Goal: Task Accomplishment & Management: Use online tool/utility

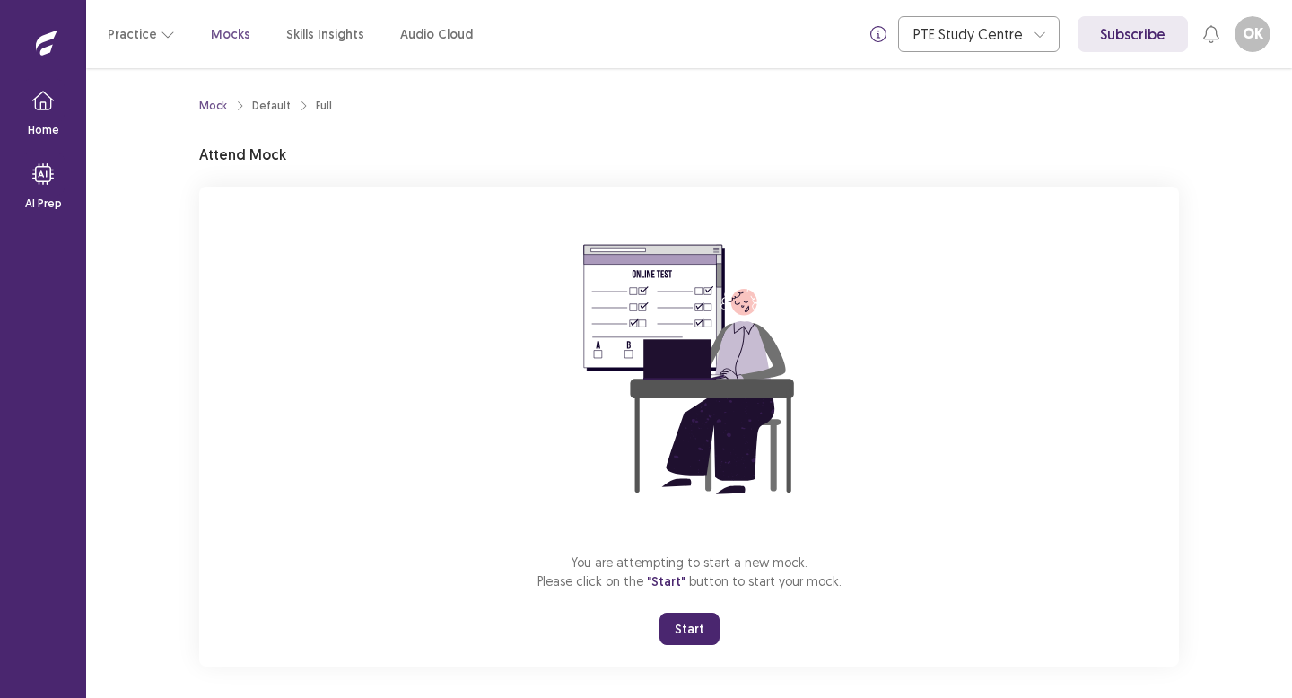
click at [708, 650] on div "You are attempting to start a new mock. Please click on the "Start" button to s…" at bounding box center [688, 427] width 979 height 480
click at [701, 625] on button "Start" at bounding box center [689, 629] width 60 height 32
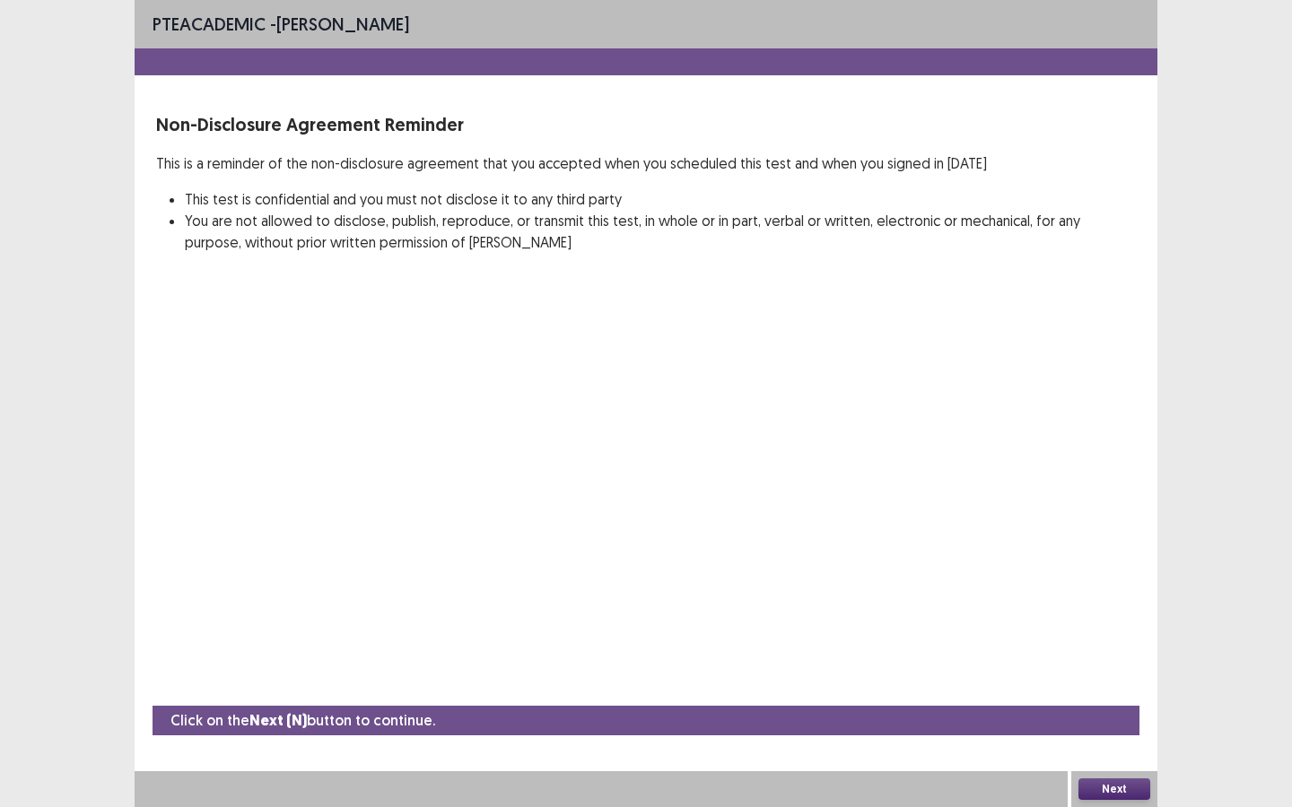
click at [1092, 697] on button "Next" at bounding box center [1114, 790] width 72 height 22
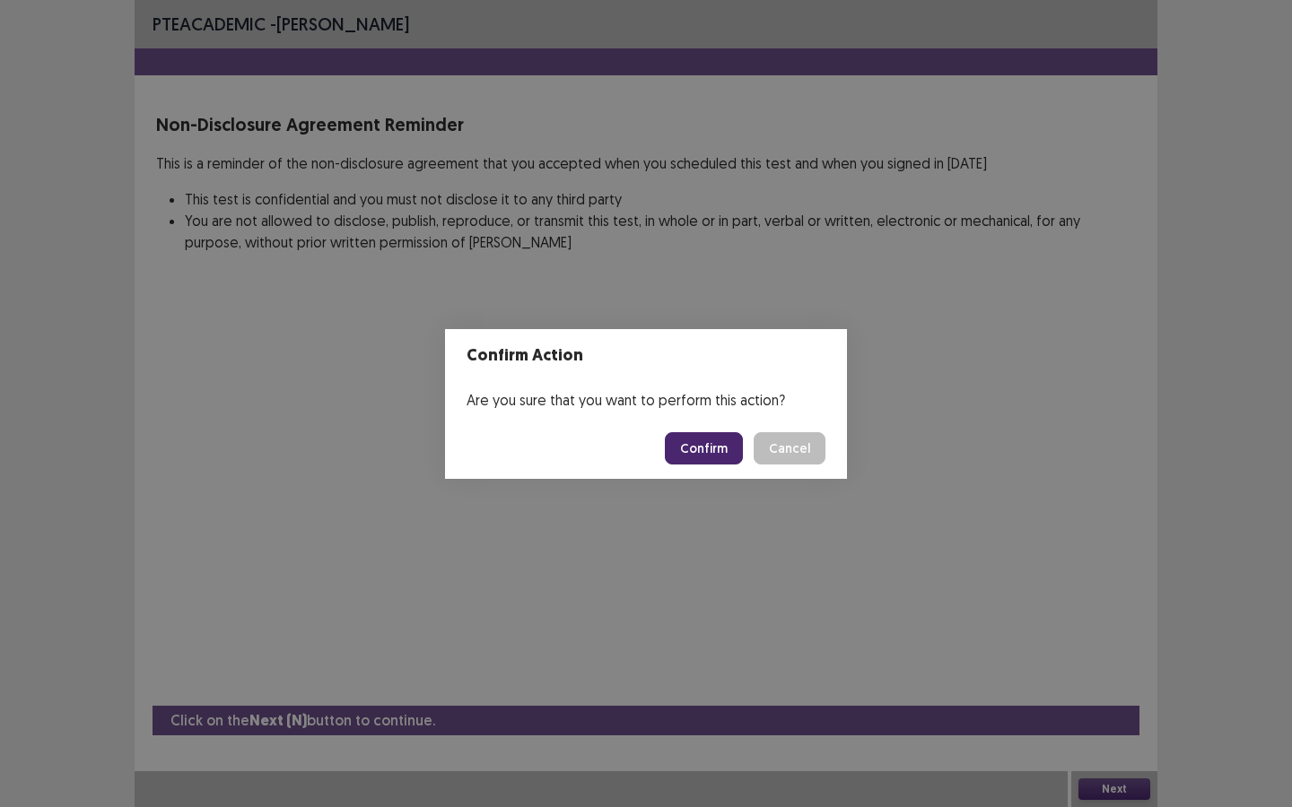
click at [695, 450] on button "Confirm" at bounding box center [704, 448] width 78 height 32
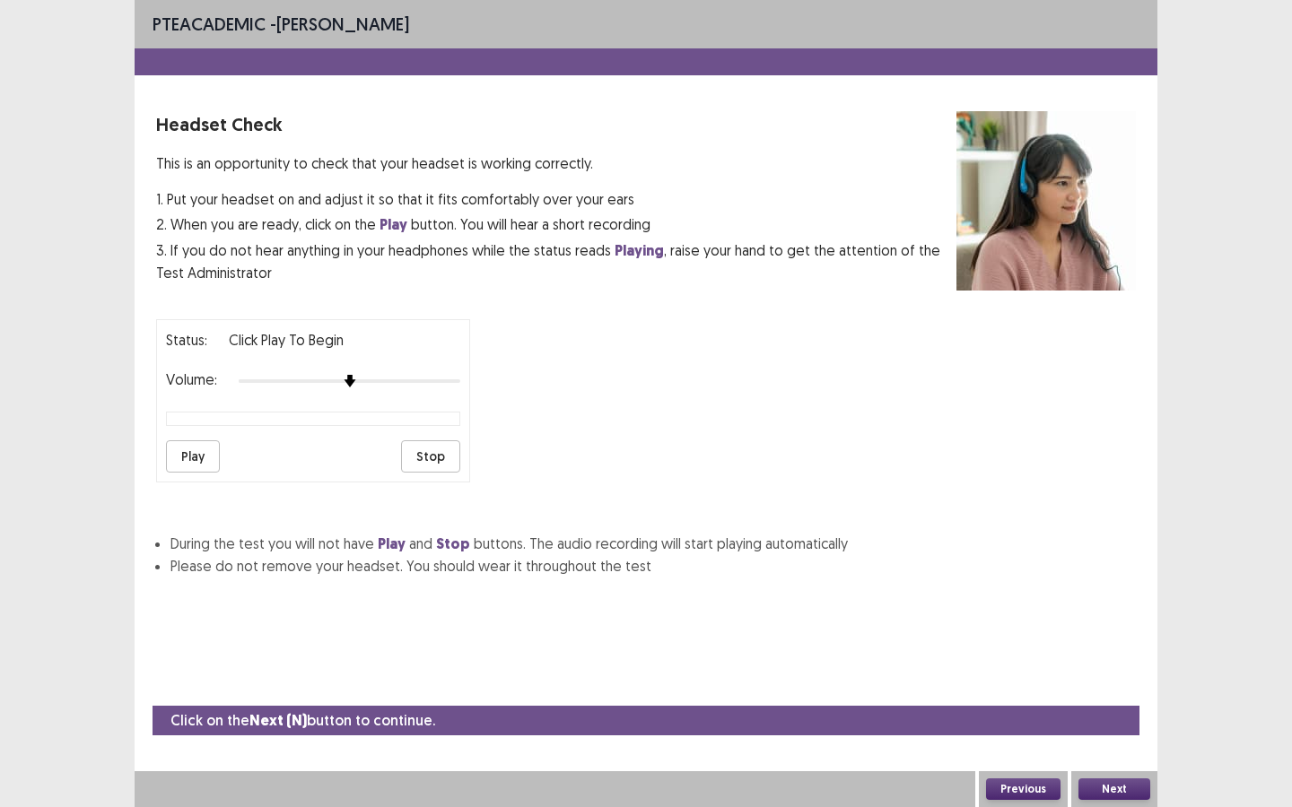
click at [1128, 697] on button "Next" at bounding box center [1114, 790] width 72 height 22
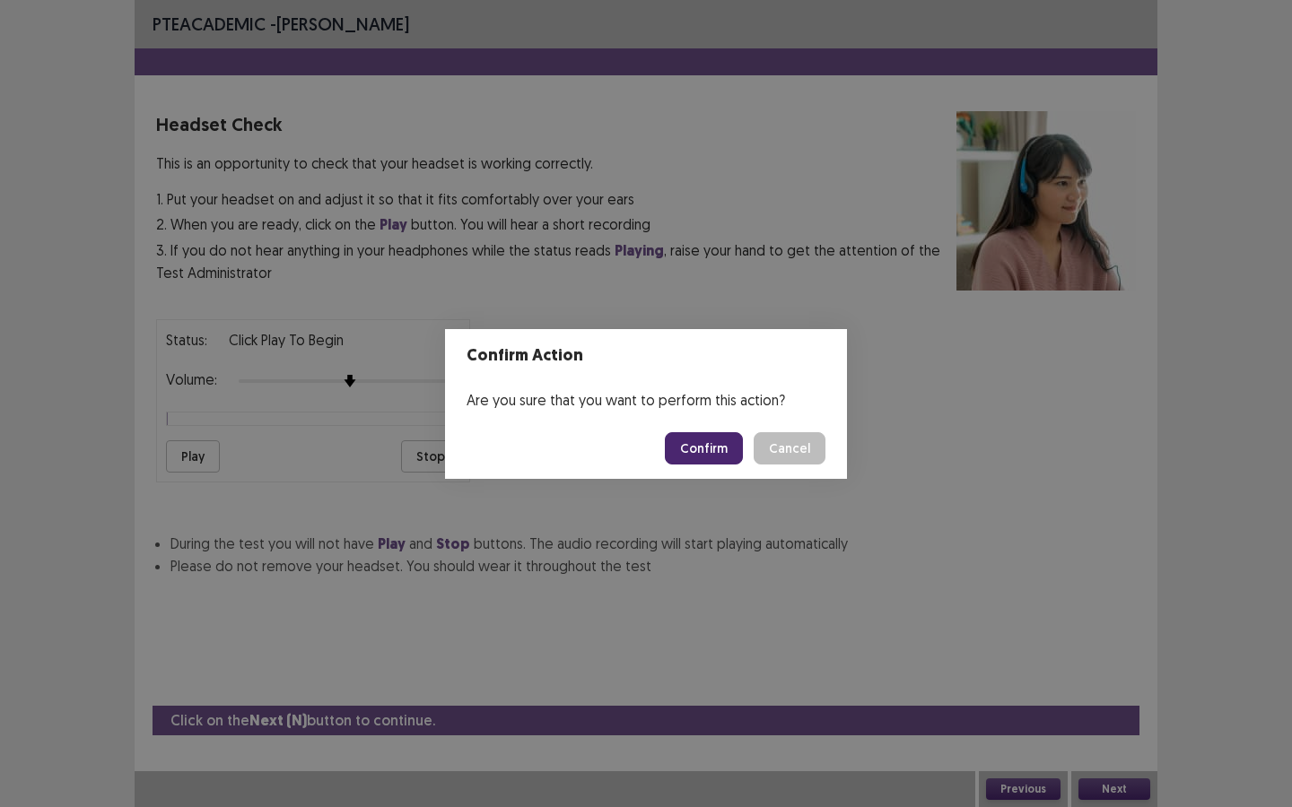
click at [716, 428] on footer "Confirm Cancel" at bounding box center [646, 448] width 402 height 61
click at [709, 449] on button "Confirm" at bounding box center [704, 448] width 78 height 32
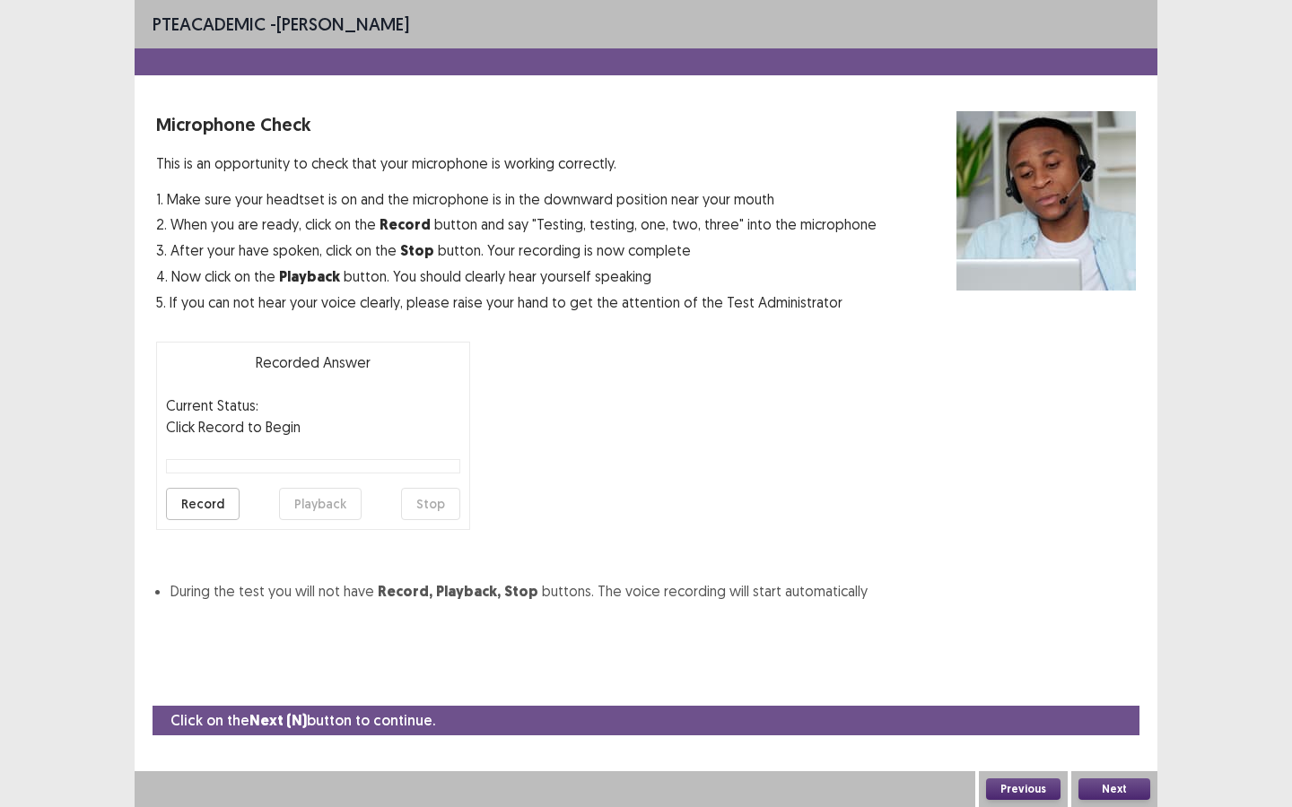
click at [1124, 697] on button "Next" at bounding box center [1114, 790] width 72 height 22
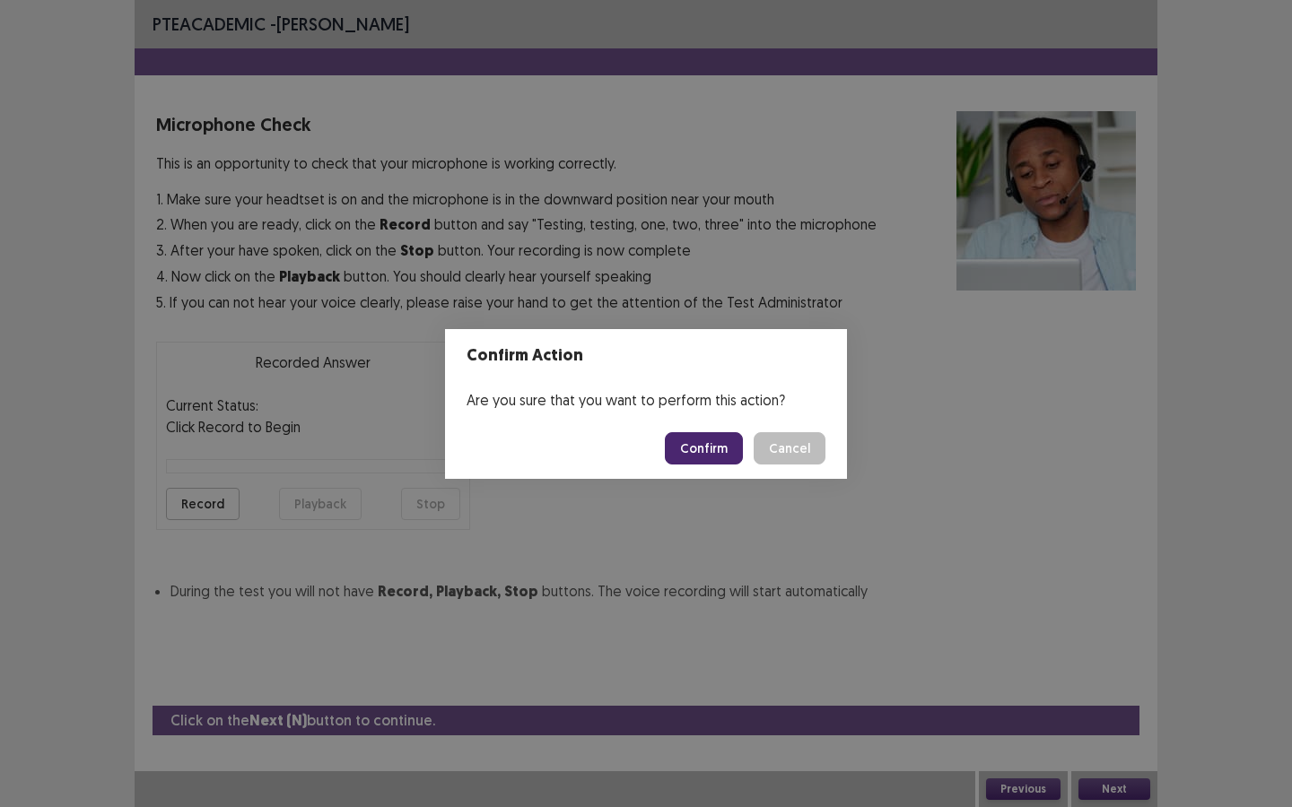
click at [707, 446] on button "Confirm" at bounding box center [704, 448] width 78 height 32
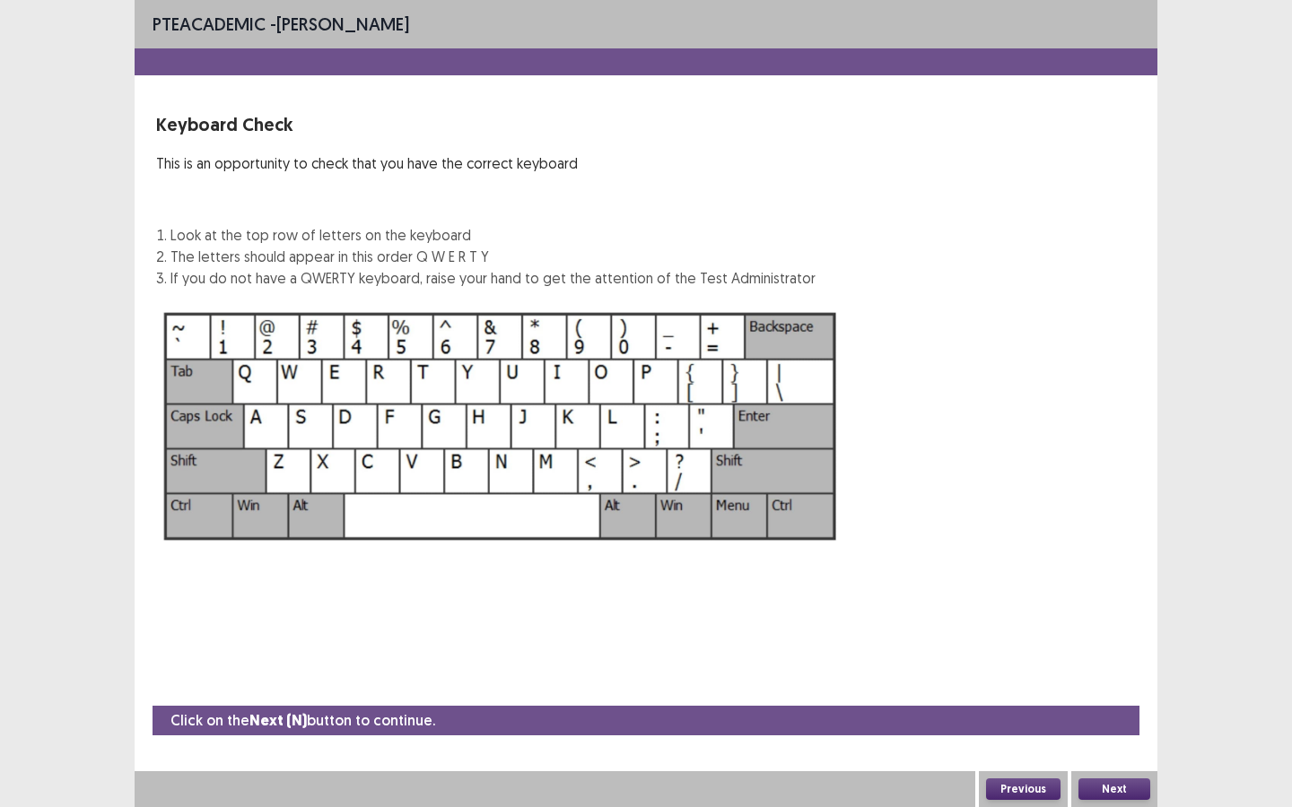
click at [1107, 697] on button "Next" at bounding box center [1114, 790] width 72 height 22
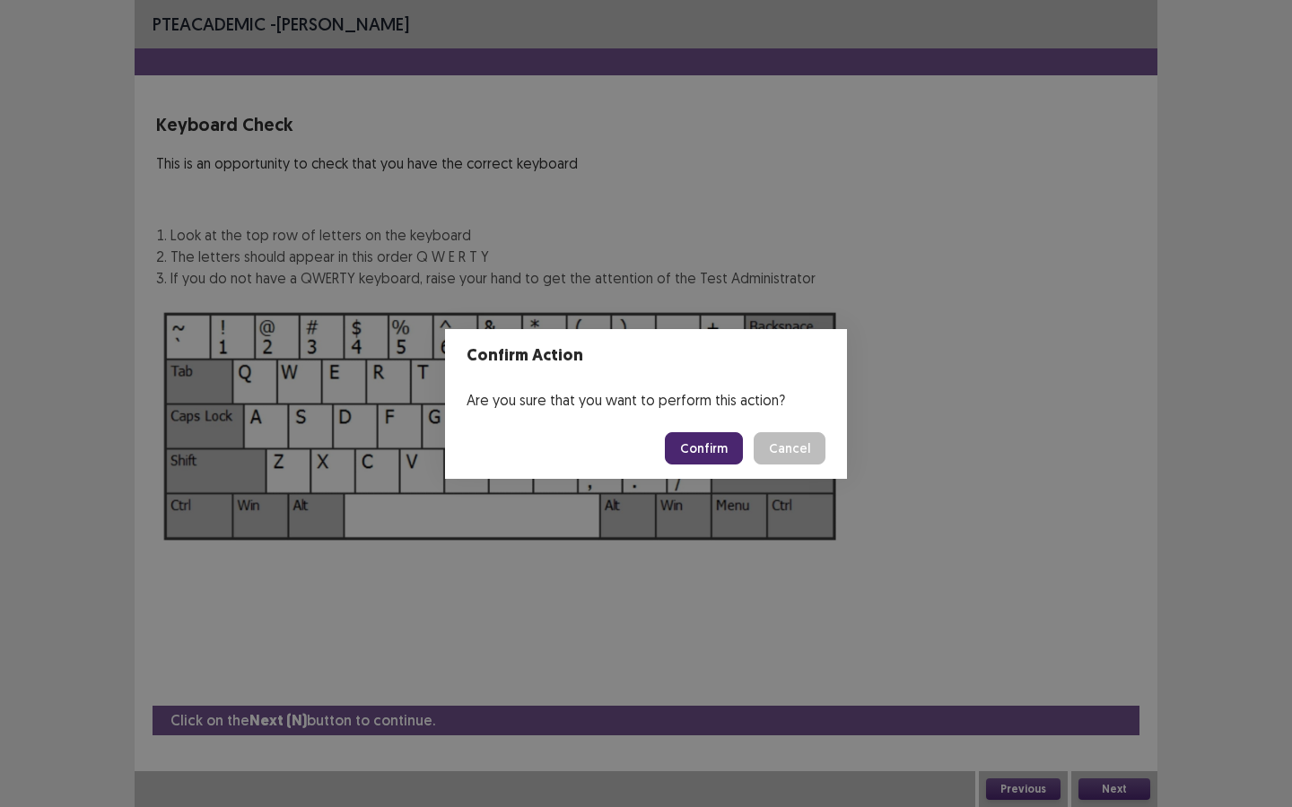
click at [714, 441] on button "Confirm" at bounding box center [704, 448] width 78 height 32
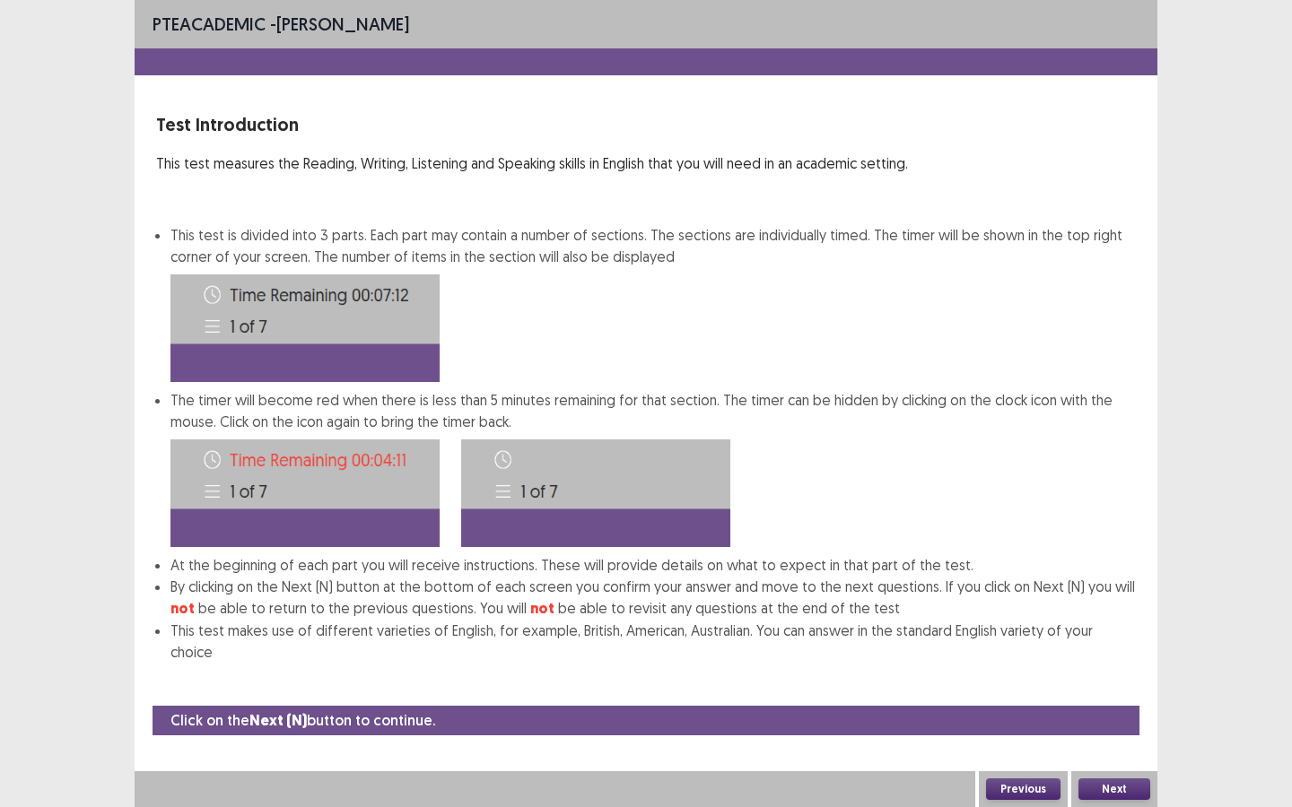
click at [1128, 697] on button "Next" at bounding box center [1114, 790] width 72 height 22
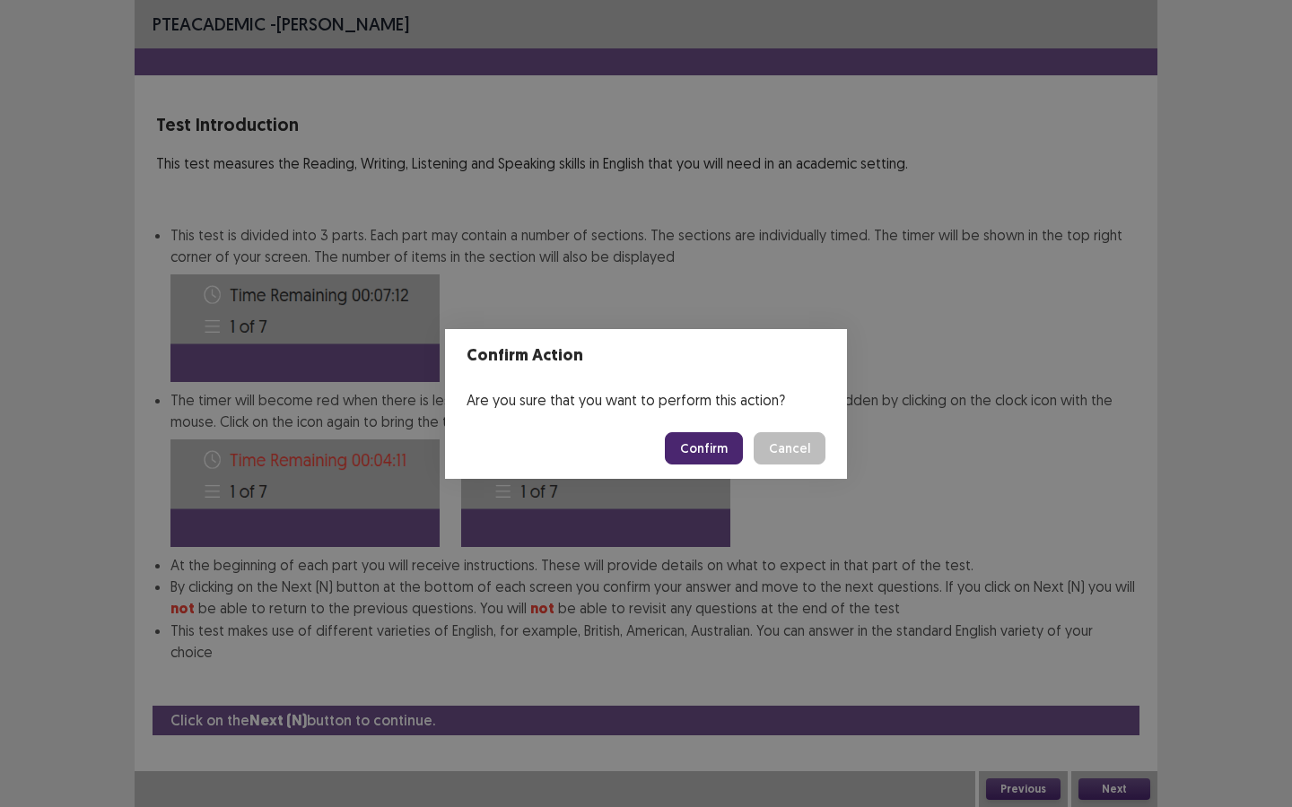
click at [727, 459] on button "Confirm" at bounding box center [704, 448] width 78 height 32
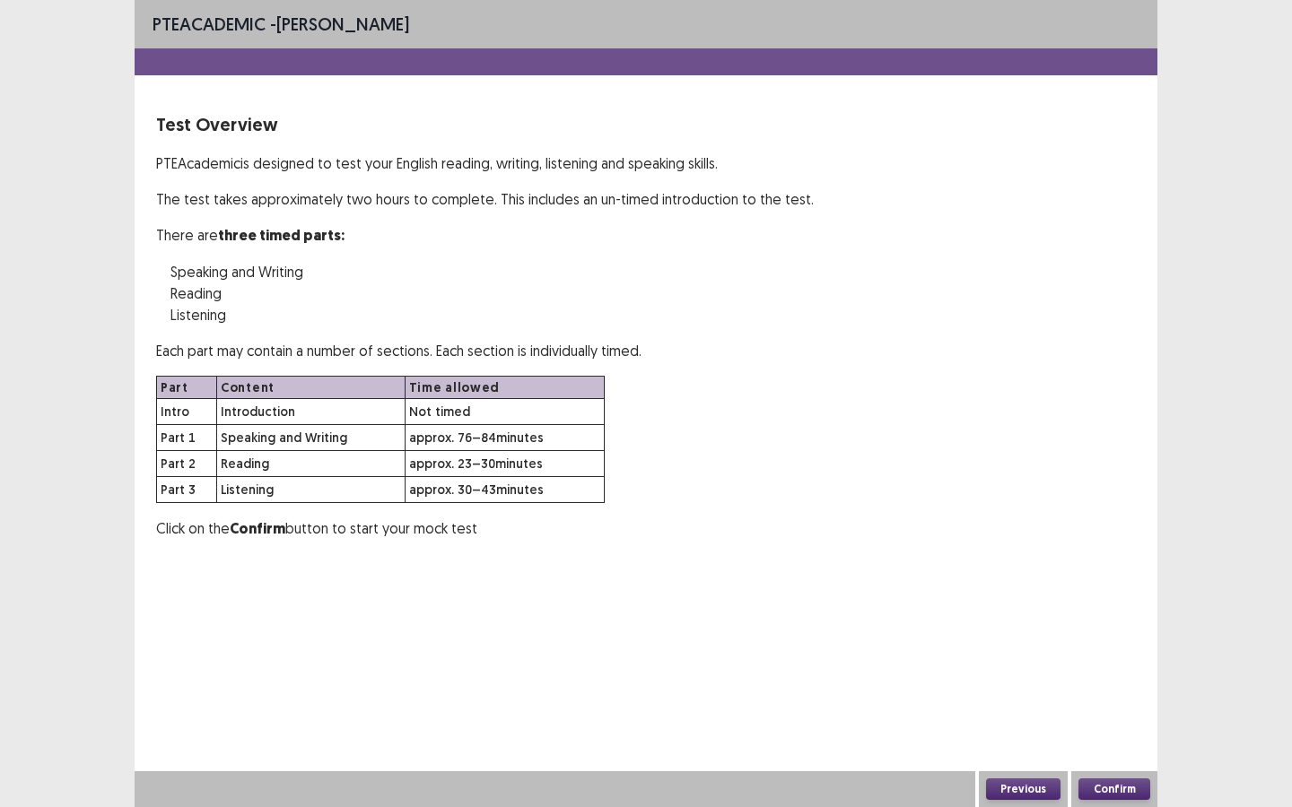
click at [1115, 697] on button "Confirm" at bounding box center [1114, 790] width 72 height 22
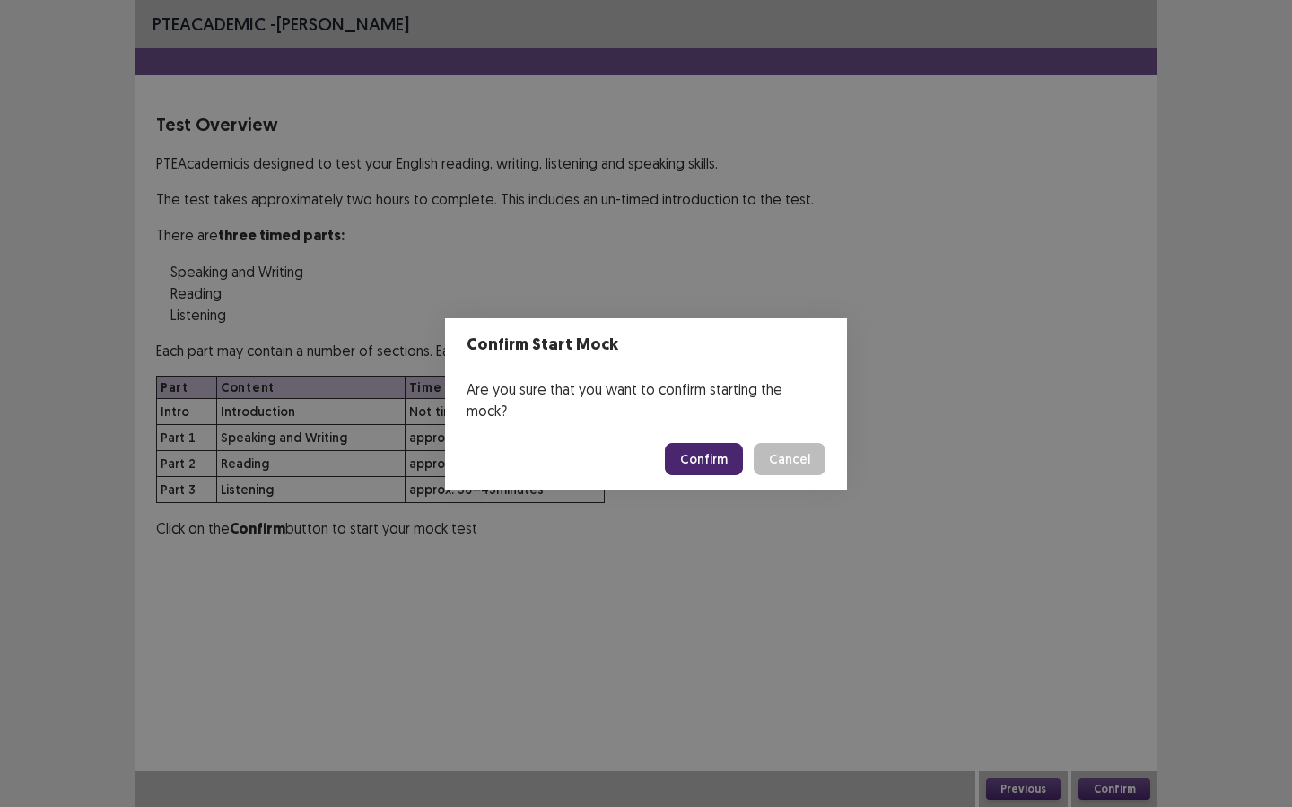
click at [709, 449] on button "Confirm" at bounding box center [704, 459] width 78 height 32
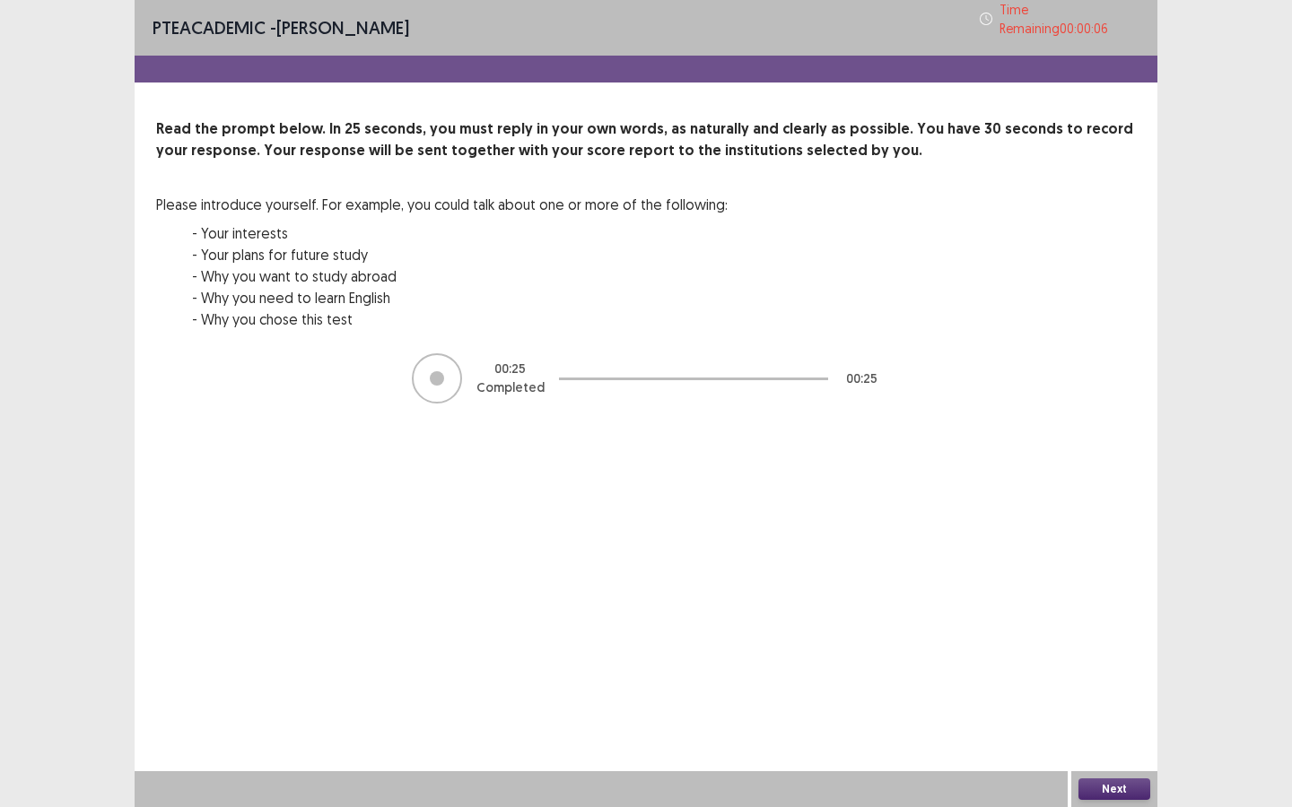
click at [1104, 697] on button "Next" at bounding box center [1114, 790] width 72 height 22
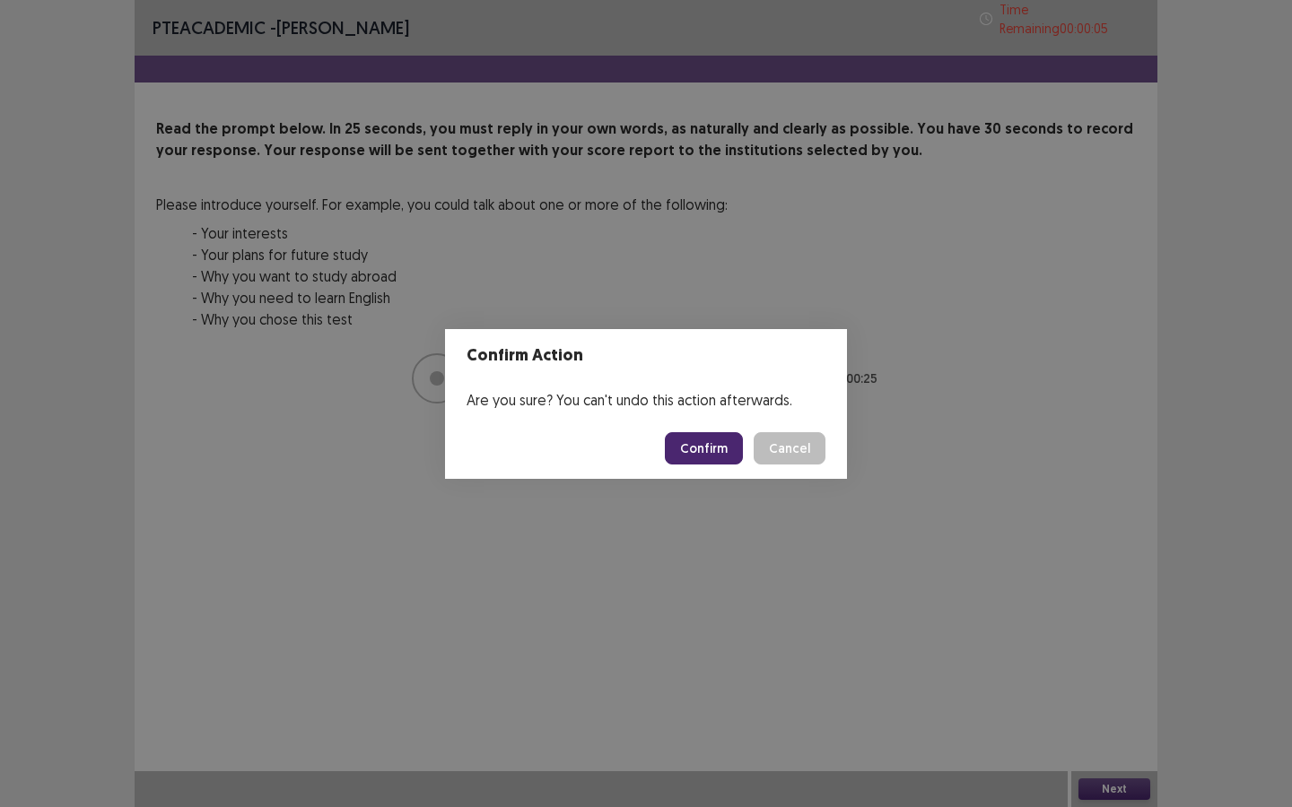
click at [712, 439] on button "Confirm" at bounding box center [704, 448] width 78 height 32
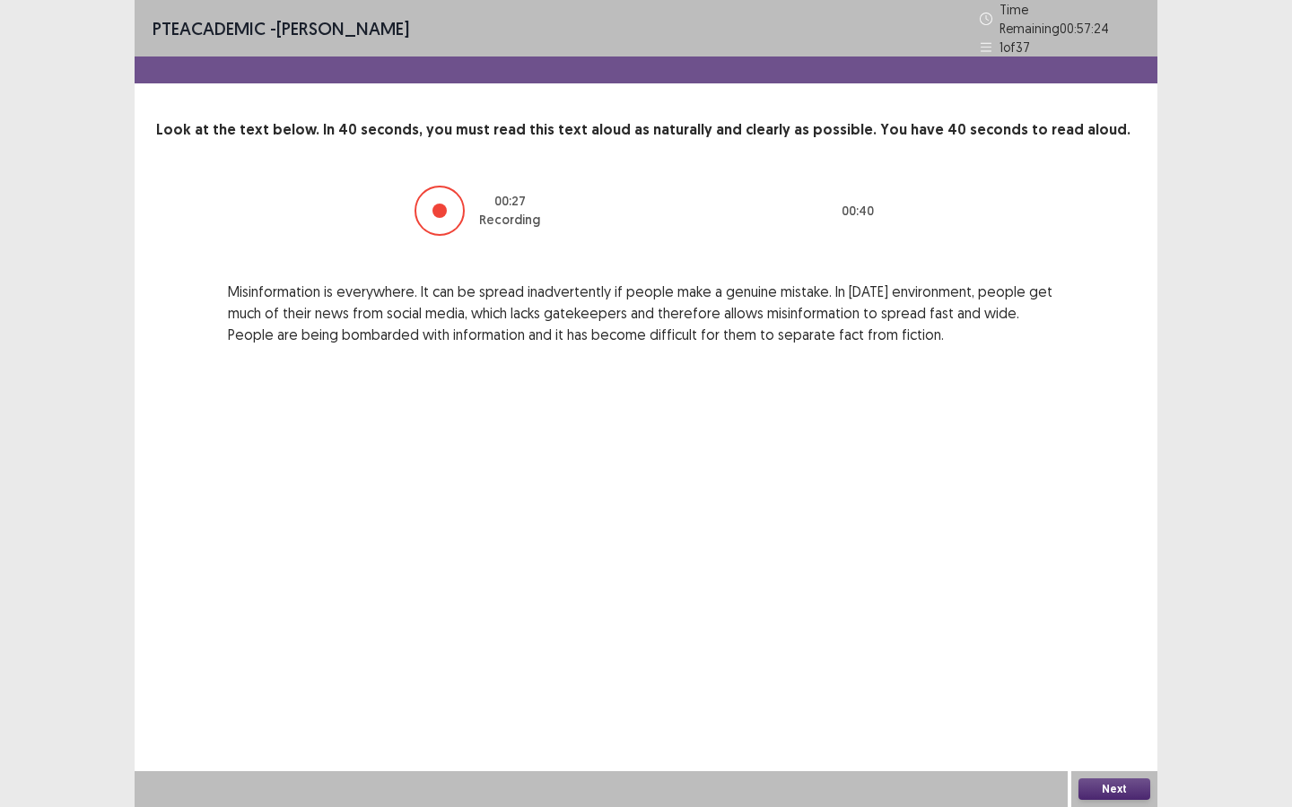
click at [1107, 697] on button "Next" at bounding box center [1114, 790] width 72 height 22
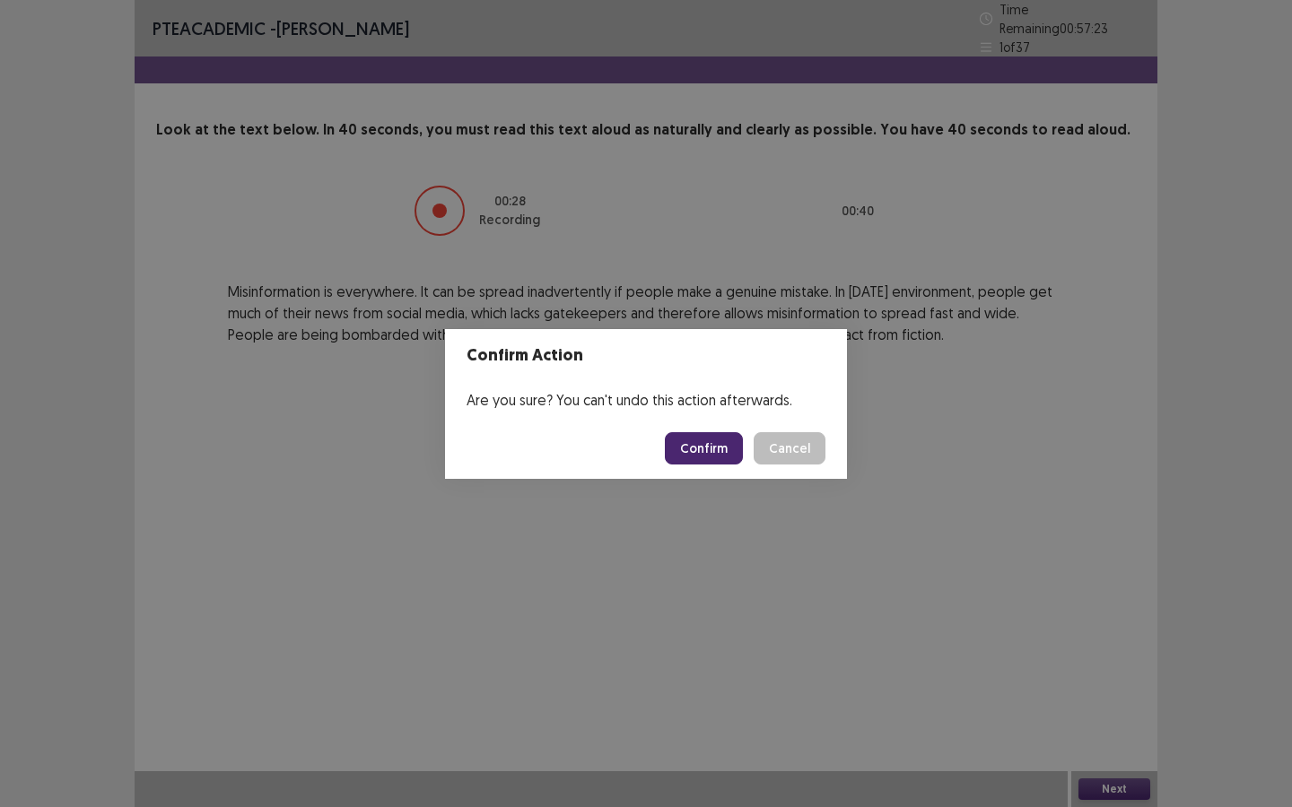
click at [716, 441] on button "Confirm" at bounding box center [704, 448] width 78 height 32
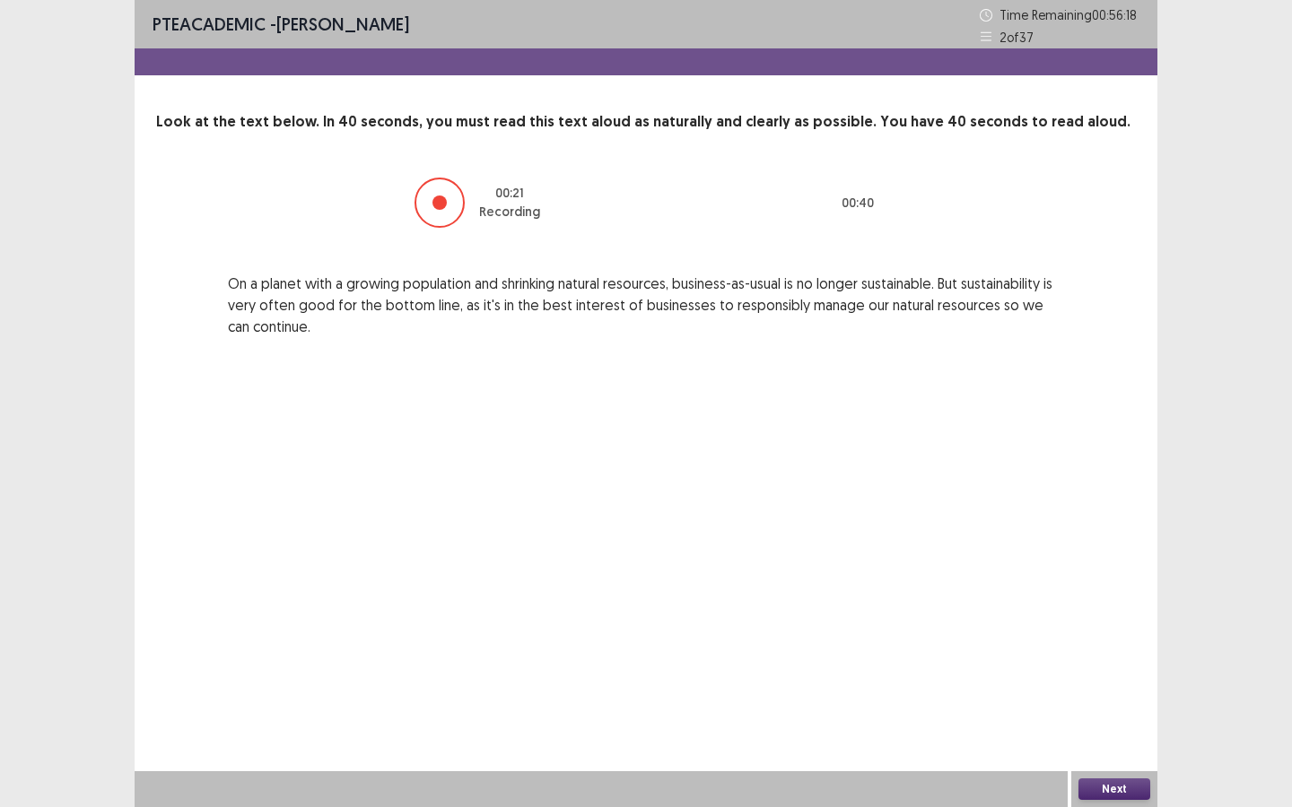
click at [1105, 697] on button "Next" at bounding box center [1114, 790] width 72 height 22
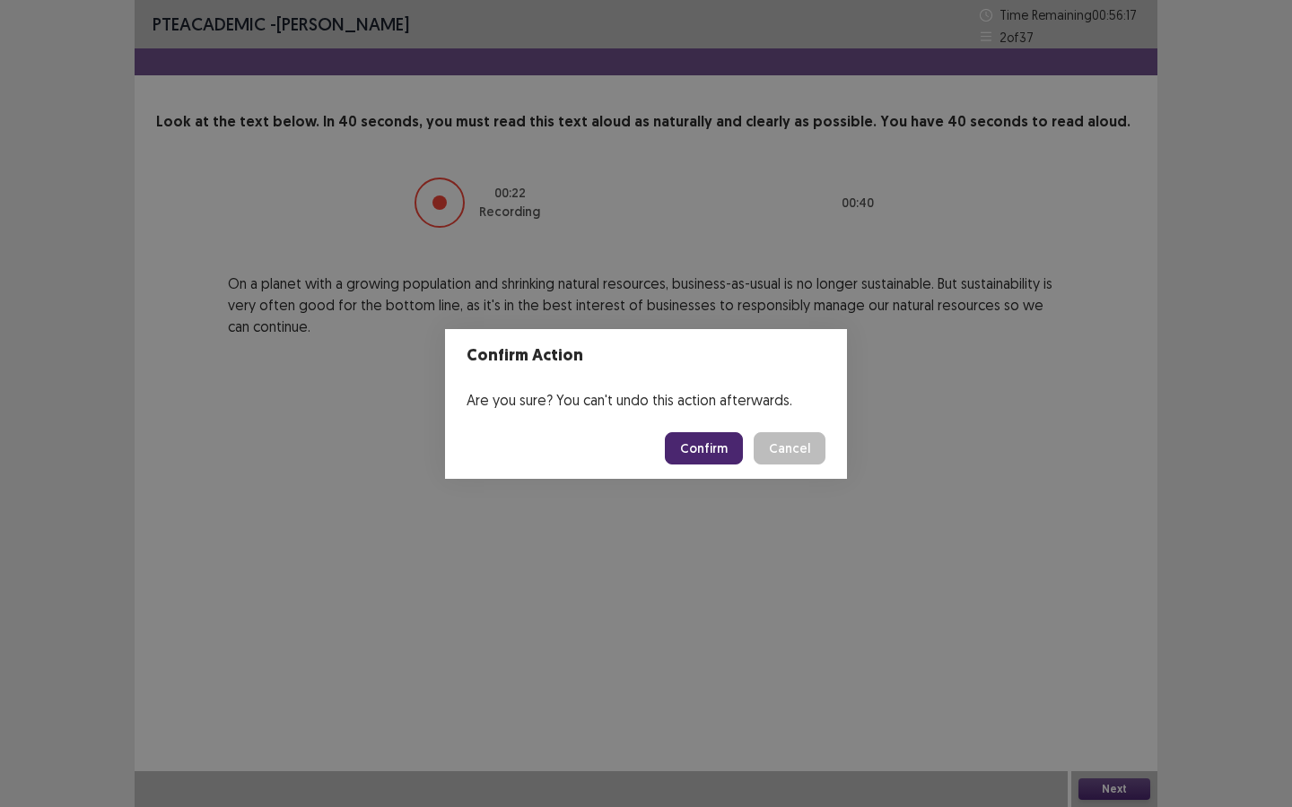
click at [729, 444] on button "Confirm" at bounding box center [704, 448] width 78 height 32
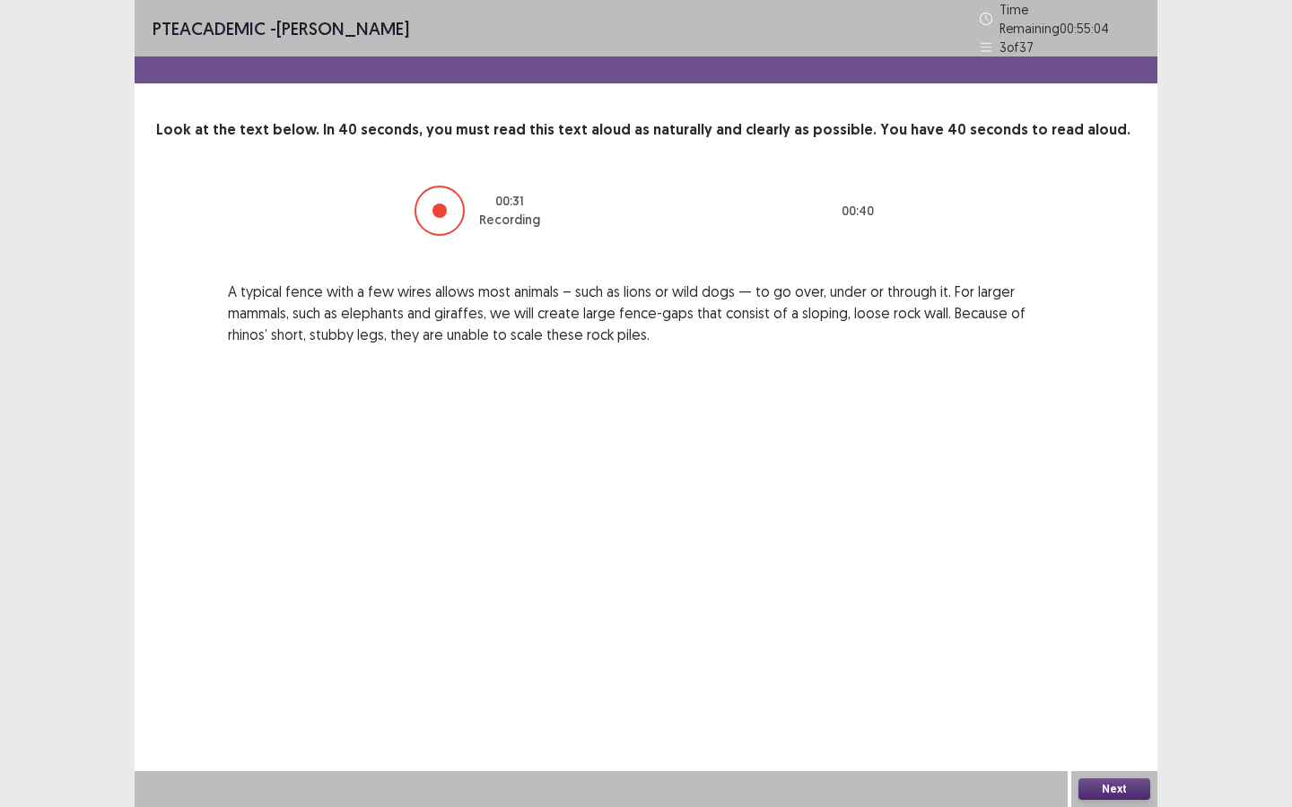
click at [1120, 697] on button "Next" at bounding box center [1114, 790] width 72 height 22
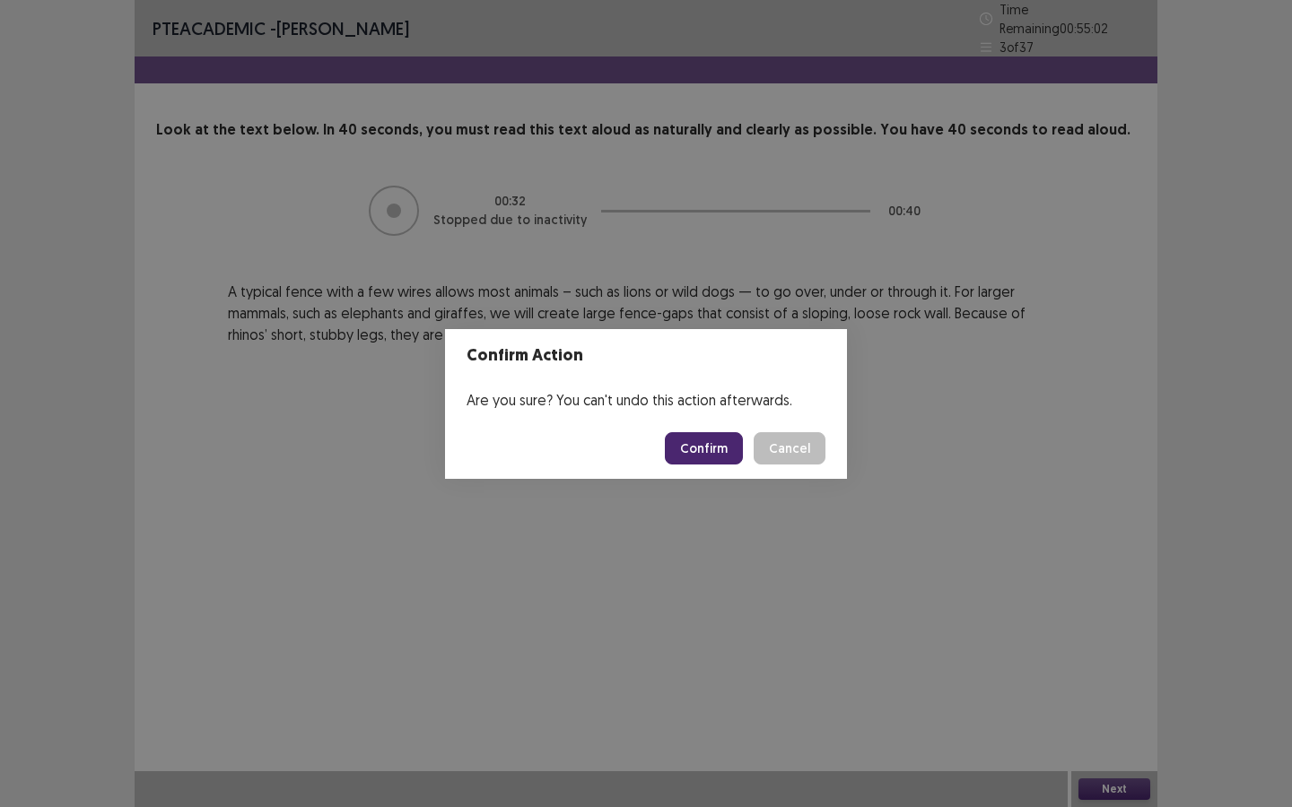
click at [714, 442] on button "Confirm" at bounding box center [704, 448] width 78 height 32
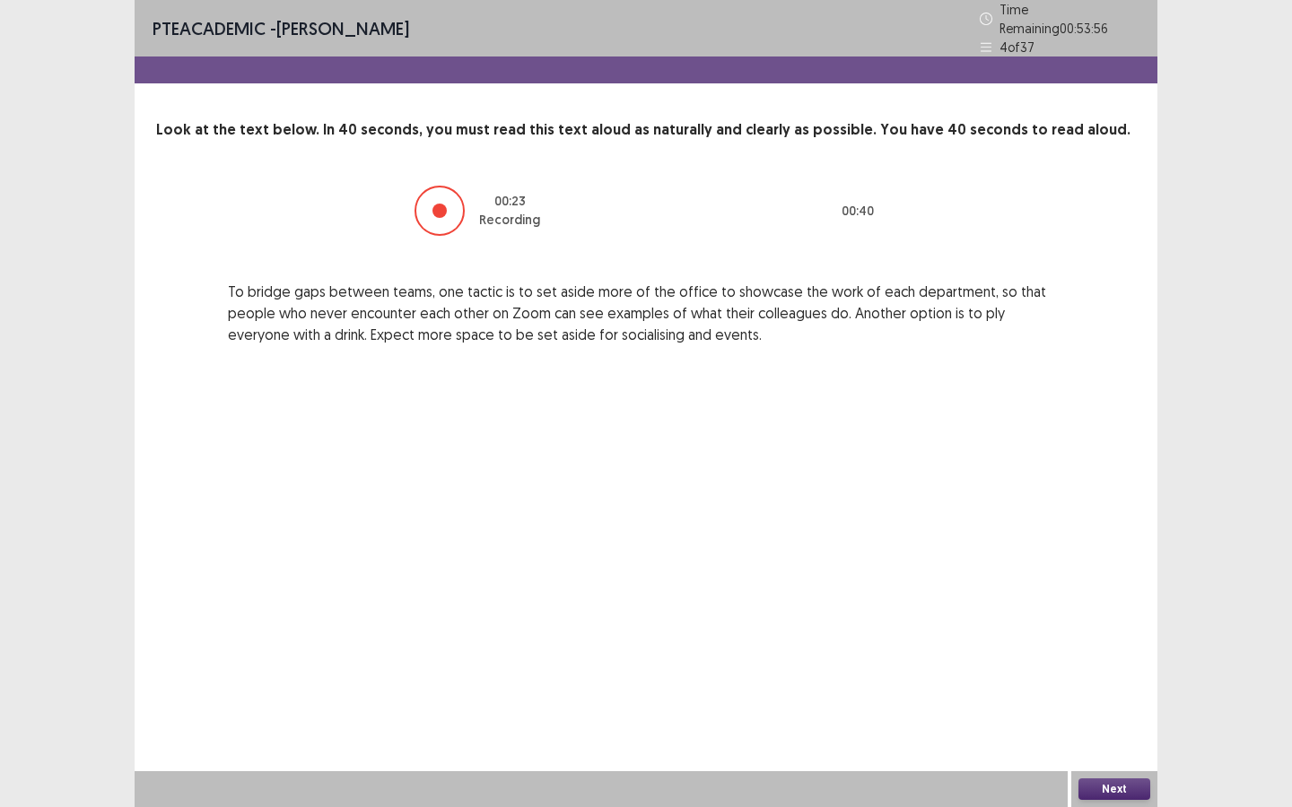
click at [1109, 697] on button "Next" at bounding box center [1114, 790] width 72 height 22
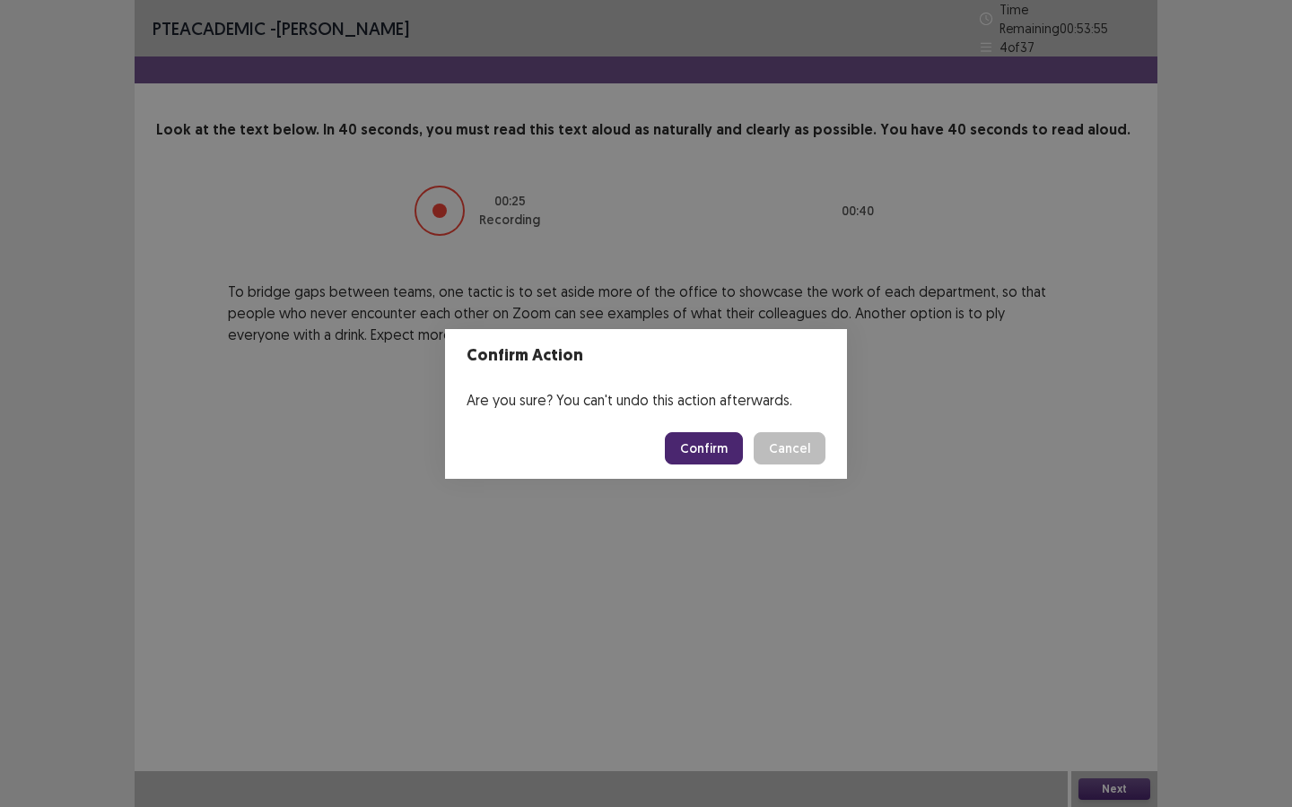
click at [713, 446] on button "Confirm" at bounding box center [704, 448] width 78 height 32
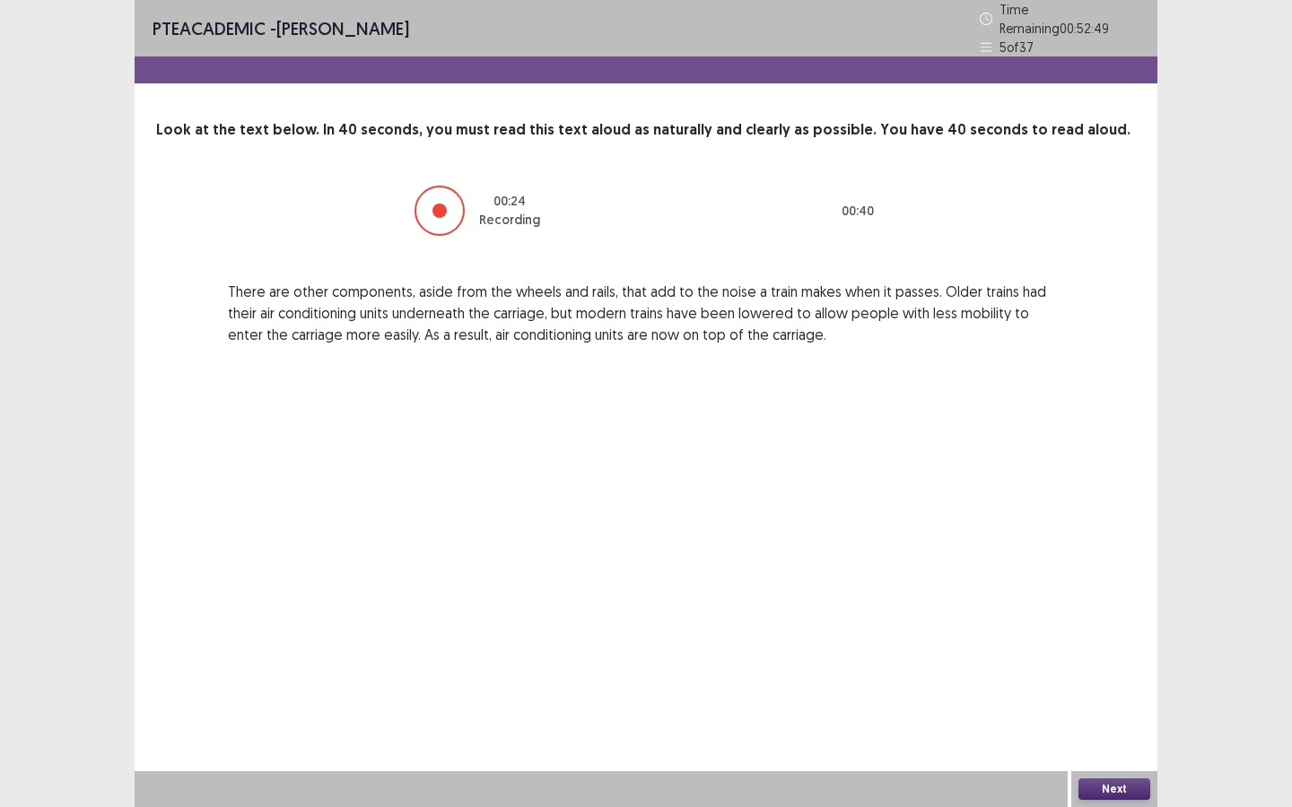
click at [1127, 697] on button "Next" at bounding box center [1114, 790] width 72 height 22
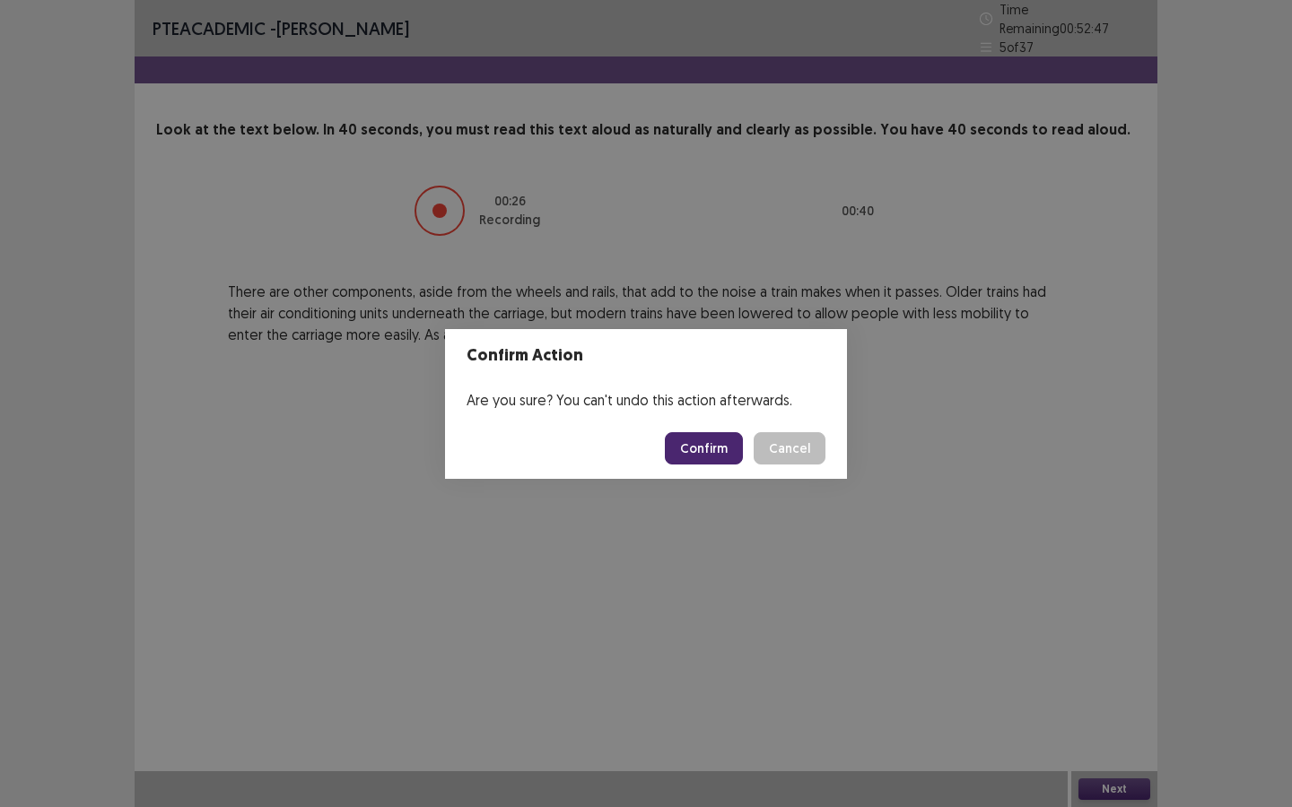
click at [723, 440] on button "Confirm" at bounding box center [704, 448] width 78 height 32
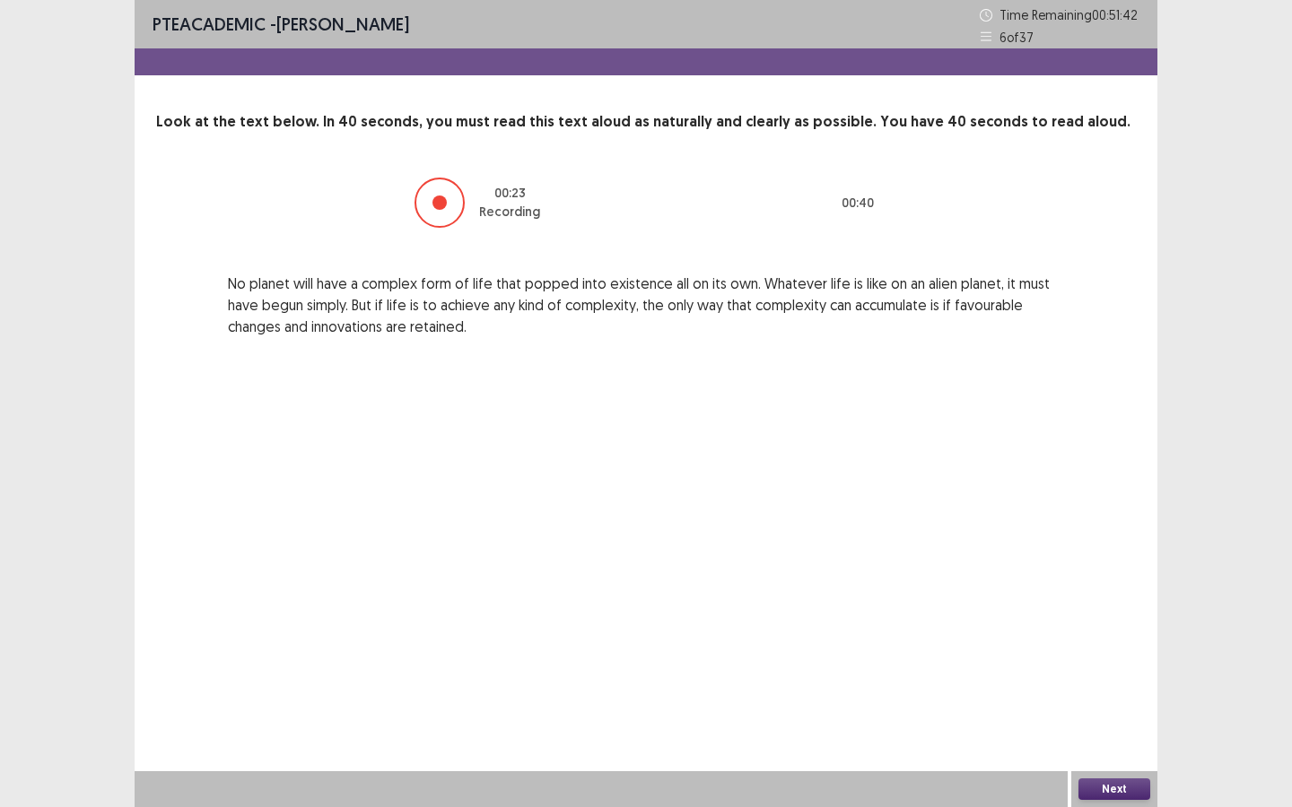
click at [1145, 697] on button "Next" at bounding box center [1114, 790] width 72 height 22
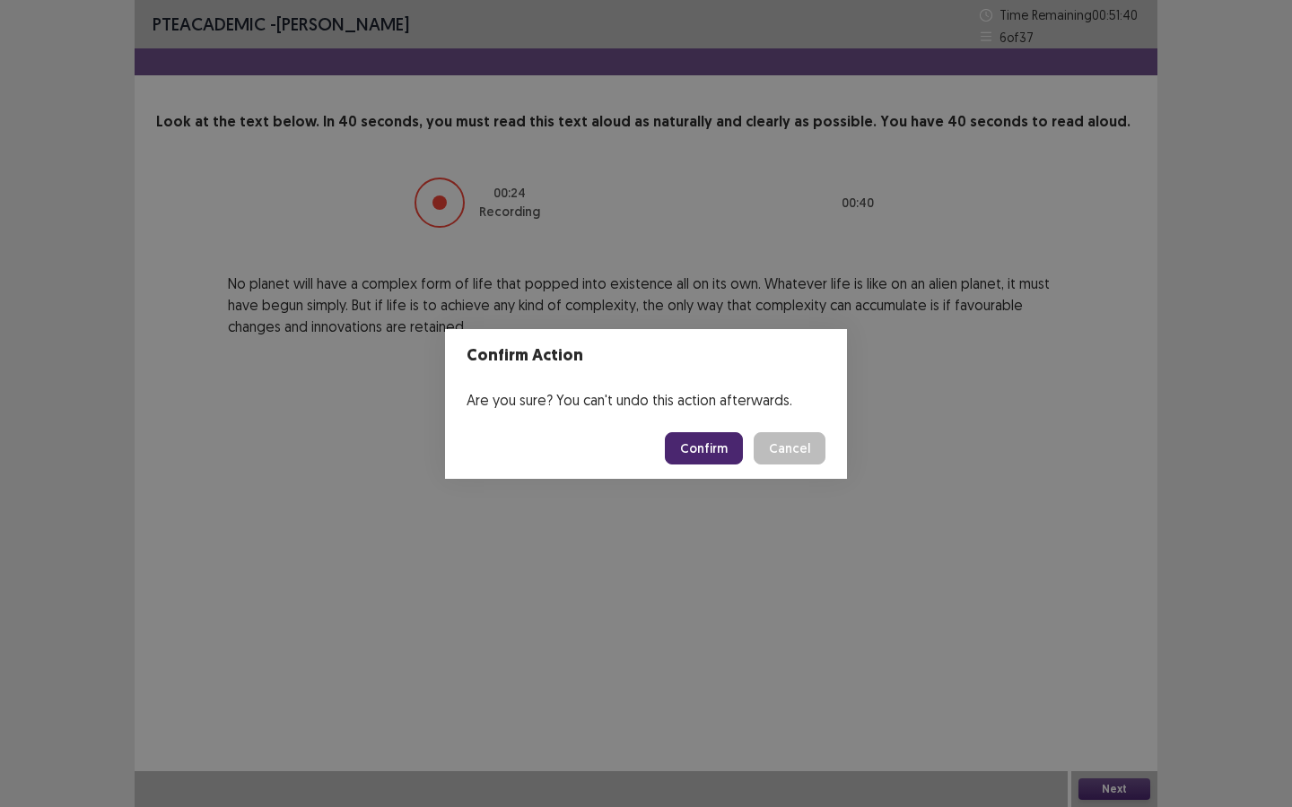
click at [727, 440] on button "Confirm" at bounding box center [704, 448] width 78 height 32
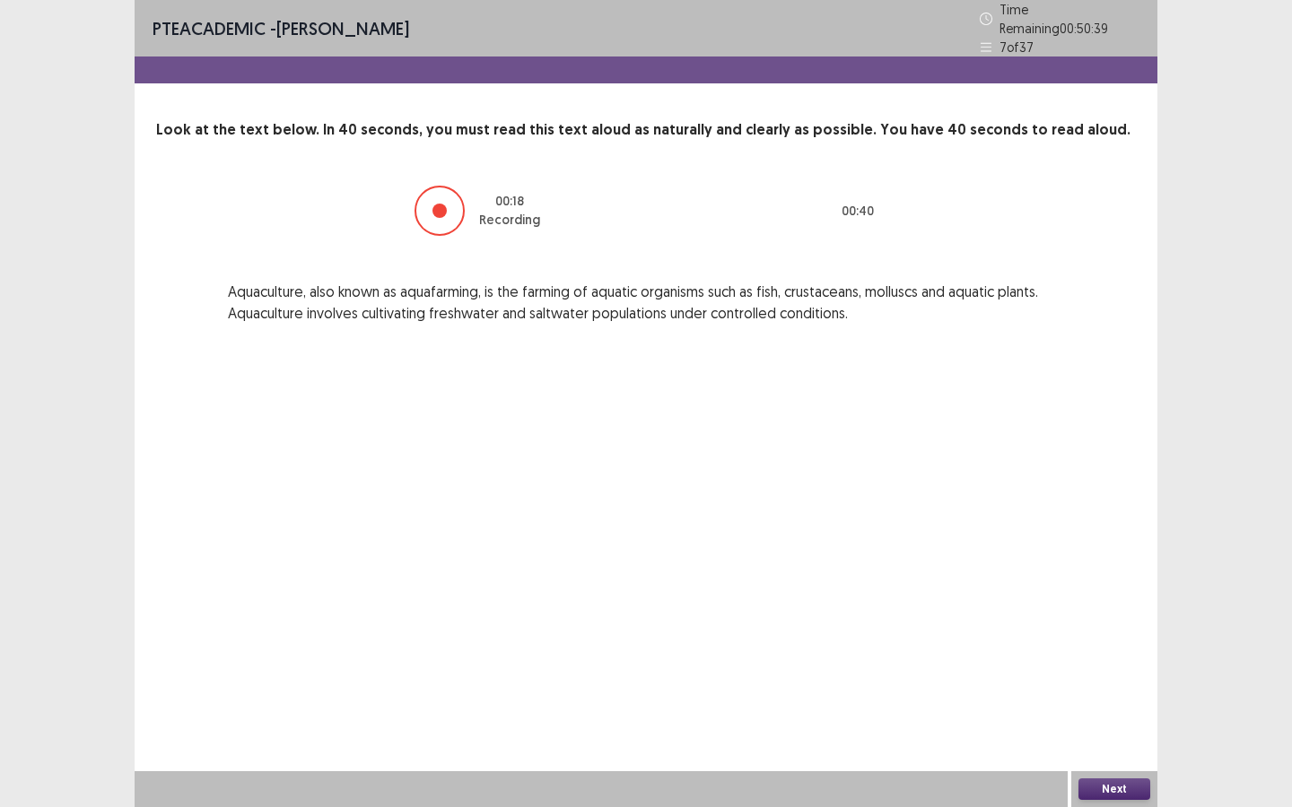
click at [1099, 697] on button "Next" at bounding box center [1114, 790] width 72 height 22
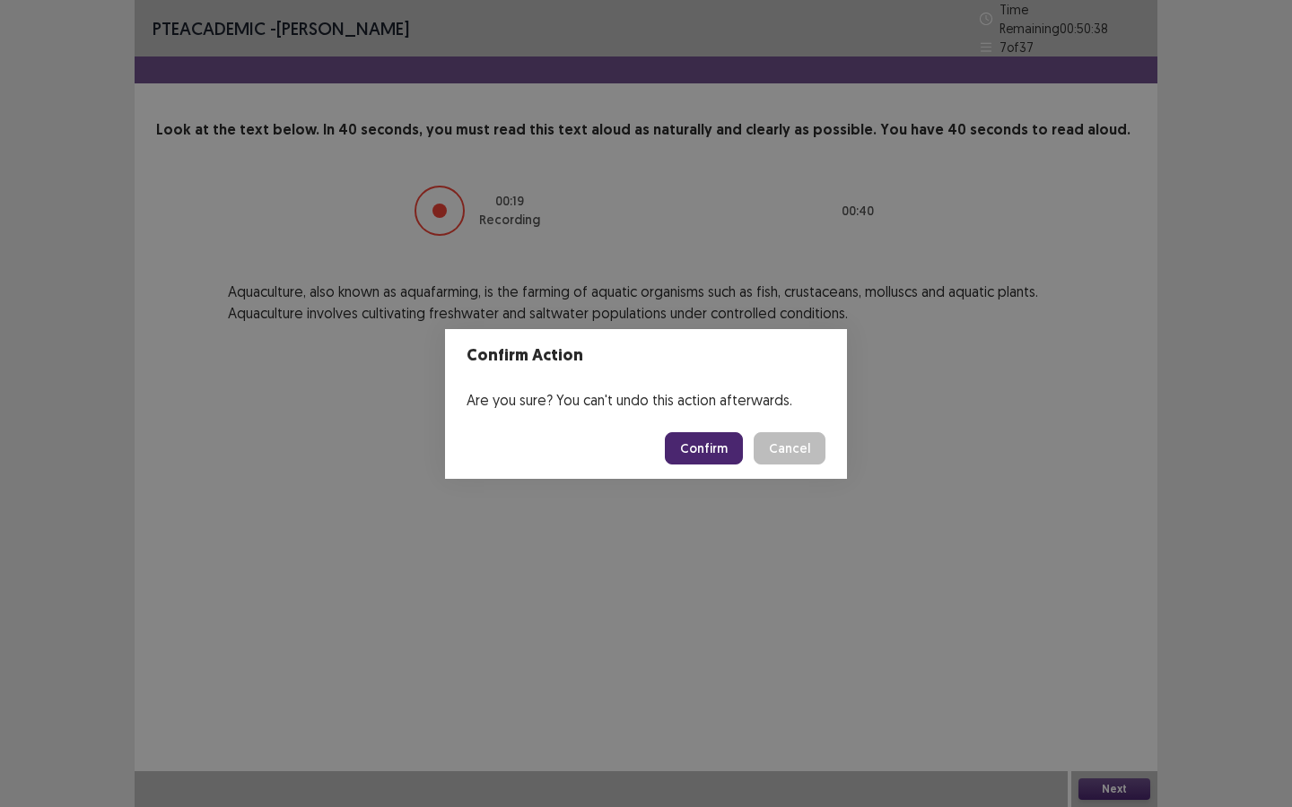
click at [703, 453] on button "Confirm" at bounding box center [704, 448] width 78 height 32
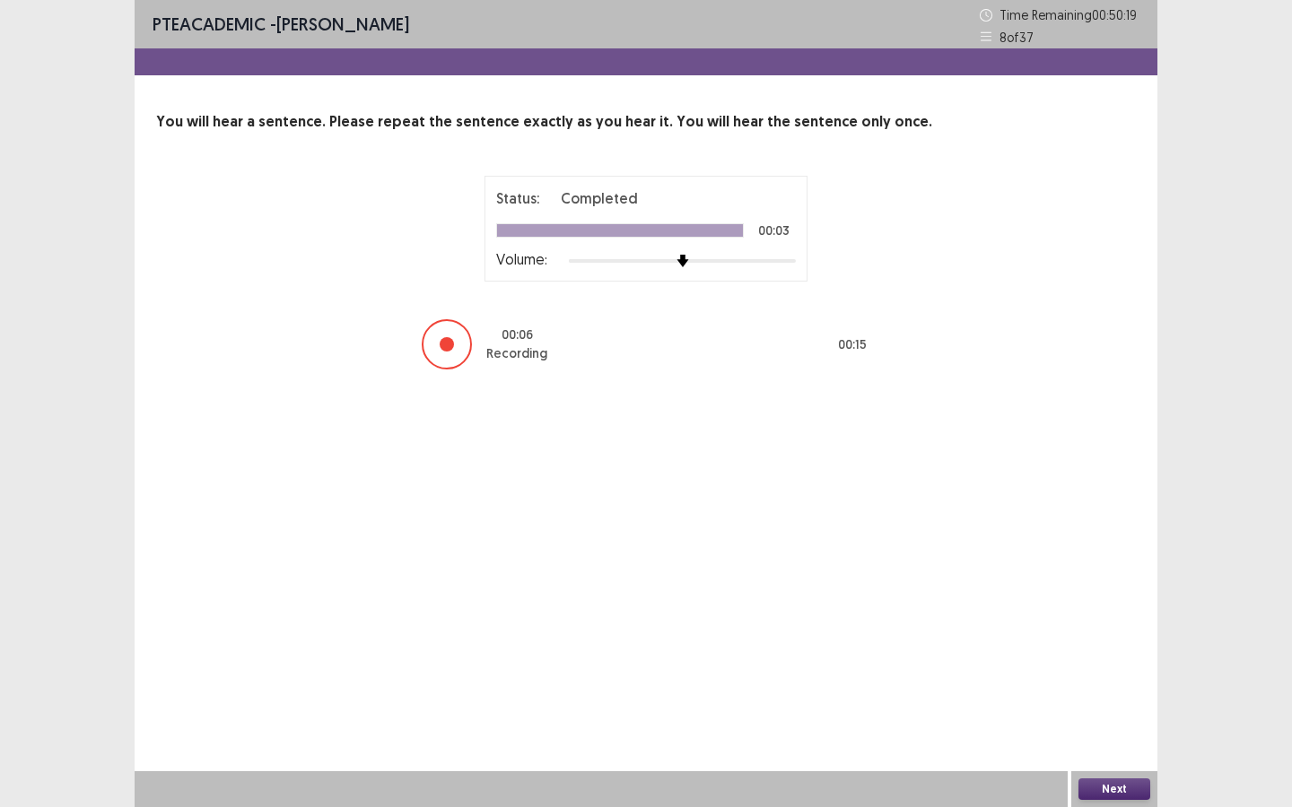
click at [1092, 697] on button "Next" at bounding box center [1114, 790] width 72 height 22
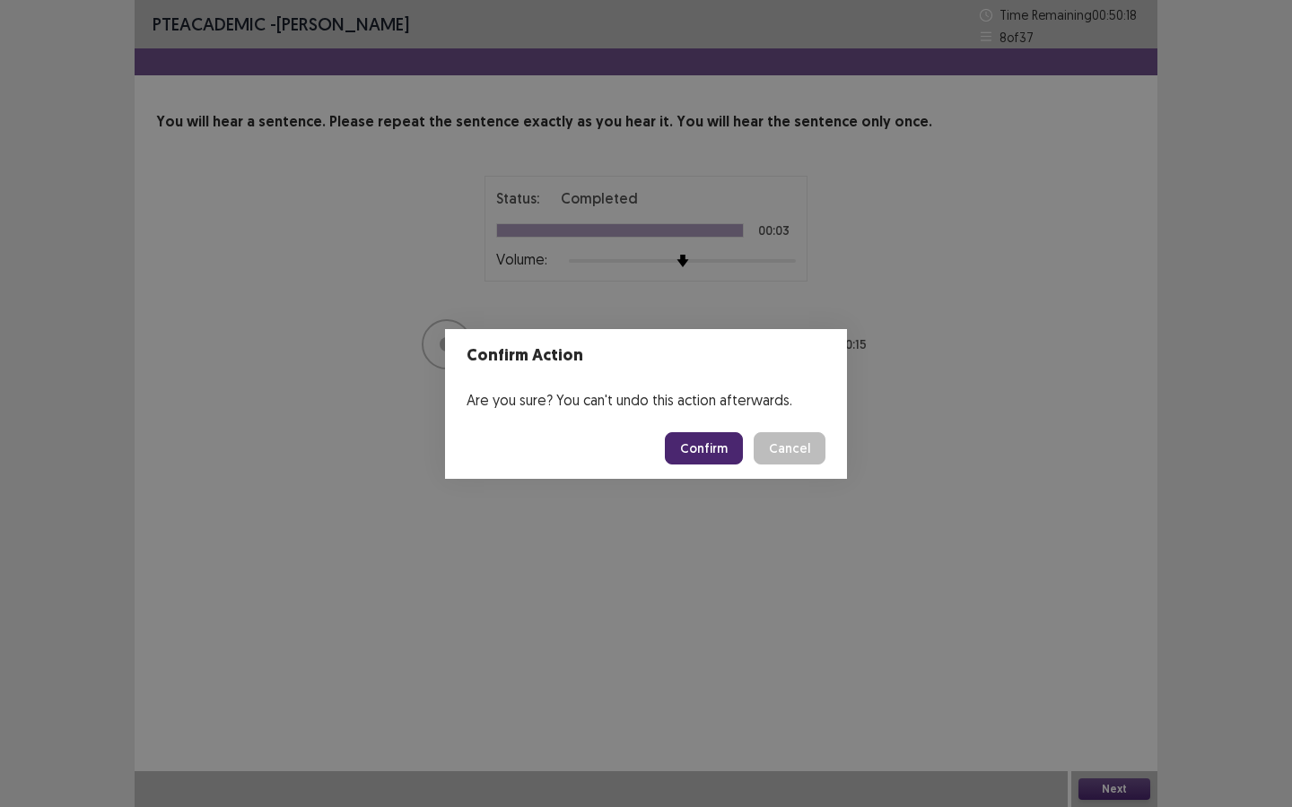
click at [705, 454] on button "Confirm" at bounding box center [704, 448] width 78 height 32
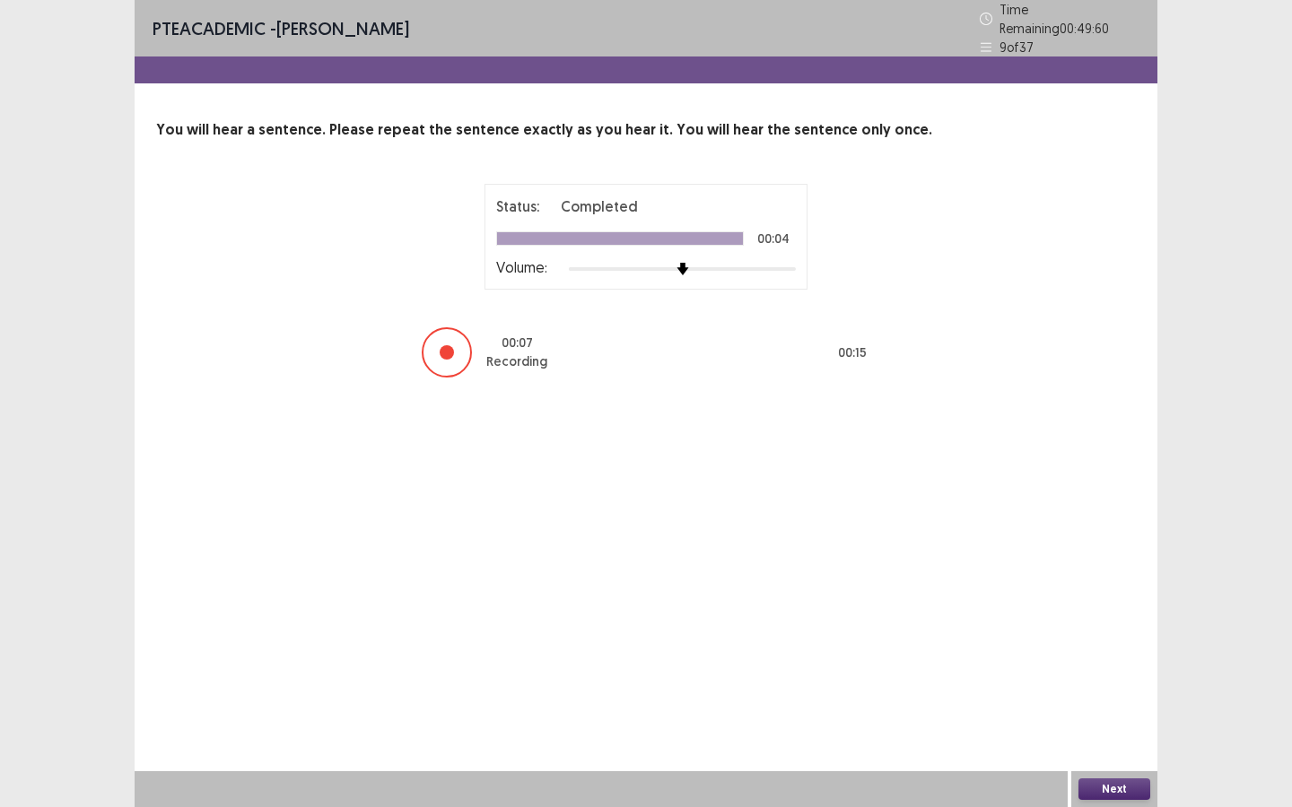
click at [1104, 697] on button "Next" at bounding box center [1114, 790] width 72 height 22
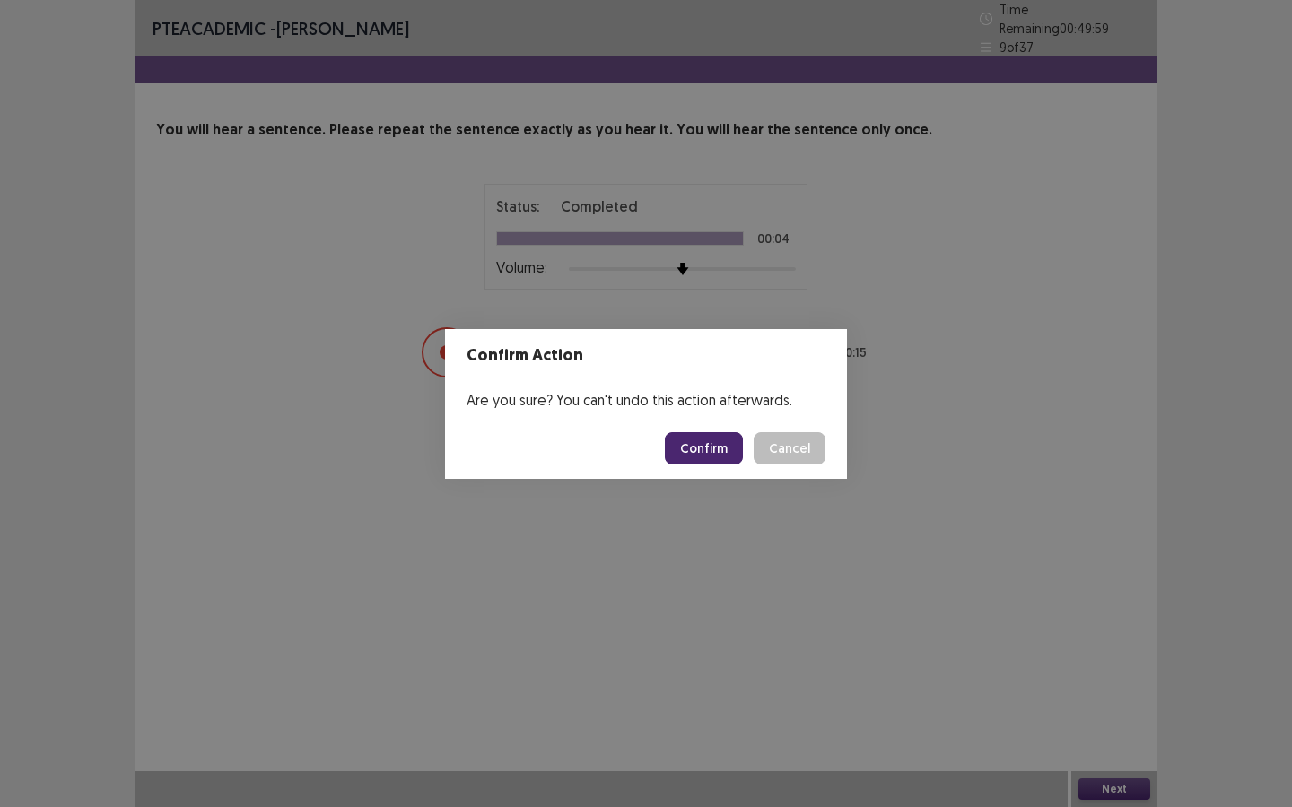
click at [724, 445] on button "Confirm" at bounding box center [704, 448] width 78 height 32
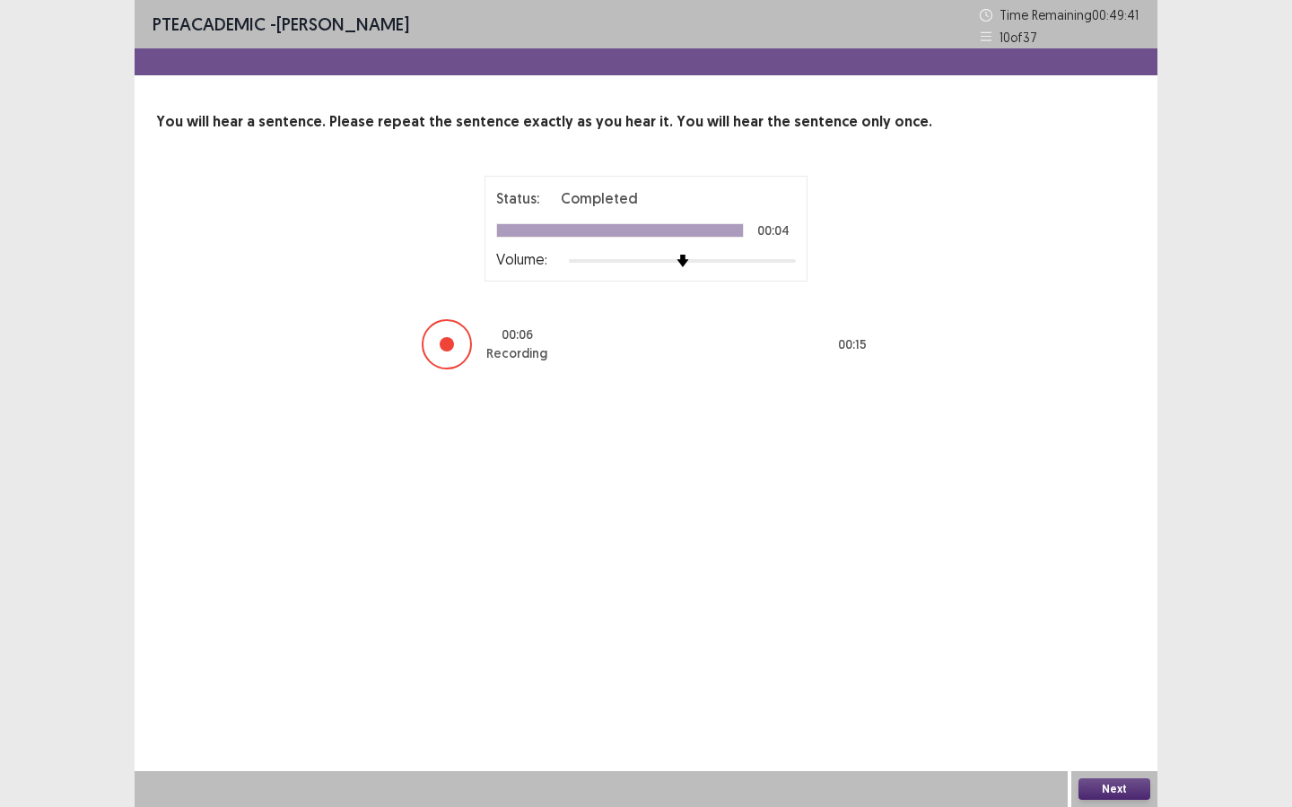
click at [1111, 697] on button "Next" at bounding box center [1114, 790] width 72 height 22
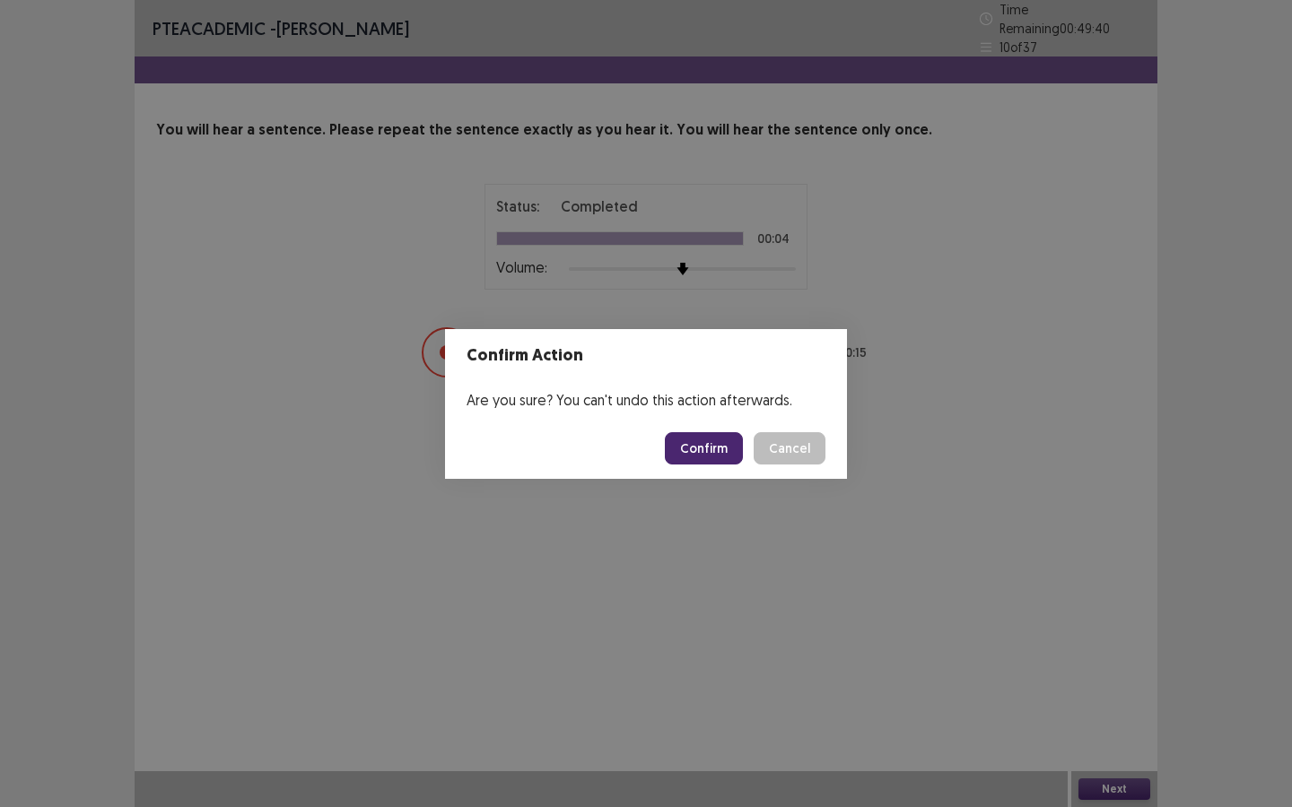
click at [712, 457] on button "Confirm" at bounding box center [704, 448] width 78 height 32
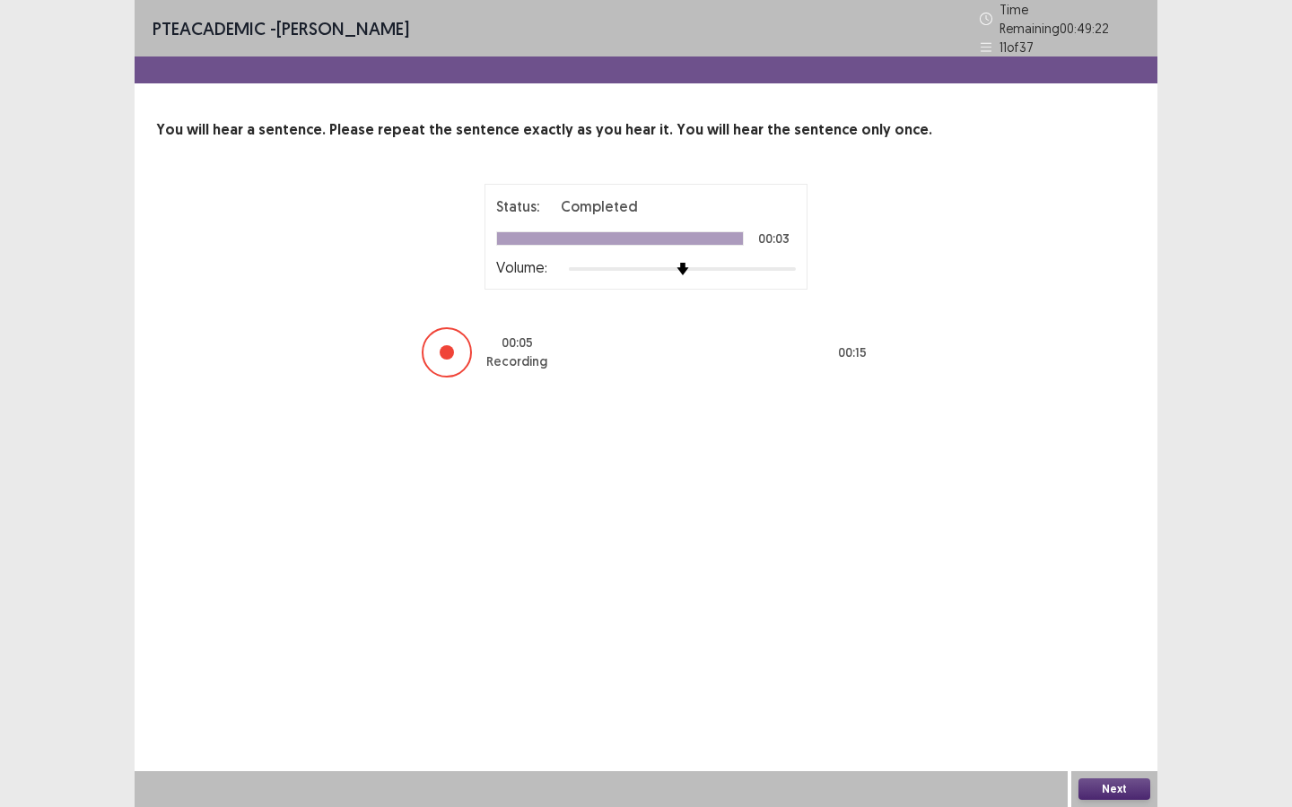
click at [1122, 697] on button "Next" at bounding box center [1114, 790] width 72 height 22
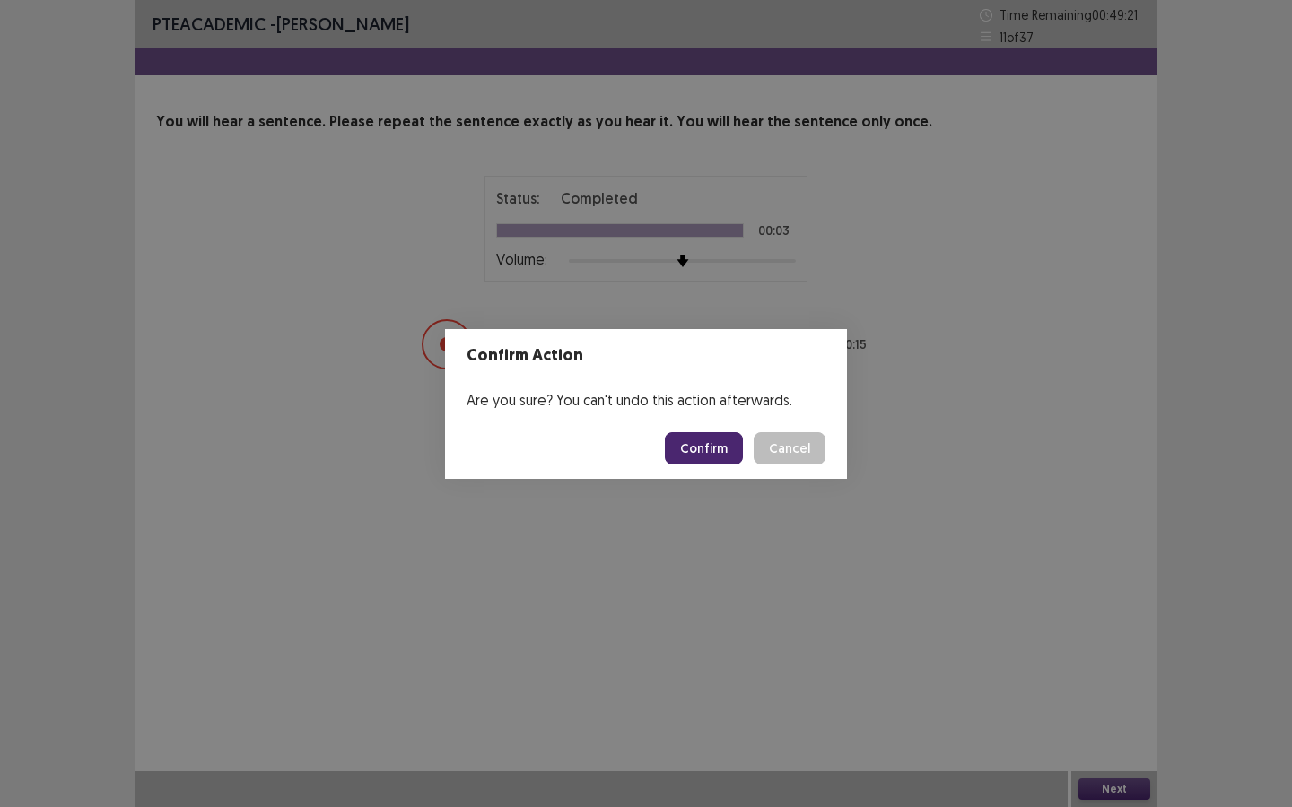
click at [714, 455] on button "Confirm" at bounding box center [704, 448] width 78 height 32
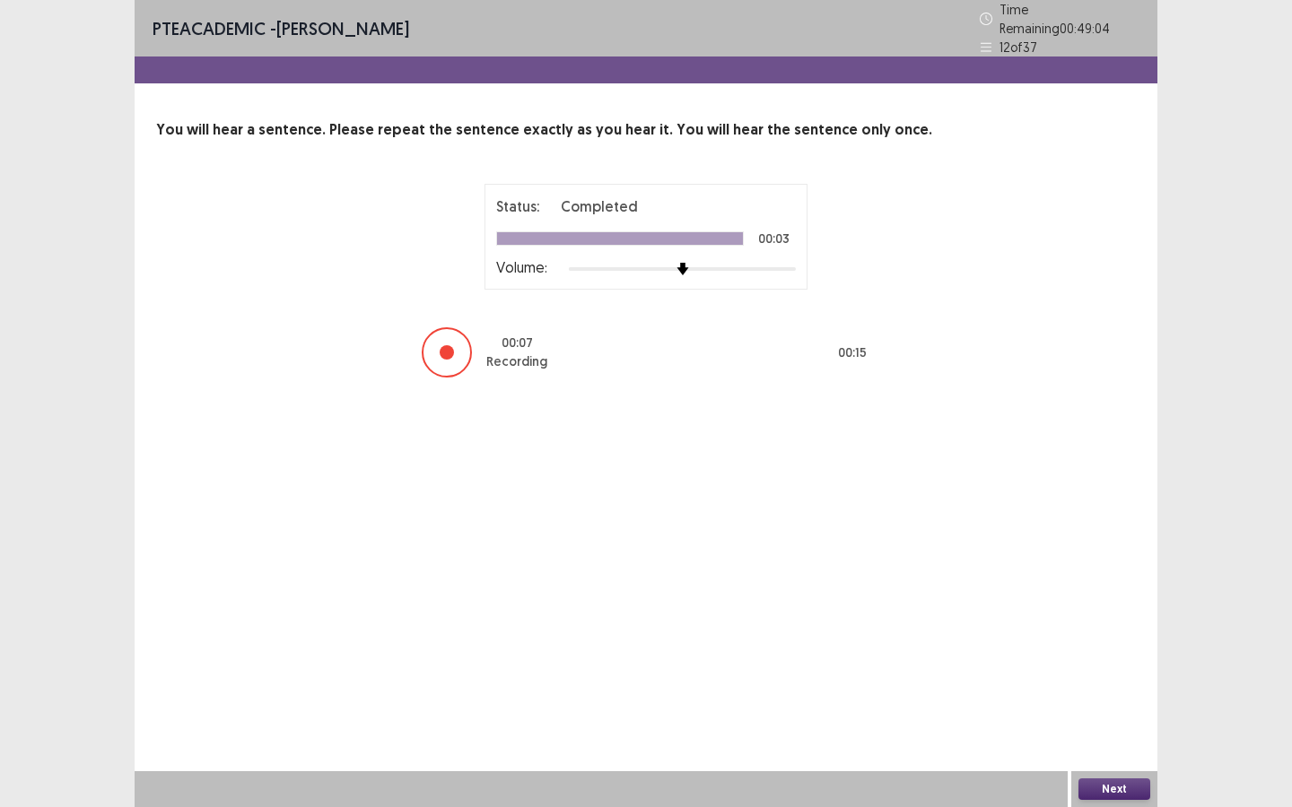
click at [1104, 697] on button "Next" at bounding box center [1114, 790] width 72 height 22
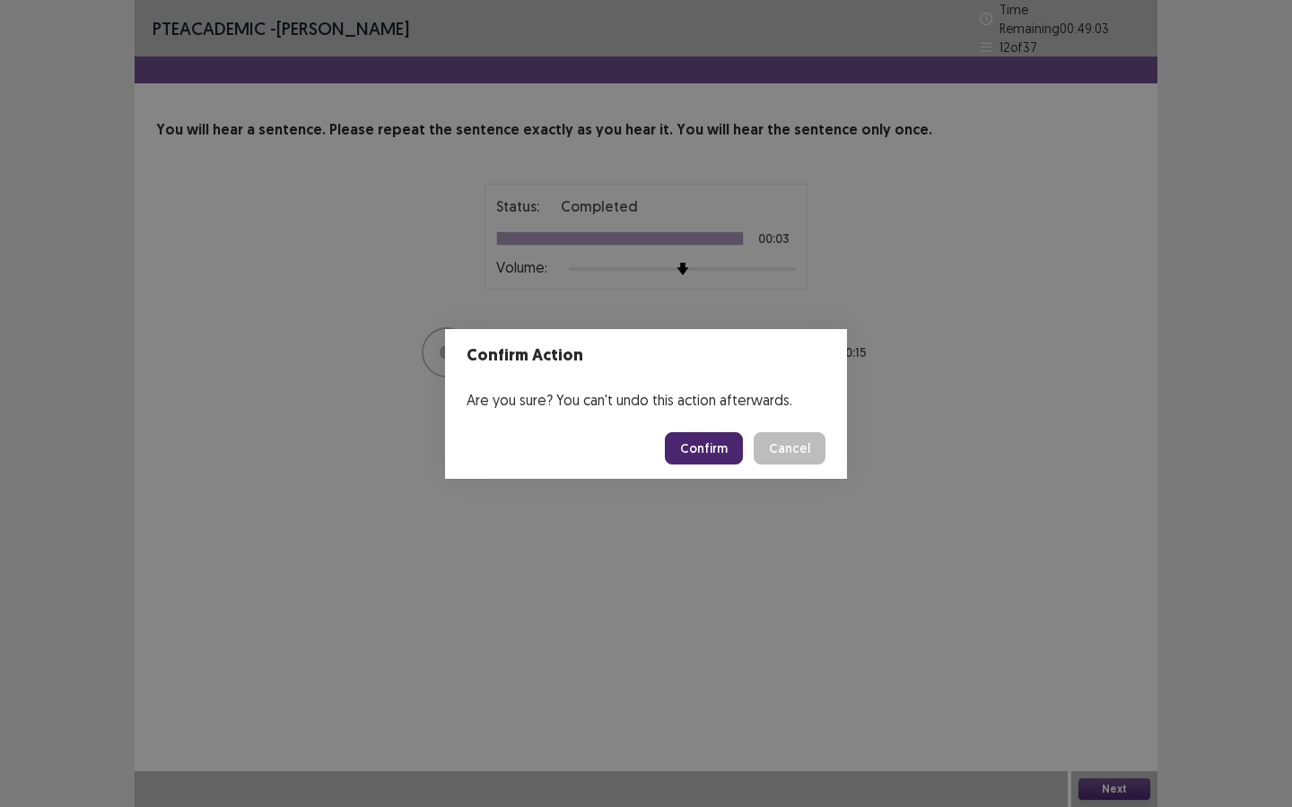
click at [718, 442] on button "Confirm" at bounding box center [704, 448] width 78 height 32
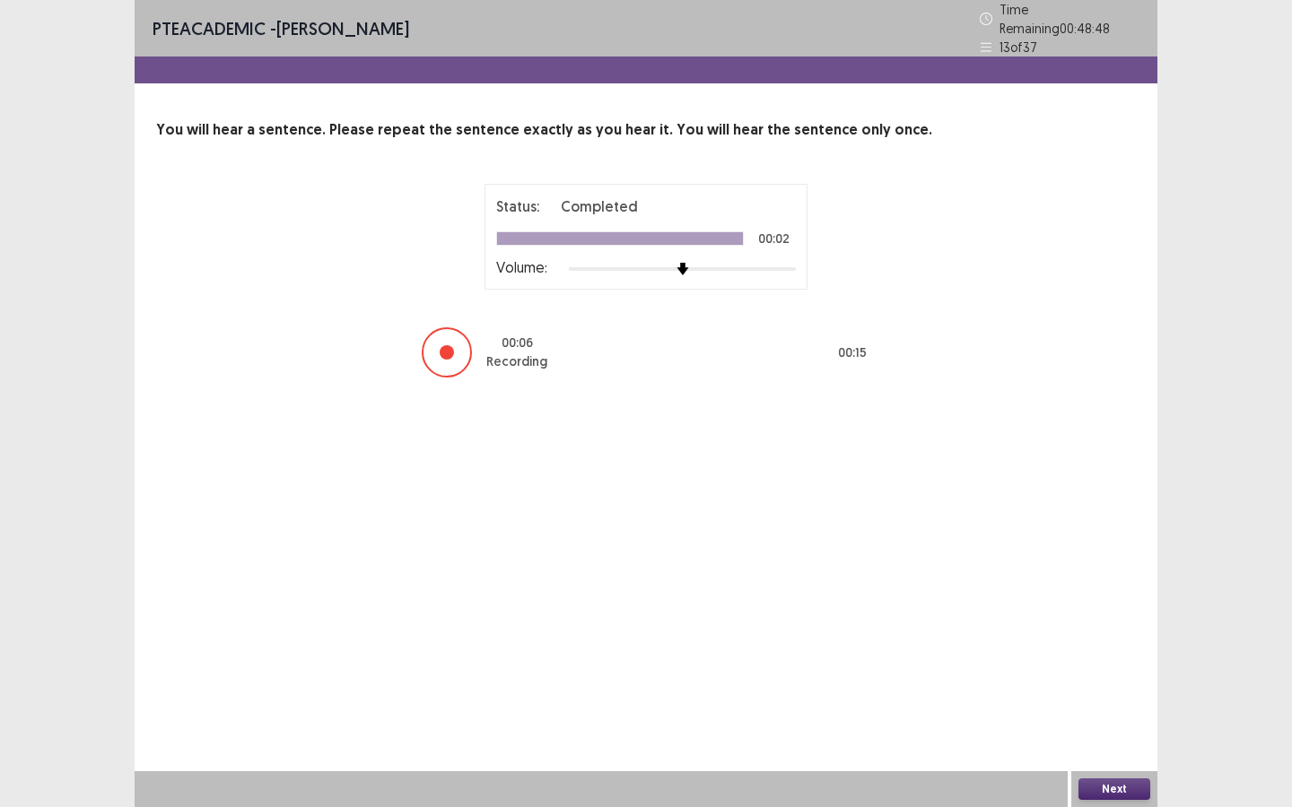
click at [1101, 697] on button "Next" at bounding box center [1114, 790] width 72 height 22
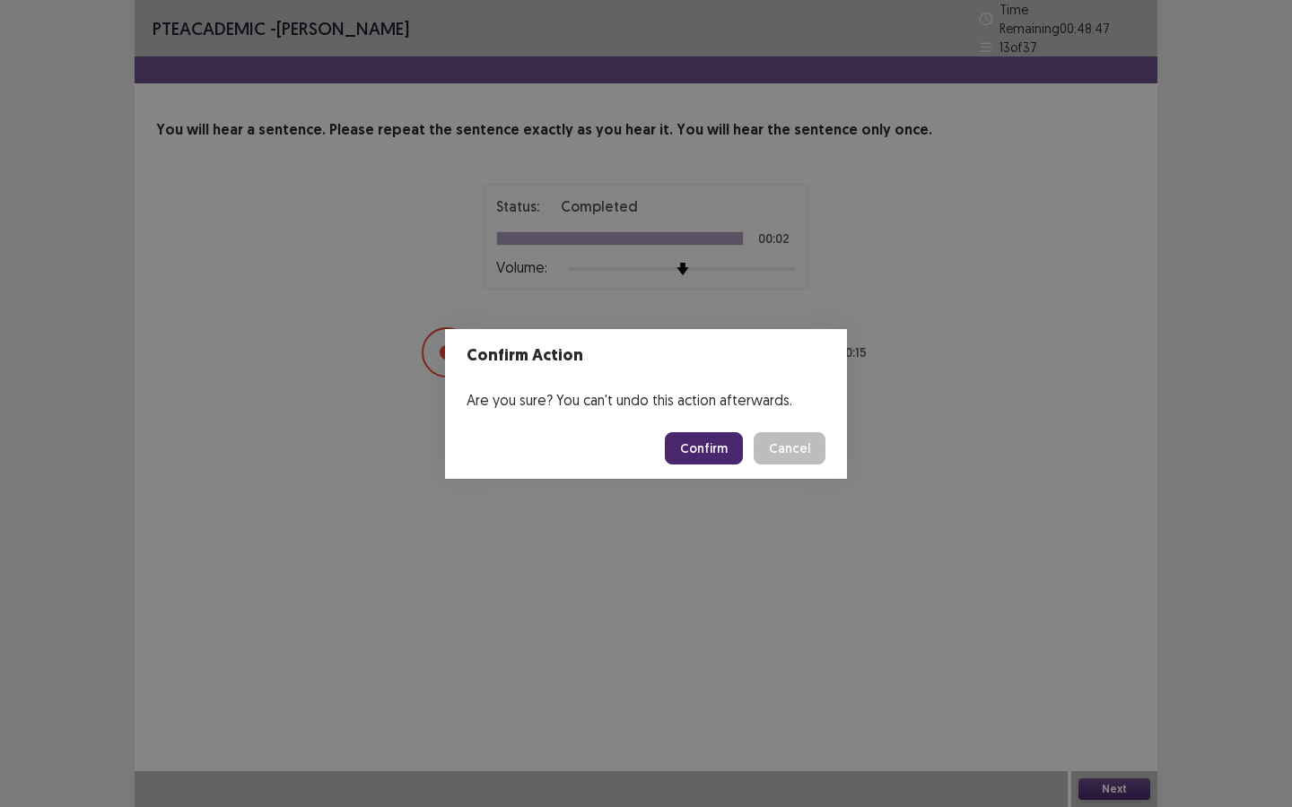
click at [717, 445] on button "Confirm" at bounding box center [704, 448] width 78 height 32
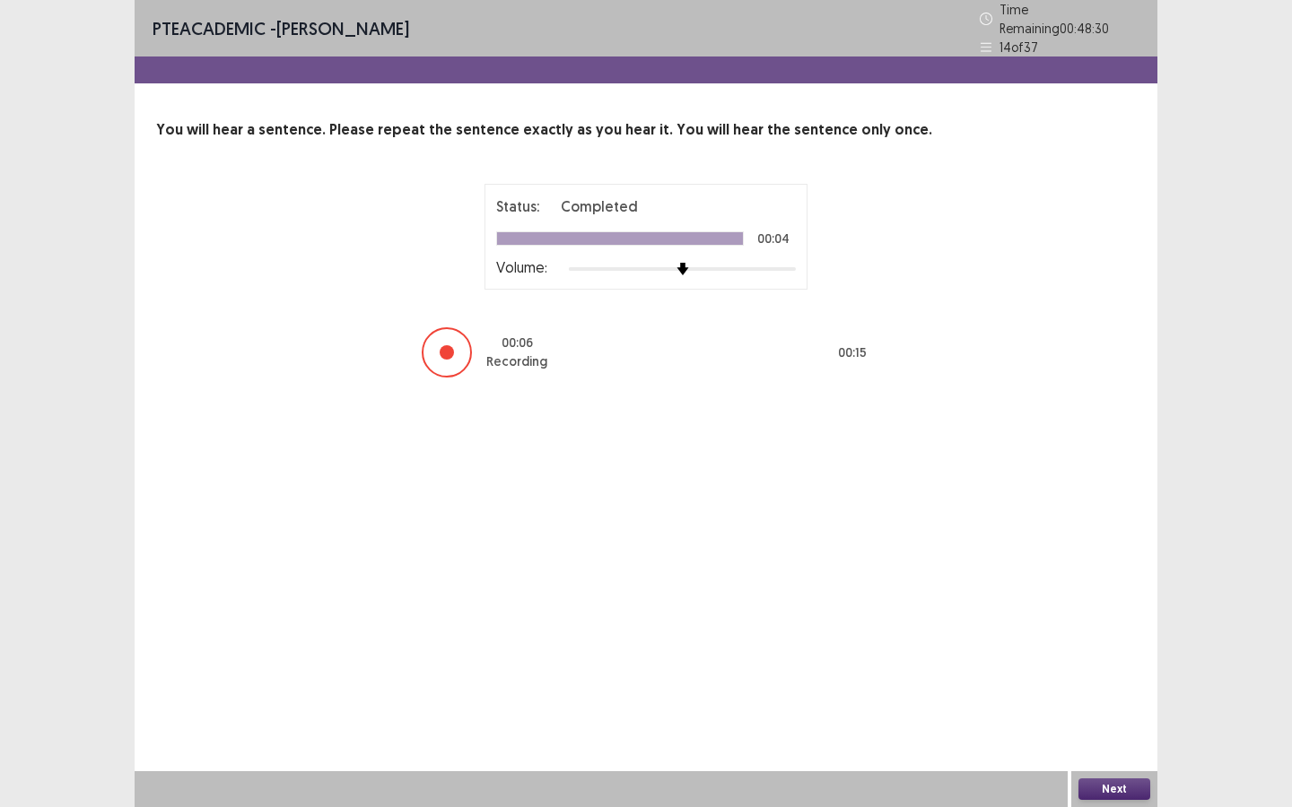
click at [1110, 697] on button "Next" at bounding box center [1114, 790] width 72 height 22
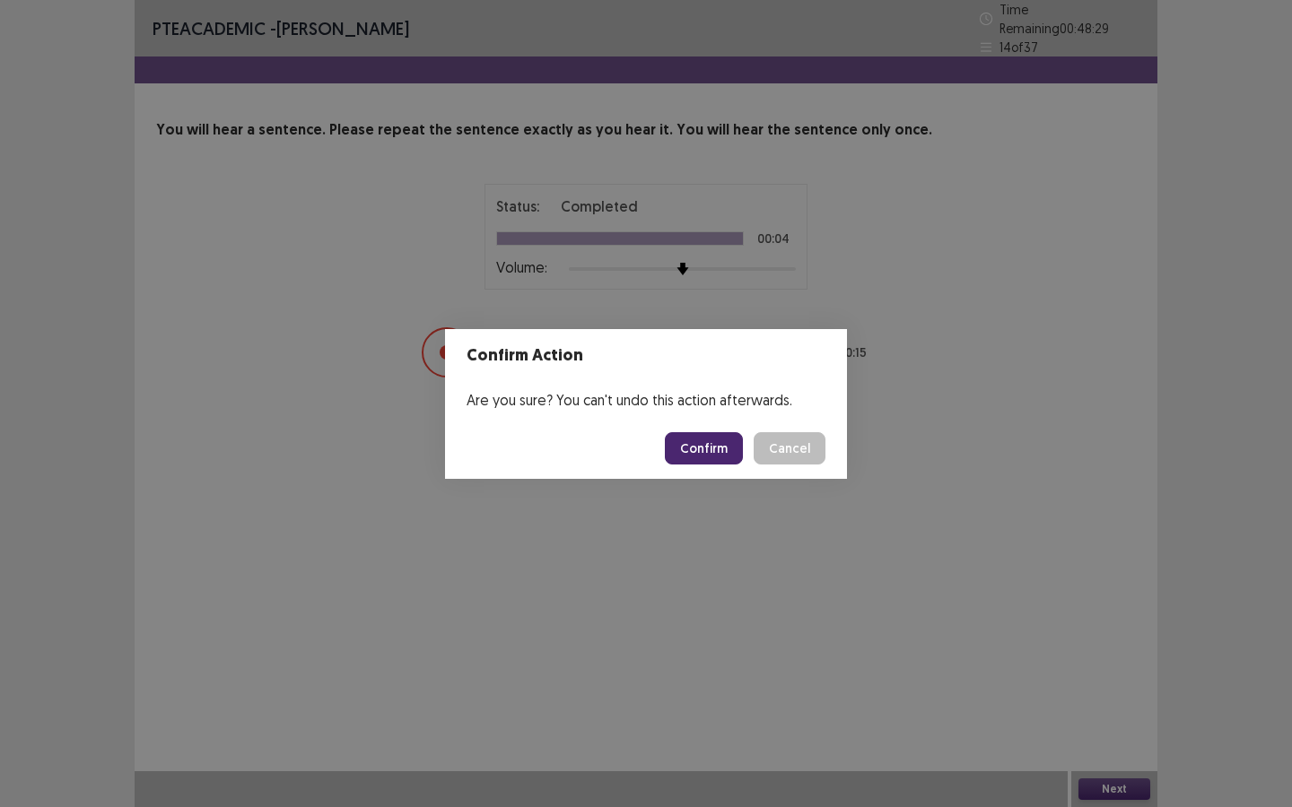
click at [700, 448] on button "Confirm" at bounding box center [704, 448] width 78 height 32
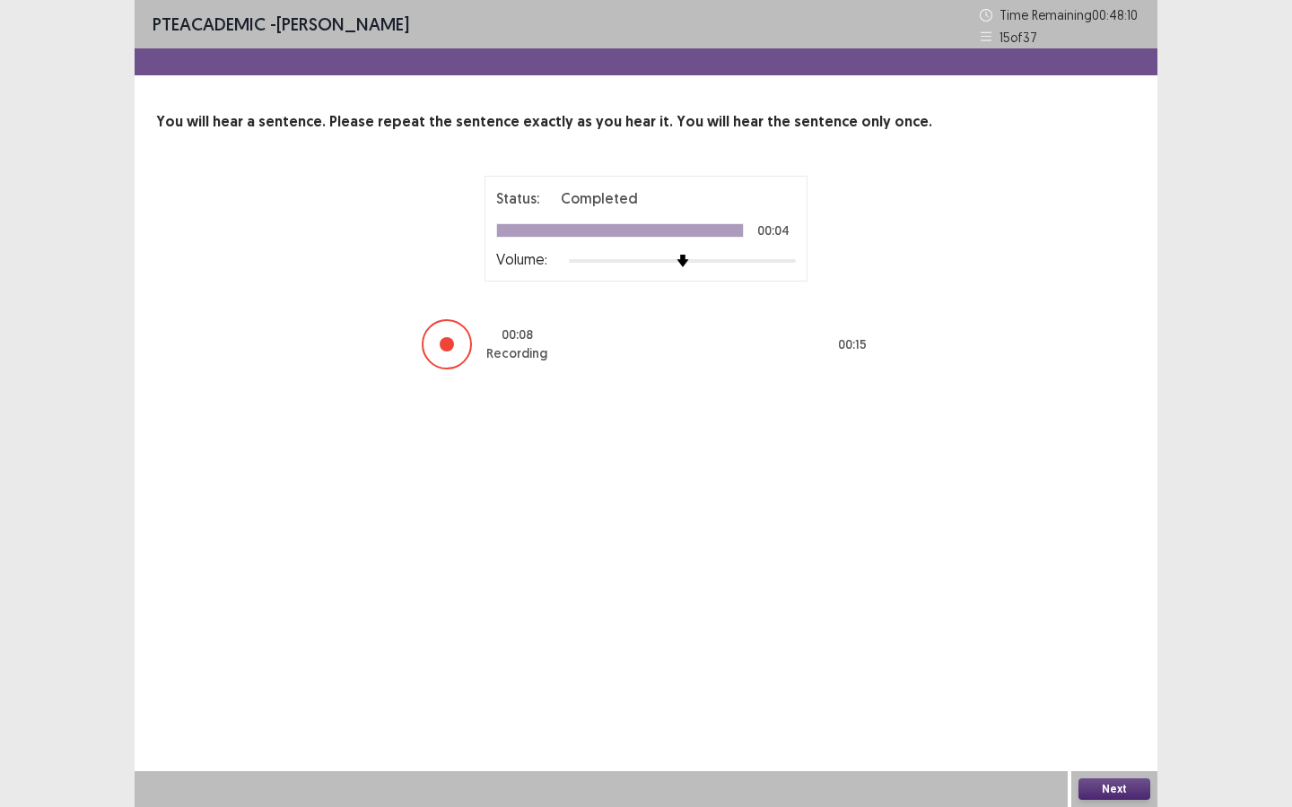
click at [1113, 697] on button "Next" at bounding box center [1114, 790] width 72 height 22
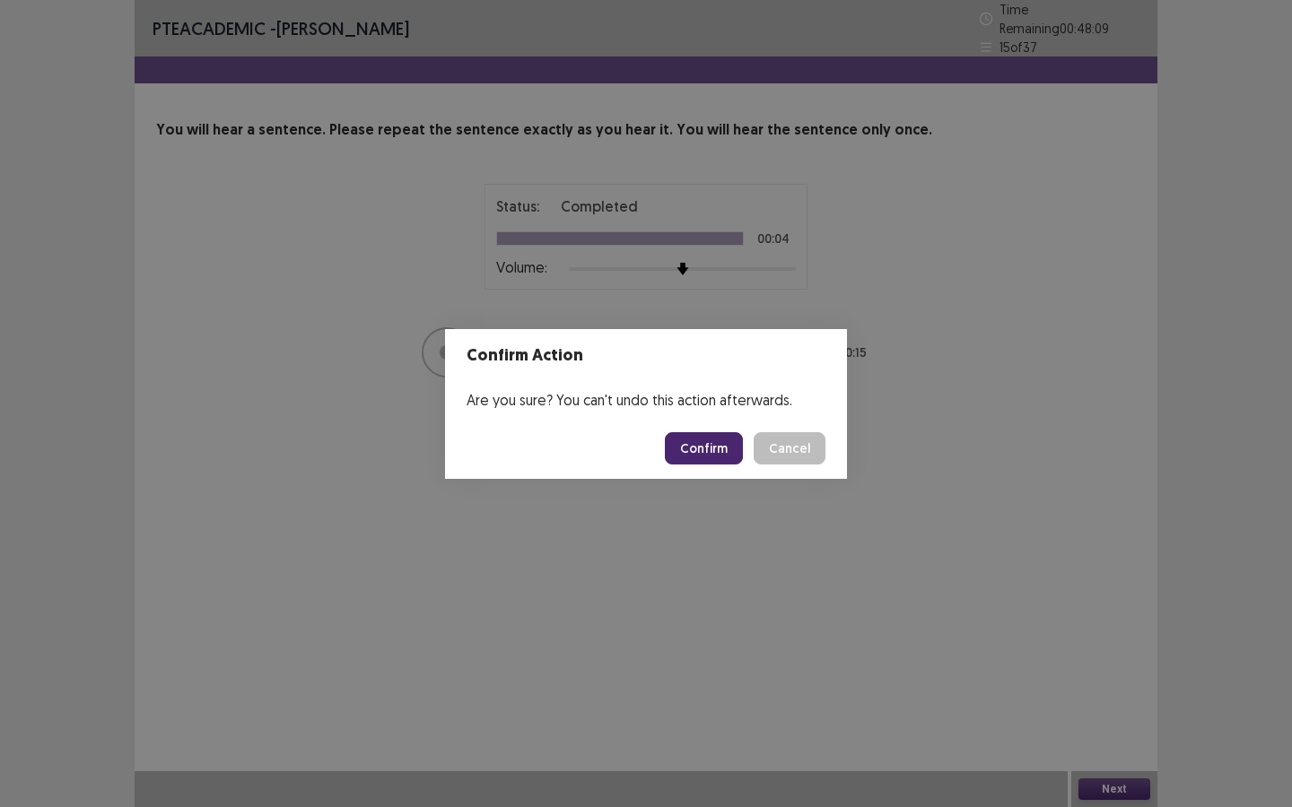
click at [693, 450] on button "Confirm" at bounding box center [704, 448] width 78 height 32
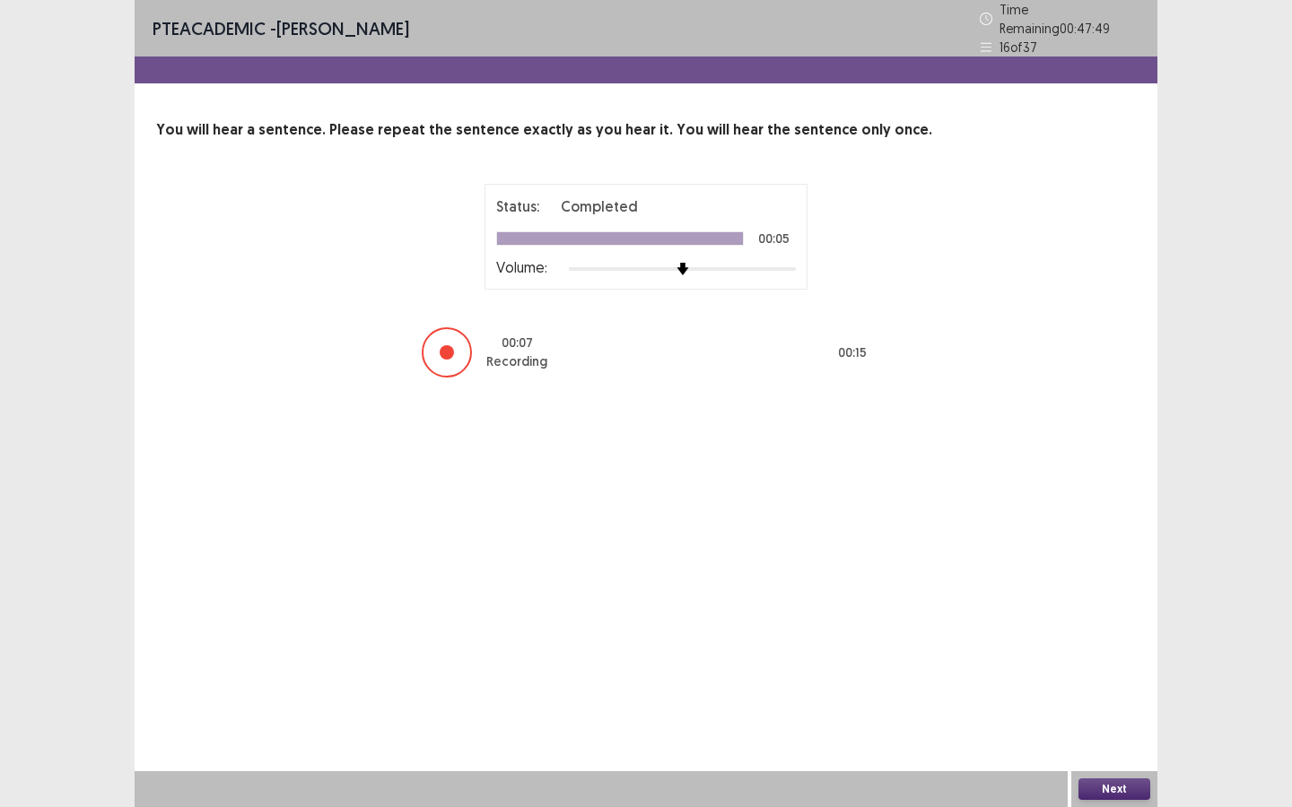
click at [1123, 697] on button "Next" at bounding box center [1114, 790] width 72 height 22
drag, startPoint x: 1123, startPoint y: 786, endPoint x: 1025, endPoint y: 678, distance: 145.4
click at [1122, 697] on div "Confirm Action Are you sure? You can't undo this action afterwards. Confirm Can…" at bounding box center [646, 403] width 1292 height 807
click at [1116, 697] on button "Next" at bounding box center [1114, 790] width 72 height 22
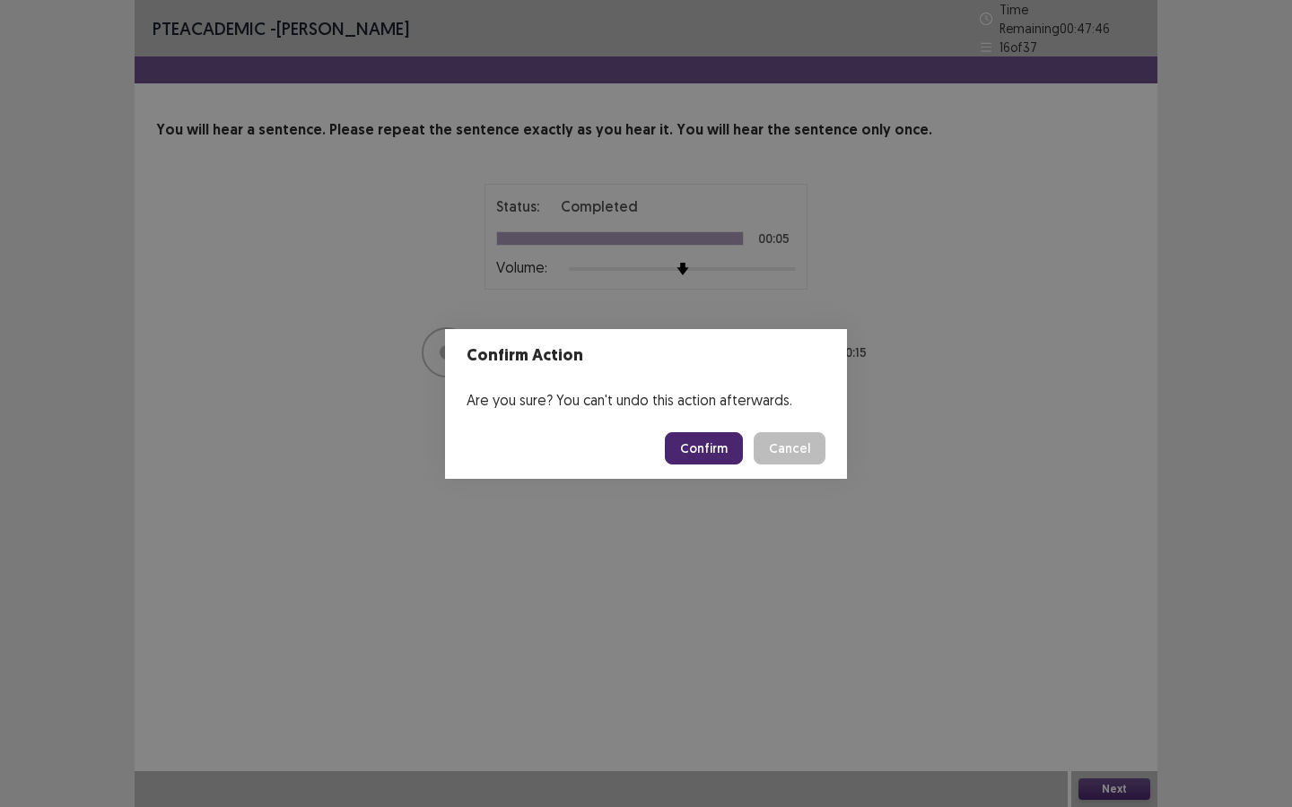
click at [707, 442] on button "Confirm" at bounding box center [704, 448] width 78 height 32
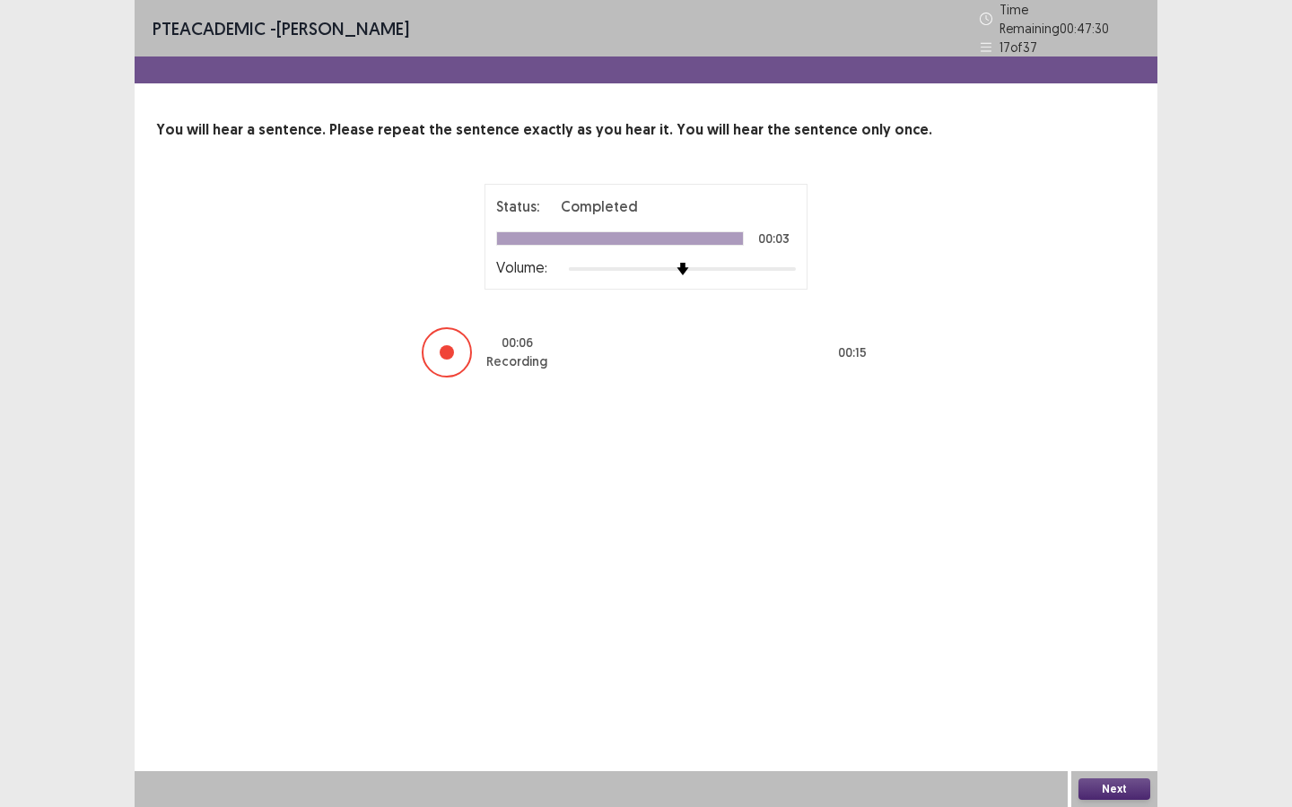
click at [1083, 697] on button "Next" at bounding box center [1114, 790] width 72 height 22
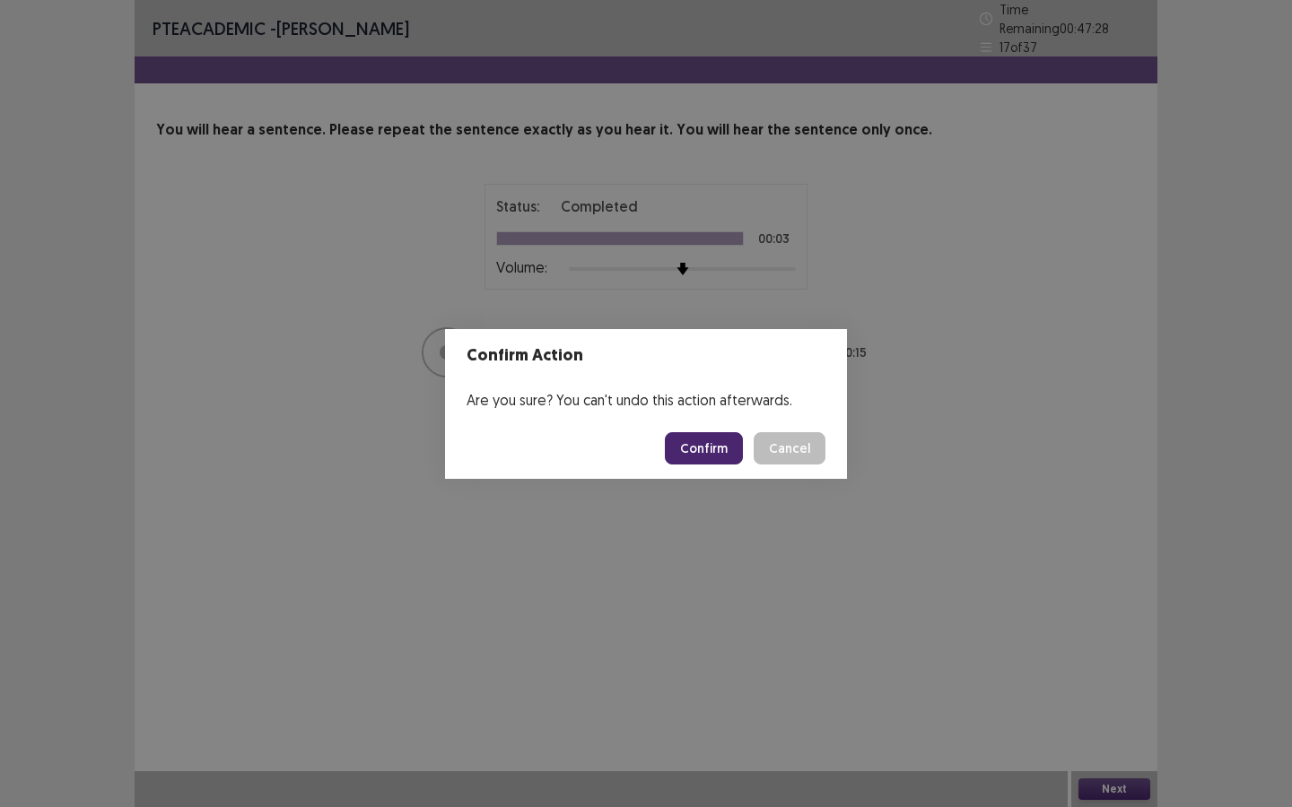
click at [726, 445] on button "Confirm" at bounding box center [704, 448] width 78 height 32
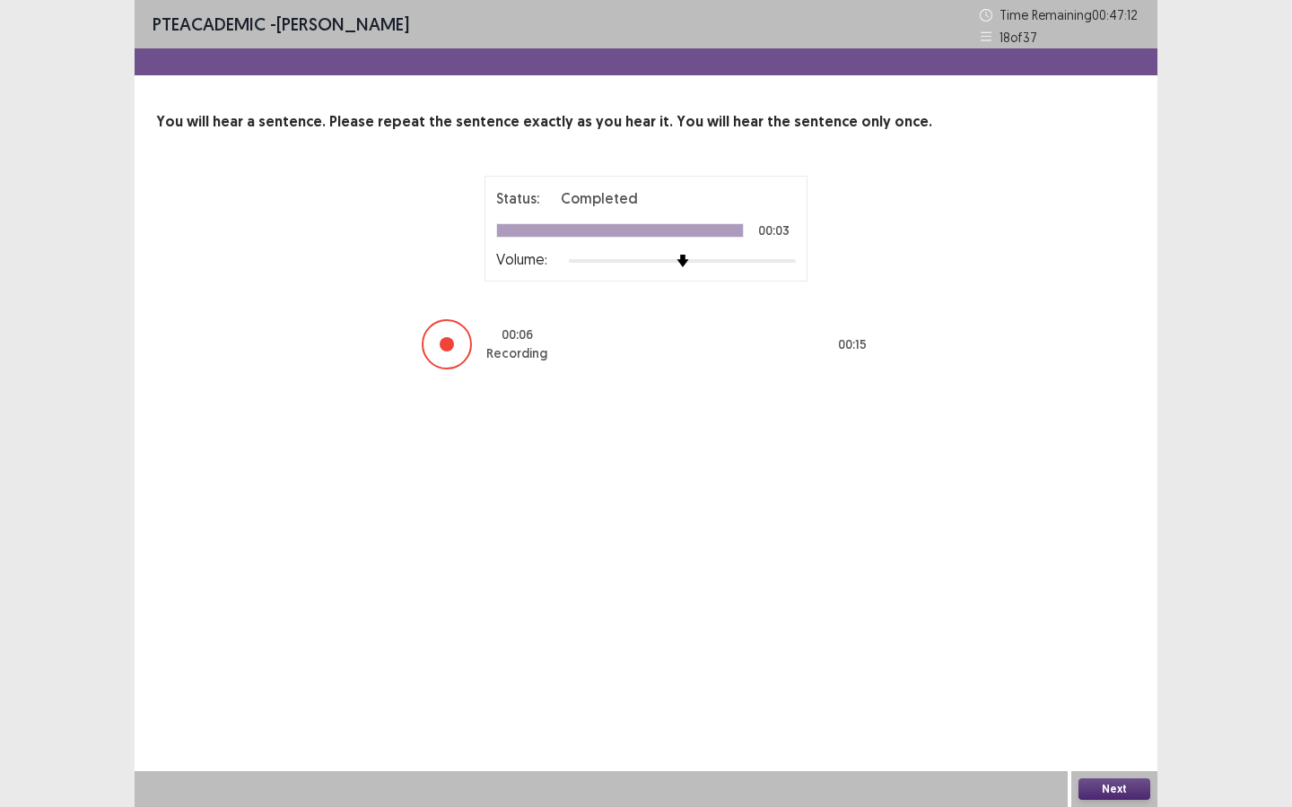
click at [1131, 697] on button "Next" at bounding box center [1114, 790] width 72 height 22
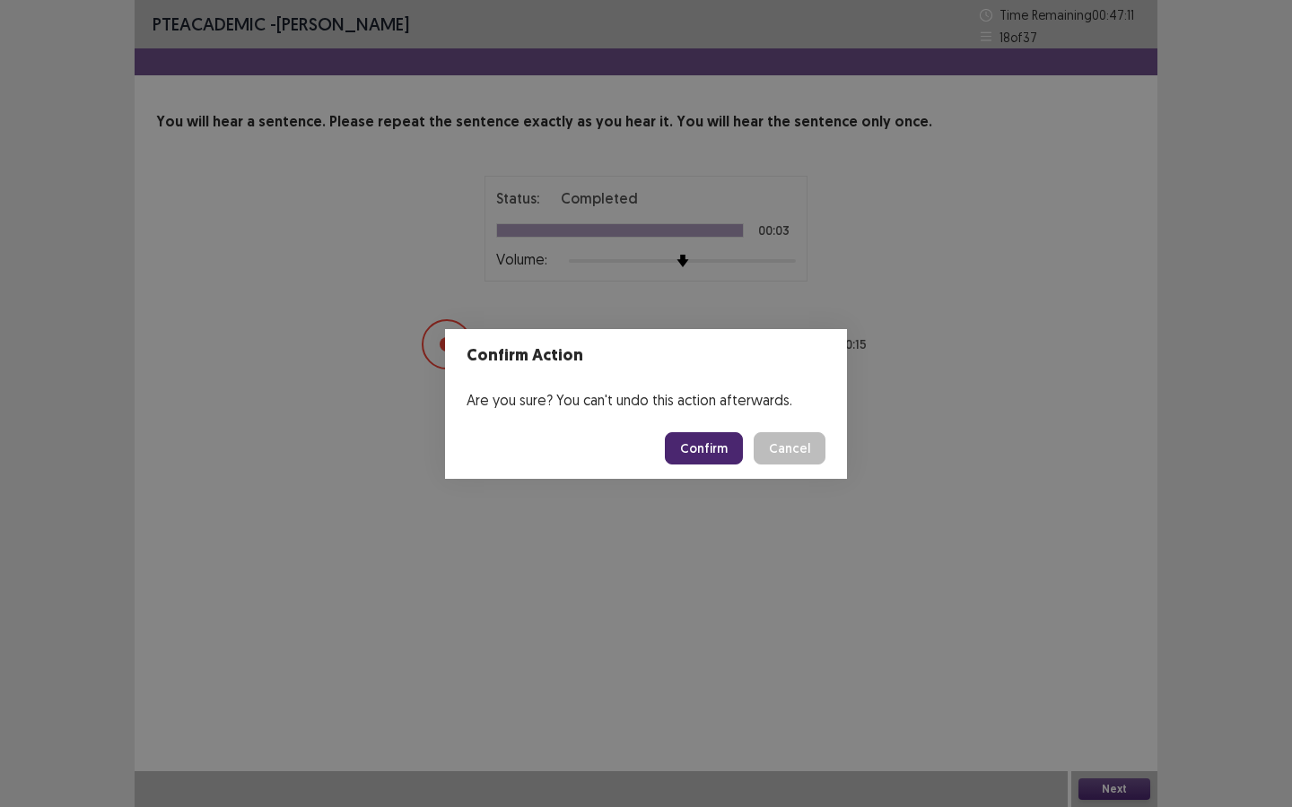
click at [707, 445] on button "Confirm" at bounding box center [704, 448] width 78 height 32
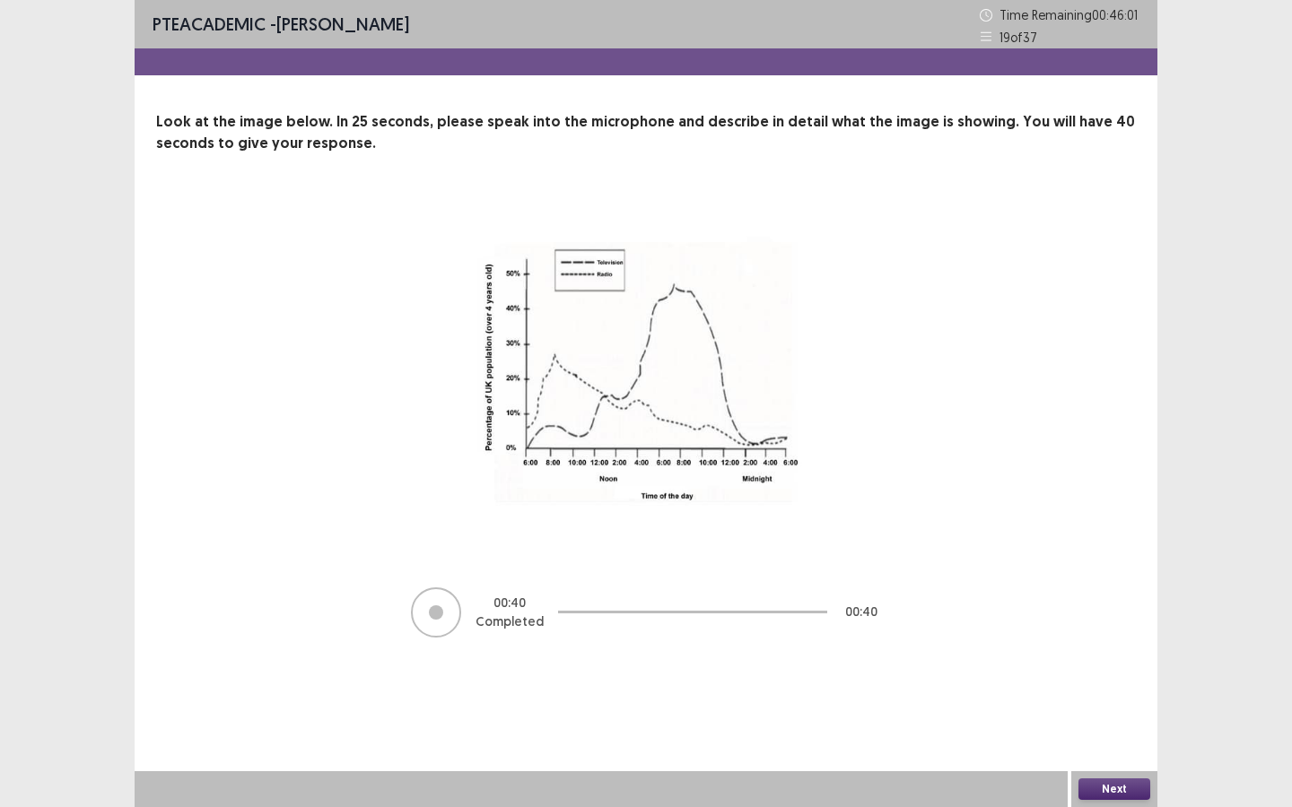
click at [1095, 697] on button "Next" at bounding box center [1114, 790] width 72 height 22
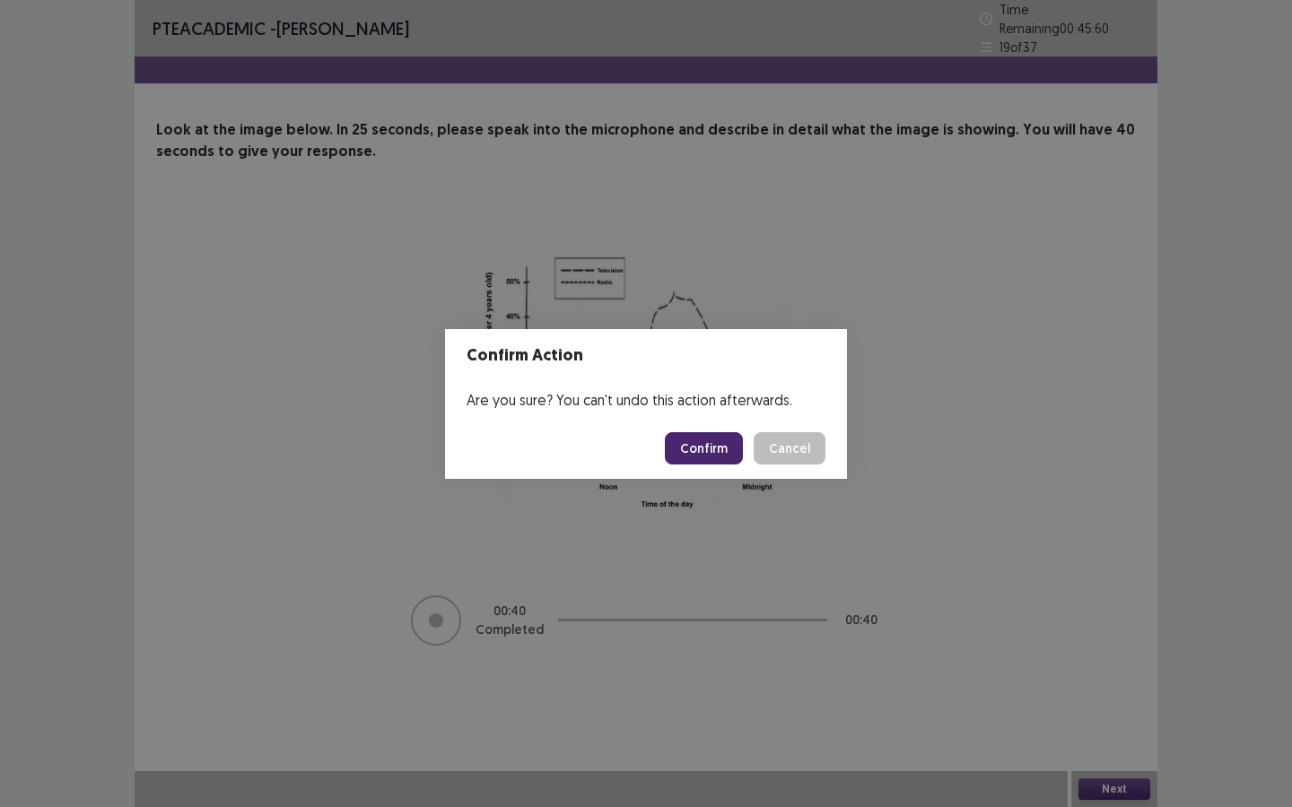
click at [703, 455] on button "Confirm" at bounding box center [704, 448] width 78 height 32
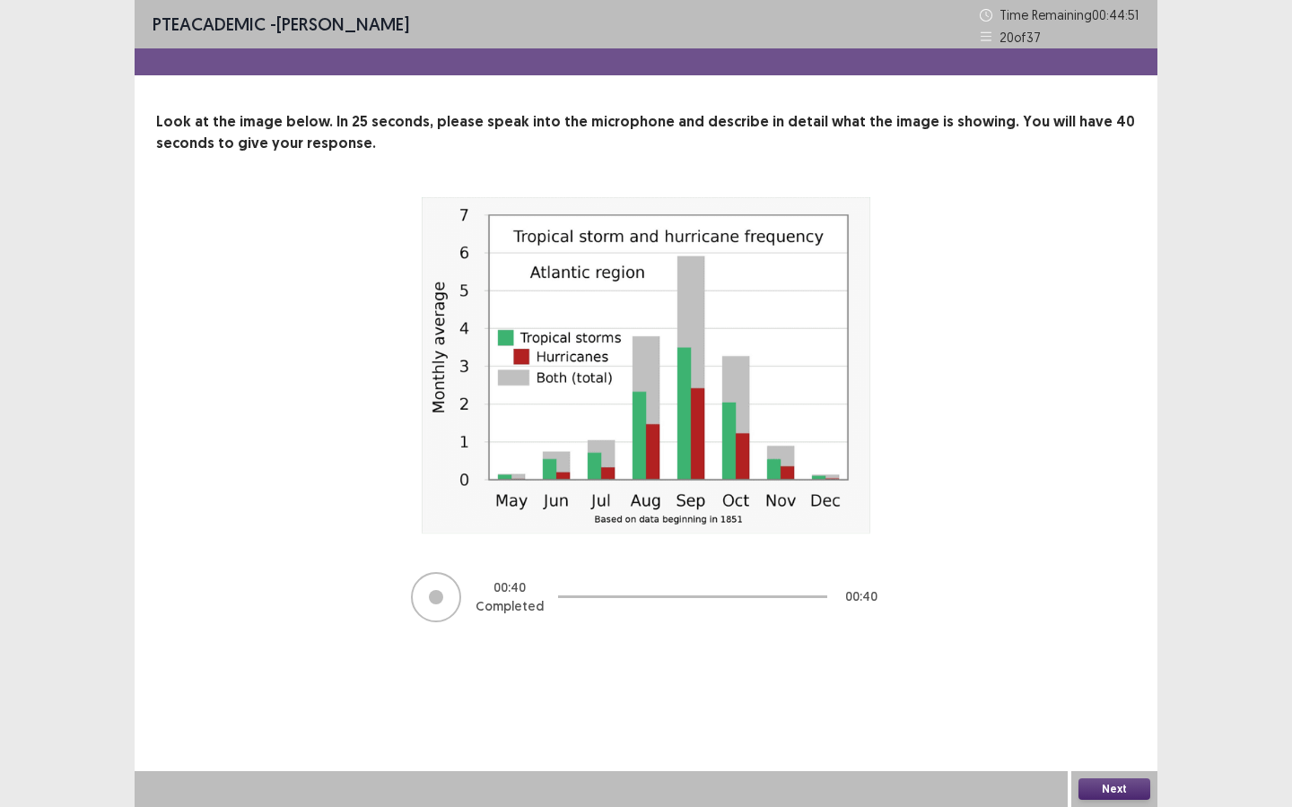
click at [1138, 697] on button "Next" at bounding box center [1114, 790] width 72 height 22
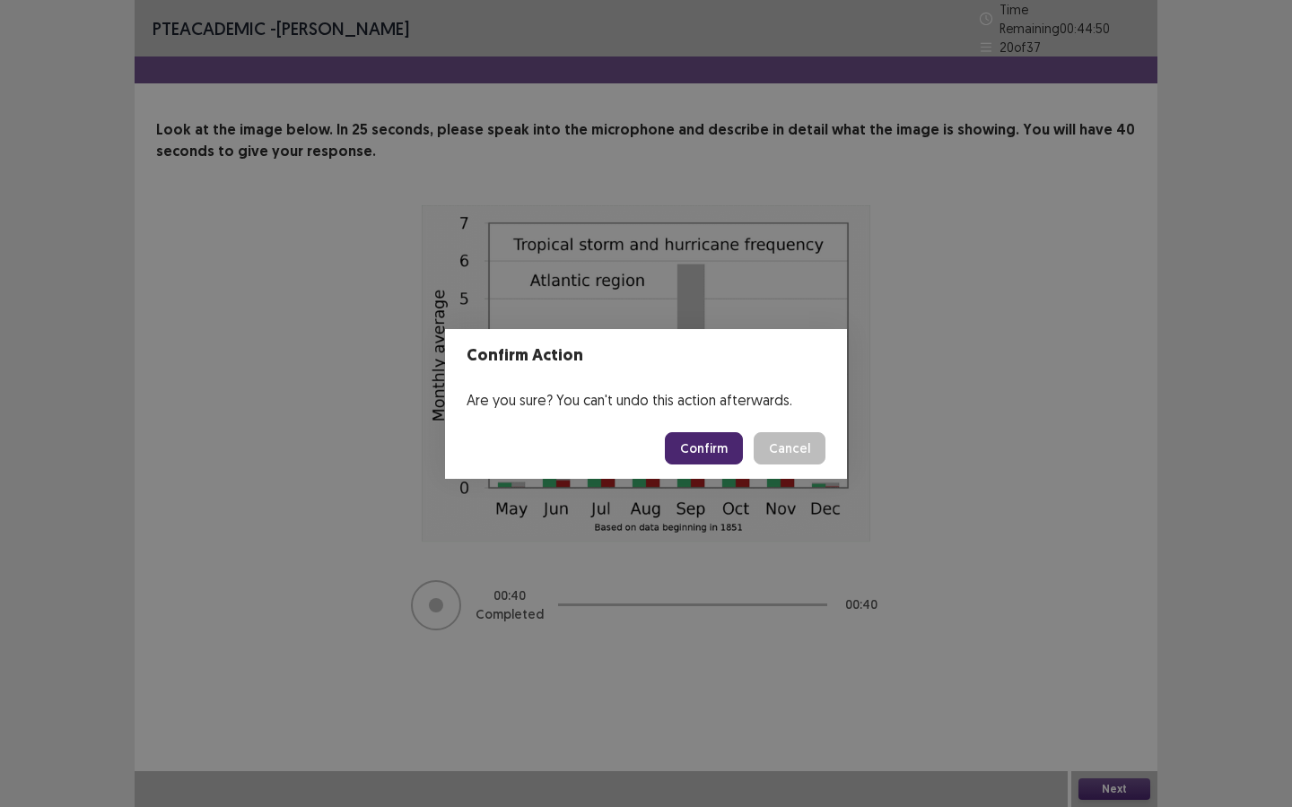
click at [692, 440] on button "Confirm" at bounding box center [704, 448] width 78 height 32
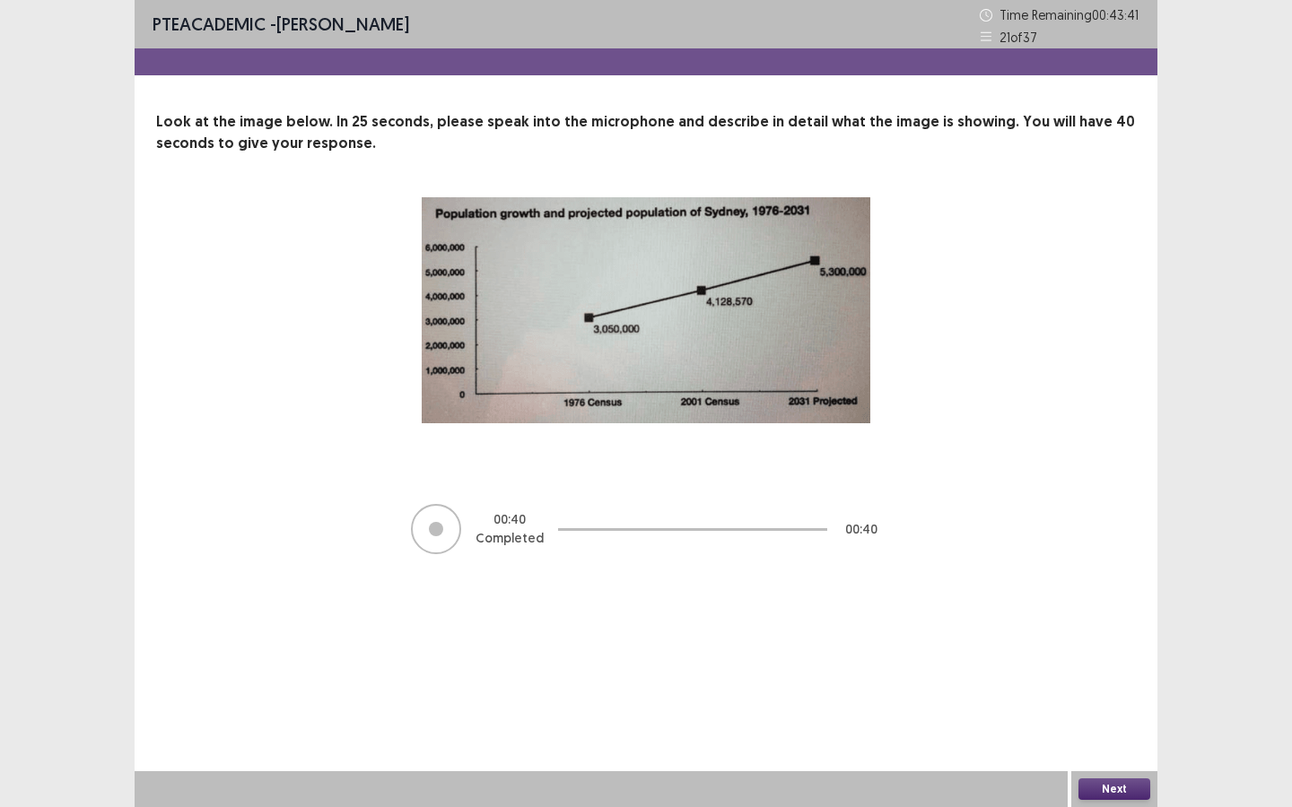
click at [1094, 697] on button "Next" at bounding box center [1114, 790] width 72 height 22
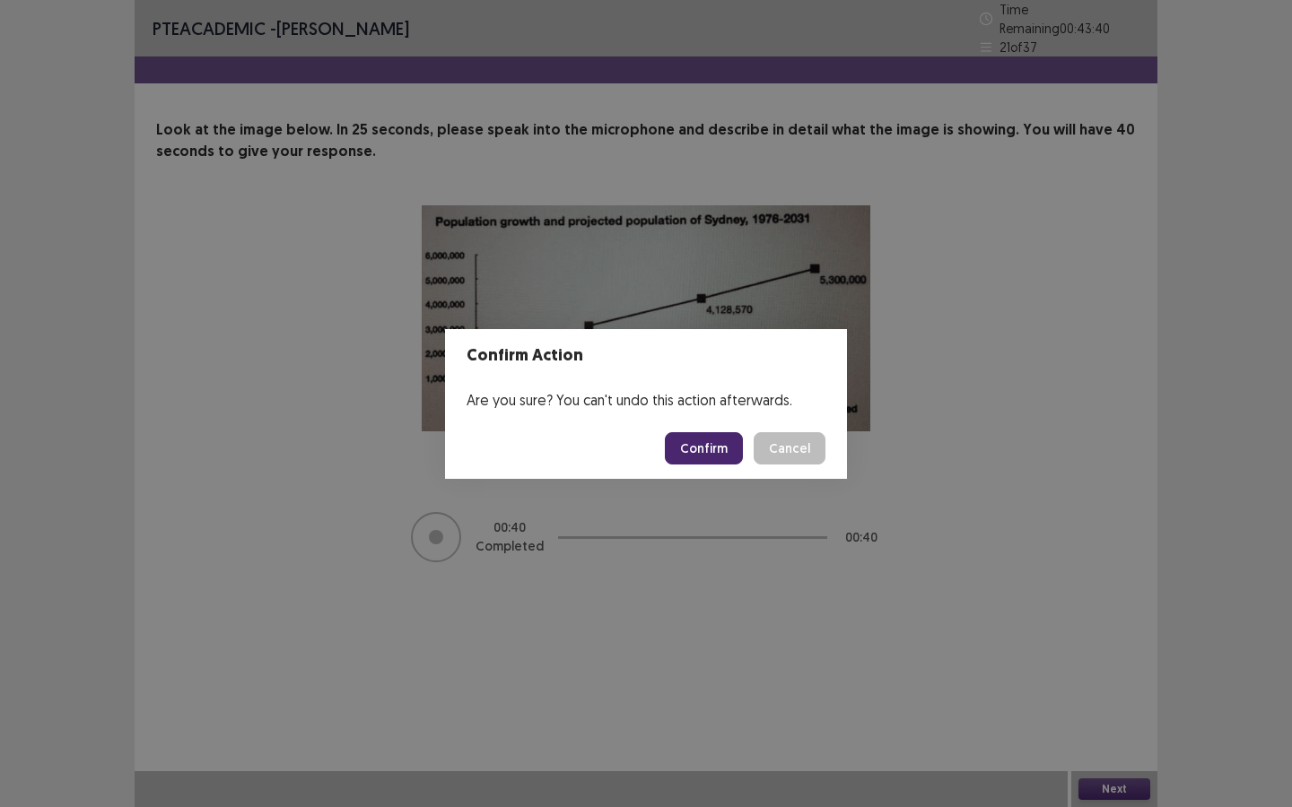
click at [709, 453] on button "Confirm" at bounding box center [704, 448] width 78 height 32
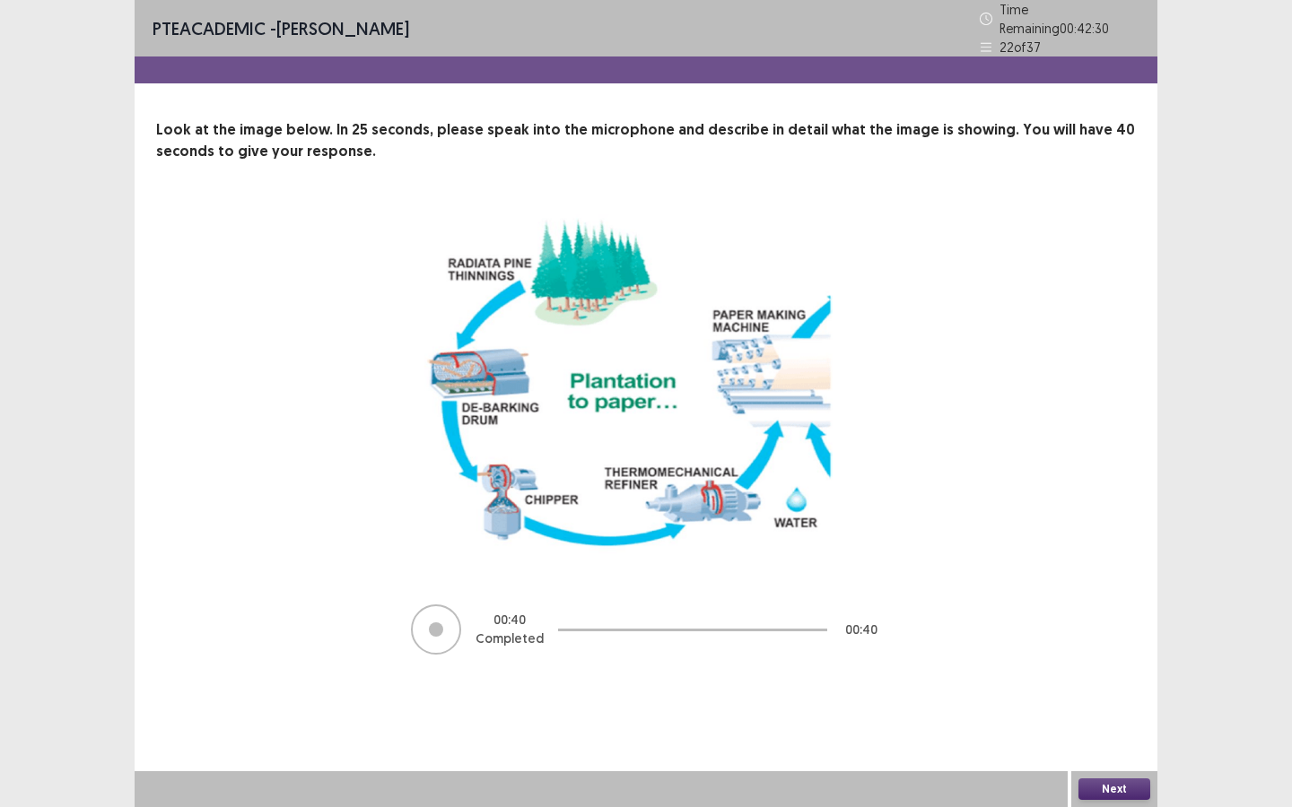
click at [1098, 697] on button "Next" at bounding box center [1114, 790] width 72 height 22
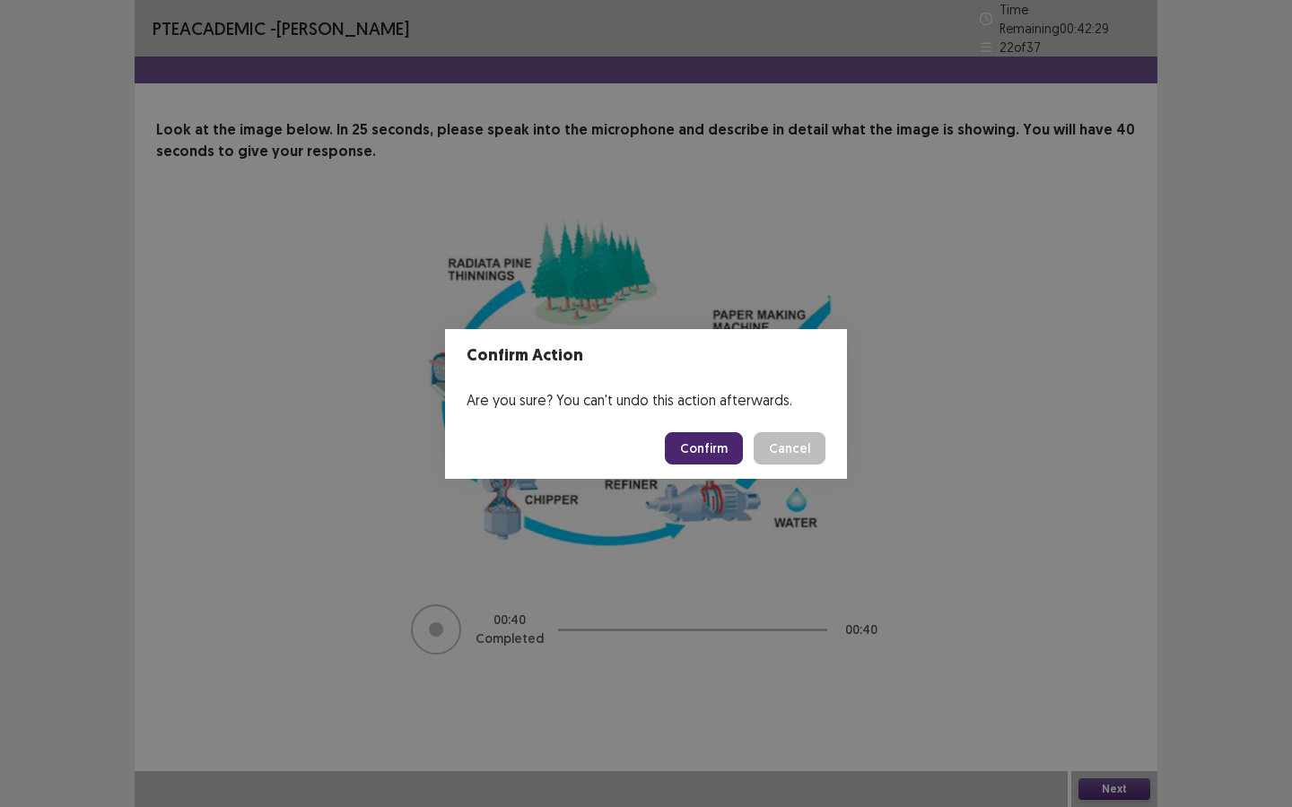
click at [701, 454] on button "Confirm" at bounding box center [704, 448] width 78 height 32
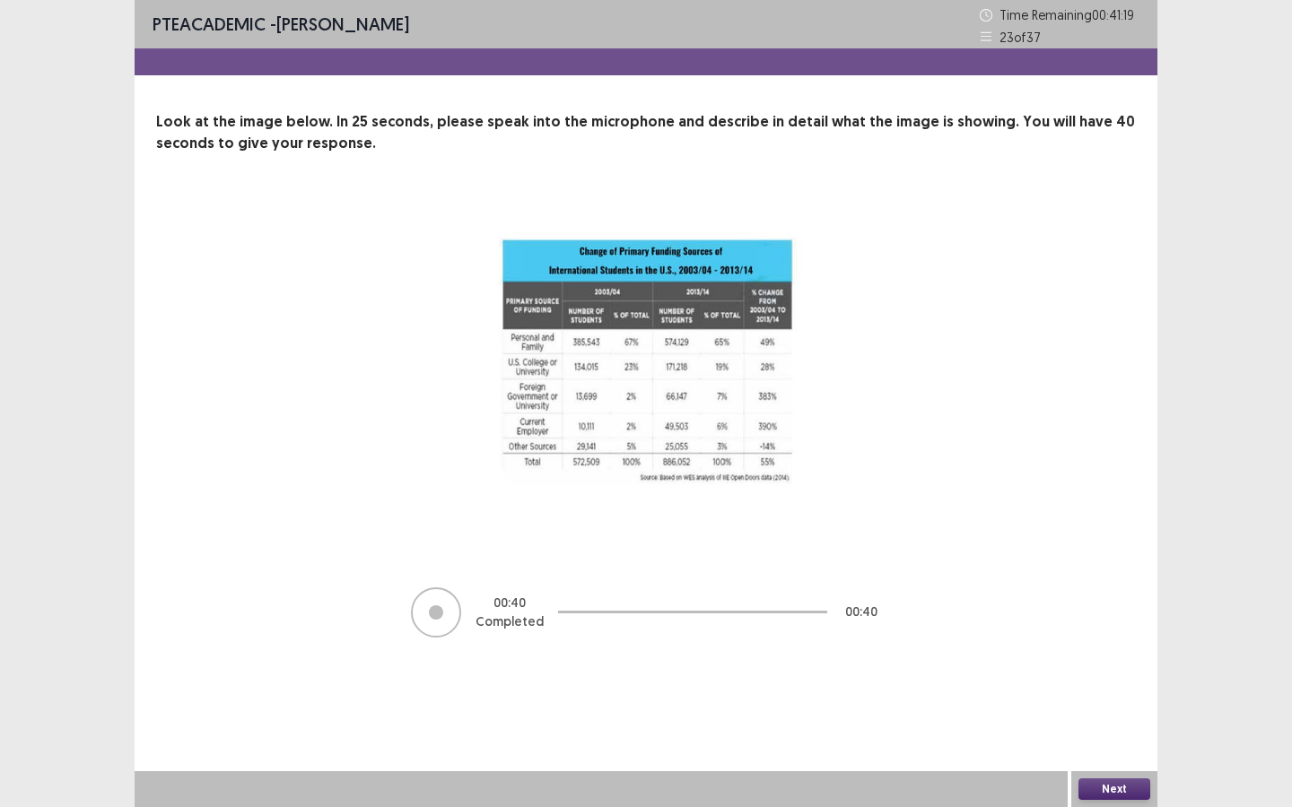
click at [1134, 697] on button "Next" at bounding box center [1114, 790] width 72 height 22
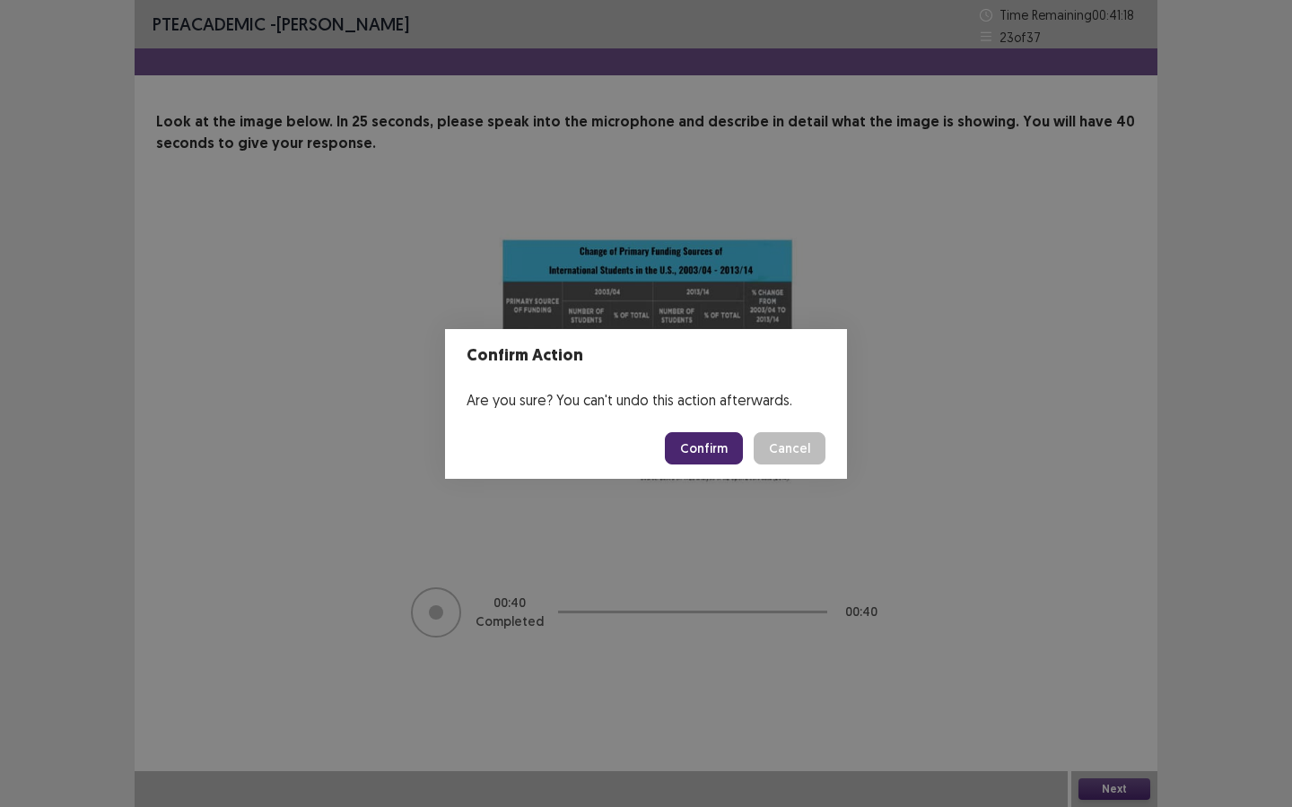
click at [694, 439] on button "Confirm" at bounding box center [704, 448] width 78 height 32
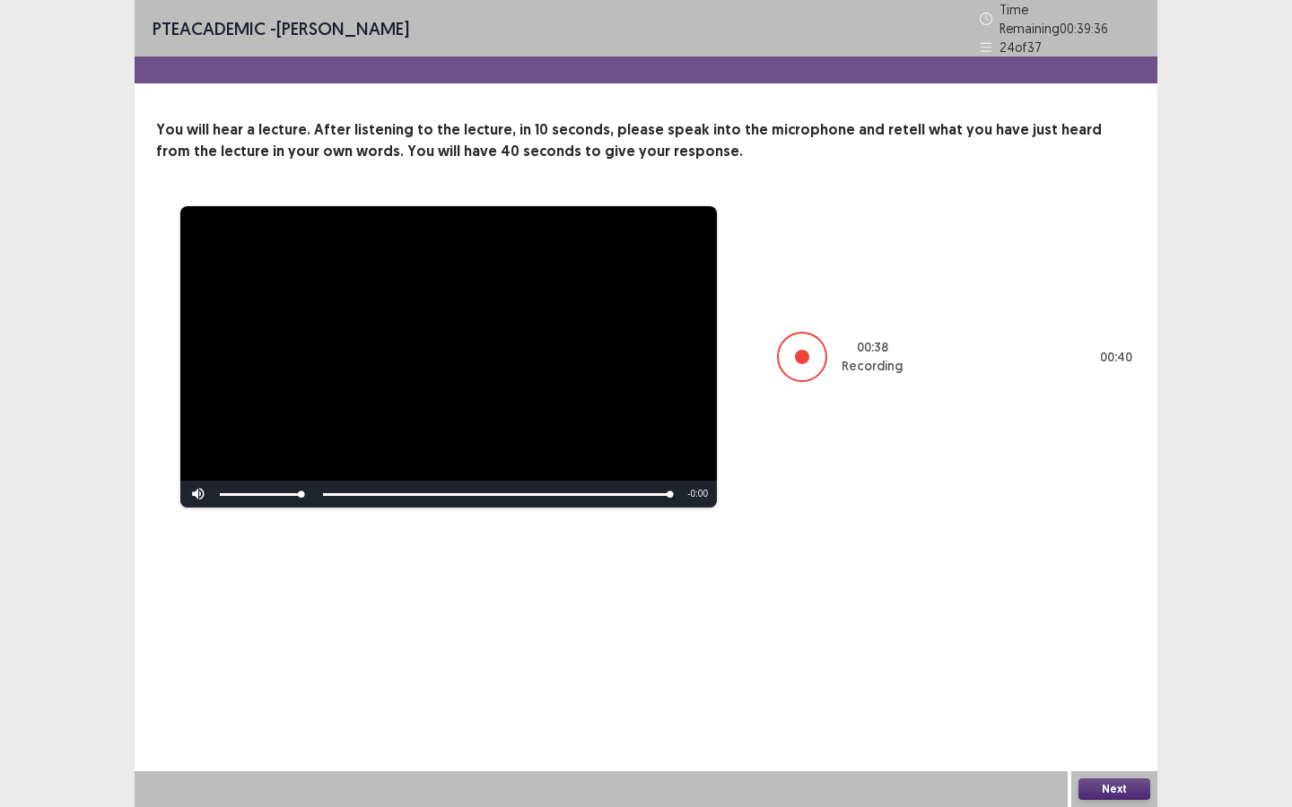
click at [1114, 697] on button "Next" at bounding box center [1114, 790] width 72 height 22
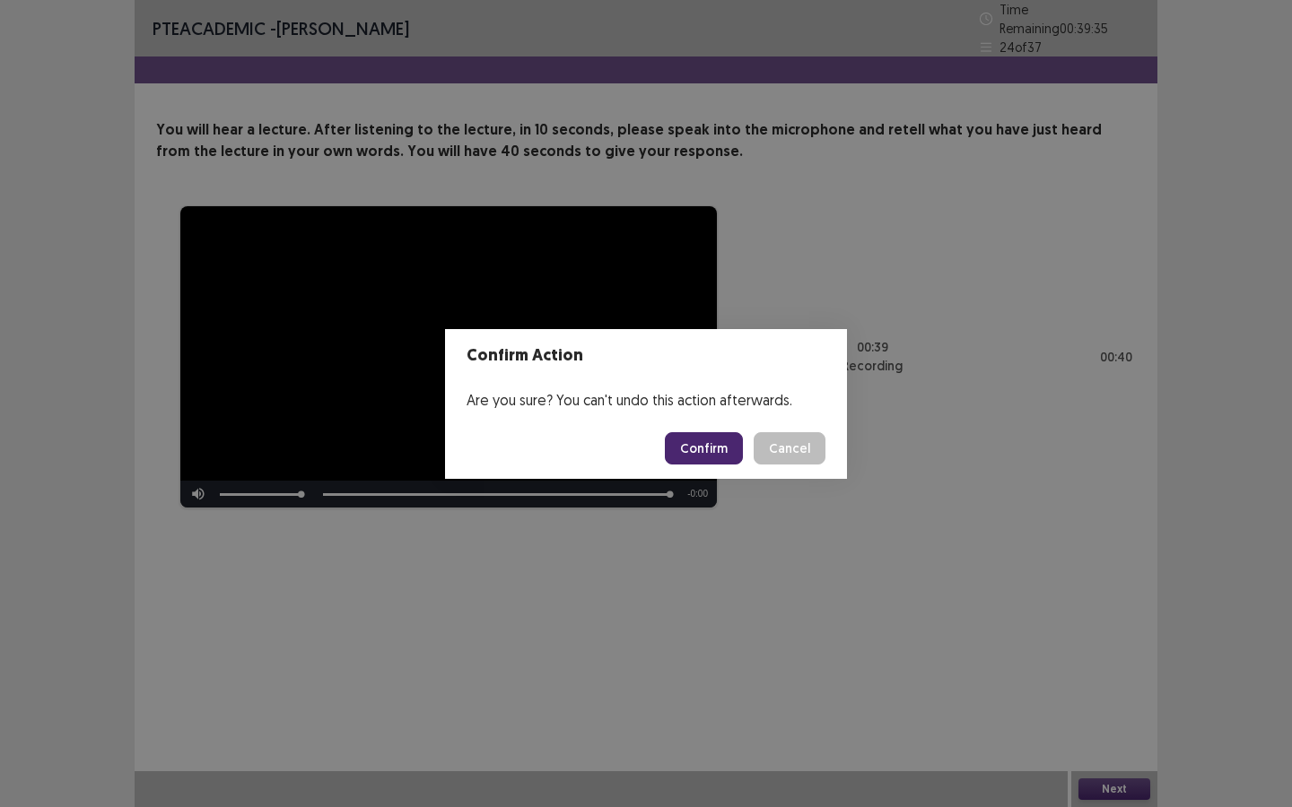
click at [710, 442] on button "Confirm" at bounding box center [704, 448] width 78 height 32
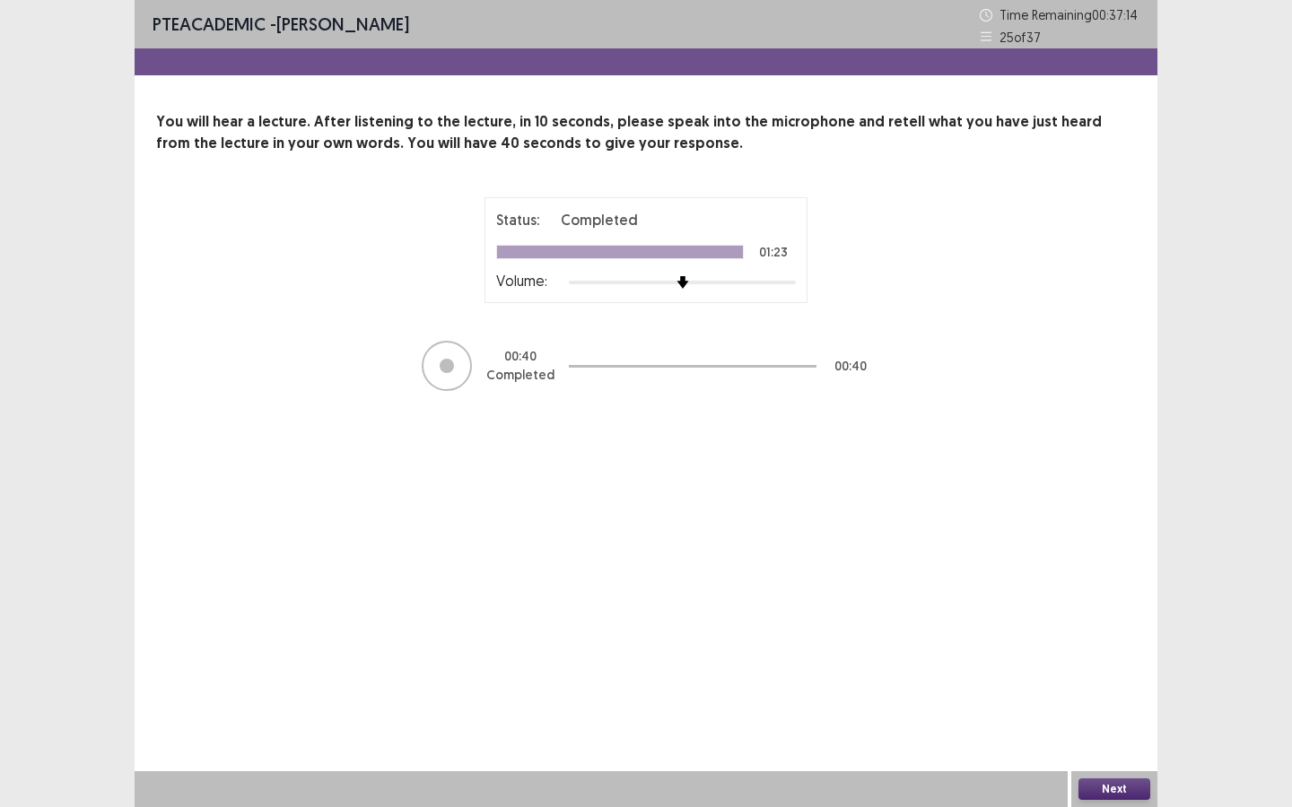
click at [1118, 697] on button "Next" at bounding box center [1114, 790] width 72 height 22
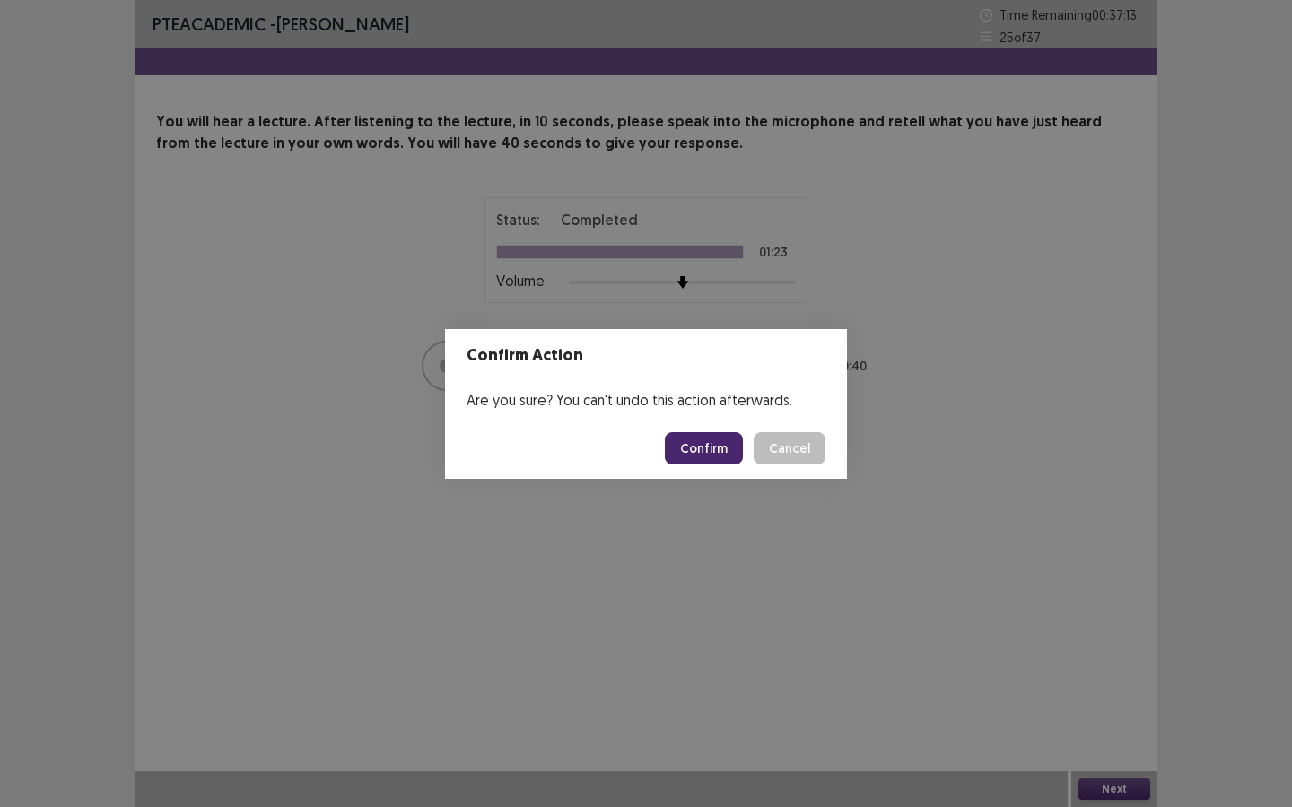
click at [707, 448] on button "Confirm" at bounding box center [704, 448] width 78 height 32
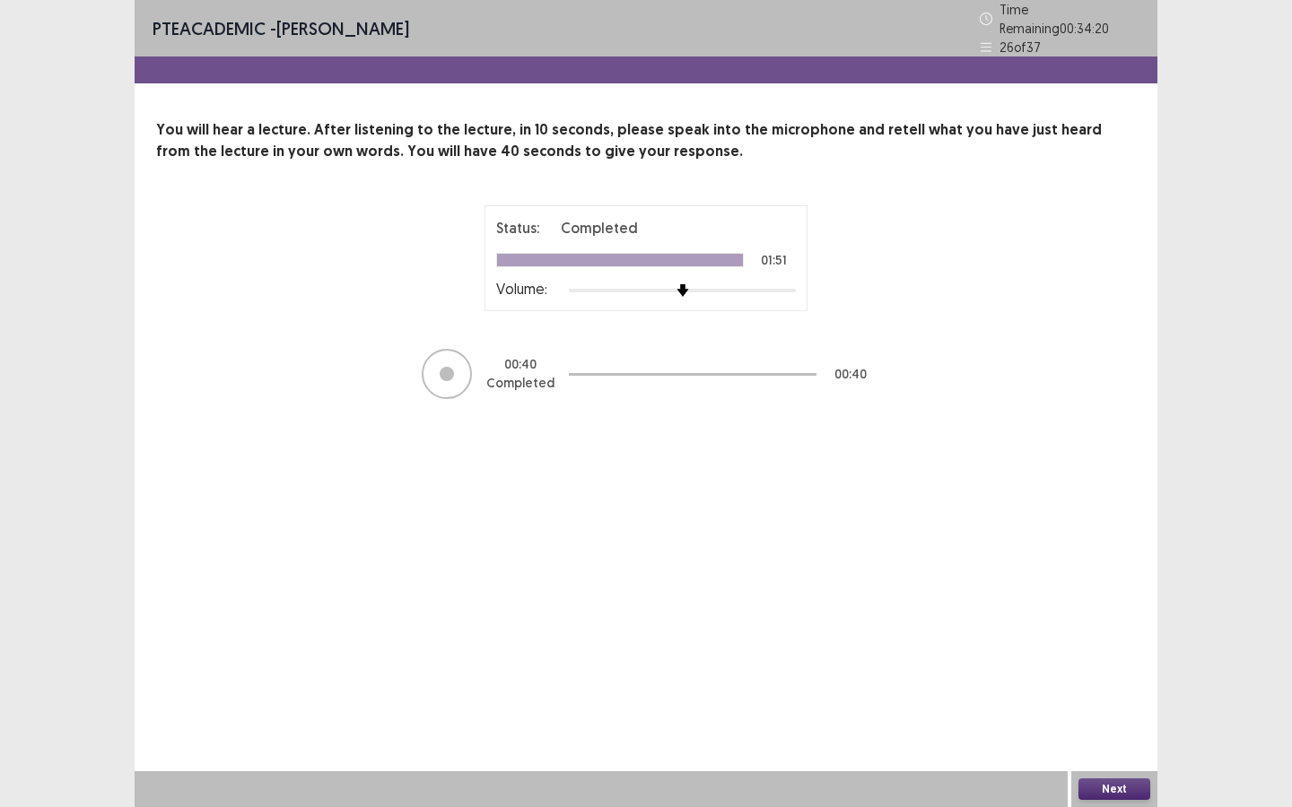
click at [1104, 697] on button "Next" at bounding box center [1114, 790] width 72 height 22
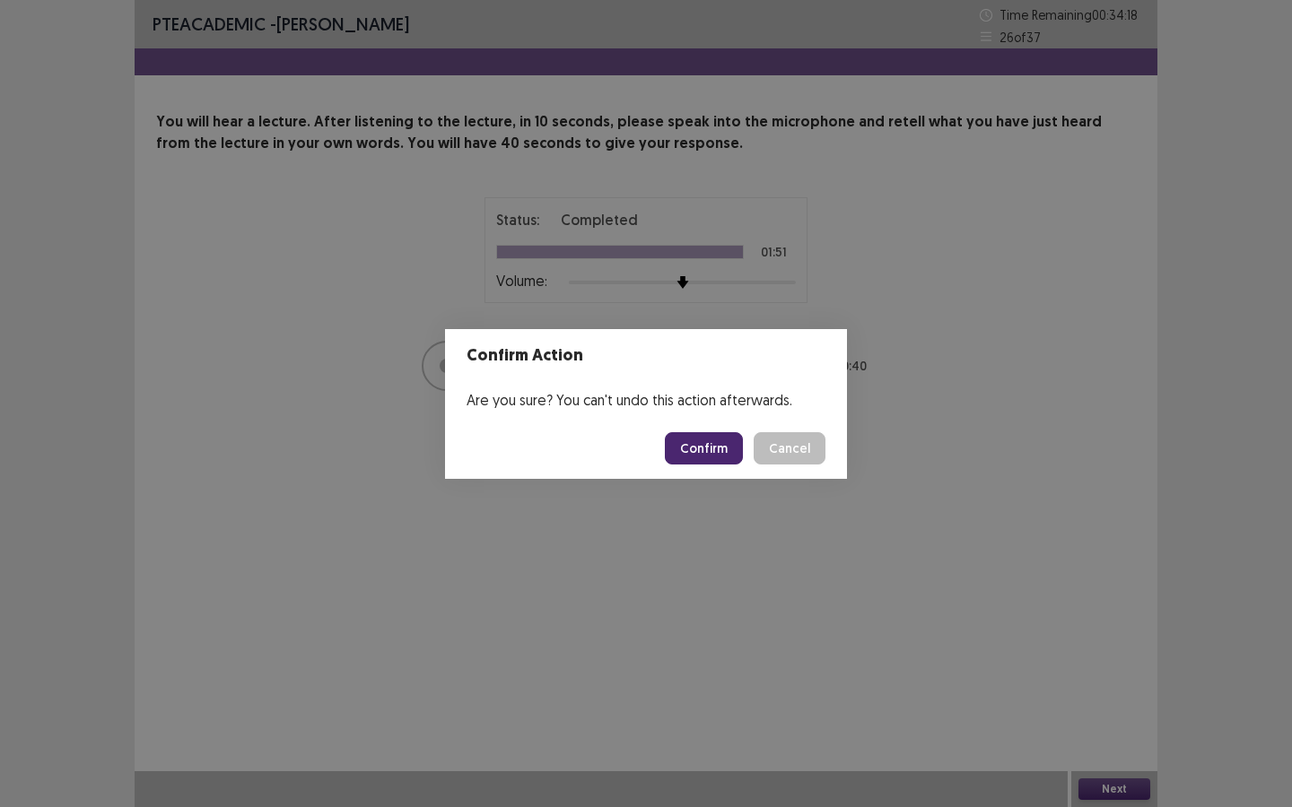
click at [719, 448] on button "Confirm" at bounding box center [704, 448] width 78 height 32
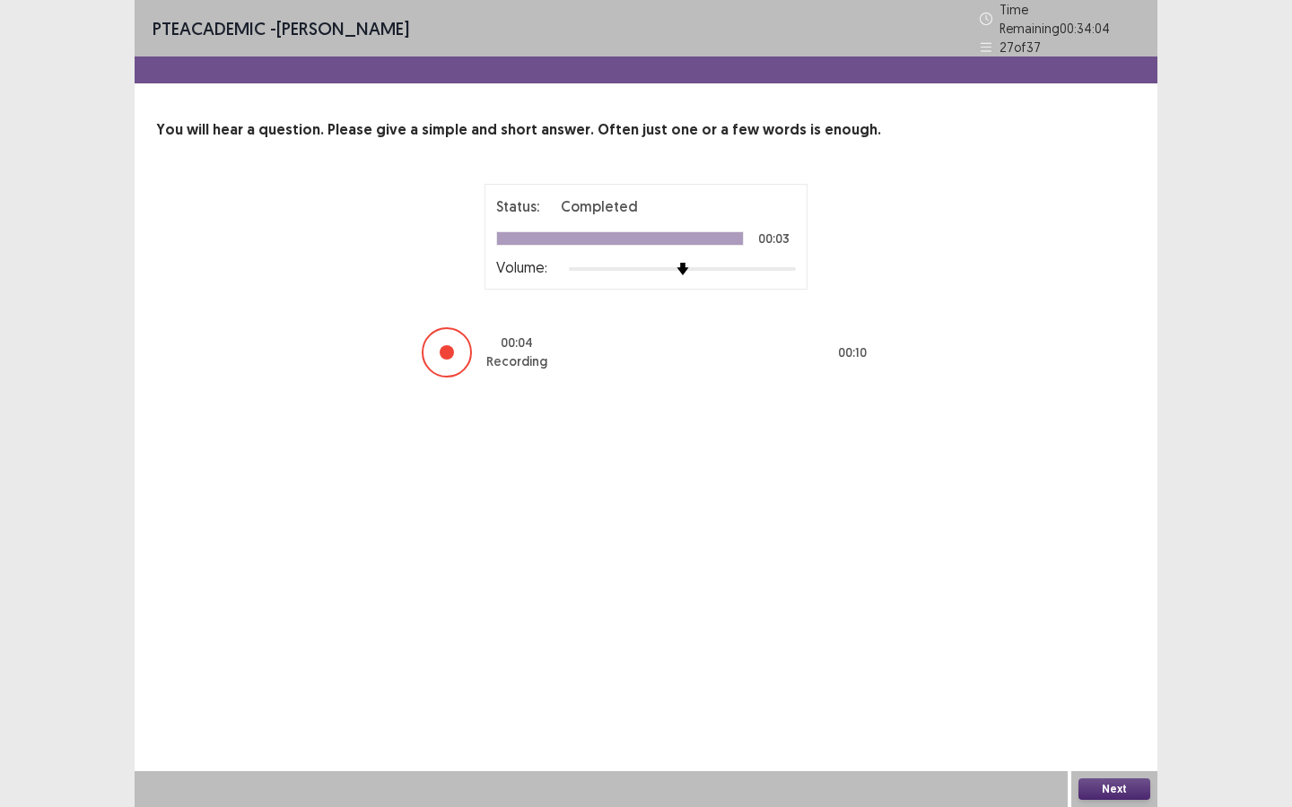
click at [1117, 697] on button "Next" at bounding box center [1114, 790] width 72 height 22
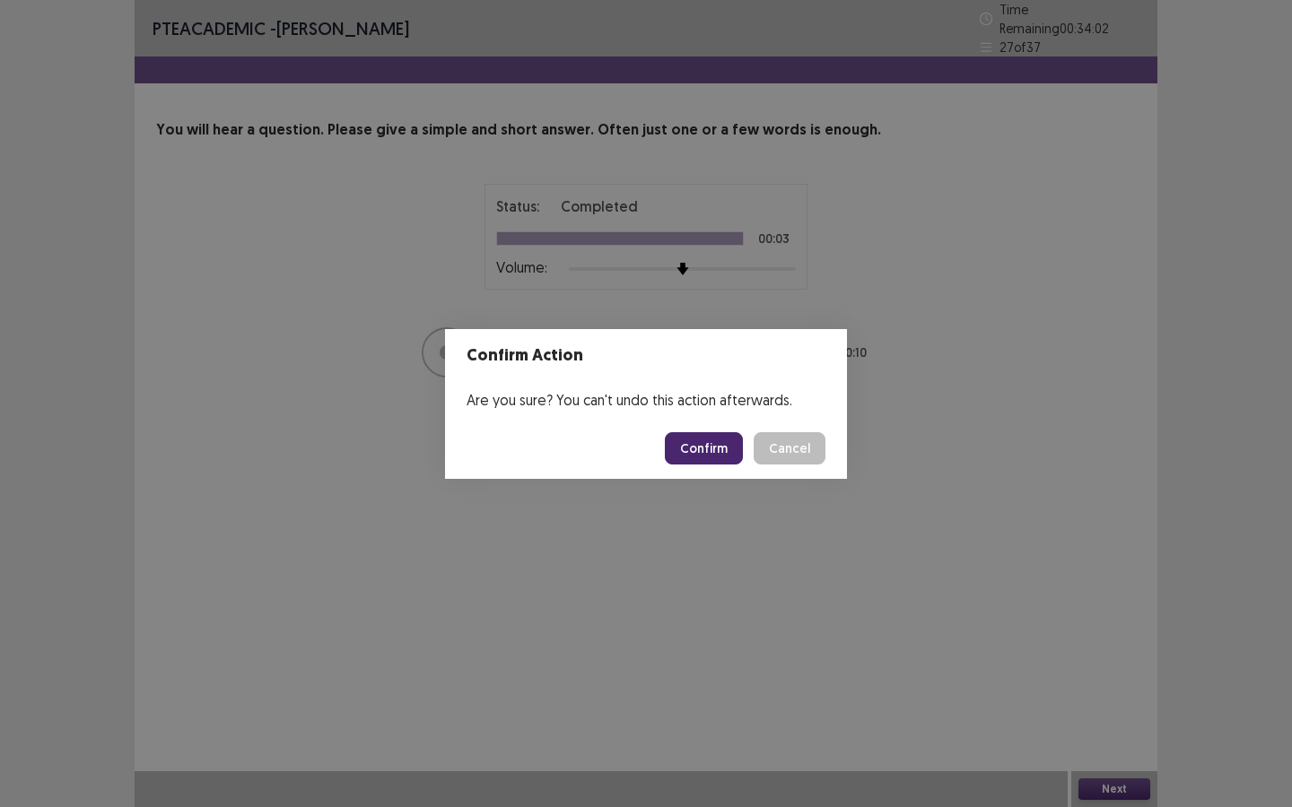
click at [683, 439] on button "Confirm" at bounding box center [704, 448] width 78 height 32
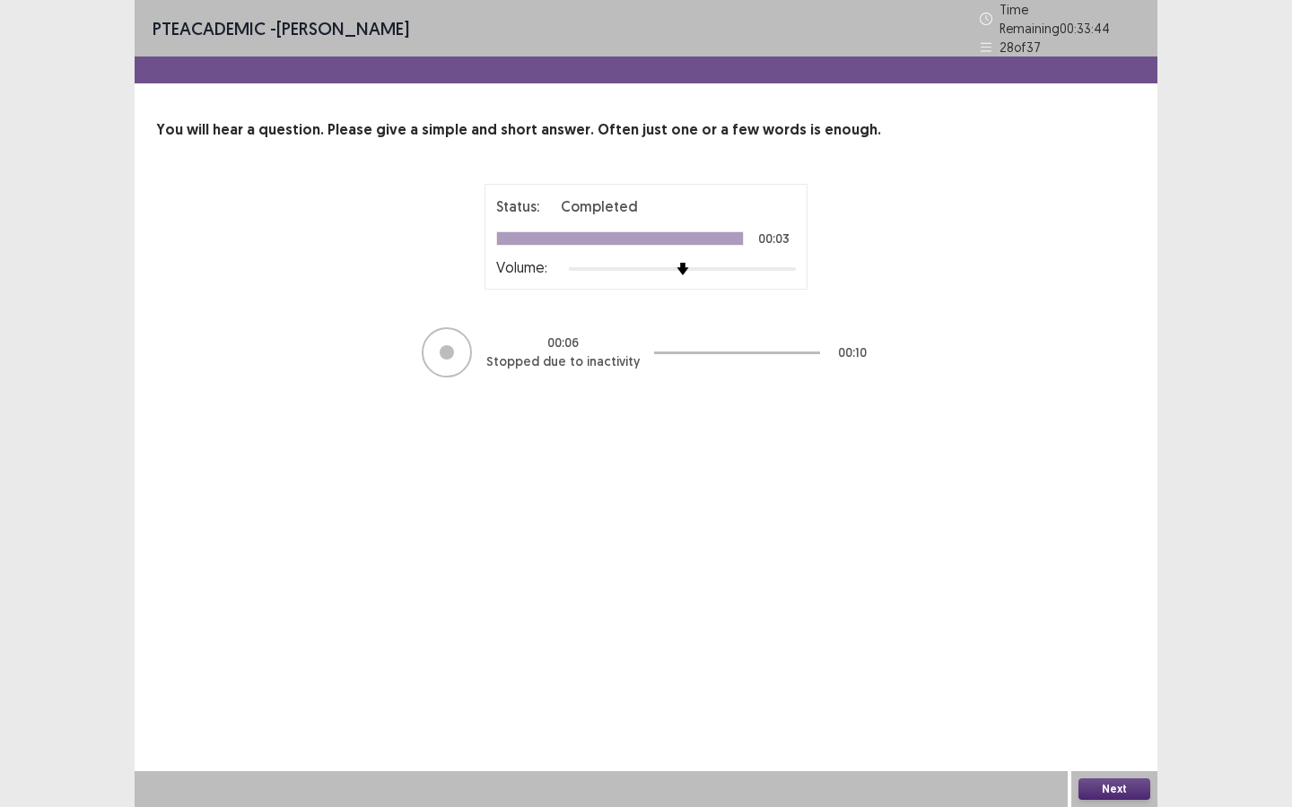
click at [1142, 697] on button "Next" at bounding box center [1114, 790] width 72 height 22
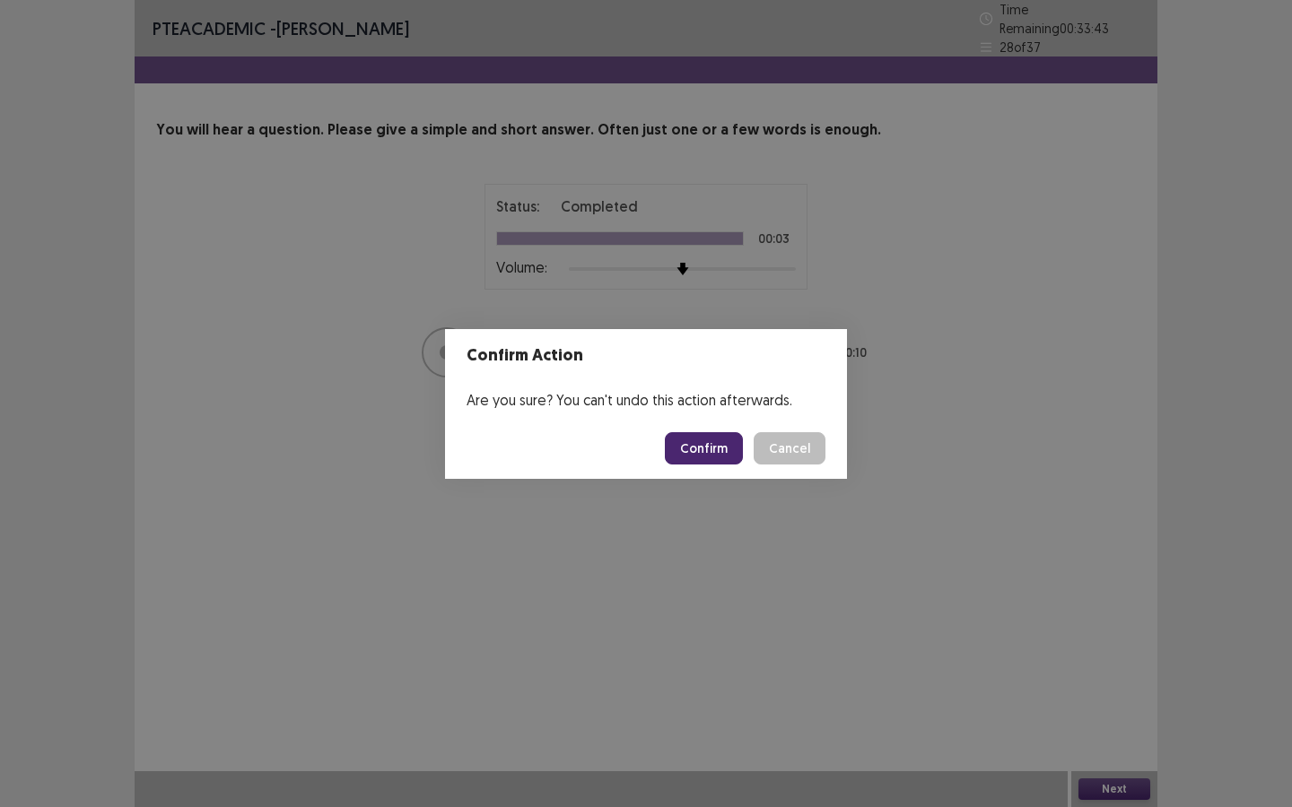
click at [710, 440] on button "Confirm" at bounding box center [704, 448] width 78 height 32
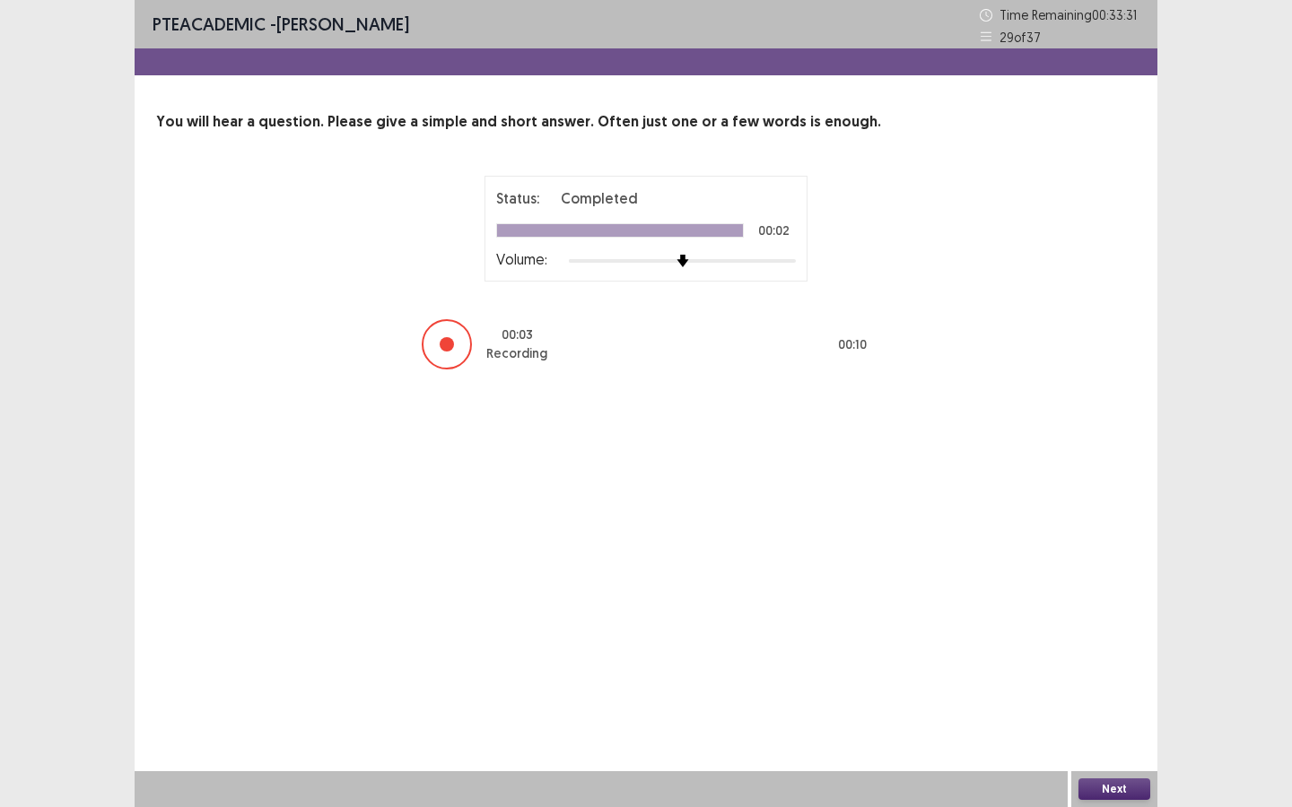
click at [1103, 697] on button "Next" at bounding box center [1114, 790] width 72 height 22
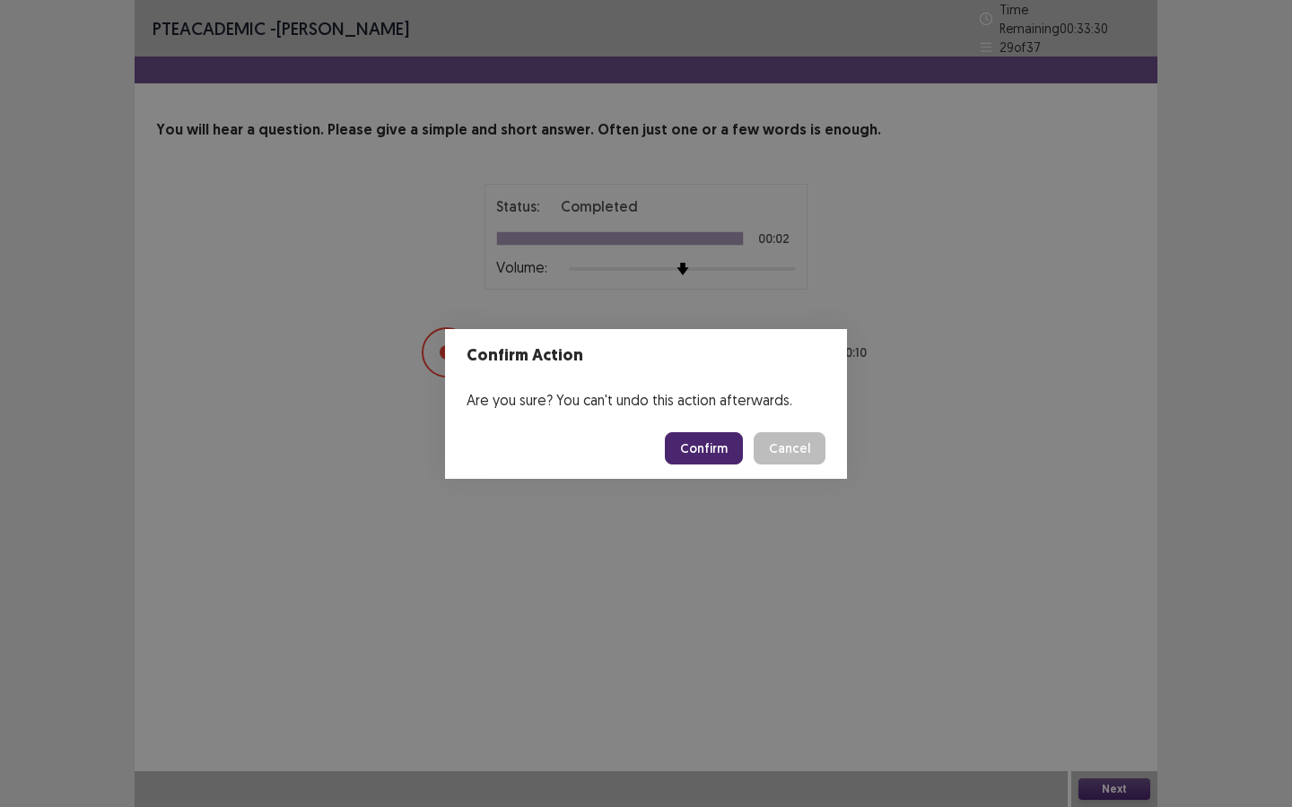
click at [691, 449] on button "Confirm" at bounding box center [704, 448] width 78 height 32
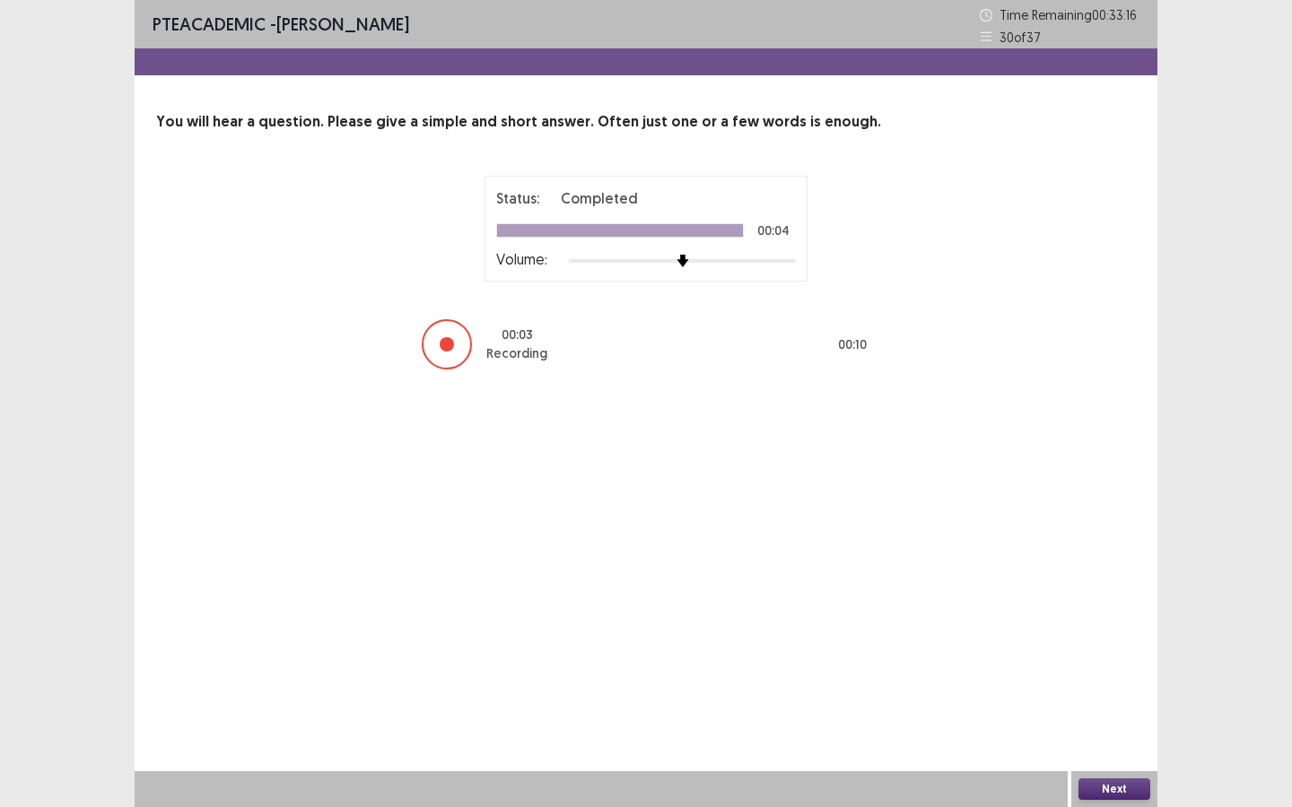
click at [1112, 697] on button "Next" at bounding box center [1114, 790] width 72 height 22
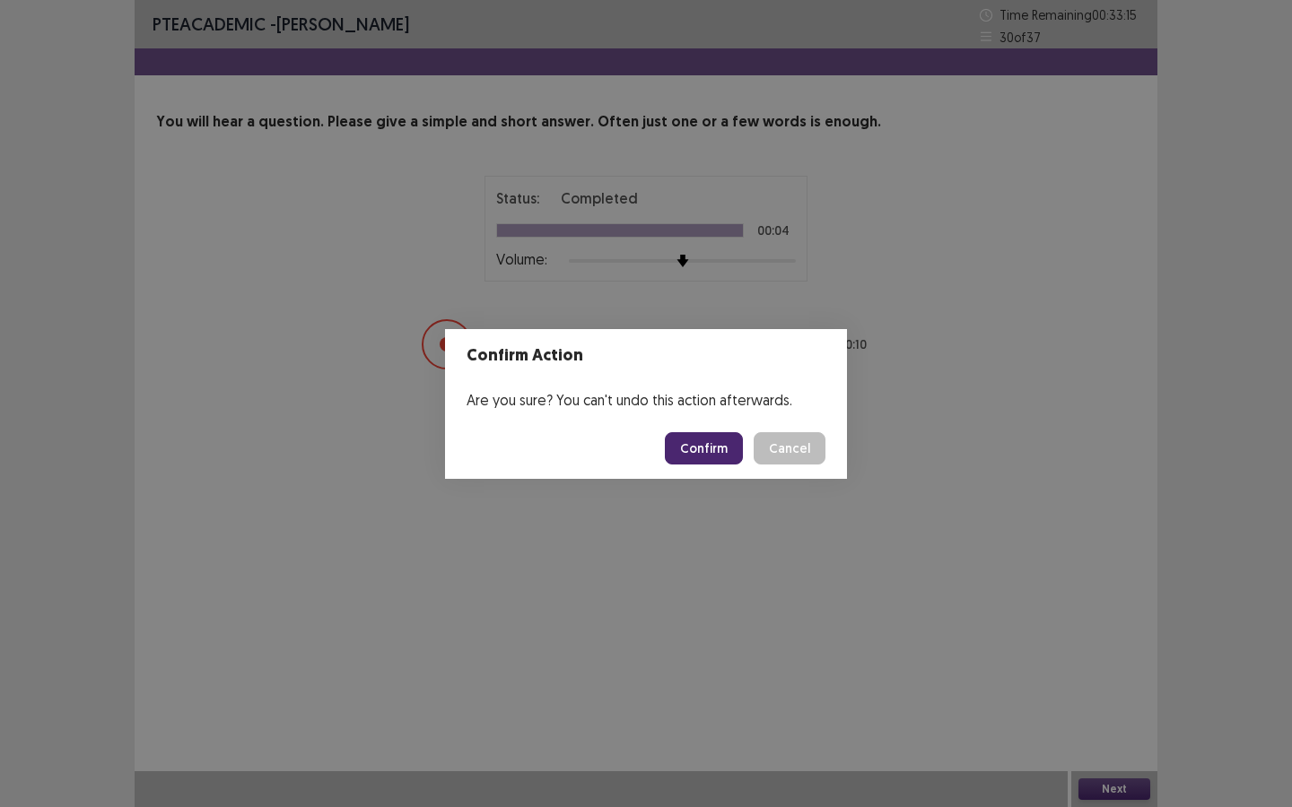
click at [716, 430] on footer "Confirm Cancel" at bounding box center [646, 448] width 402 height 61
click at [716, 450] on button "Confirm" at bounding box center [704, 448] width 78 height 32
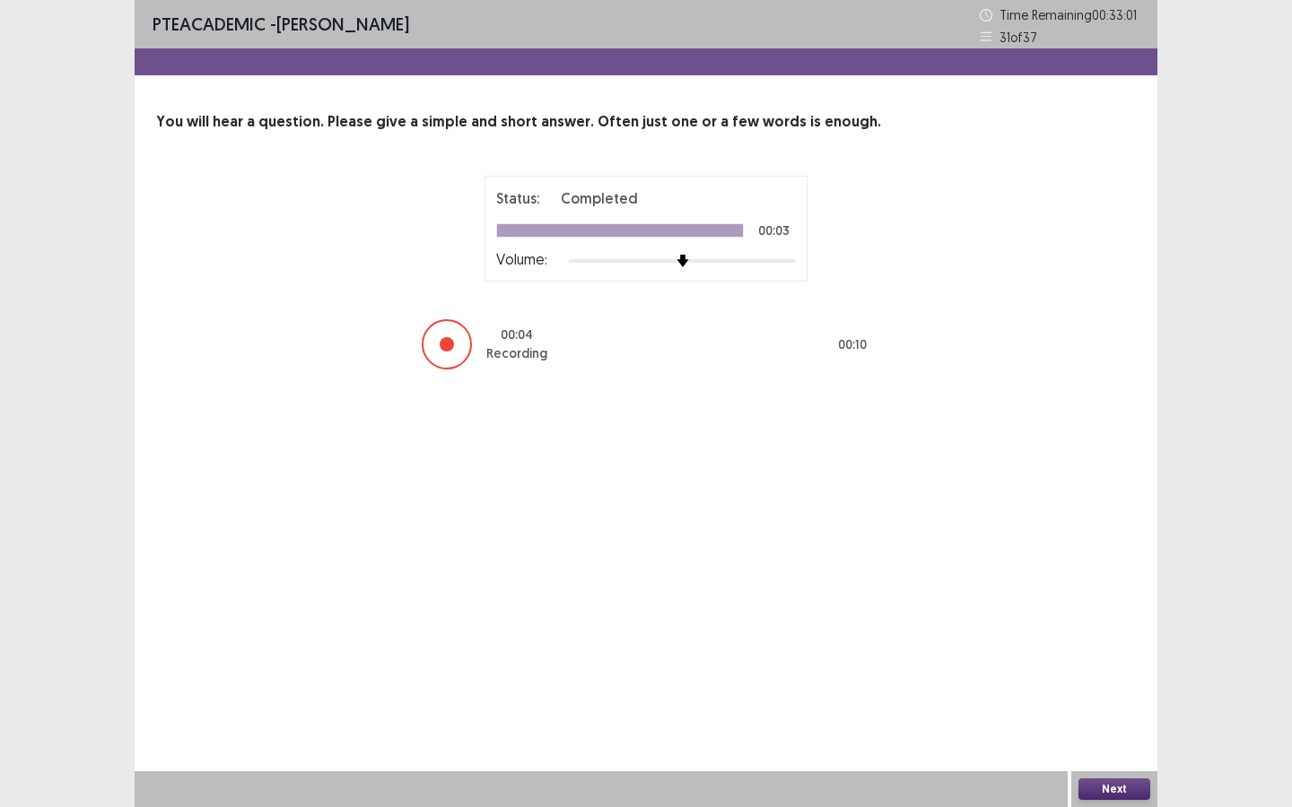
click at [1130, 697] on button "Next" at bounding box center [1114, 790] width 72 height 22
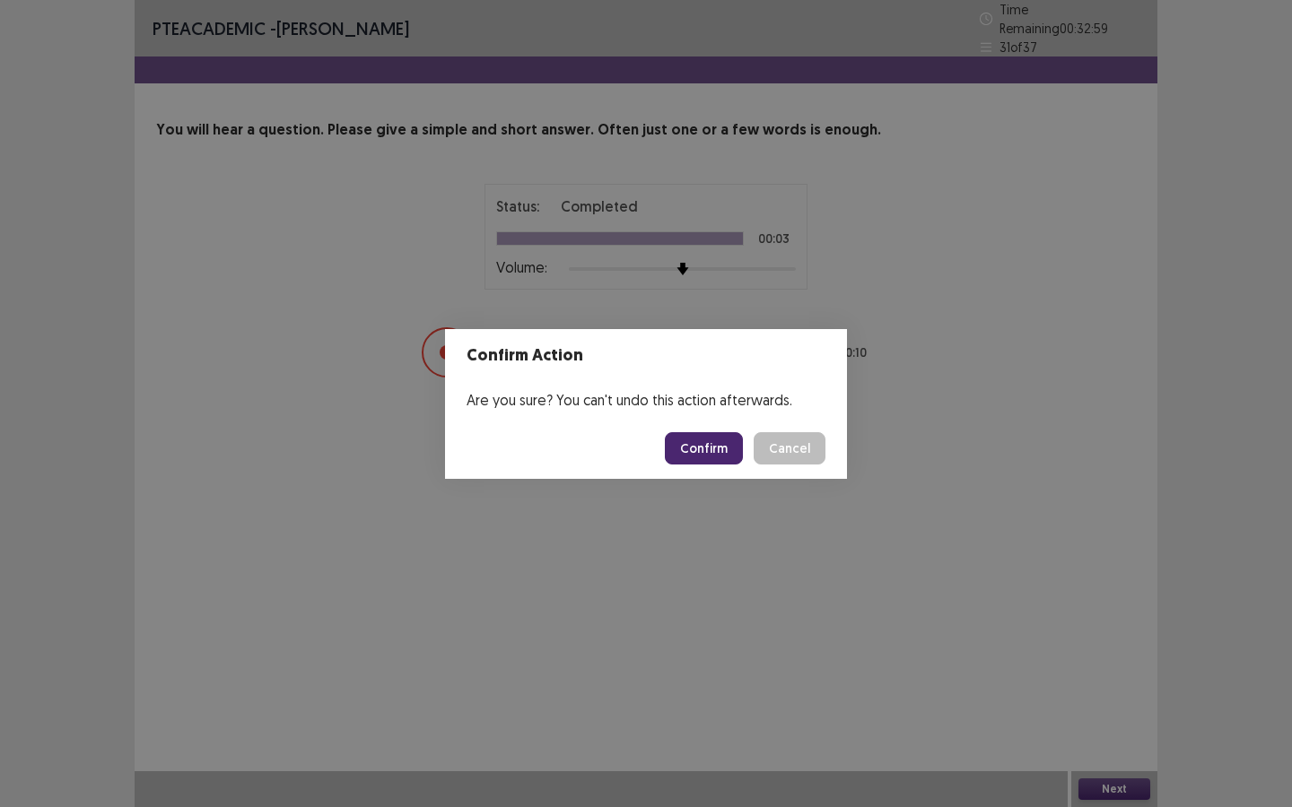
click at [689, 440] on button "Confirm" at bounding box center [704, 448] width 78 height 32
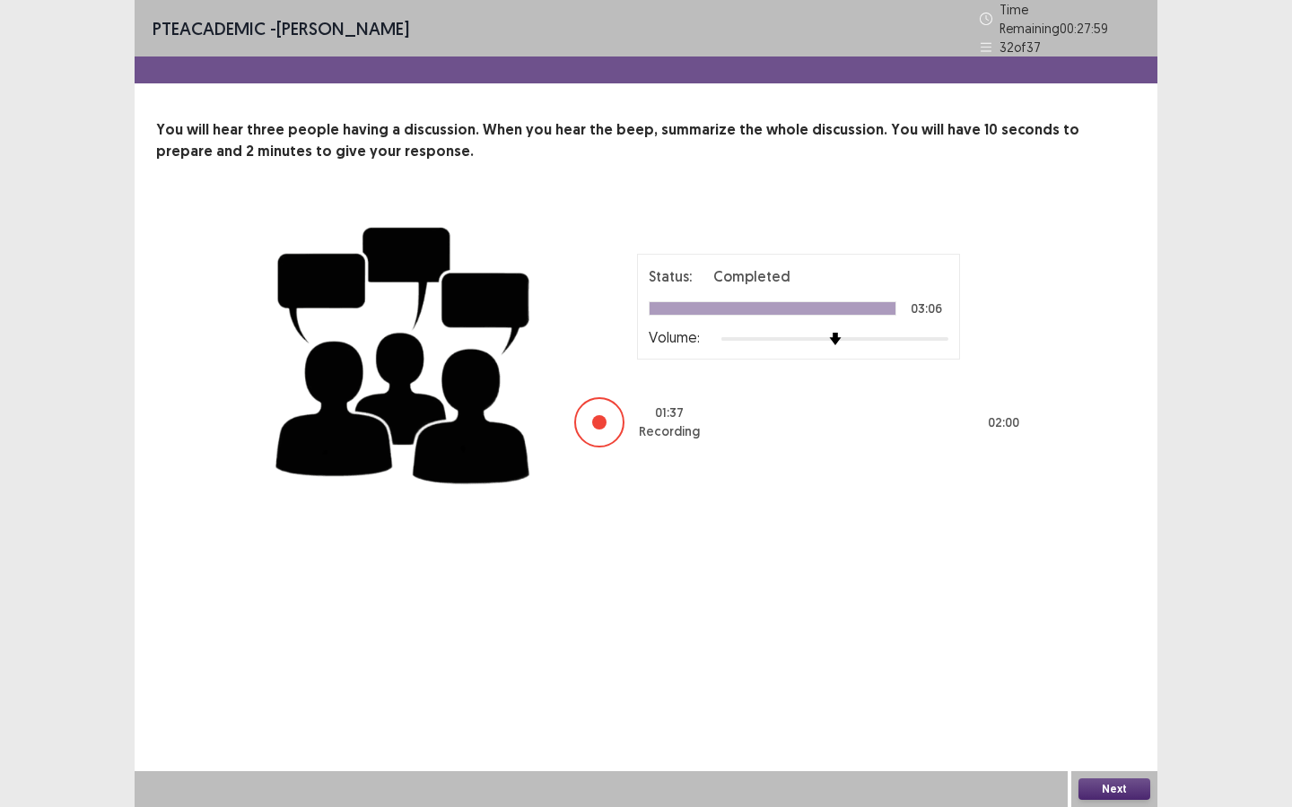
click at [1126, 697] on button "Next" at bounding box center [1114, 790] width 72 height 22
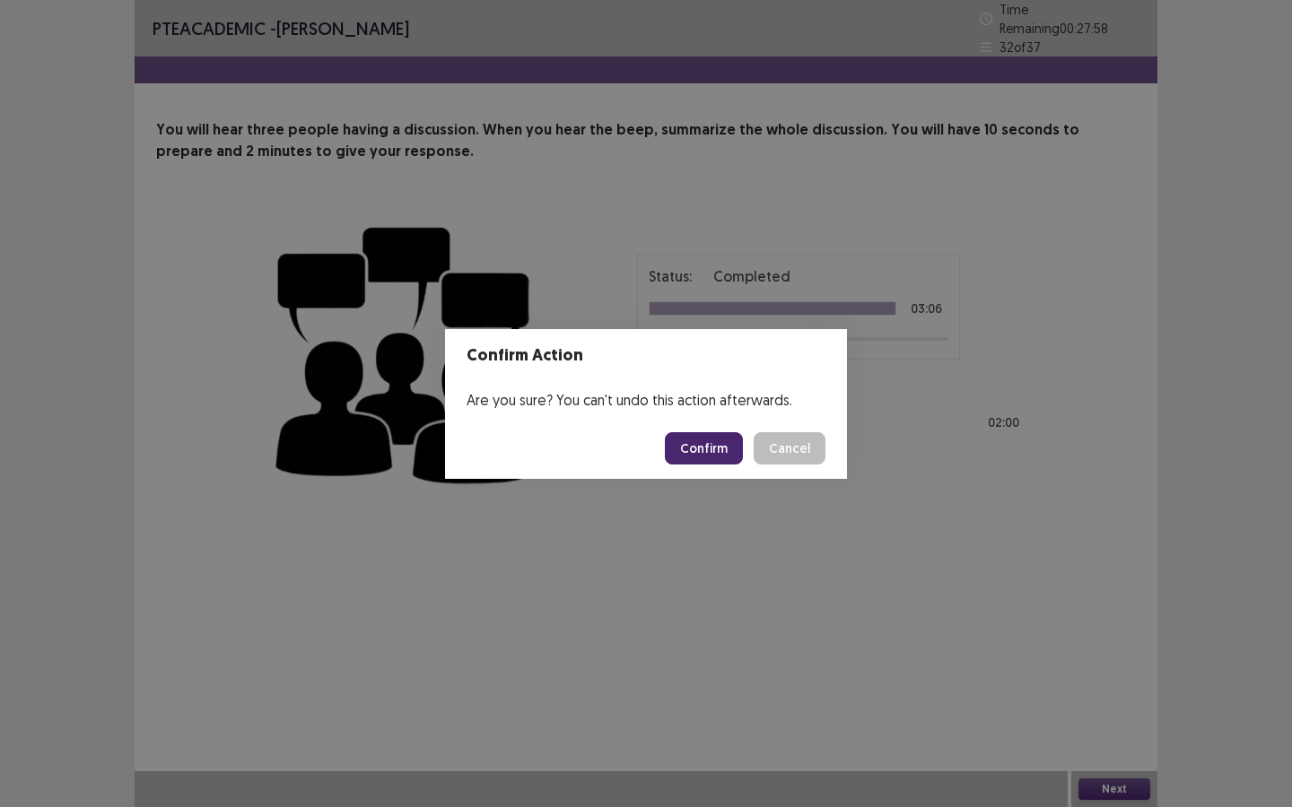
click at [726, 445] on button "Confirm" at bounding box center [704, 448] width 78 height 32
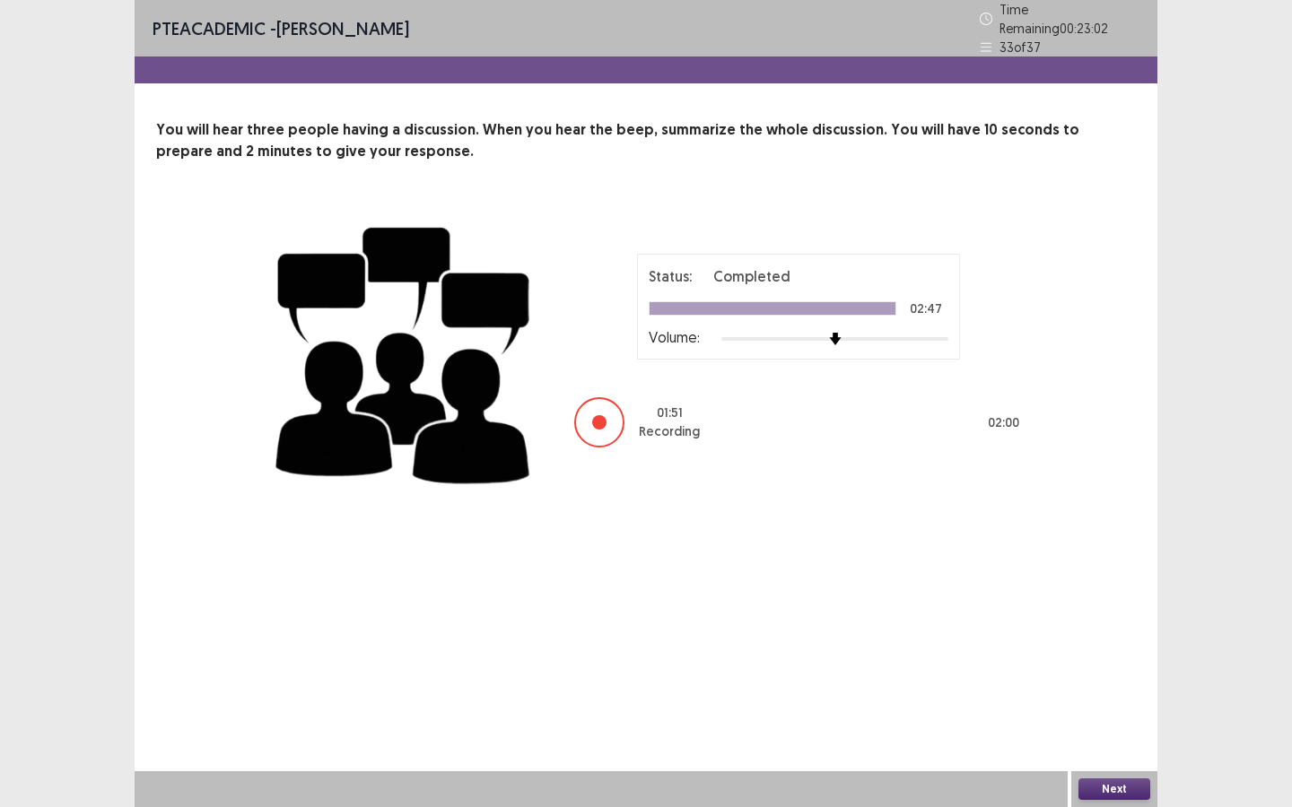
click at [1102, 697] on button "Next" at bounding box center [1114, 790] width 72 height 22
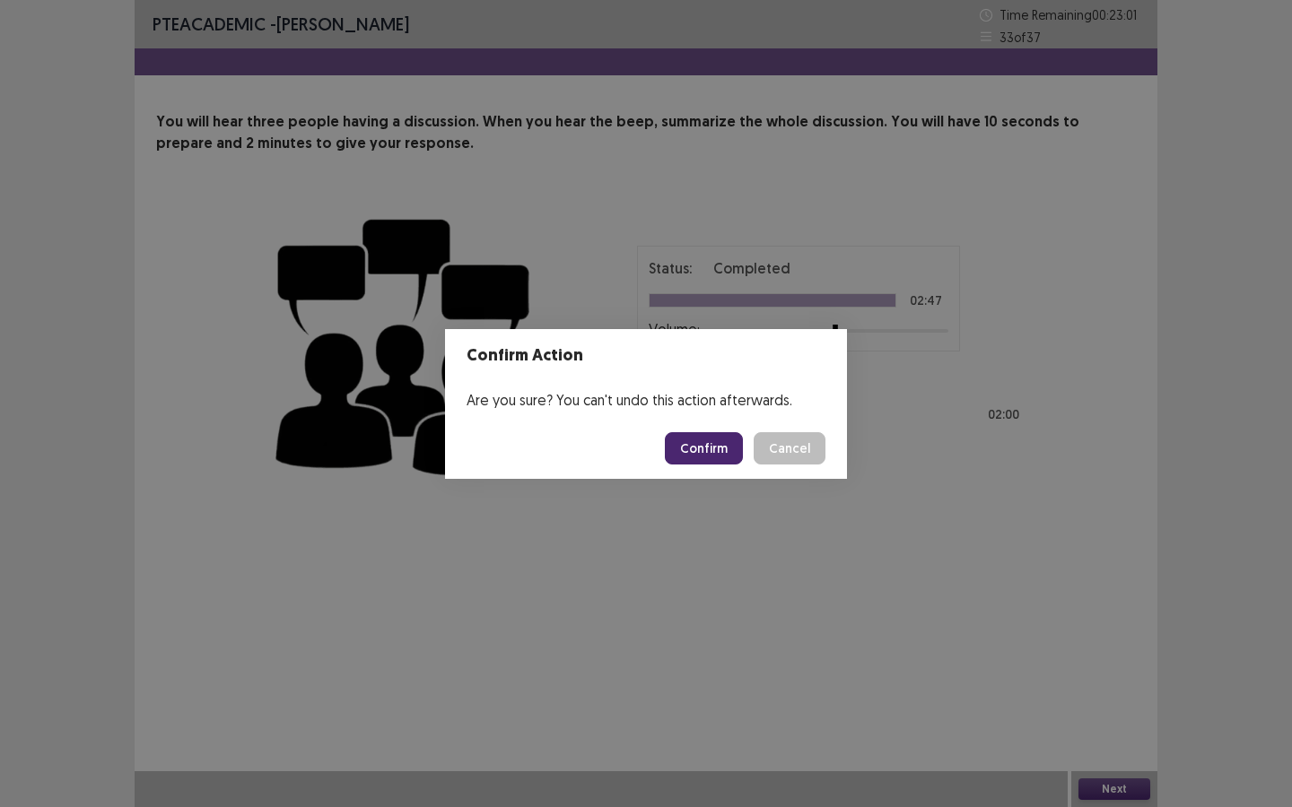
click at [703, 450] on button "Confirm" at bounding box center [704, 448] width 78 height 32
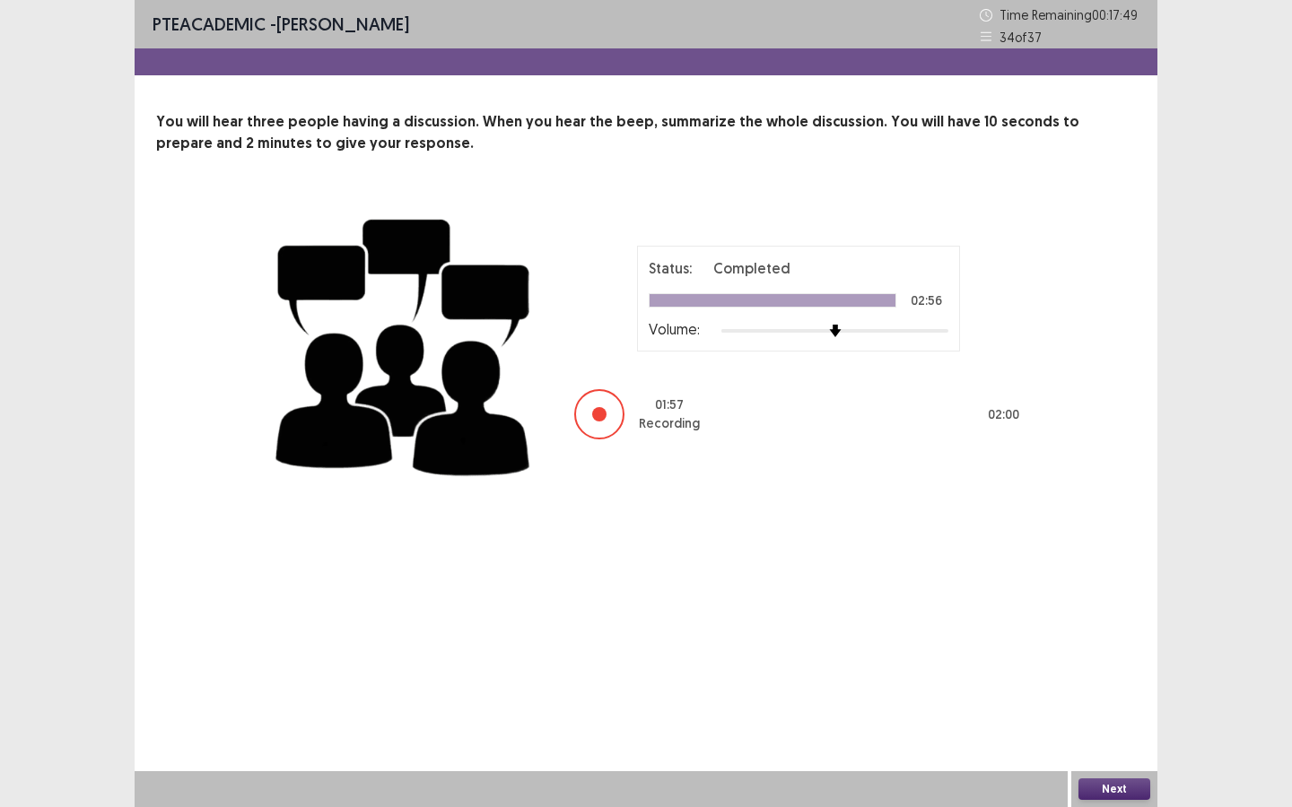
click at [1114, 788] on button "Next" at bounding box center [1114, 790] width 72 height 22
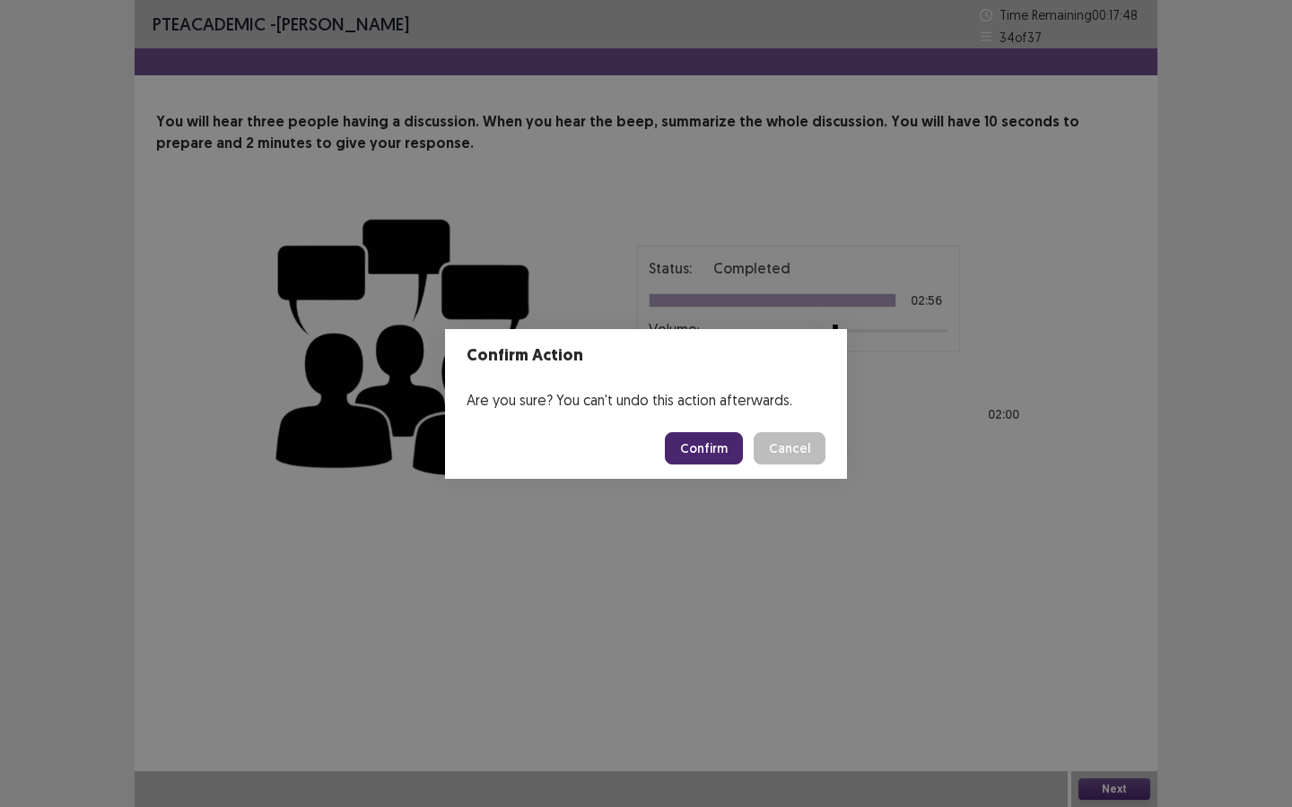
click at [722, 452] on button "Confirm" at bounding box center [704, 448] width 78 height 32
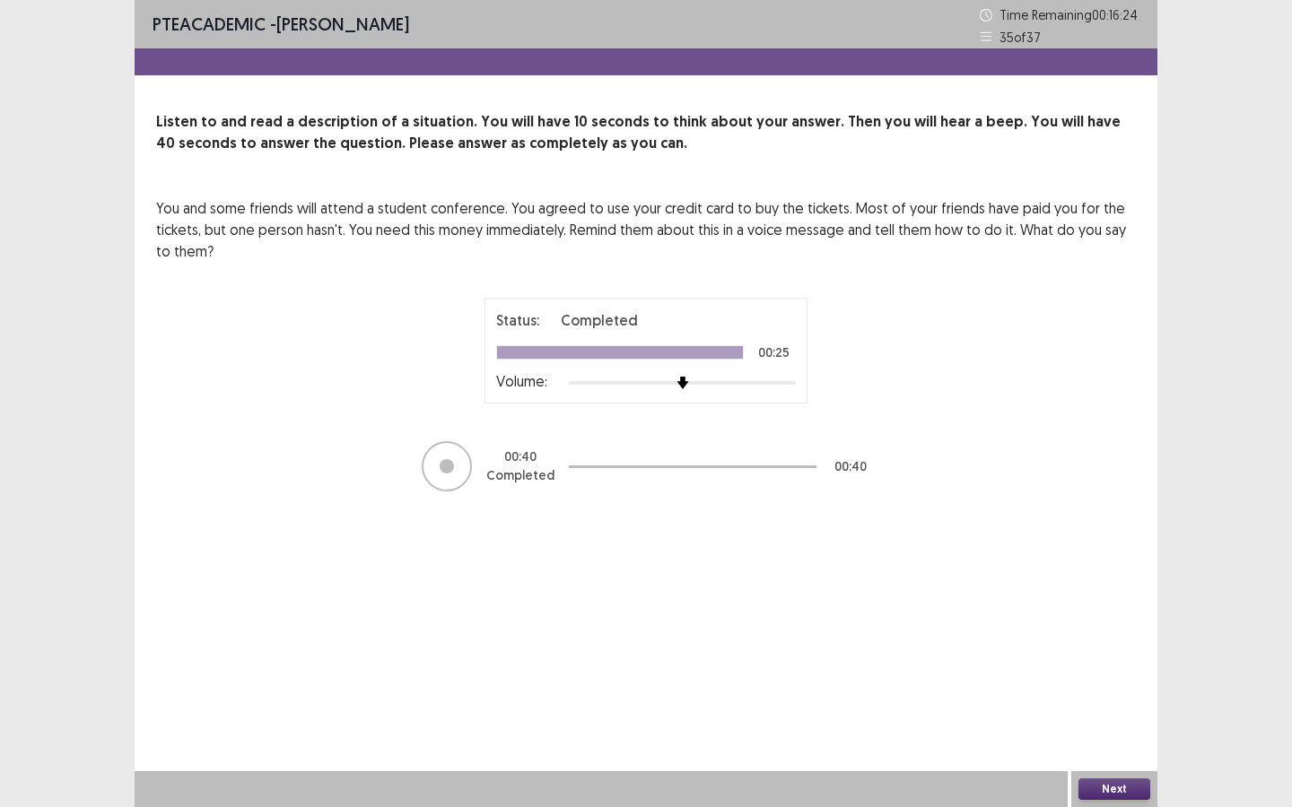
click at [1125, 788] on button "Next" at bounding box center [1114, 790] width 72 height 22
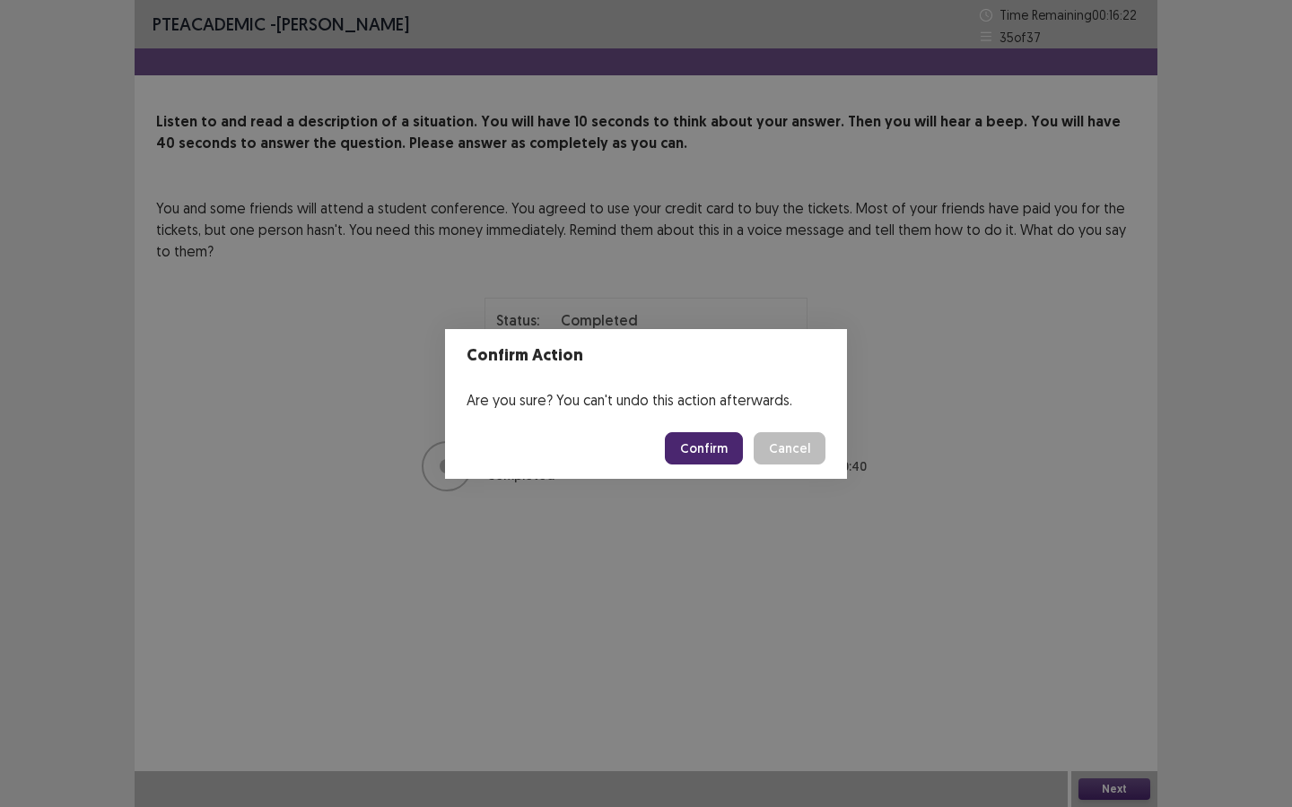
click at [692, 453] on button "Confirm" at bounding box center [704, 448] width 78 height 32
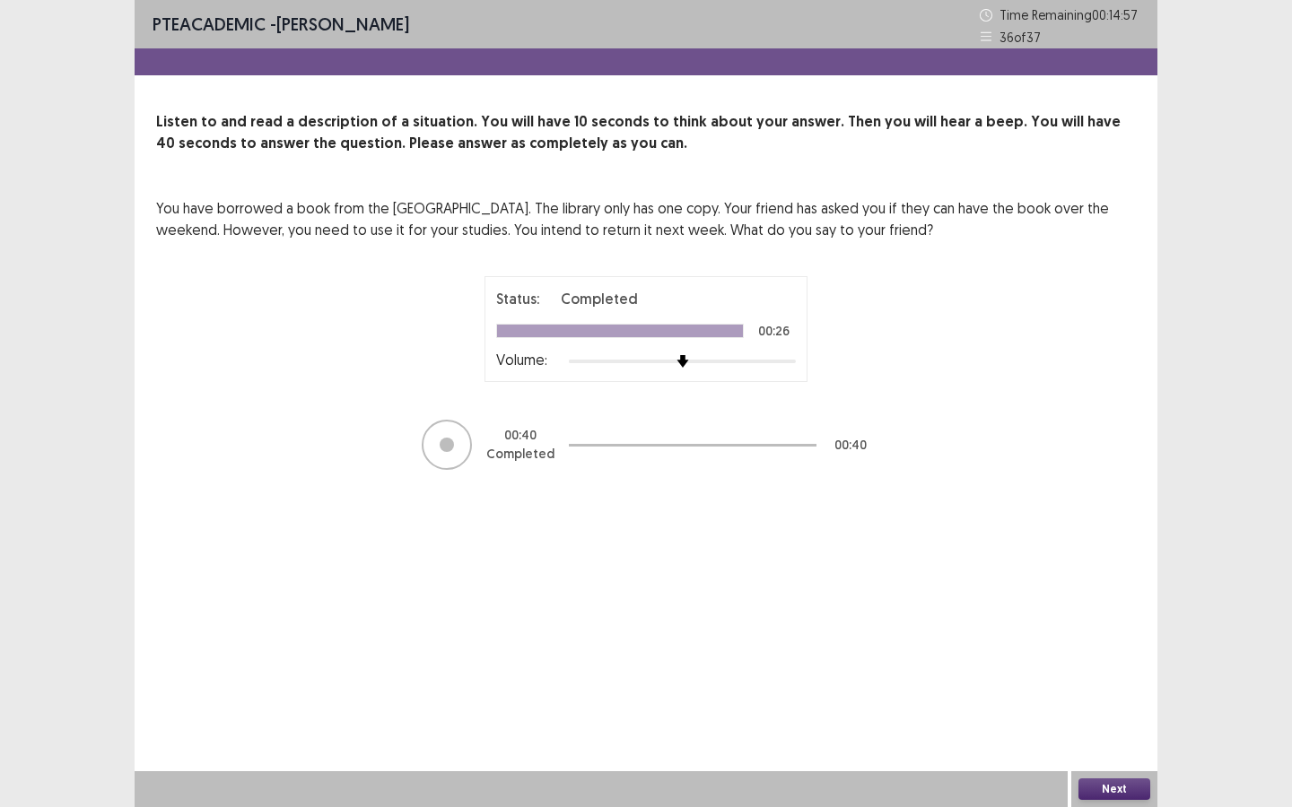
click at [1104, 777] on div "Next" at bounding box center [1114, 789] width 86 height 36
click at [1101, 785] on button "Next" at bounding box center [1114, 790] width 72 height 22
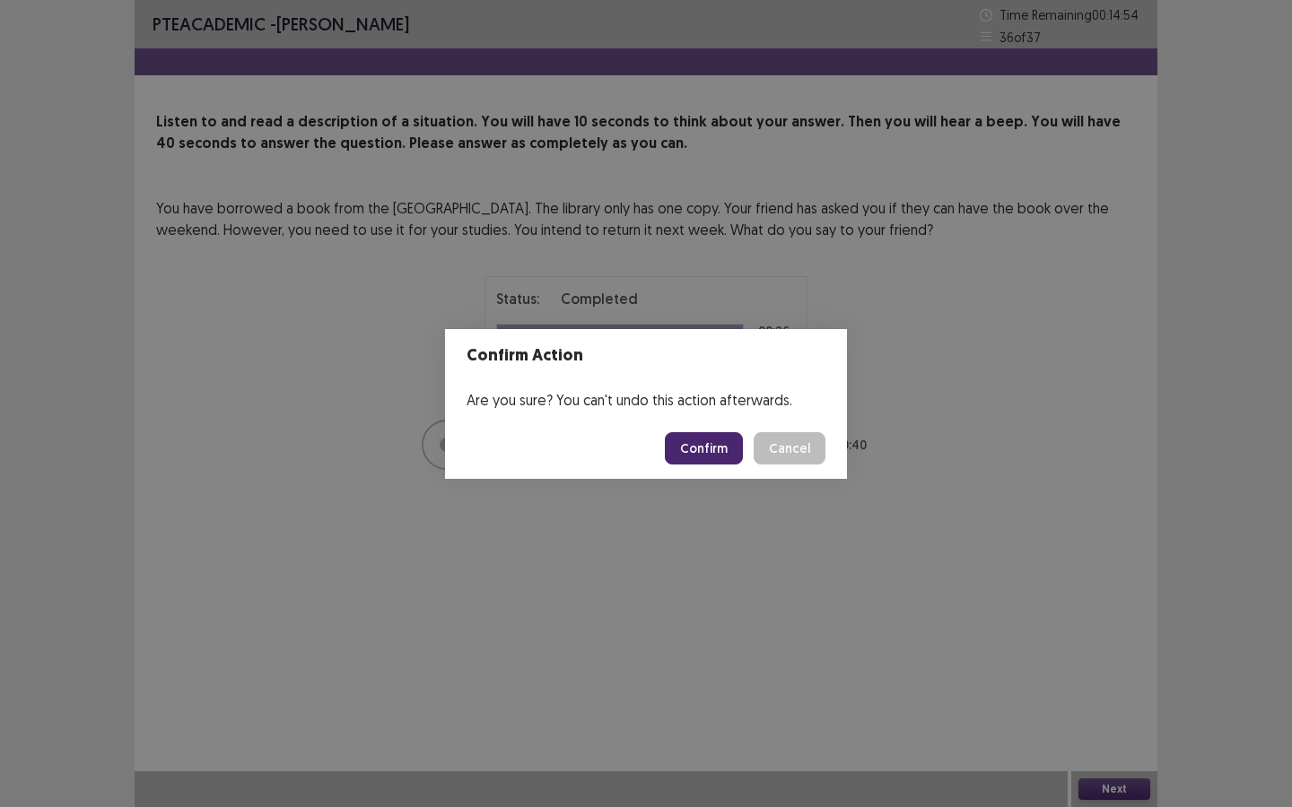
click at [703, 455] on button "Confirm" at bounding box center [704, 448] width 78 height 32
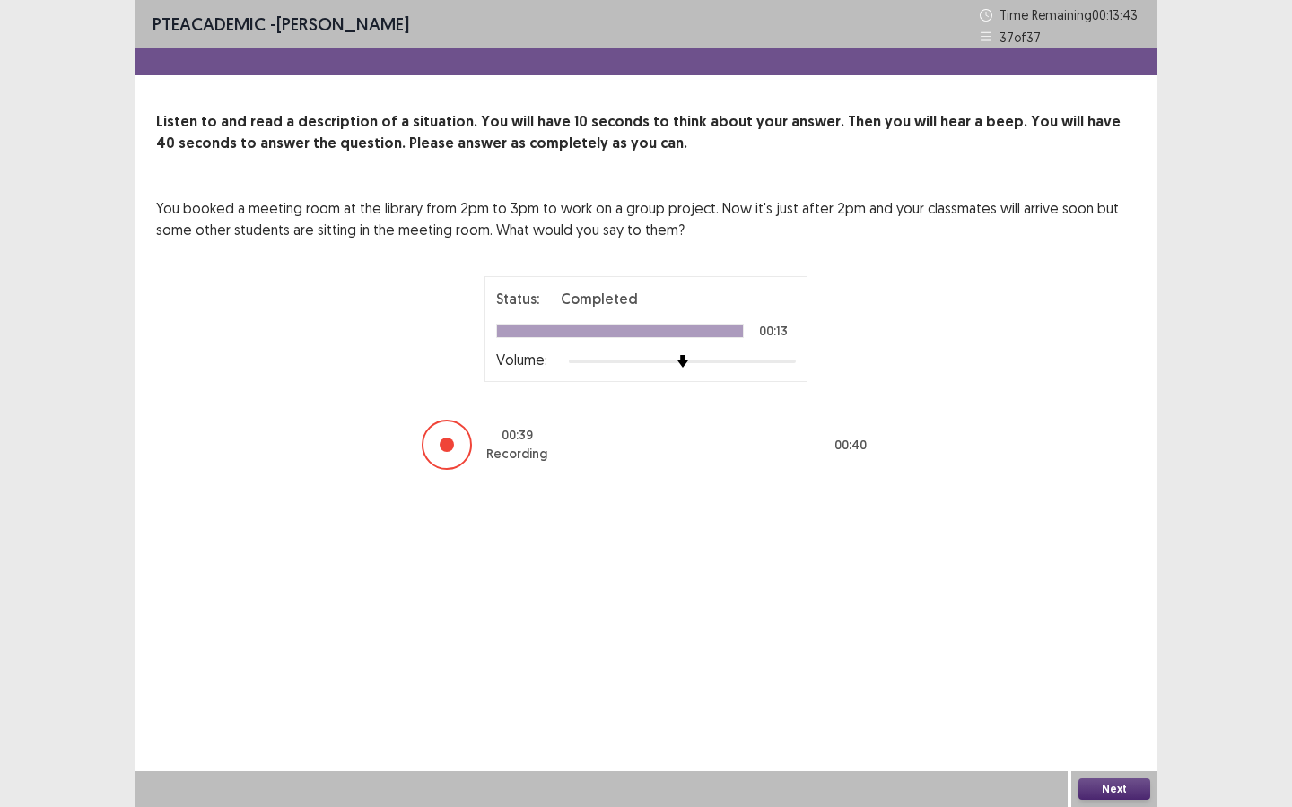
click at [1146, 791] on button "Next" at bounding box center [1114, 790] width 72 height 22
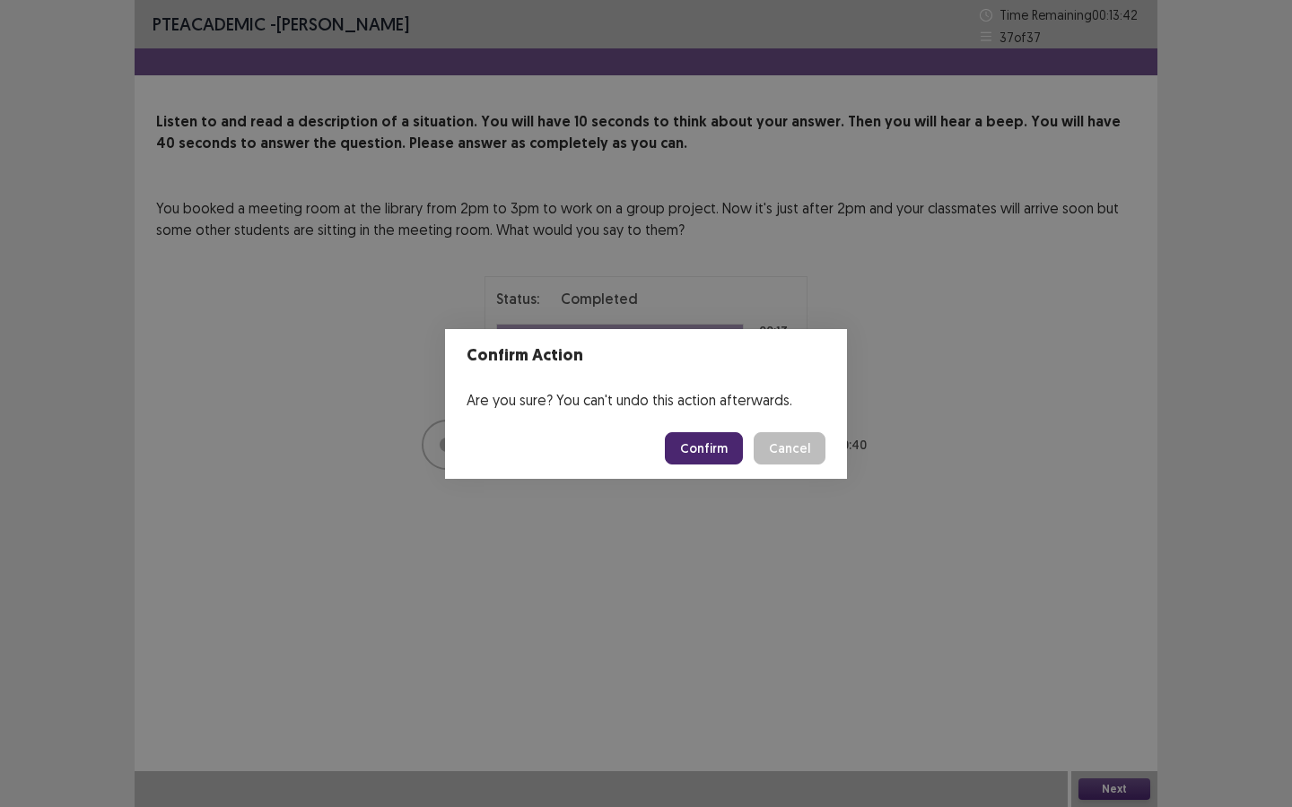
click at [714, 444] on button "Confirm" at bounding box center [704, 448] width 78 height 32
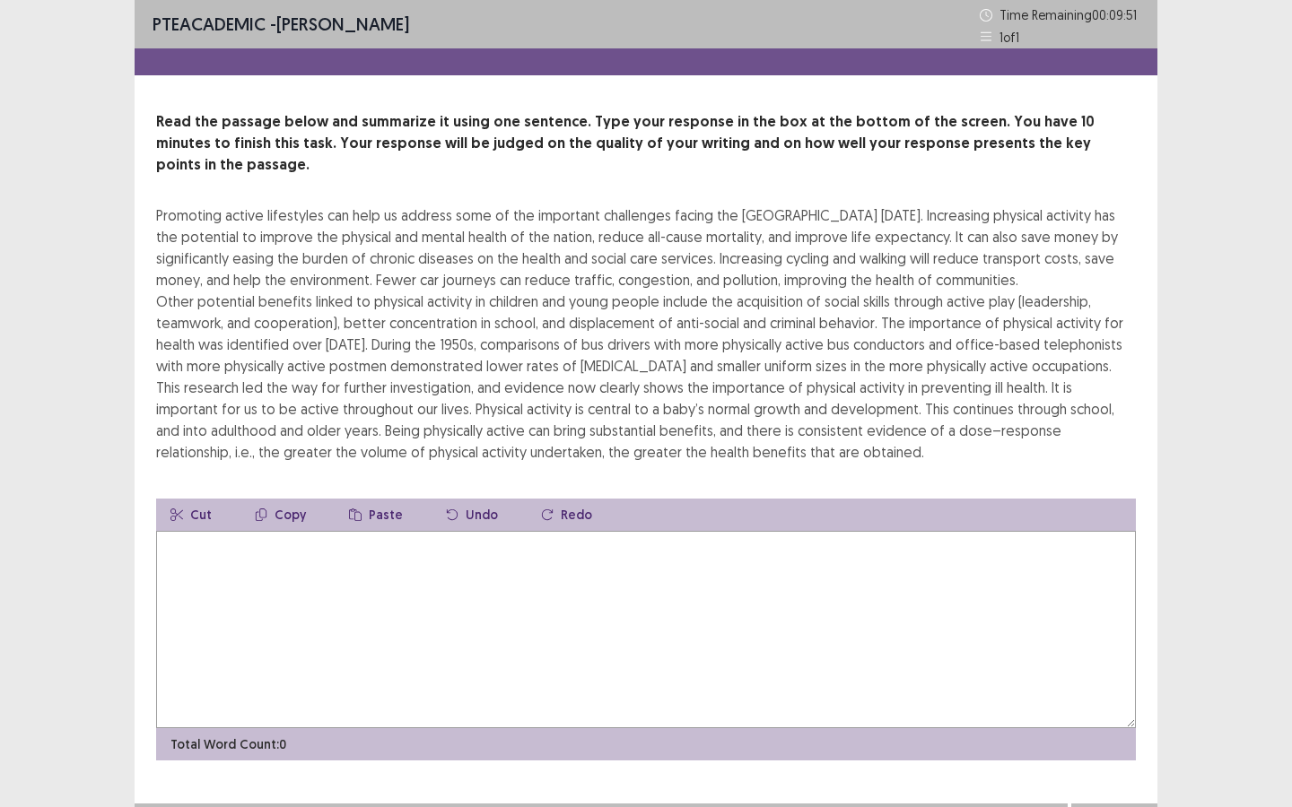
click at [270, 560] on textarea at bounding box center [645, 629] width 979 height 197
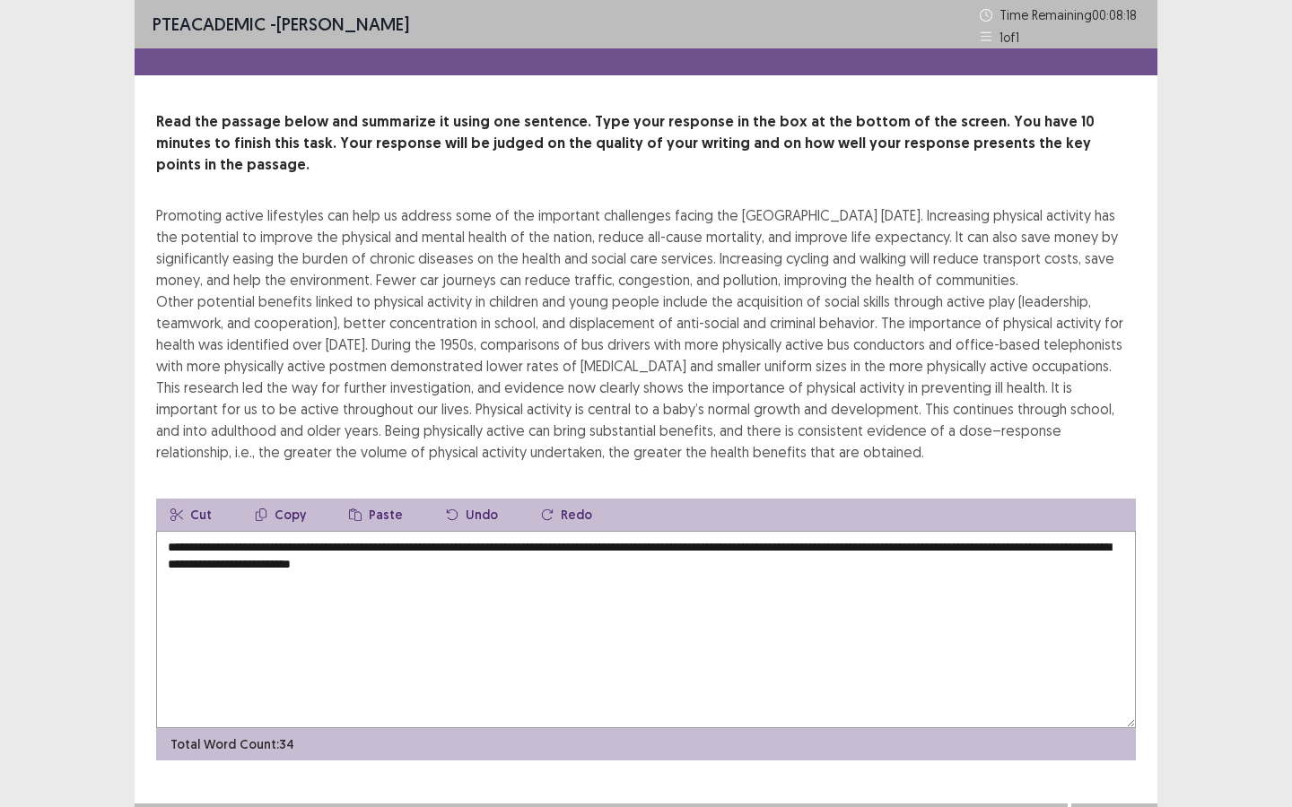
drag, startPoint x: 624, startPoint y: 549, endPoint x: 688, endPoint y: 559, distance: 64.4
click at [689, 559] on textarea "**********" at bounding box center [645, 629] width 979 height 197
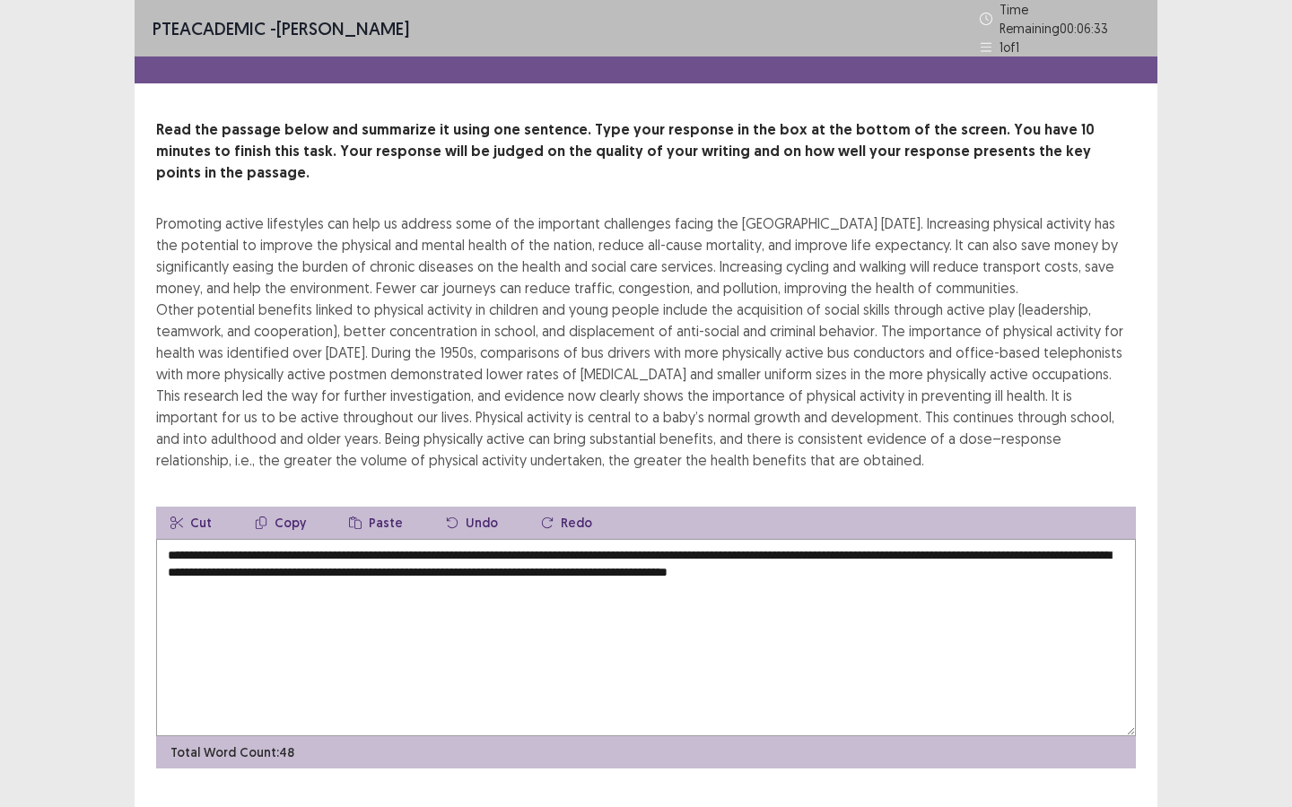
click at [1030, 548] on textarea "**********" at bounding box center [645, 637] width 979 height 197
click at [853, 566] on textarea "**********" at bounding box center [645, 637] width 979 height 197
click at [1009, 565] on textarea "**********" at bounding box center [645, 637] width 979 height 197
click at [731, 549] on textarea "**********" at bounding box center [645, 637] width 979 height 197
click at [279, 567] on textarea "**********" at bounding box center [645, 637] width 979 height 197
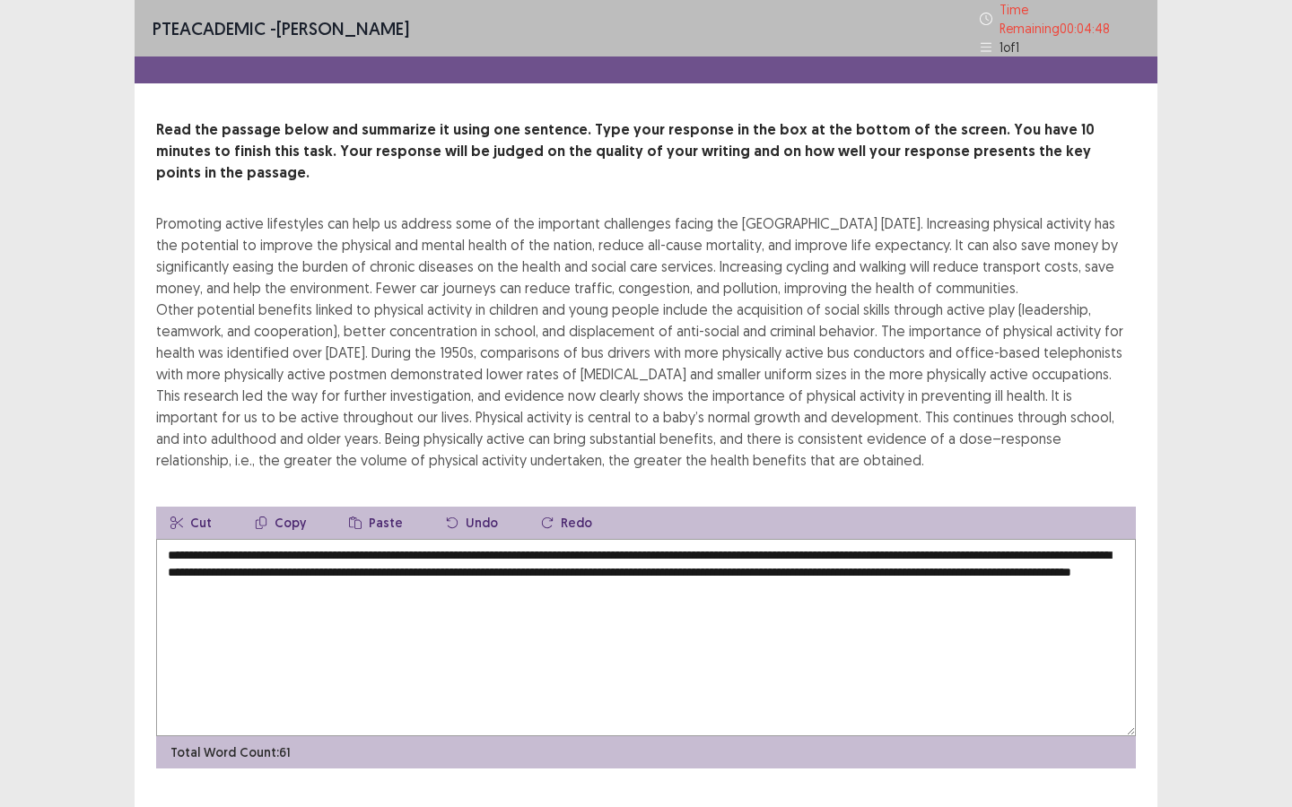
click at [935, 564] on textarea "**********" at bounding box center [645, 637] width 979 height 197
click at [963, 563] on textarea "**********" at bounding box center [645, 637] width 979 height 197
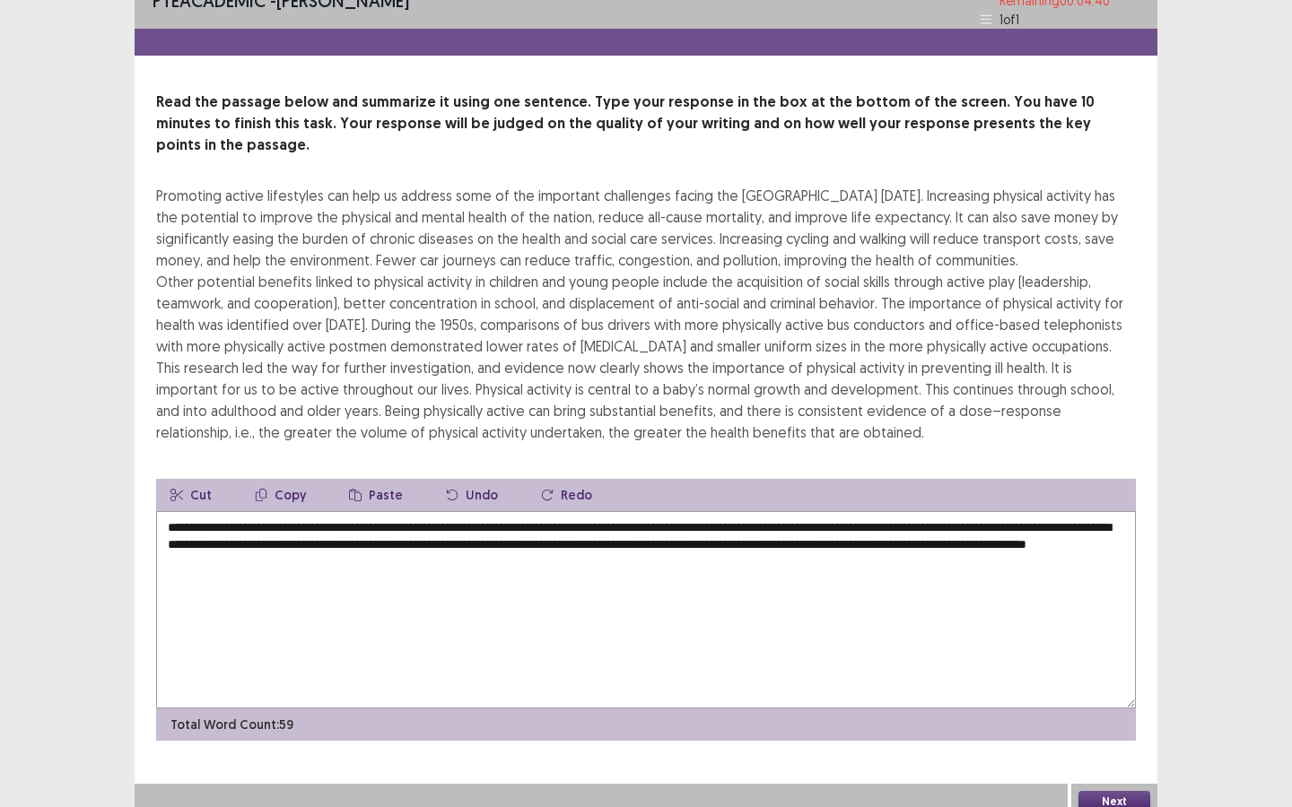
scroll to position [32, 0]
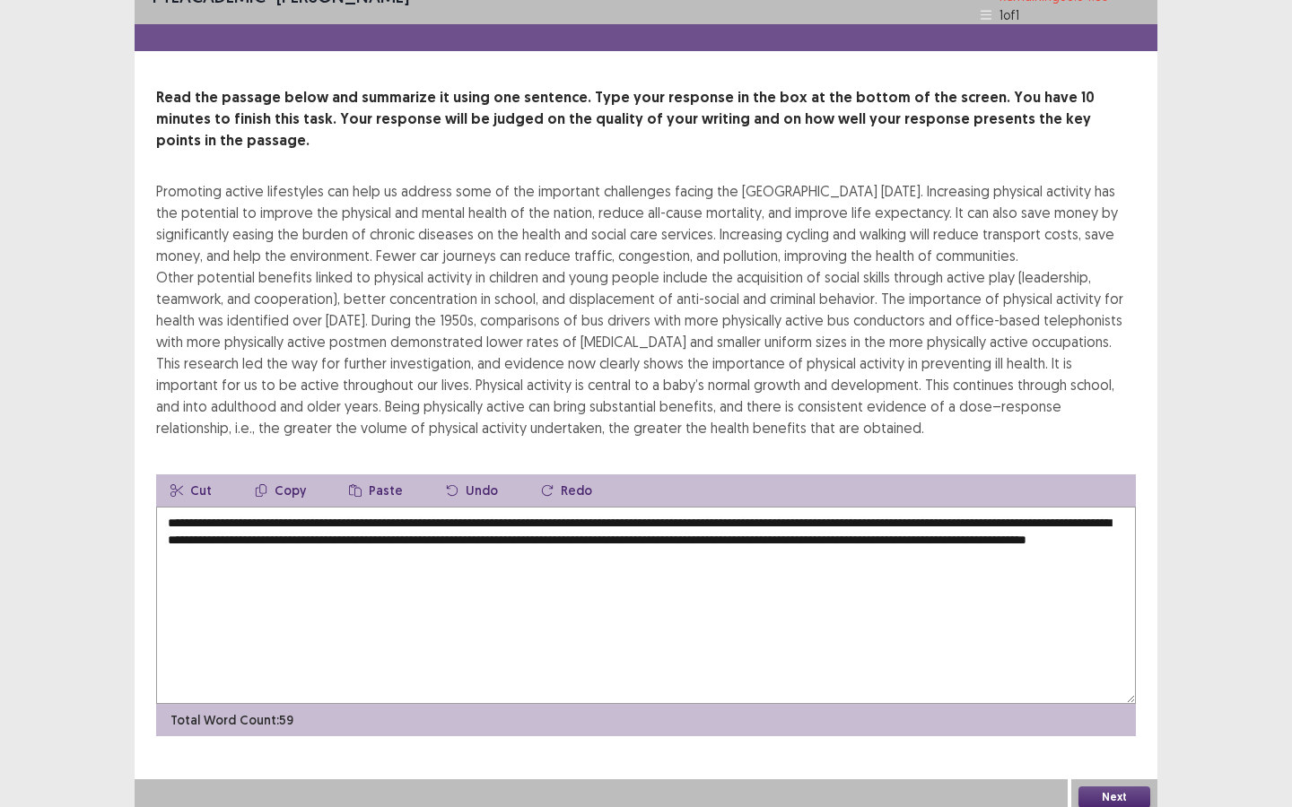
click at [422, 544] on textarea "**********" at bounding box center [645, 605] width 979 height 197
type textarea "**********"
click at [1118, 787] on button "Next" at bounding box center [1114, 798] width 72 height 22
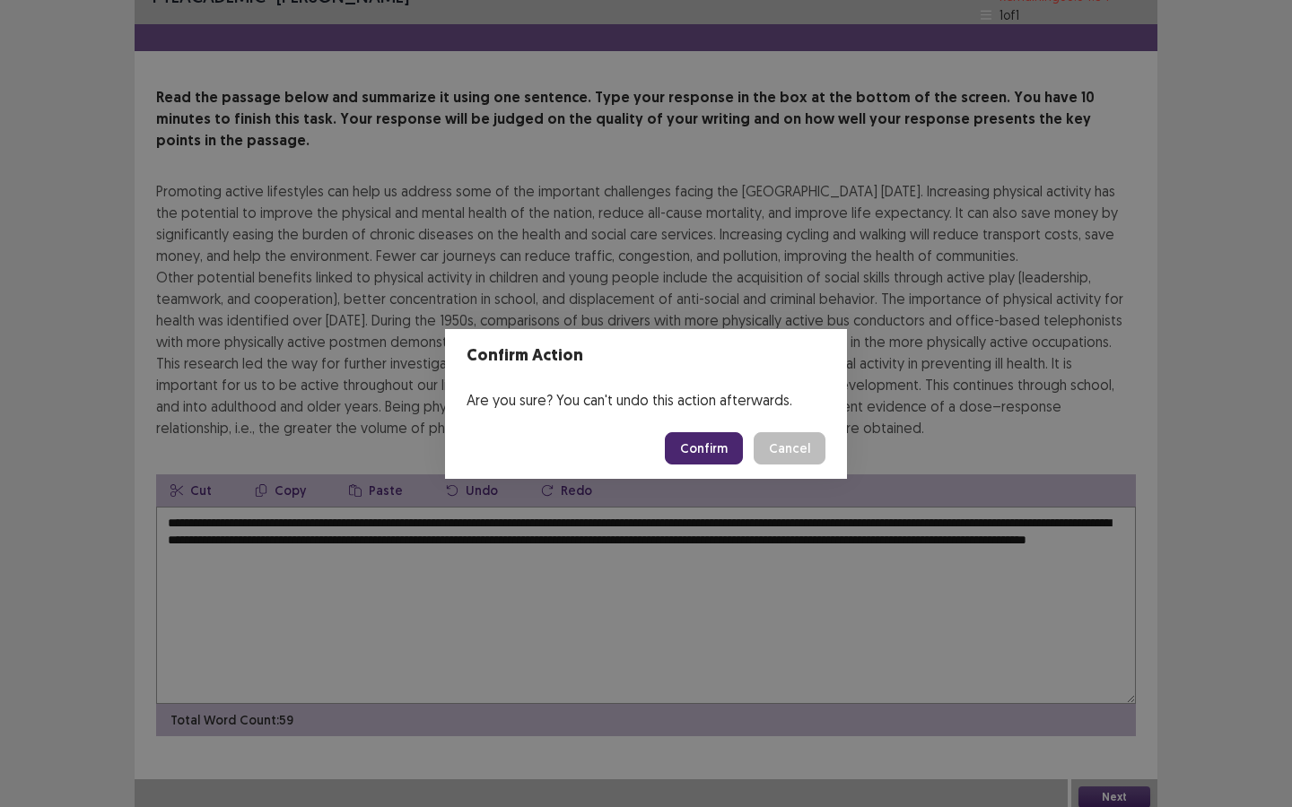
click at [732, 448] on button "Confirm" at bounding box center [704, 448] width 78 height 32
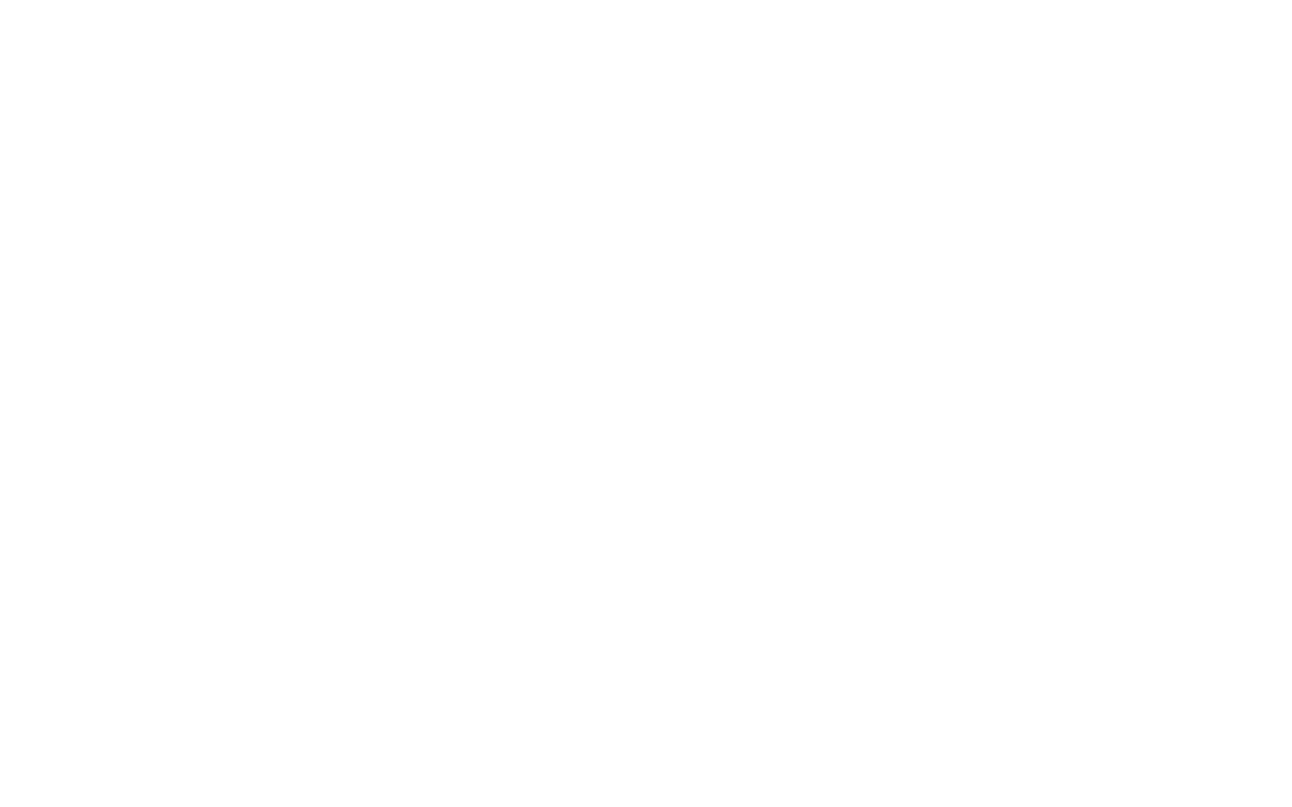
scroll to position [0, 0]
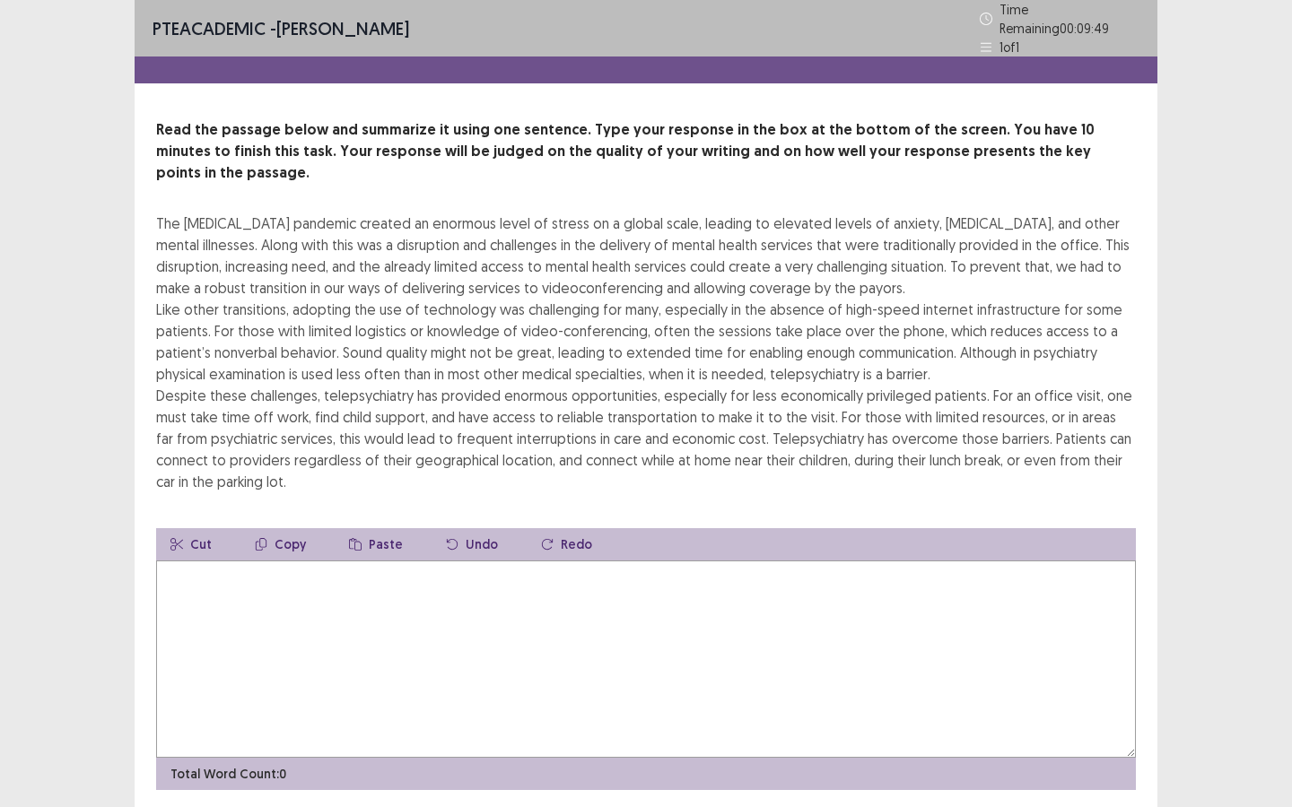
click at [641, 213] on div "The [MEDICAL_DATA] pandemic created an enormous level of stress on a global sca…" at bounding box center [645, 353] width 979 height 280
drag, startPoint x: 643, startPoint y: 196, endPoint x: 371, endPoint y: 181, distance: 272.1
click at [371, 181] on div "Read the passage below and summarize it using one sentence. Type your response …" at bounding box center [645, 305] width 979 height 373
click at [191, 528] on button "Cut" at bounding box center [191, 544] width 70 height 32
drag, startPoint x: 160, startPoint y: 195, endPoint x: 259, endPoint y: 195, distance: 99.6
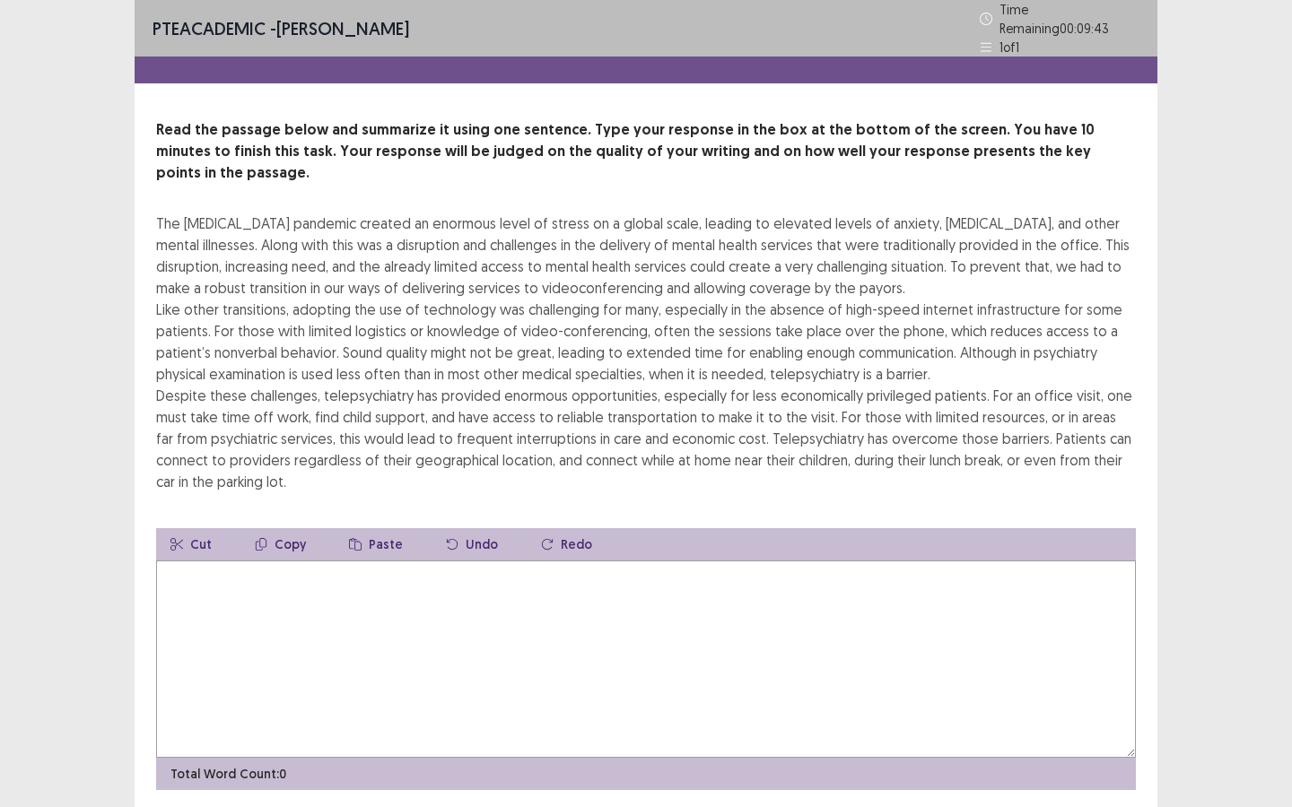
click at [259, 213] on div "The [MEDICAL_DATA] pandemic created an enormous level of stress on a global sca…" at bounding box center [645, 353] width 979 height 280
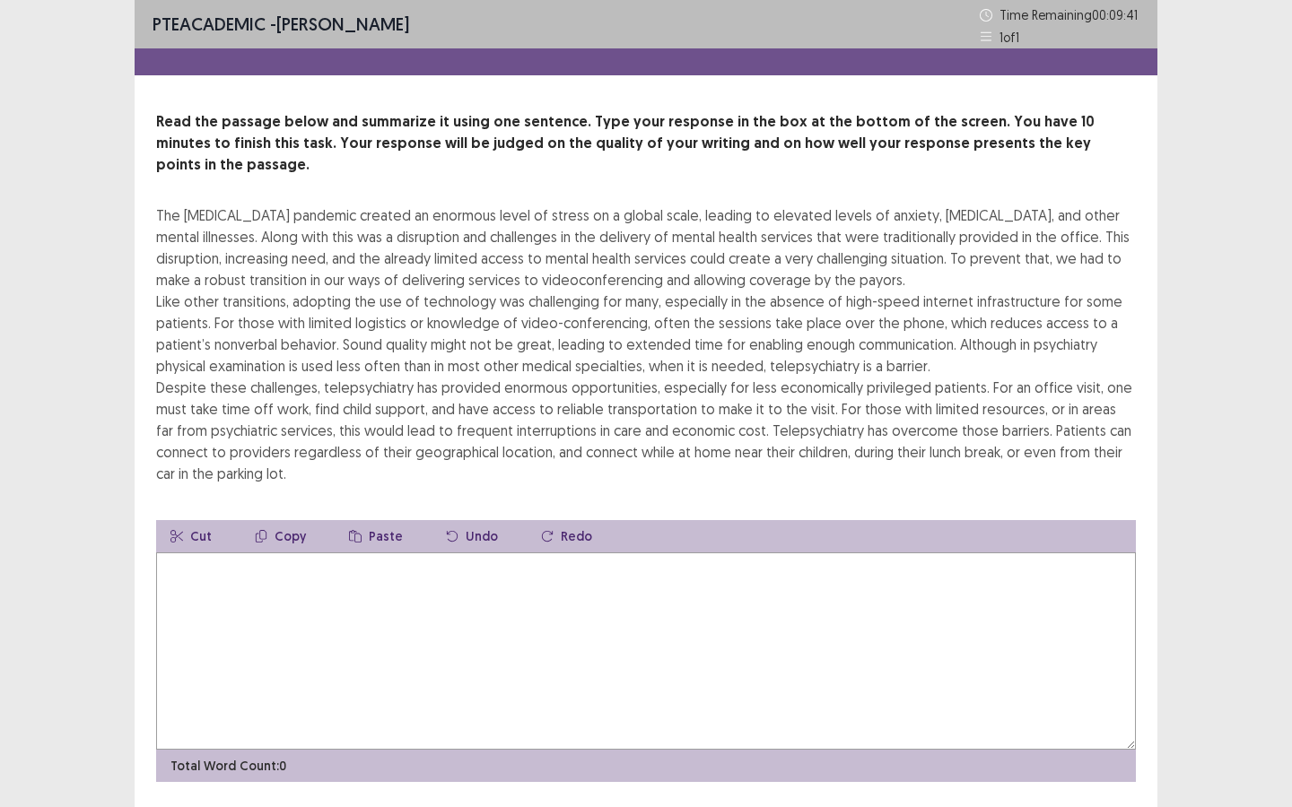
click at [291, 520] on button "Copy" at bounding box center [280, 536] width 80 height 32
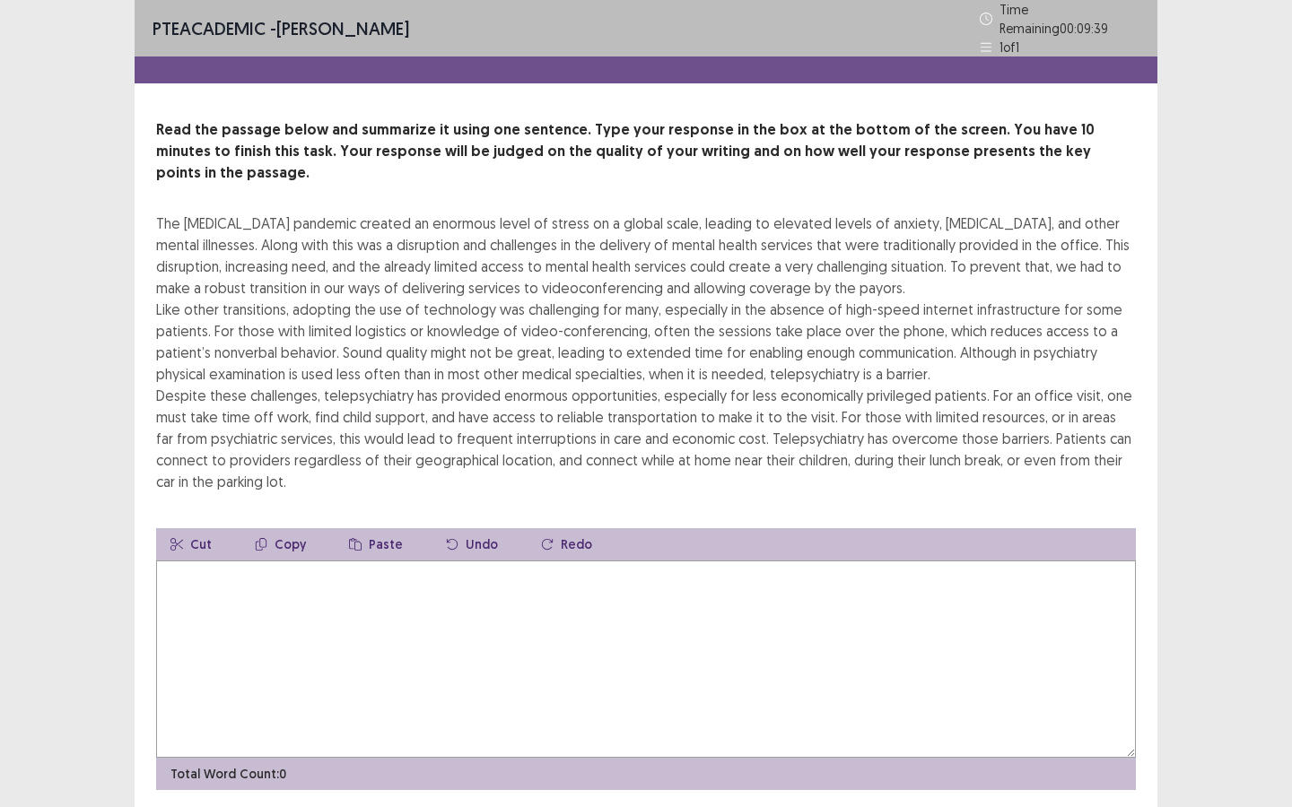
drag, startPoint x: 647, startPoint y: 195, endPoint x: 435, endPoint y: 198, distance: 211.7
click at [435, 213] on div "The [MEDICAL_DATA] pandemic created an enormous level of stress on a global sca…" at bounding box center [645, 353] width 979 height 280
drag, startPoint x: 295, startPoint y: 200, endPoint x: 388, endPoint y: 198, distance: 93.3
click at [389, 213] on div "The [MEDICAL_DATA] pandemic created an enormous level of stress on a global sca…" at bounding box center [645, 353] width 979 height 280
click at [221, 561] on textarea at bounding box center [645, 659] width 979 height 197
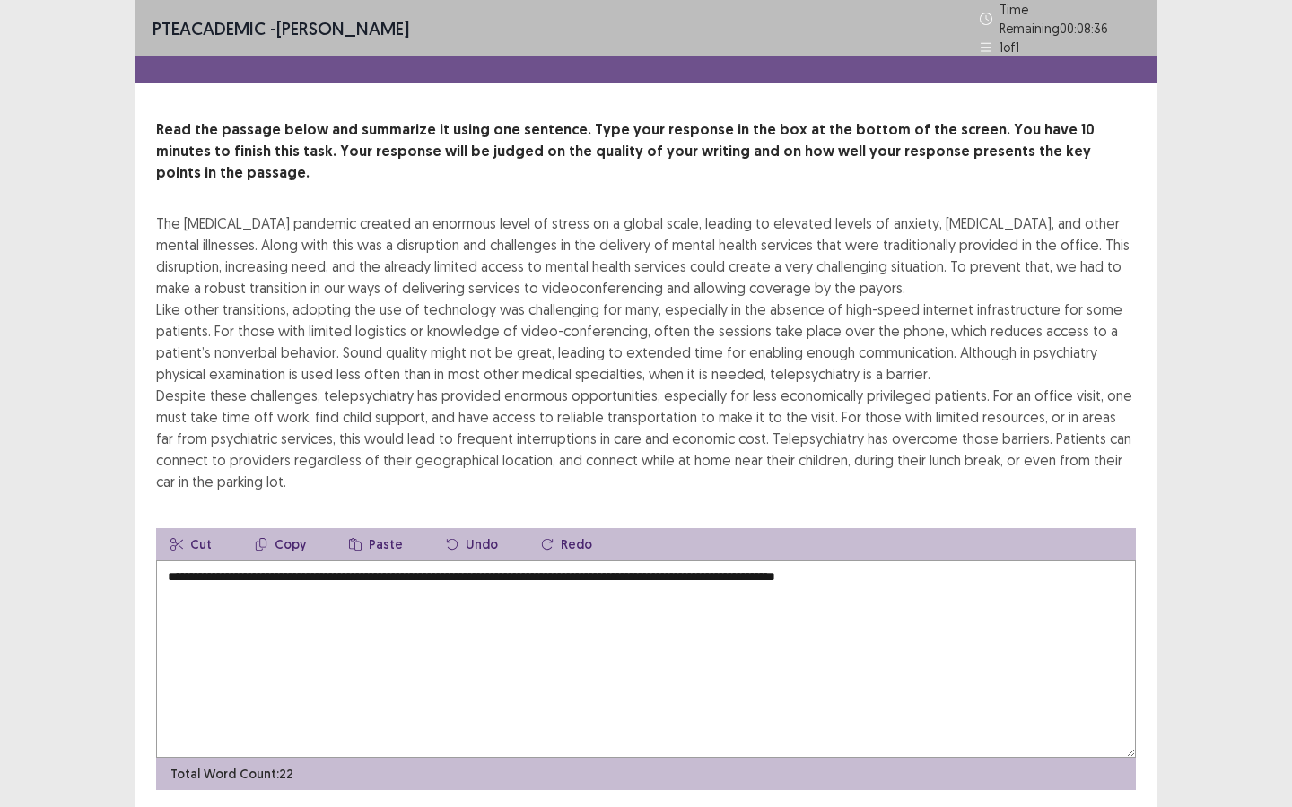
click at [584, 561] on textarea "**********" at bounding box center [645, 659] width 979 height 197
drag, startPoint x: 959, startPoint y: 543, endPoint x: 586, endPoint y: 550, distance: 373.2
click at [586, 561] on textarea "**********" at bounding box center [645, 659] width 979 height 197
click at [456, 594] on textarea "**********" at bounding box center [645, 659] width 979 height 197
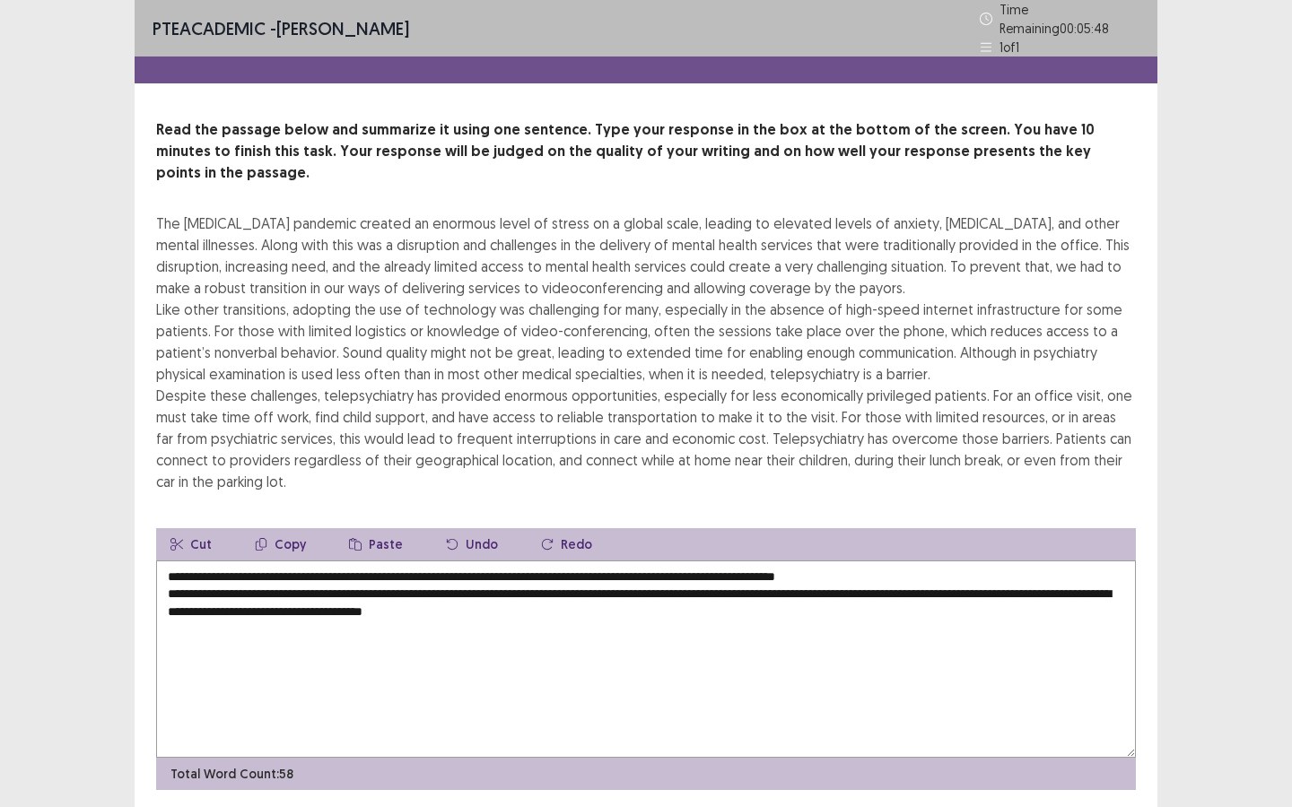
click at [166, 566] on textarea "**********" at bounding box center [645, 659] width 979 height 197
click at [321, 568] on textarea "**********" at bounding box center [645, 659] width 979 height 197
click at [624, 561] on textarea "**********" at bounding box center [645, 659] width 979 height 197
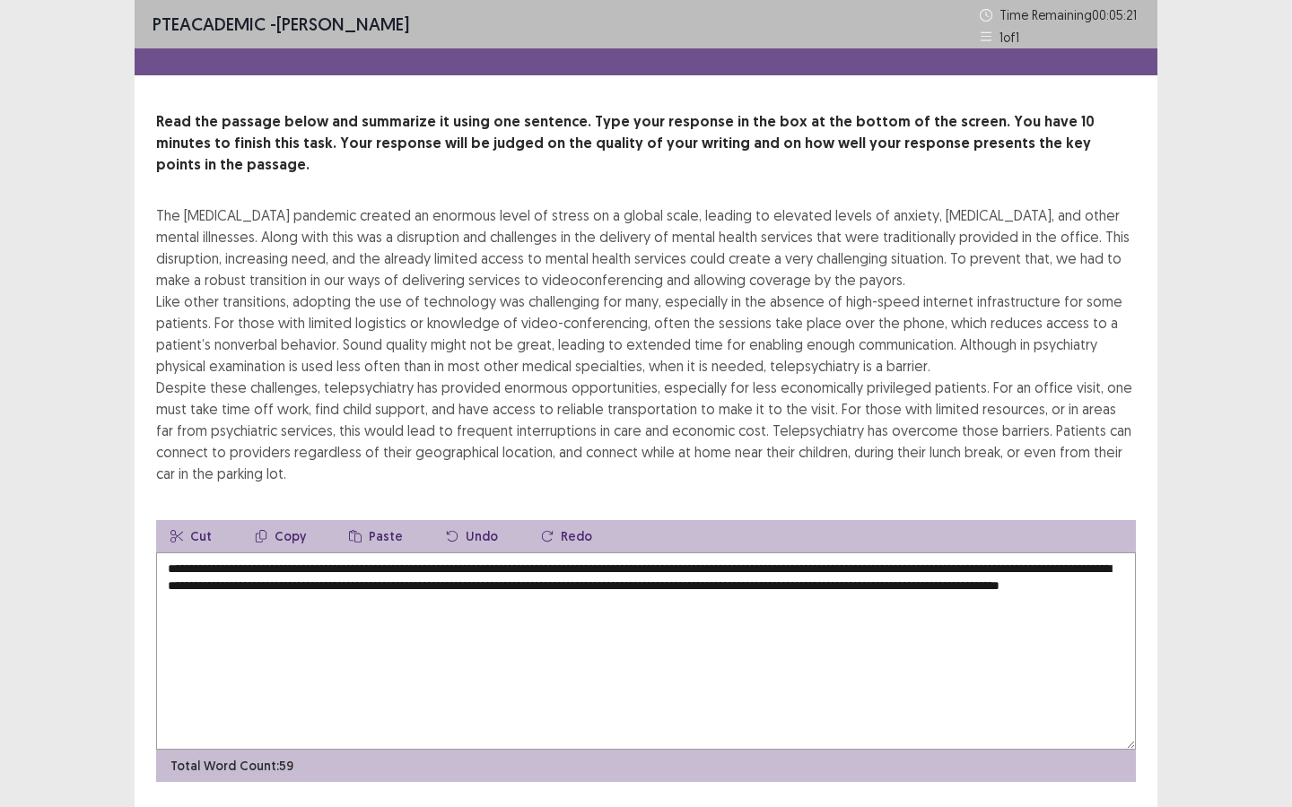
click at [585, 553] on textarea "**********" at bounding box center [645, 651] width 979 height 197
click at [981, 553] on textarea "**********" at bounding box center [645, 651] width 979 height 197
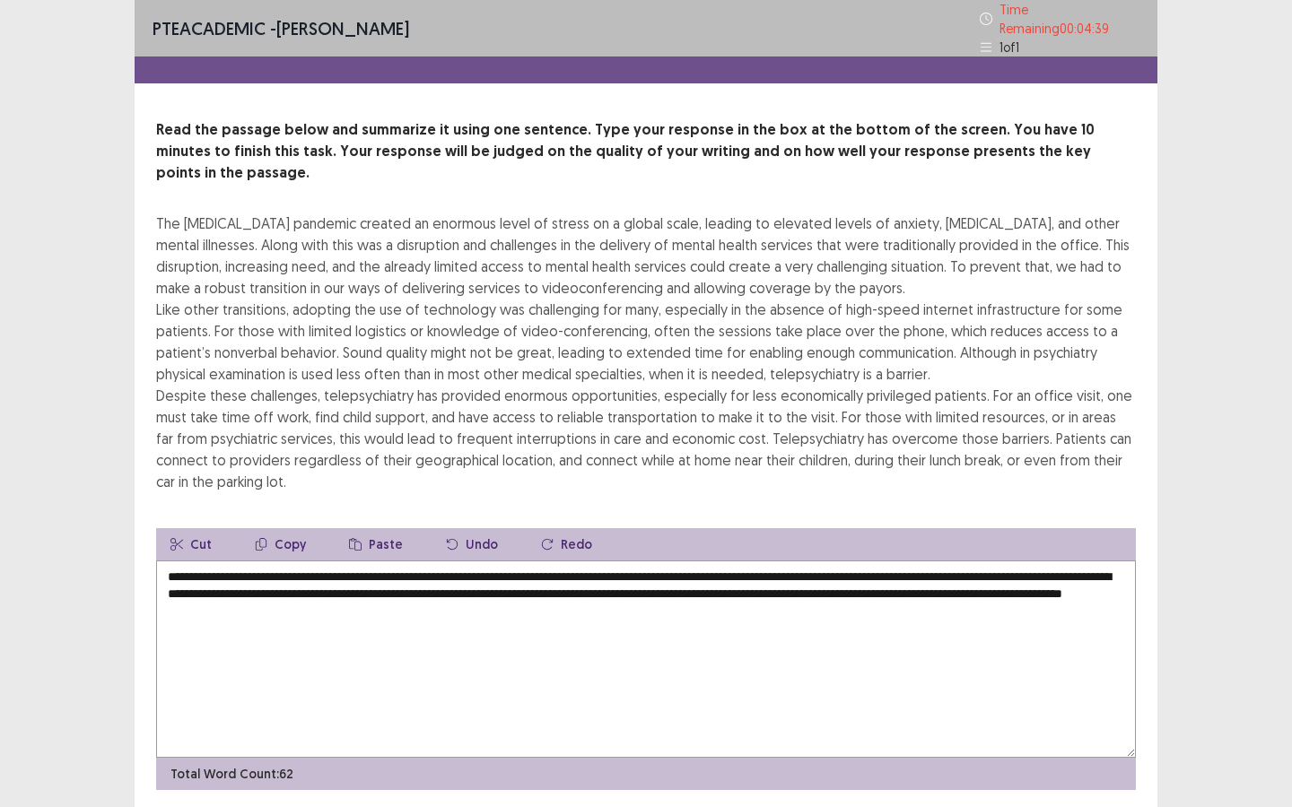
click at [267, 566] on textarea "**********" at bounding box center [645, 659] width 979 height 197
click at [960, 566] on textarea "**********" at bounding box center [645, 659] width 979 height 197
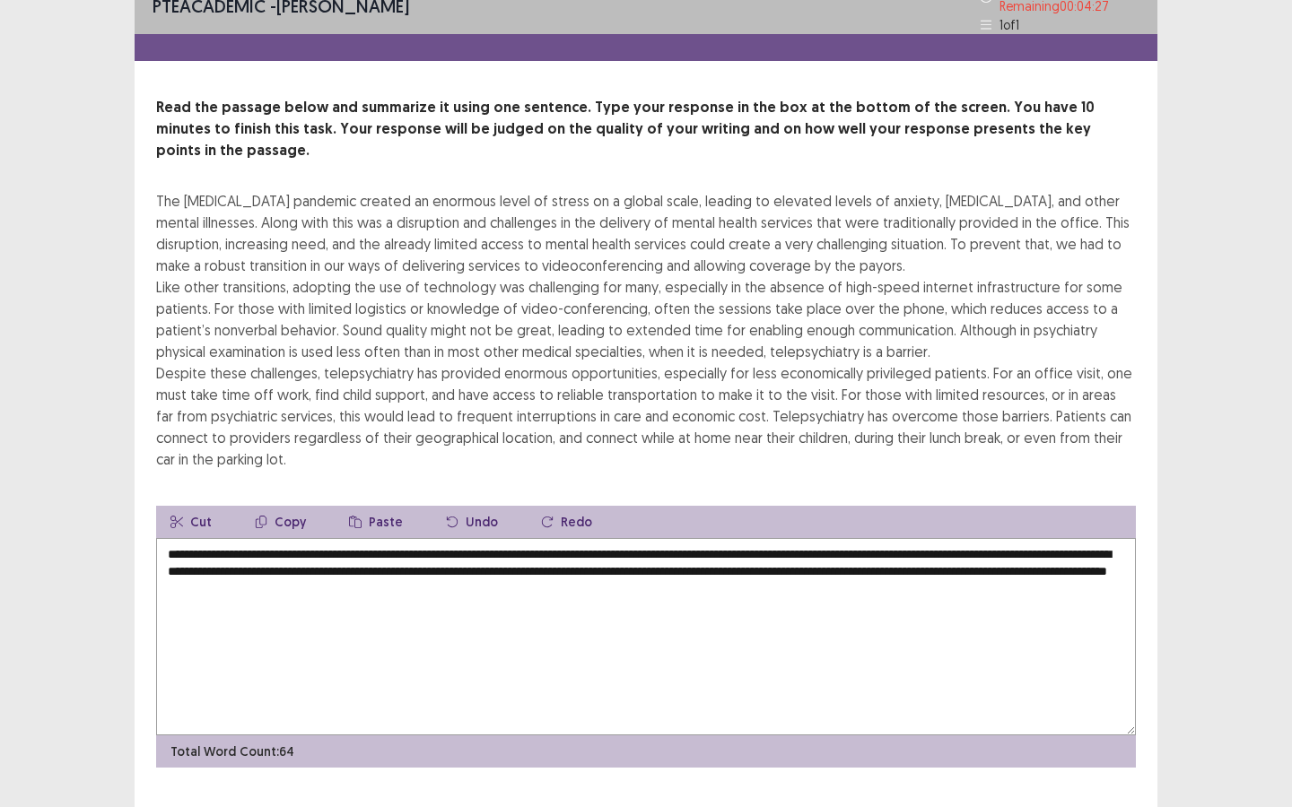
scroll to position [32, 0]
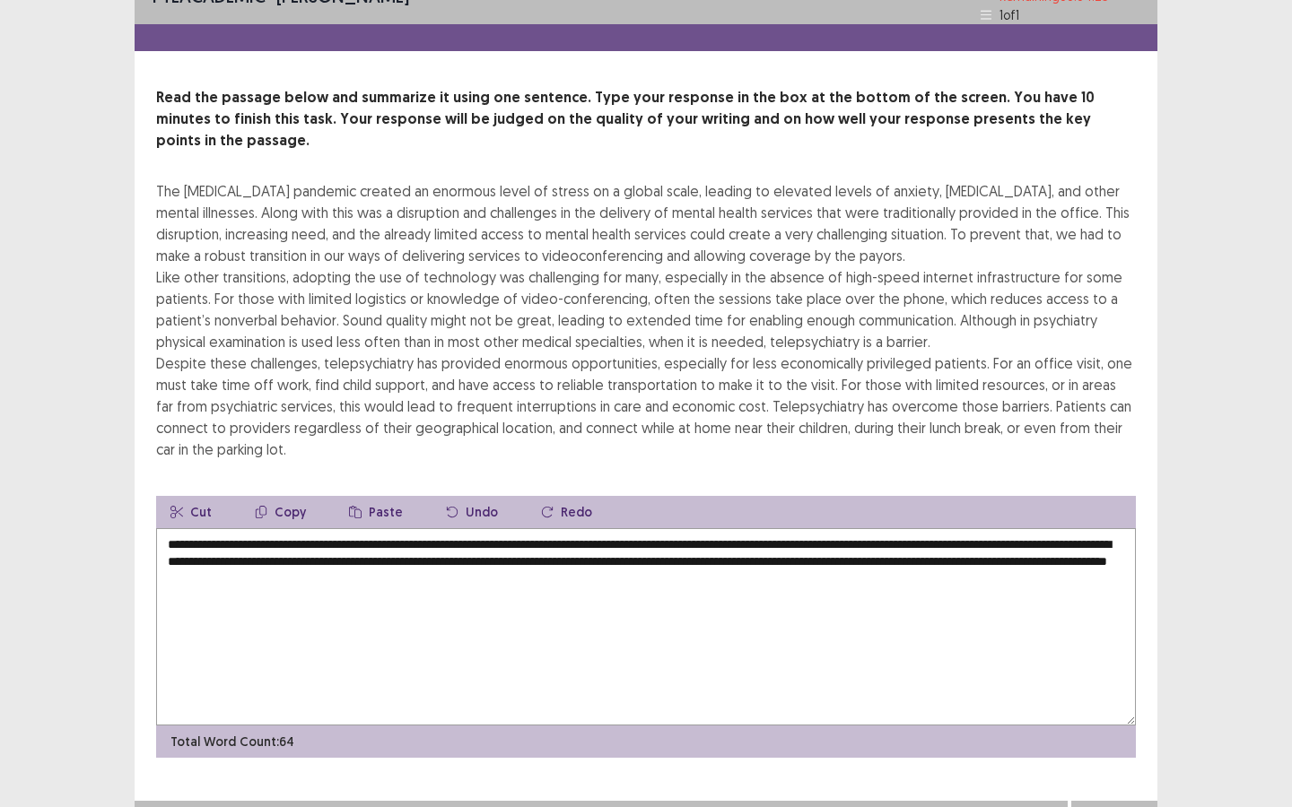
click at [779, 553] on textarea "**********" at bounding box center [645, 626] width 979 height 197
click at [1140, 806] on button "Next" at bounding box center [1114, 819] width 72 height 22
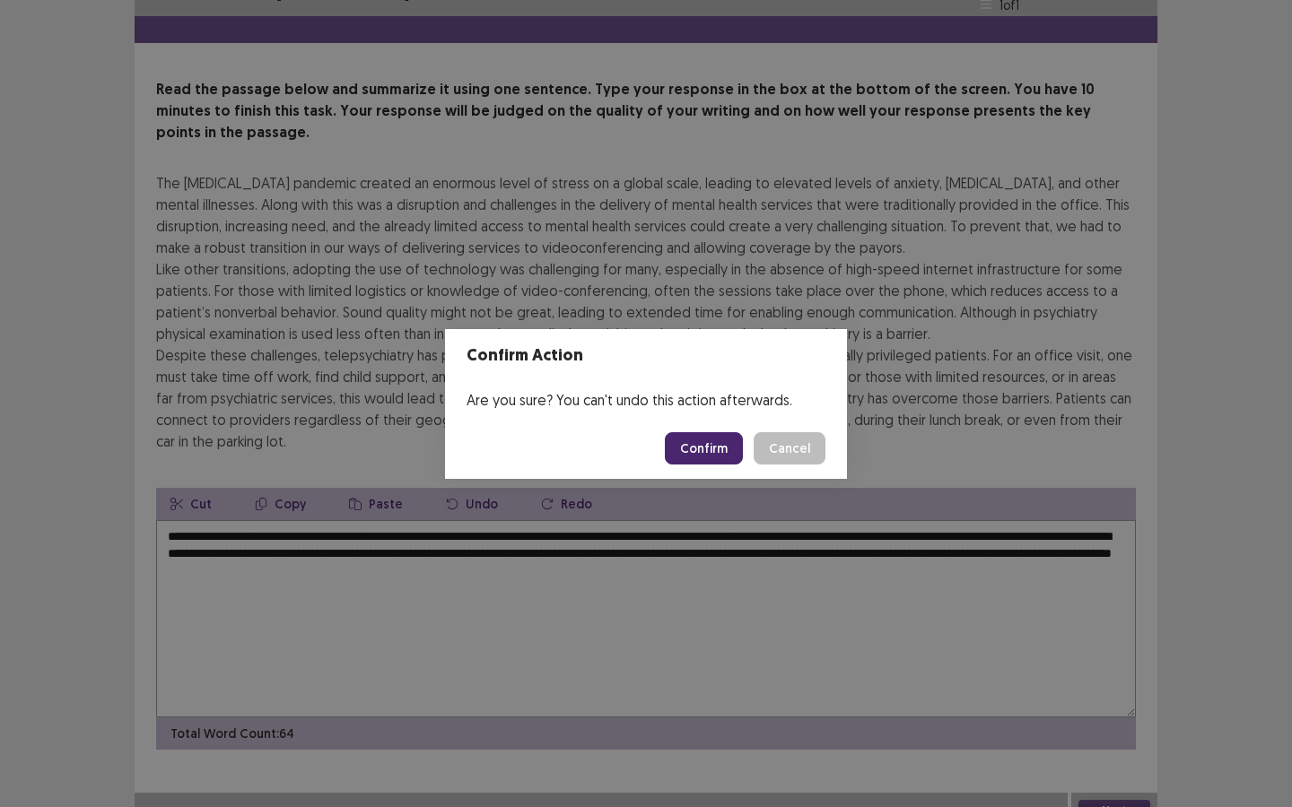
click at [788, 437] on button "Cancel" at bounding box center [789, 448] width 72 height 32
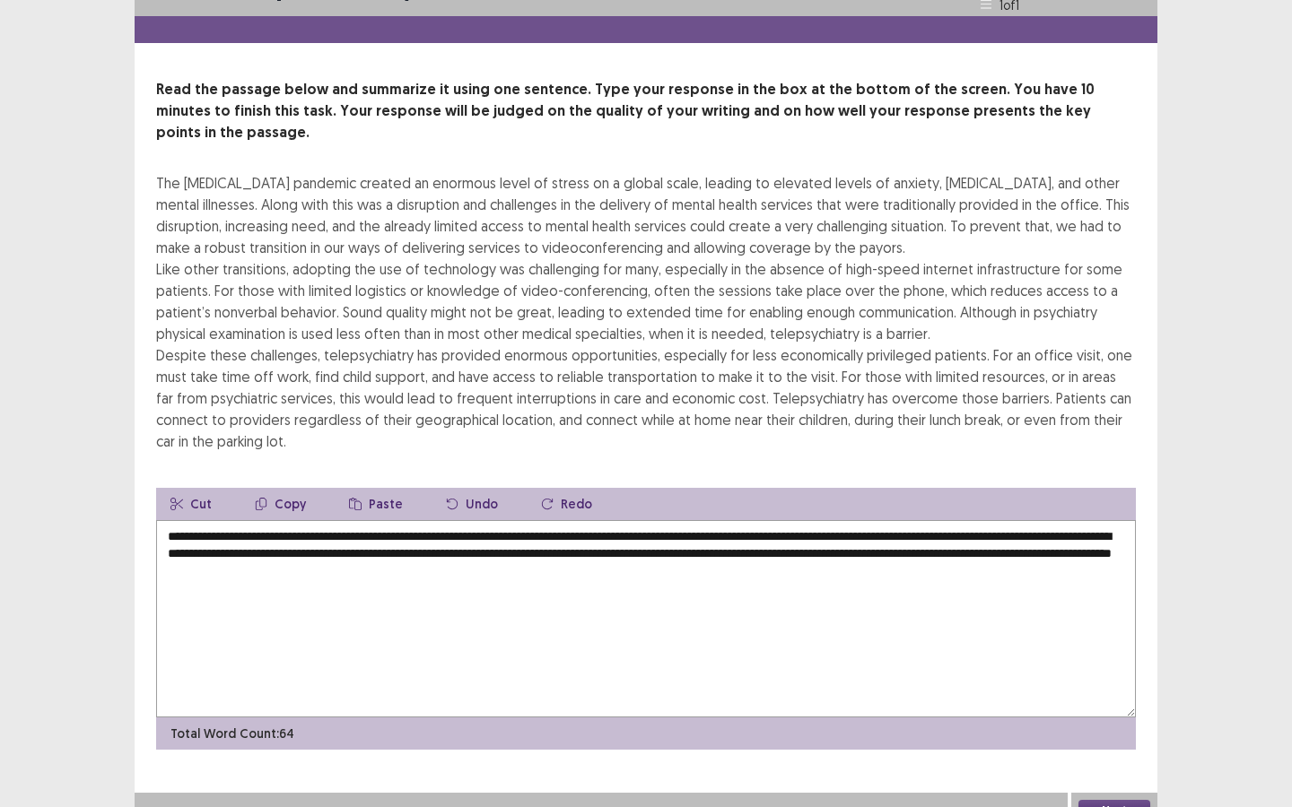
click at [230, 520] on textarea "**********" at bounding box center [645, 618] width 979 height 197
type textarea "**********"
click at [1109, 800] on button "Next" at bounding box center [1114, 811] width 72 height 22
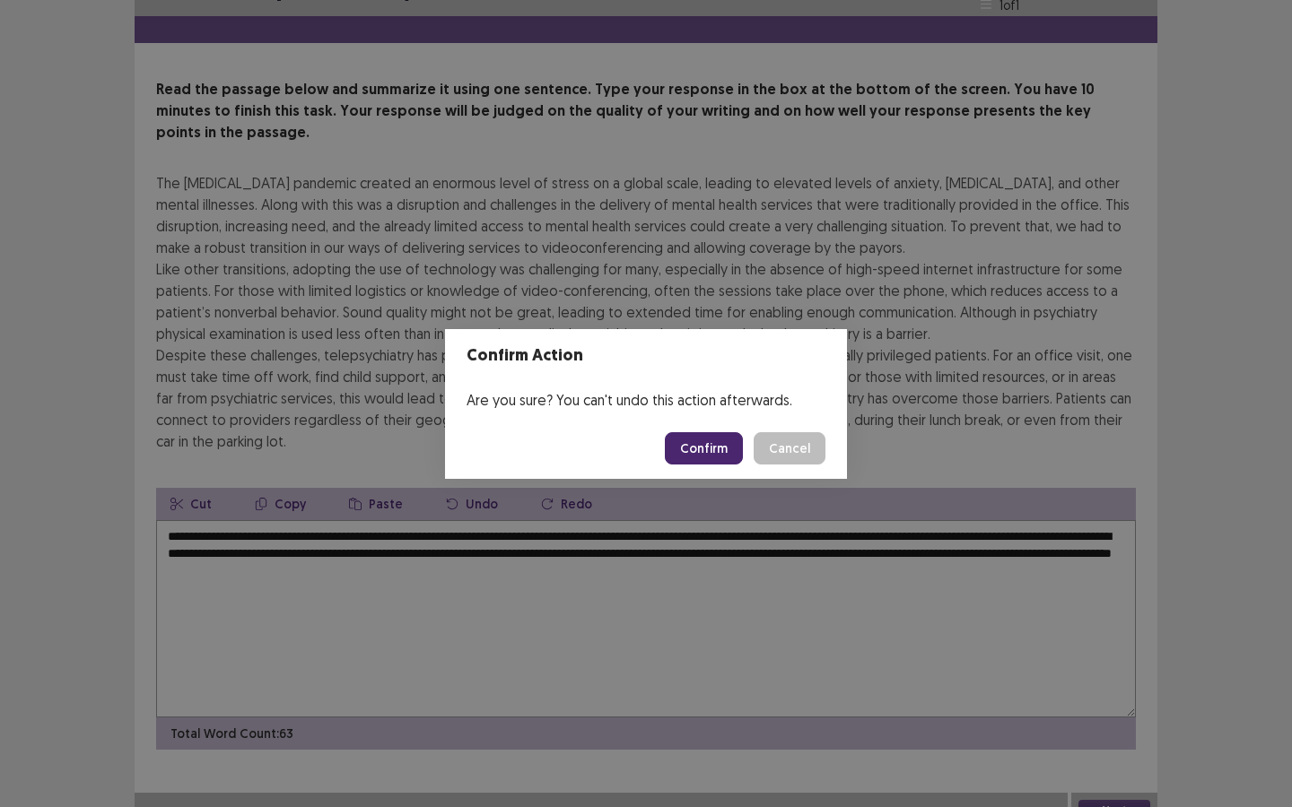
click at [693, 442] on button "Confirm" at bounding box center [704, 448] width 78 height 32
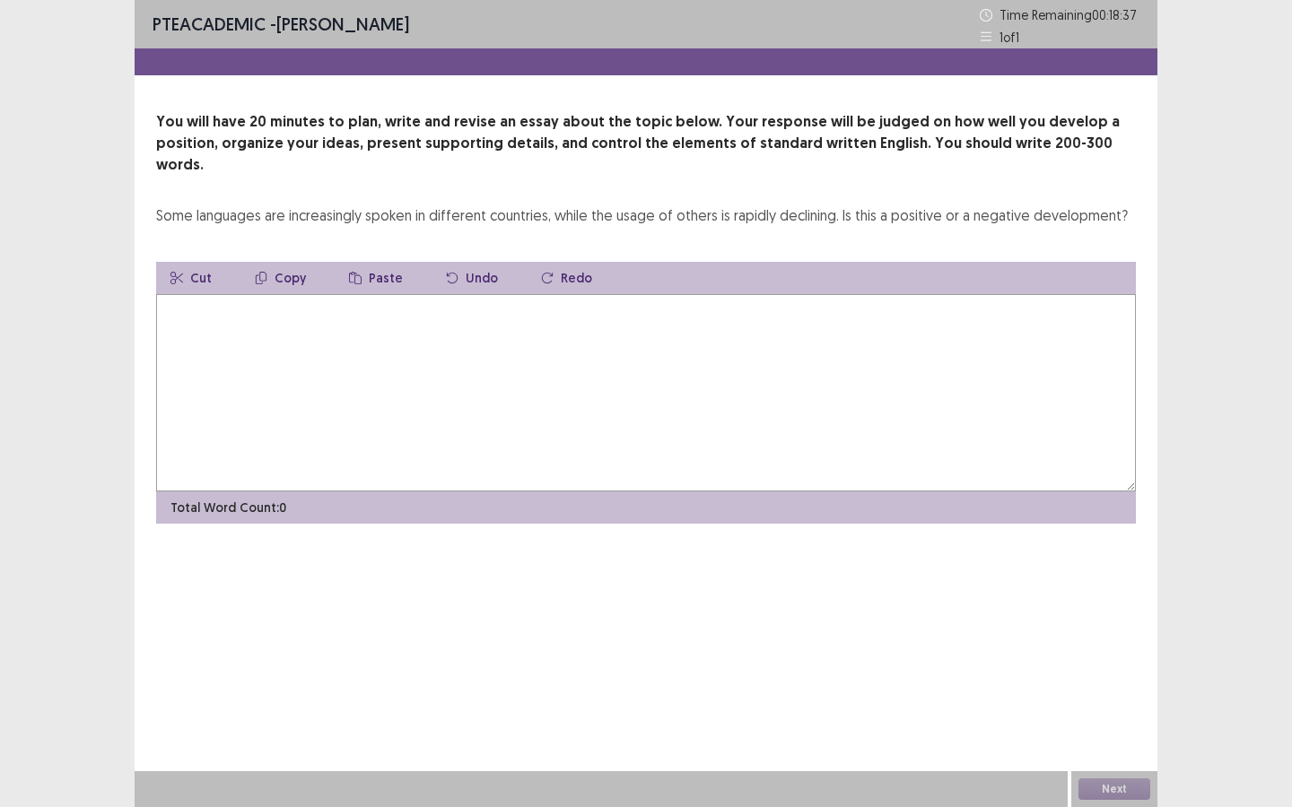
click at [233, 294] on textarea at bounding box center [645, 392] width 979 height 197
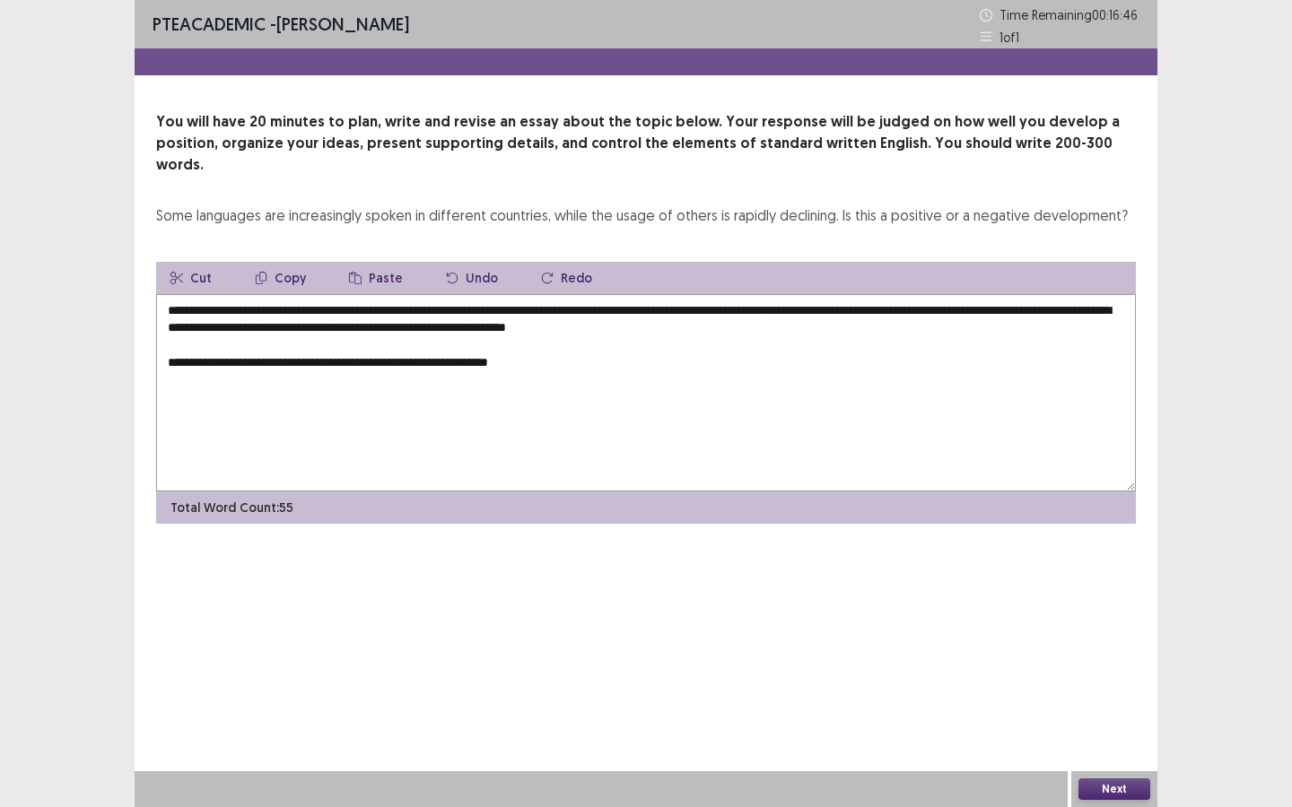
type textarea "**********"
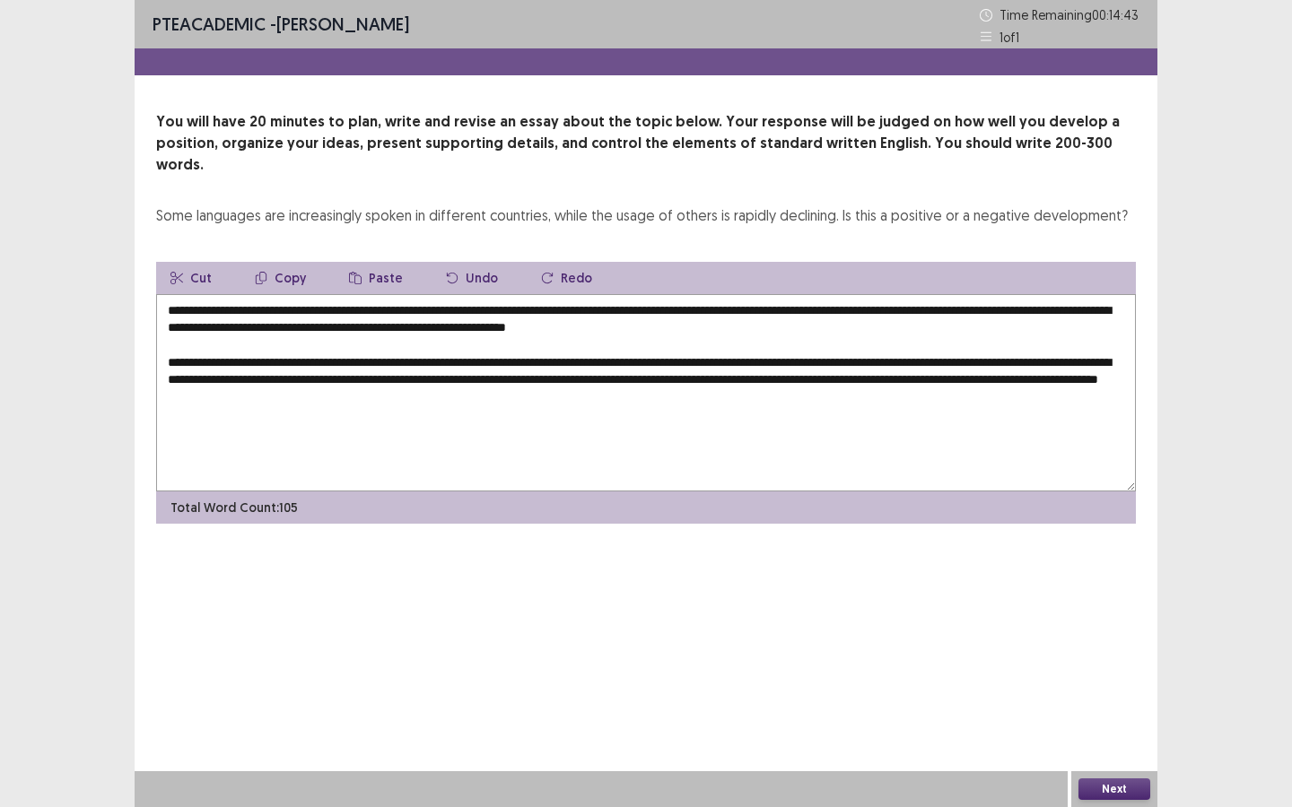
click at [1049, 341] on textarea "**********" at bounding box center [645, 392] width 979 height 197
click at [663, 386] on textarea "**********" at bounding box center [645, 392] width 979 height 197
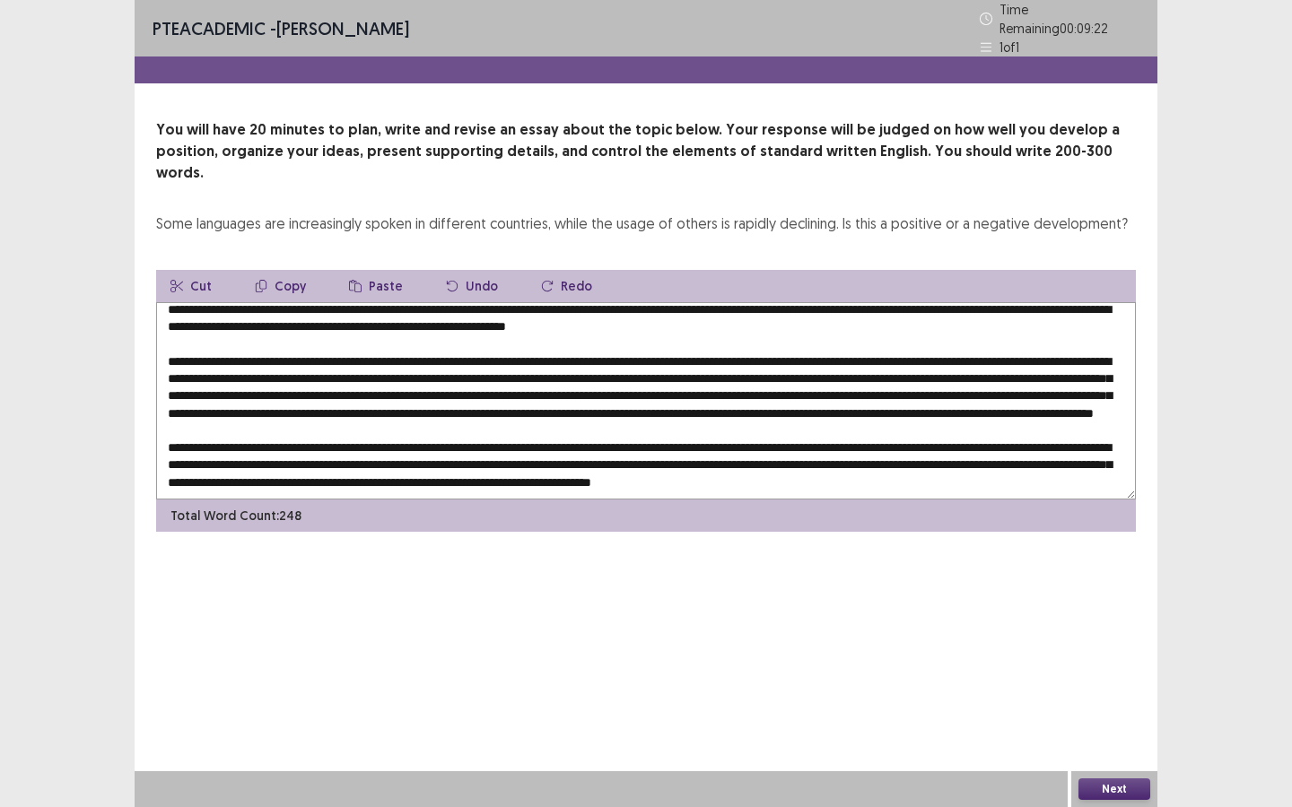
scroll to position [35, 0]
click at [700, 448] on textarea at bounding box center [645, 400] width 979 height 197
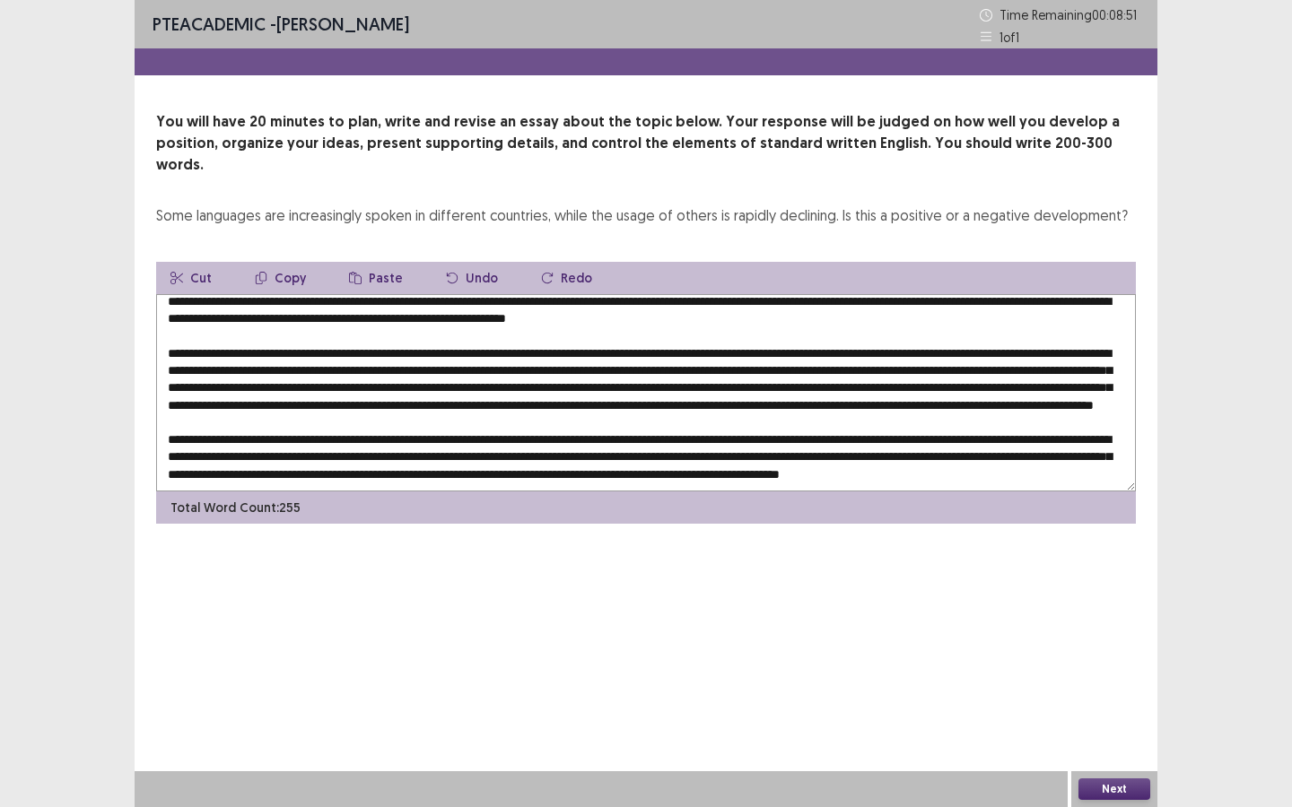
click at [872, 446] on textarea at bounding box center [645, 392] width 979 height 197
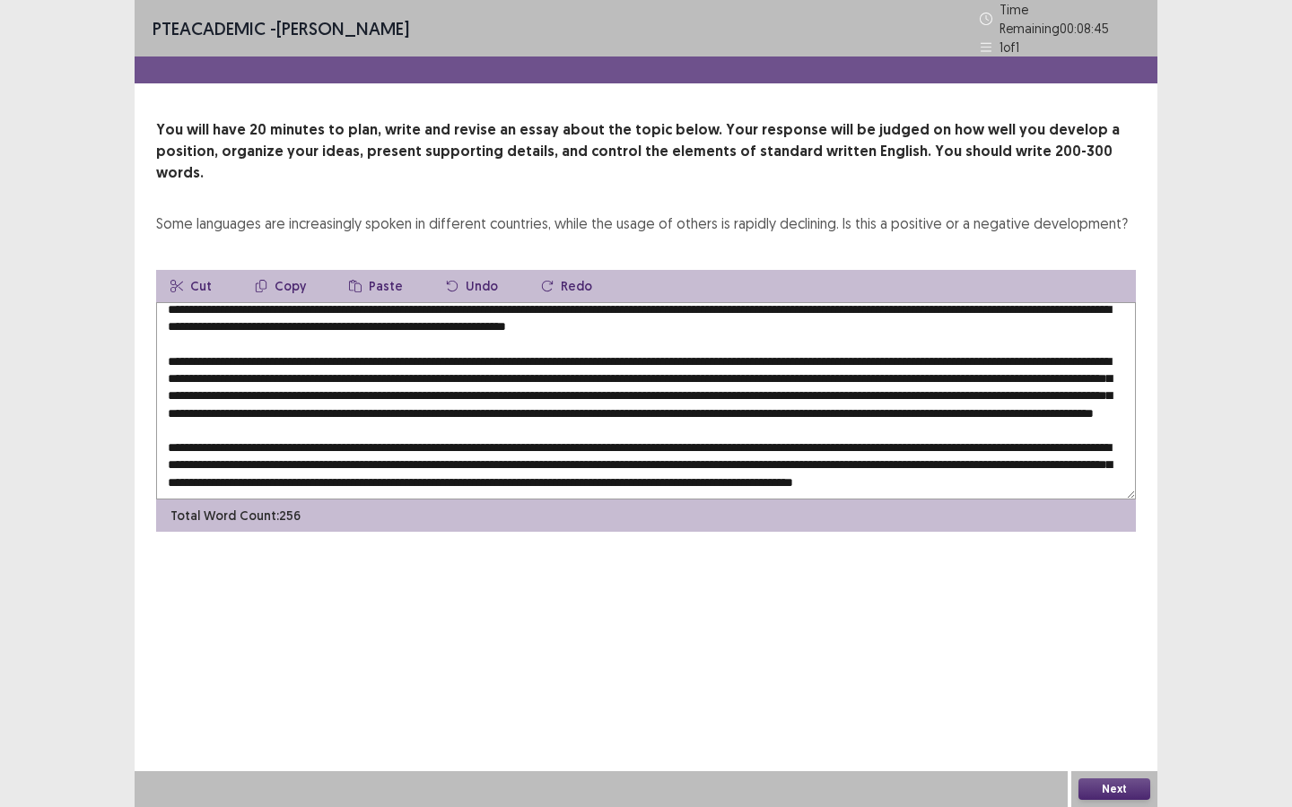
click at [454, 464] on textarea at bounding box center [645, 400] width 979 height 197
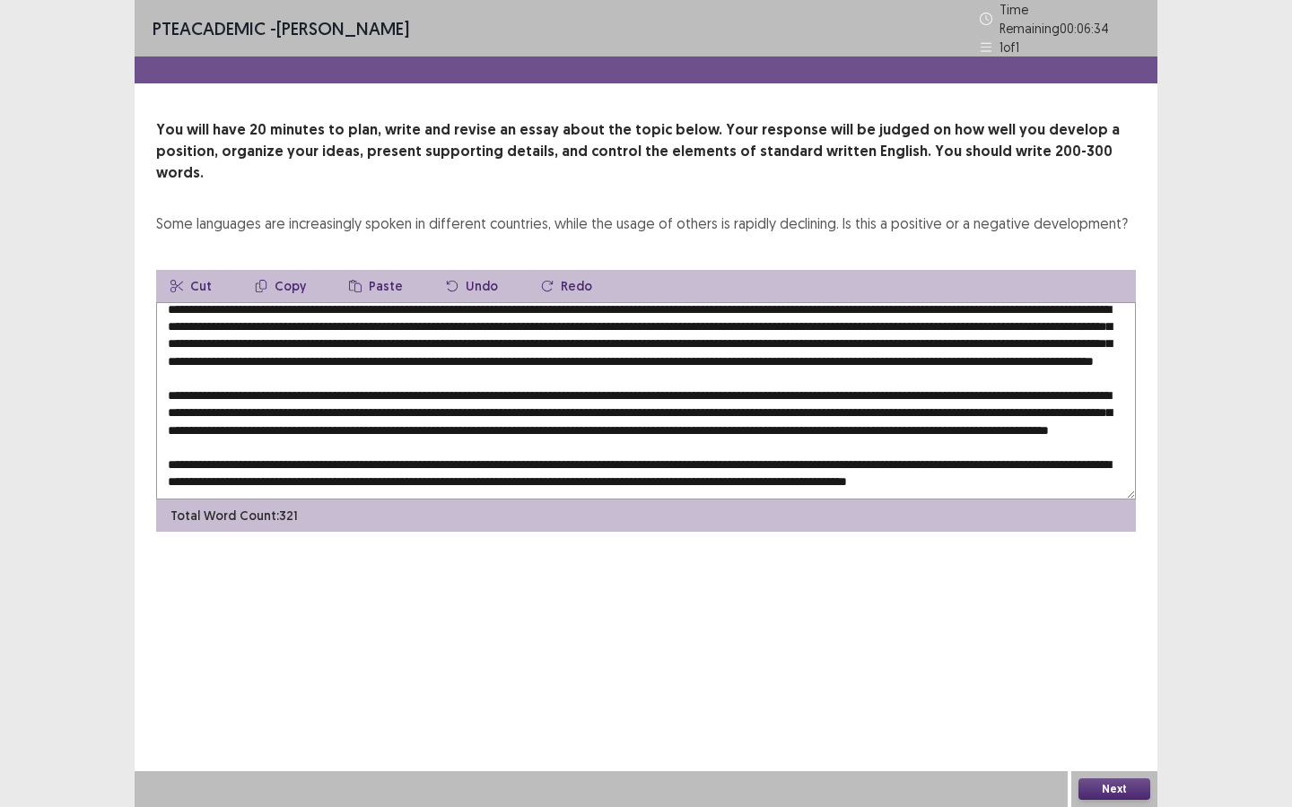
scroll to position [105, 0]
click at [910, 445] on textarea at bounding box center [645, 400] width 979 height 197
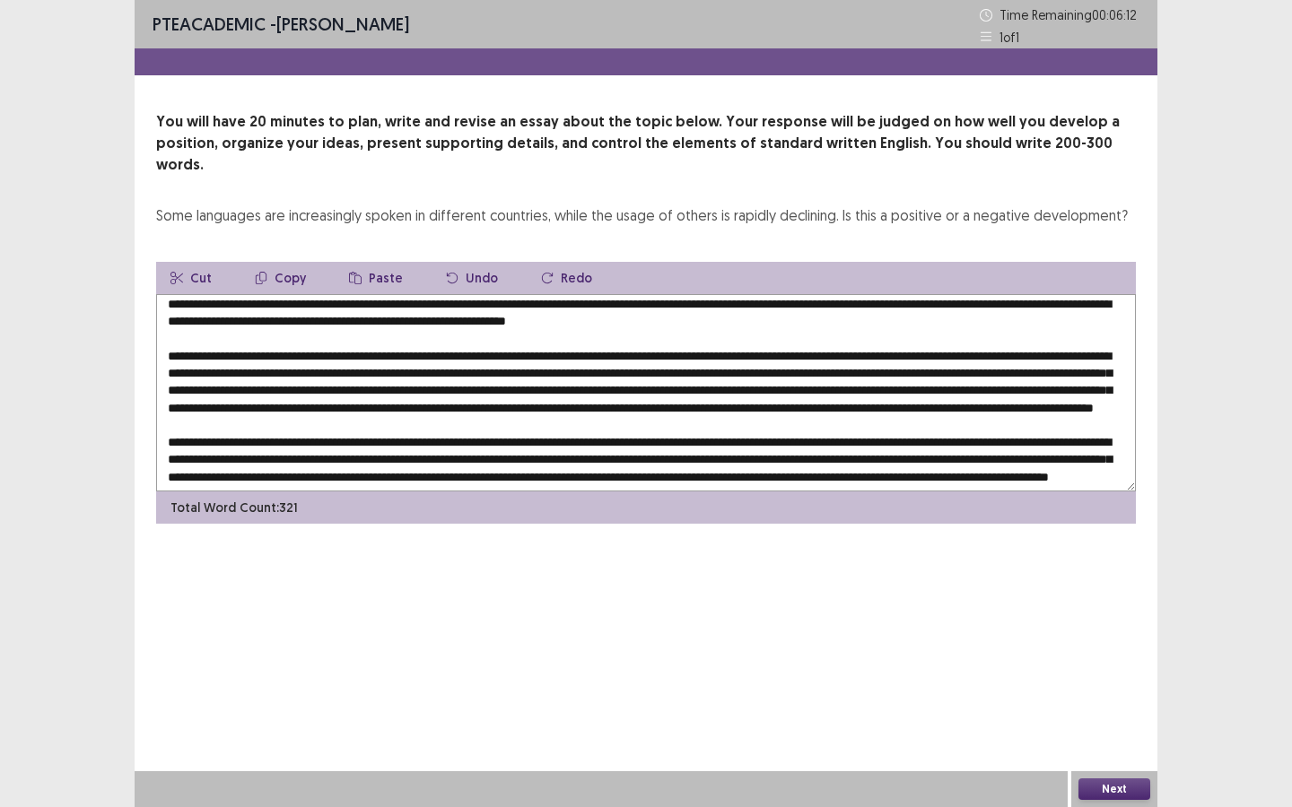
scroll to position [0, 0]
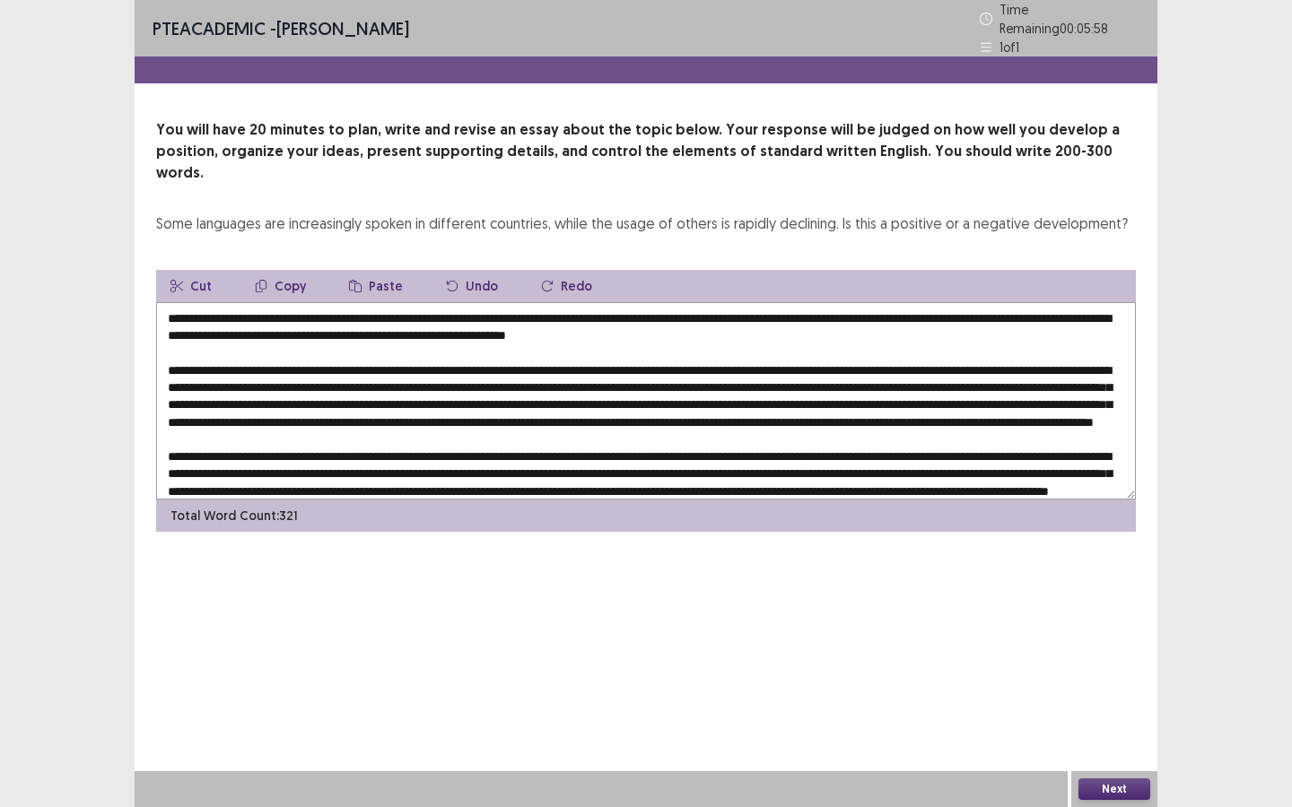
click at [947, 395] on textarea at bounding box center [645, 400] width 979 height 197
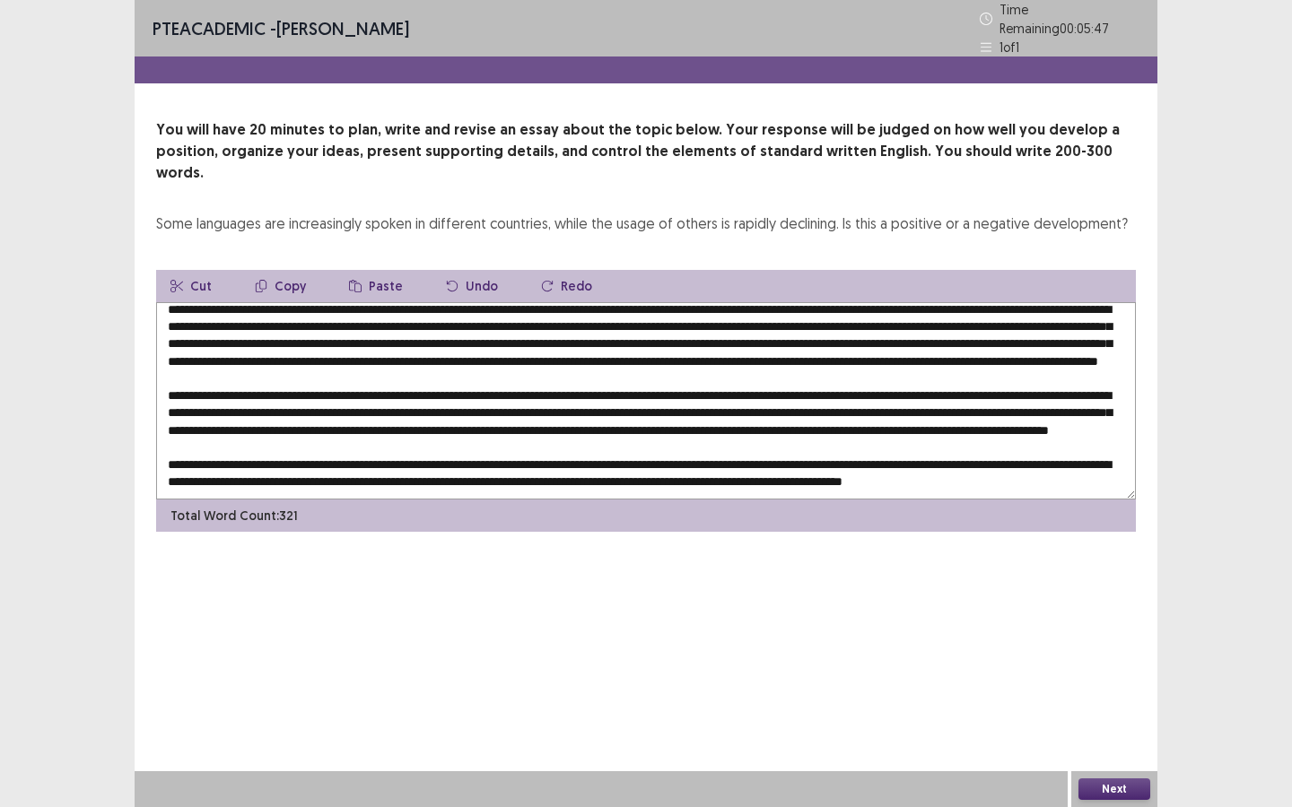
scroll to position [109, 0]
drag, startPoint x: 706, startPoint y: 338, endPoint x: 664, endPoint y: 335, distance: 42.2
click at [664, 335] on textarea at bounding box center [645, 400] width 979 height 197
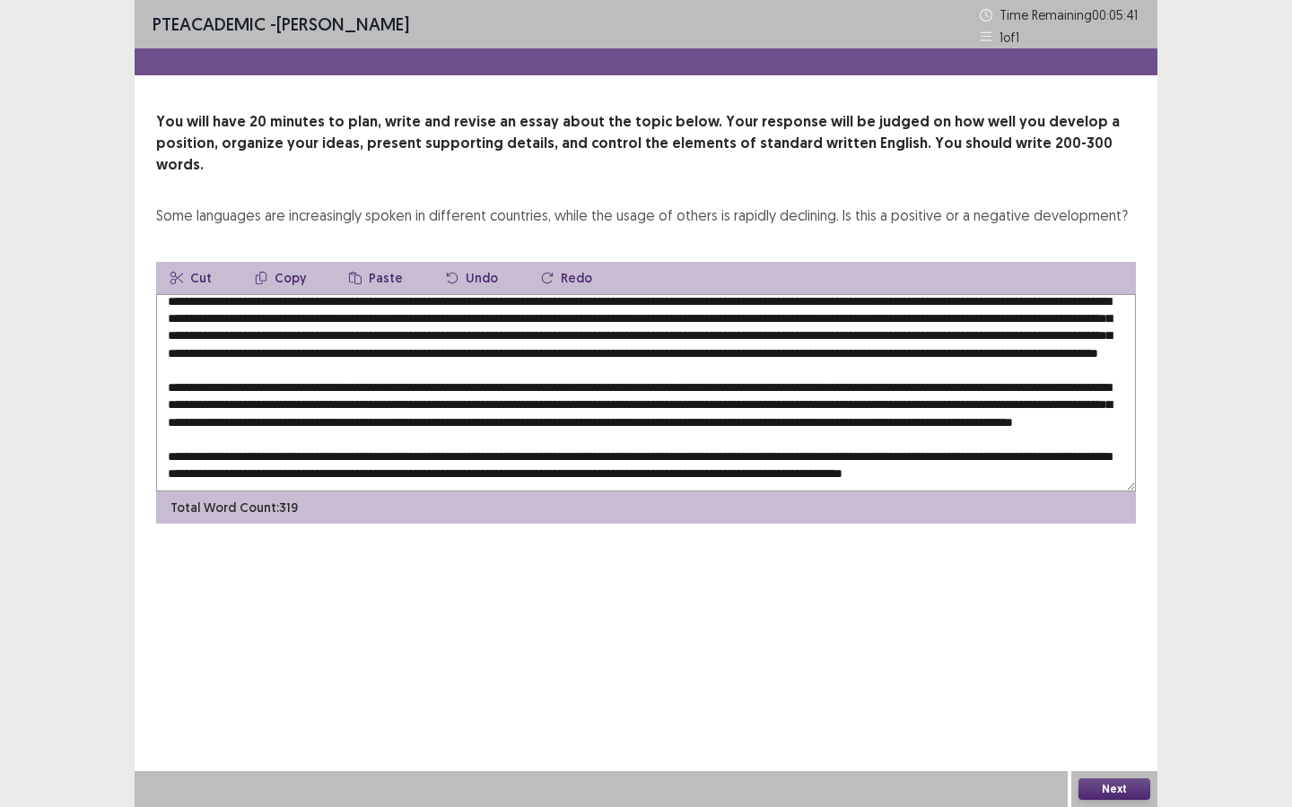
scroll to position [112, 0]
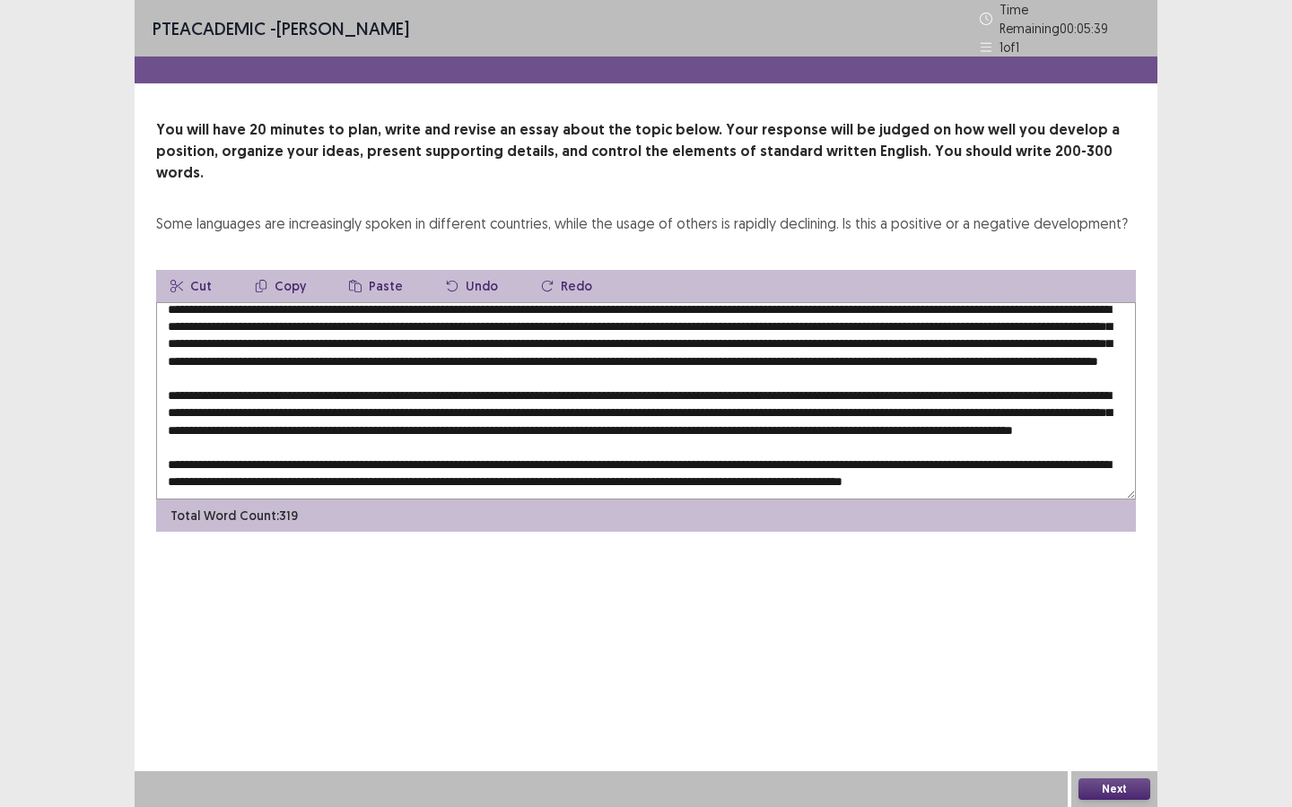
click at [501, 350] on textarea at bounding box center [645, 400] width 979 height 197
drag, startPoint x: 727, startPoint y: 350, endPoint x: 589, endPoint y: 349, distance: 138.1
click at [588, 349] on textarea at bounding box center [645, 400] width 979 height 197
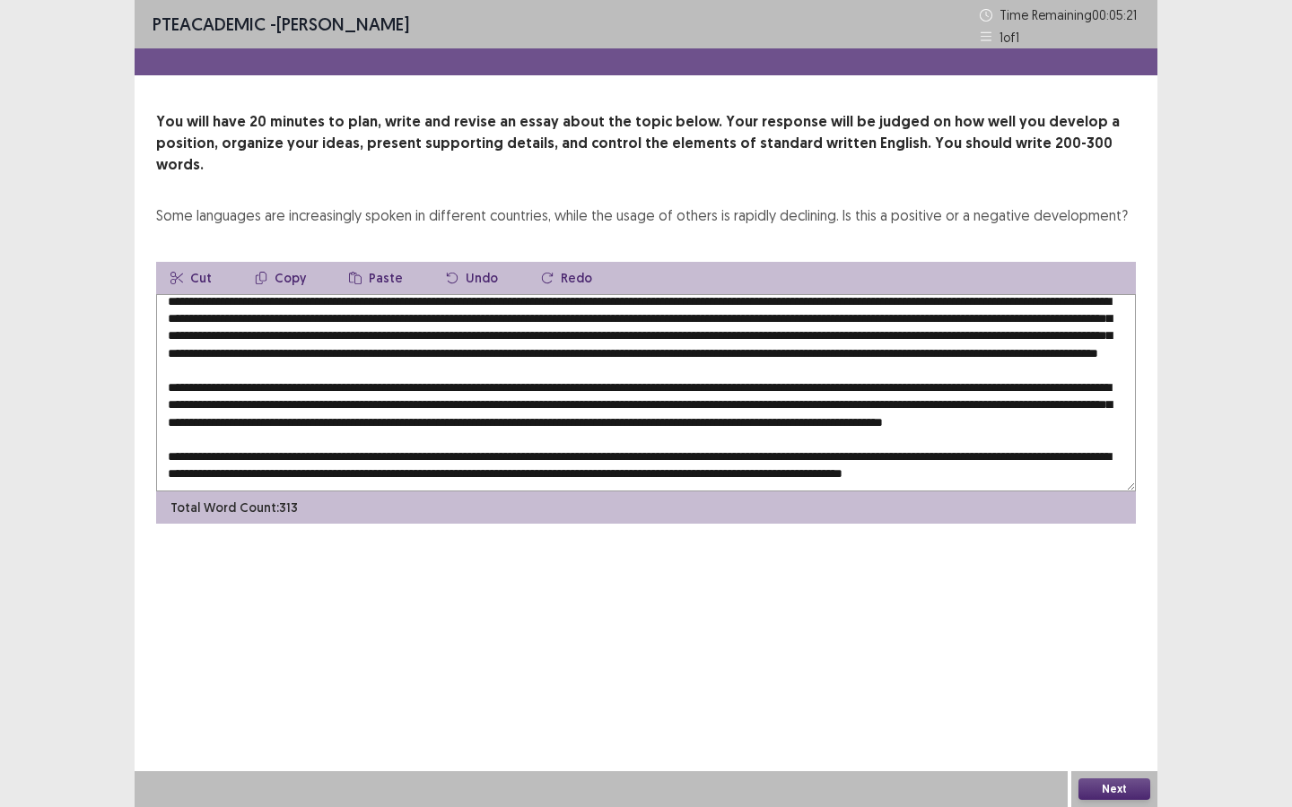
drag, startPoint x: 335, startPoint y: 418, endPoint x: 251, endPoint y: 416, distance: 83.4
click at [249, 416] on textarea at bounding box center [645, 392] width 979 height 197
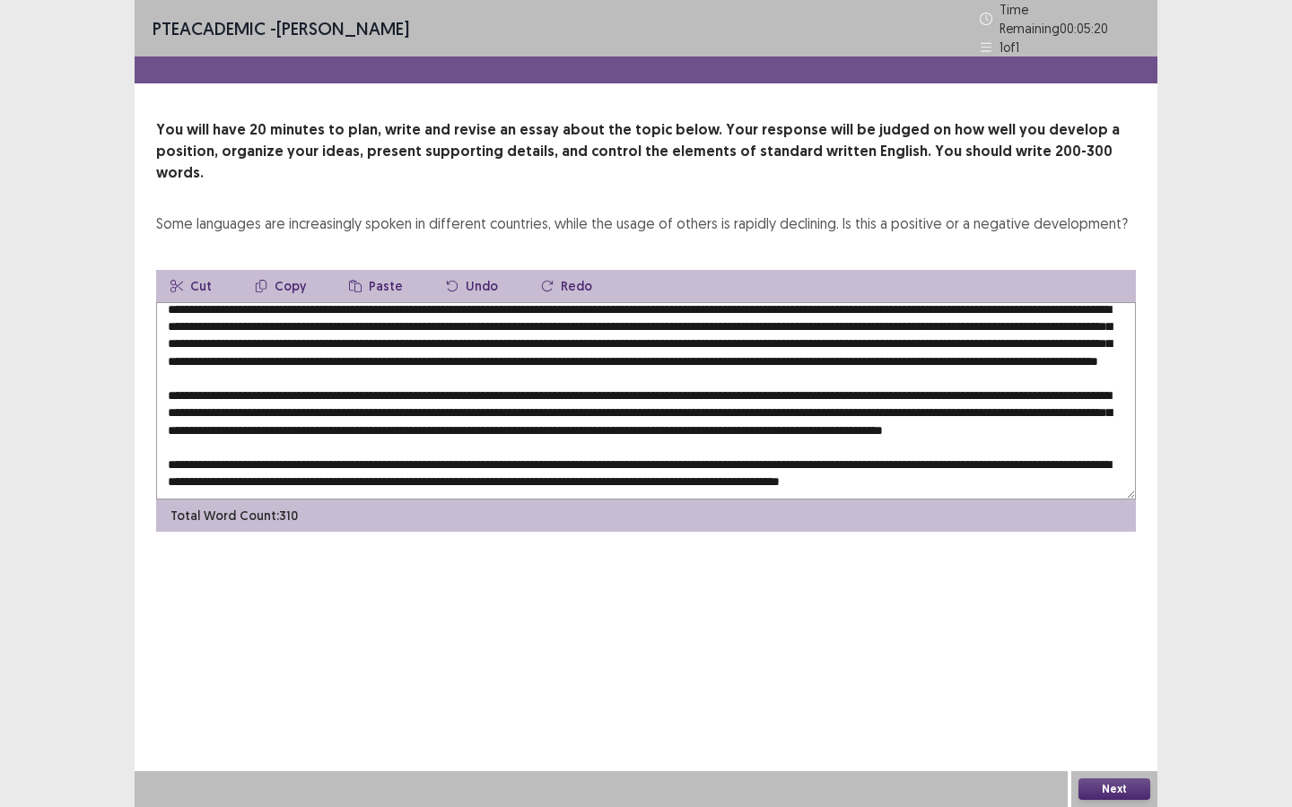
scroll to position [95, 0]
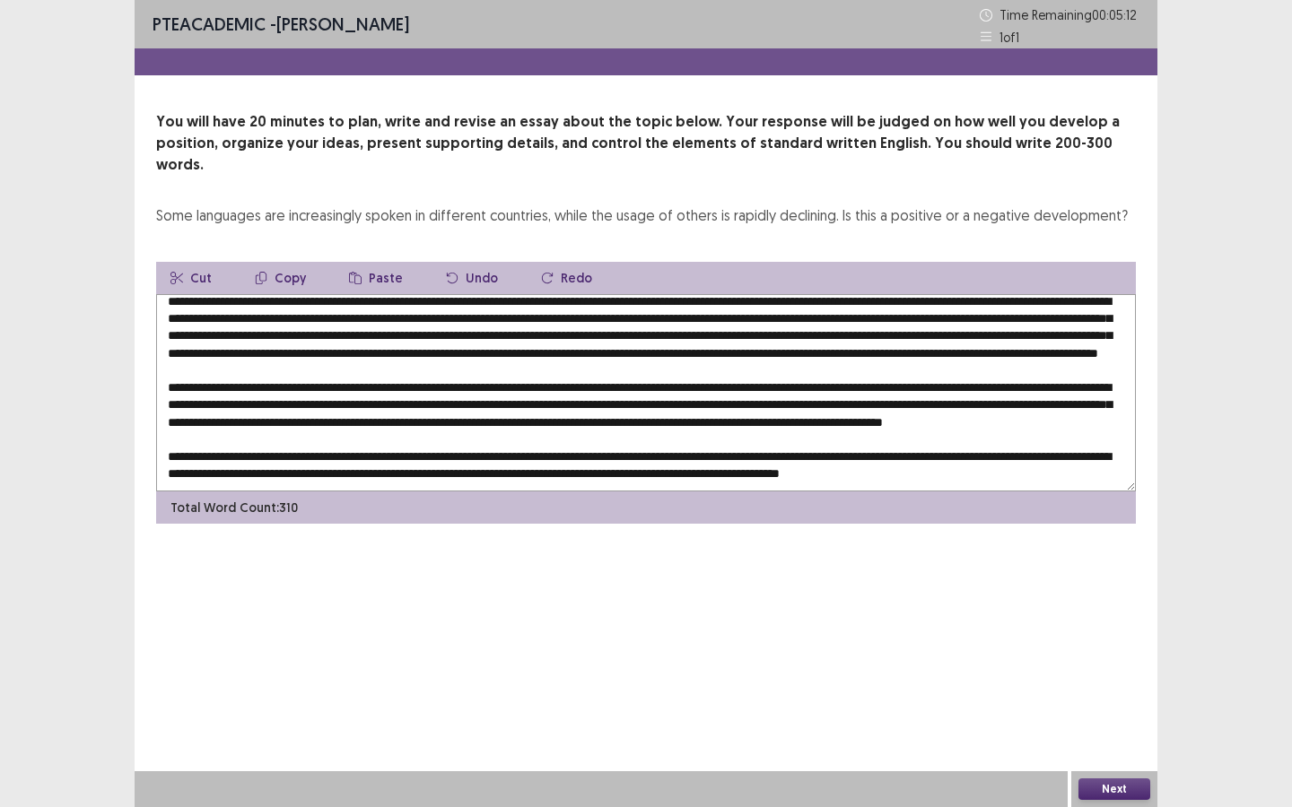
click at [562, 407] on textarea at bounding box center [645, 392] width 979 height 197
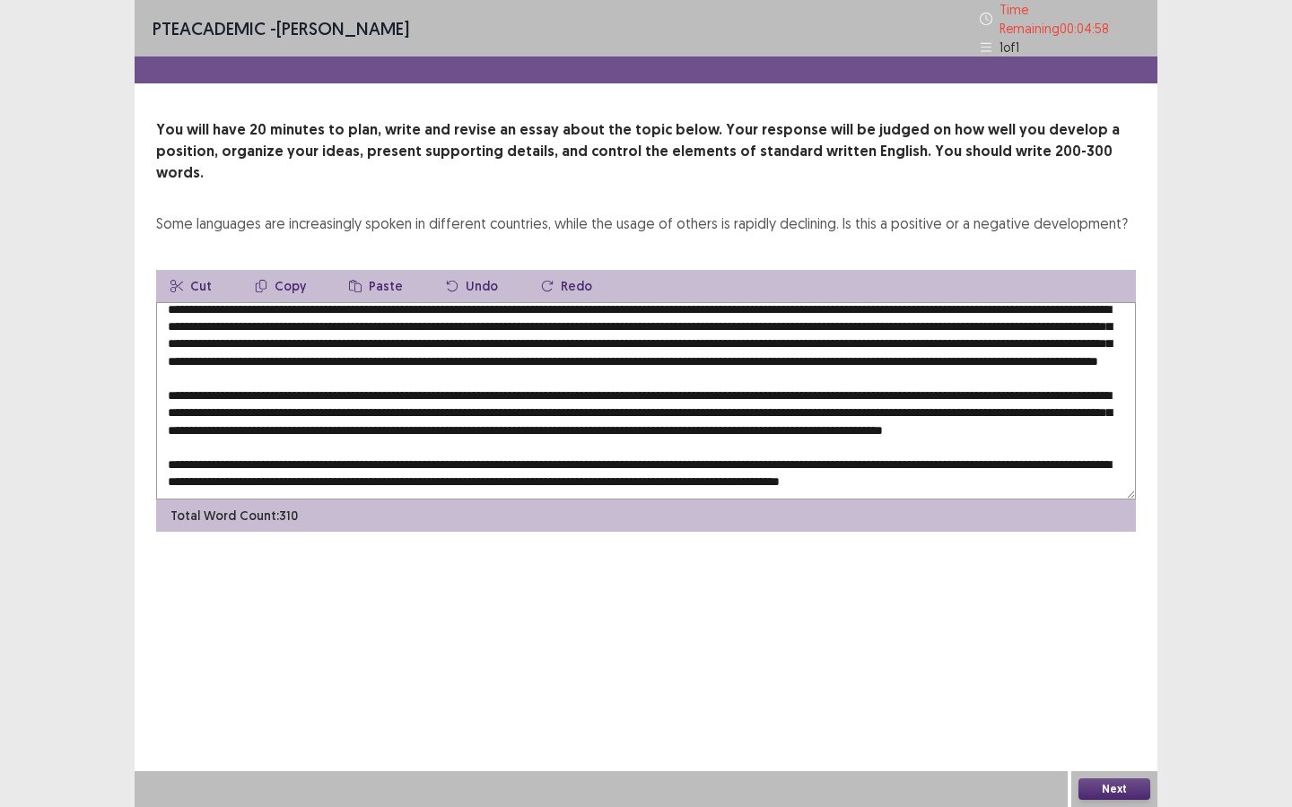
drag, startPoint x: 1040, startPoint y: 436, endPoint x: 1125, endPoint y: 444, distance: 84.7
click at [1125, 444] on textarea at bounding box center [645, 400] width 979 height 197
click at [219, 455] on textarea at bounding box center [645, 400] width 979 height 197
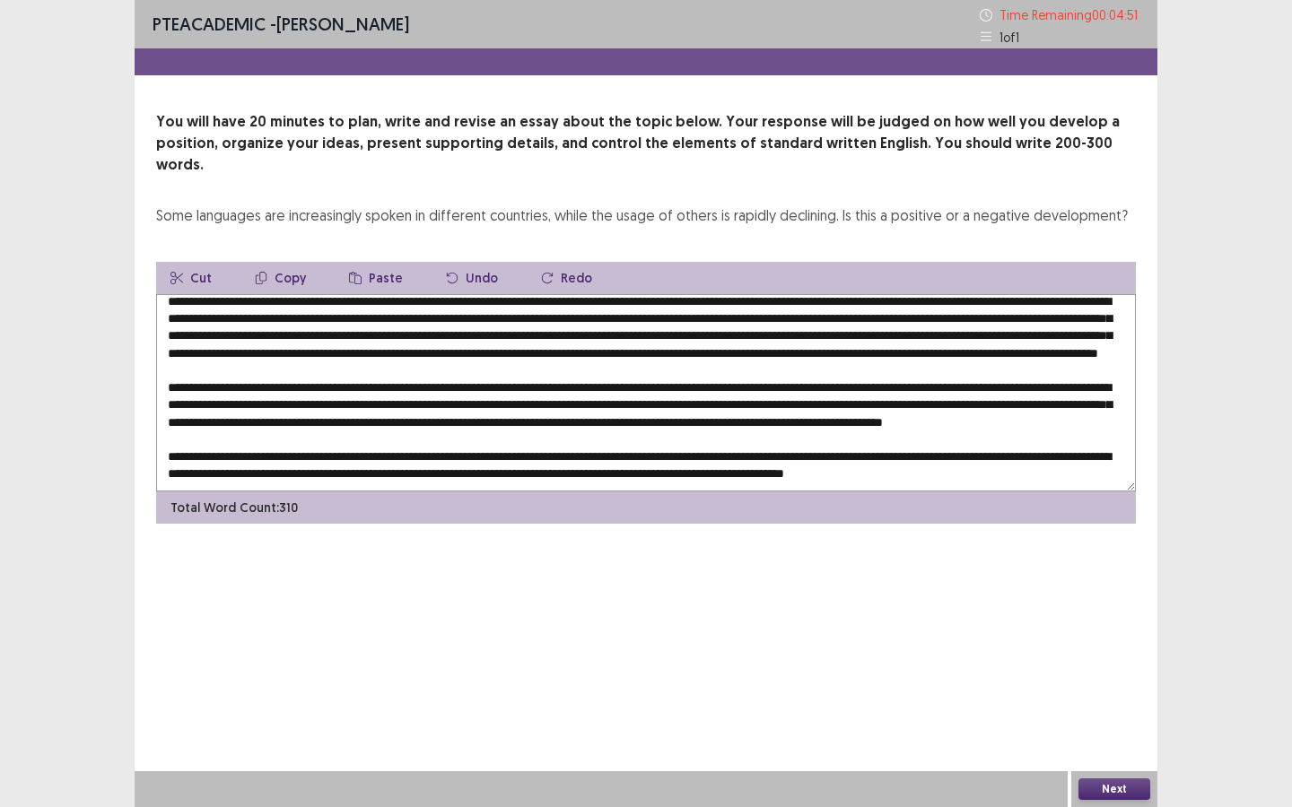
drag, startPoint x: 382, startPoint y: 455, endPoint x: 239, endPoint y: 448, distance: 142.7
click at [239, 448] on textarea at bounding box center [645, 392] width 979 height 197
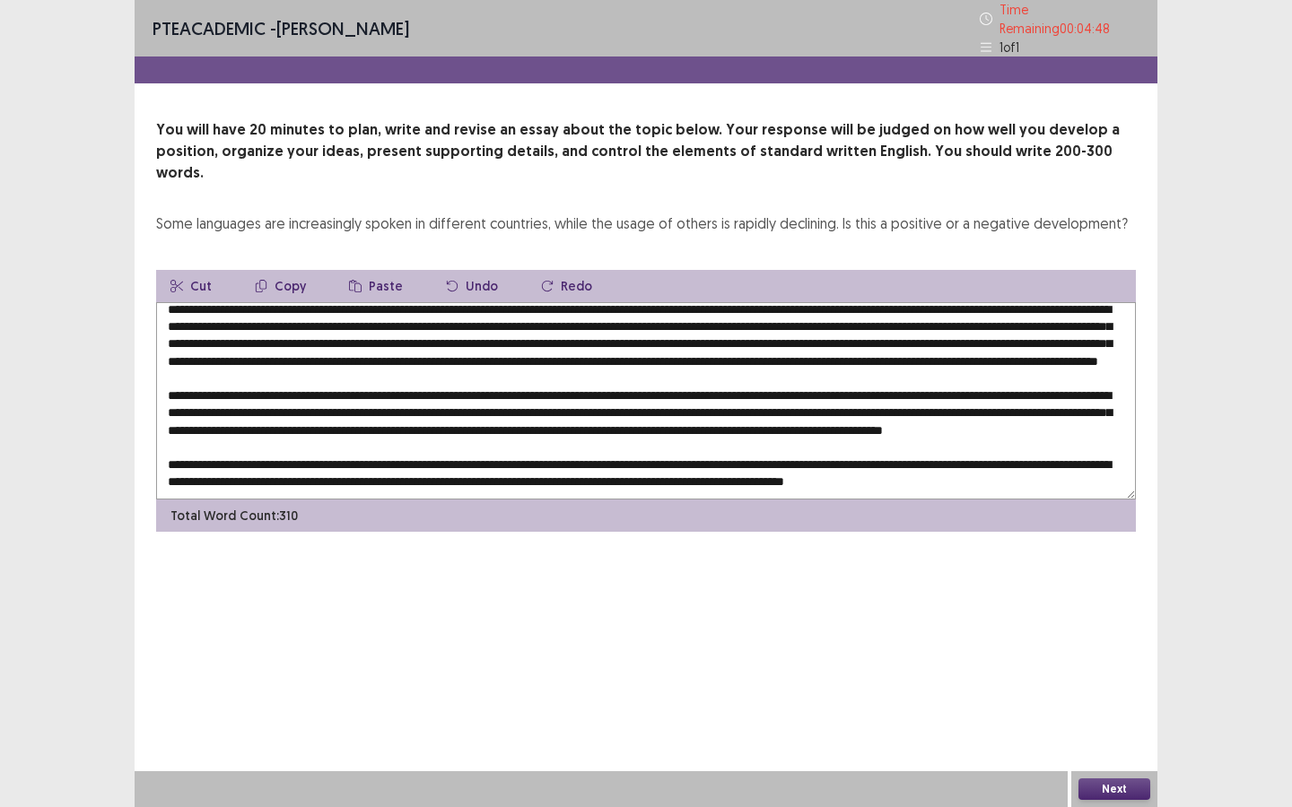
drag, startPoint x: 648, startPoint y: 439, endPoint x: 227, endPoint y: 456, distance: 421.9
click at [227, 456] on textarea at bounding box center [645, 400] width 979 height 197
type textarea "**********"
click at [1107, 791] on button "Next" at bounding box center [1114, 790] width 72 height 22
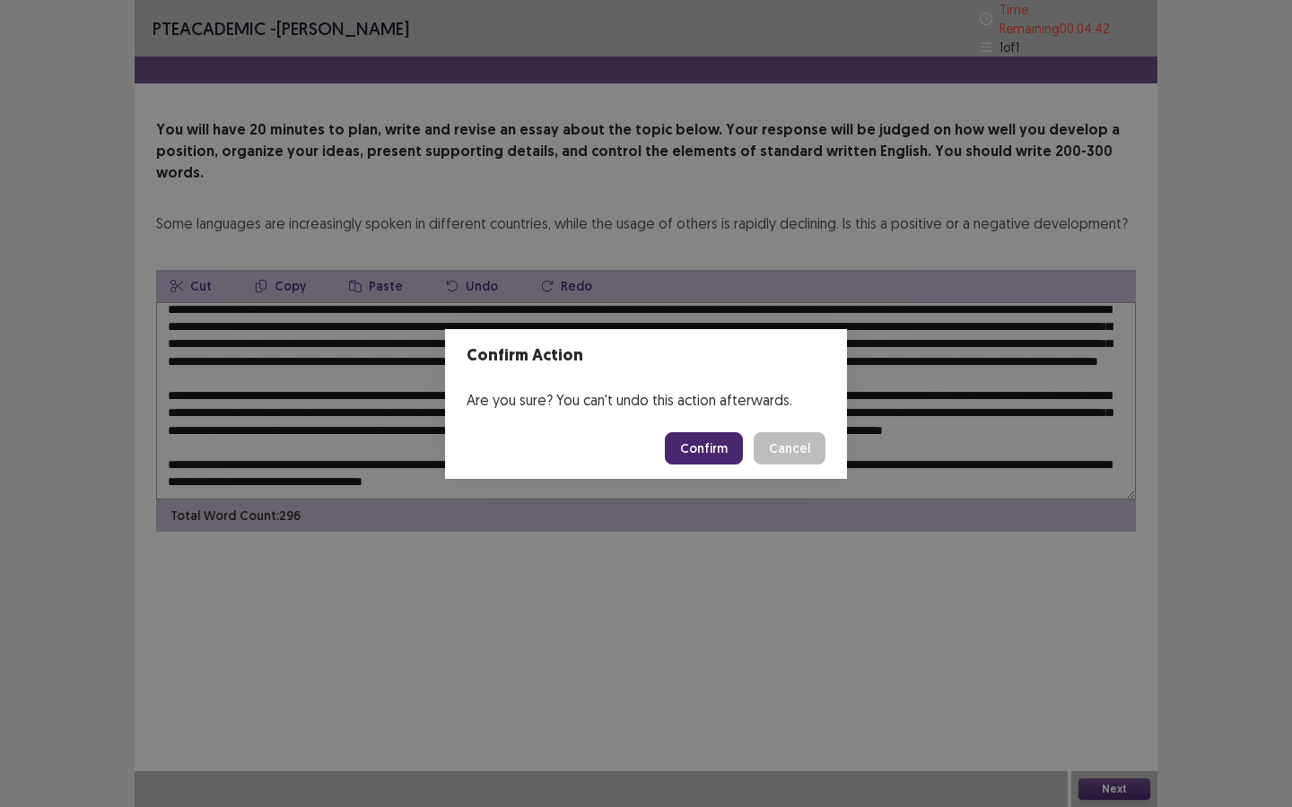
click at [723, 443] on button "Confirm" at bounding box center [704, 448] width 78 height 32
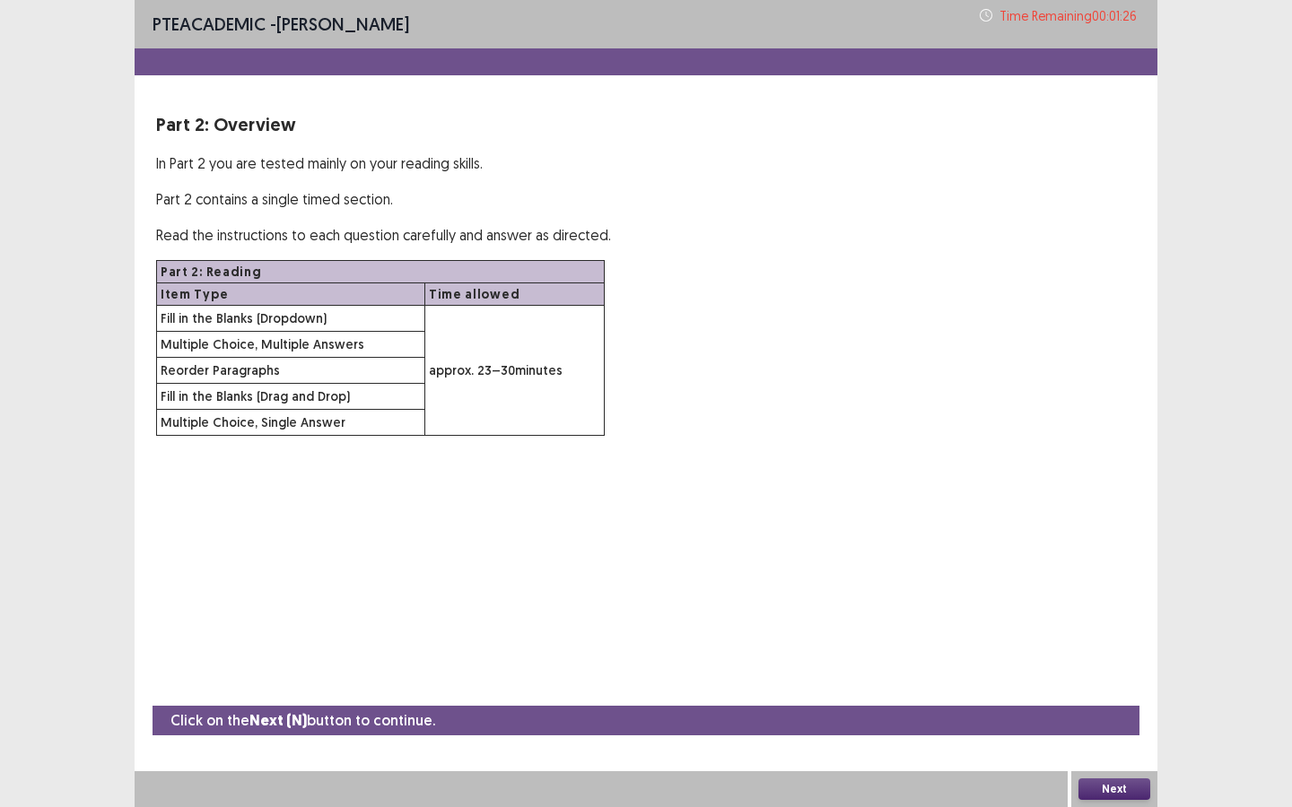
click at [1125, 795] on button "Next" at bounding box center [1114, 790] width 72 height 22
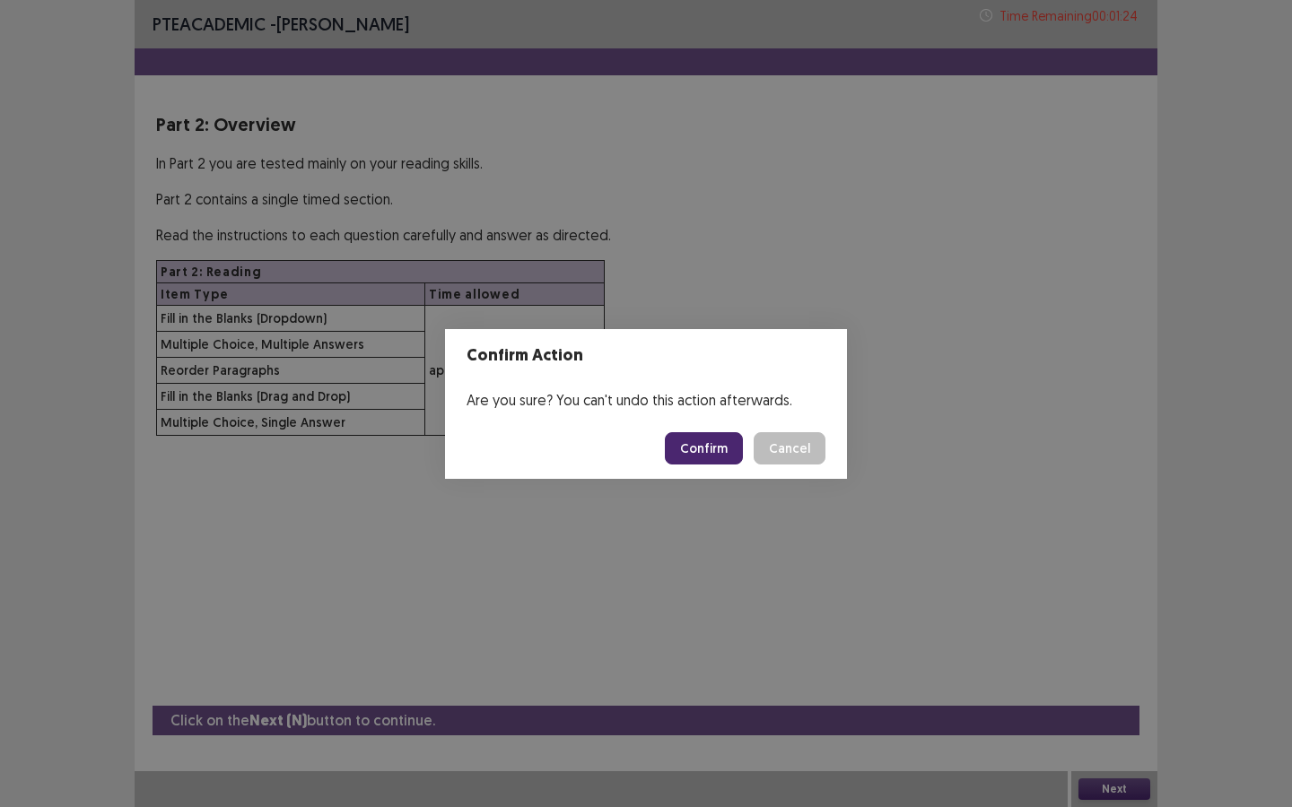
click at [700, 440] on button "Confirm" at bounding box center [704, 448] width 78 height 32
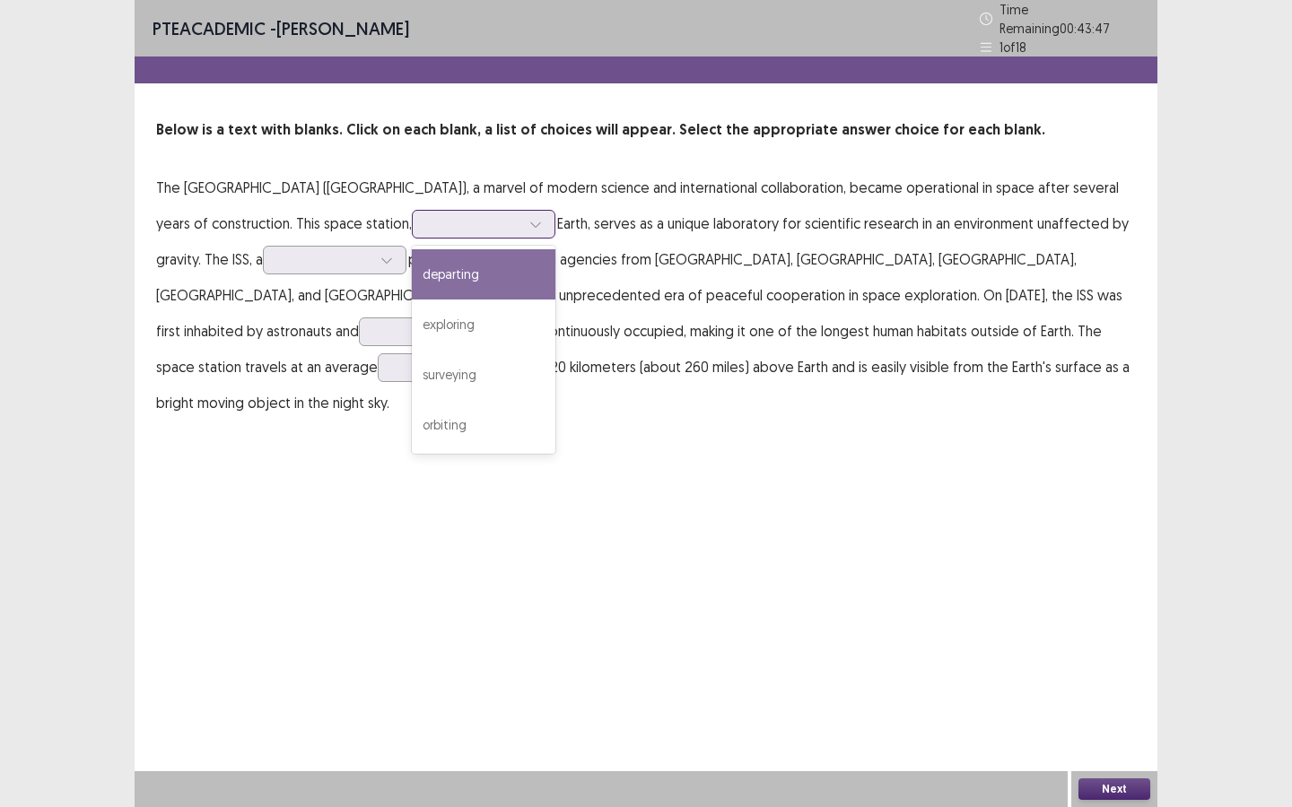
click at [522, 216] on div at bounding box center [535, 224] width 27 height 27
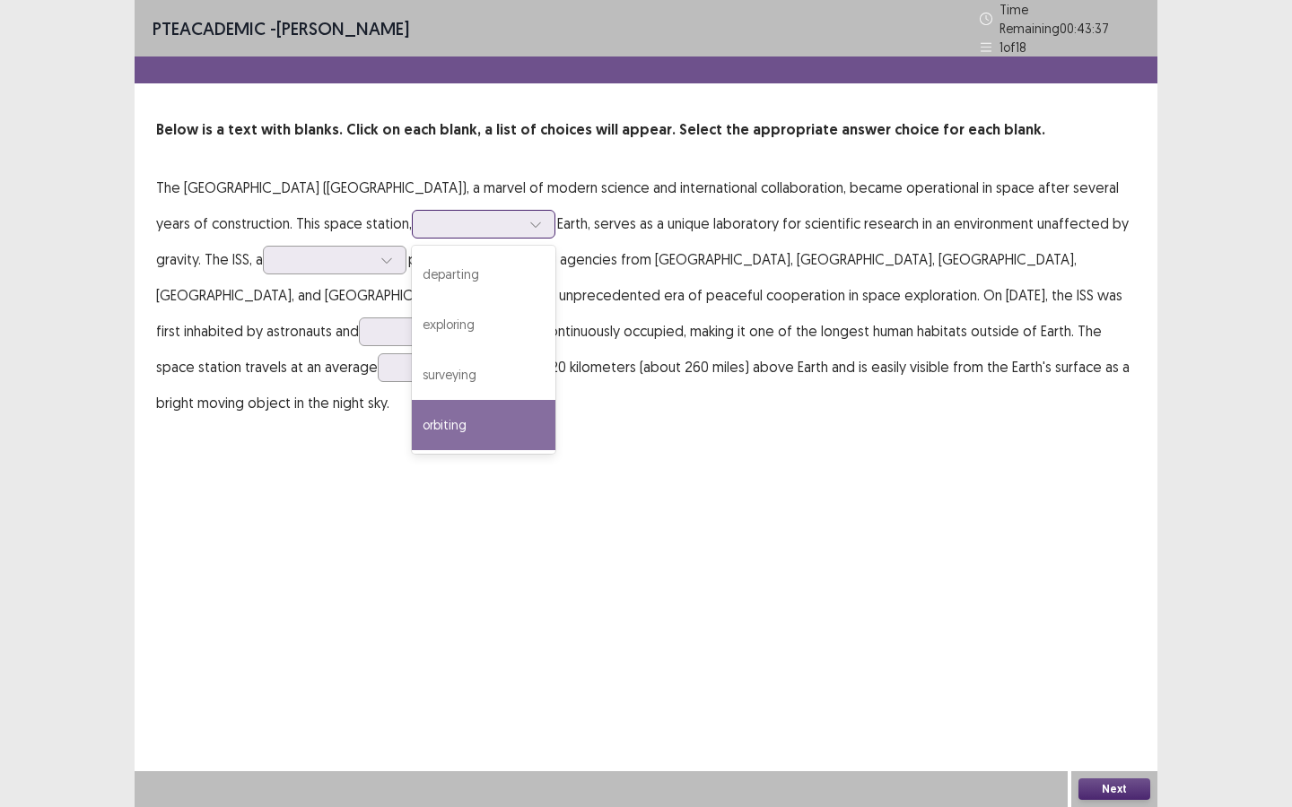
click at [428, 400] on div "orbiting" at bounding box center [484, 425] width 144 height 50
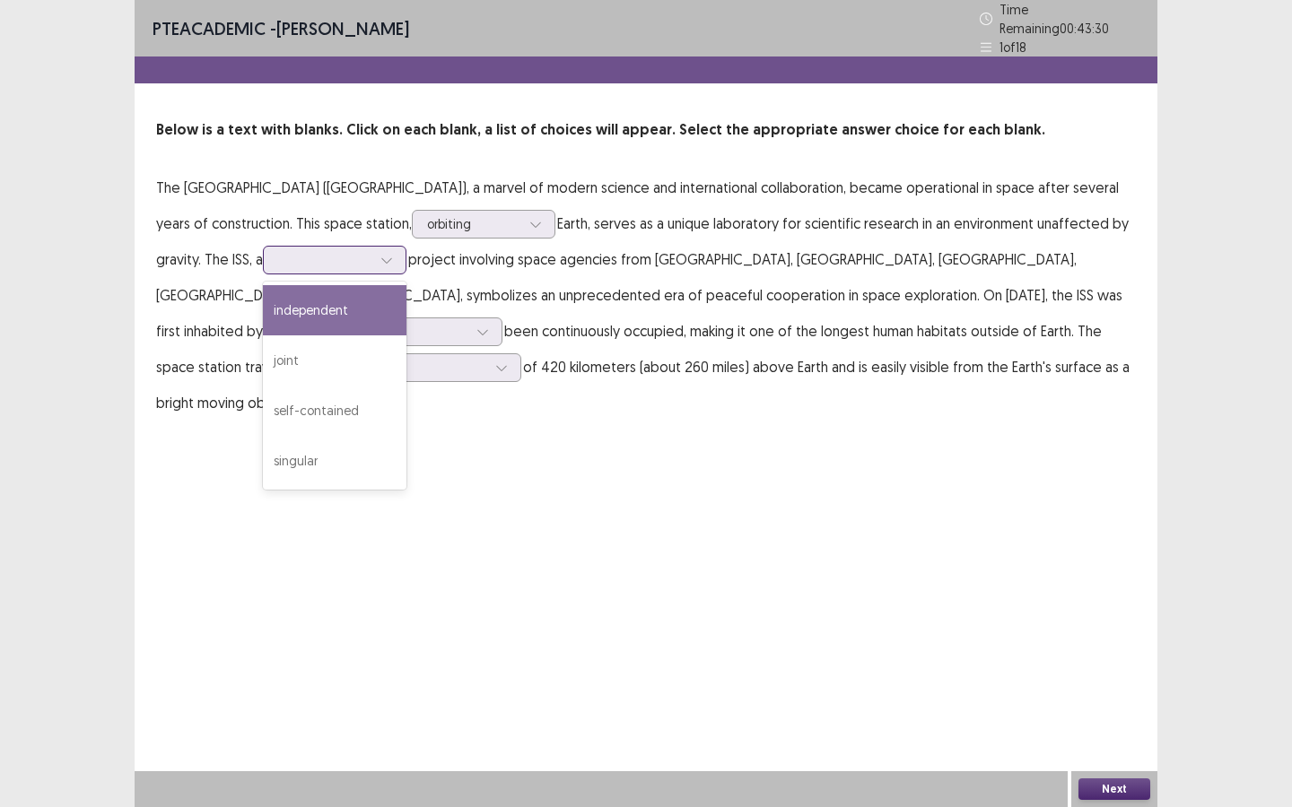
click at [373, 264] on div at bounding box center [386, 260] width 27 height 27
click at [339, 300] on div "independent" at bounding box center [335, 310] width 144 height 50
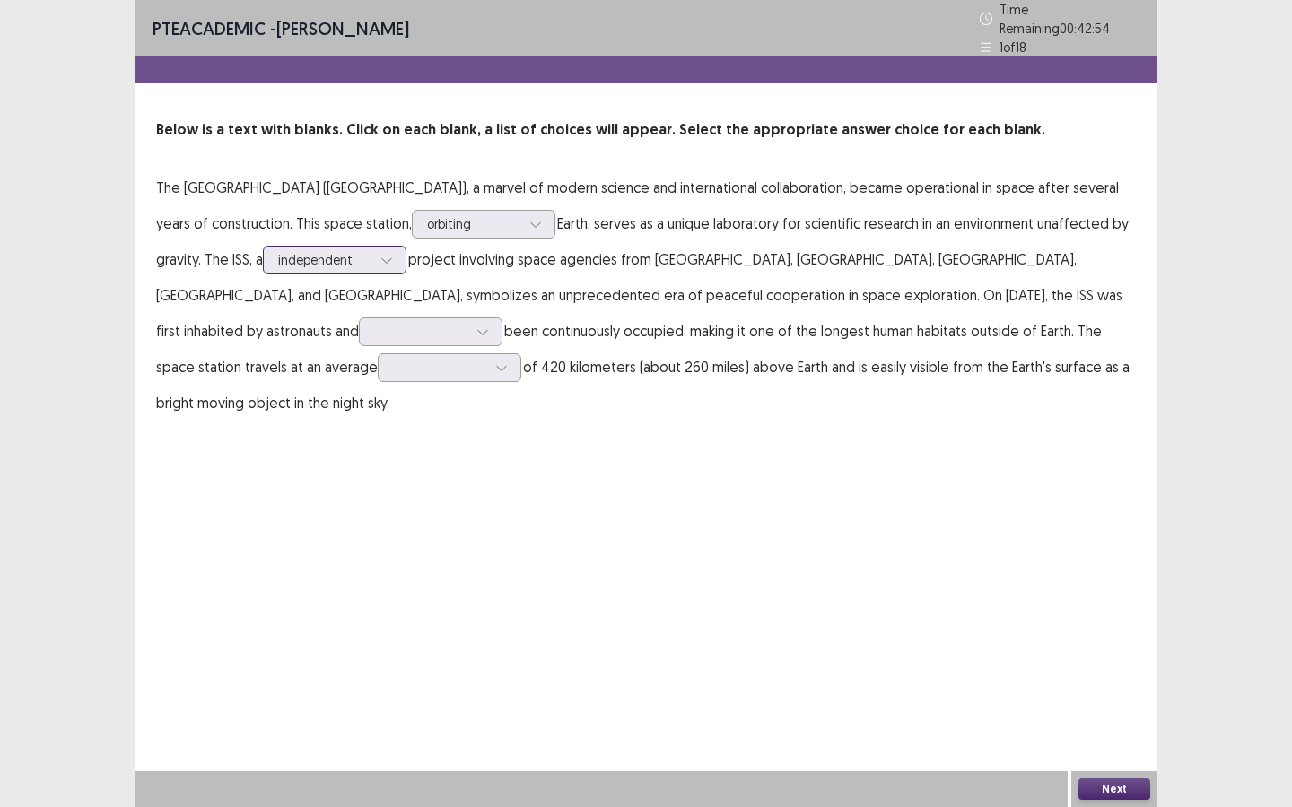
click at [373, 254] on div at bounding box center [386, 260] width 27 height 27
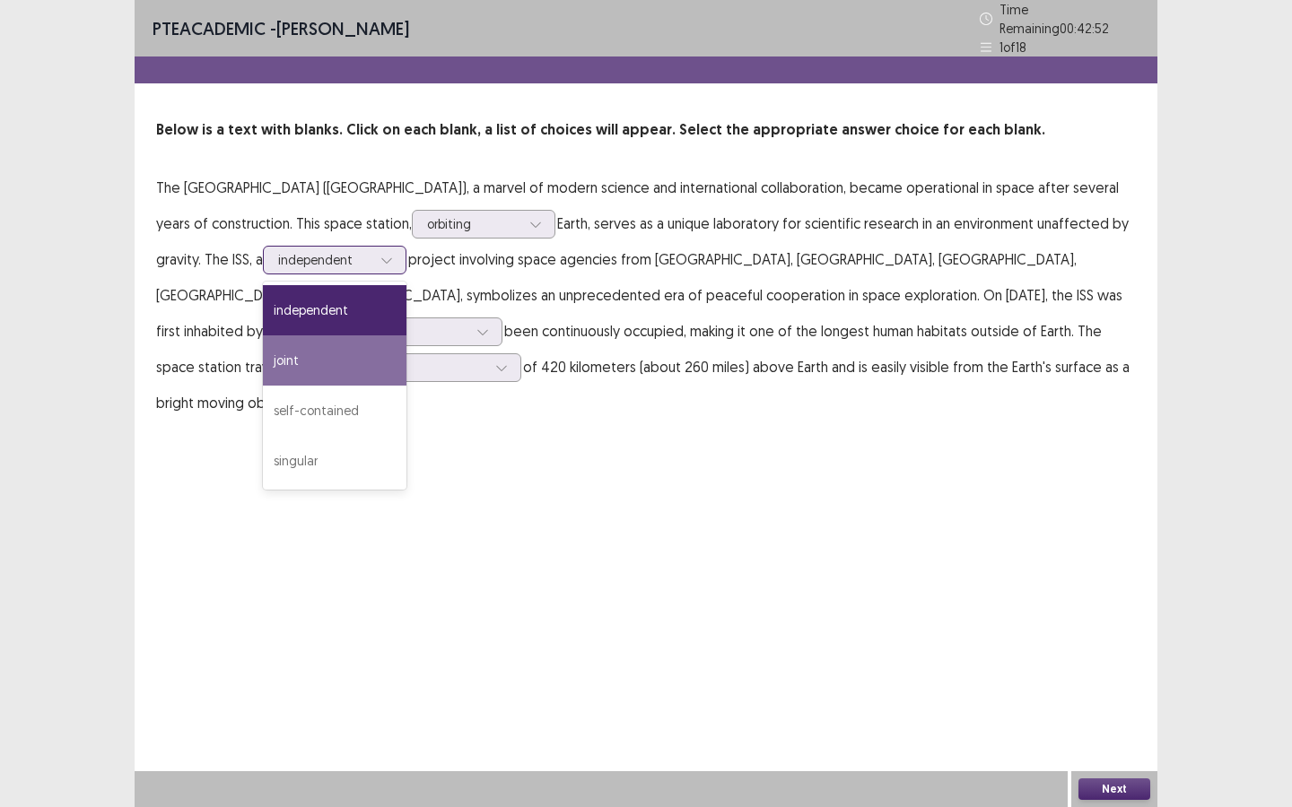
click at [307, 353] on div "joint" at bounding box center [335, 360] width 144 height 50
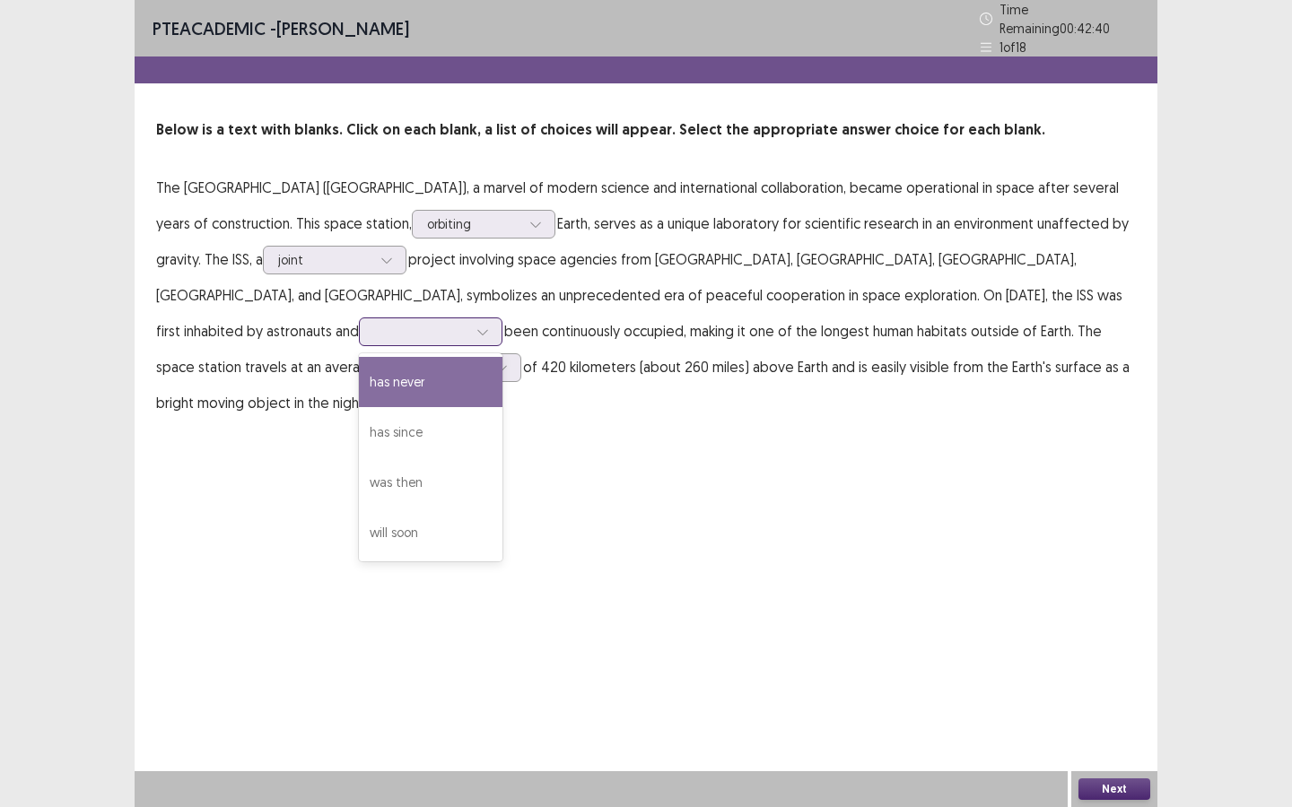
click at [469, 318] on div at bounding box center [482, 331] width 27 height 27
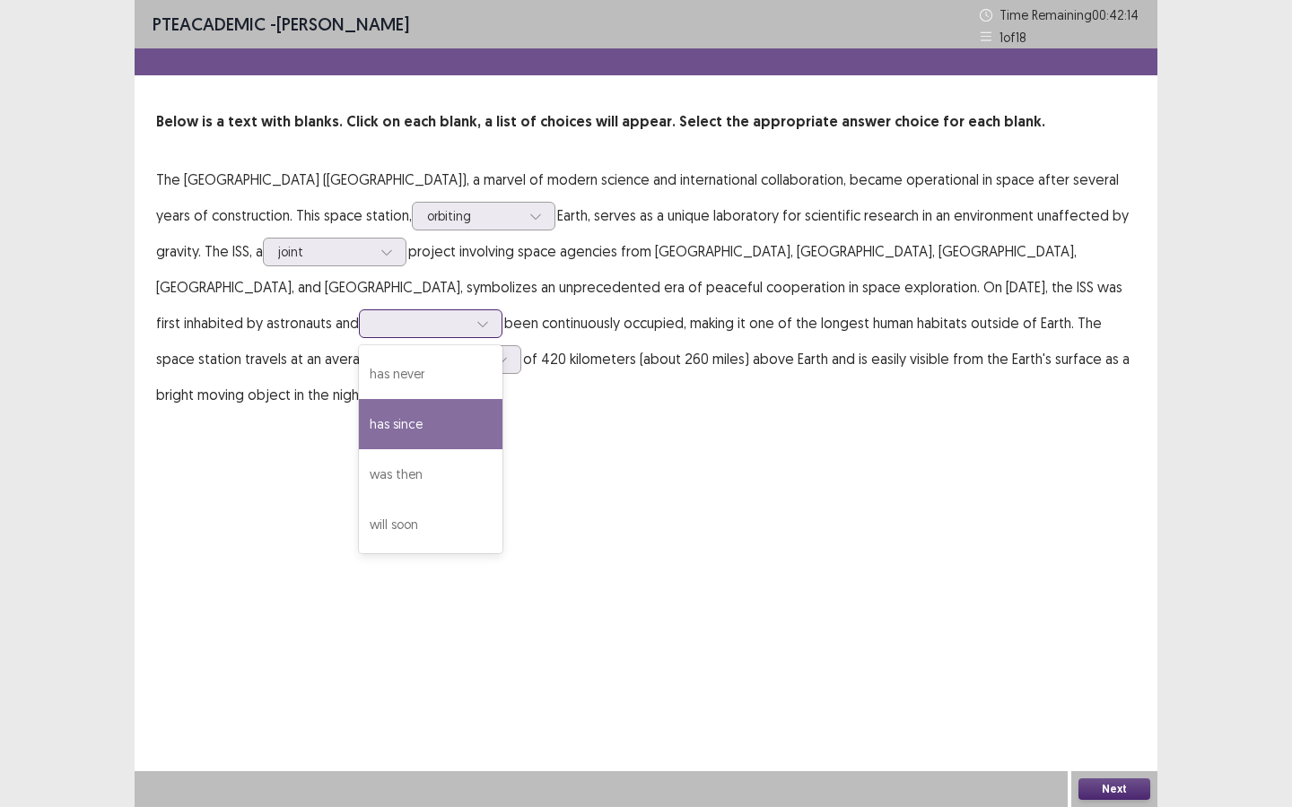
click at [359, 417] on div "has since" at bounding box center [431, 424] width 144 height 50
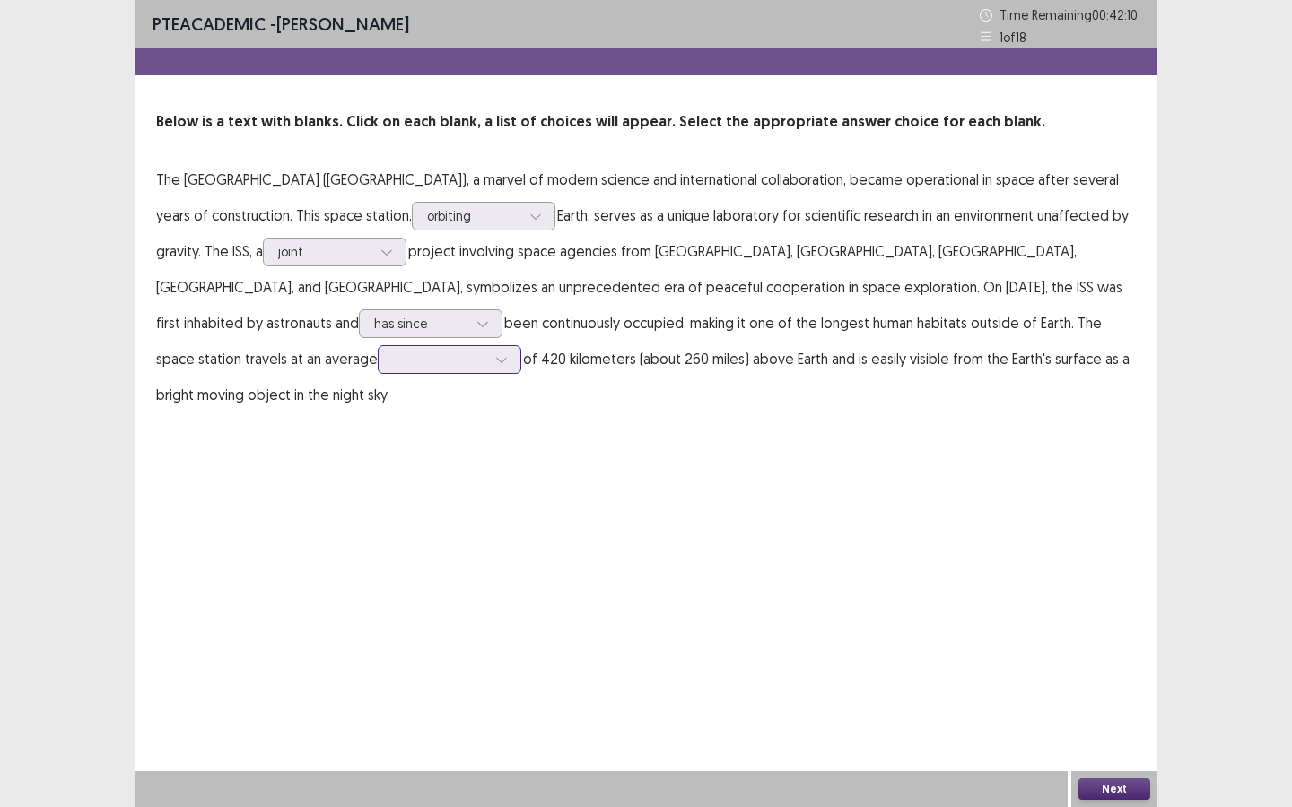
click at [393, 361] on div at bounding box center [439, 359] width 93 height 17
click at [378, 554] on div "altitude" at bounding box center [450, 560] width 144 height 50
click at [1126, 791] on button "Next" at bounding box center [1114, 790] width 72 height 22
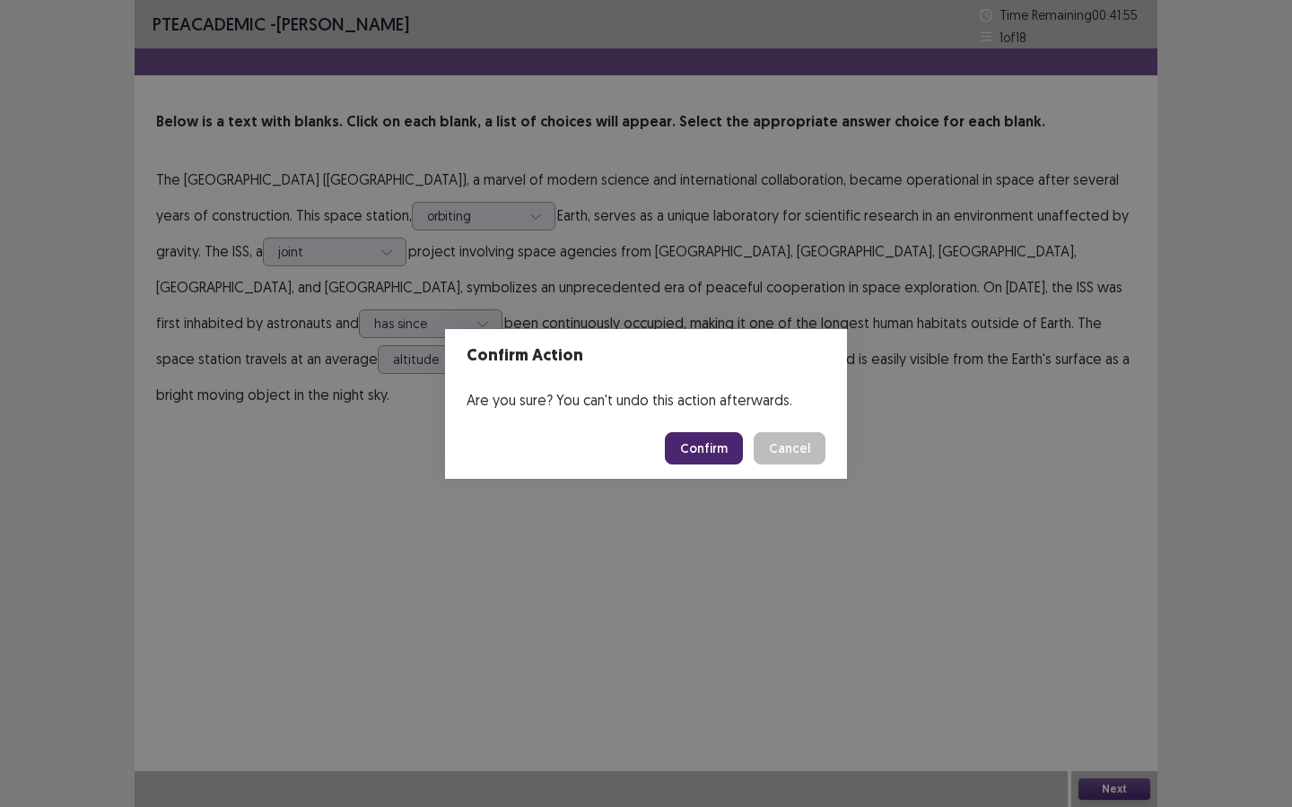
click at [716, 446] on button "Confirm" at bounding box center [704, 448] width 78 height 32
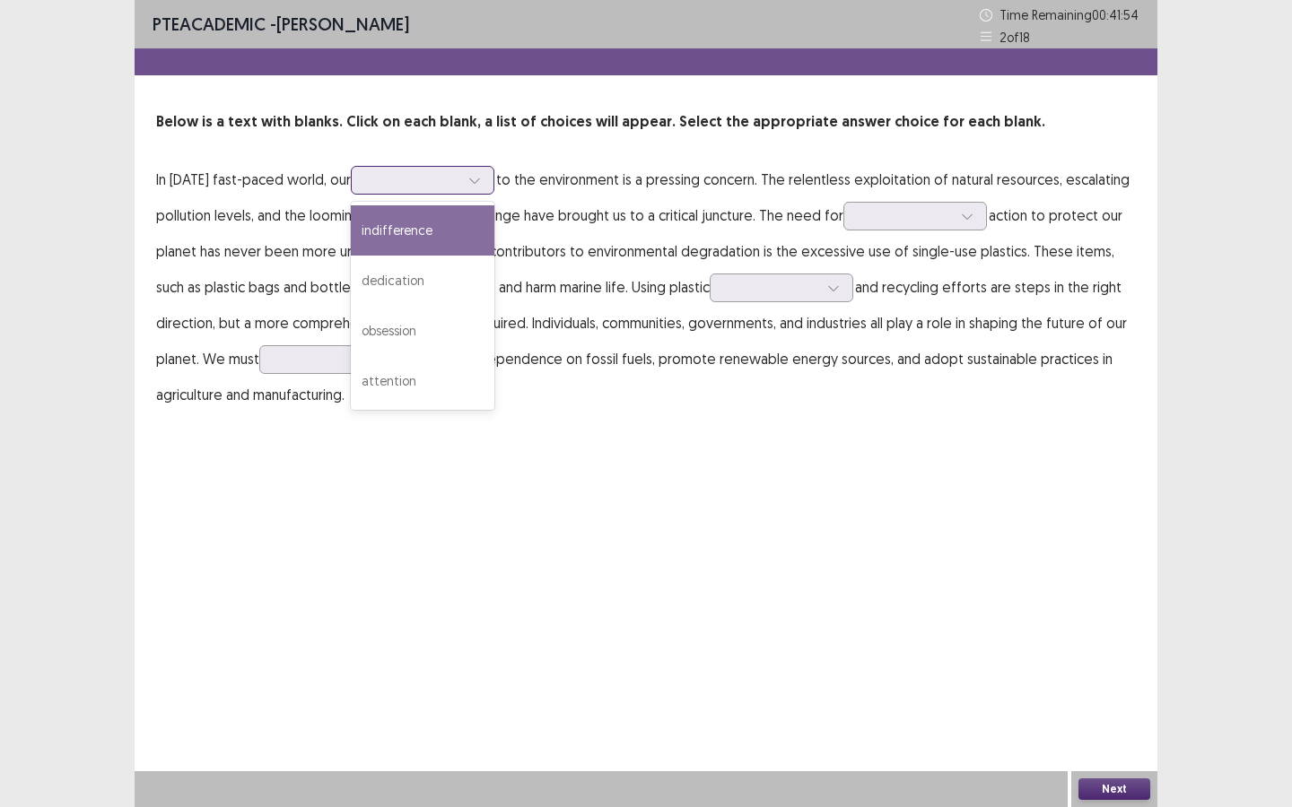
click at [438, 178] on div at bounding box center [412, 179] width 93 height 17
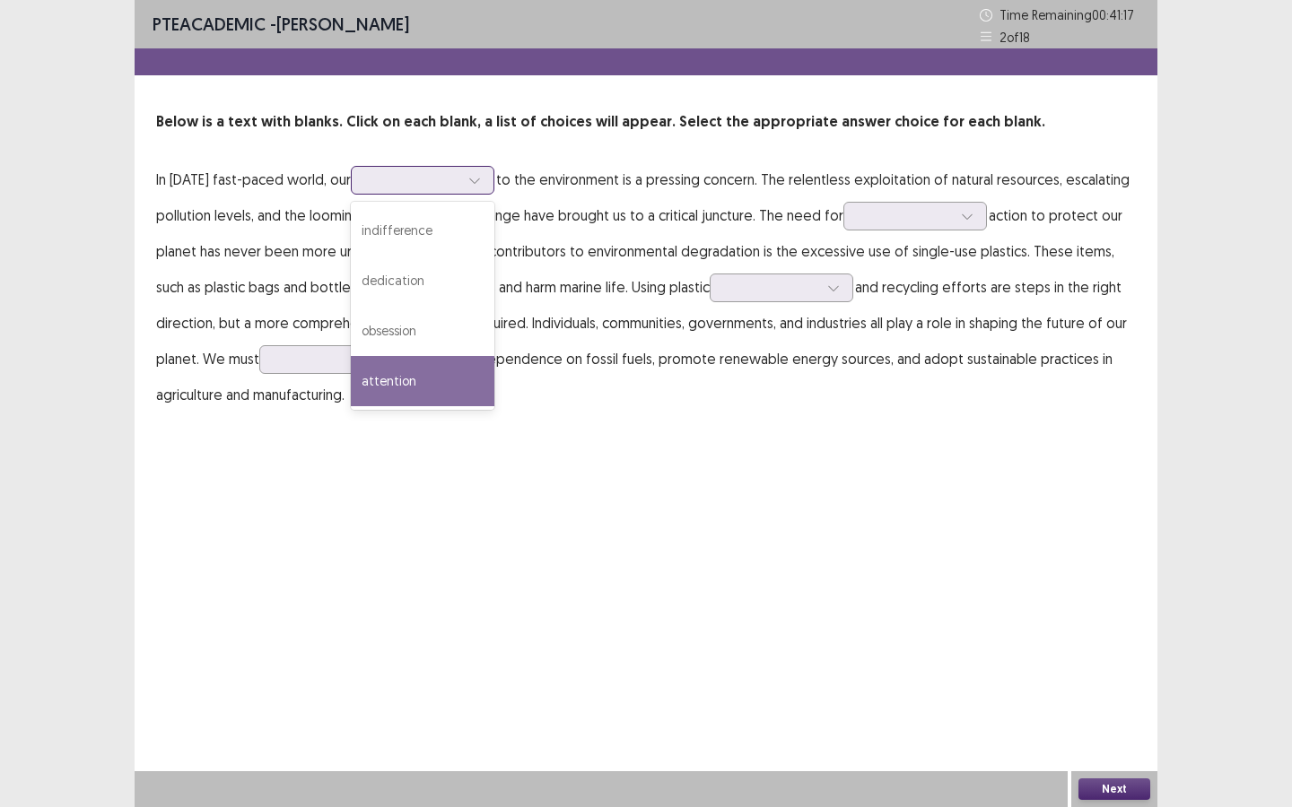
click at [467, 388] on div "attention" at bounding box center [423, 381] width 144 height 50
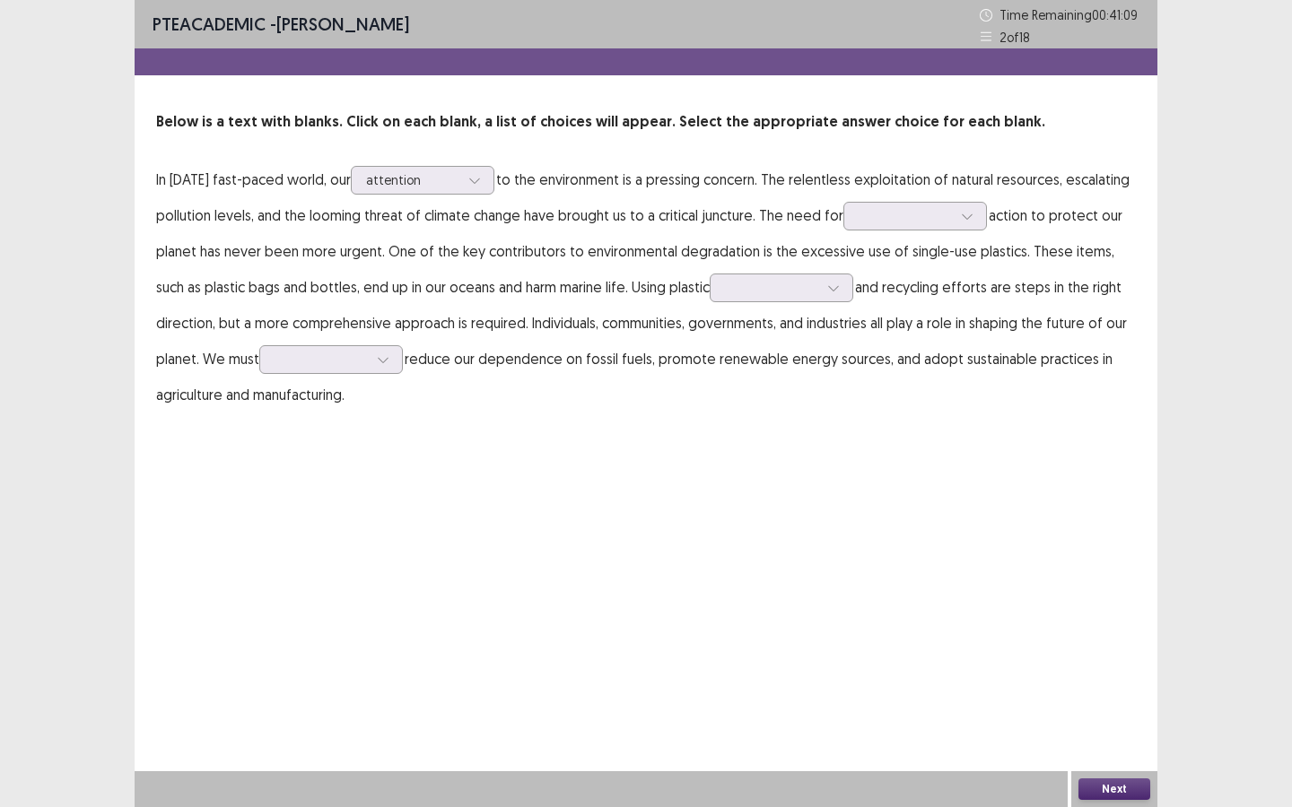
click at [875, 231] on p "In today's fast-paced world, our attention to the environment is a pressing con…" at bounding box center [645, 286] width 979 height 251
click at [883, 222] on div at bounding box center [904, 215] width 93 height 17
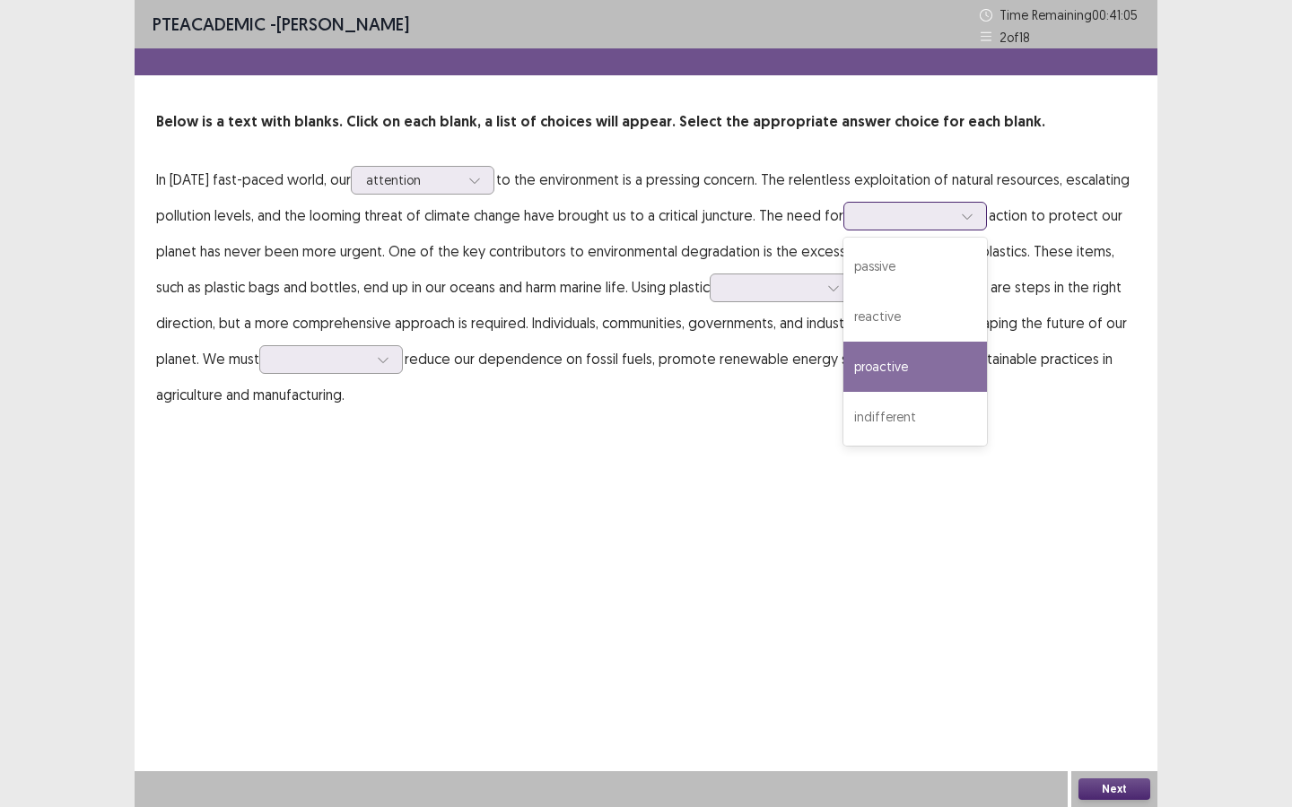
click at [898, 361] on div "proactive" at bounding box center [915, 367] width 144 height 50
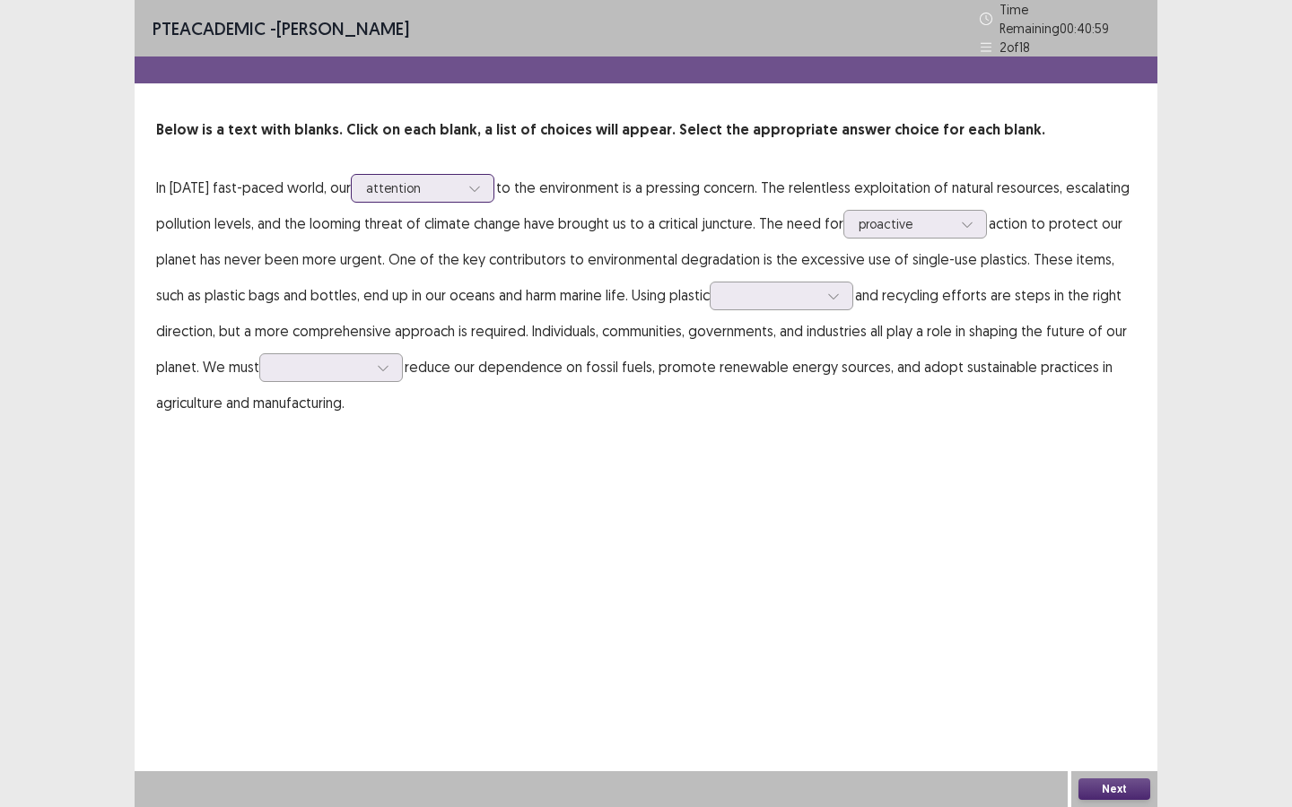
click at [483, 190] on div at bounding box center [474, 188] width 27 height 27
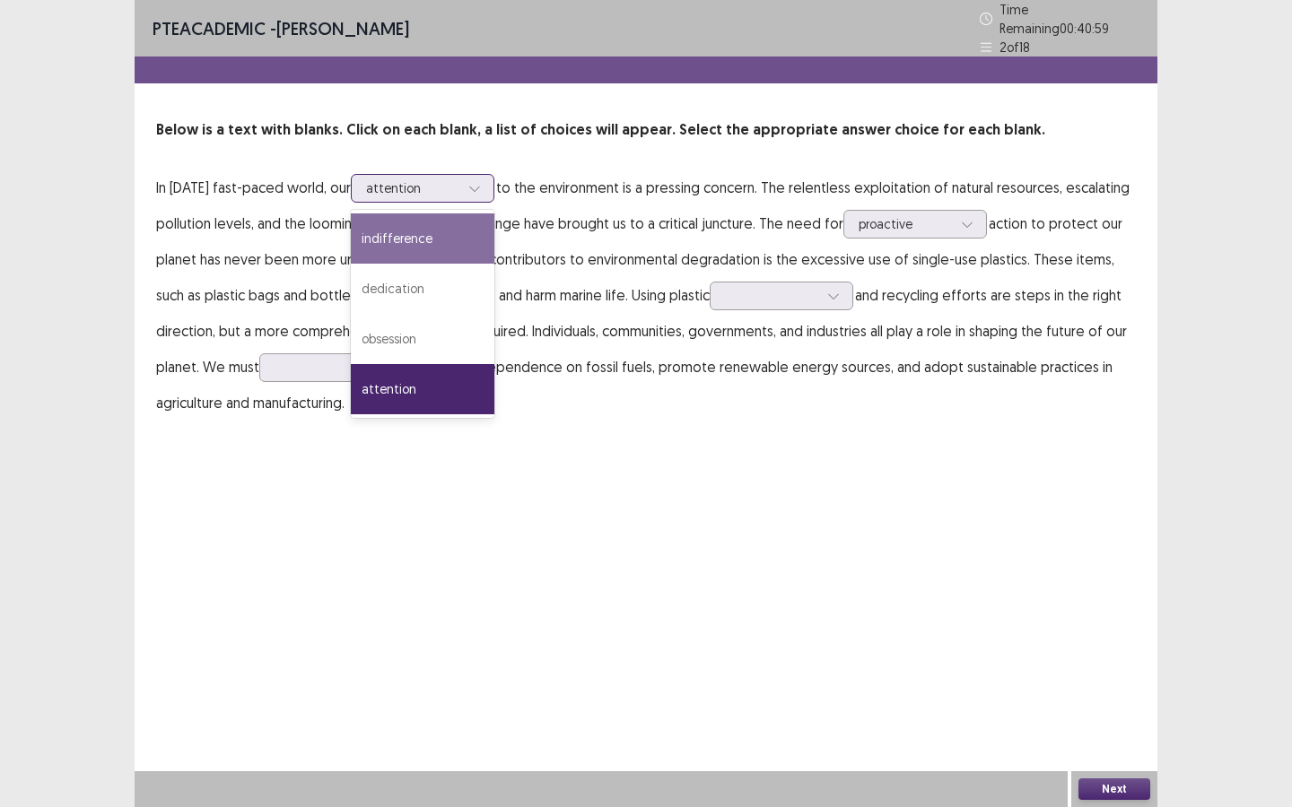
click at [464, 219] on div "indifference" at bounding box center [423, 238] width 144 height 50
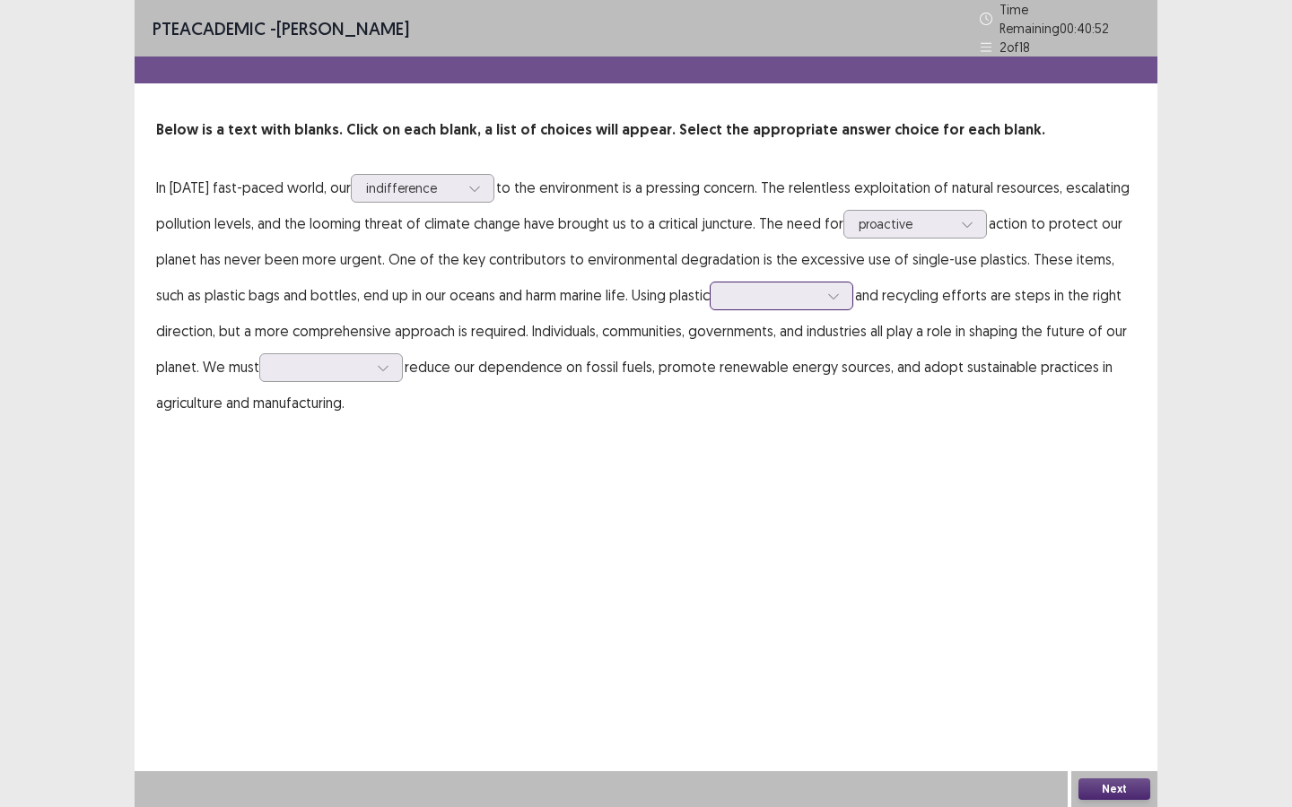
click at [753, 292] on div at bounding box center [771, 295] width 93 height 17
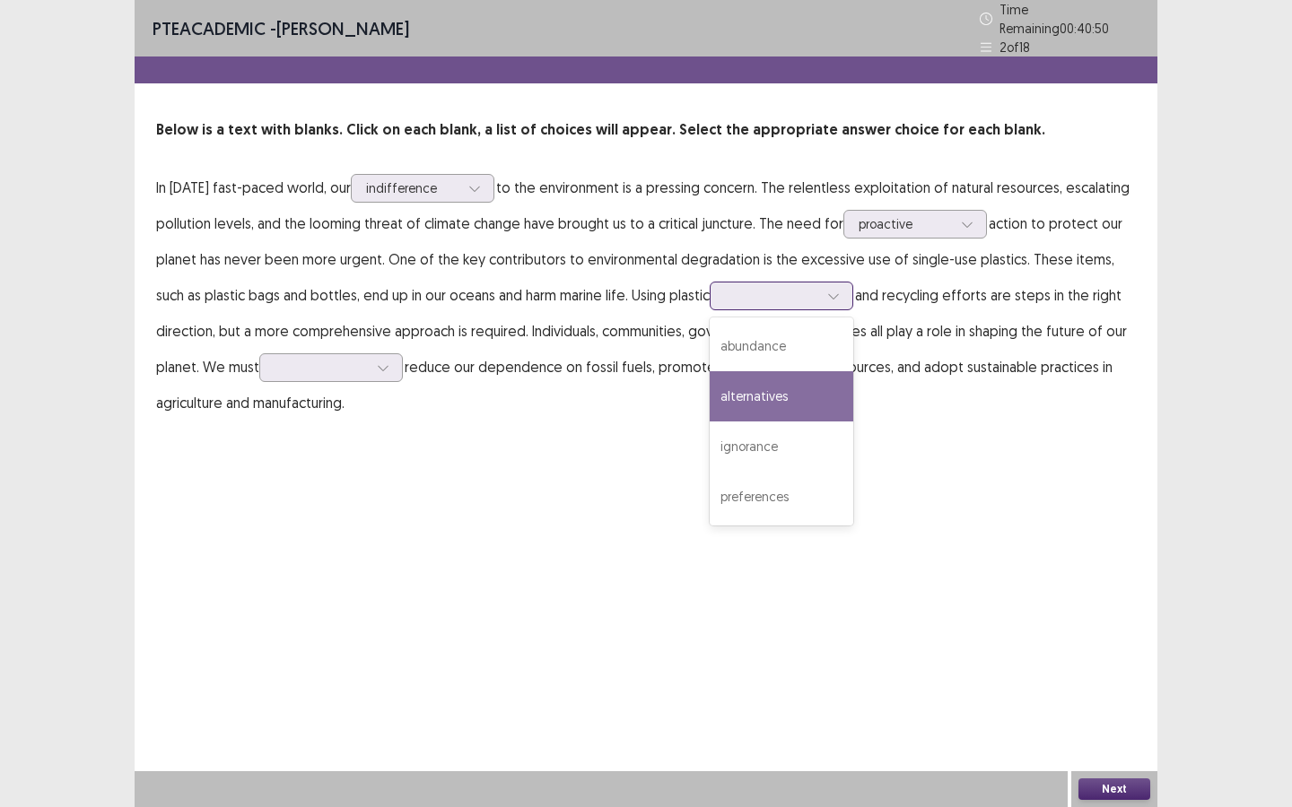
click at [761, 375] on div "alternatives" at bounding box center [781, 396] width 144 height 50
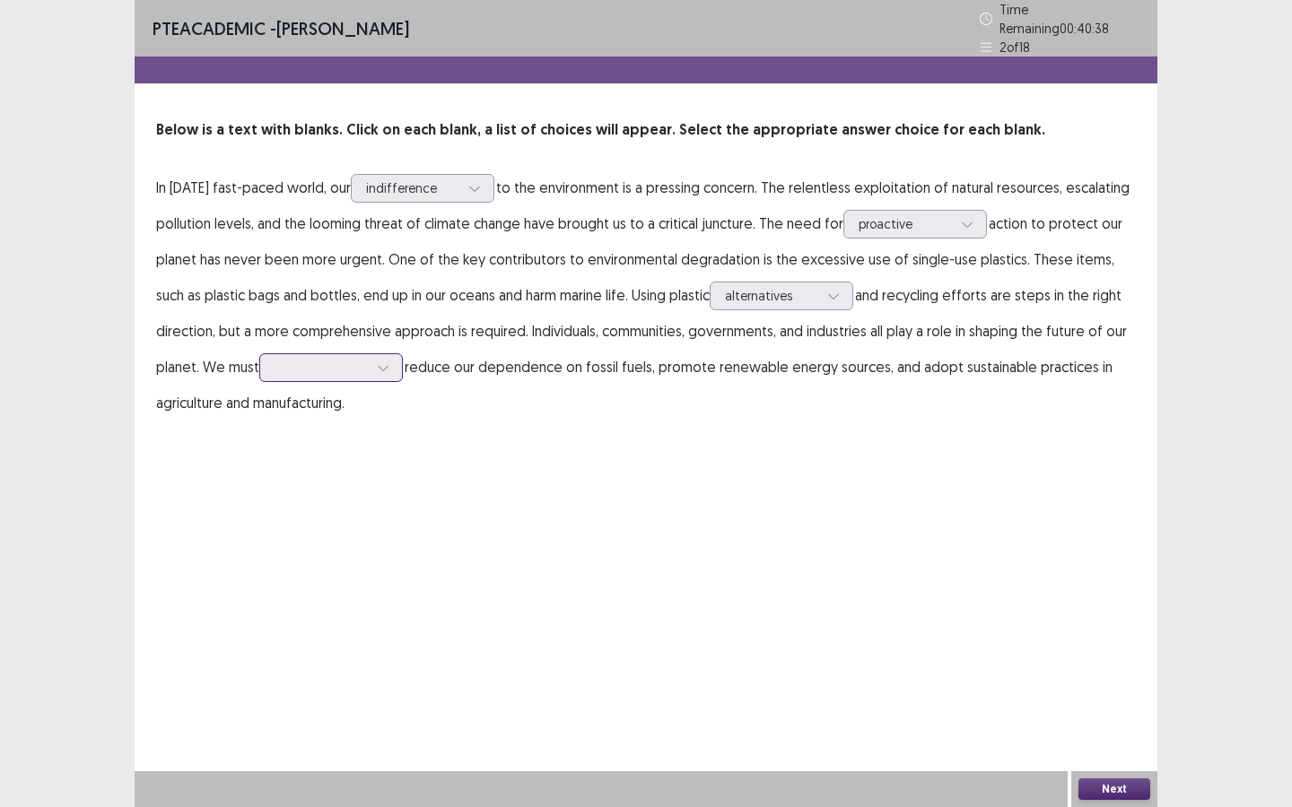
click at [392, 369] on div at bounding box center [383, 367] width 27 height 27
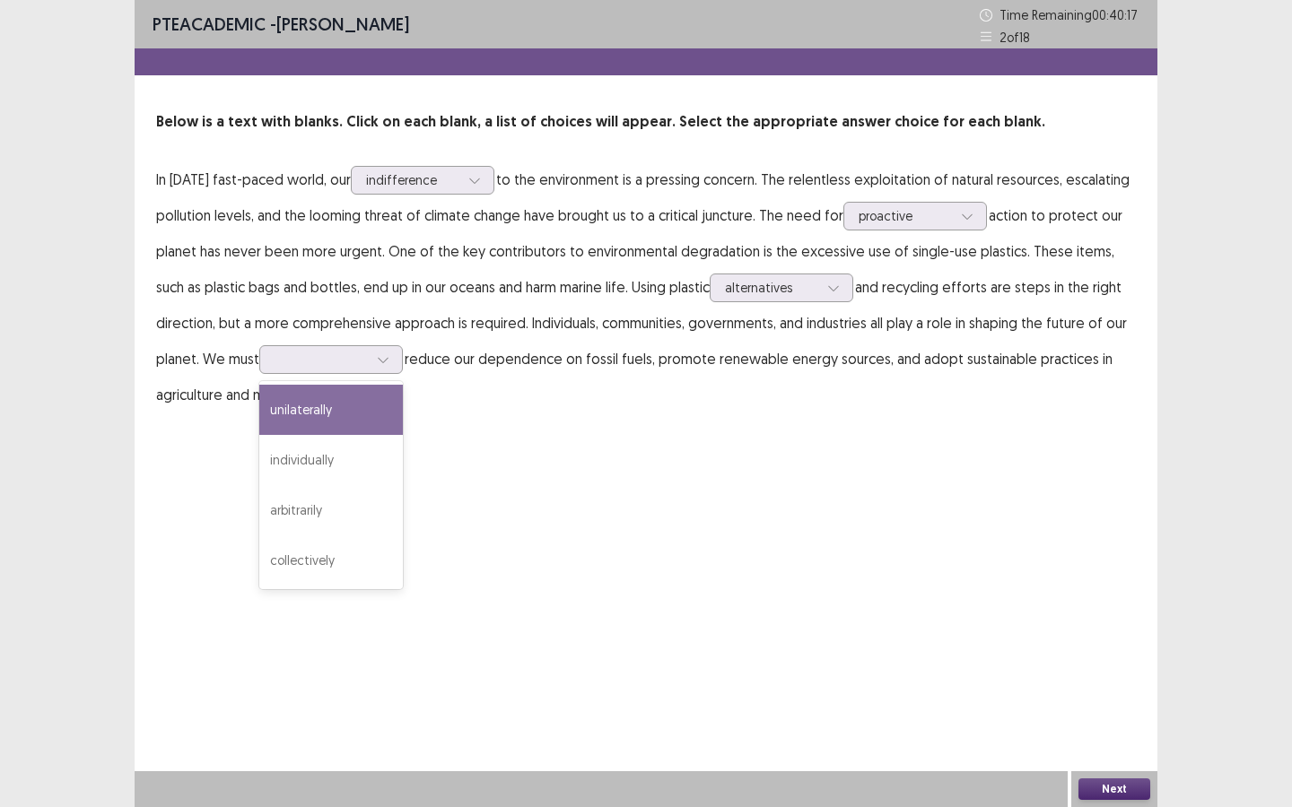
click at [563, 456] on div "PTE academic - Odelia kuo Time Remaining 00 : 40 : 17 2 of 18 Below is a text w…" at bounding box center [646, 403] width 1022 height 807
click at [395, 363] on div at bounding box center [383, 359] width 27 height 27
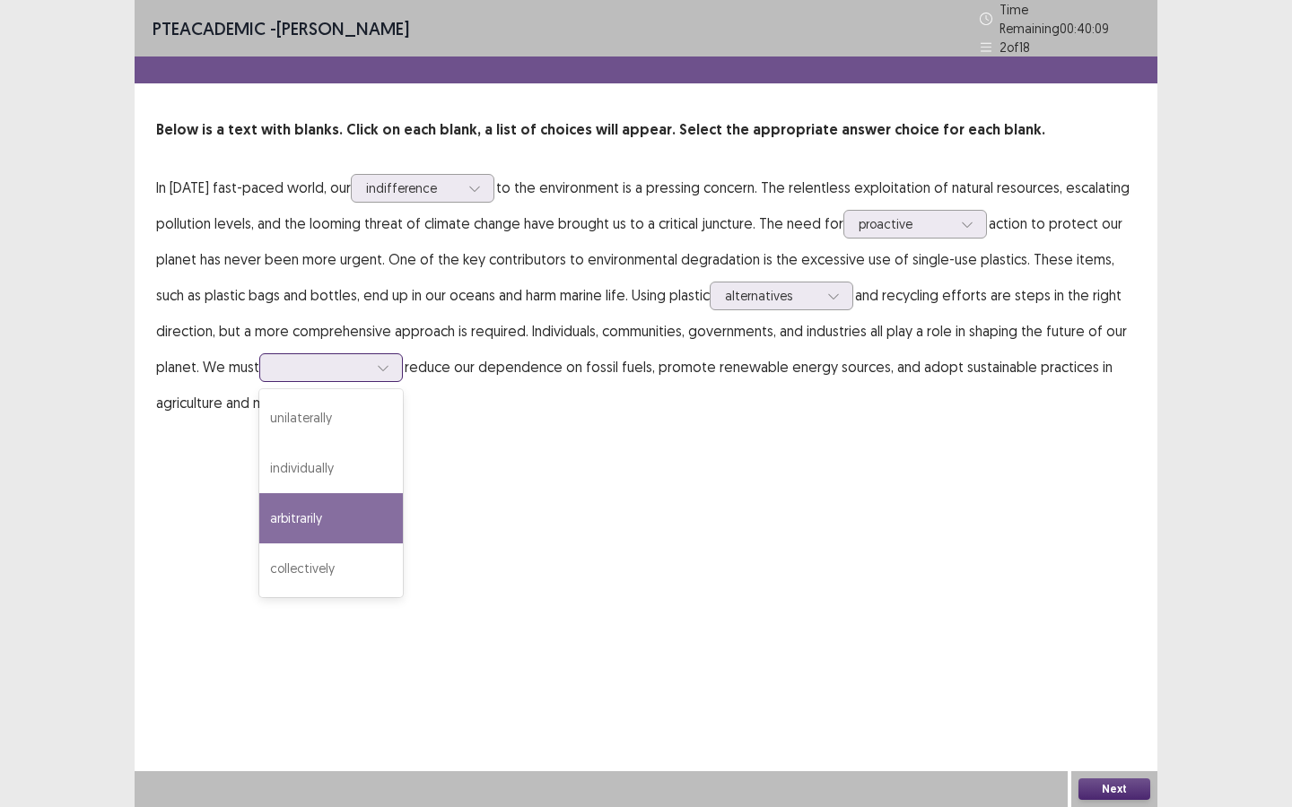
click at [355, 496] on div "arbitrarily" at bounding box center [331, 518] width 144 height 50
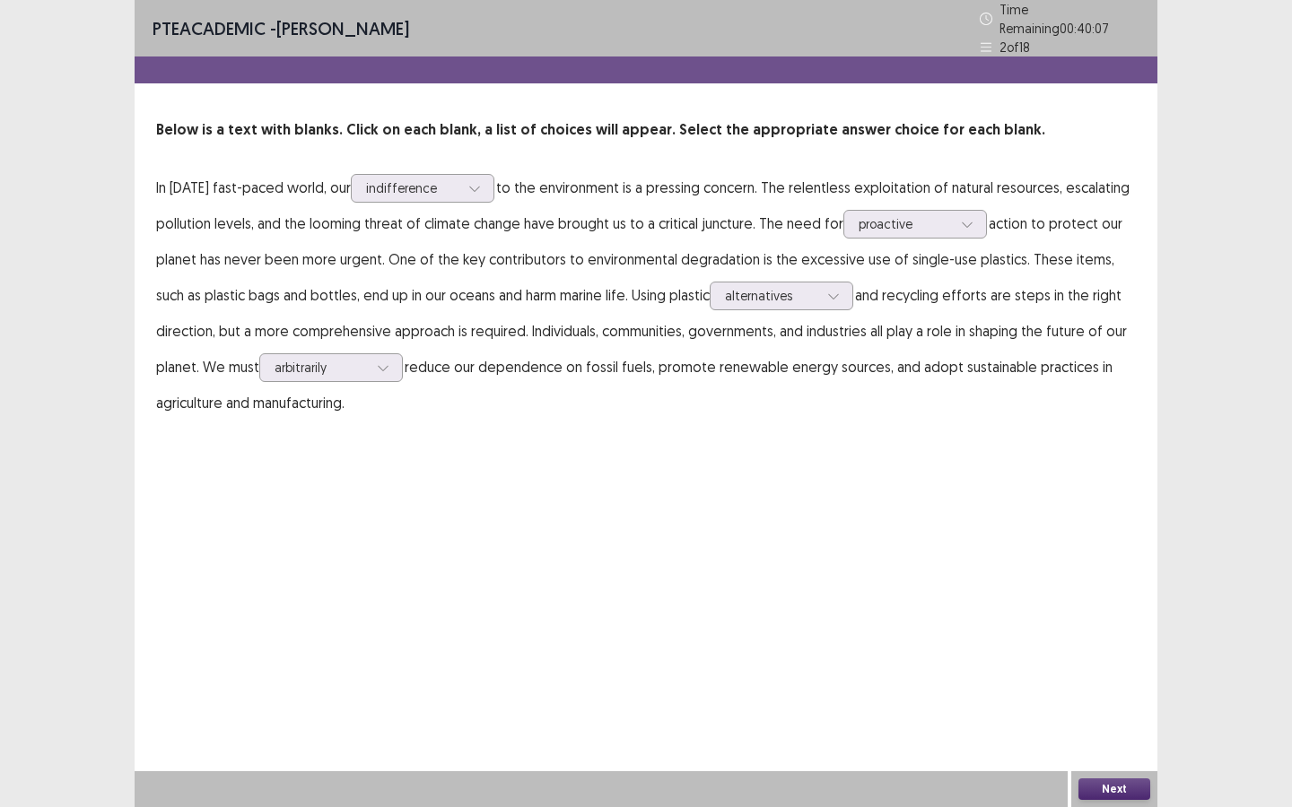
click at [1132, 783] on button "Next" at bounding box center [1114, 790] width 72 height 22
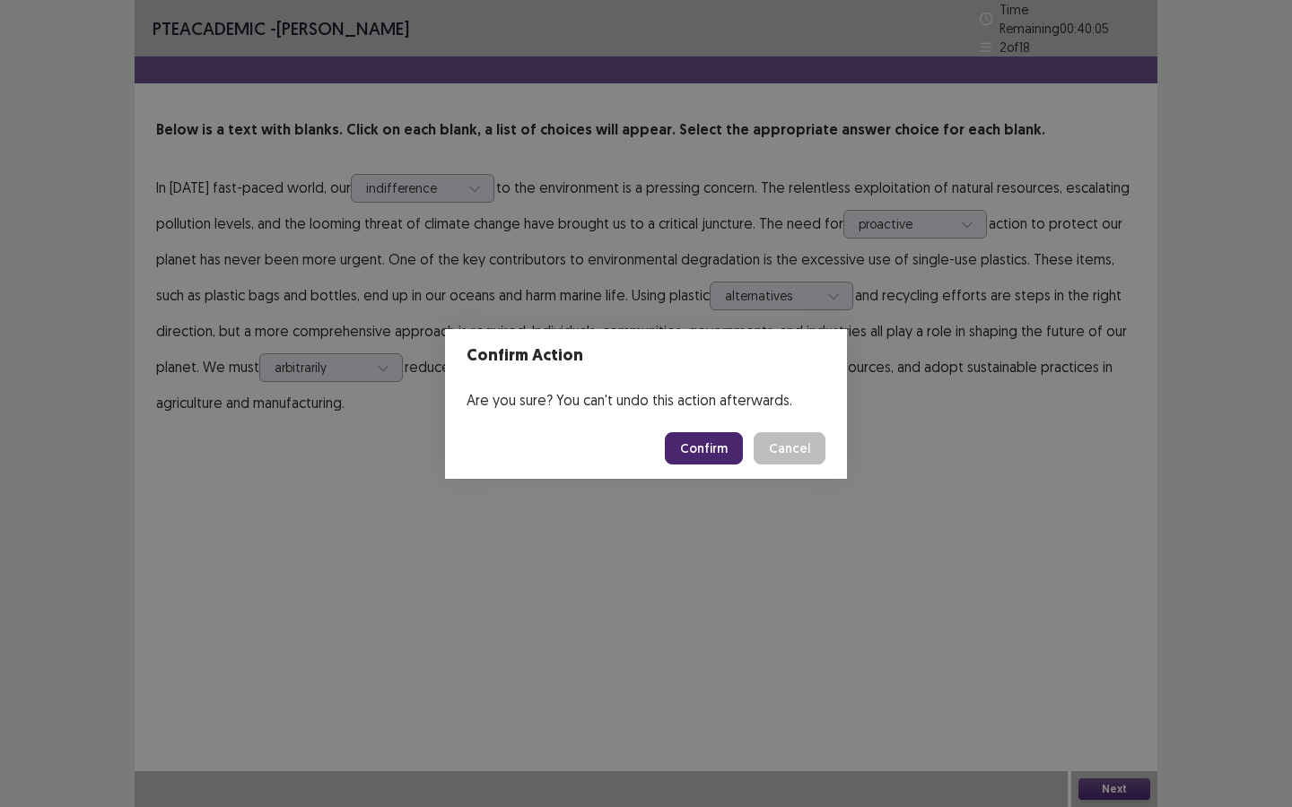
click at [778, 454] on button "Cancel" at bounding box center [789, 448] width 72 height 32
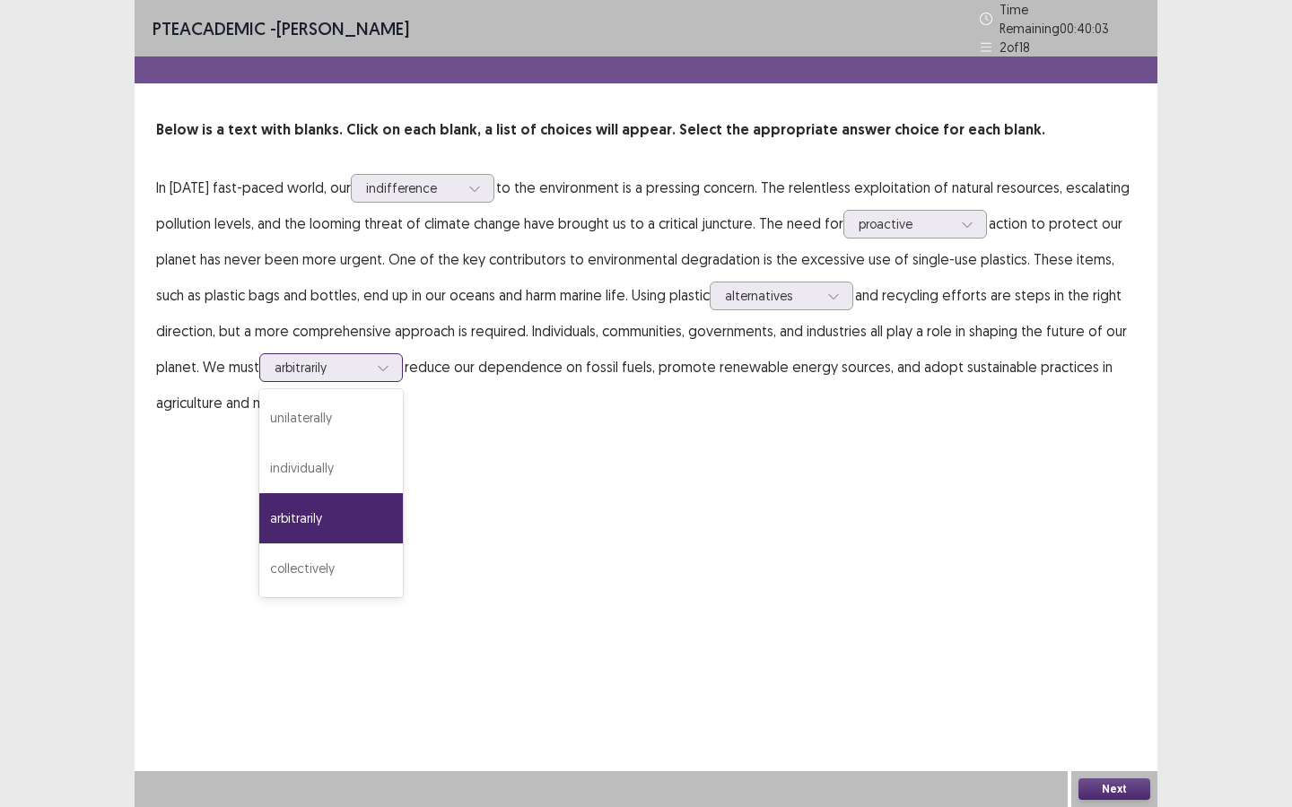
click at [387, 362] on icon at bounding box center [383, 367] width 13 height 13
click at [340, 564] on div "collectively" at bounding box center [331, 569] width 144 height 50
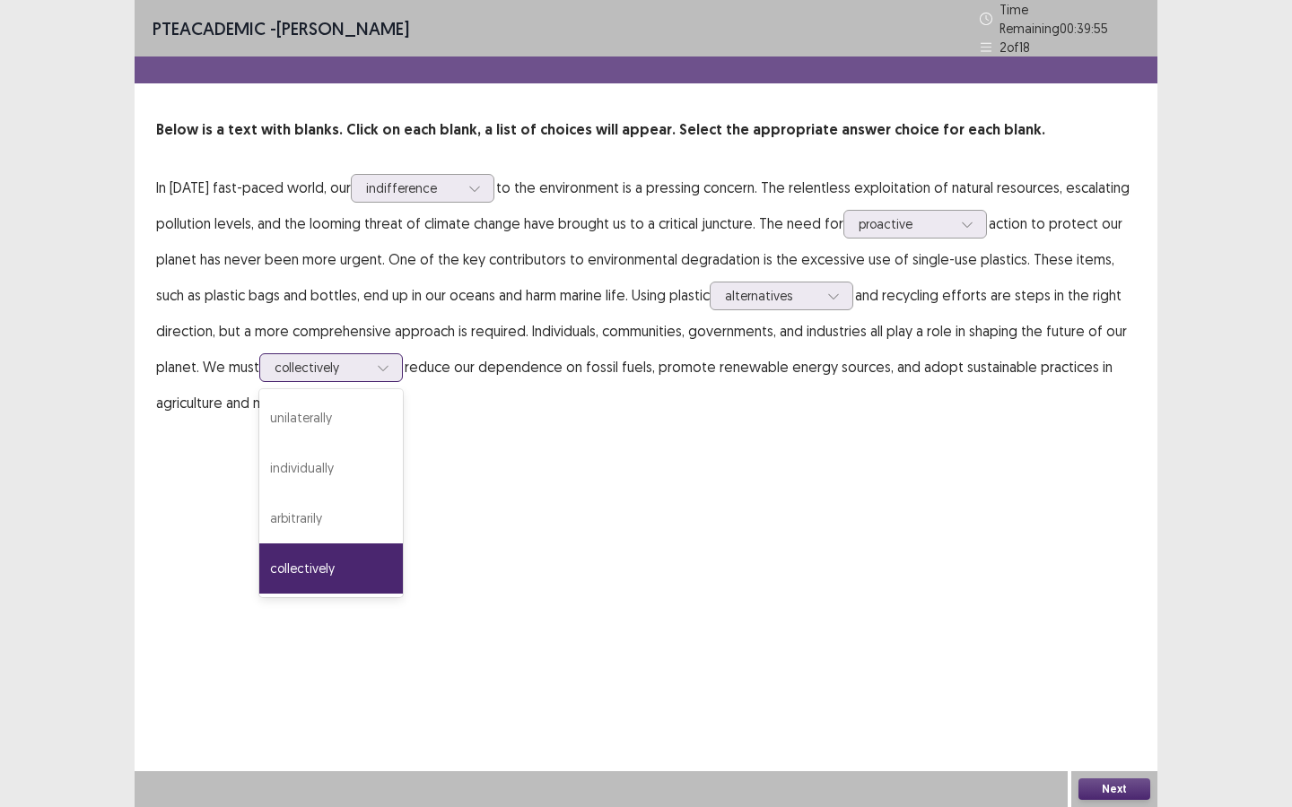
click at [379, 361] on icon at bounding box center [383, 367] width 13 height 13
click at [344, 520] on div "arbitrarily" at bounding box center [331, 518] width 144 height 50
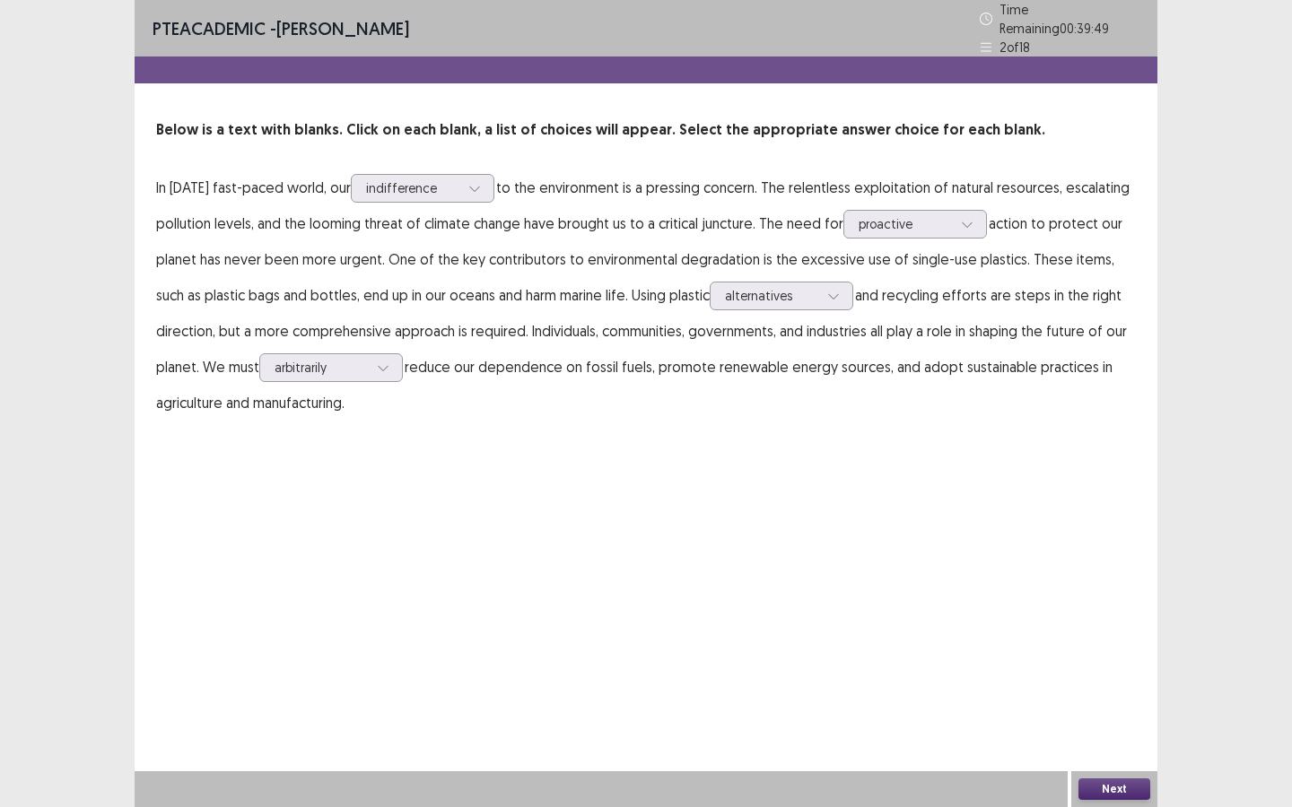
click at [1127, 784] on button "Next" at bounding box center [1114, 790] width 72 height 22
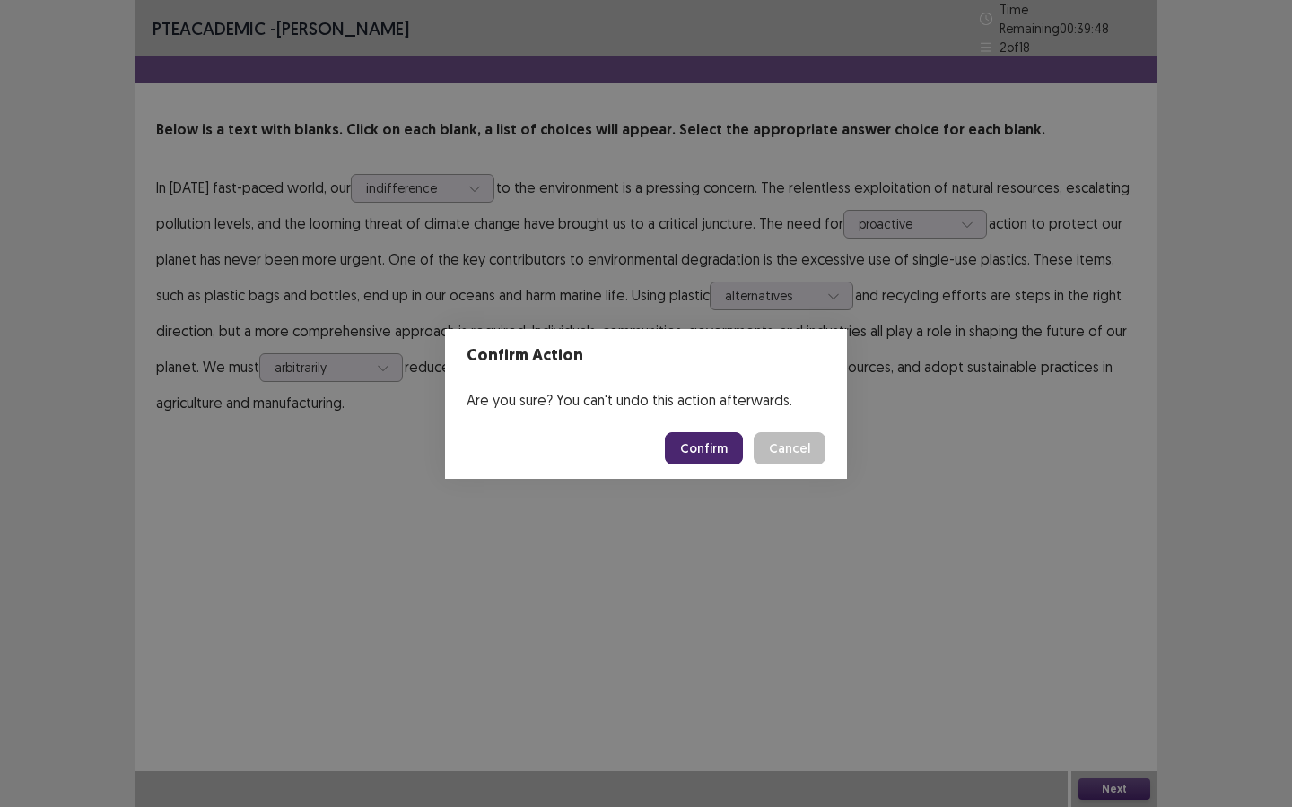
click at [700, 454] on button "Confirm" at bounding box center [704, 448] width 78 height 32
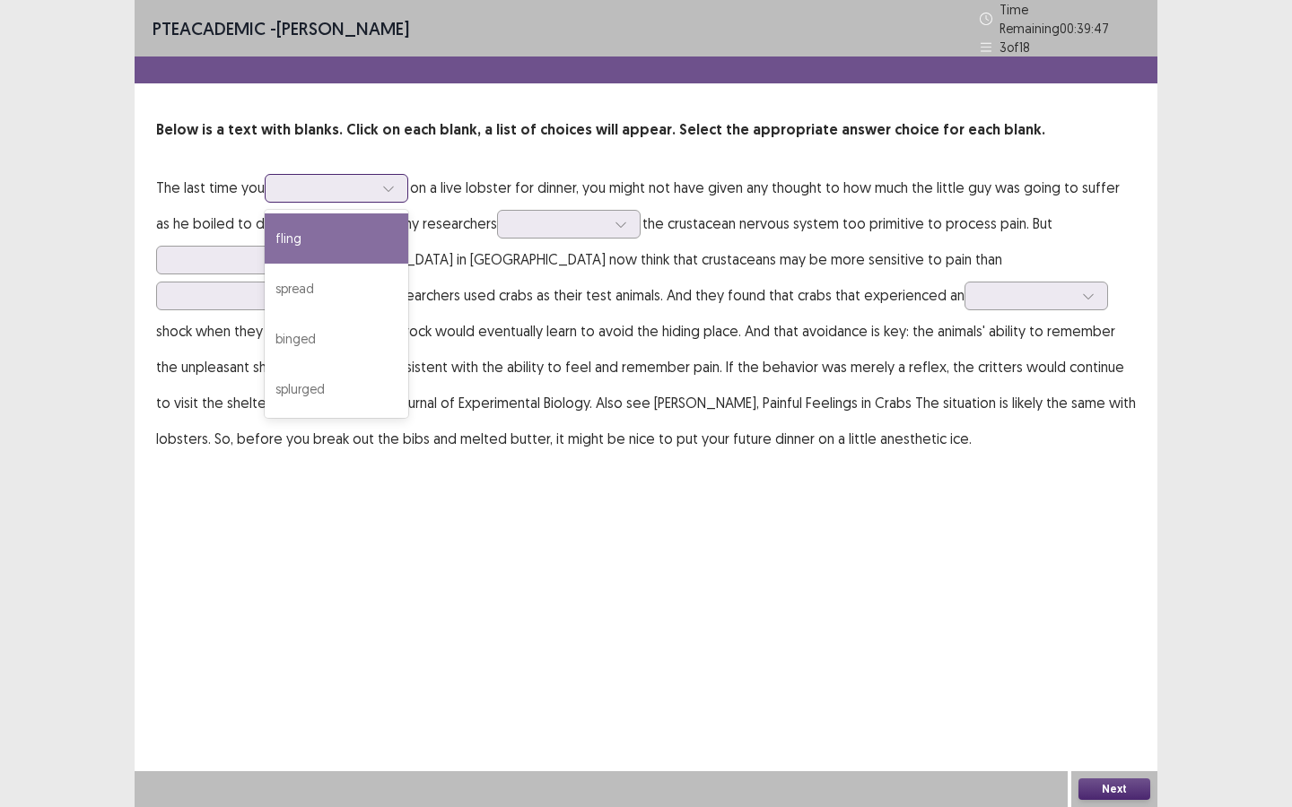
click at [328, 179] on div at bounding box center [326, 187] width 93 height 17
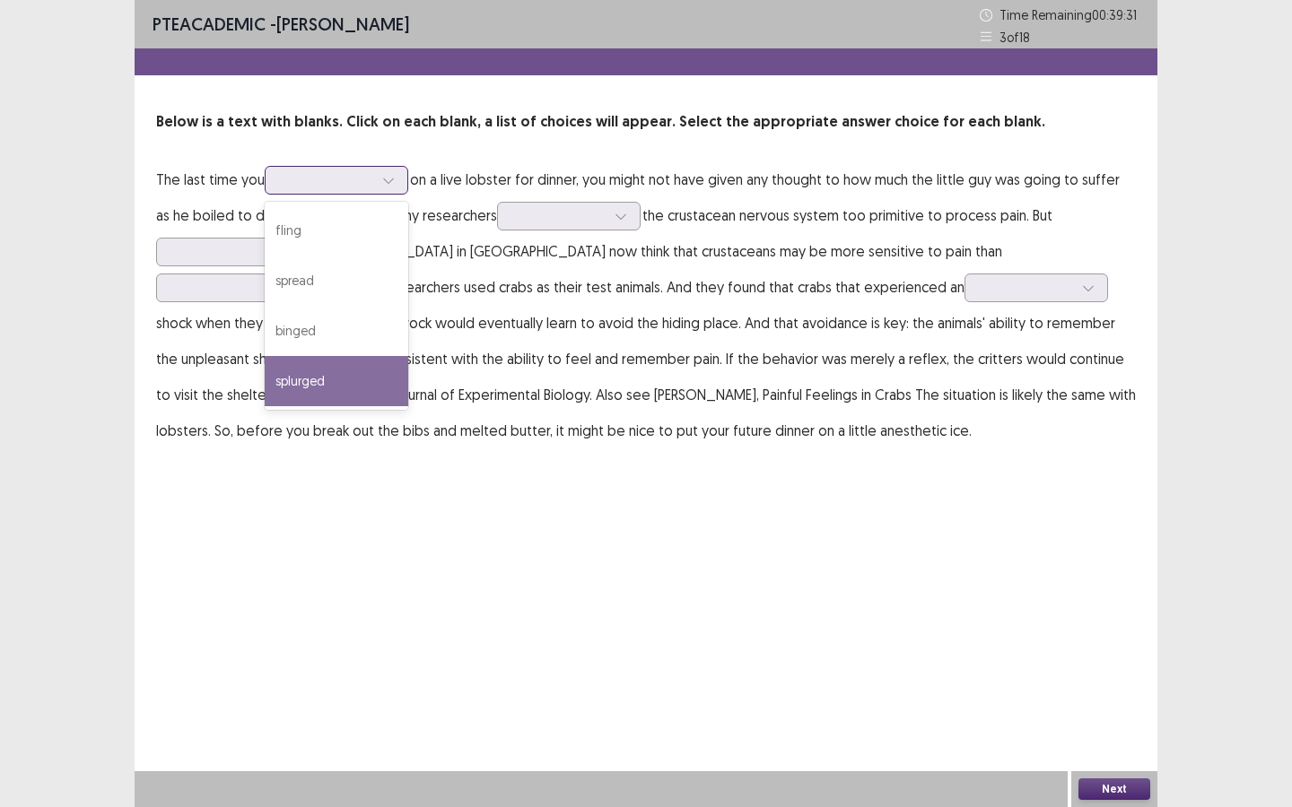
click at [357, 374] on div "splurged" at bounding box center [337, 381] width 144 height 50
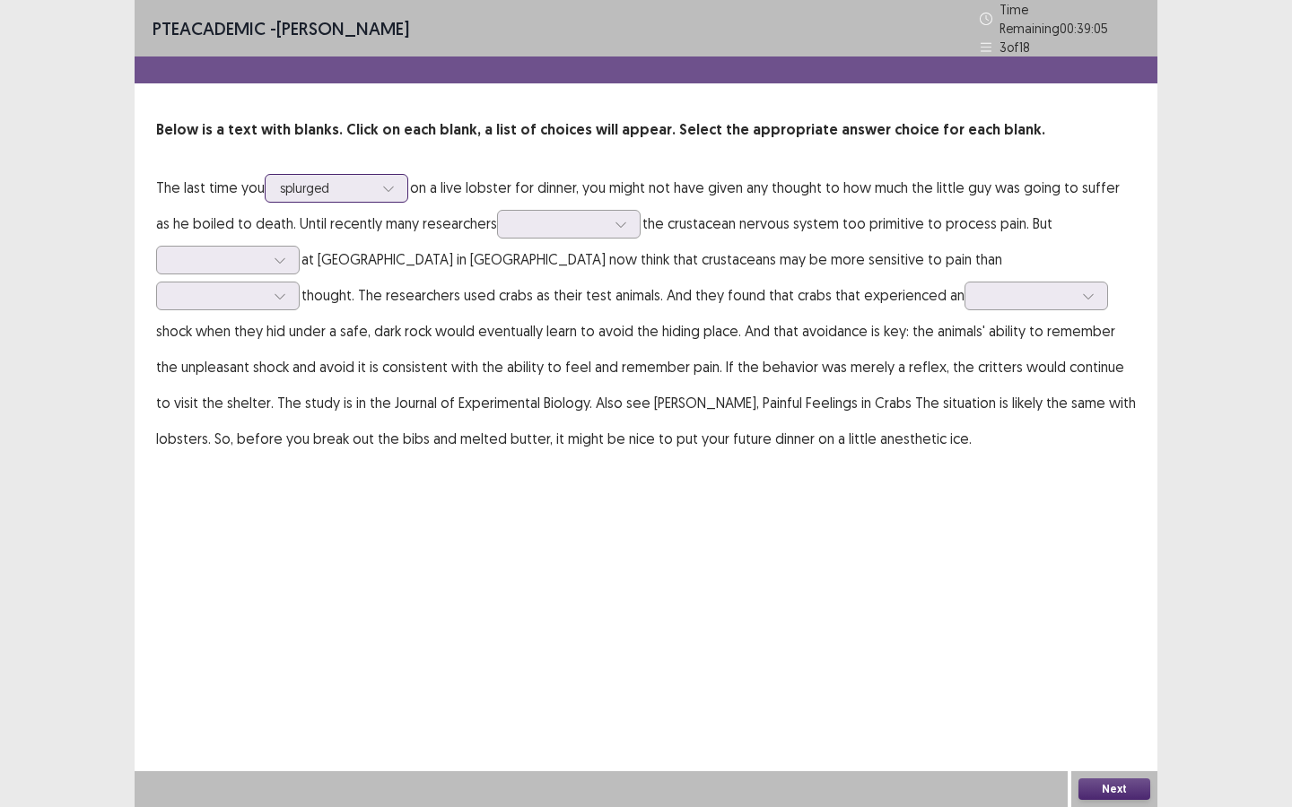
click at [377, 186] on div at bounding box center [388, 188] width 27 height 27
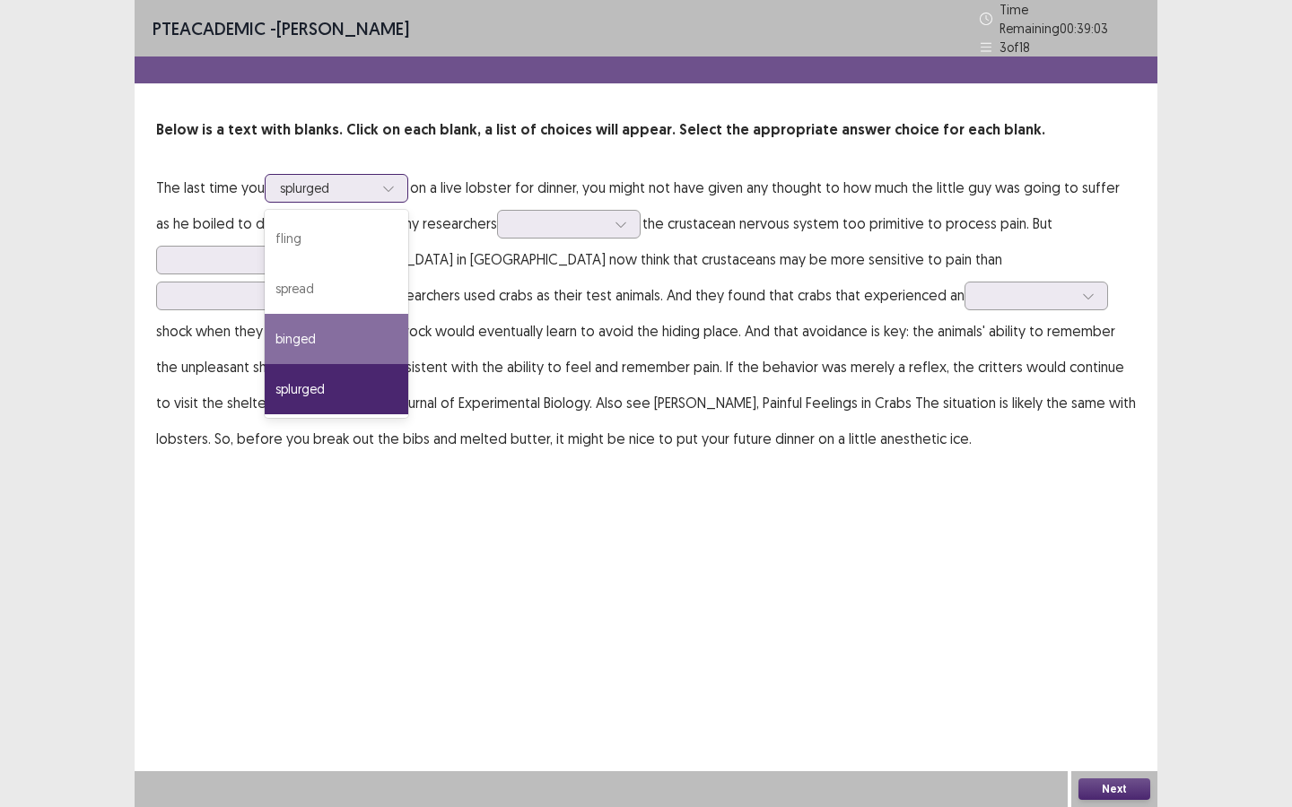
click at [372, 318] on div "binged" at bounding box center [337, 339] width 144 height 50
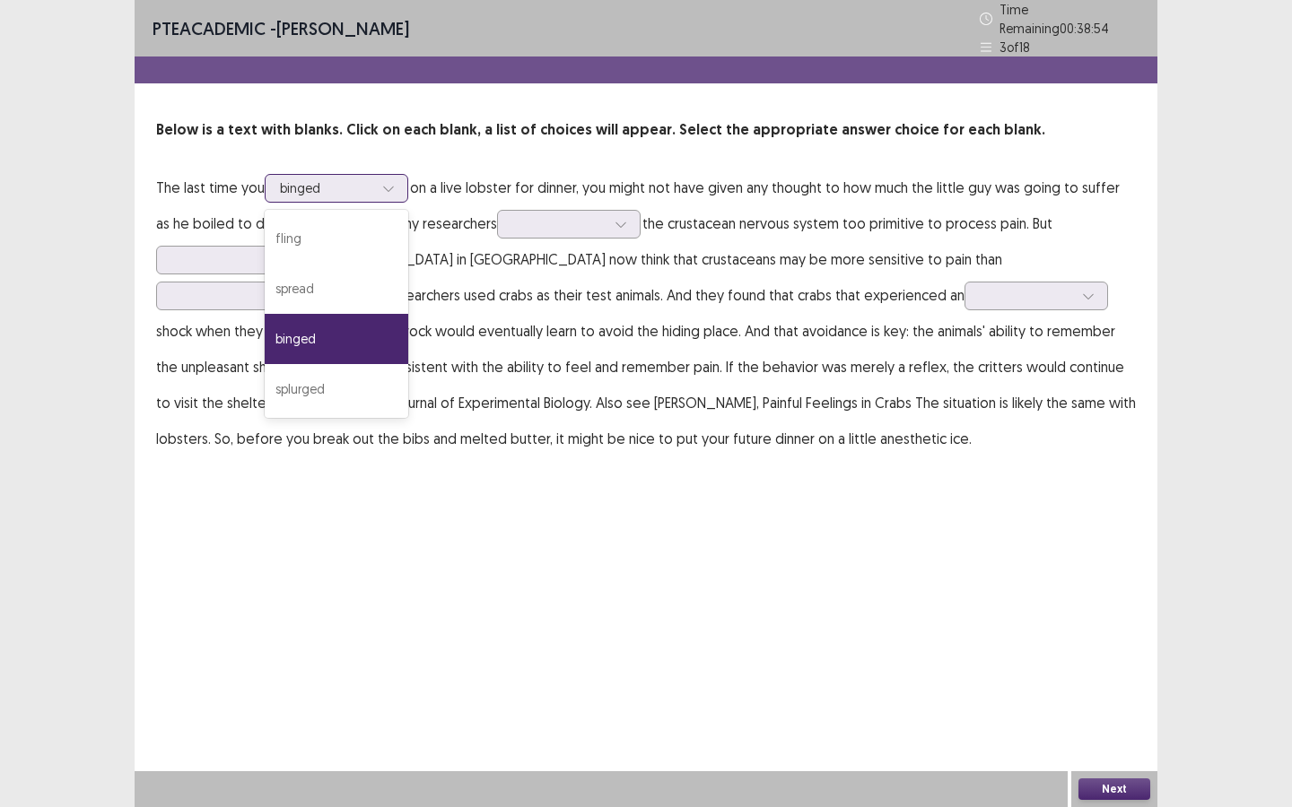
click at [352, 187] on div at bounding box center [326, 187] width 93 height 17
click at [362, 370] on div "splurged" at bounding box center [337, 389] width 144 height 50
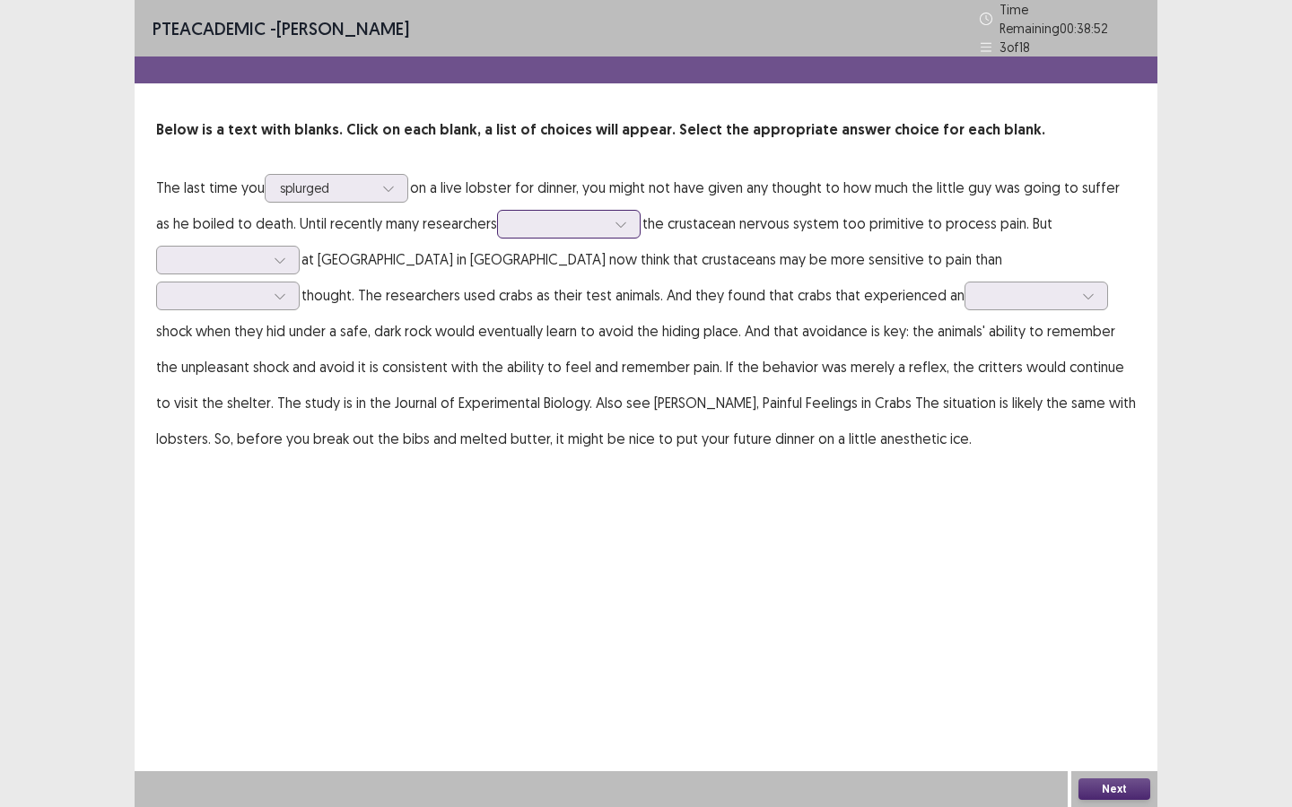
click at [587, 215] on div at bounding box center [558, 223] width 93 height 17
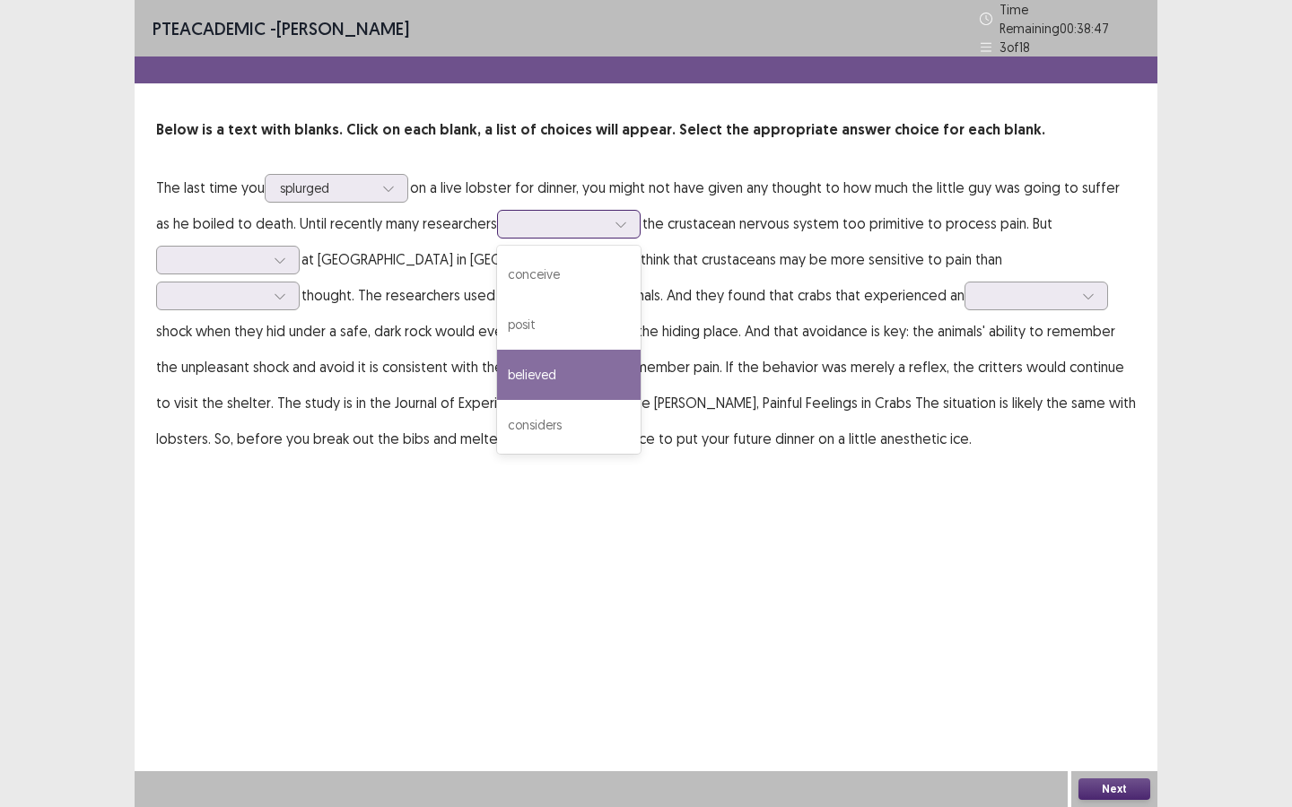
click at [611, 384] on div "believed" at bounding box center [569, 375] width 144 height 50
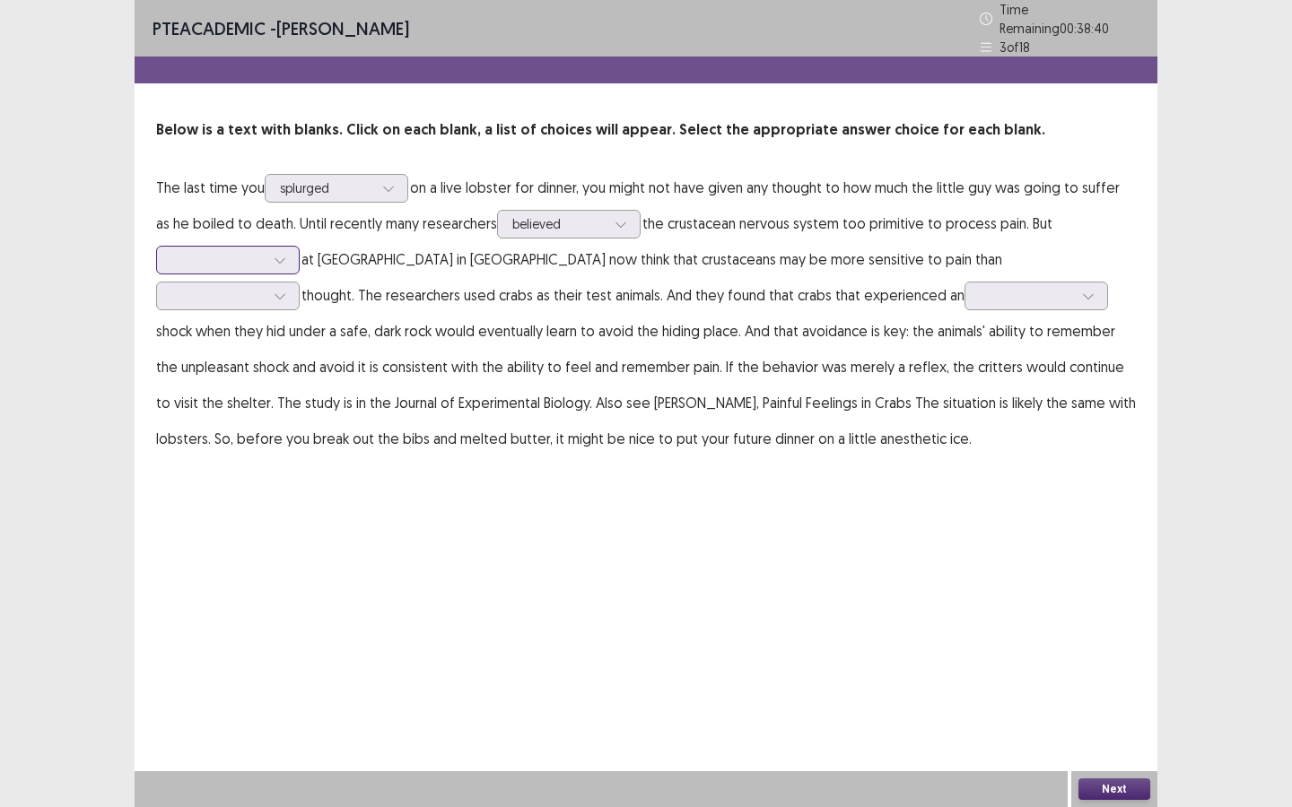
click at [274, 258] on div at bounding box center [279, 260] width 27 height 27
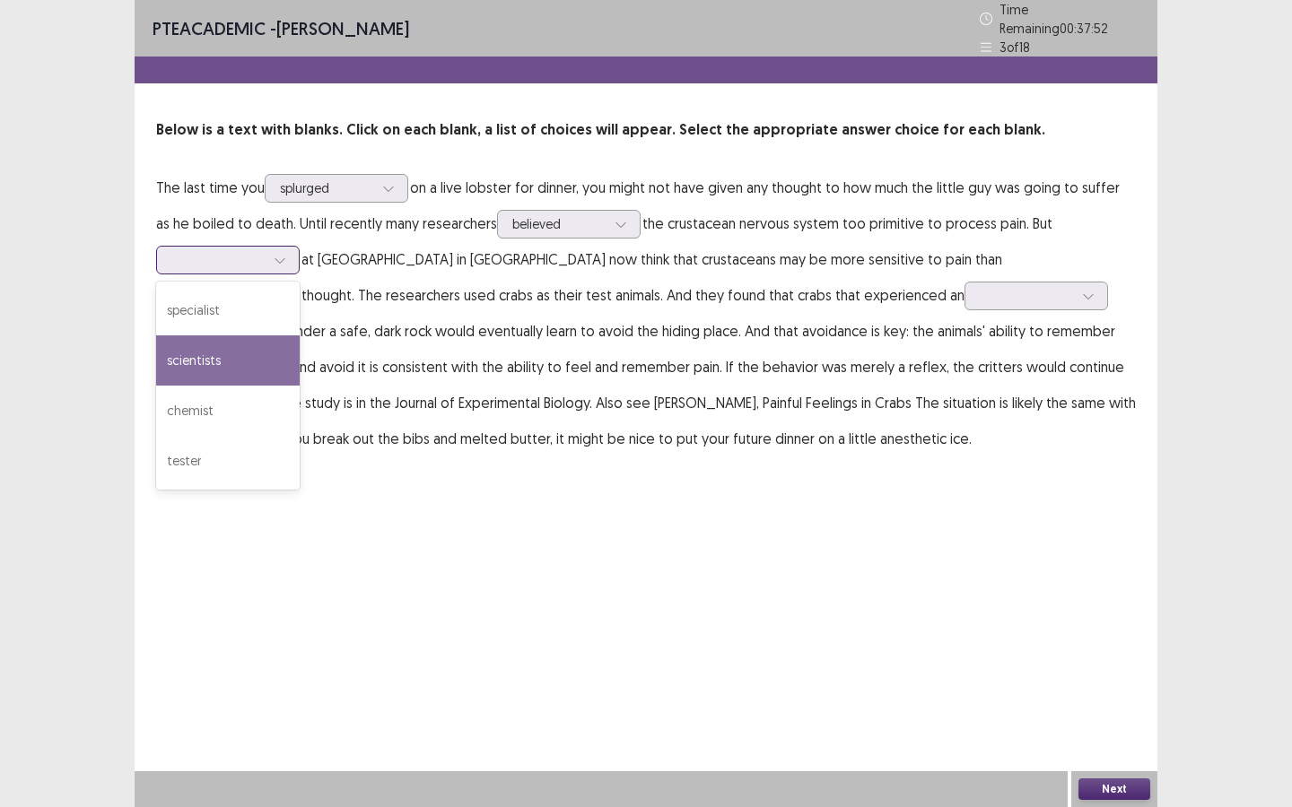
click at [255, 359] on div "scientists" at bounding box center [228, 360] width 144 height 50
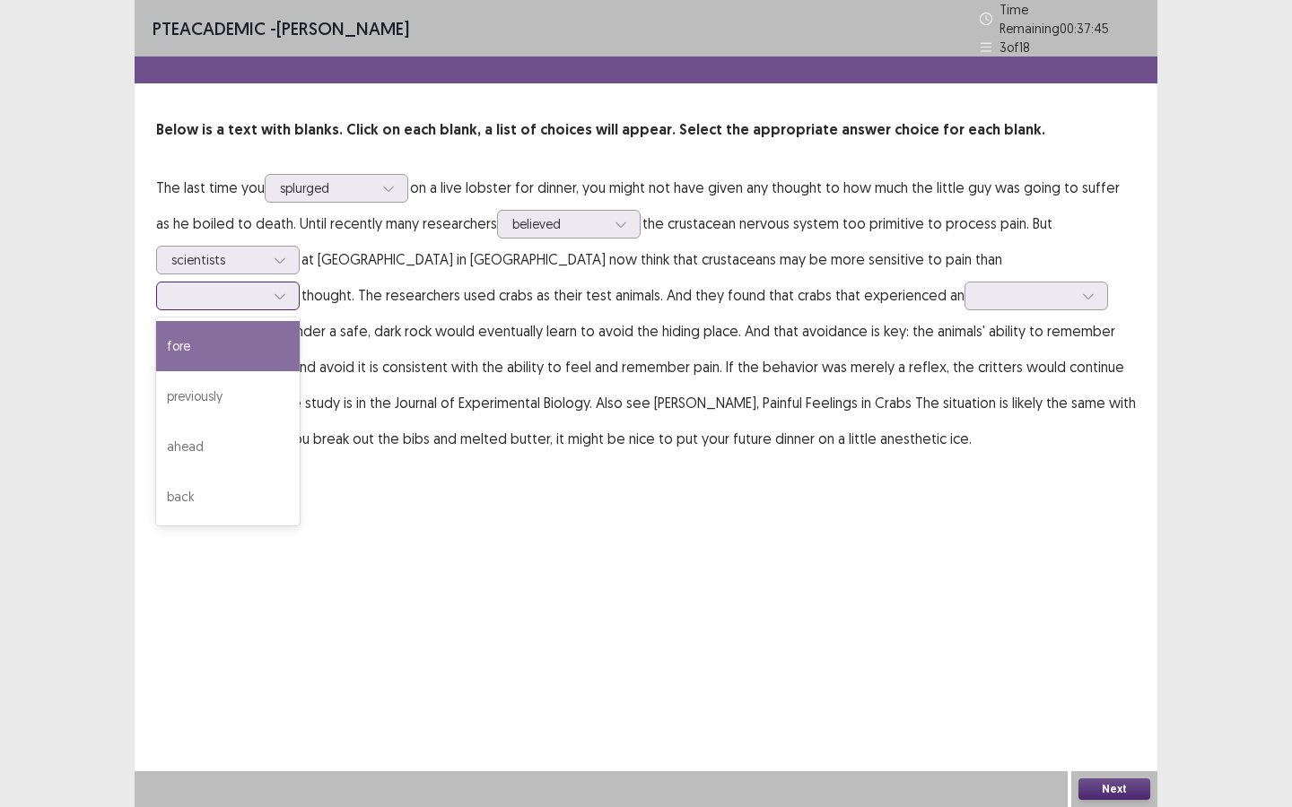
click at [265, 287] on div at bounding box center [217, 295] width 93 height 17
click at [300, 321] on div "fore" at bounding box center [228, 346] width 144 height 50
click at [265, 287] on div at bounding box center [217, 295] width 93 height 17
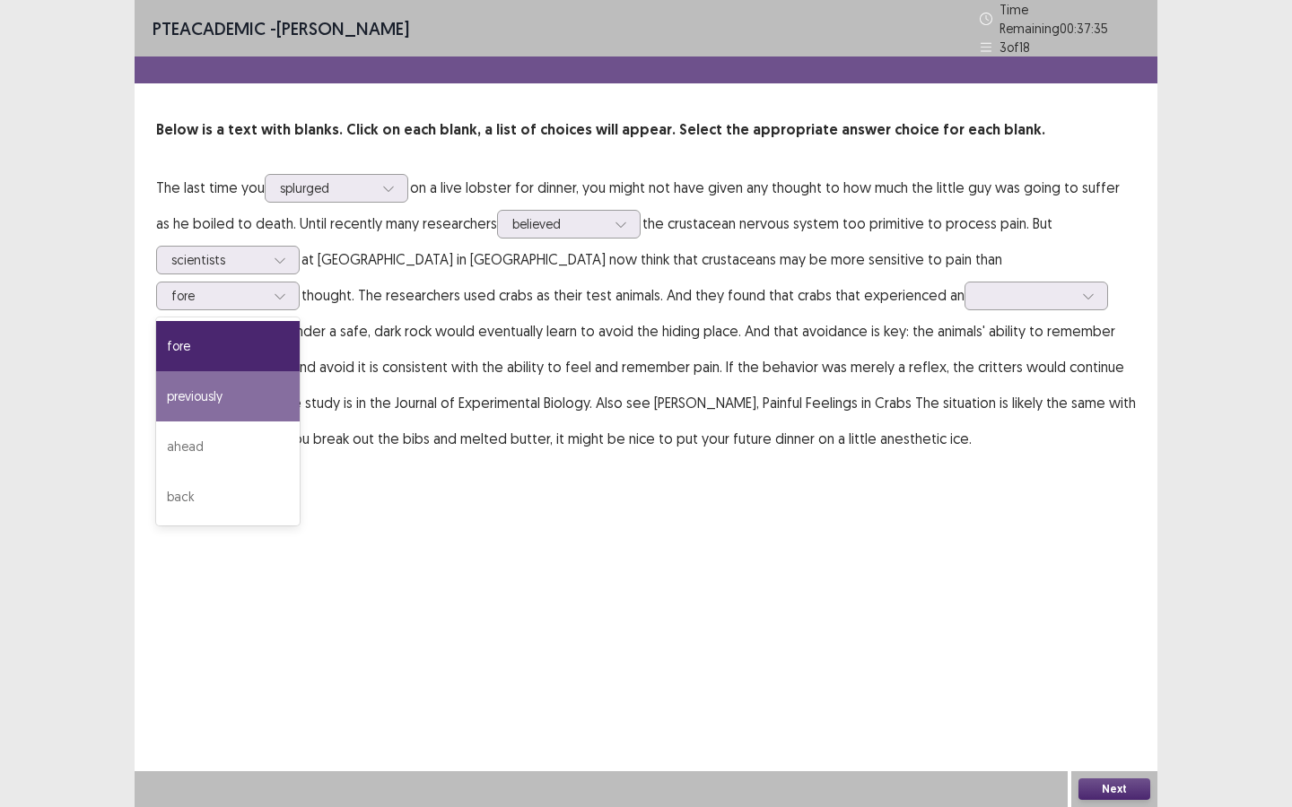
click at [1057, 383] on p "The last time you splurged on a live lobster for dinner, you might not have giv…" at bounding box center [645, 313] width 979 height 287
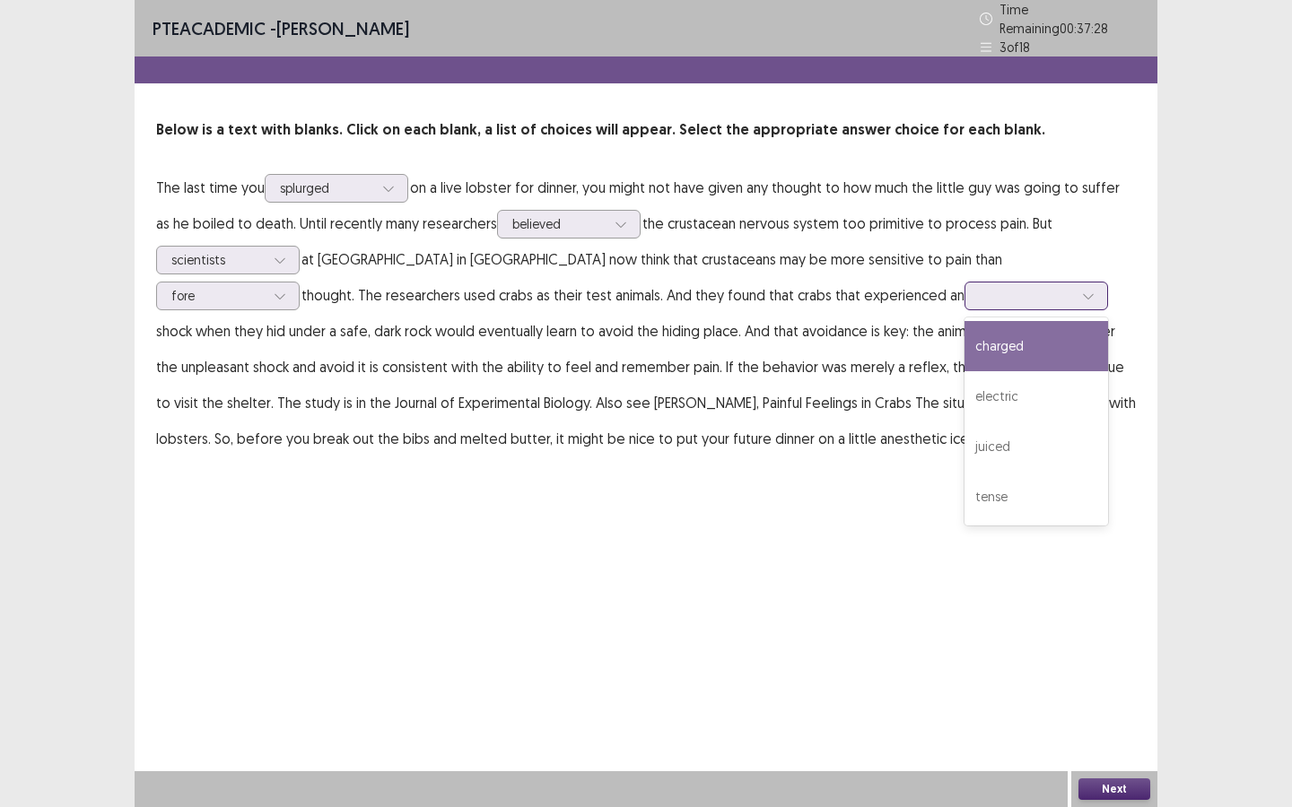
click at [1075, 297] on div at bounding box center [1088, 296] width 27 height 27
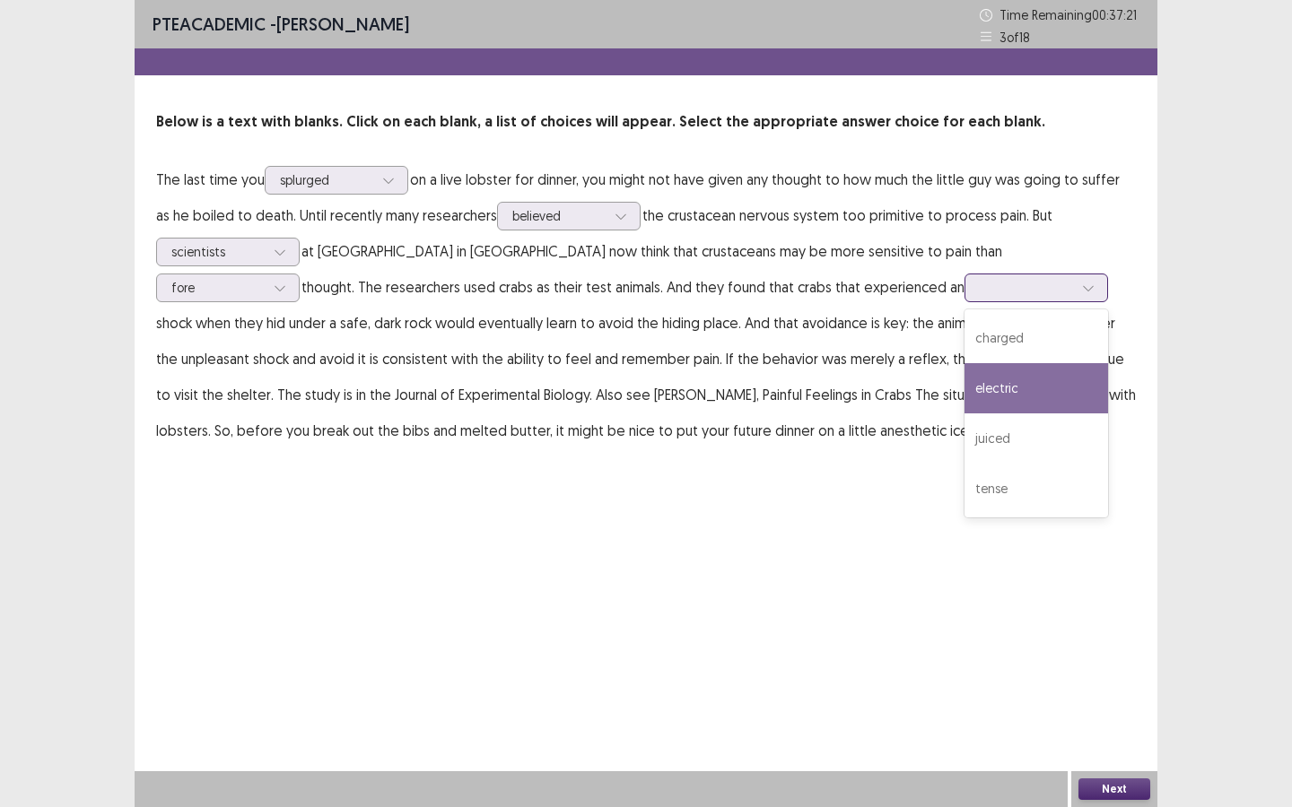
click at [964, 379] on div "electric" at bounding box center [1036, 388] width 144 height 50
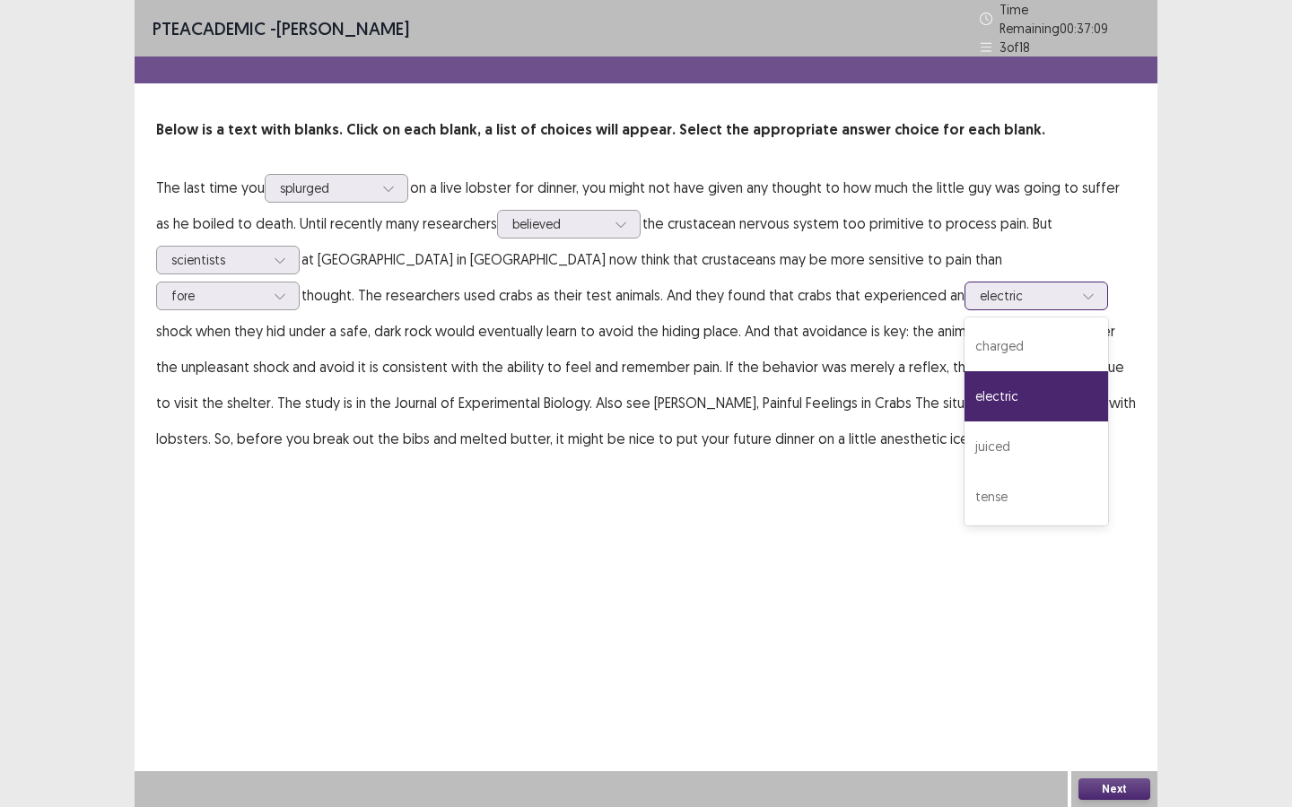
click at [1075, 291] on div at bounding box center [1088, 296] width 27 height 27
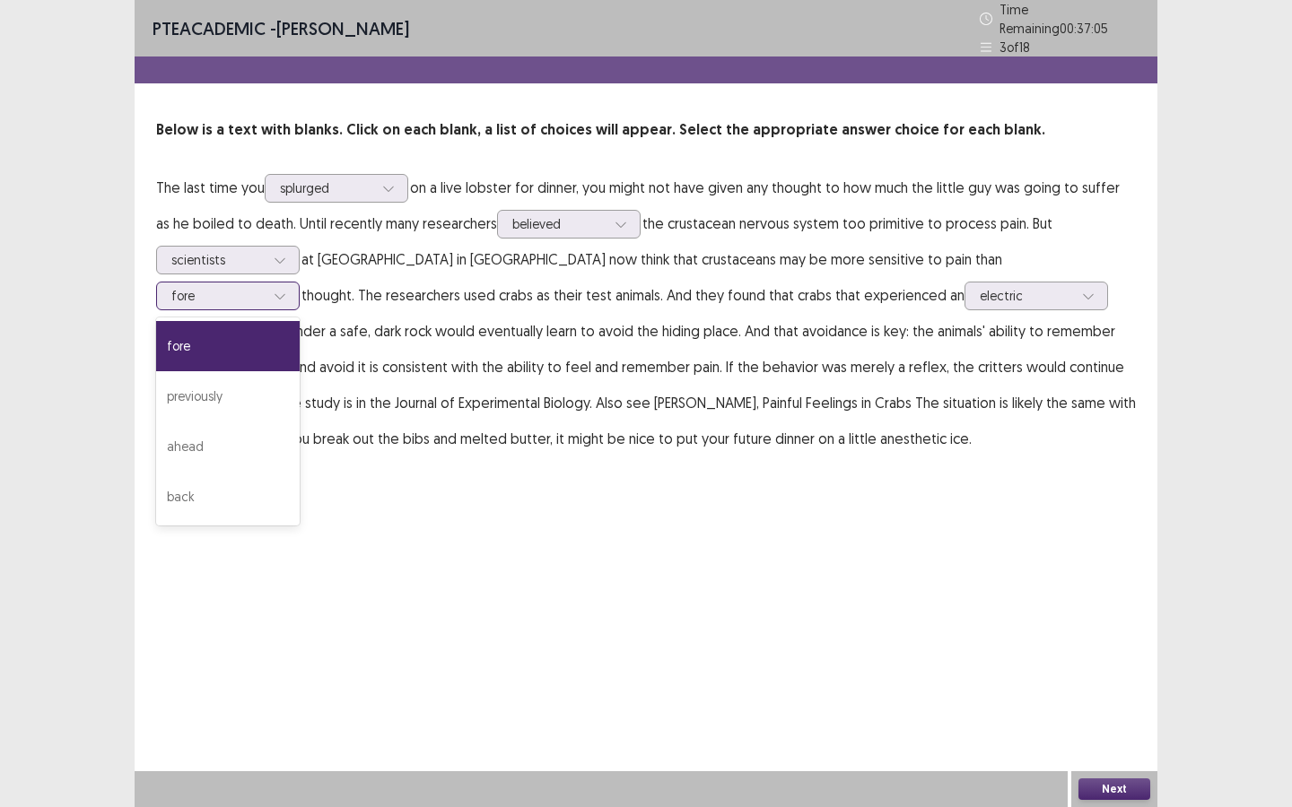
click at [265, 287] on div at bounding box center [217, 295] width 93 height 17
click at [300, 472] on div "back" at bounding box center [228, 497] width 144 height 50
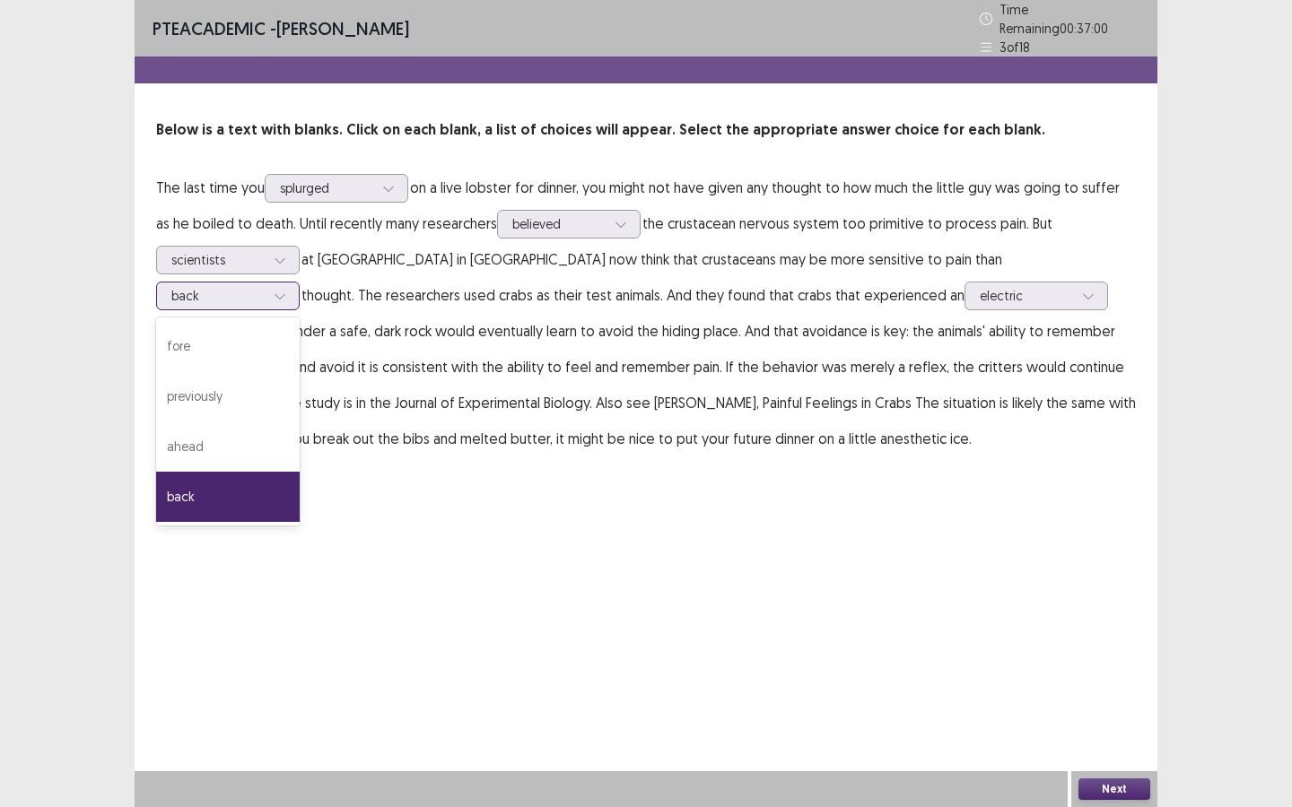
click at [265, 287] on div at bounding box center [217, 295] width 93 height 17
click at [300, 371] on div "previously" at bounding box center [228, 396] width 144 height 50
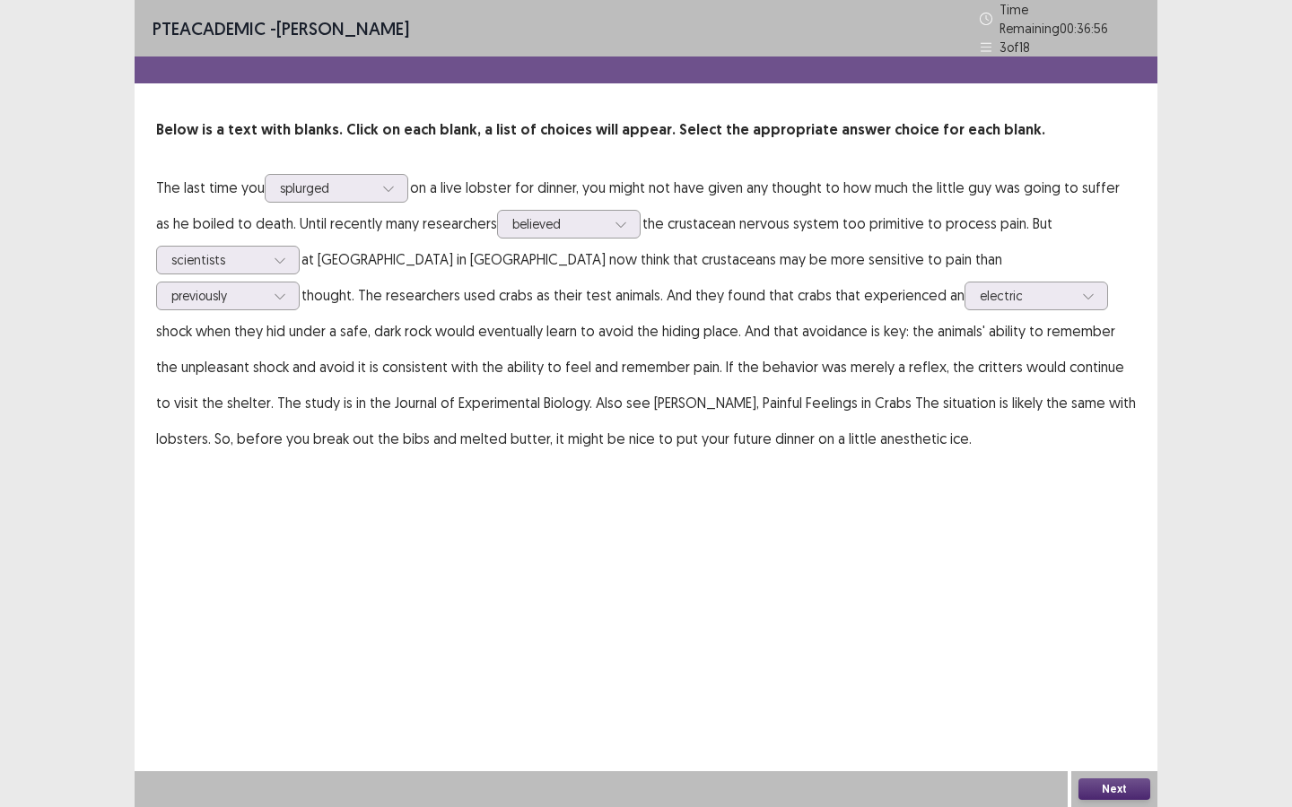
click at [1137, 788] on button "Next" at bounding box center [1114, 790] width 72 height 22
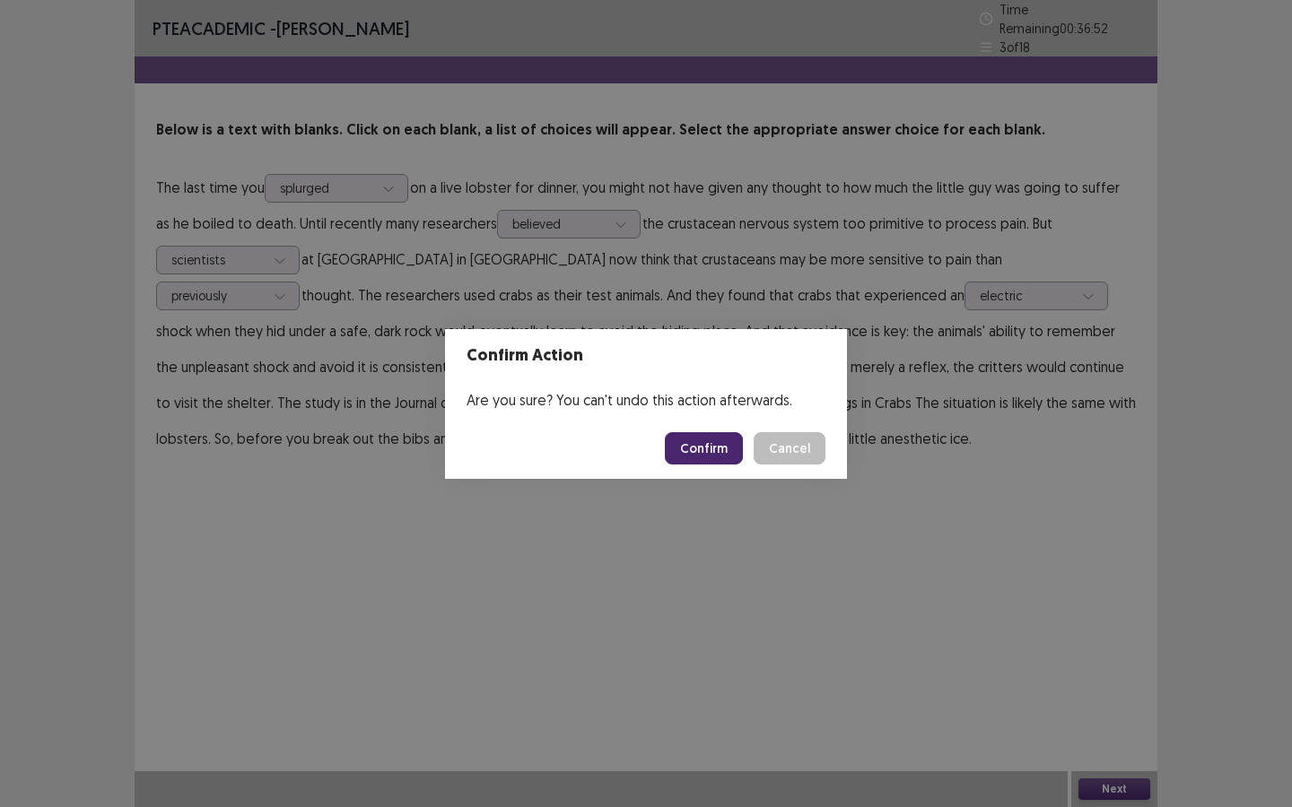
click at [703, 450] on button "Confirm" at bounding box center [704, 448] width 78 height 32
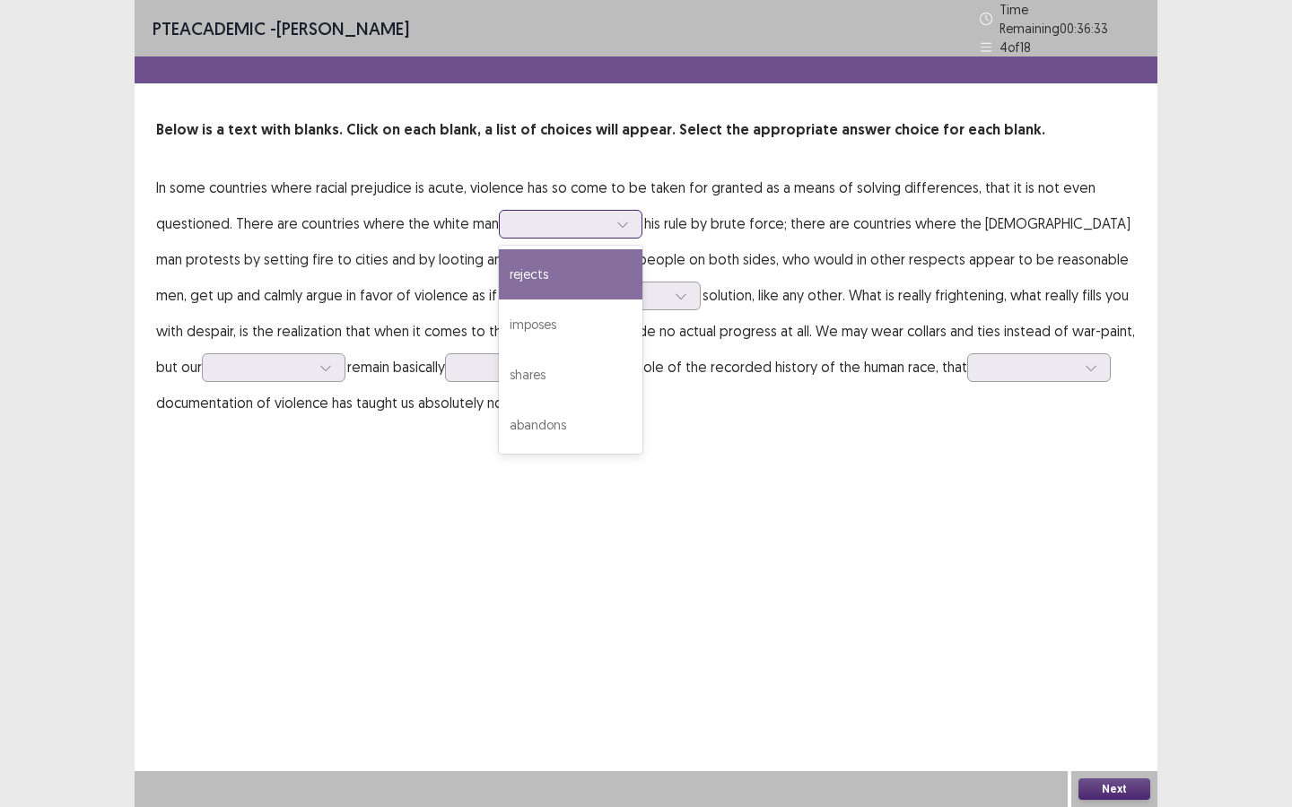
click at [616, 219] on icon at bounding box center [622, 224] width 13 height 13
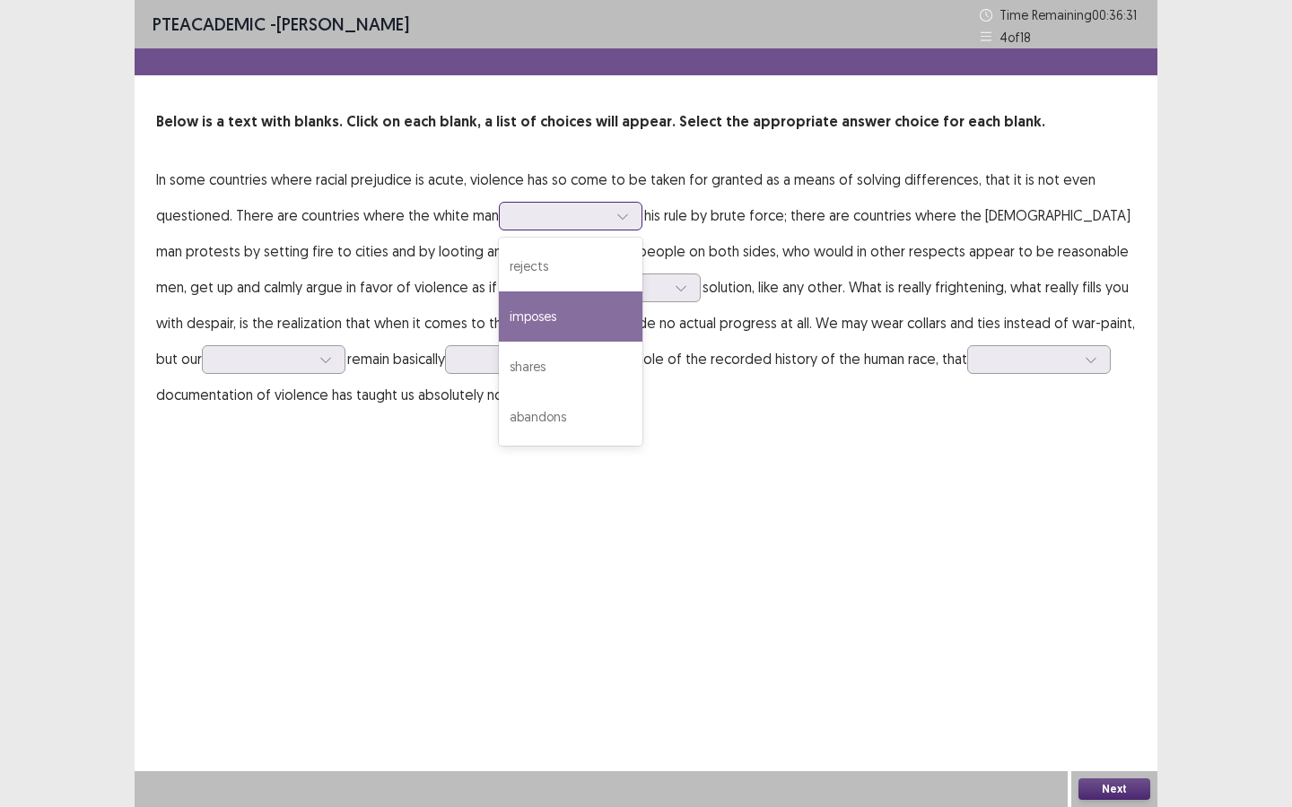
click at [587, 313] on div "imposes" at bounding box center [571, 317] width 144 height 50
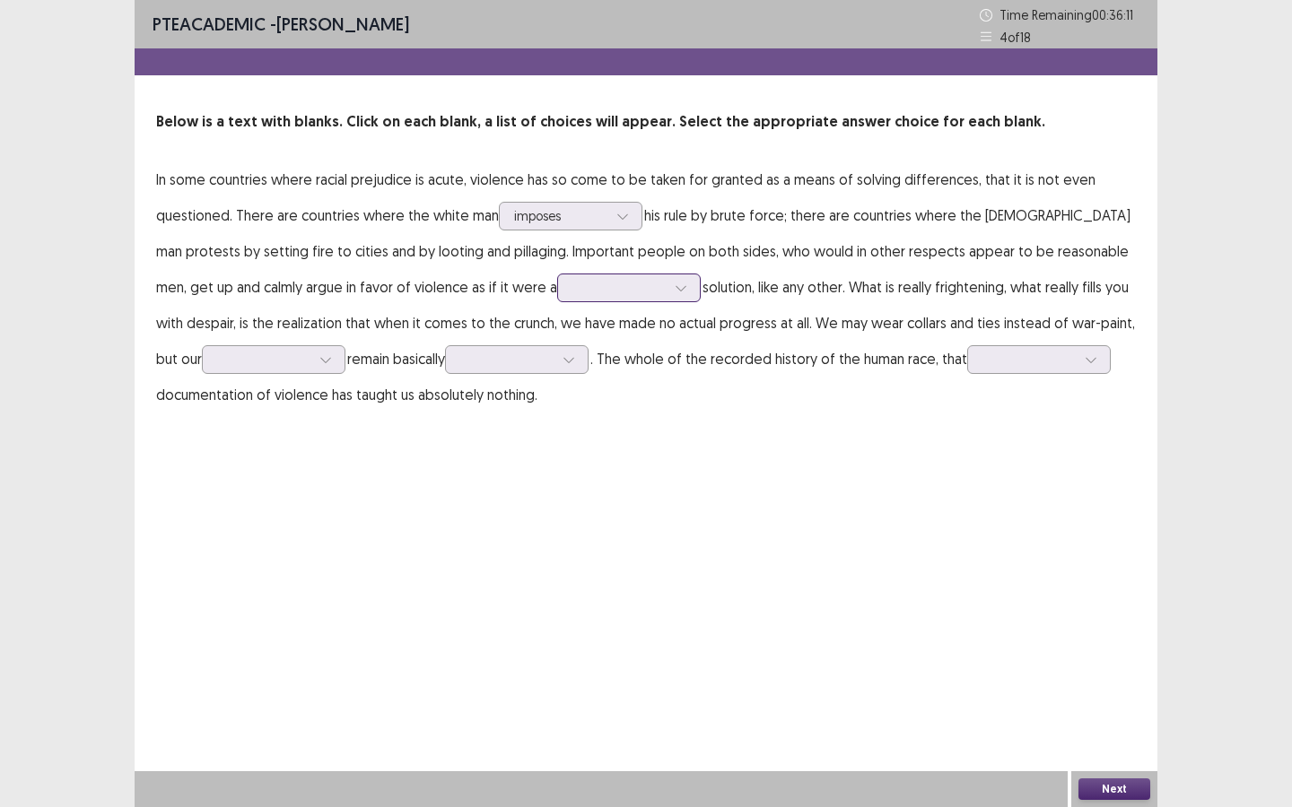
click at [572, 287] on div at bounding box center [618, 287] width 93 height 17
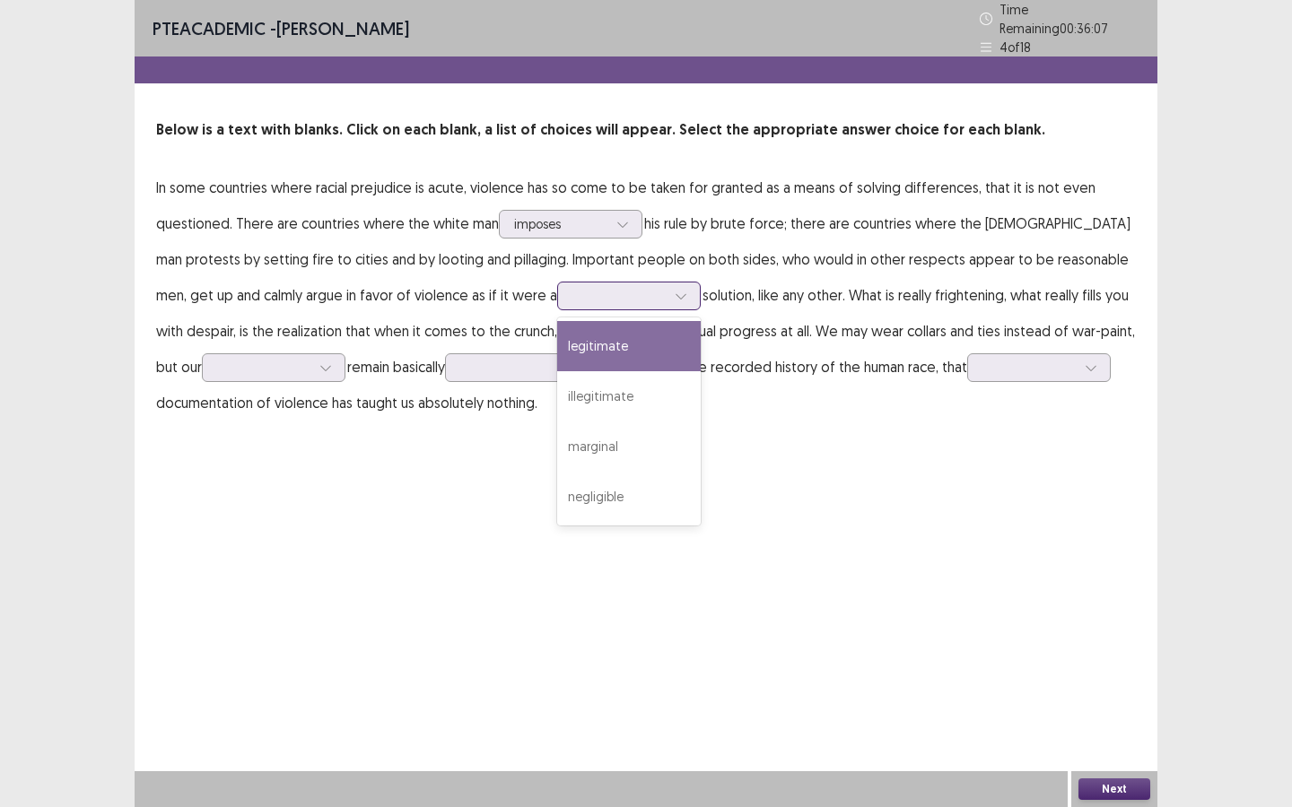
click at [557, 336] on div "legitimate" at bounding box center [629, 346] width 144 height 50
click at [312, 368] on div at bounding box center [325, 367] width 27 height 27
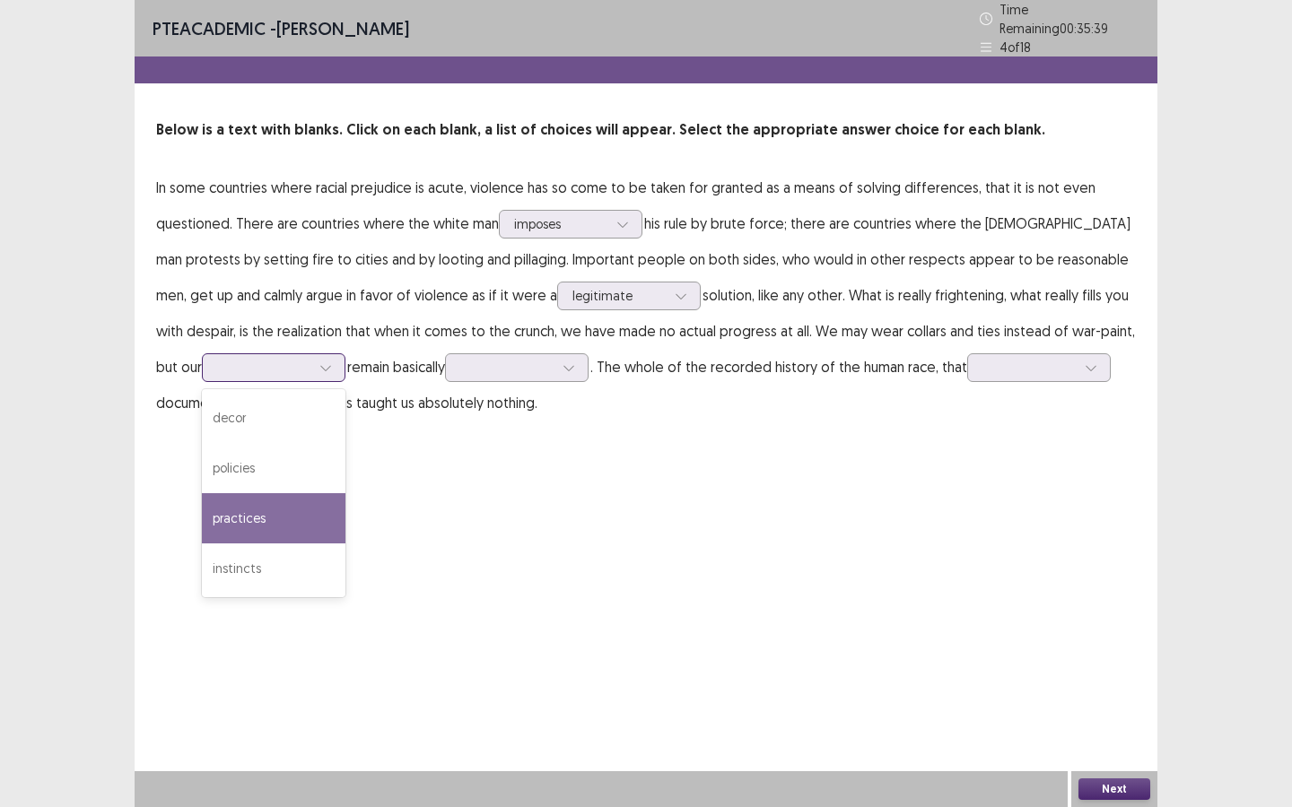
click at [274, 501] on div "practices" at bounding box center [274, 518] width 144 height 50
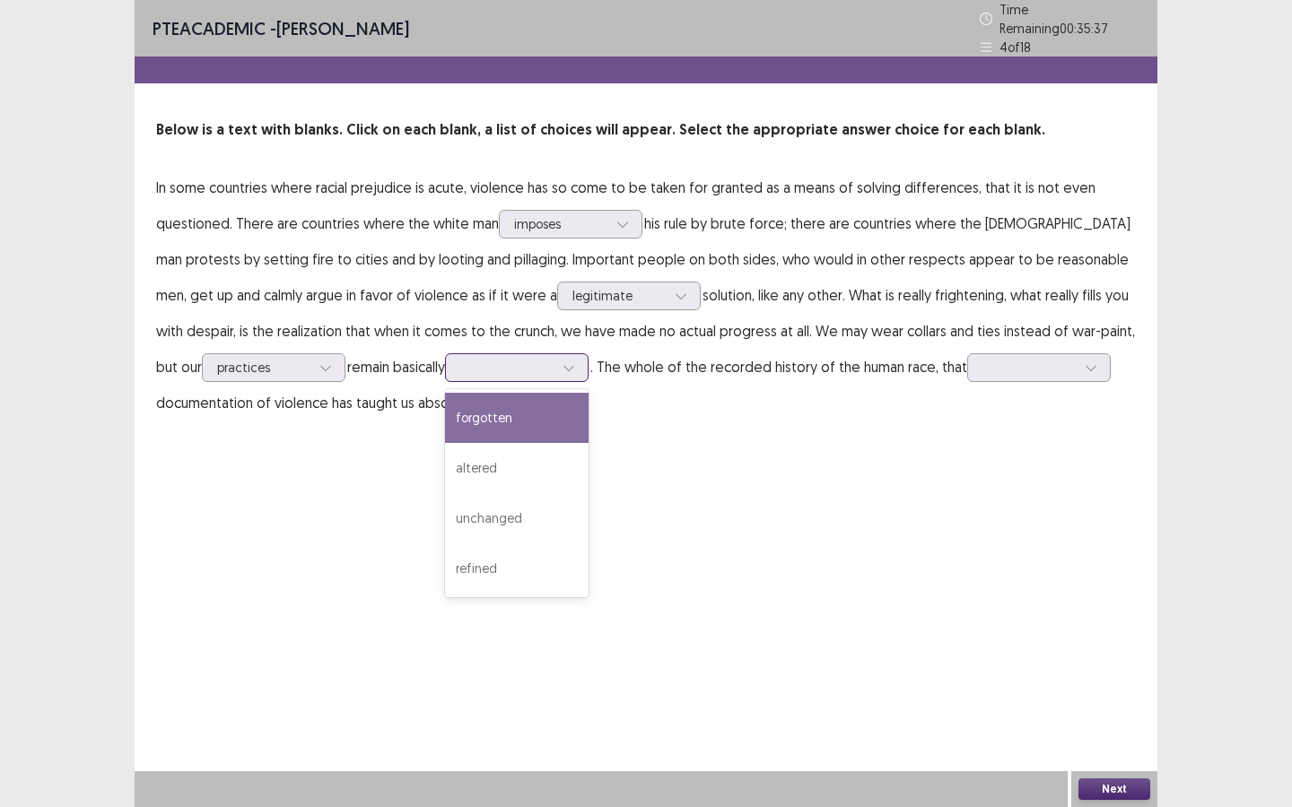
click at [458, 370] on div at bounding box center [506, 367] width 97 height 21
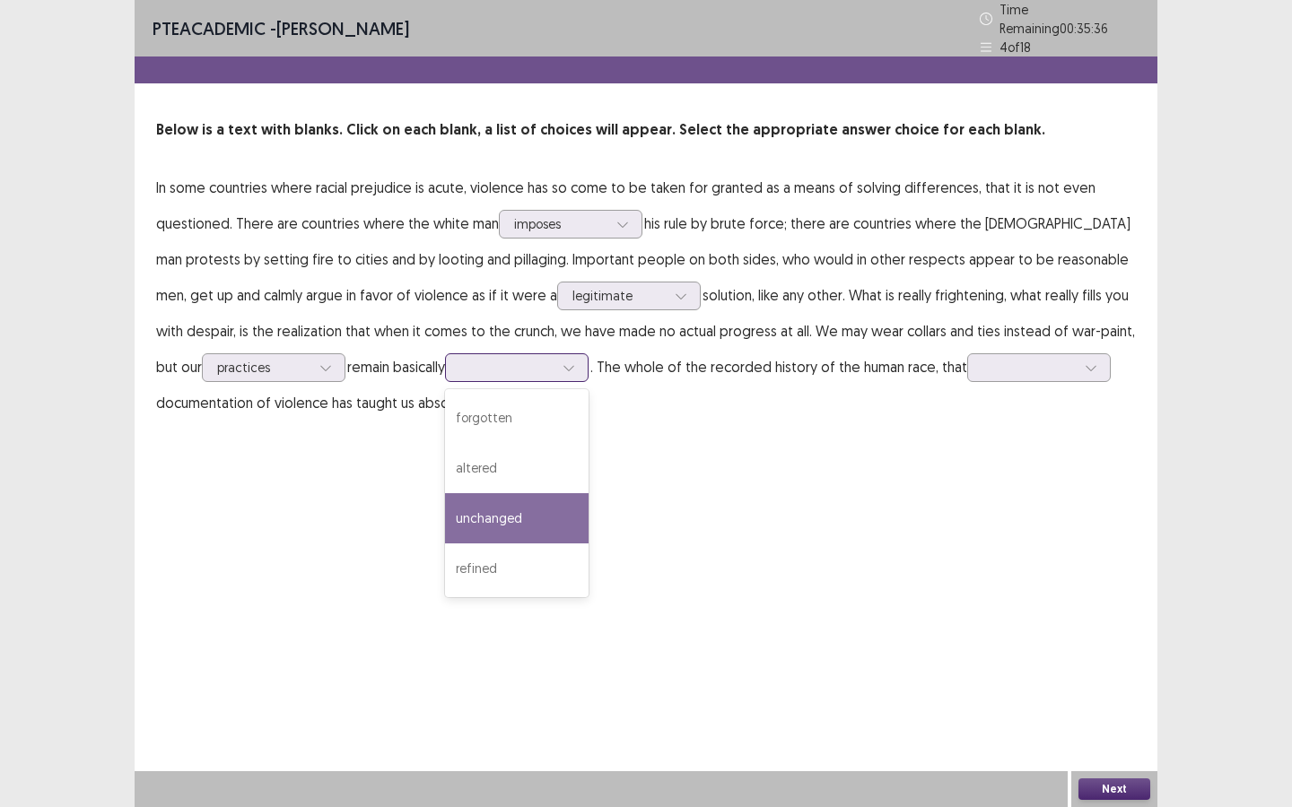
click at [476, 509] on div "unchanged" at bounding box center [517, 518] width 144 height 50
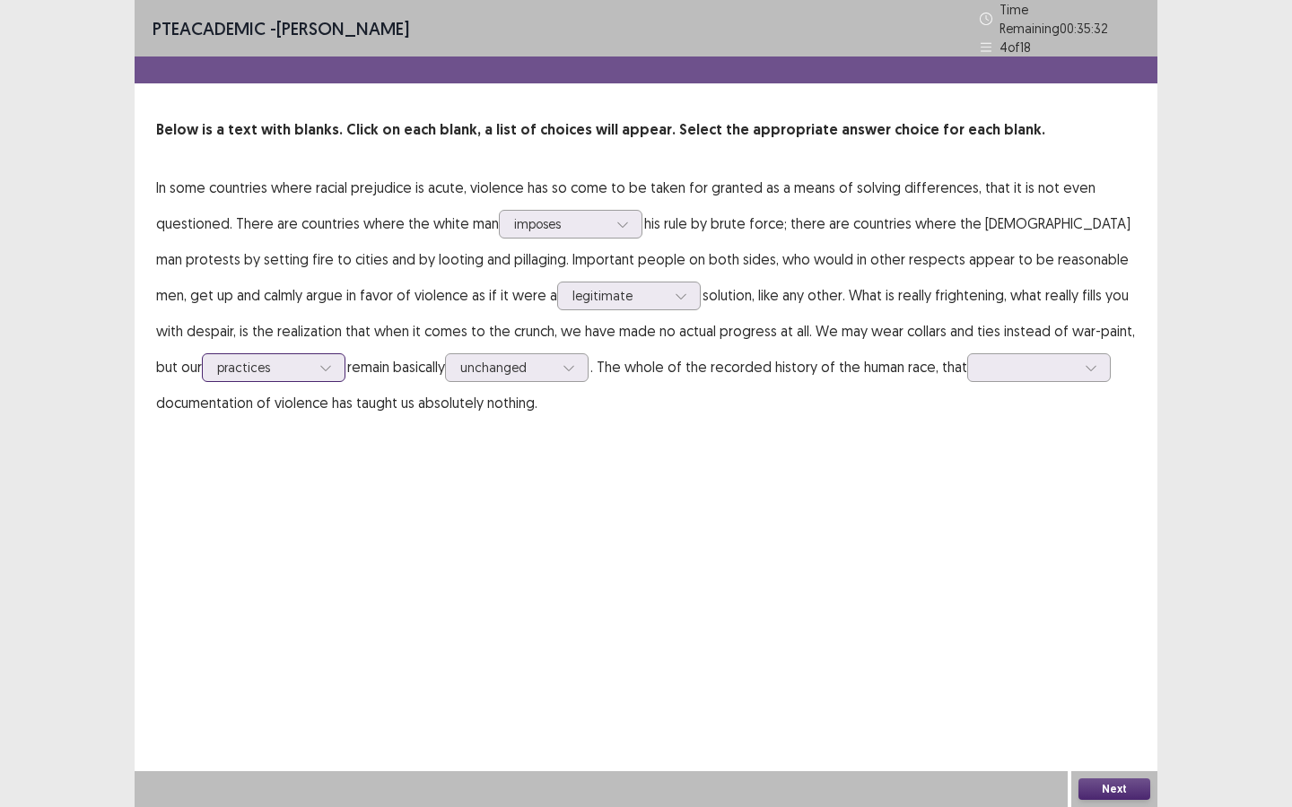
click at [254, 362] on div at bounding box center [263, 367] width 93 height 17
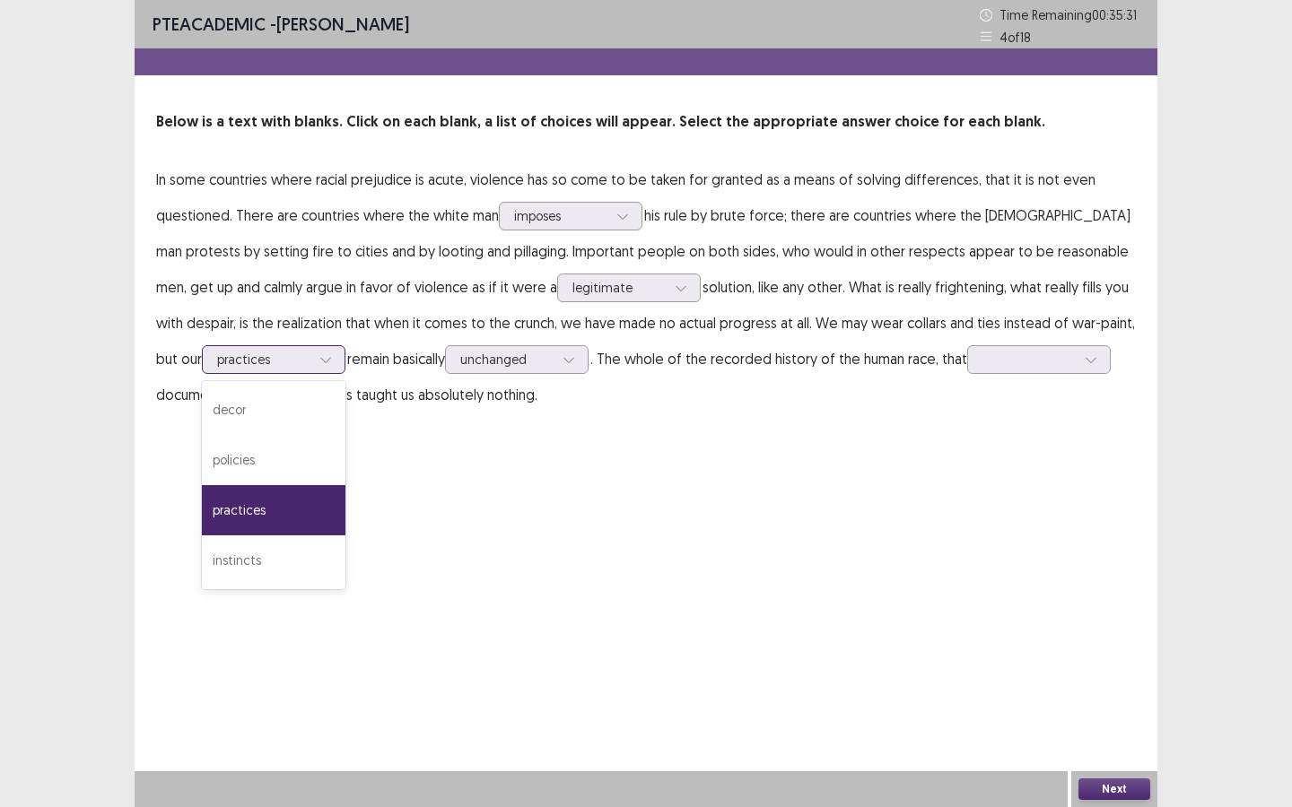
click at [273, 511] on div "practices" at bounding box center [274, 510] width 144 height 50
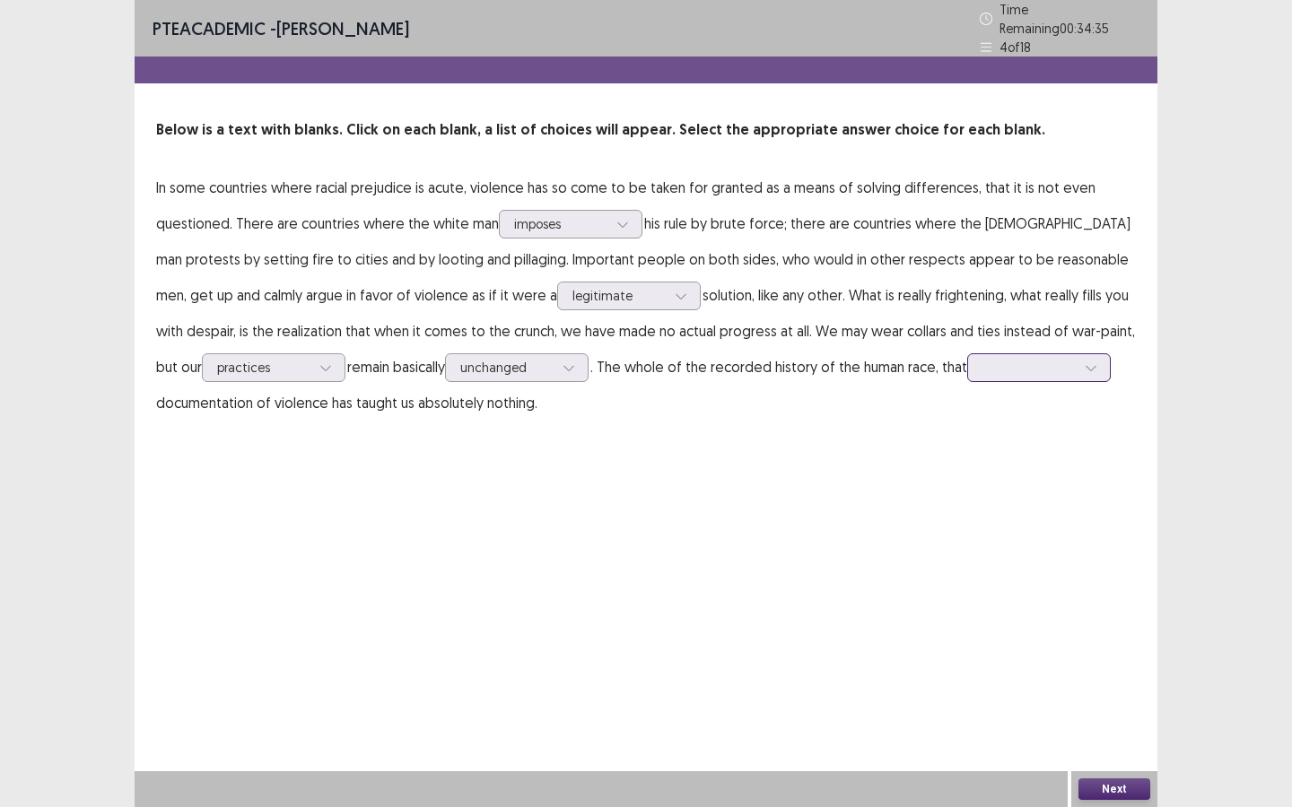
click at [982, 366] on div at bounding box center [1028, 367] width 93 height 17
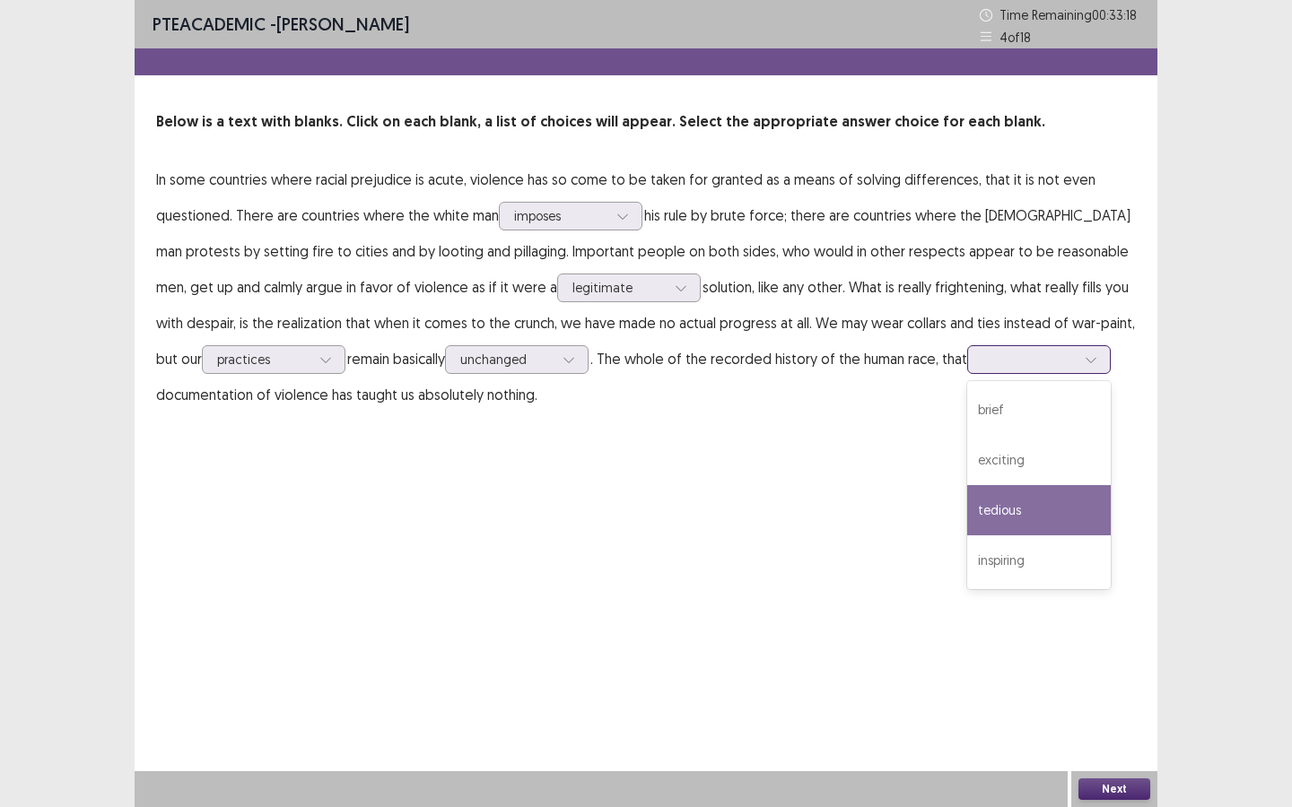
click at [996, 509] on div "tedious" at bounding box center [1039, 510] width 144 height 50
click at [1018, 357] on div at bounding box center [1028, 359] width 93 height 17
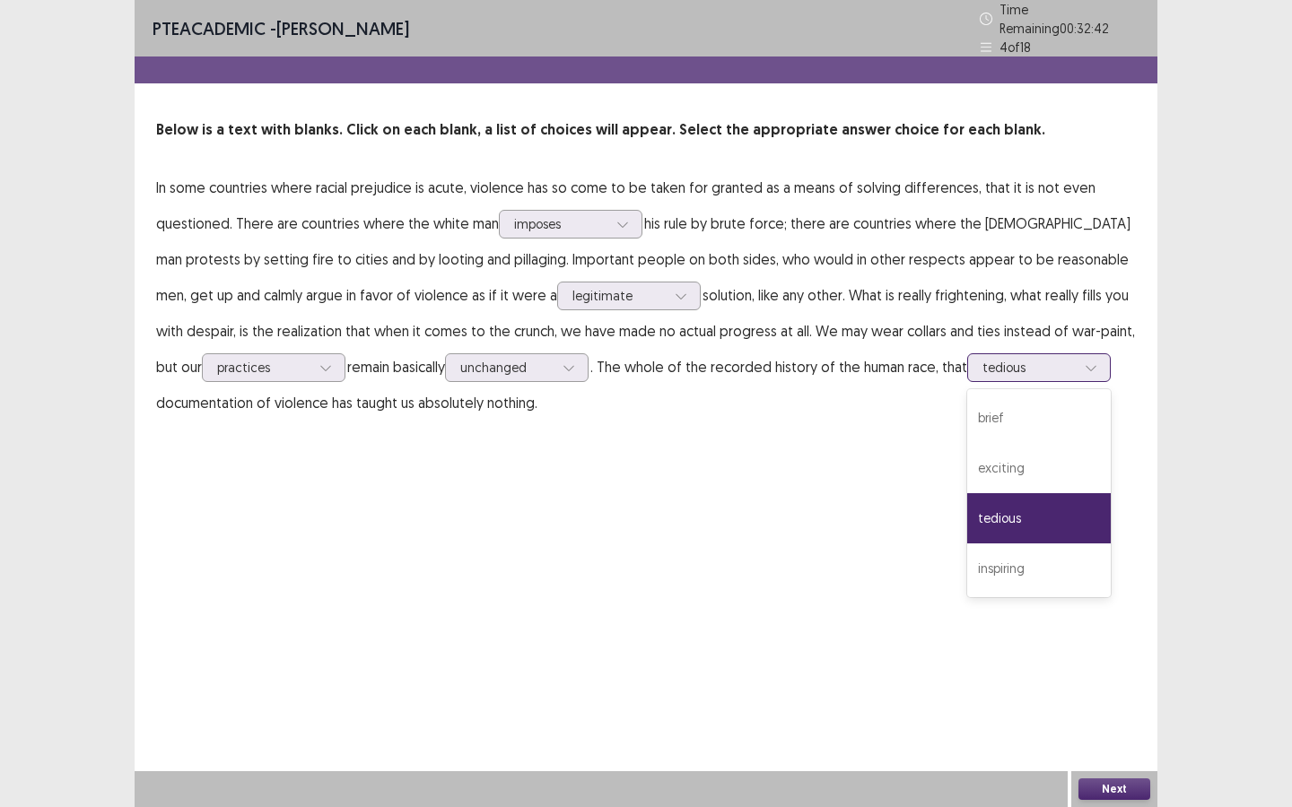
click at [990, 511] on div "tedious" at bounding box center [1039, 518] width 144 height 50
click at [1122, 784] on button "Next" at bounding box center [1114, 790] width 72 height 22
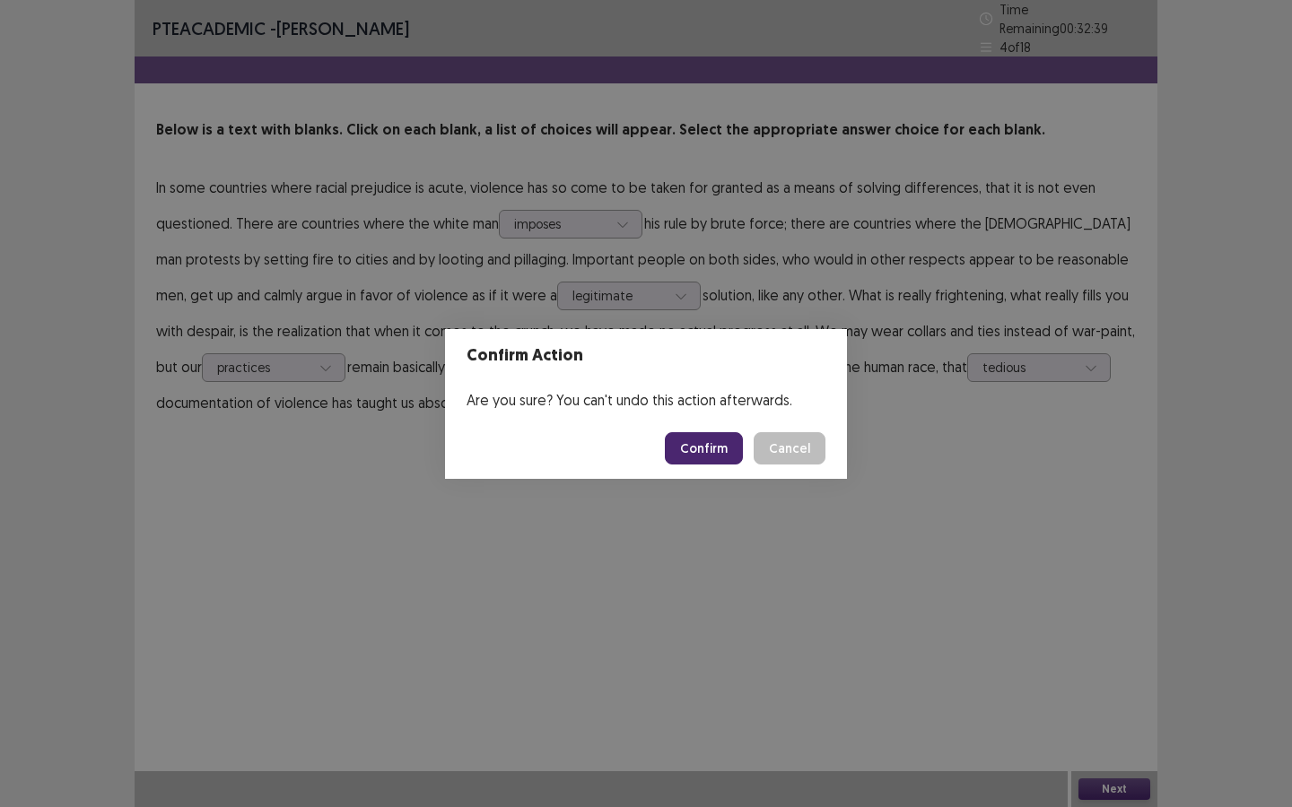
click at [709, 438] on button "Confirm" at bounding box center [704, 448] width 78 height 32
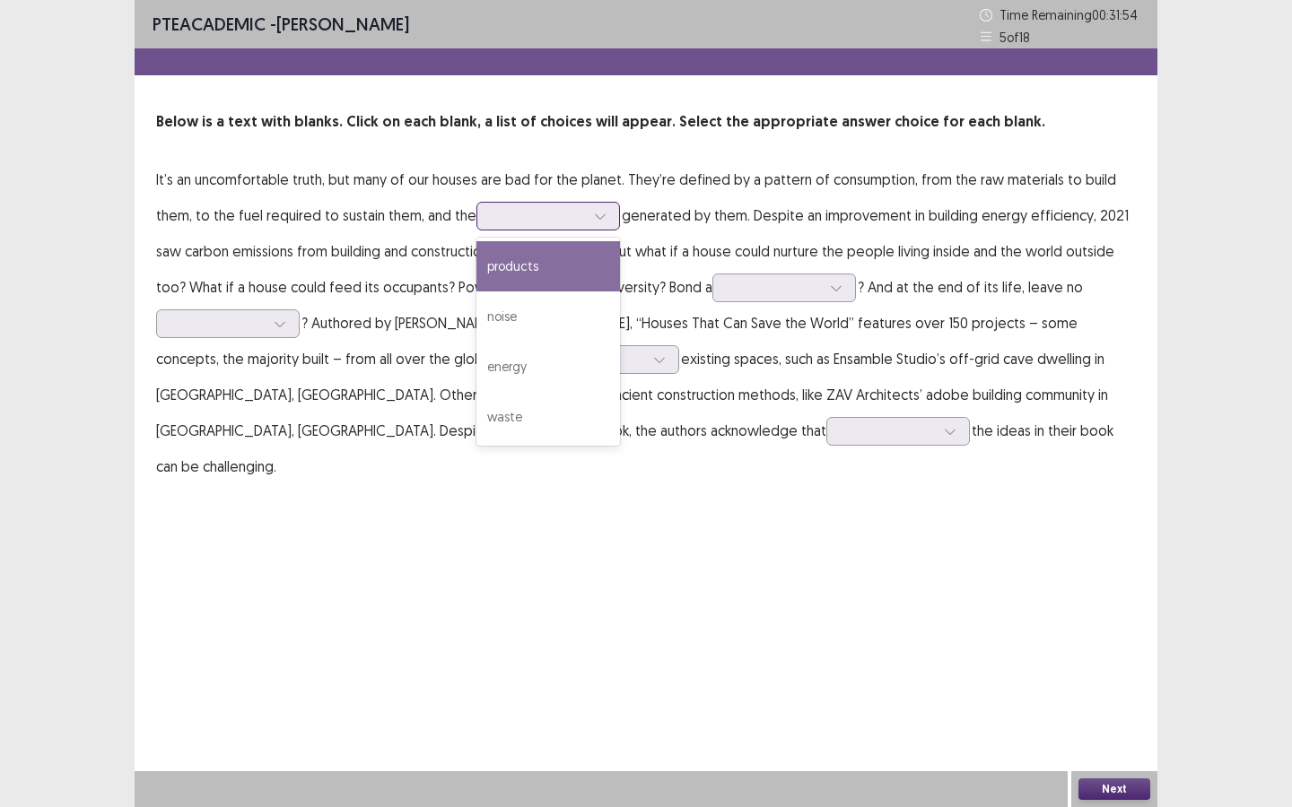
click at [551, 213] on div at bounding box center [538, 215] width 93 height 17
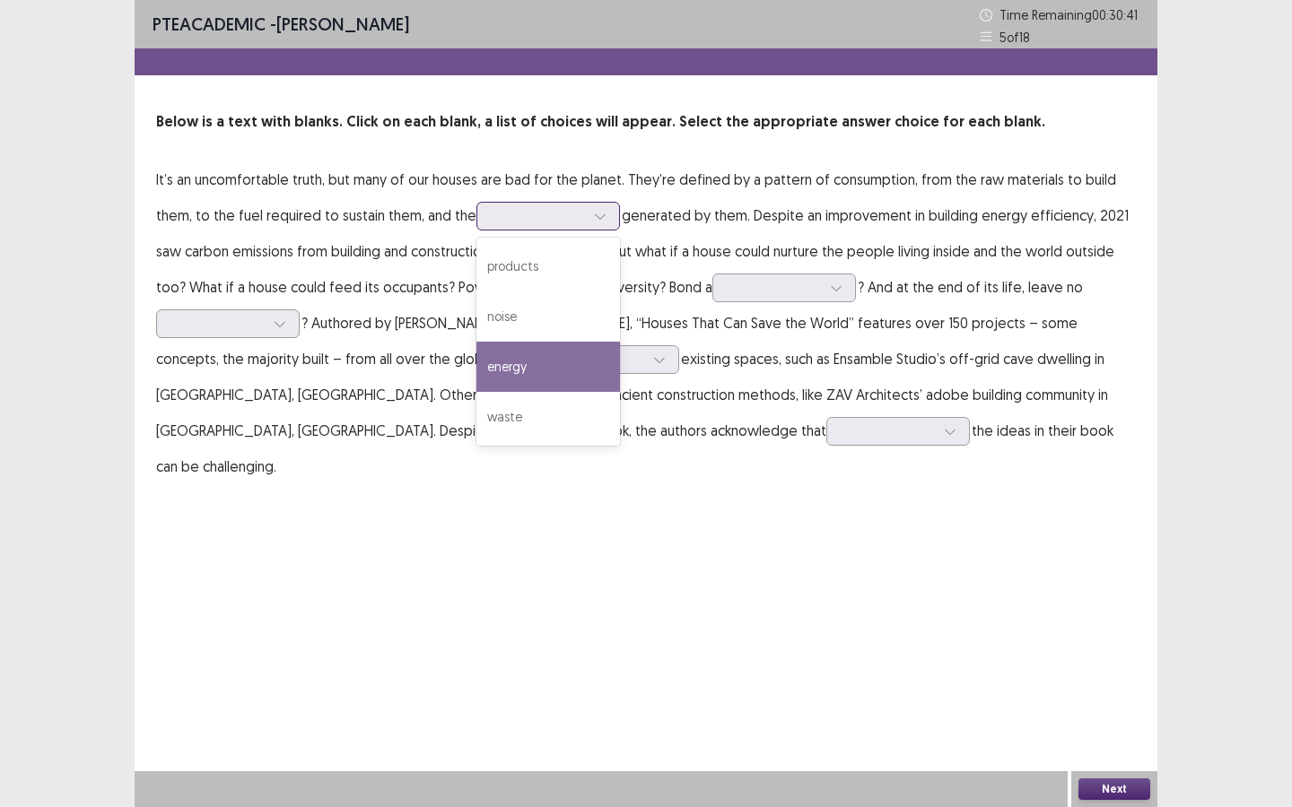
click at [547, 356] on div "energy" at bounding box center [548, 367] width 144 height 50
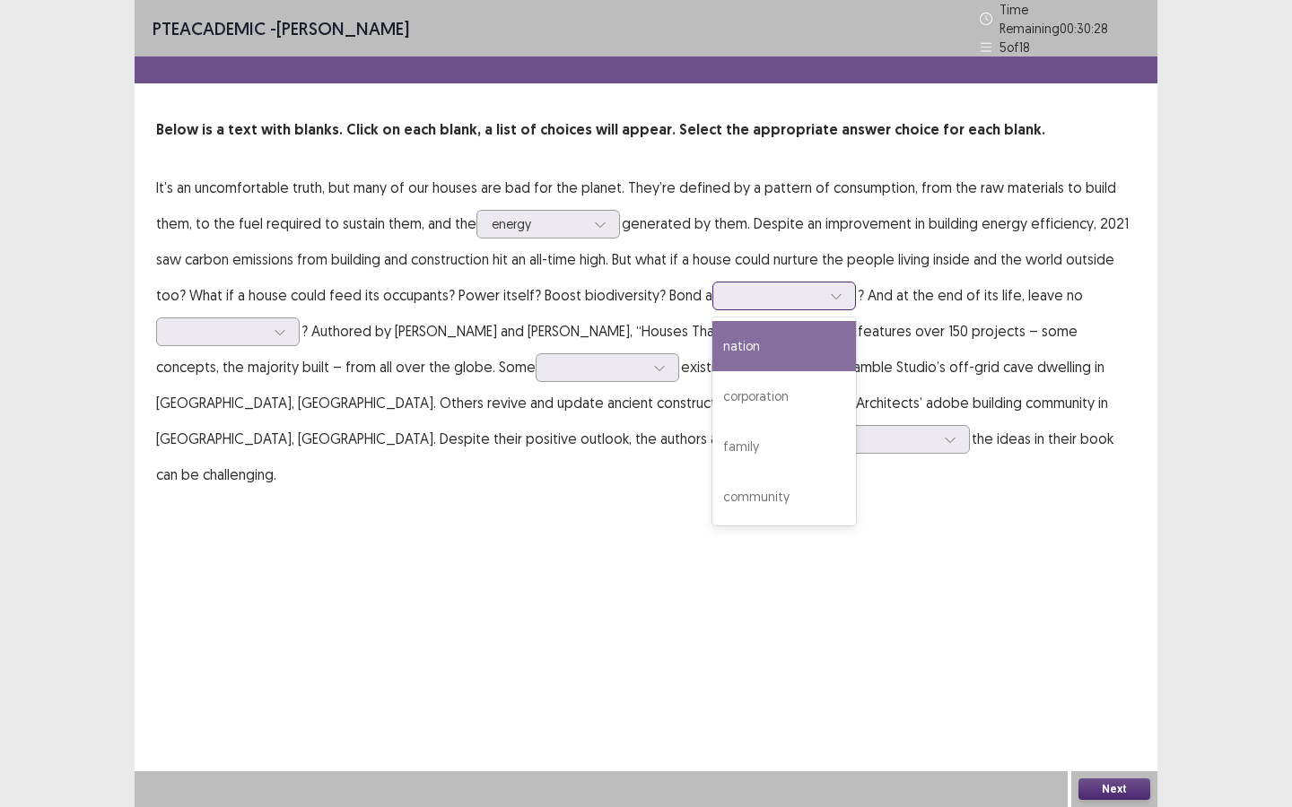
click at [748, 289] on div at bounding box center [773, 295] width 93 height 17
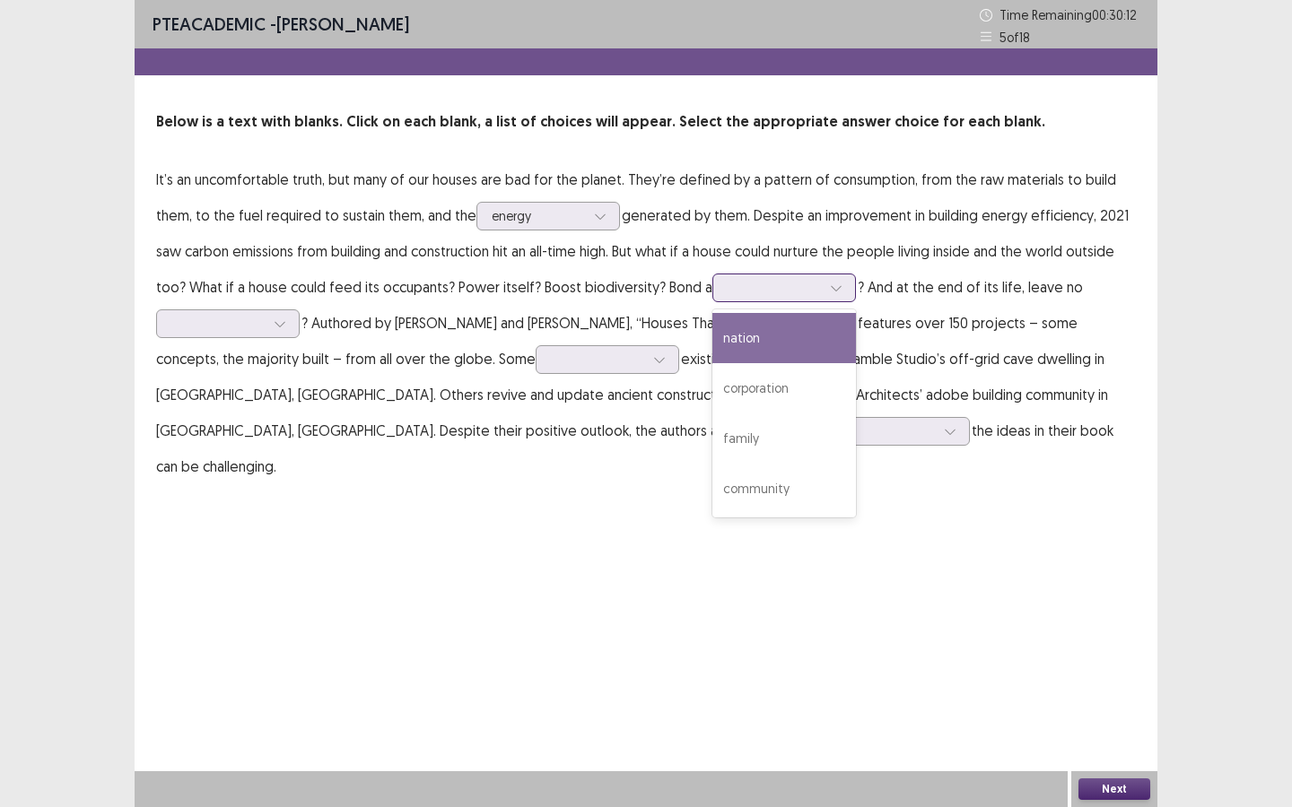
click at [753, 345] on div "nation" at bounding box center [784, 338] width 144 height 50
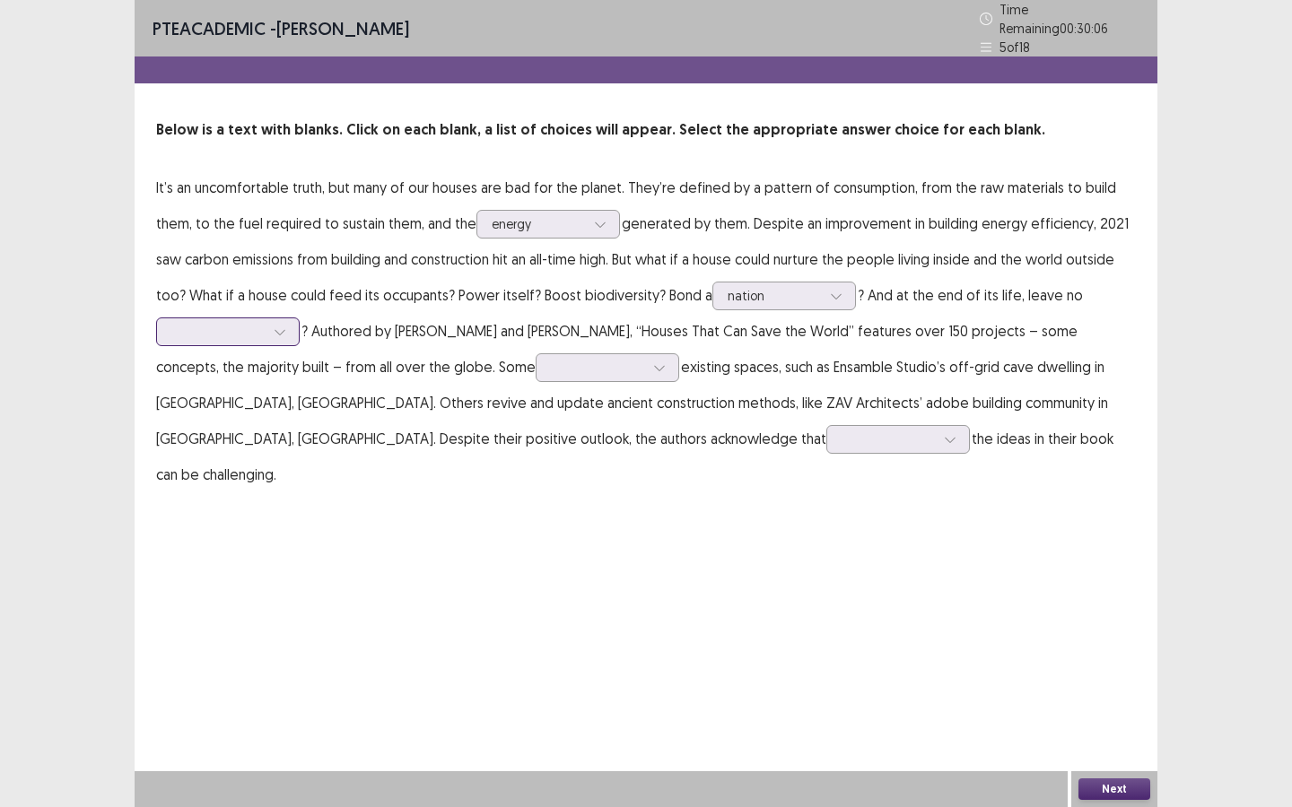
click at [274, 326] on icon at bounding box center [280, 332] width 13 height 13
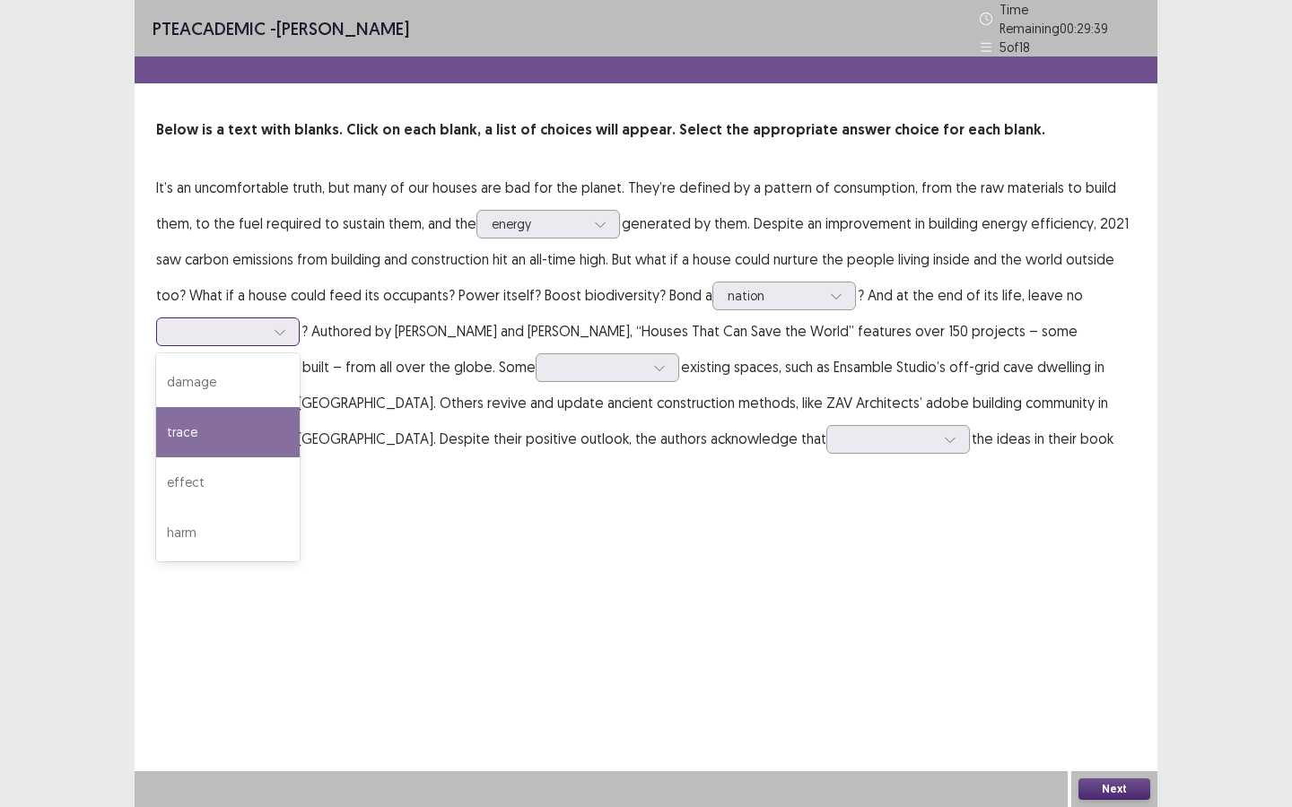
click at [231, 433] on div "trace" at bounding box center [228, 432] width 144 height 50
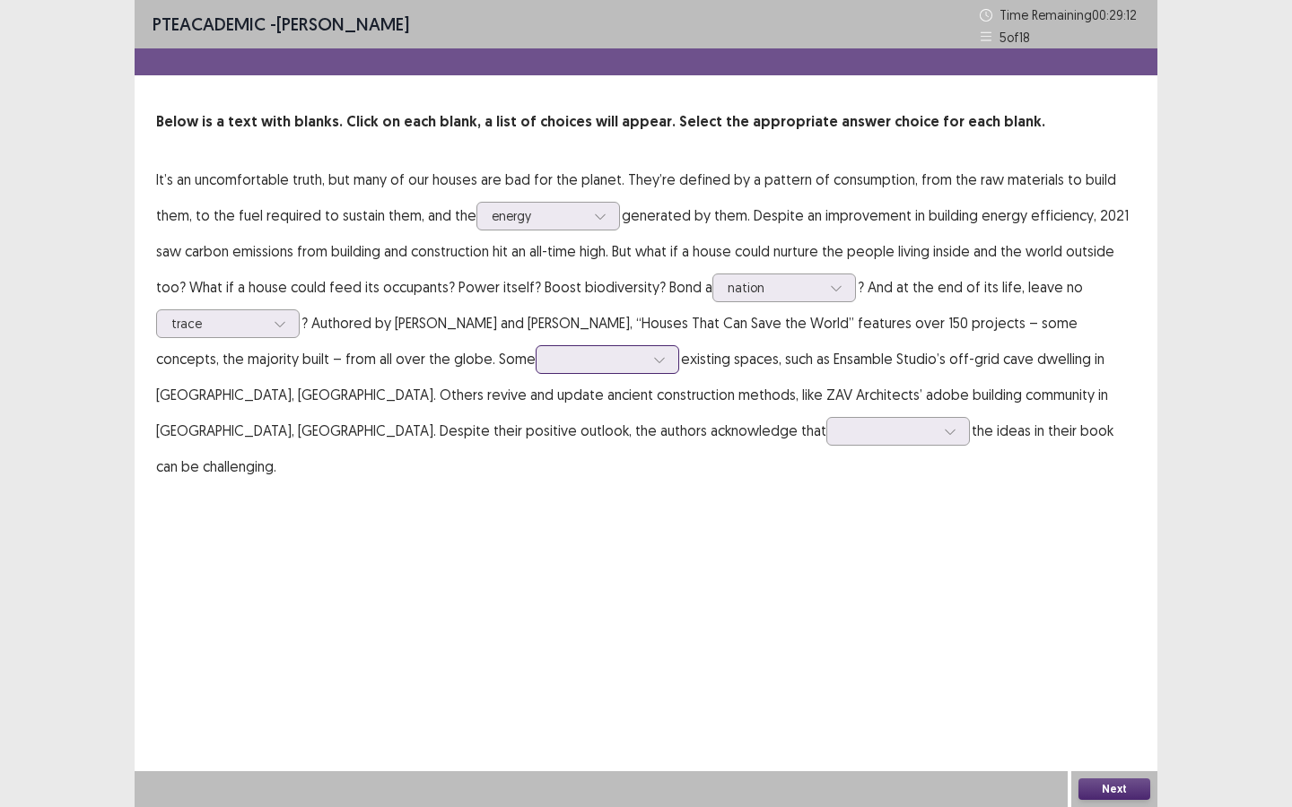
click at [551, 358] on div at bounding box center [597, 359] width 93 height 17
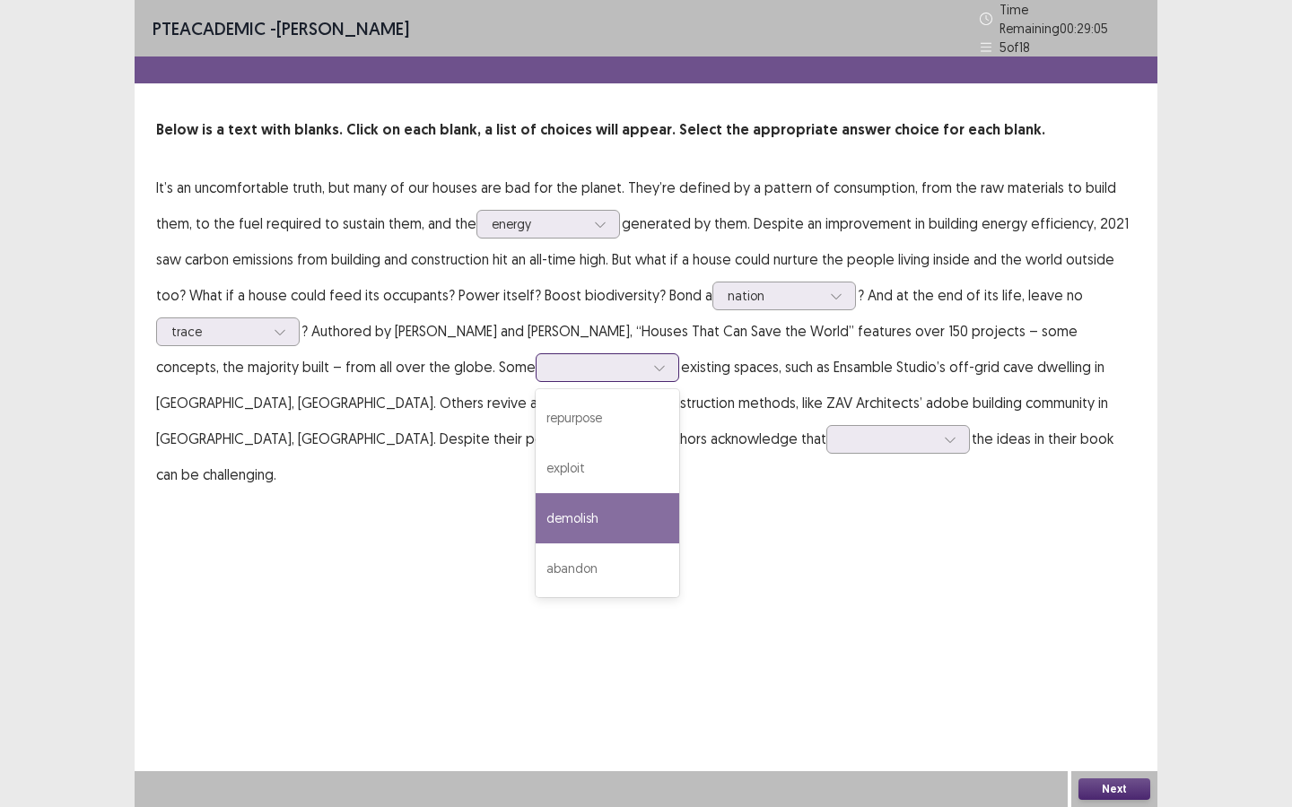
click at [535, 501] on div "demolish" at bounding box center [607, 518] width 144 height 50
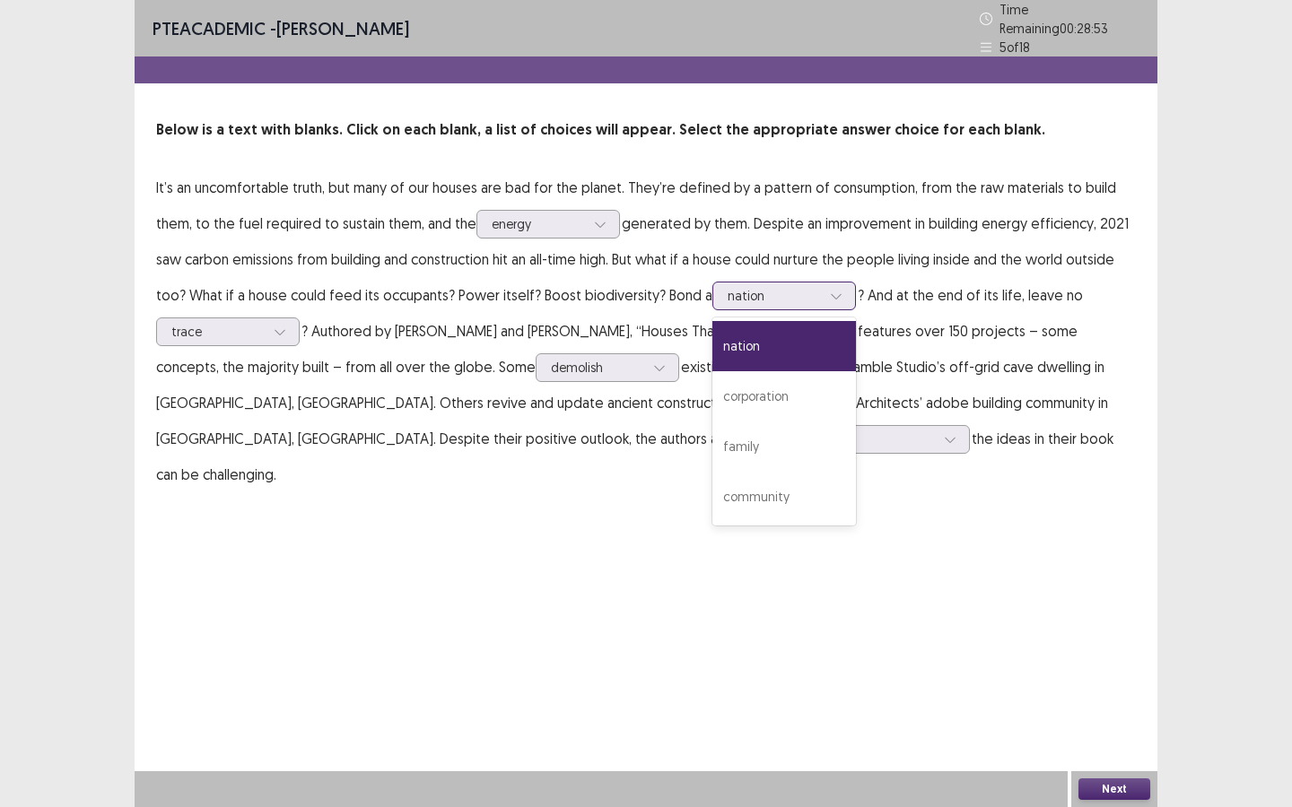
click at [784, 291] on div at bounding box center [773, 295] width 93 height 17
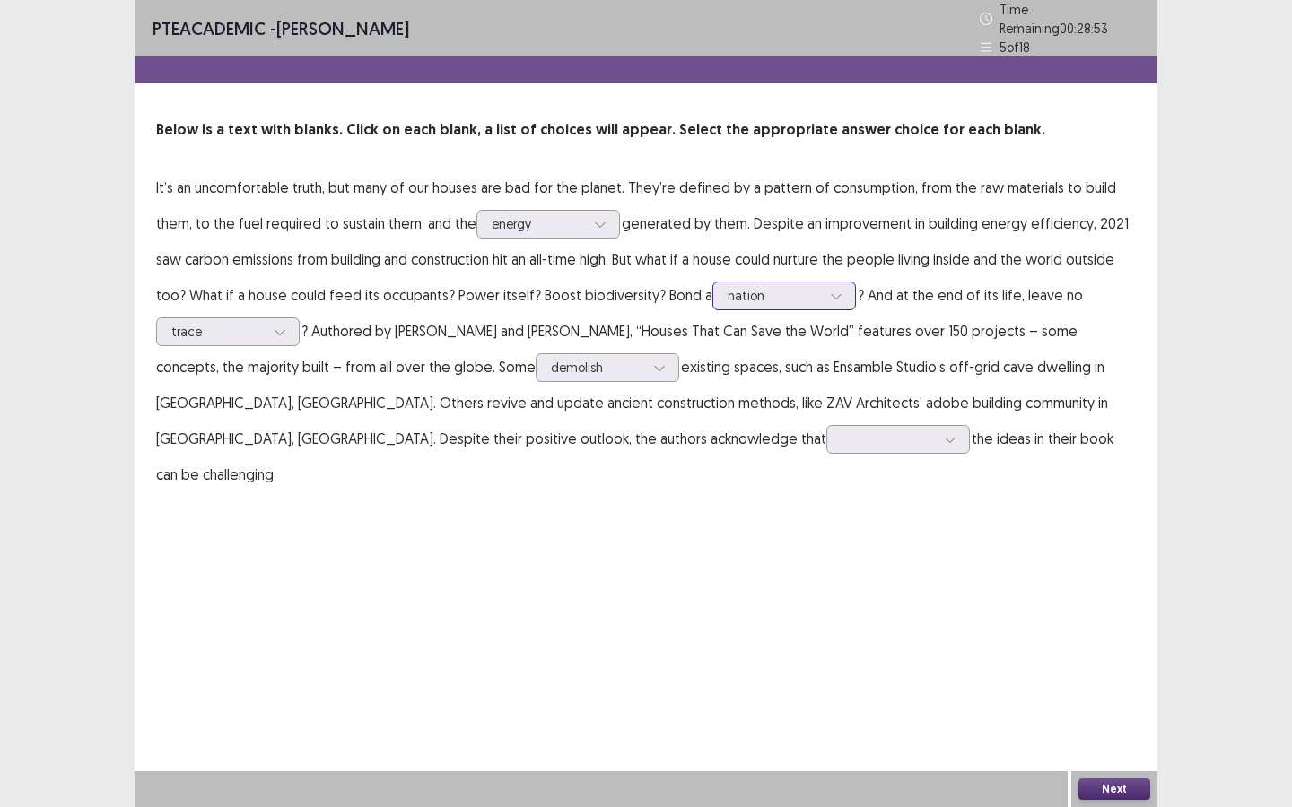
click at [784, 293] on div at bounding box center [773, 295] width 93 height 17
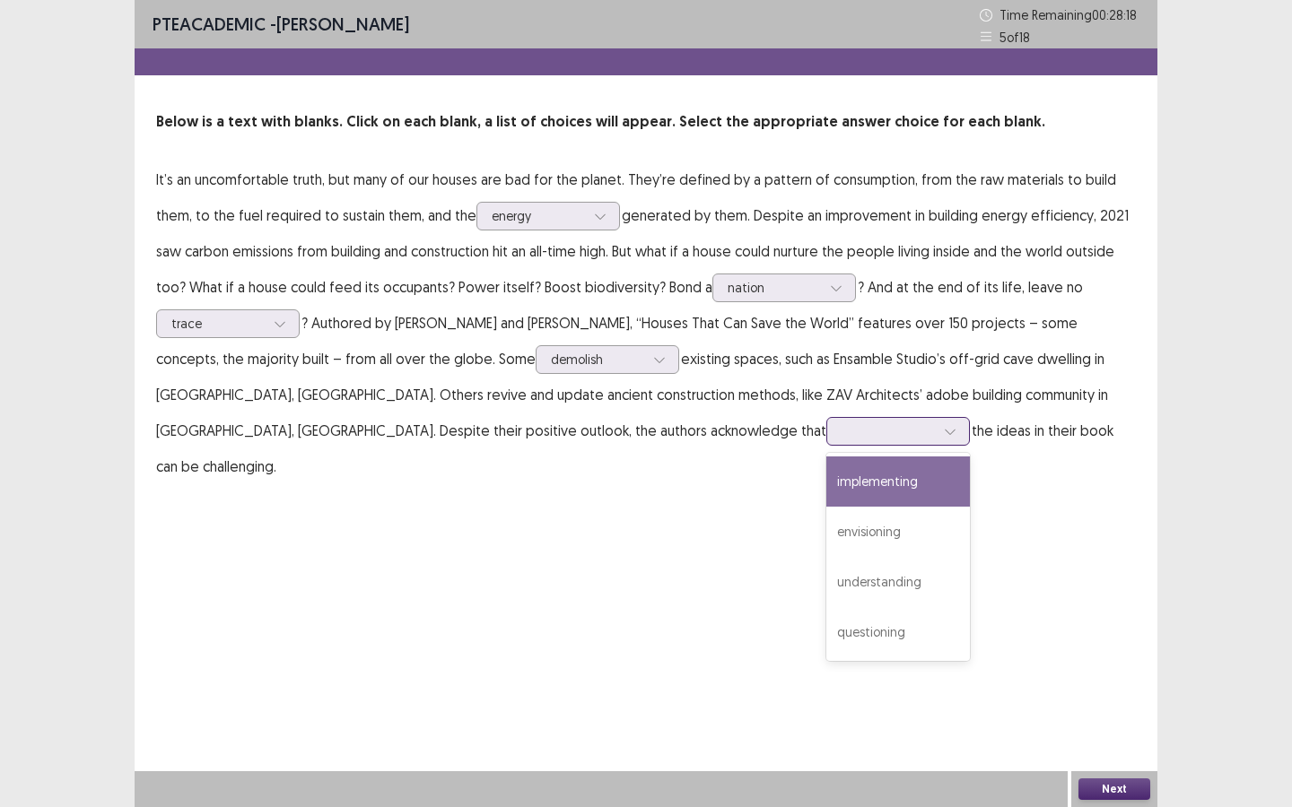
click at [841, 435] on div at bounding box center [887, 430] width 93 height 17
click at [826, 481] on div "implementing" at bounding box center [898, 482] width 144 height 50
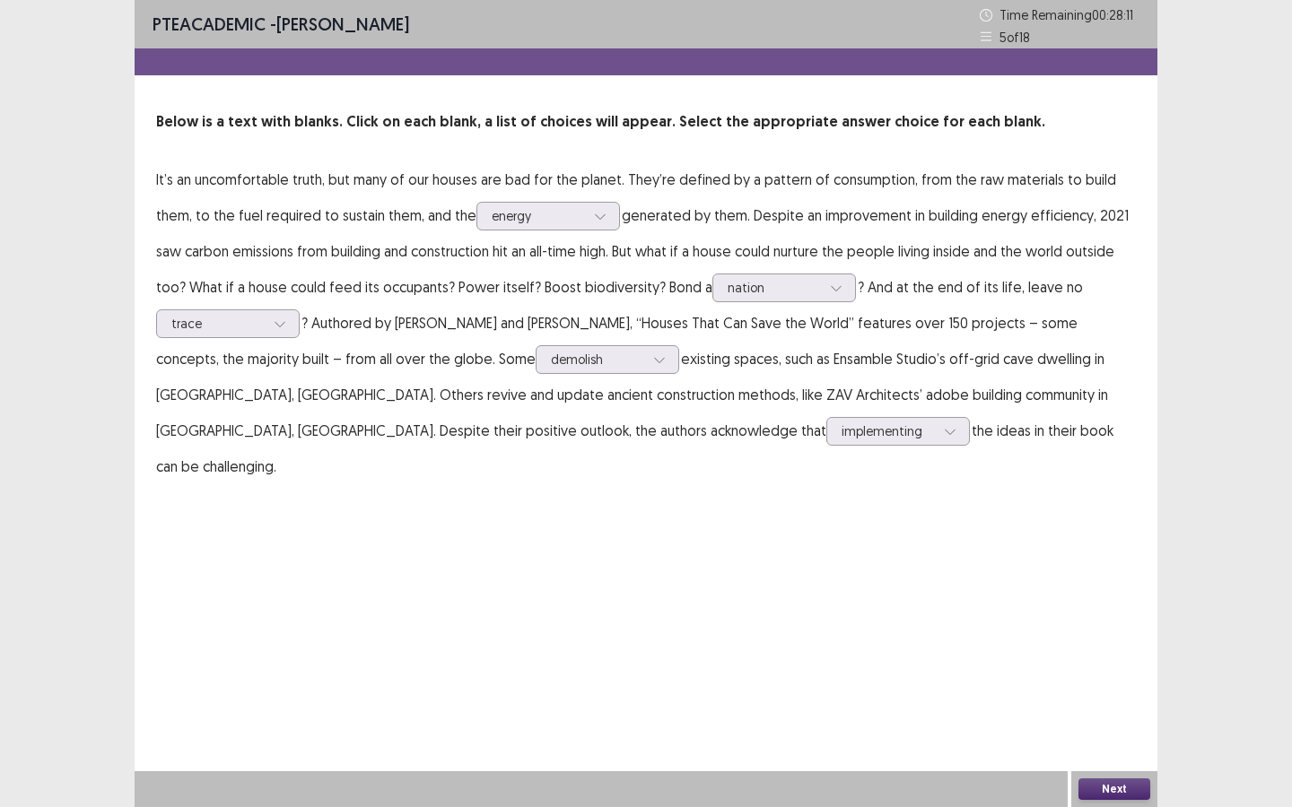
click at [1106, 789] on button "Next" at bounding box center [1114, 790] width 72 height 22
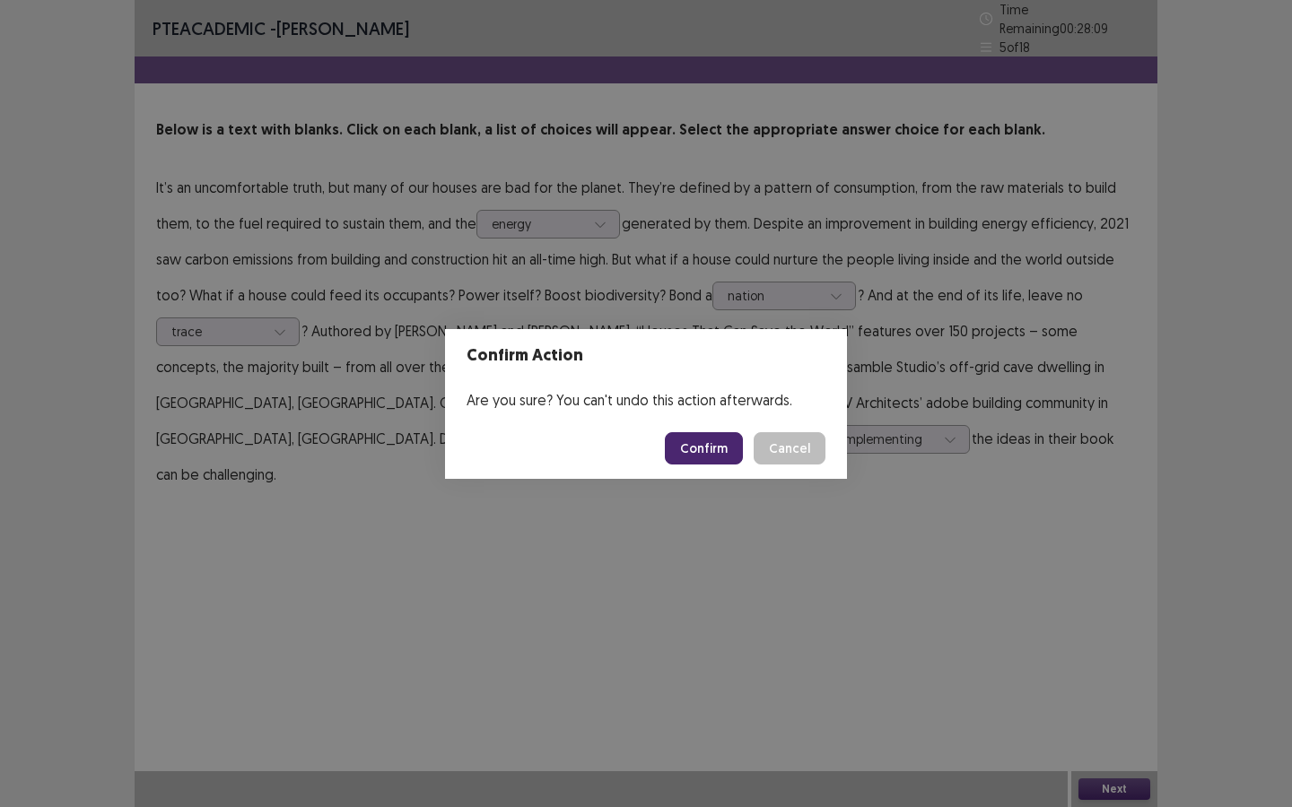
click at [722, 454] on button "Confirm" at bounding box center [704, 448] width 78 height 32
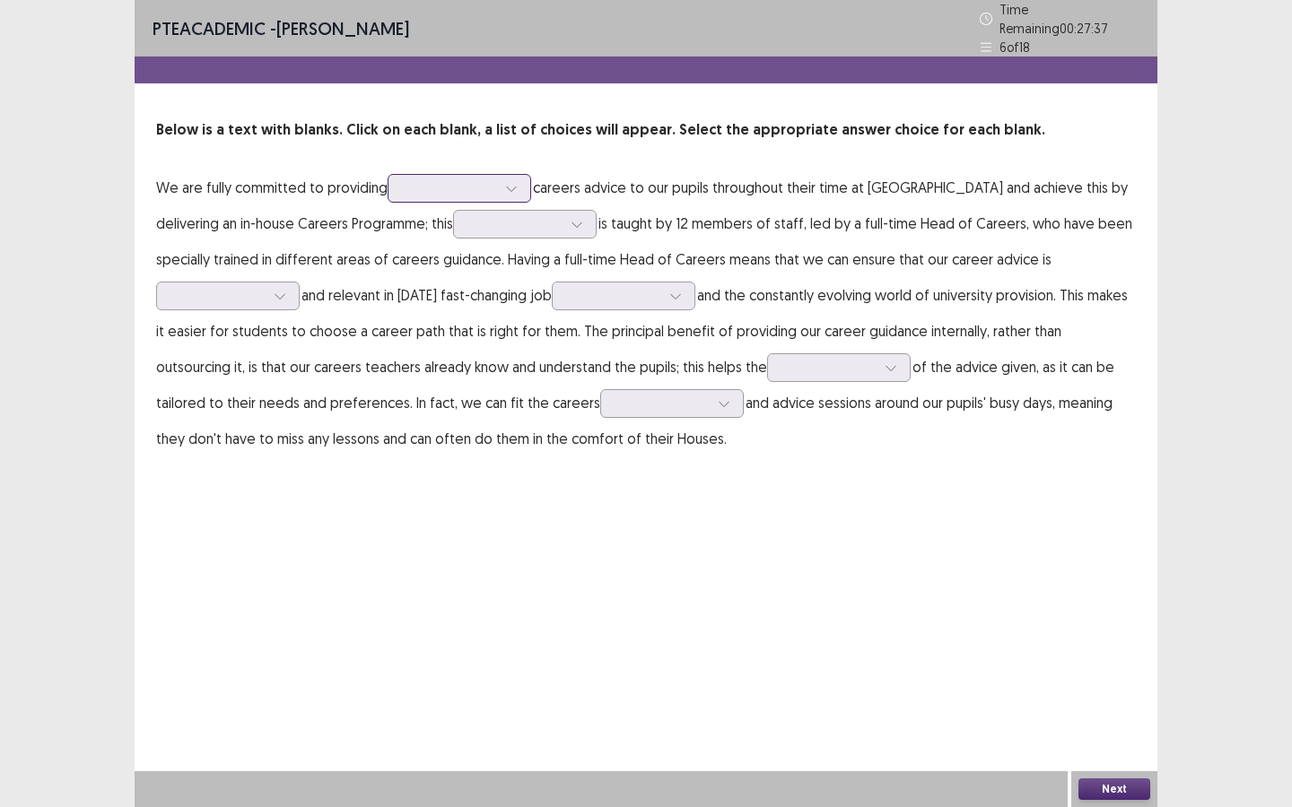
click at [479, 181] on div at bounding box center [449, 187] width 93 height 17
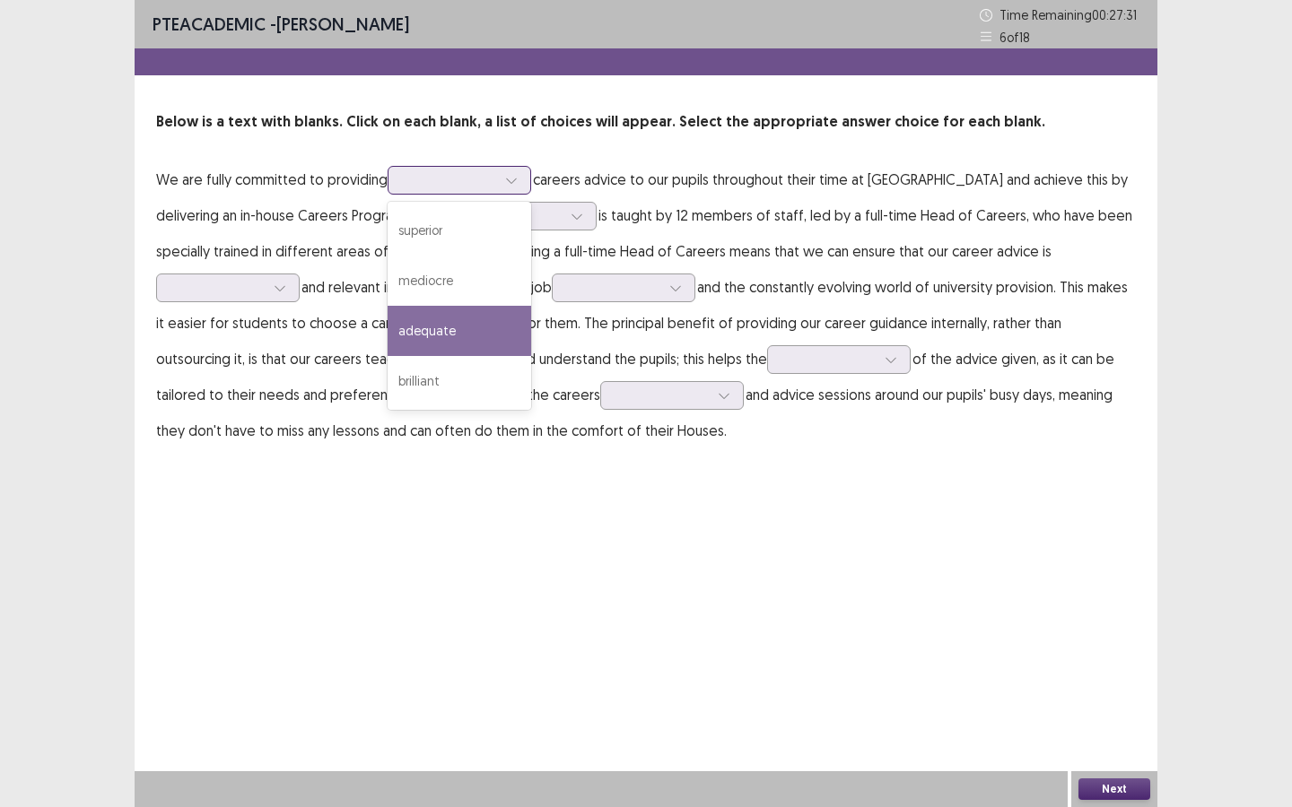
click at [461, 336] on div "adequate" at bounding box center [459, 331] width 144 height 50
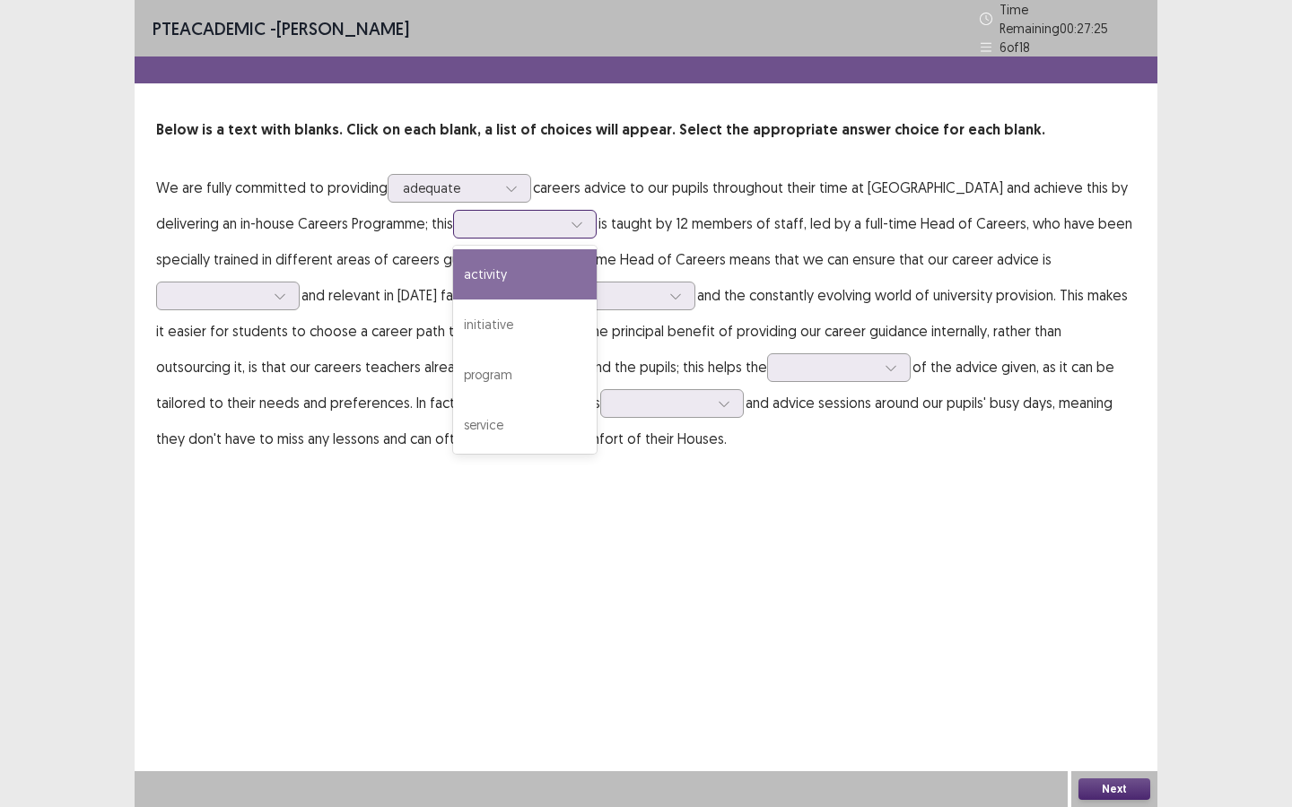
click at [570, 218] on icon at bounding box center [576, 224] width 13 height 13
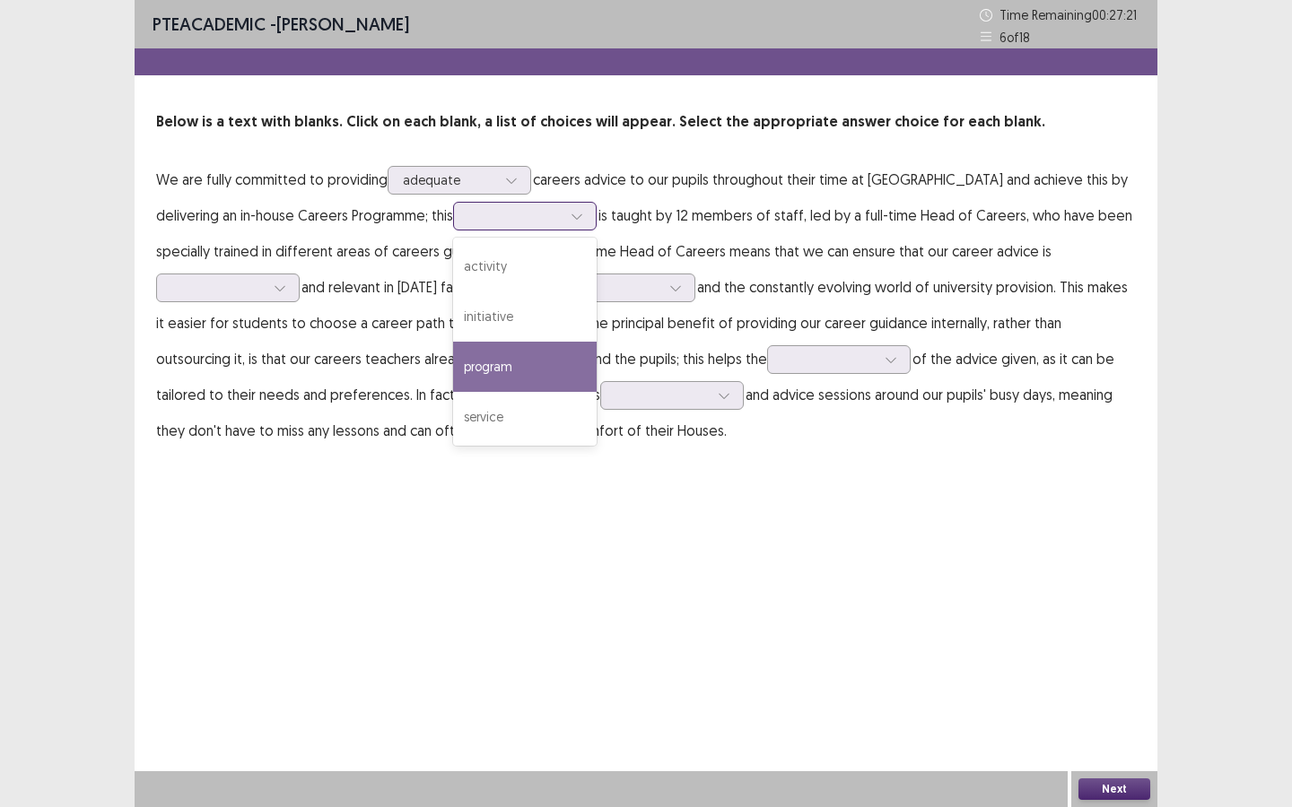
click at [465, 361] on div "program" at bounding box center [525, 367] width 144 height 50
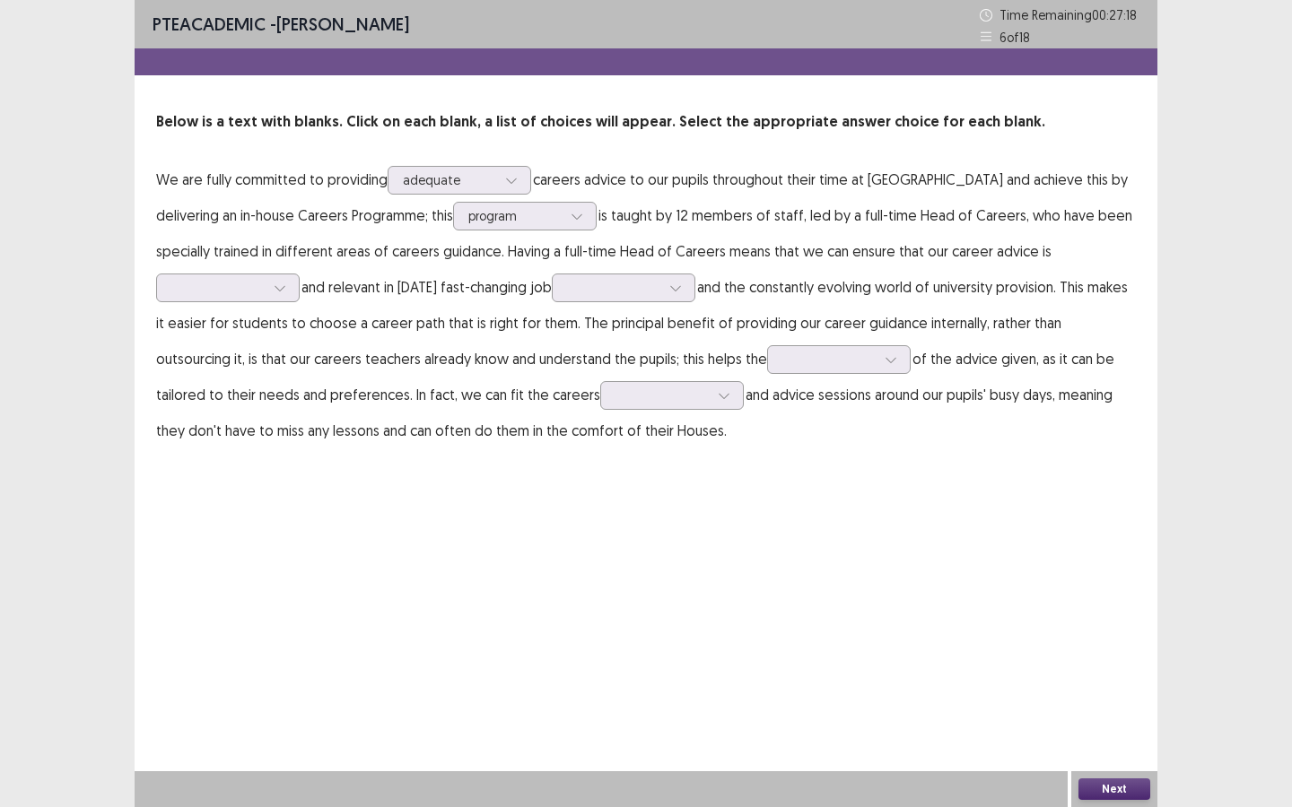
drag, startPoint x: 733, startPoint y: 217, endPoint x: 875, endPoint y: 227, distance: 143.0
click at [875, 227] on p "We are fully committed to providing adequate careers advice to our pupils throu…" at bounding box center [645, 304] width 979 height 287
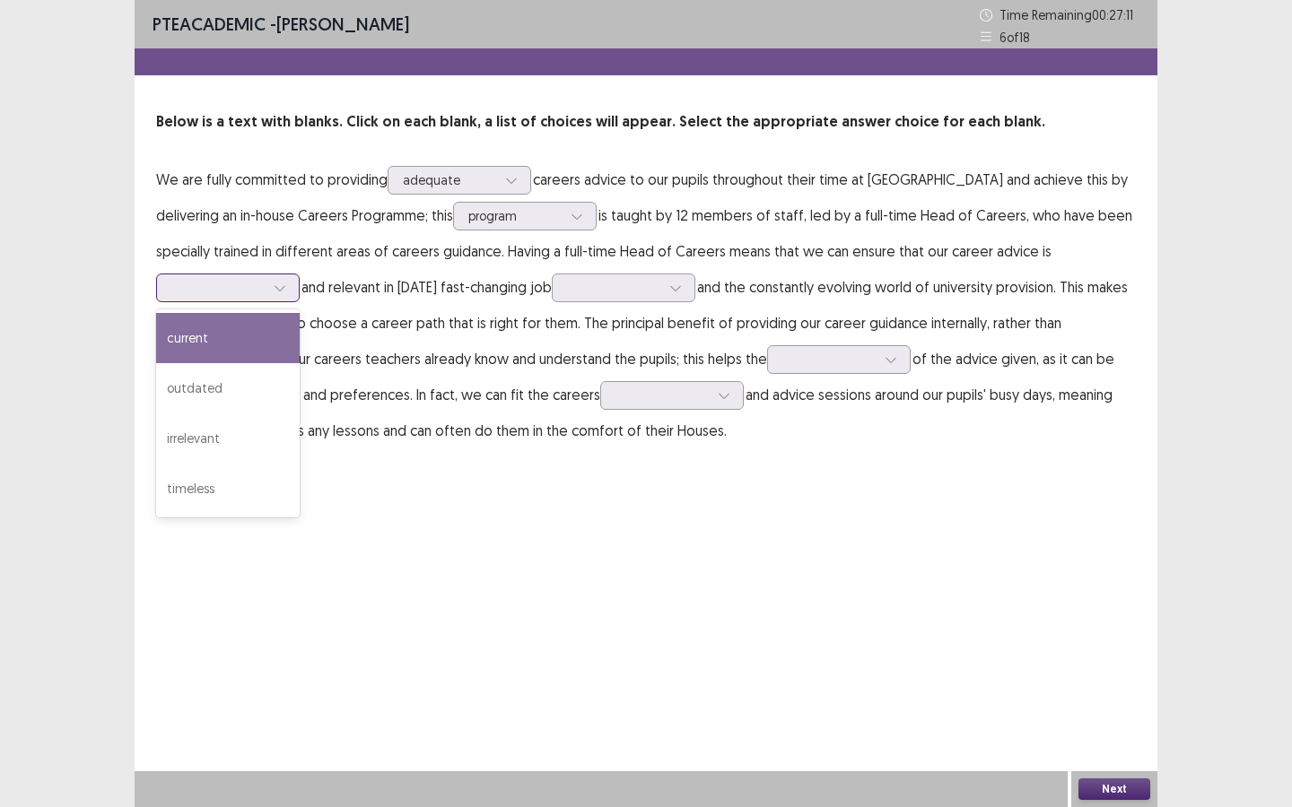
click at [265, 279] on div at bounding box center [217, 287] width 93 height 17
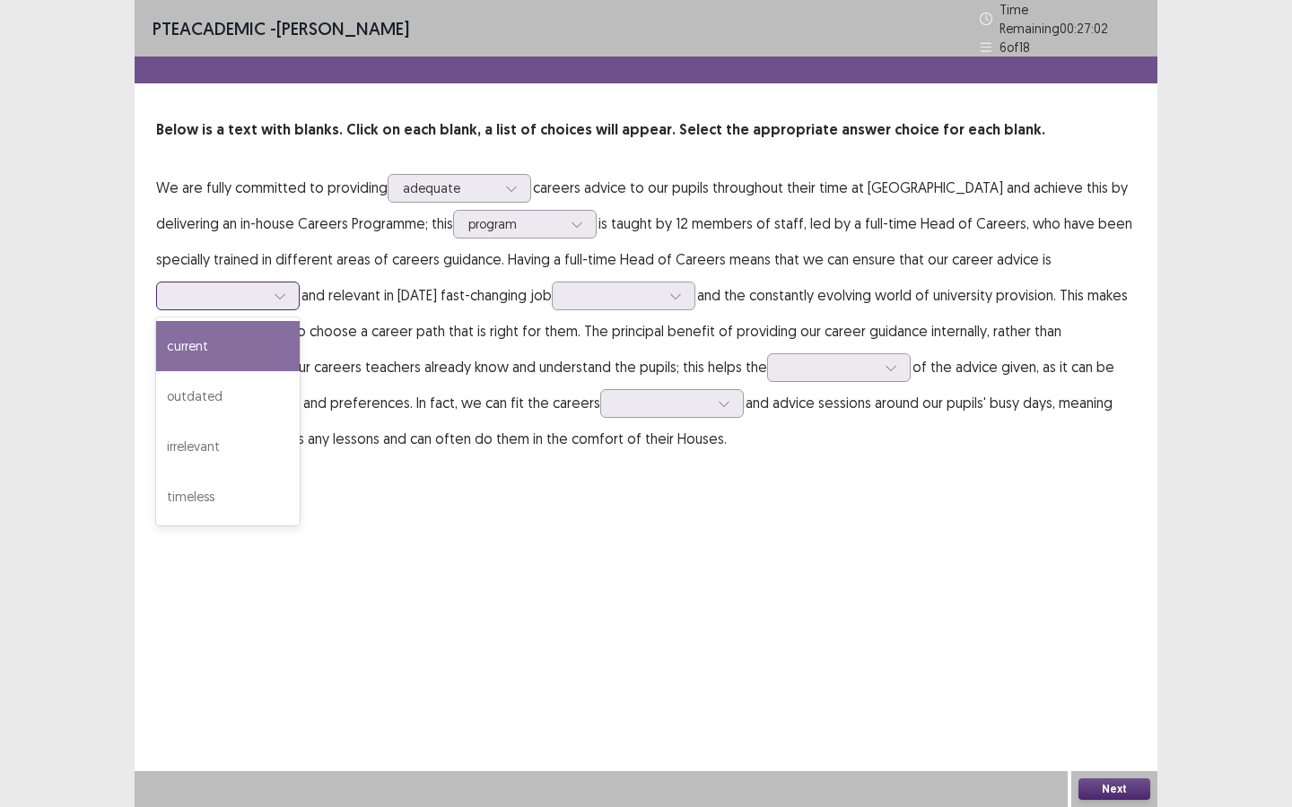
click at [265, 287] on div at bounding box center [217, 295] width 93 height 17
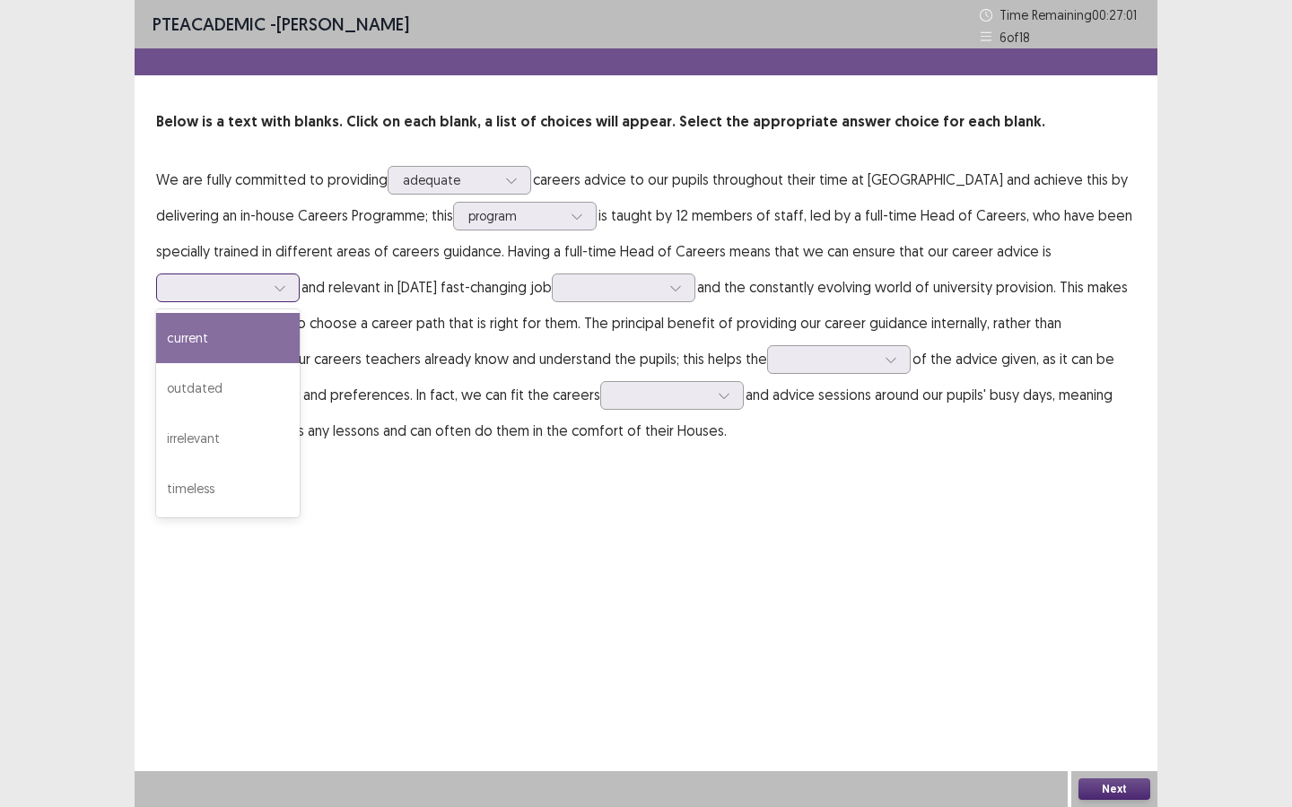
click at [300, 313] on div "current" at bounding box center [228, 338] width 144 height 50
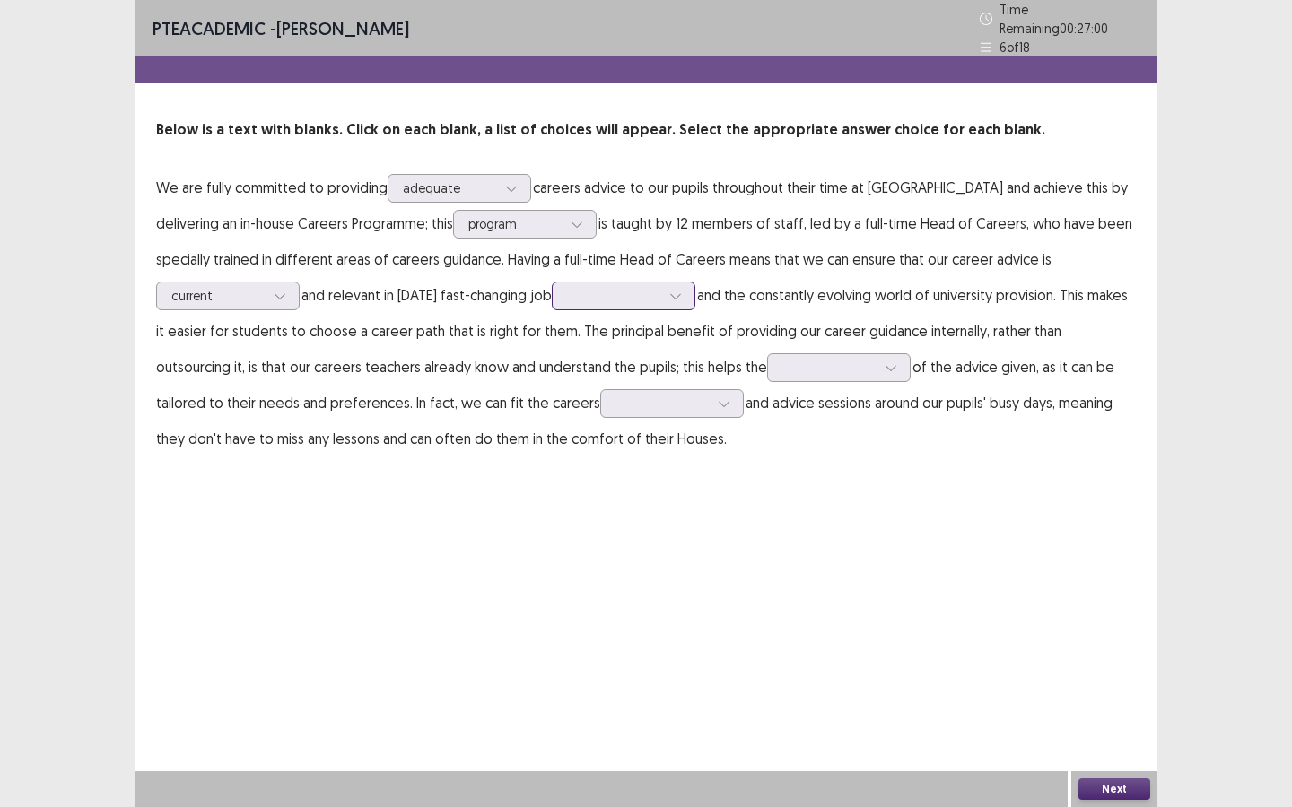
click at [662, 283] on div at bounding box center [675, 296] width 27 height 27
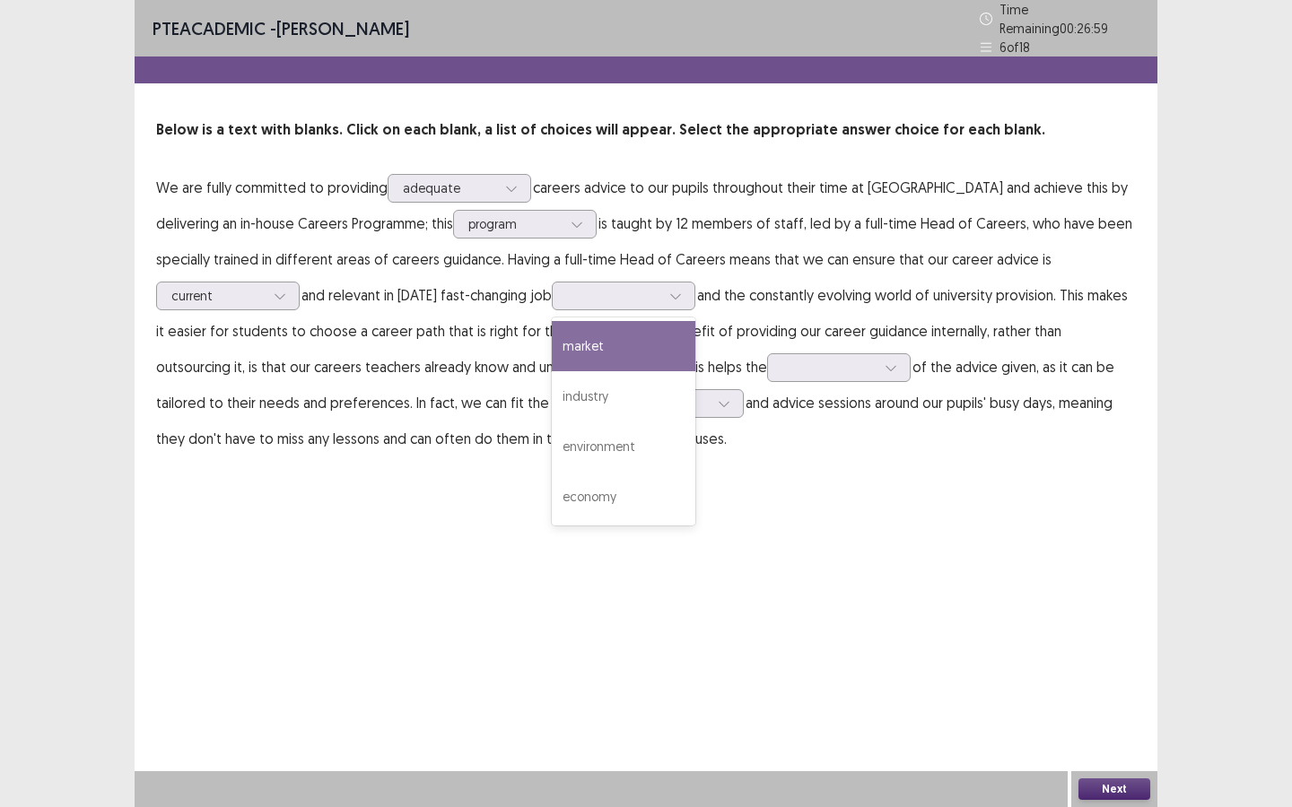
click at [604, 292] on p "We are fully committed to providing adequate careers advice to our pupils throu…" at bounding box center [645, 313] width 979 height 287
click at [669, 292] on icon at bounding box center [675, 296] width 13 height 13
click at [552, 352] on div "market" at bounding box center [624, 346] width 144 height 50
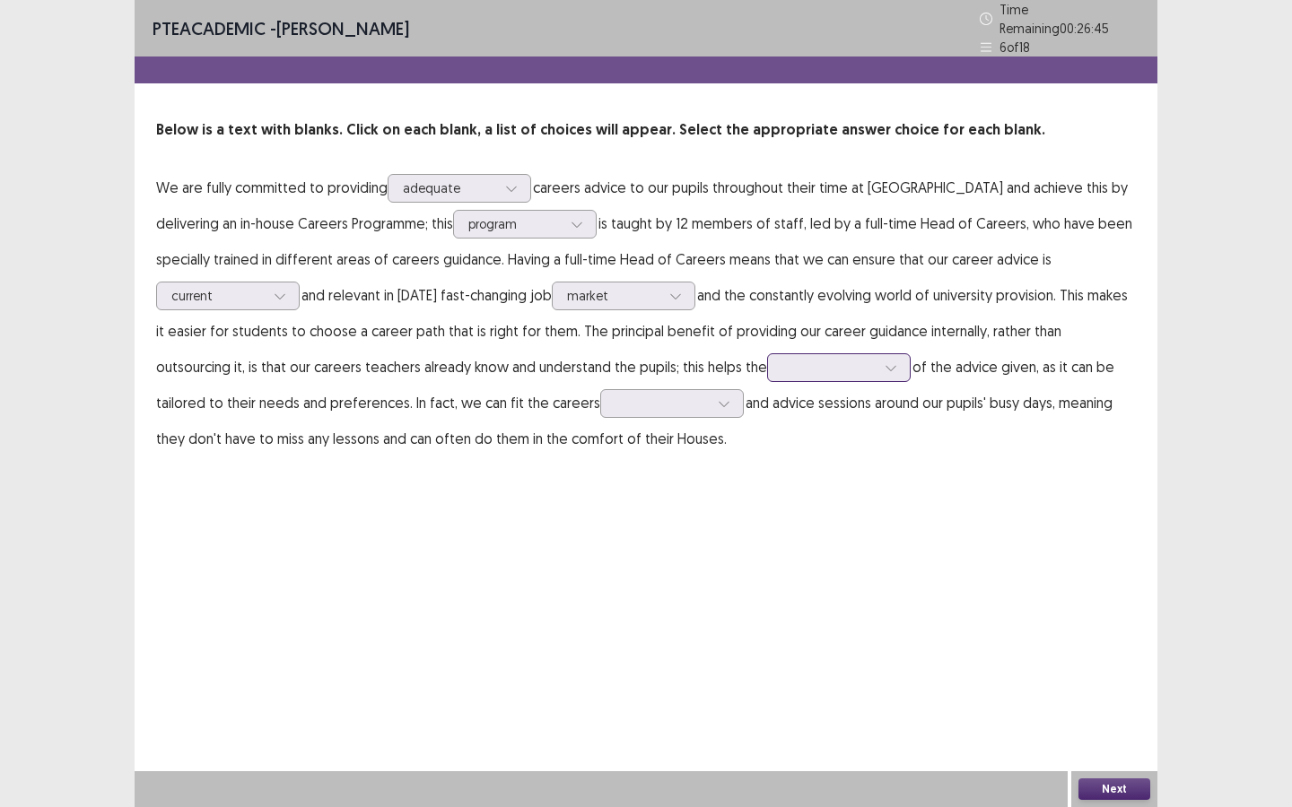
click at [782, 359] on div at bounding box center [828, 367] width 93 height 17
click at [767, 417] on div "quality" at bounding box center [839, 418] width 144 height 50
click at [615, 395] on div at bounding box center [661, 403] width 93 height 17
click at [649, 513] on div "PTE academic - Odelia kuo Time Remaining 00 : 26 : 29 6 of 18 Below is a text w…" at bounding box center [646, 403] width 1022 height 807
click at [710, 405] on div at bounding box center [723, 403] width 27 height 27
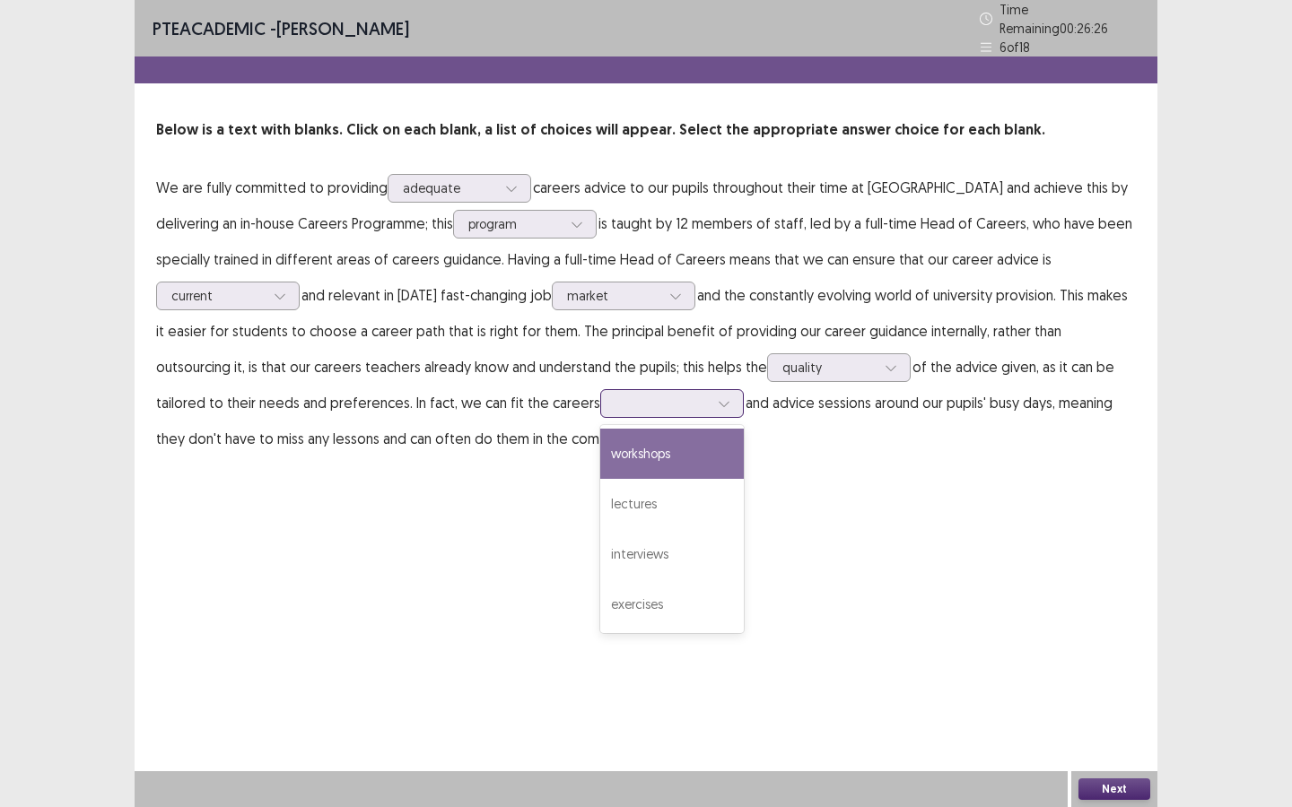
click at [600, 457] on div "workshops" at bounding box center [672, 454] width 144 height 50
click at [1116, 805] on div "Next" at bounding box center [1114, 789] width 86 height 36
click at [1113, 794] on button "Next" at bounding box center [1114, 790] width 72 height 22
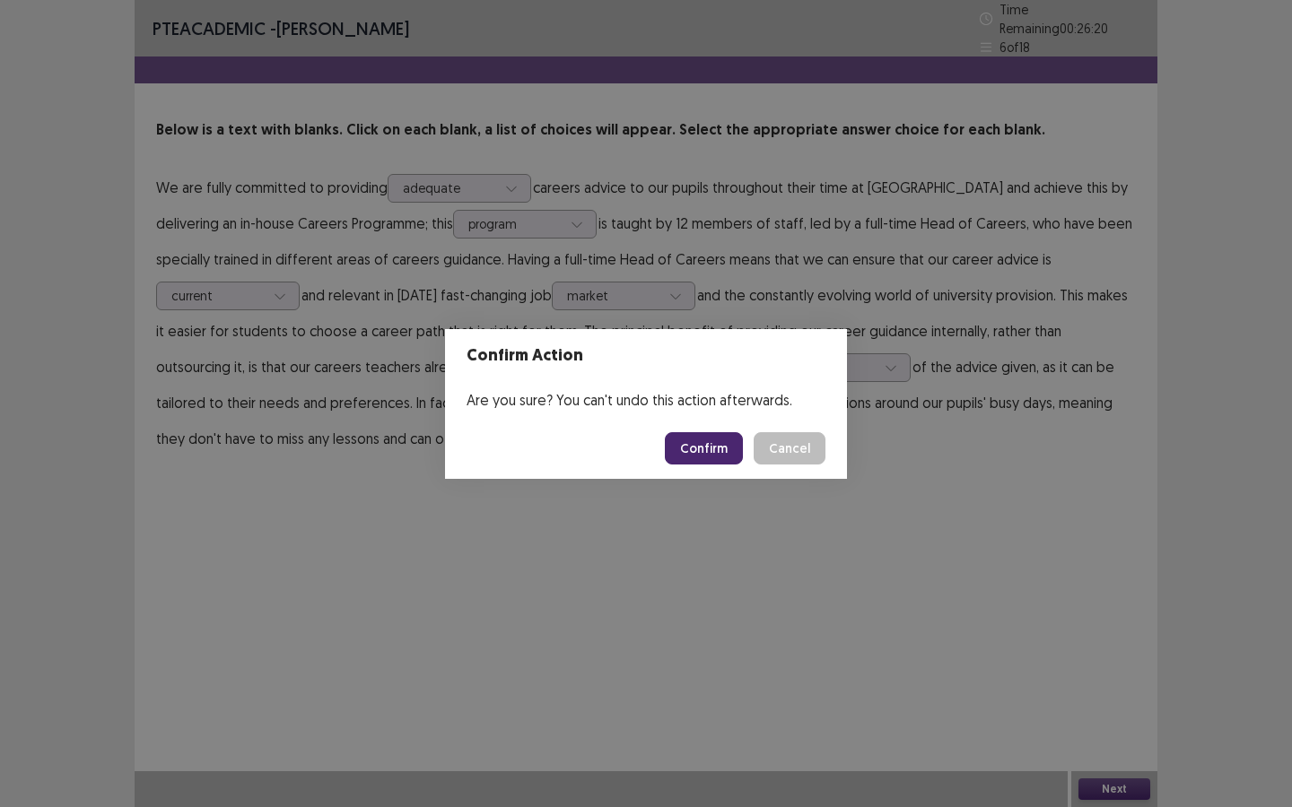
click at [718, 451] on button "Confirm" at bounding box center [704, 448] width 78 height 32
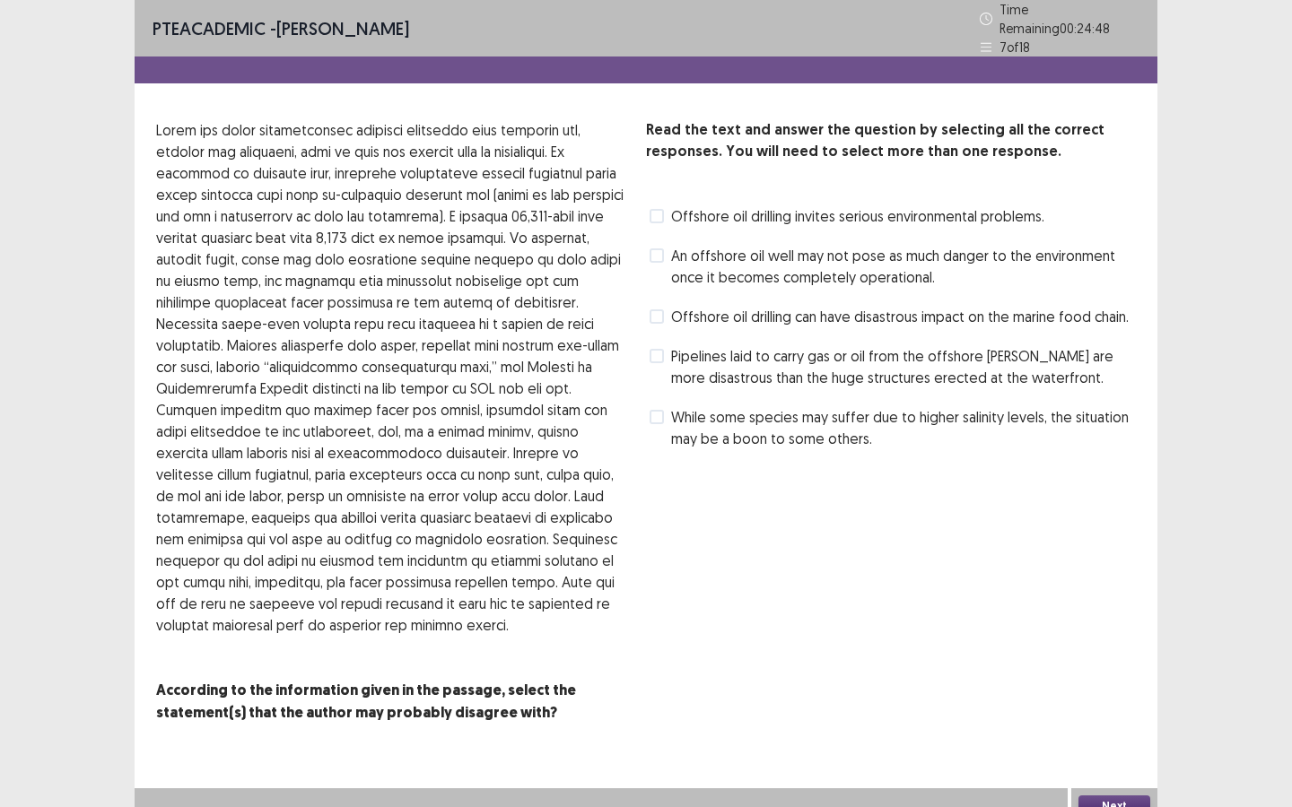
click at [655, 209] on span at bounding box center [656, 216] width 14 height 14
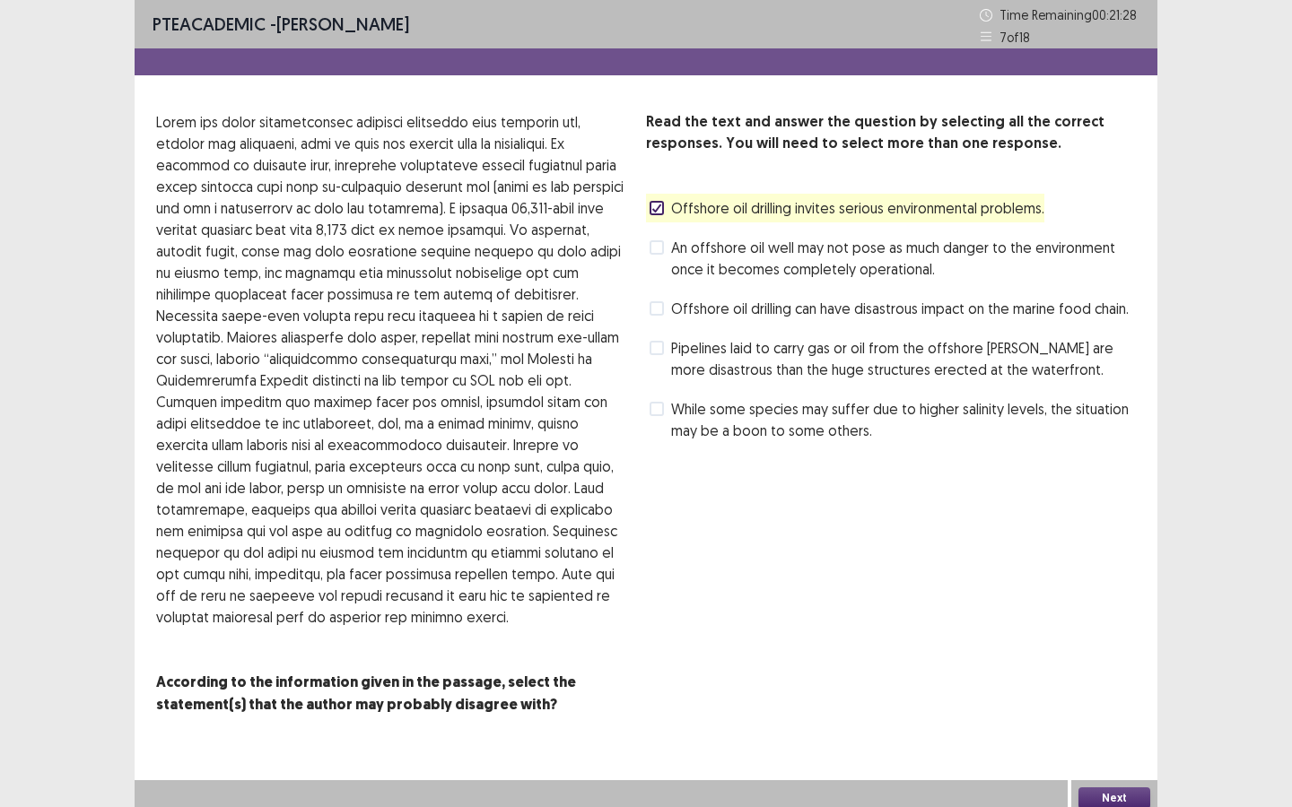
click at [655, 205] on icon at bounding box center [656, 208] width 11 height 9
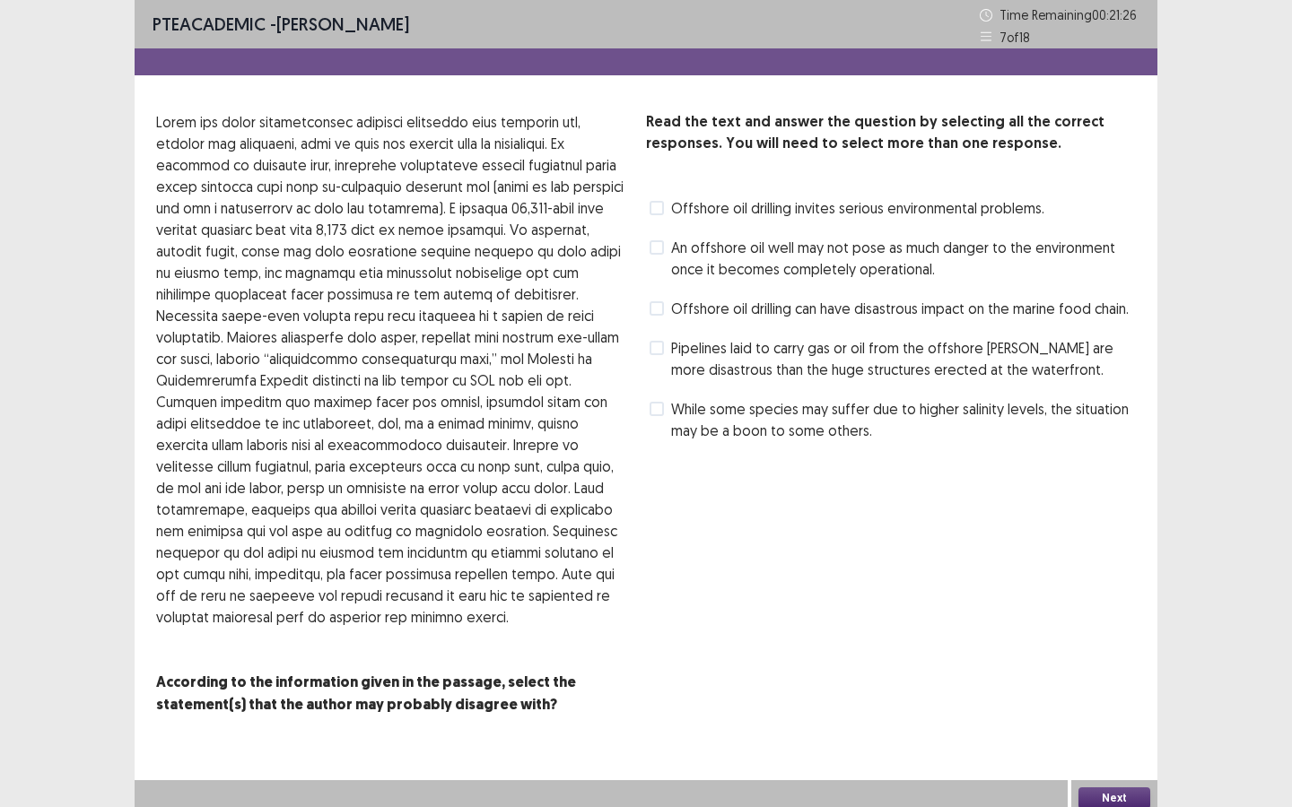
click at [661, 251] on span at bounding box center [656, 247] width 14 height 14
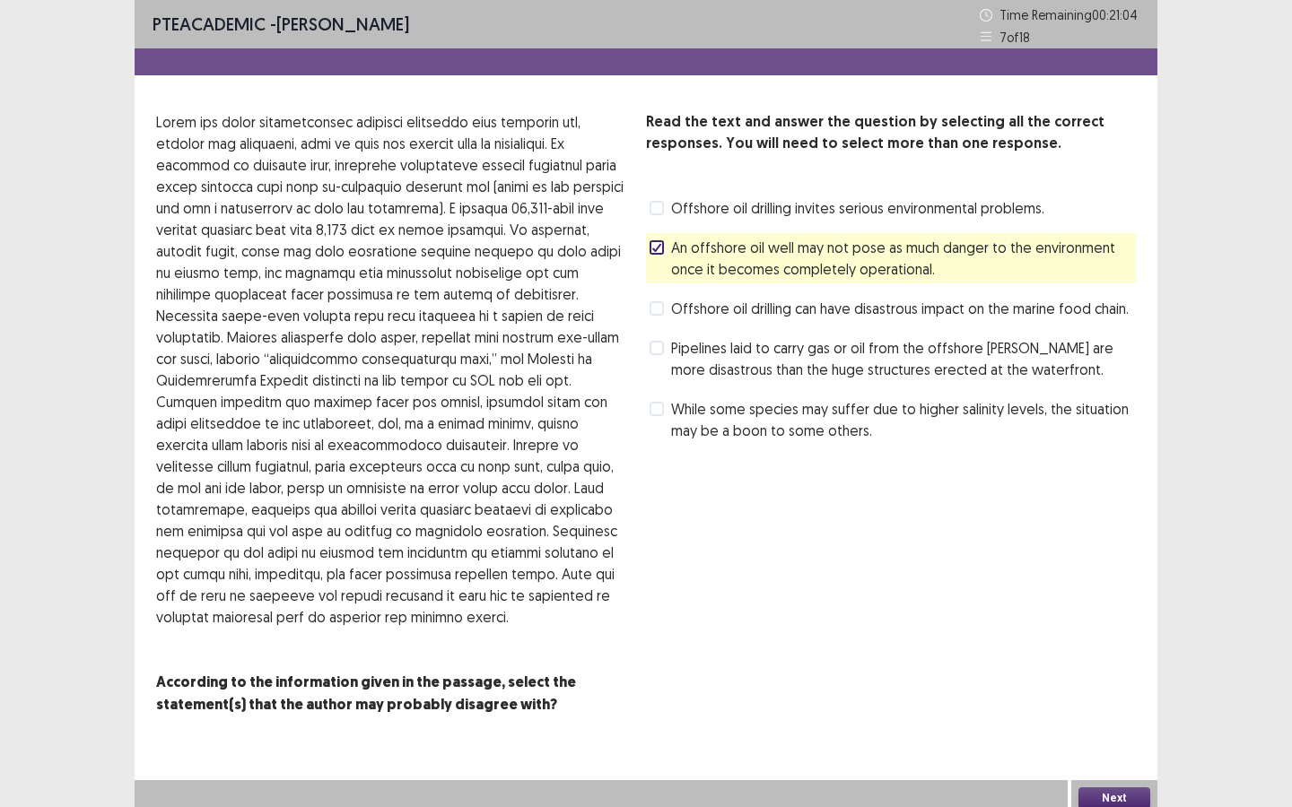
click at [697, 415] on span "While some species may suffer due to higher salinity levels, the situation may …" at bounding box center [903, 419] width 465 height 43
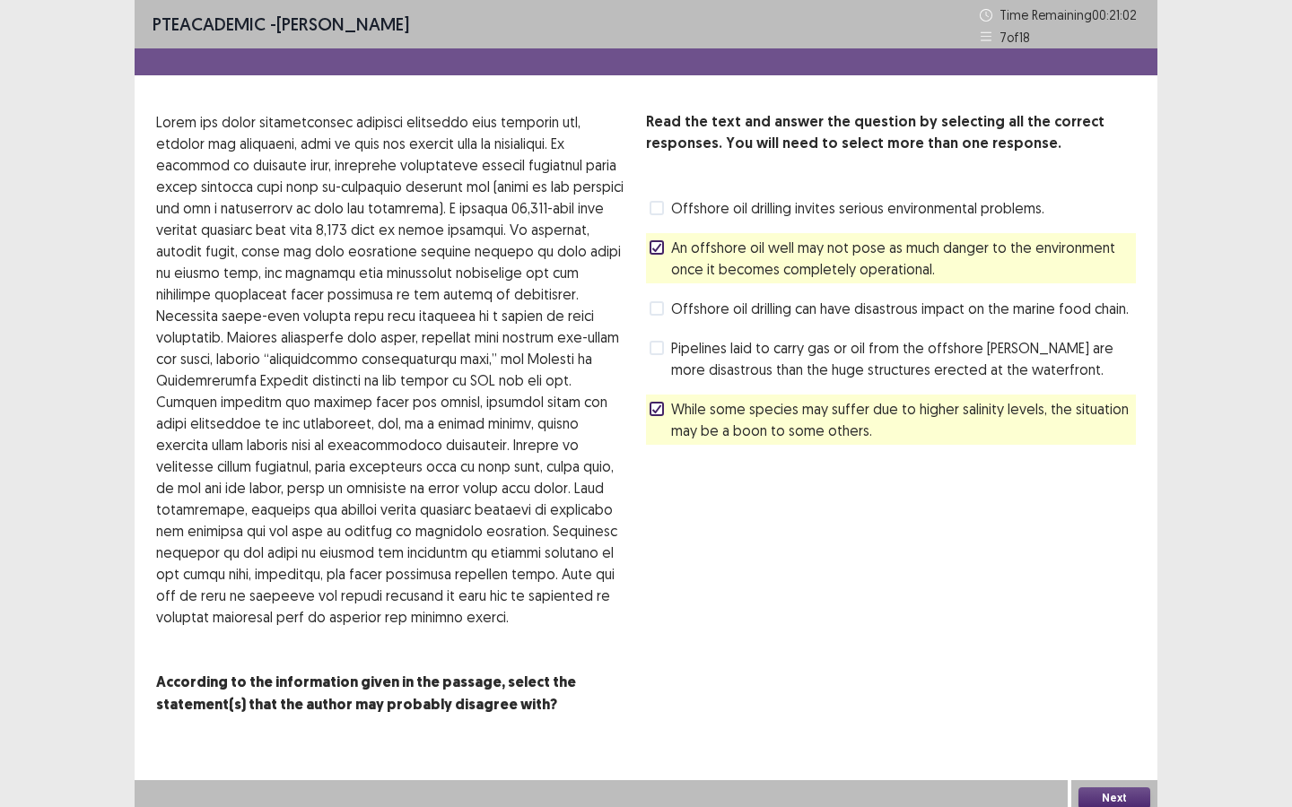
click at [696, 415] on span "While some species may suffer due to higher salinity levels, the situation may …" at bounding box center [903, 419] width 465 height 43
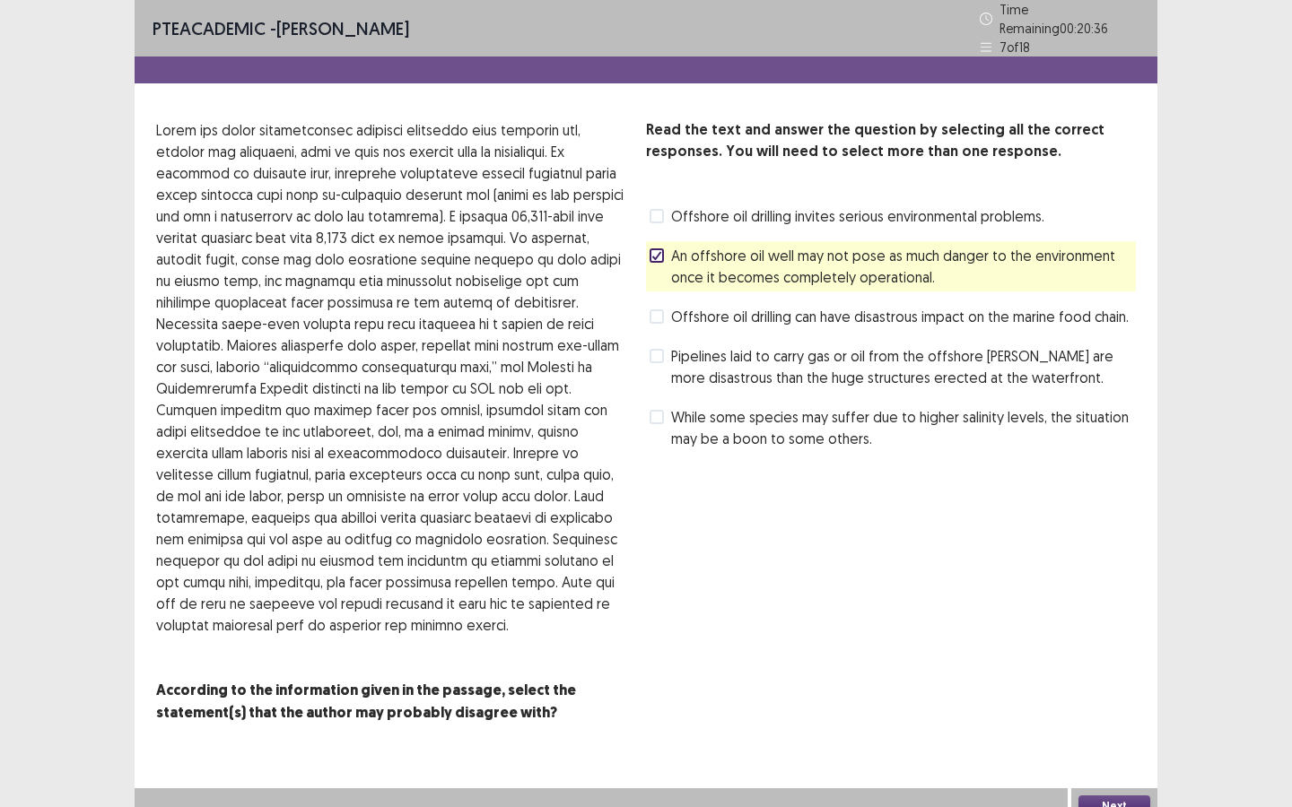
click at [777, 353] on span "Pipelines laid to carry gas or oil from the offshore wells are more disastrous …" at bounding box center [903, 366] width 465 height 43
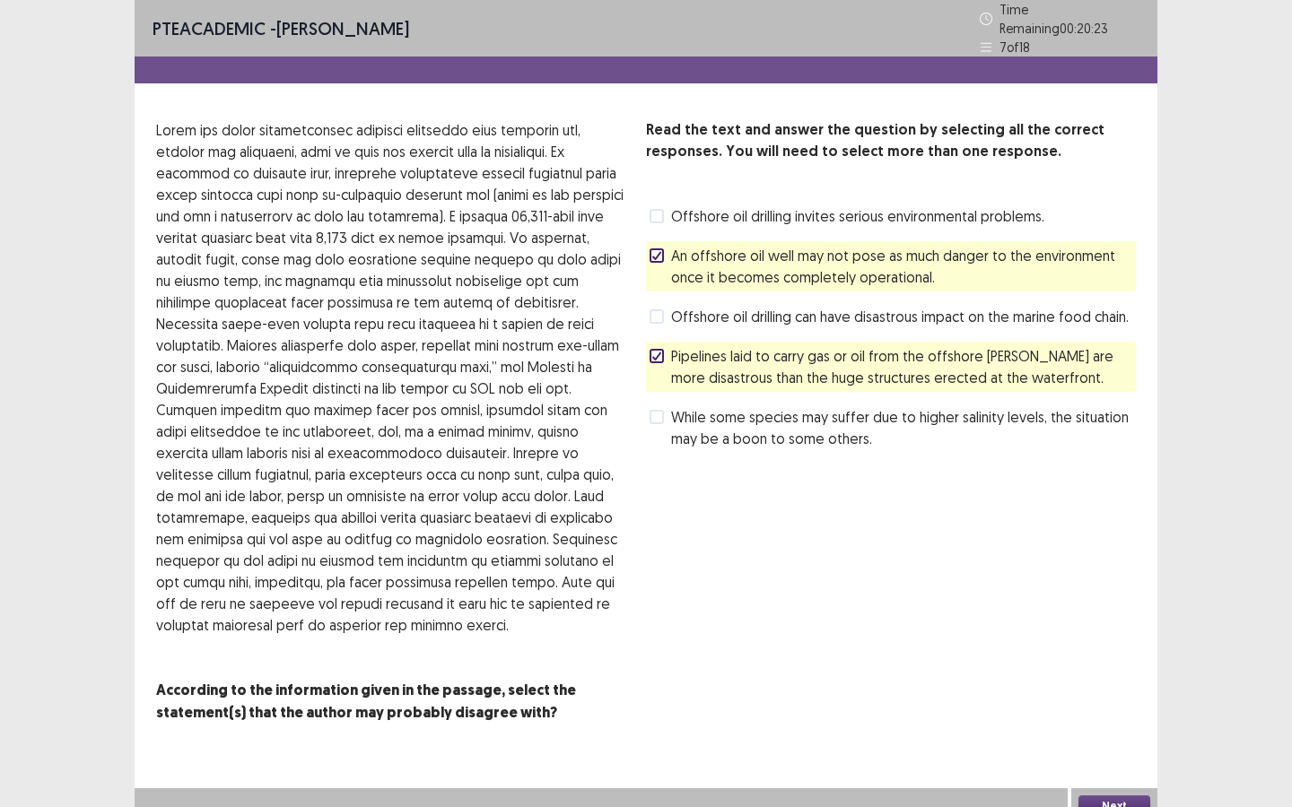
click at [1116, 803] on div "Next" at bounding box center [1114, 806] width 86 height 36
click at [1112, 796] on button "Next" at bounding box center [1114, 807] width 72 height 22
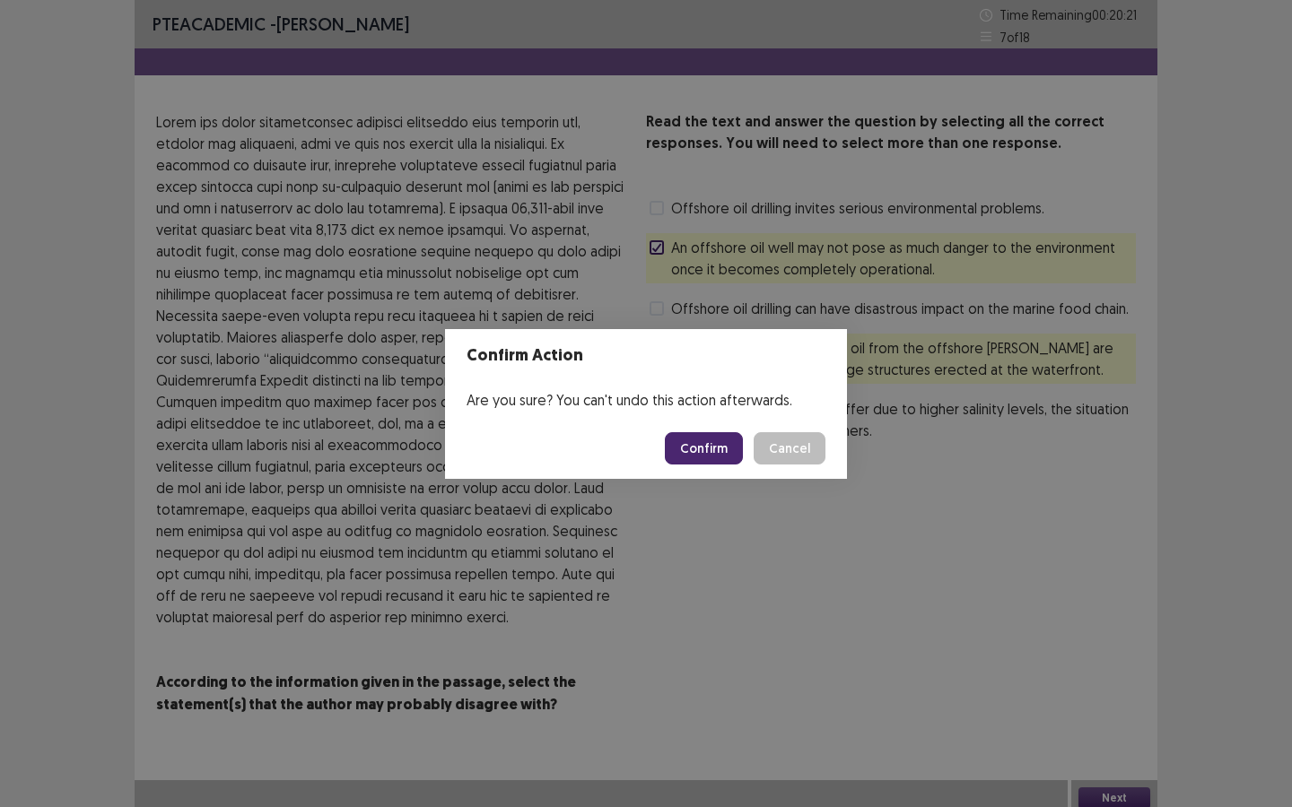
click at [711, 441] on button "Confirm" at bounding box center [704, 448] width 78 height 32
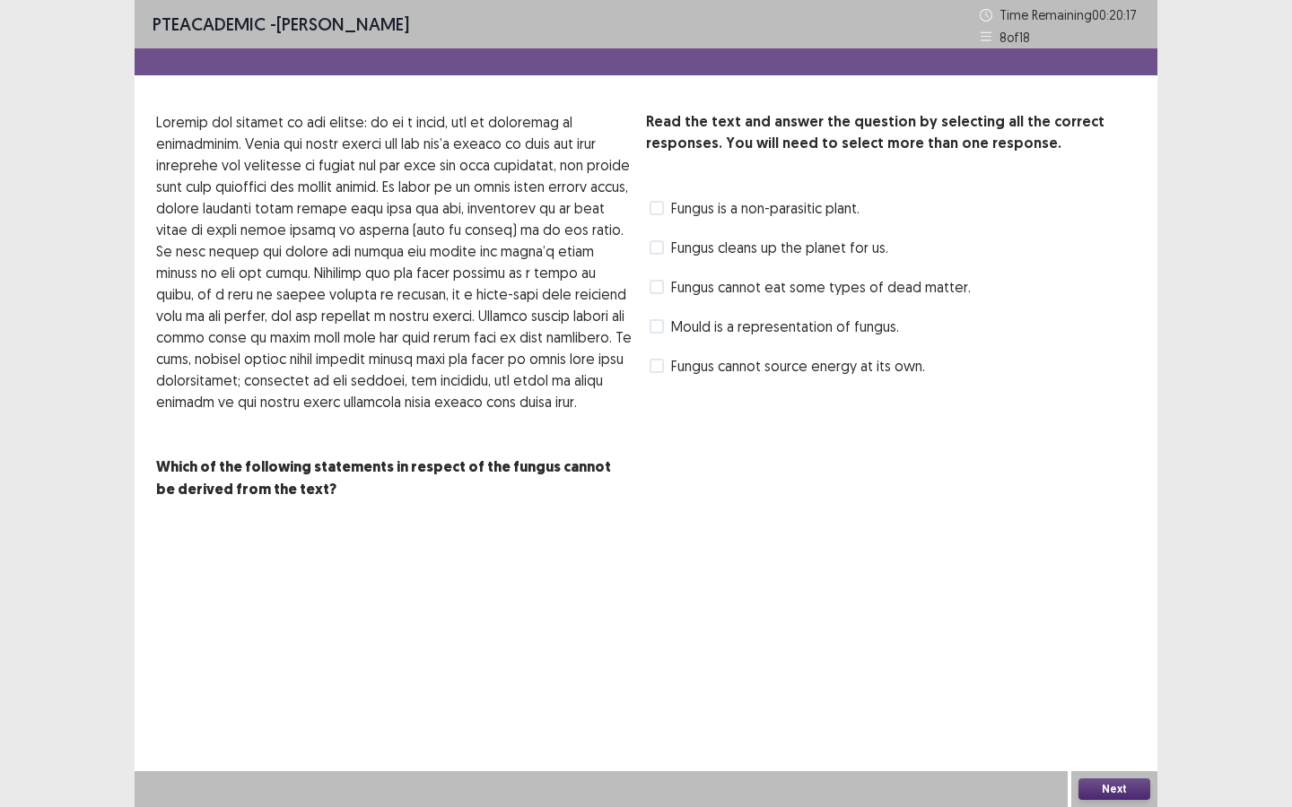
drag, startPoint x: 352, startPoint y: 468, endPoint x: 367, endPoint y: 475, distance: 16.0
click at [367, 475] on strong "Which of the following statements in respect of the fungus cannot be derived fr…" at bounding box center [383, 477] width 455 height 41
drag, startPoint x: 300, startPoint y: 491, endPoint x: 253, endPoint y: 479, distance: 48.1
click at [253, 479] on strong "Which of the following statements in respect of the fungus cannot be derived fr…" at bounding box center [383, 477] width 455 height 41
click at [701, 207] on span "Fungus is a non-parasitic plant." at bounding box center [765, 208] width 188 height 22
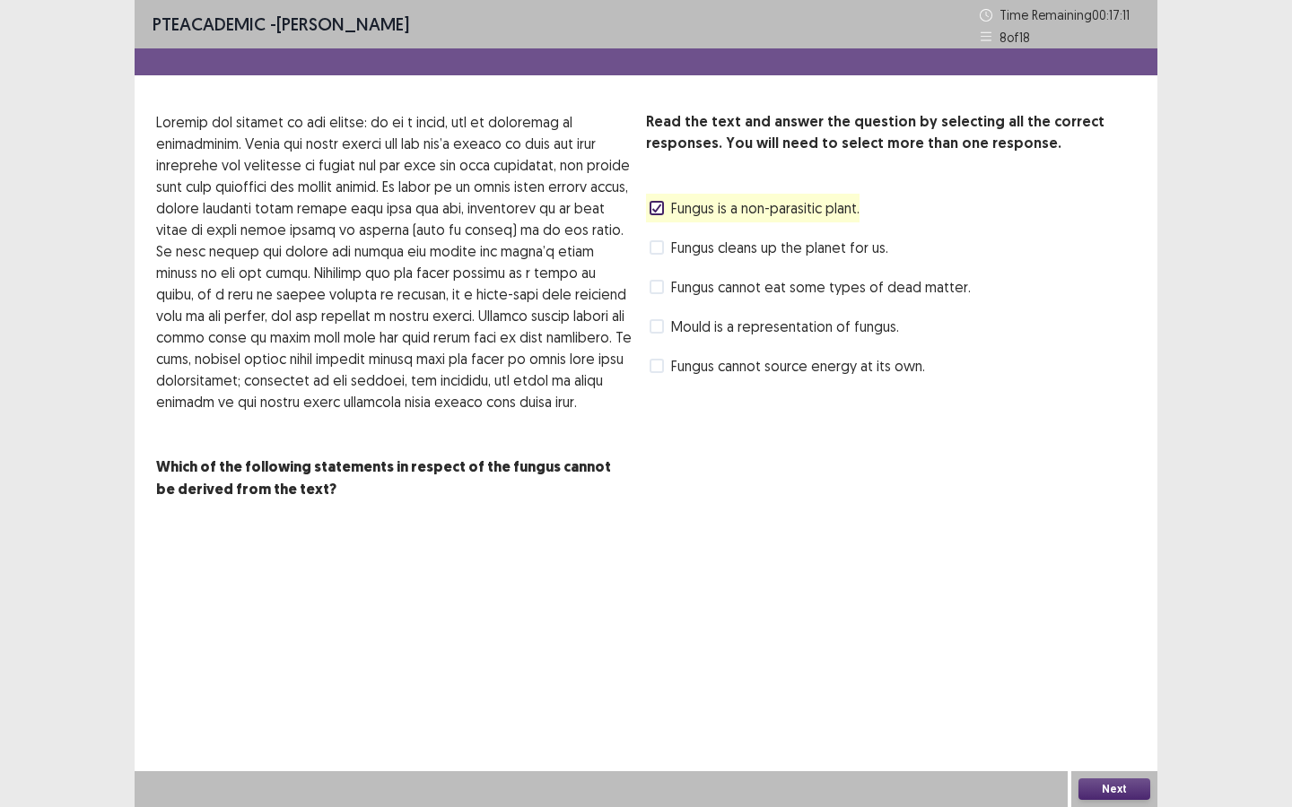
click at [765, 245] on span "Fungus cleans up the planet for us." at bounding box center [779, 248] width 217 height 22
click at [765, 244] on span "Fungus cleans up the planet for us." at bounding box center [779, 248] width 217 height 22
click at [786, 294] on span "Fungus cannot eat some types of dead matter." at bounding box center [821, 287] width 300 height 22
click at [1109, 786] on button "Next" at bounding box center [1114, 790] width 72 height 22
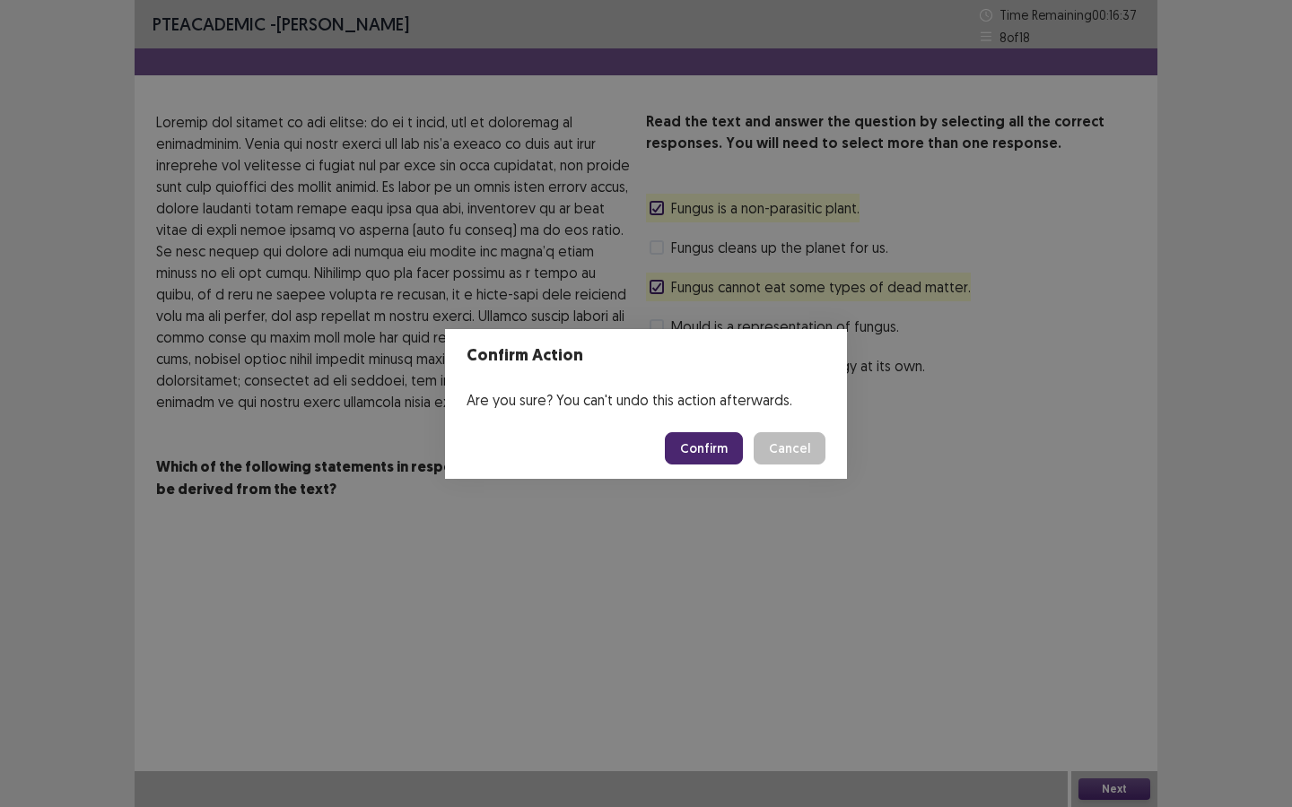
click at [701, 441] on button "Confirm" at bounding box center [704, 448] width 78 height 32
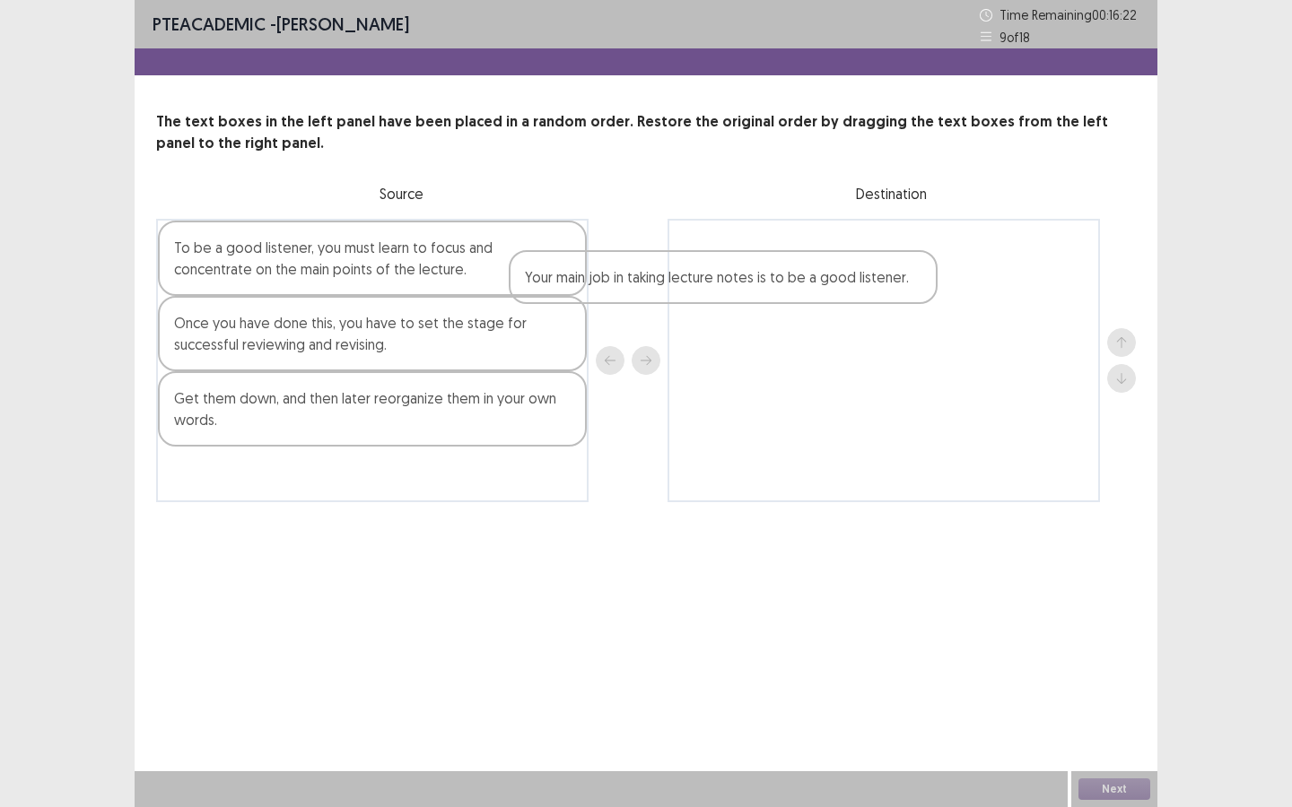
drag, startPoint x: 490, startPoint y: 334, endPoint x: 845, endPoint y: 290, distance: 357.9
click at [845, 290] on div "To be a good listener, you must learn to focus and concentrate on the main poin…" at bounding box center [645, 360] width 979 height 283
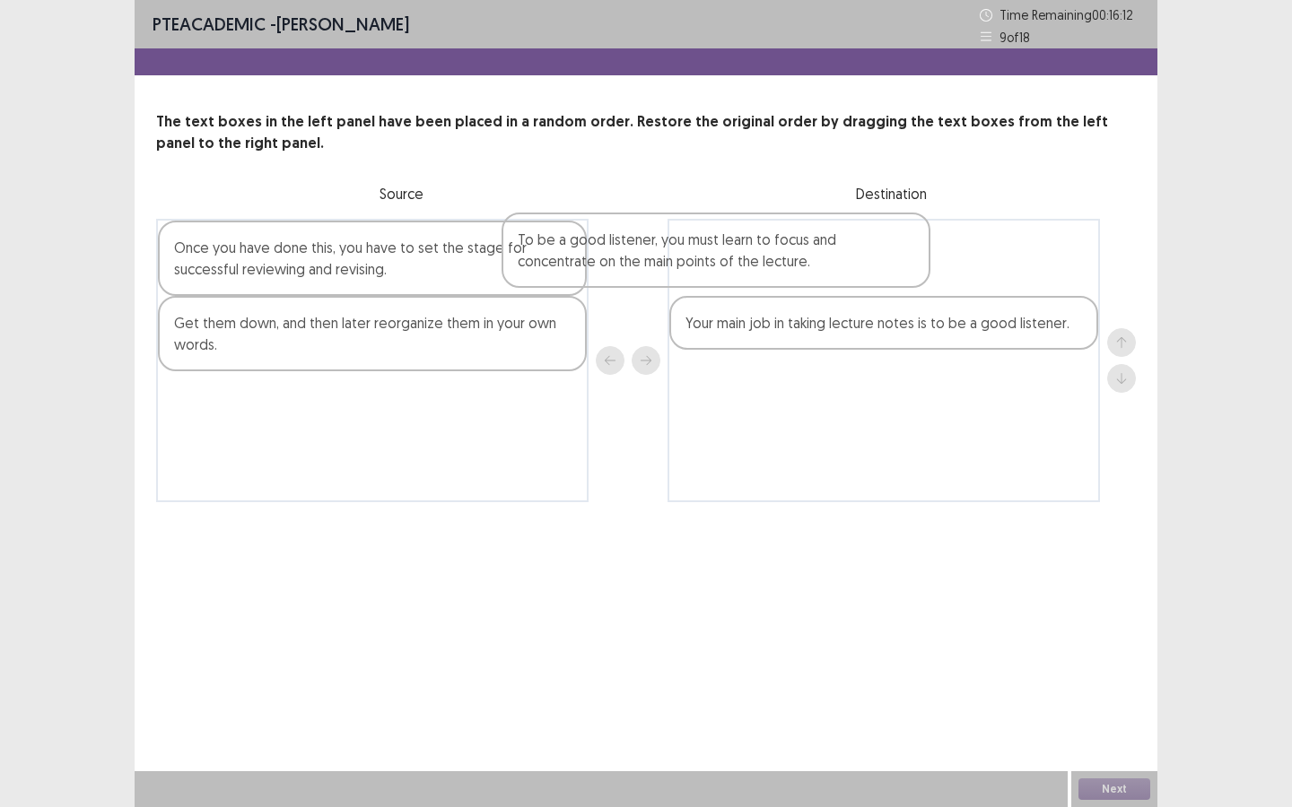
drag, startPoint x: 509, startPoint y: 267, endPoint x: 861, endPoint y: 259, distance: 352.6
click at [861, 259] on div "To be a good listener, you must learn to focus and concentrate on the main poin…" at bounding box center [645, 360] width 979 height 283
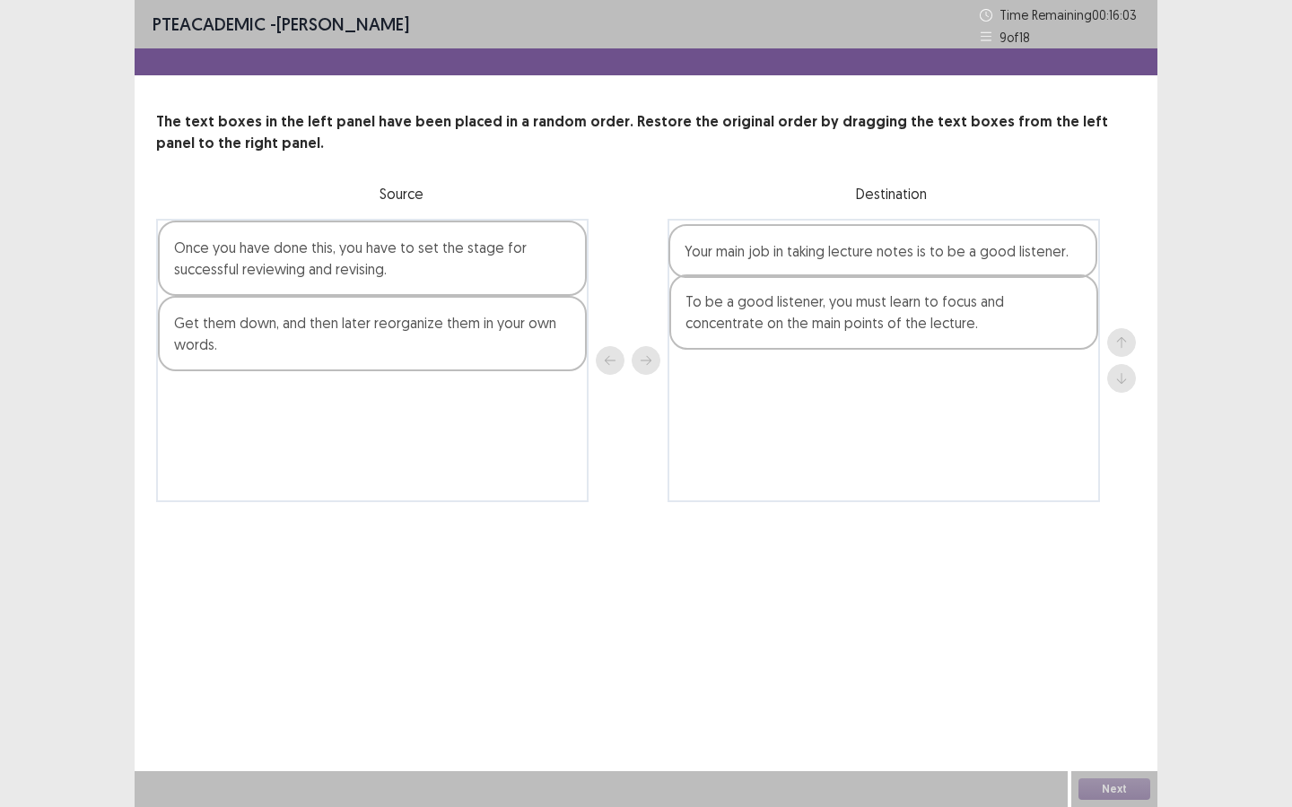
drag, startPoint x: 776, startPoint y: 340, endPoint x: 775, endPoint y: 263, distance: 77.1
click at [775, 263] on div "To be a good listener, you must learn to focus and concentrate on the main poin…" at bounding box center [883, 360] width 432 height 283
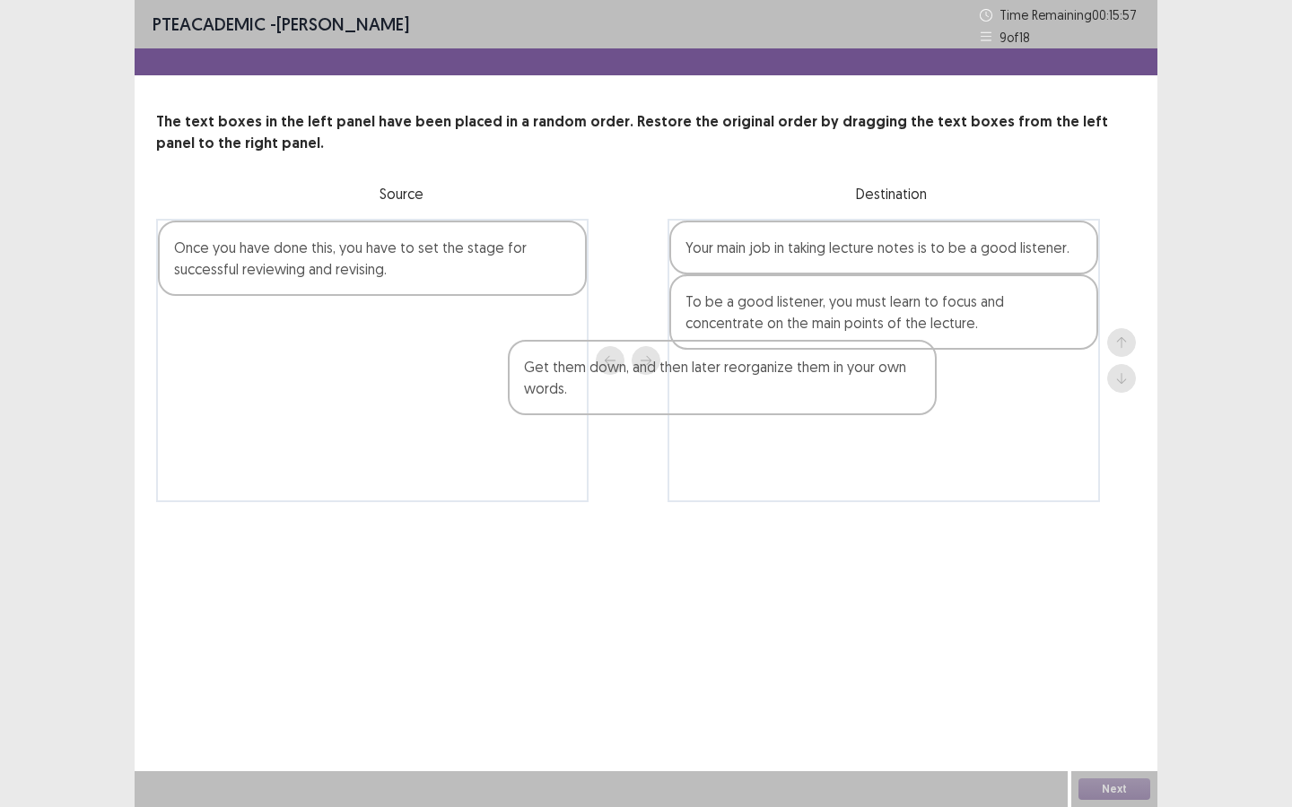
drag, startPoint x: 485, startPoint y: 344, endPoint x: 889, endPoint y: 402, distance: 407.8
click at [889, 402] on div "Once you have done this, you have to set the stage for successful reviewing and…" at bounding box center [645, 360] width 979 height 283
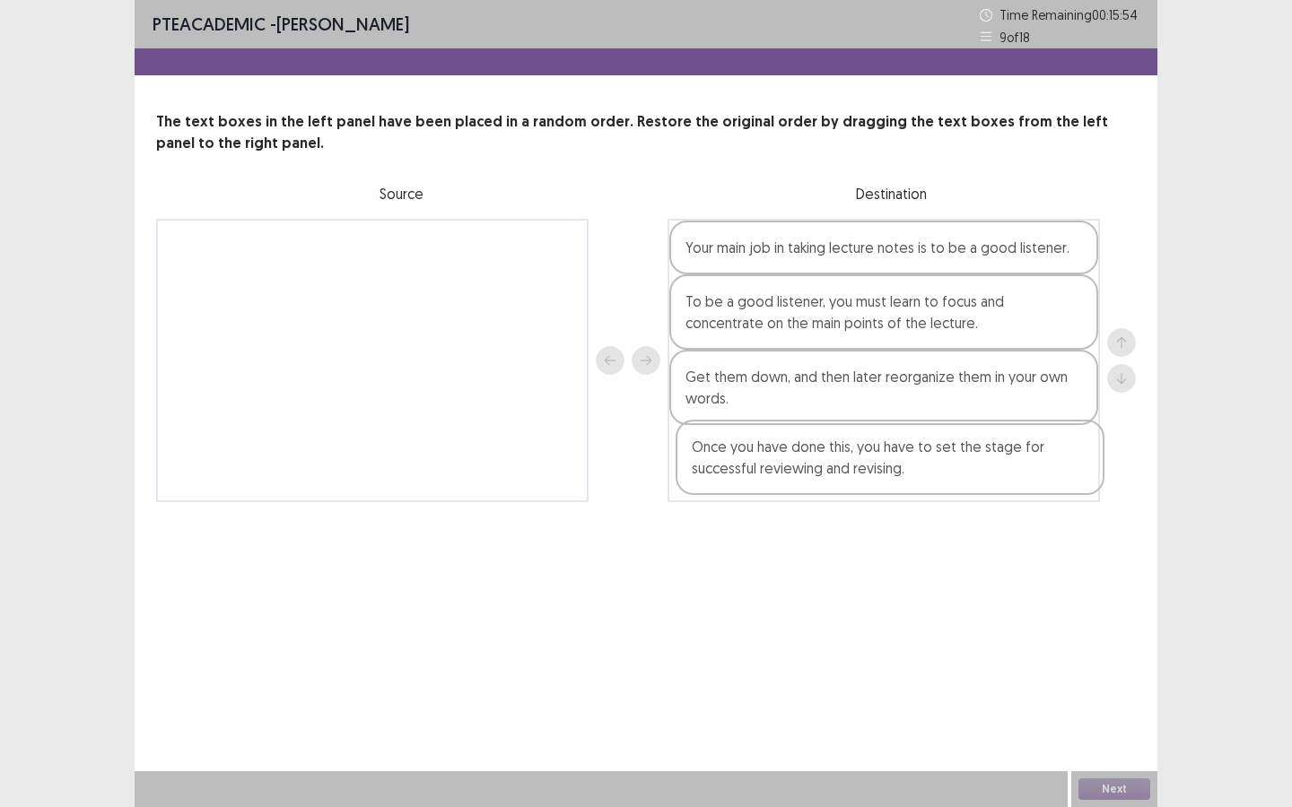
drag, startPoint x: 408, startPoint y: 247, endPoint x: 935, endPoint y: 450, distance: 565.3
click at [935, 451] on div "Once you have done this, you have to set the stage for successful reviewing and…" at bounding box center [645, 360] width 979 height 283
click at [1114, 788] on button "Next" at bounding box center [1114, 790] width 72 height 22
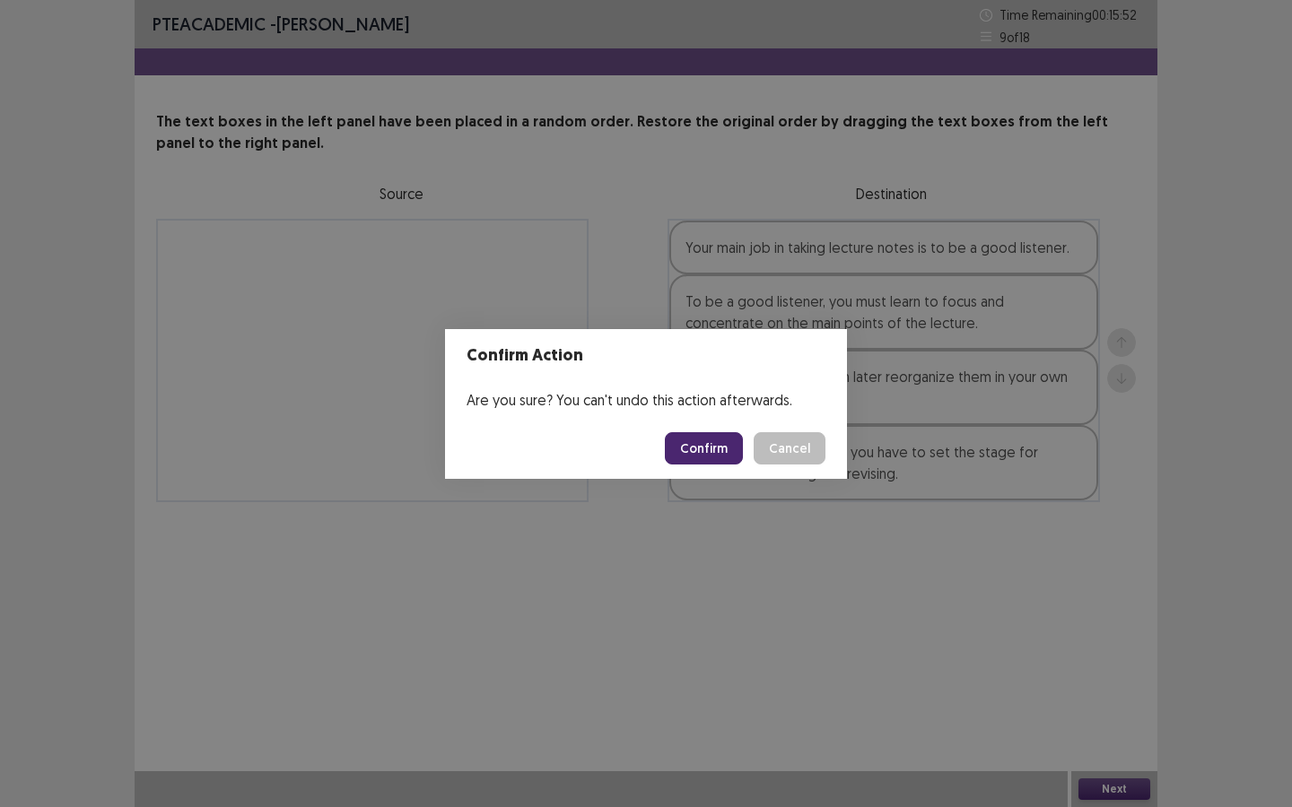
click at [713, 444] on button "Confirm" at bounding box center [704, 448] width 78 height 32
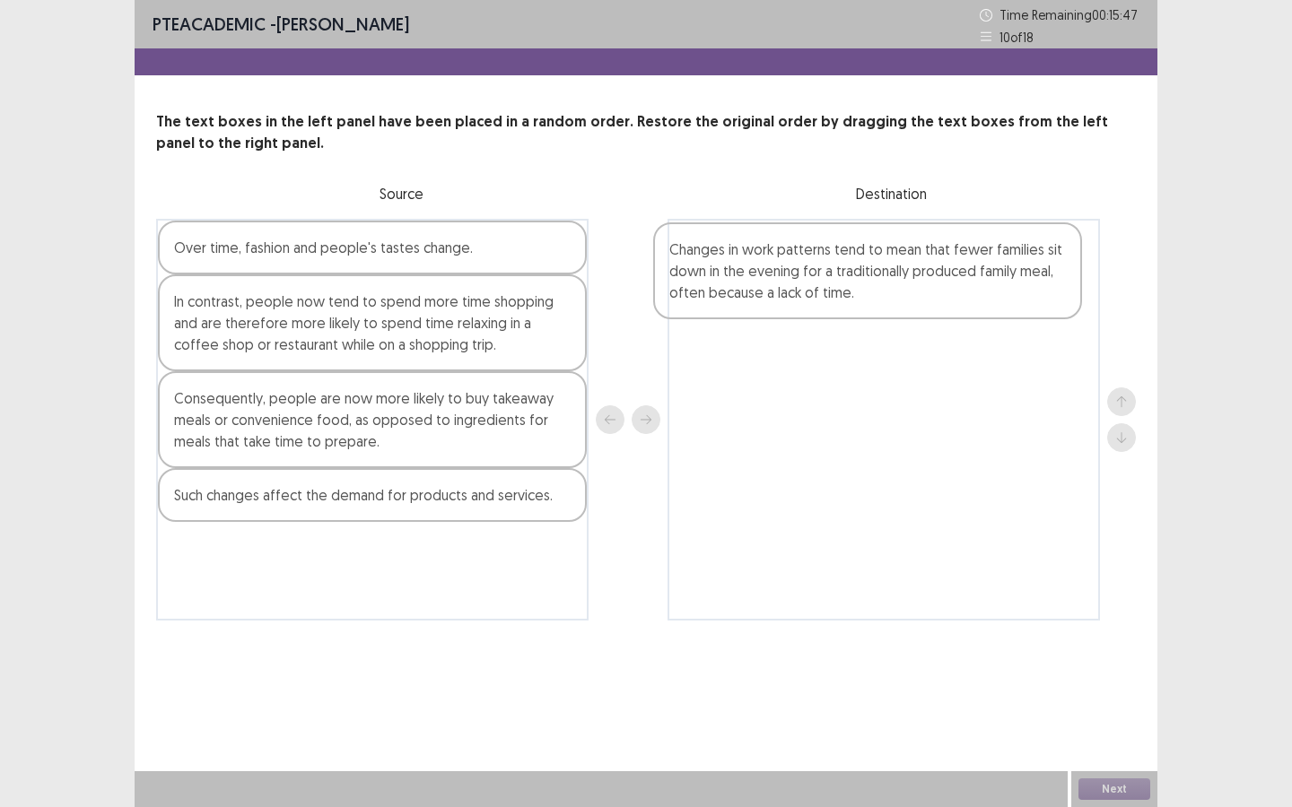
drag, startPoint x: 485, startPoint y: 500, endPoint x: 990, endPoint y: 251, distance: 563.2
click at [990, 251] on div "Over time, fashion and people's tastes change. In contrast, people now tend to …" at bounding box center [645, 420] width 979 height 402
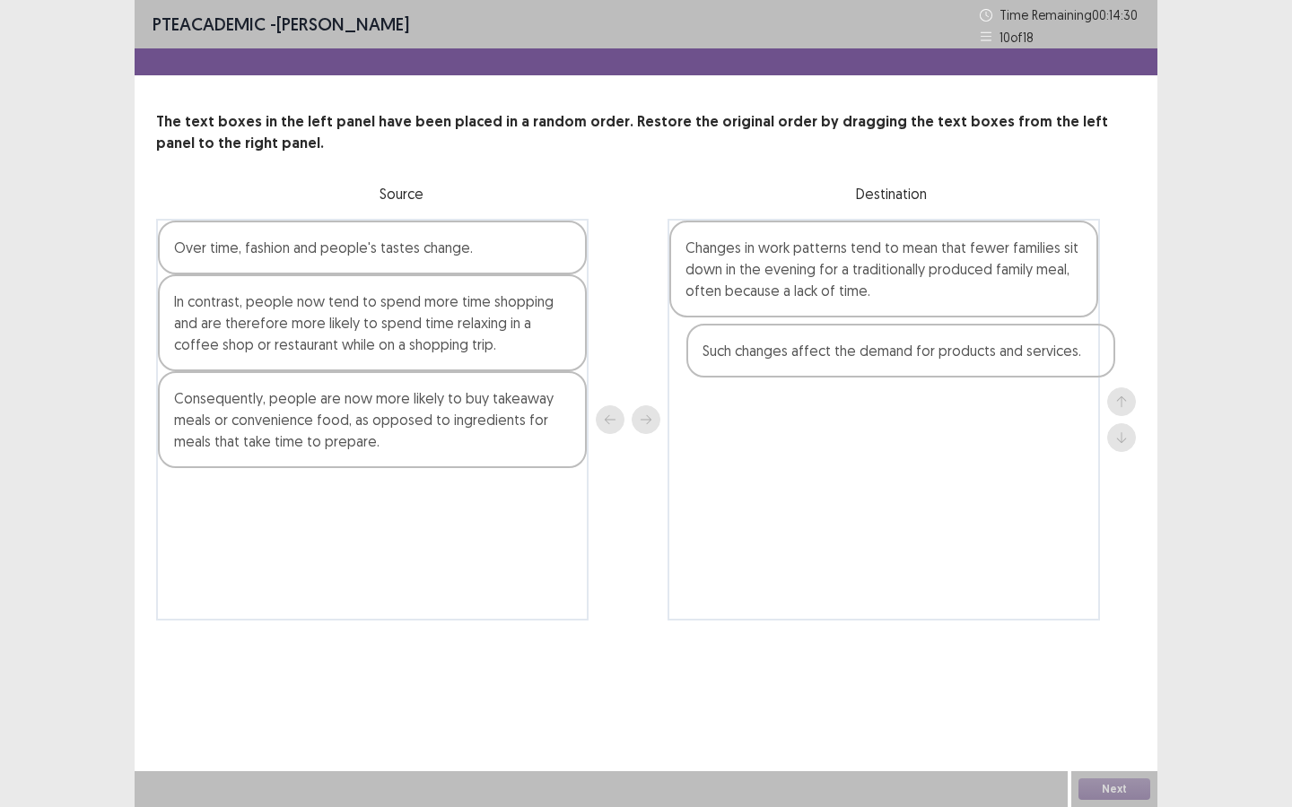
drag, startPoint x: 509, startPoint y: 510, endPoint x: 1042, endPoint y: 366, distance: 552.0
click at [1042, 366] on div "Over time, fashion and people's tastes change. In contrast, people now tend to …" at bounding box center [645, 420] width 979 height 402
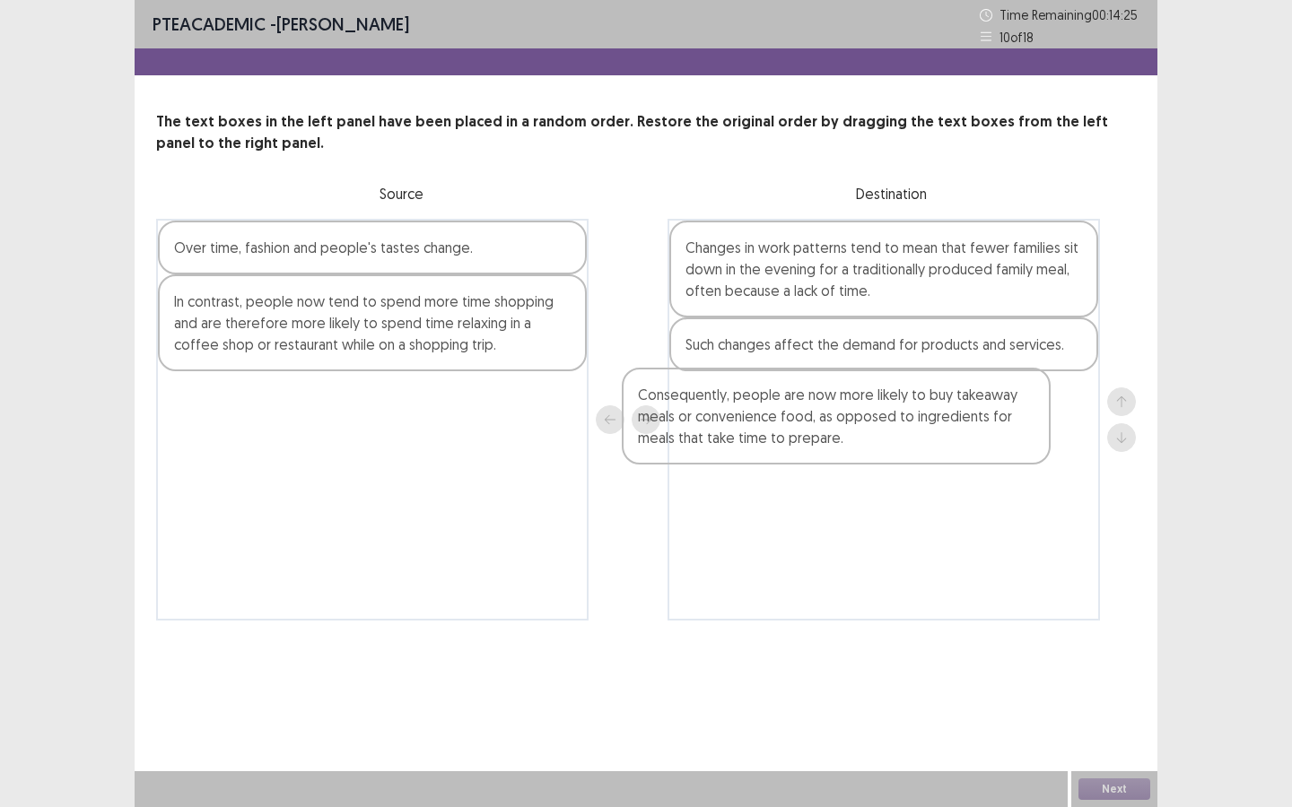
drag, startPoint x: 507, startPoint y: 428, endPoint x: 977, endPoint y: 424, distance: 470.0
click at [977, 424] on div "Over time, fashion and people's tastes change. In contrast, people now tend to …" at bounding box center [645, 420] width 979 height 402
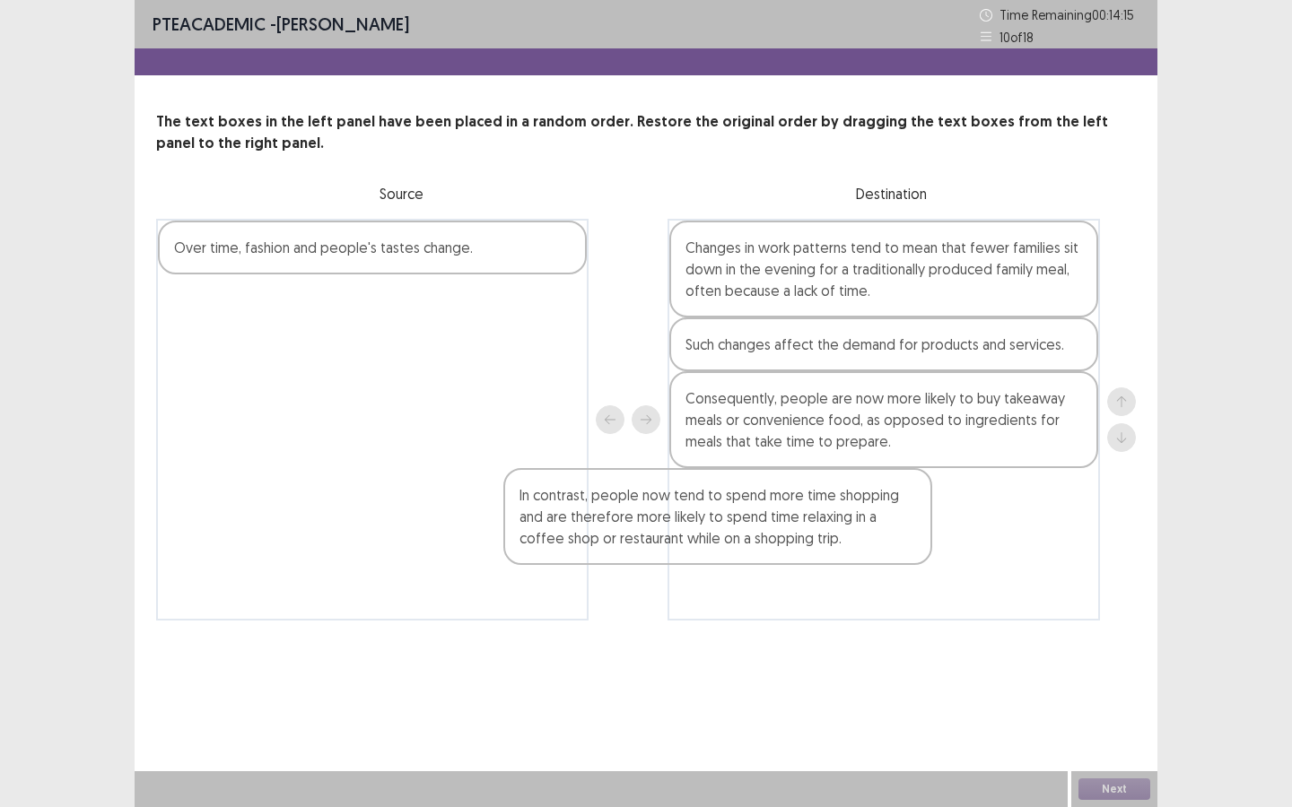
drag, startPoint x: 494, startPoint y: 300, endPoint x: 851, endPoint y: 507, distance: 412.3
click at [851, 507] on div "Over time, fashion and people's tastes change. In contrast, people now tend to …" at bounding box center [645, 420] width 979 height 402
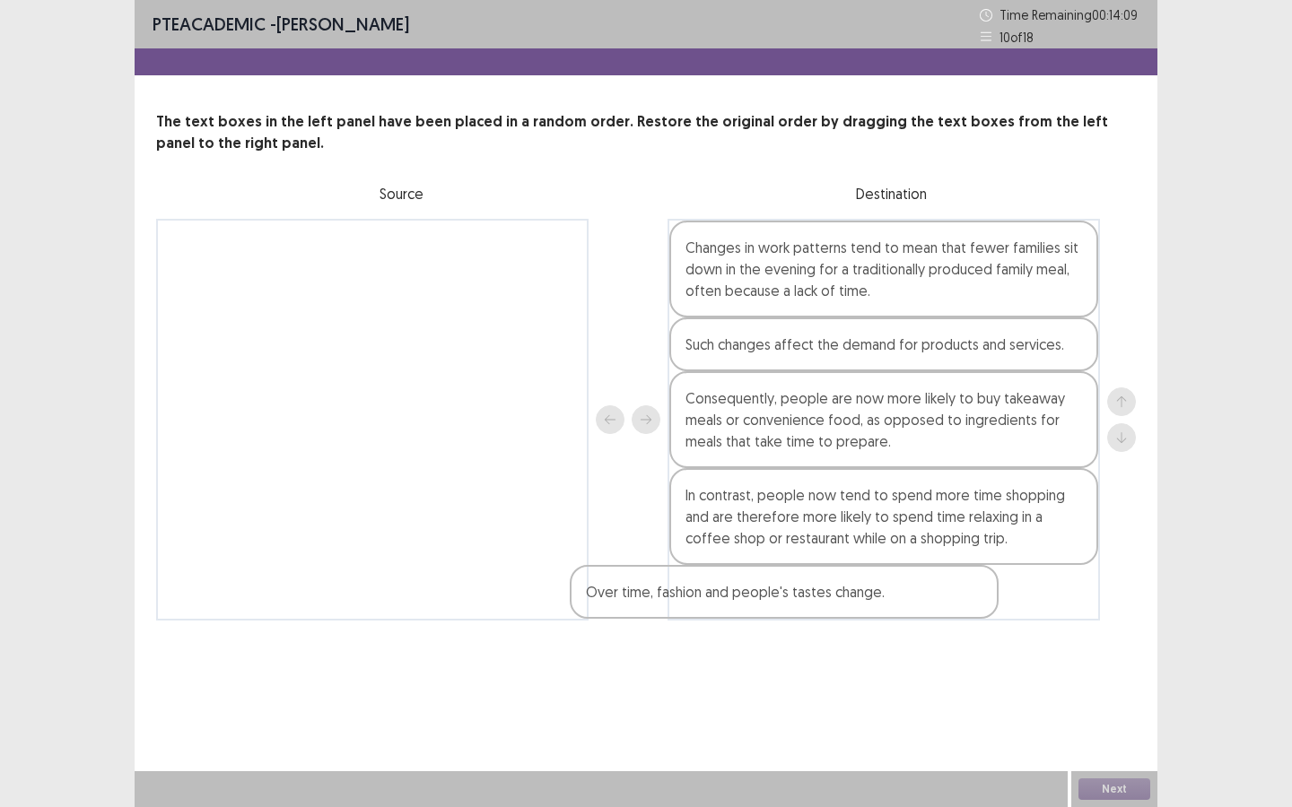
drag, startPoint x: 519, startPoint y: 248, endPoint x: 951, endPoint y: 599, distance: 556.0
click at [949, 599] on div "Over time, fashion and people's tastes change. Changes in work patterns tend to…" at bounding box center [645, 420] width 979 height 402
click at [1120, 791] on button "Next" at bounding box center [1114, 790] width 72 height 22
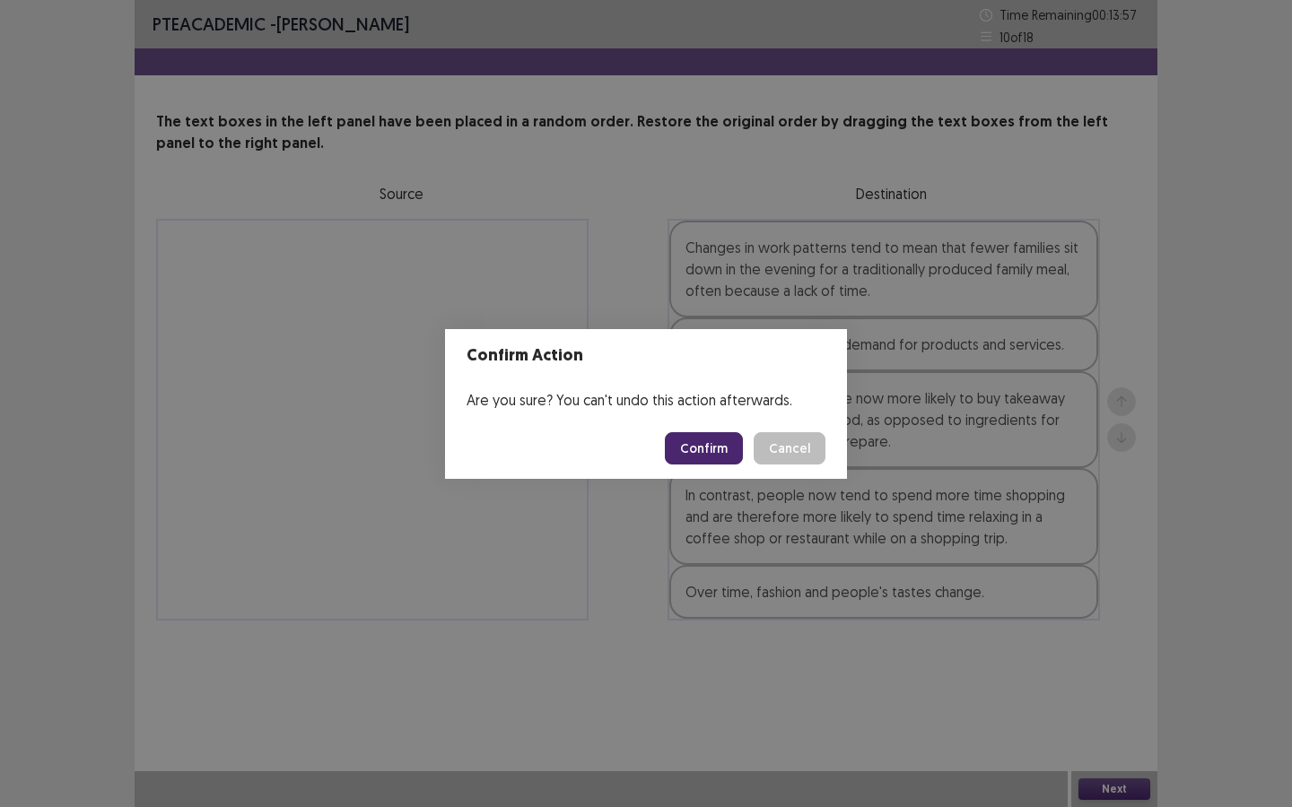
click at [729, 448] on button "Confirm" at bounding box center [704, 448] width 78 height 32
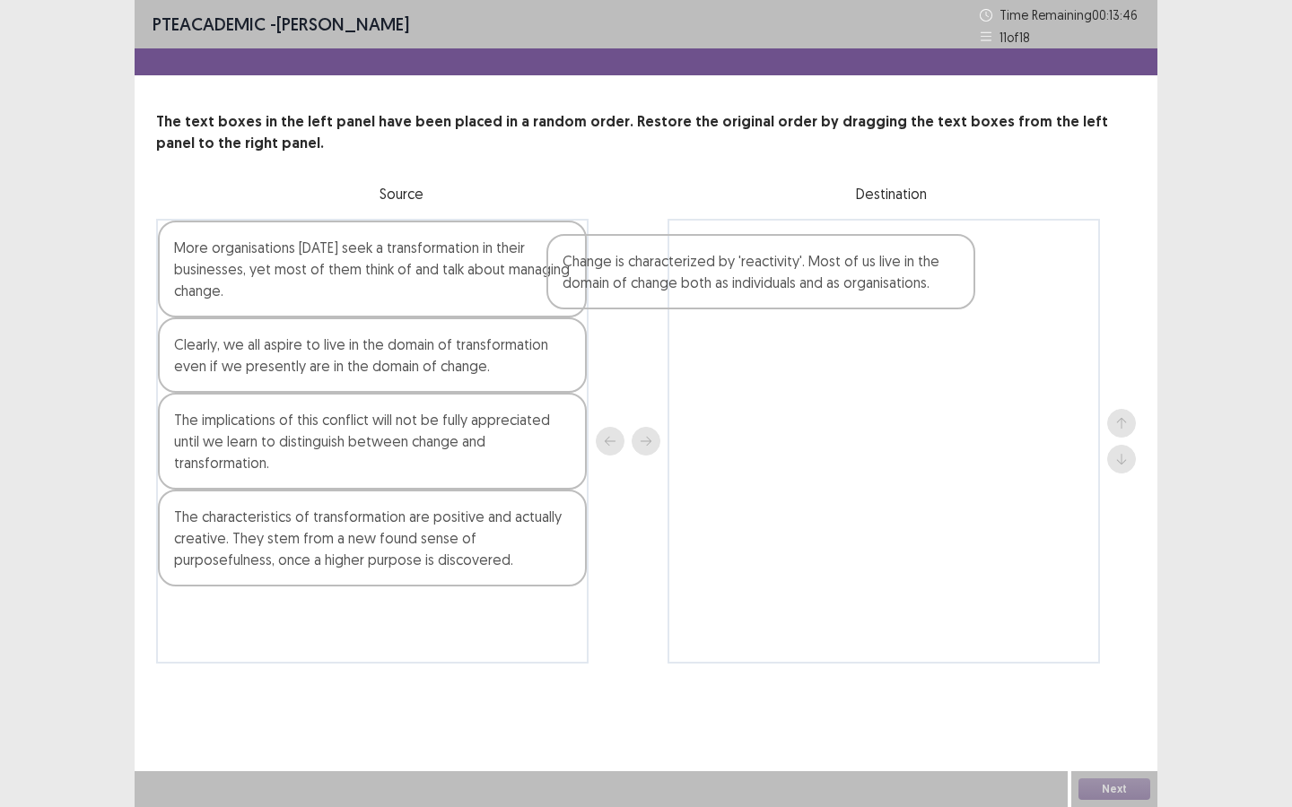
drag, startPoint x: 465, startPoint y: 536, endPoint x: 894, endPoint y: 283, distance: 498.6
click at [883, 277] on div "More organisations today seek a transformation in their businesses, yet most of…" at bounding box center [645, 441] width 979 height 445
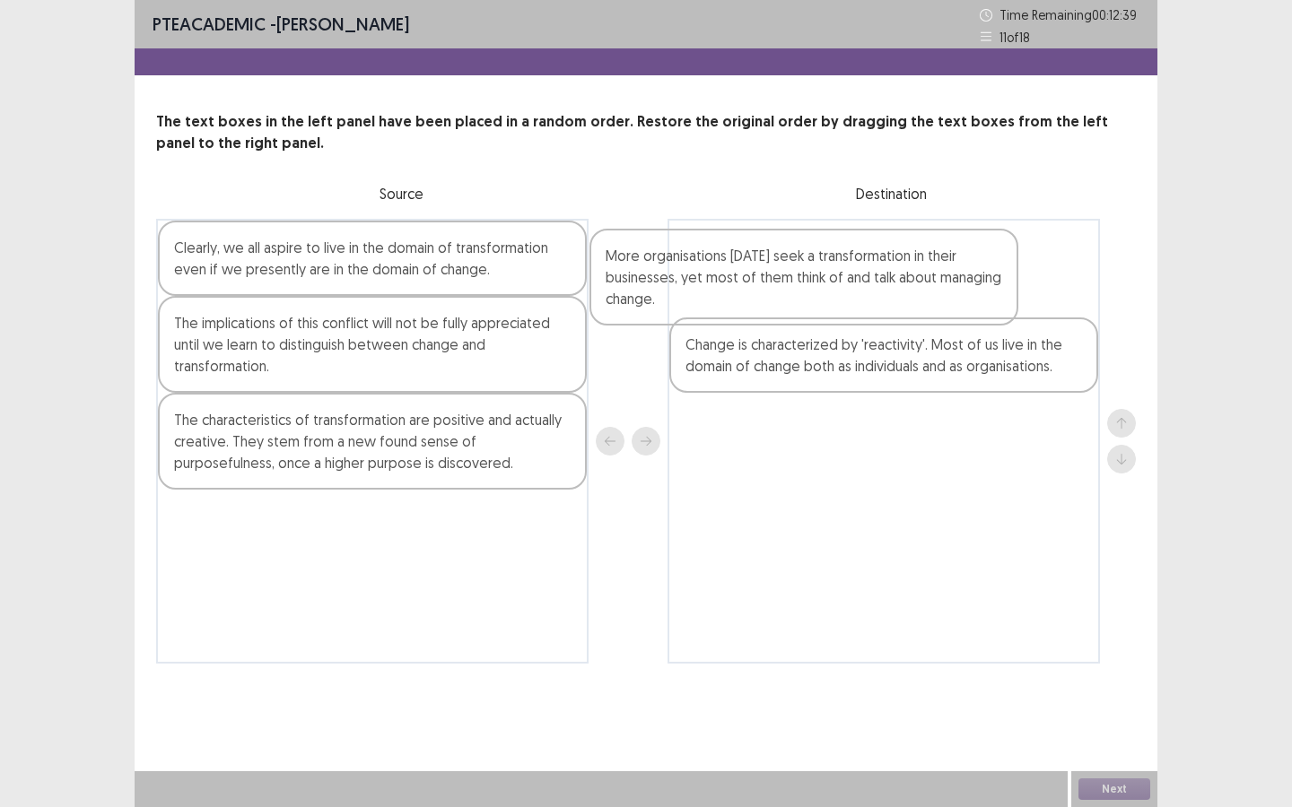
drag, startPoint x: 510, startPoint y: 295, endPoint x: 955, endPoint y: 302, distance: 444.9
click at [955, 302] on div "More organisations today seek a transformation in their businesses, yet most of…" at bounding box center [645, 441] width 979 height 445
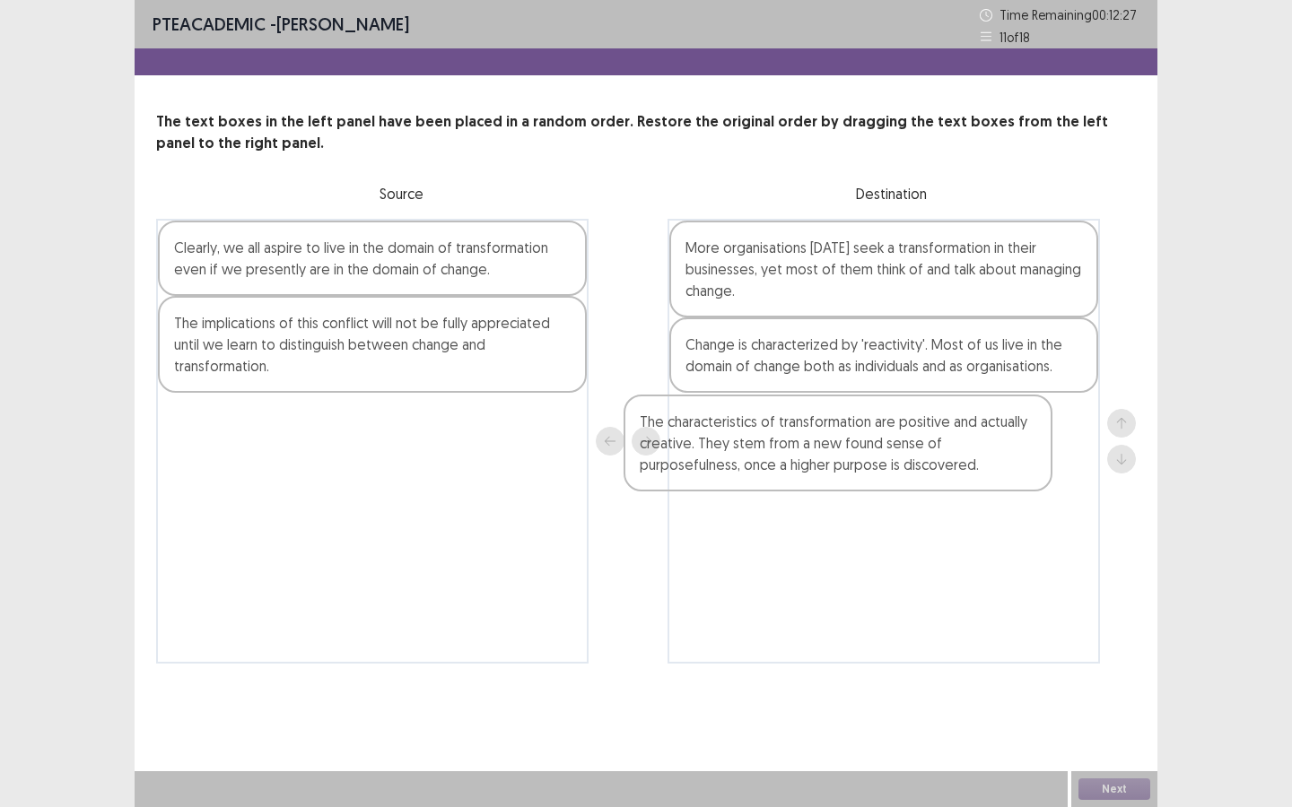
drag, startPoint x: 526, startPoint y: 436, endPoint x: 1005, endPoint y: 438, distance: 479.0
click at [1005, 438] on div "Clearly, we all aspire to live in the domain of transformation even if we prese…" at bounding box center [645, 441] width 979 height 445
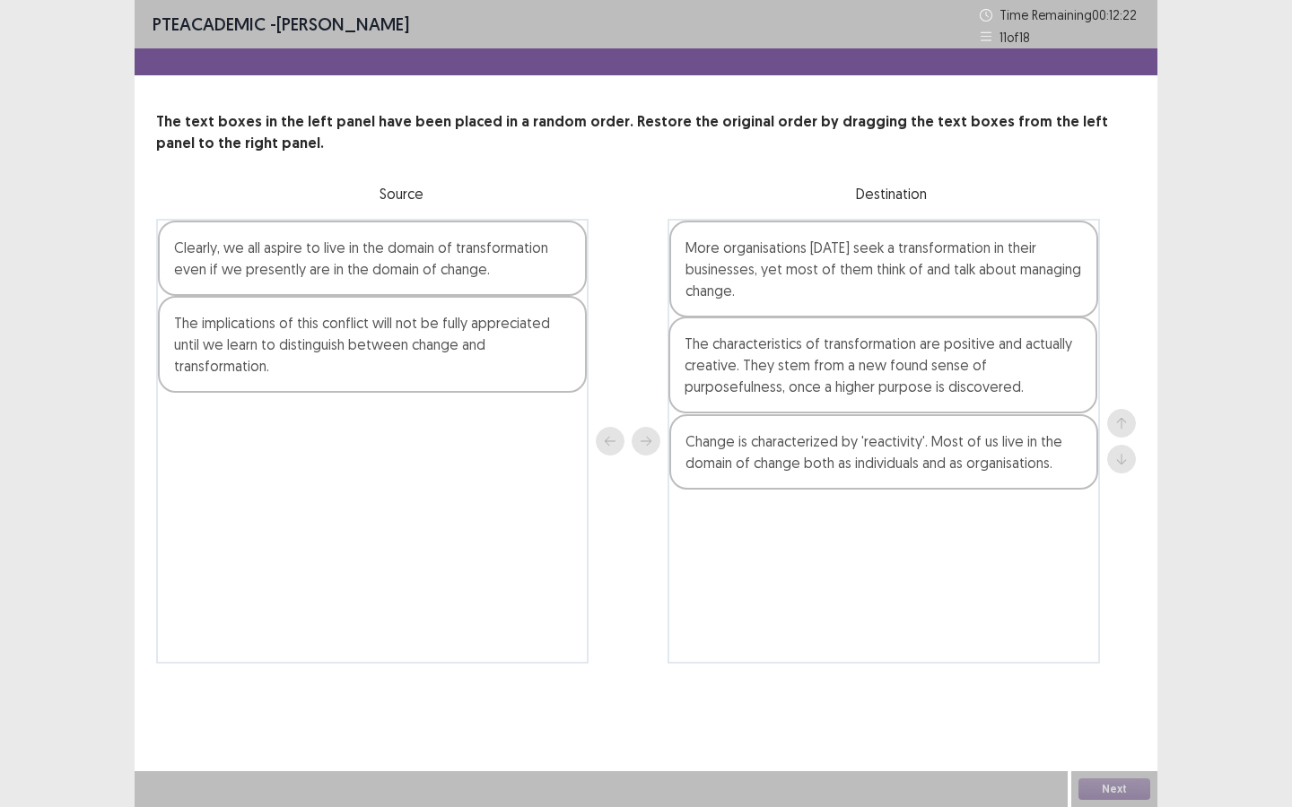
drag, startPoint x: 969, startPoint y: 443, endPoint x: 968, endPoint y: 360, distance: 83.4
click at [968, 361] on div "More organisations today seek a transformation in their businesses, yet most of…" at bounding box center [883, 441] width 432 height 445
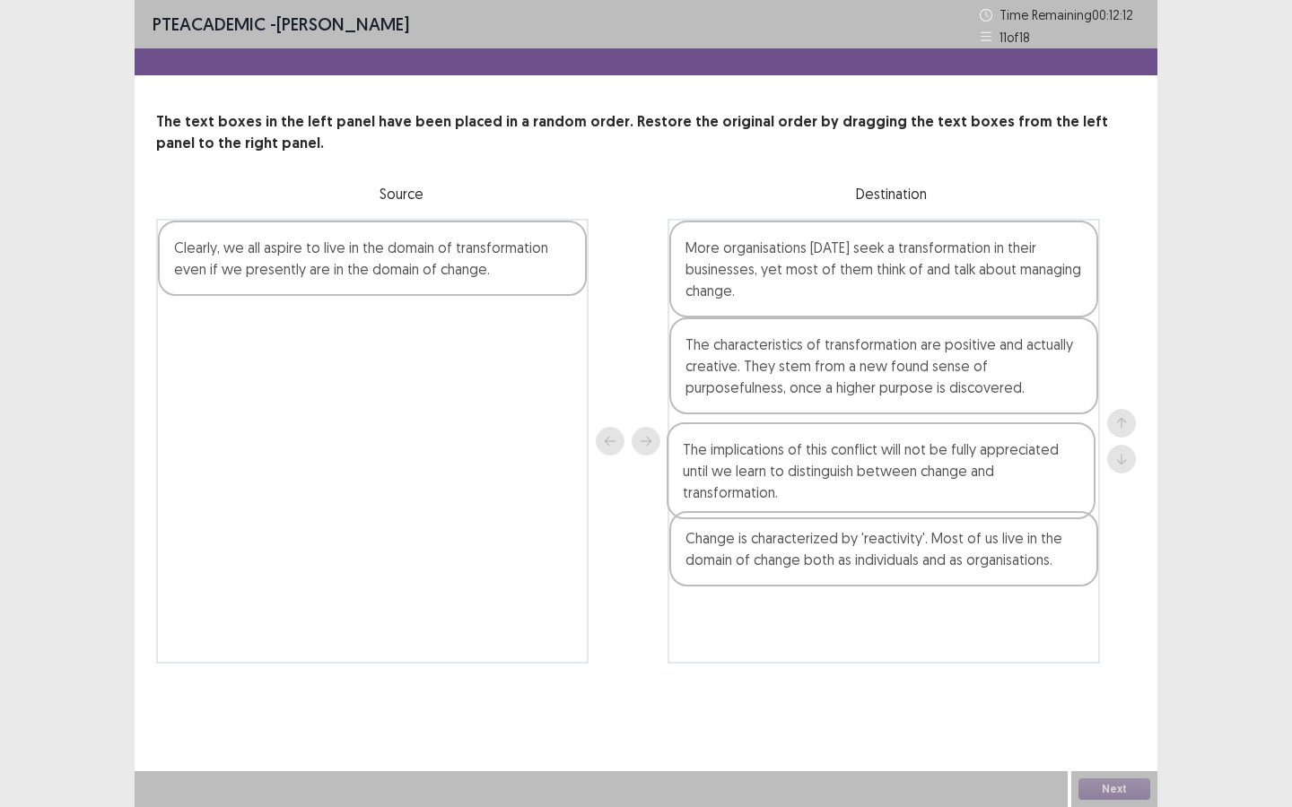
drag, startPoint x: 386, startPoint y: 342, endPoint x: 900, endPoint y: 468, distance: 529.3
click at [901, 469] on div "Clearly, we all aspire to live in the domain of transformation even if we prese…" at bounding box center [645, 441] width 979 height 445
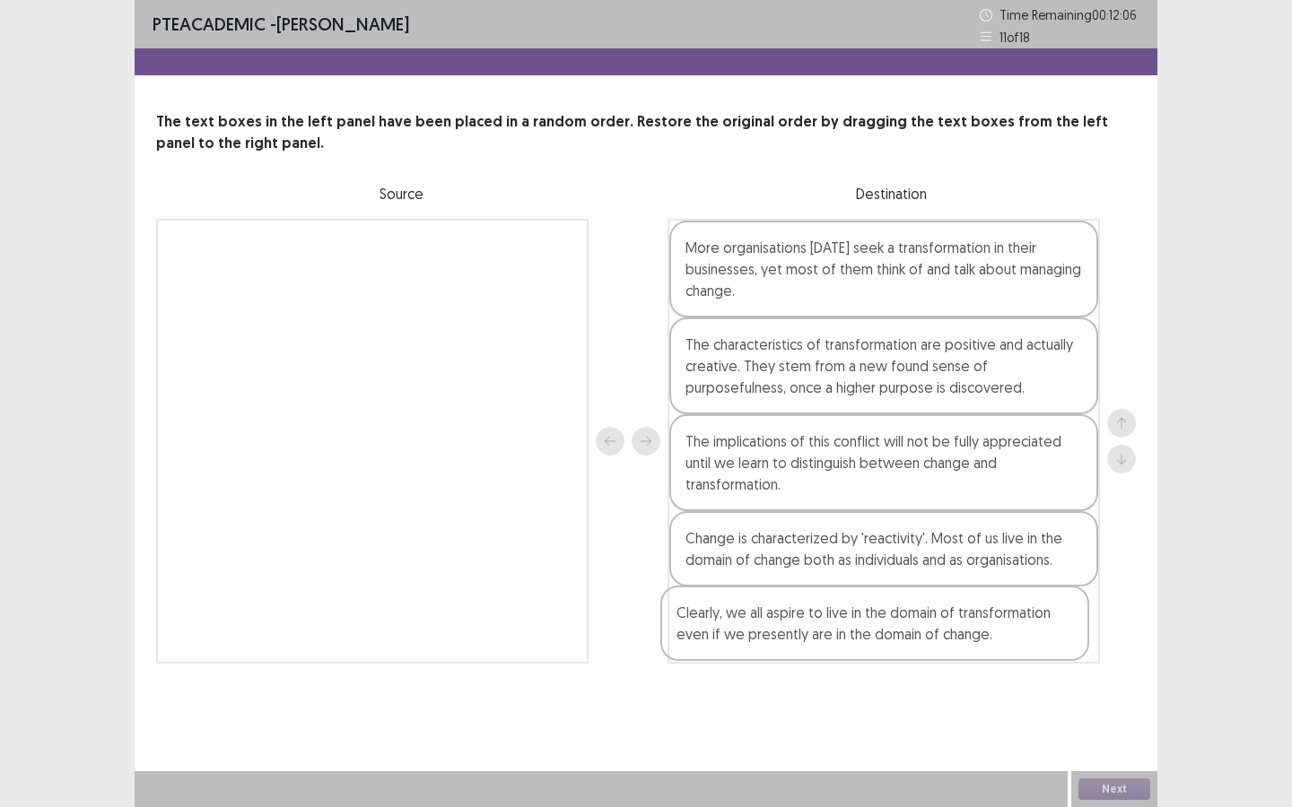
drag, startPoint x: 418, startPoint y: 248, endPoint x: 937, endPoint y: 631, distance: 645.8
click at [933, 630] on div "Clearly, we all aspire to live in the domain of transformation even if we prese…" at bounding box center [645, 441] width 979 height 445
click at [1109, 789] on button "Next" at bounding box center [1114, 790] width 72 height 22
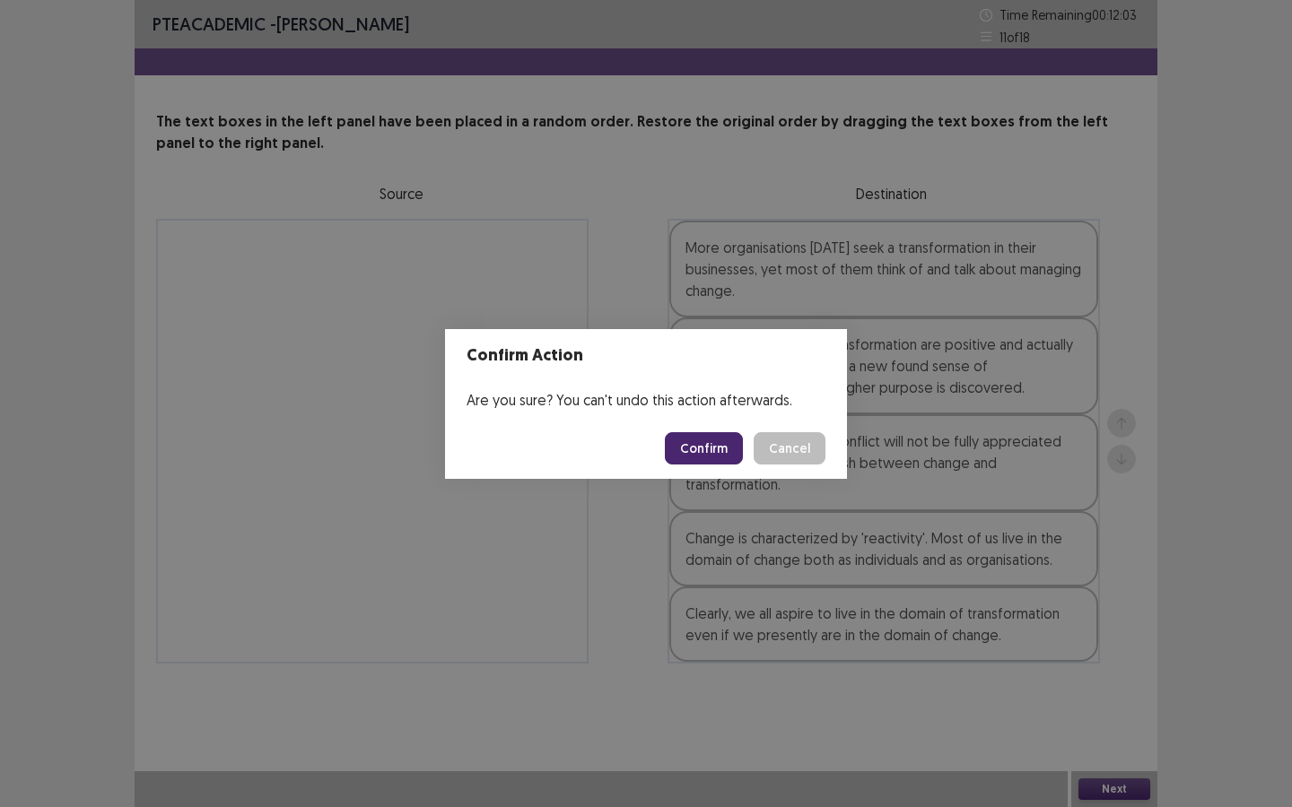
click at [704, 439] on button "Confirm" at bounding box center [704, 448] width 78 height 32
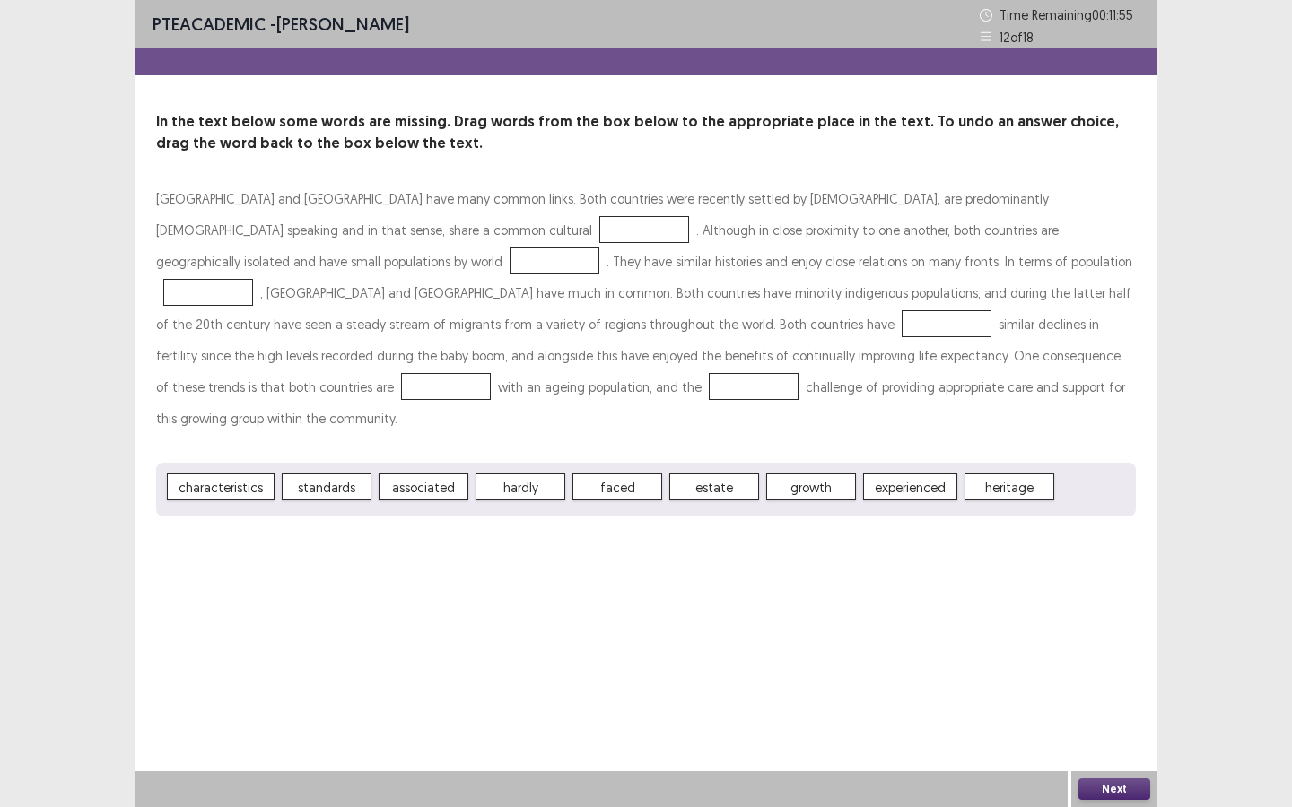
click at [240, 474] on span "characteristics" at bounding box center [221, 487] width 108 height 27
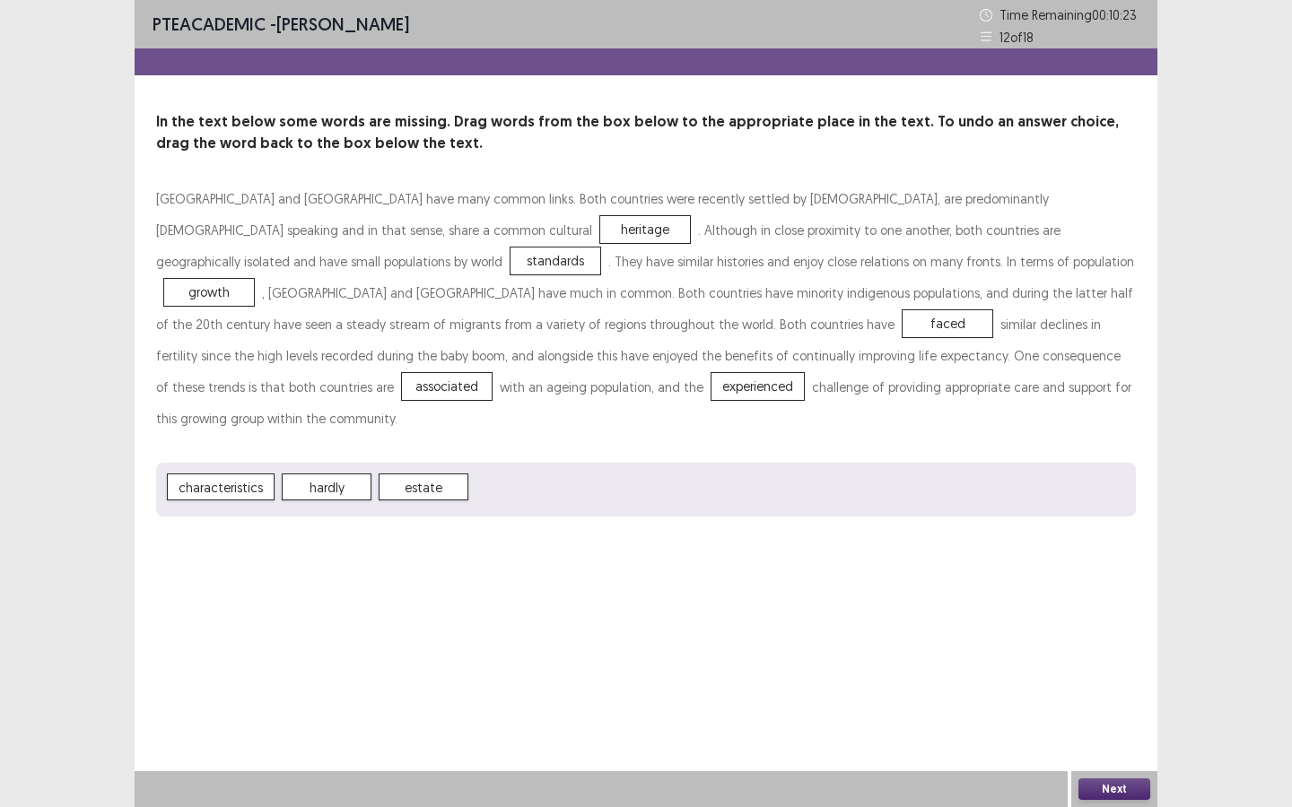
click at [1068, 758] on div "PTE academic - Odelia kuo Time Remaining 00 : 10 : 23 12 of 18 In the text belo…" at bounding box center [646, 403] width 1022 height 807
click at [1138, 796] on button "Next" at bounding box center [1114, 790] width 72 height 22
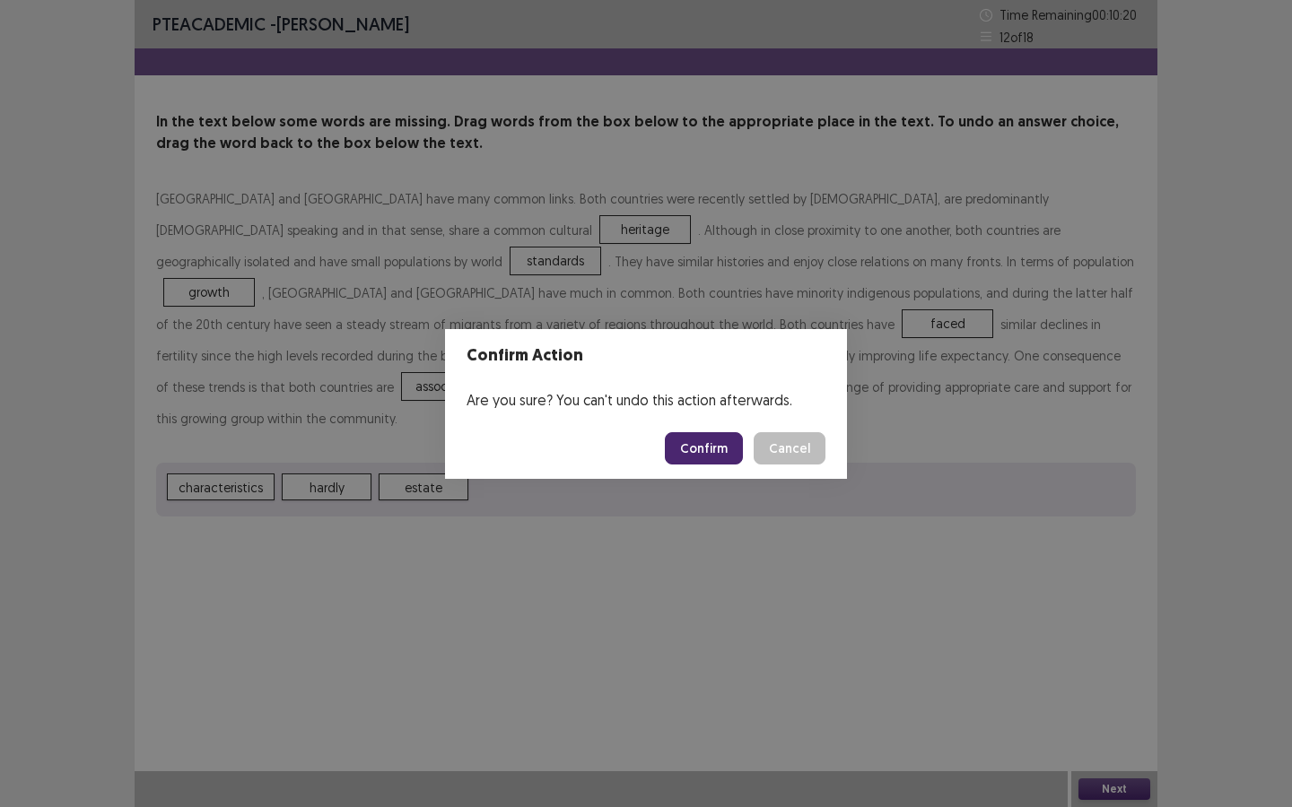
click at [805, 458] on button "Cancel" at bounding box center [789, 448] width 72 height 32
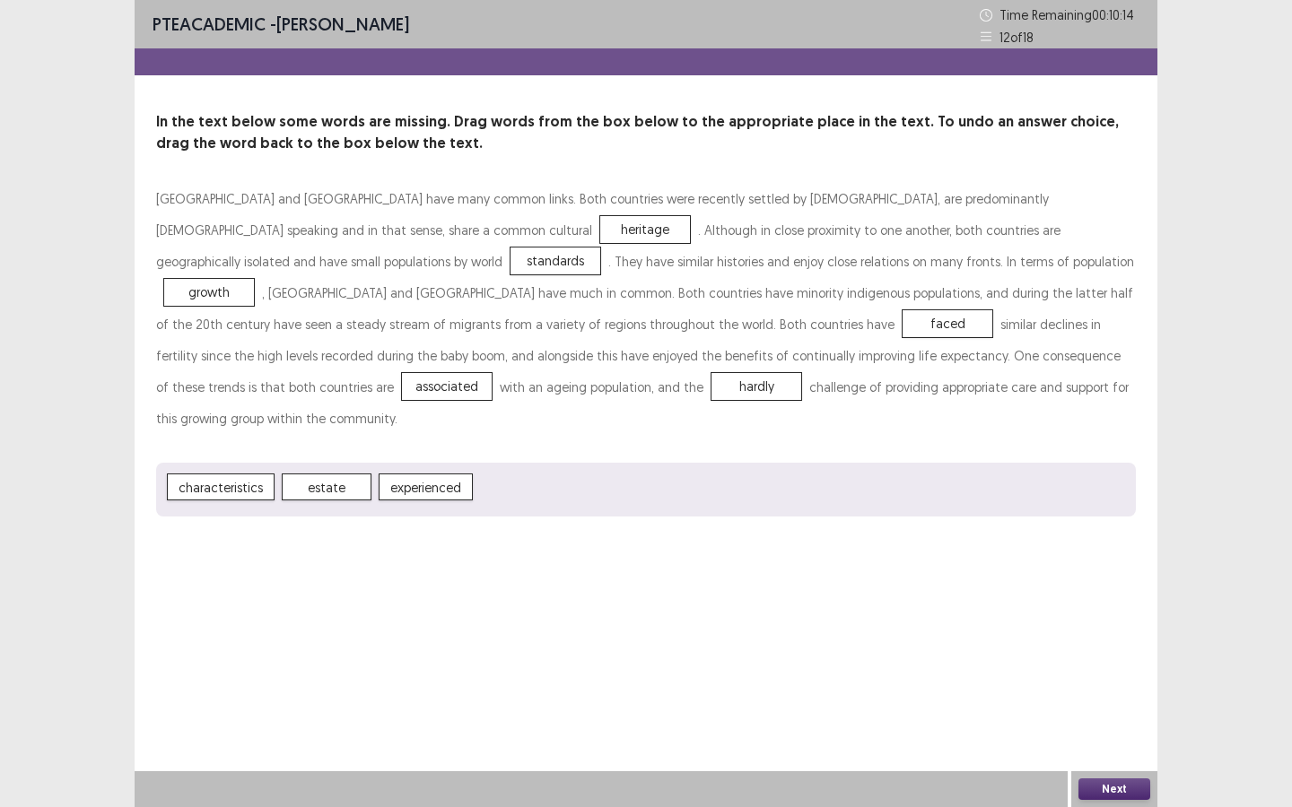
click at [1110, 791] on button "Next" at bounding box center [1114, 790] width 72 height 22
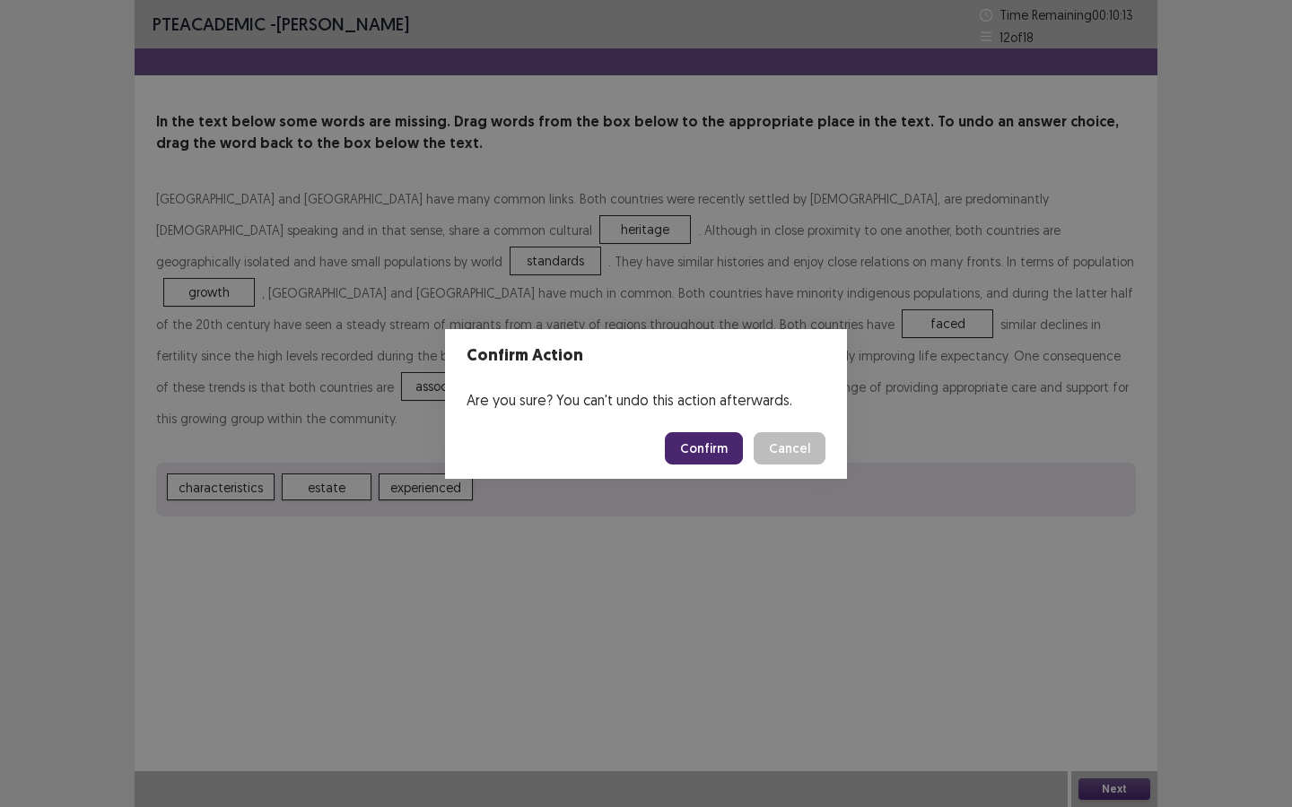
click at [779, 447] on button "Cancel" at bounding box center [789, 448] width 72 height 32
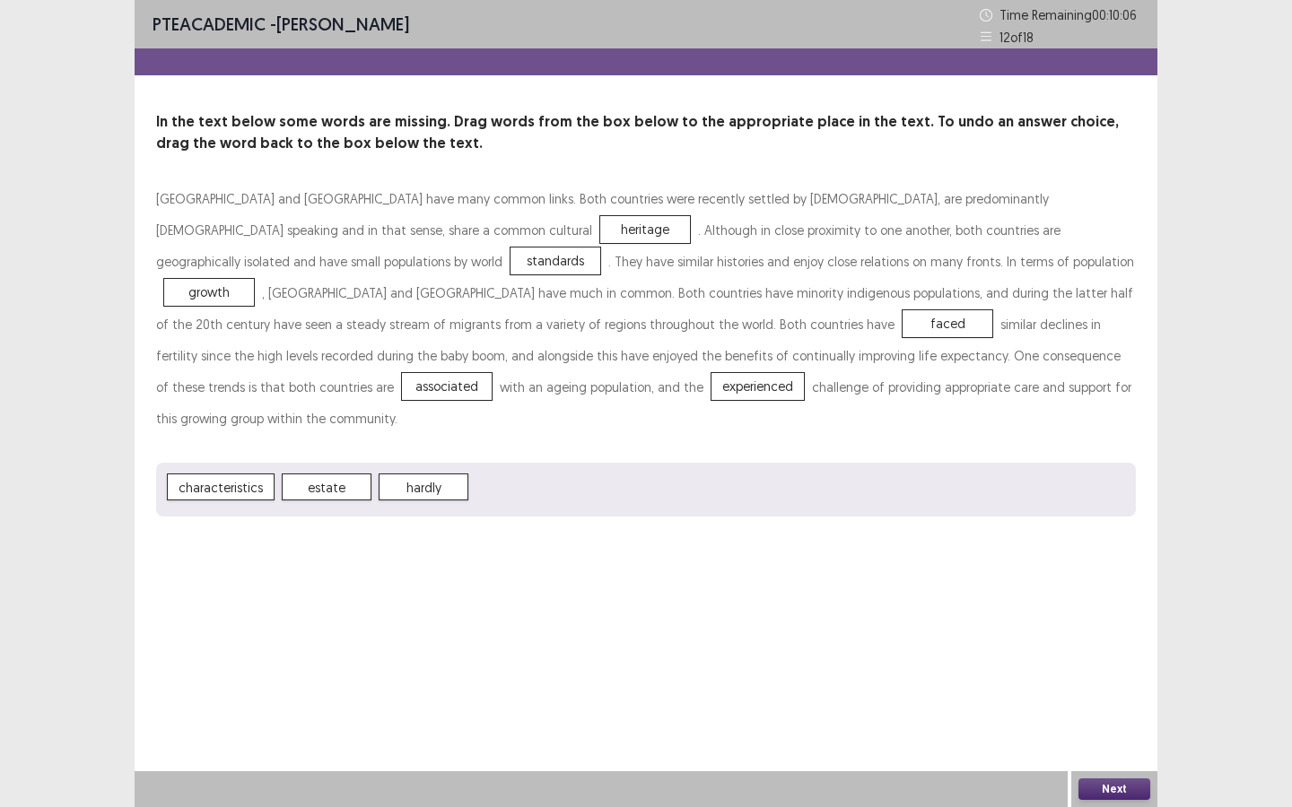
click at [1115, 796] on button "Next" at bounding box center [1114, 790] width 72 height 22
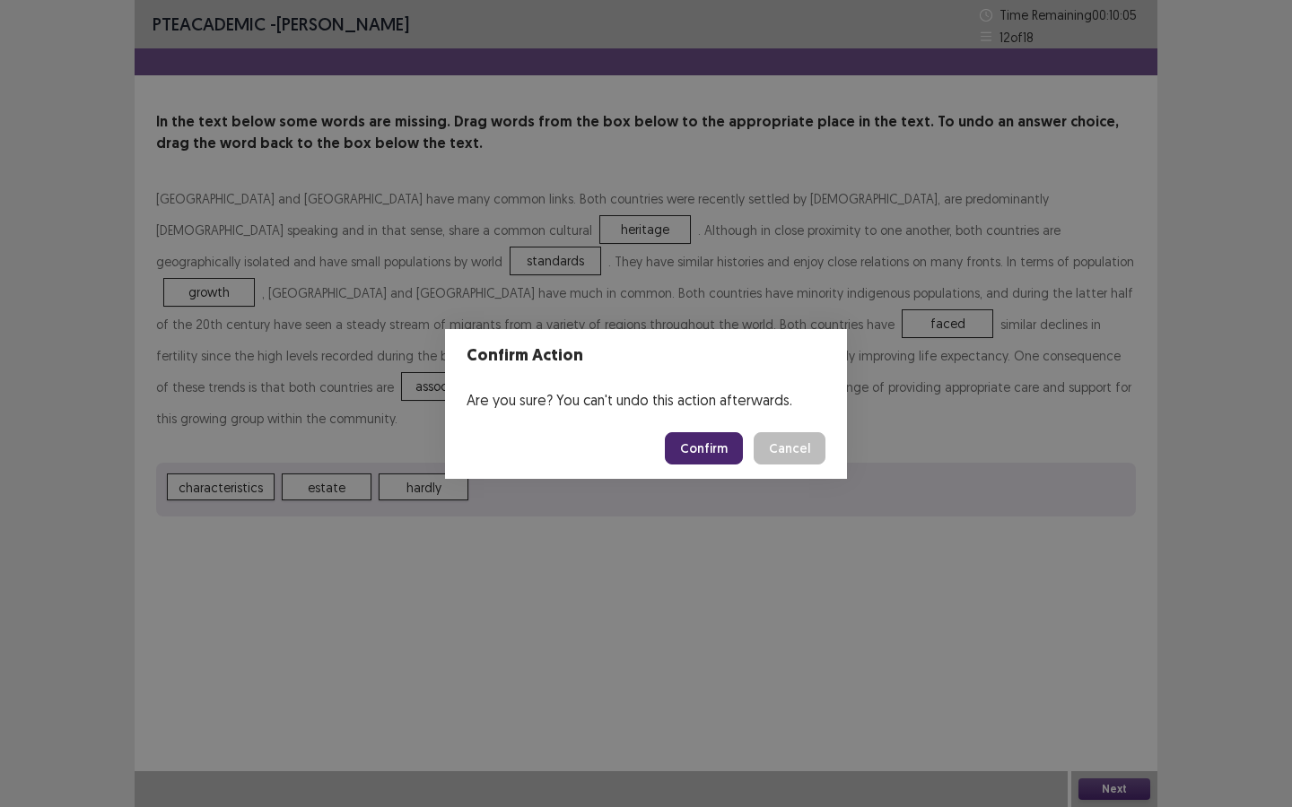
click at [701, 444] on button "Confirm" at bounding box center [704, 448] width 78 height 32
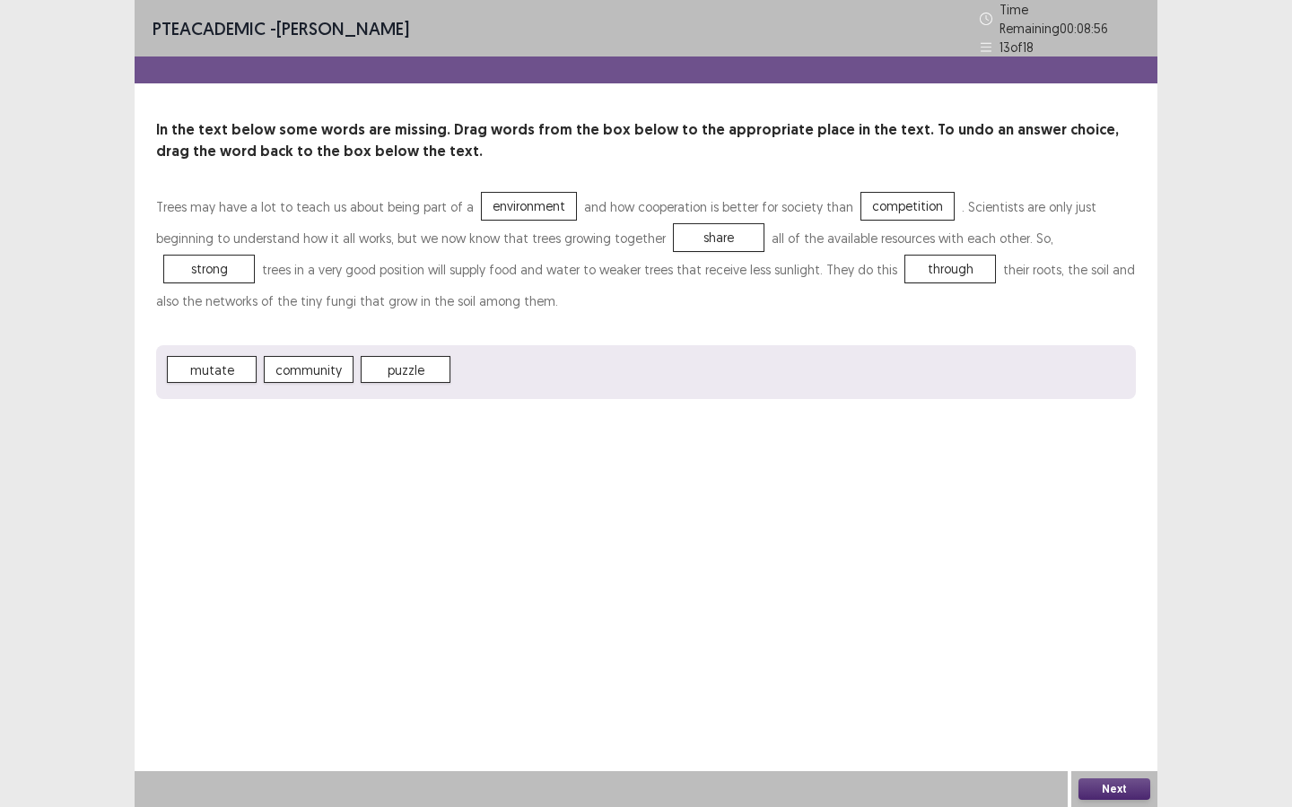
click at [1117, 788] on button "Next" at bounding box center [1114, 790] width 72 height 22
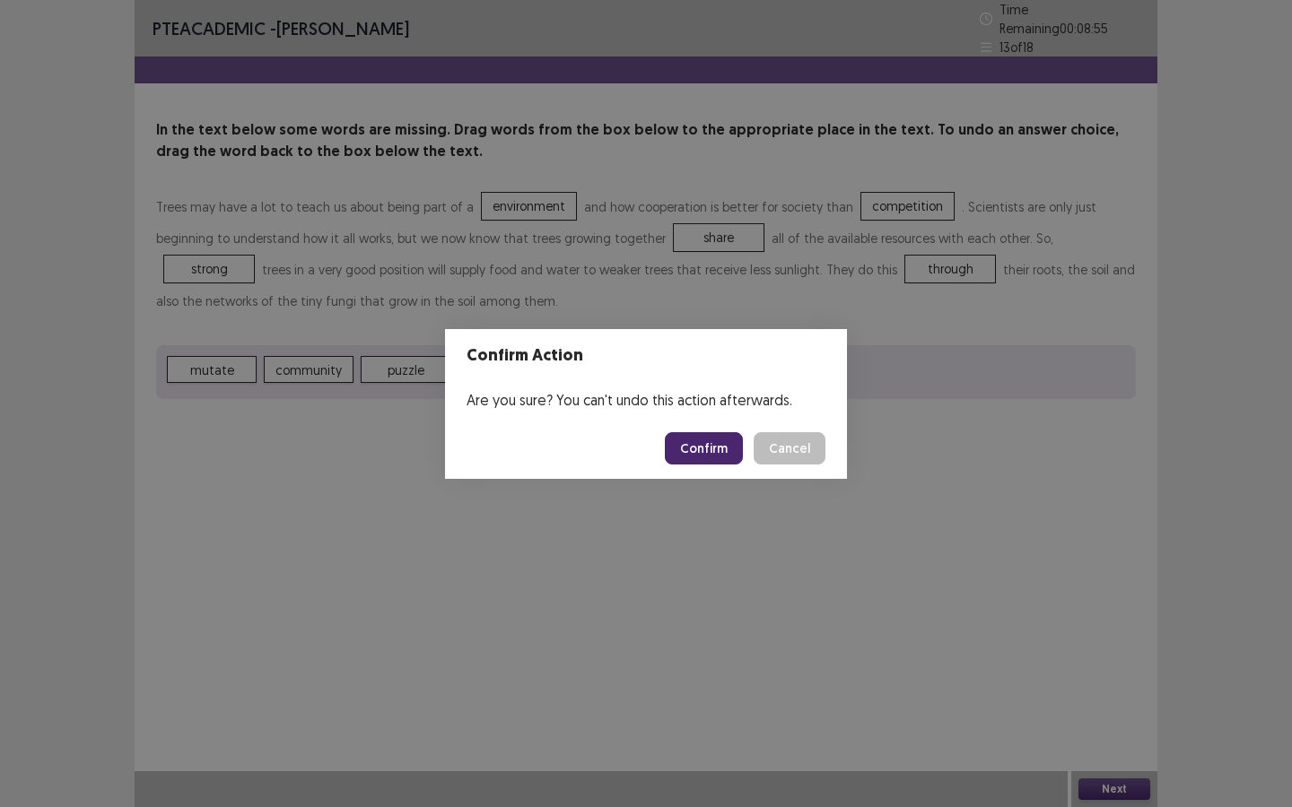
click at [730, 434] on button "Confirm" at bounding box center [704, 448] width 78 height 32
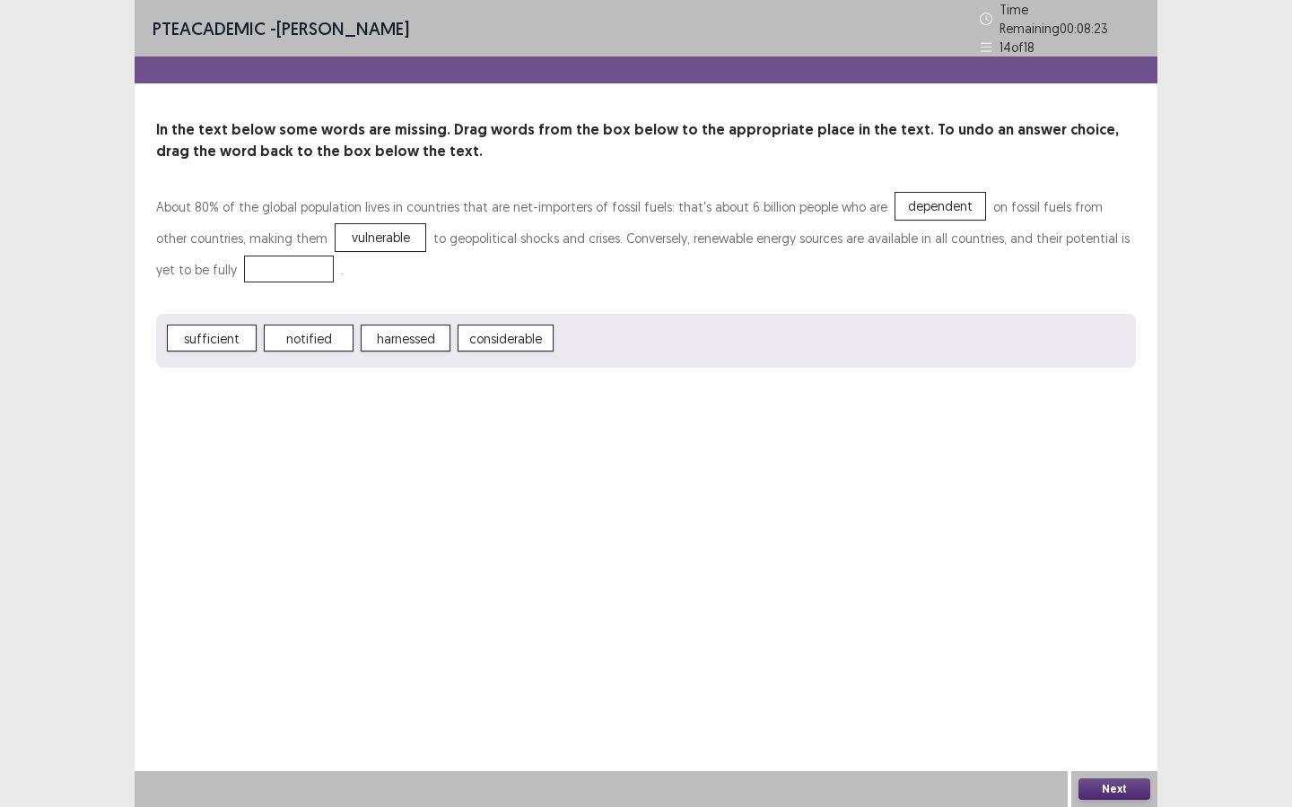
click at [342, 325] on span "notified" at bounding box center [309, 338] width 90 height 27
click at [1121, 788] on button "Next" at bounding box center [1114, 790] width 72 height 22
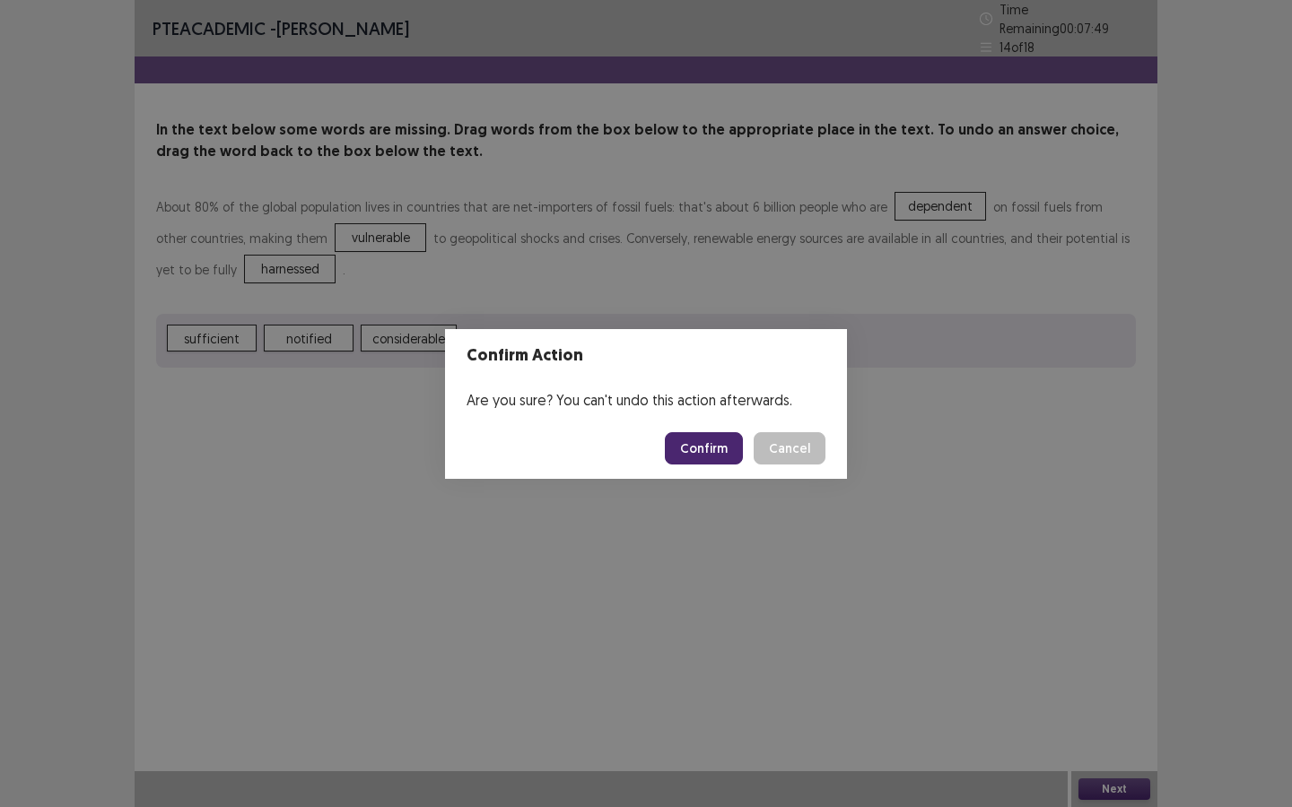
click at [701, 451] on button "Confirm" at bounding box center [704, 448] width 78 height 32
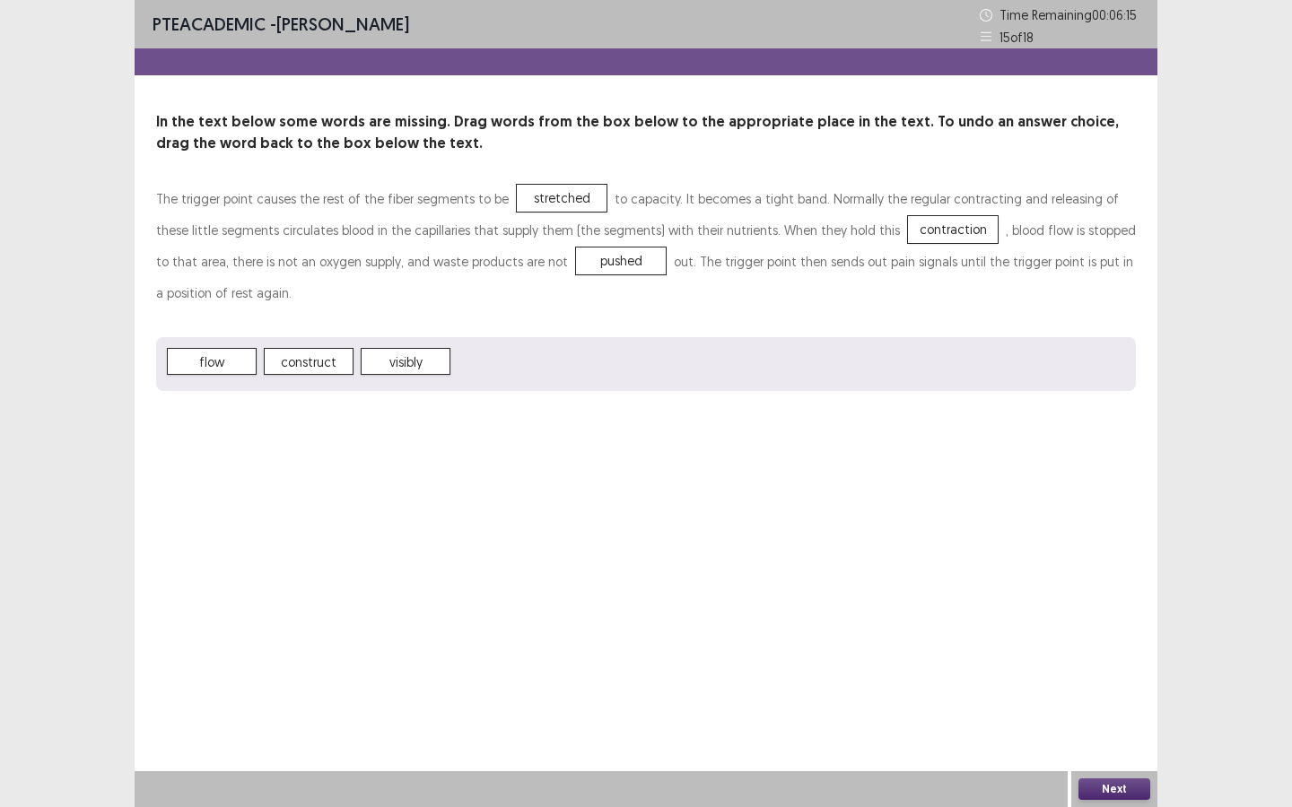
click at [1128, 785] on button "Next" at bounding box center [1114, 790] width 72 height 22
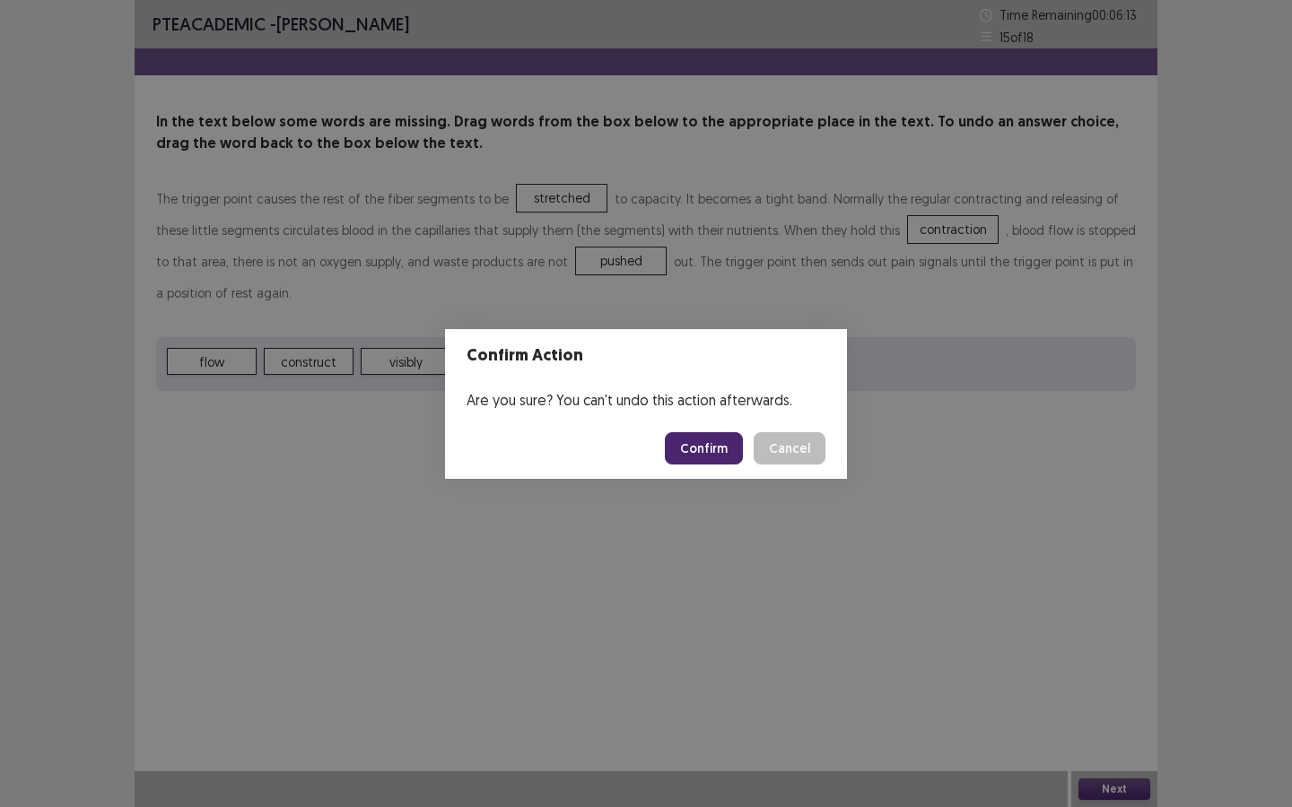
click at [715, 449] on button "Confirm" at bounding box center [704, 448] width 78 height 32
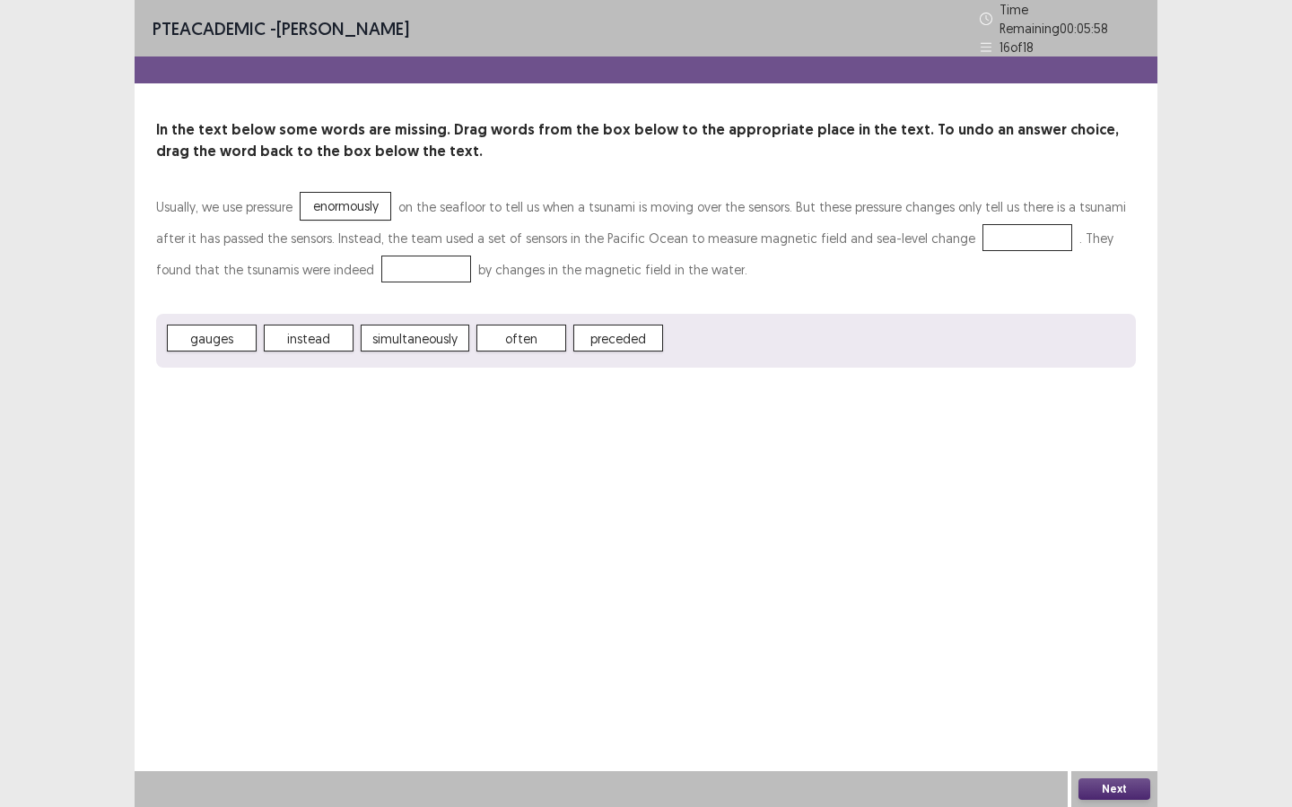
click at [316, 327] on span "instead" at bounding box center [309, 338] width 90 height 27
click at [222, 343] on span "gauges" at bounding box center [212, 338] width 90 height 27
click at [1109, 774] on div "Next" at bounding box center [1114, 789] width 86 height 36
click at [1123, 800] on div "Next" at bounding box center [1114, 789] width 86 height 36
click at [1102, 796] on button "Next" at bounding box center [1114, 790] width 72 height 22
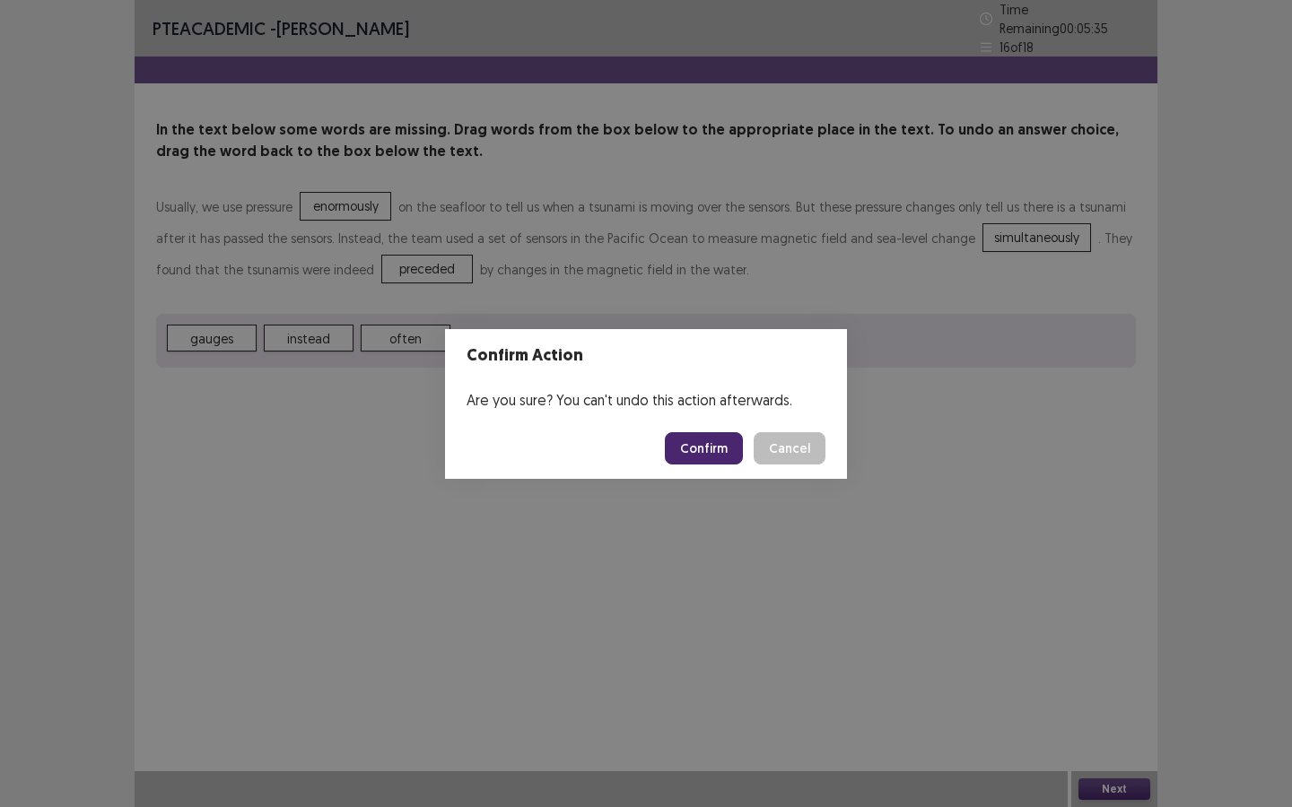
click at [700, 452] on button "Confirm" at bounding box center [704, 448] width 78 height 32
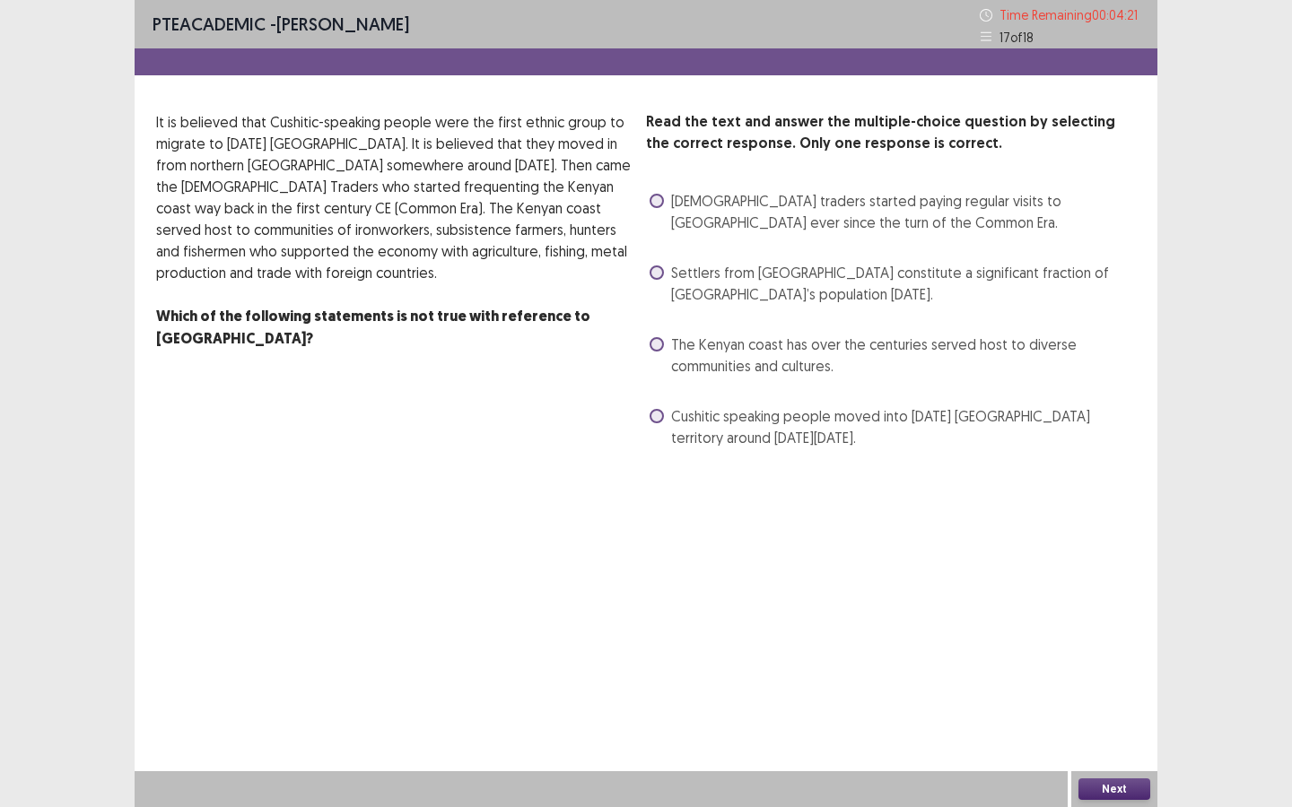
click at [735, 366] on span "The Kenyan coast has over the centuries served host to diverse communities and …" at bounding box center [903, 355] width 465 height 43
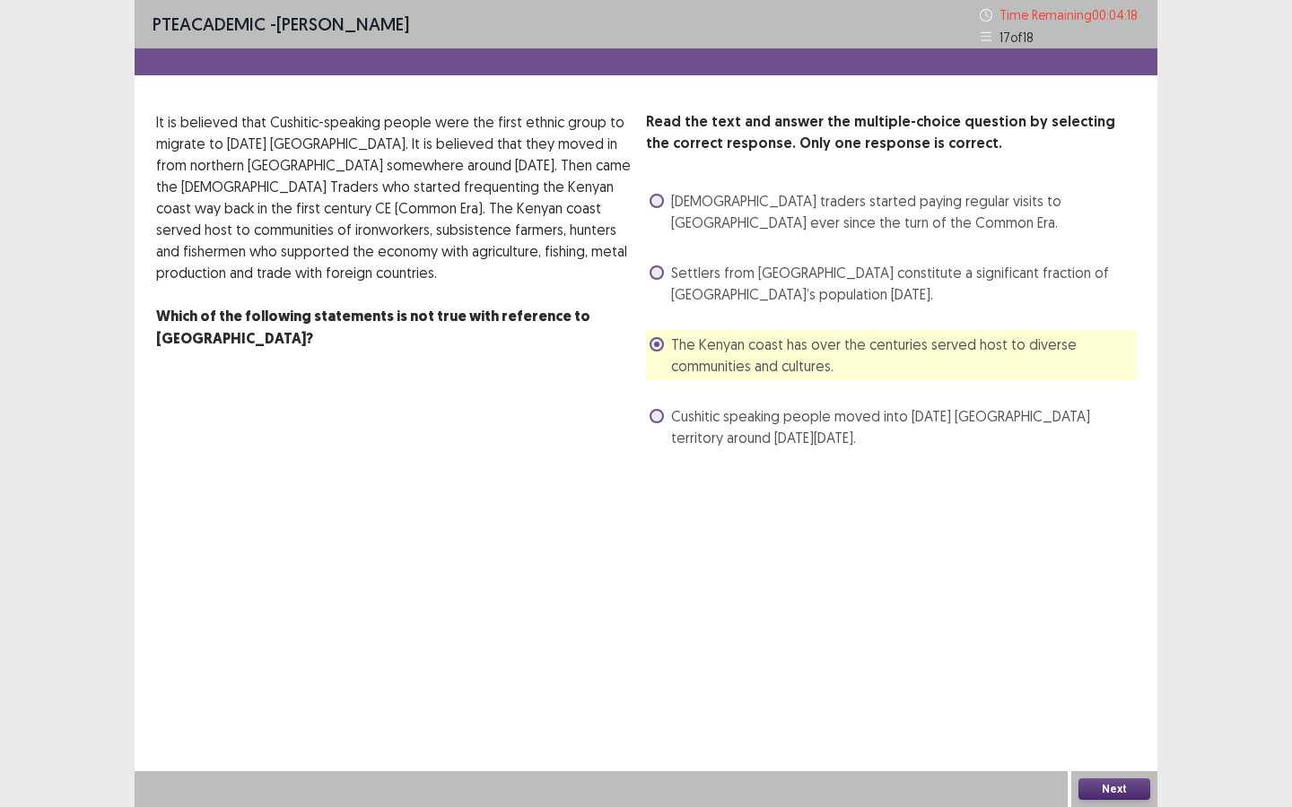
click at [1102, 766] on div "PTE academic - Odelia kuo Time Remaining 00 : 04 : 18 17 of 18 Read the text an…" at bounding box center [646, 403] width 1022 height 807
click at [1122, 788] on button "Next" at bounding box center [1114, 790] width 72 height 22
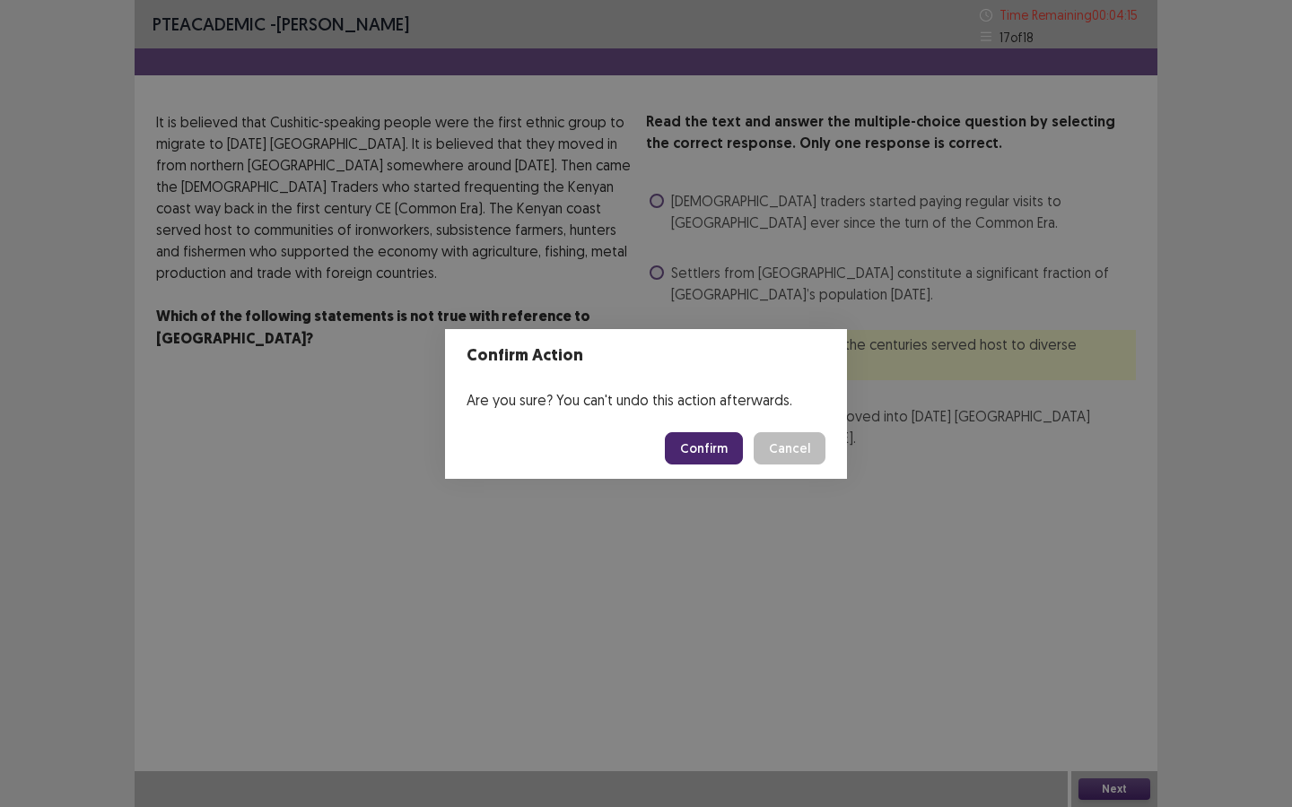
click at [714, 450] on button "Confirm" at bounding box center [704, 448] width 78 height 32
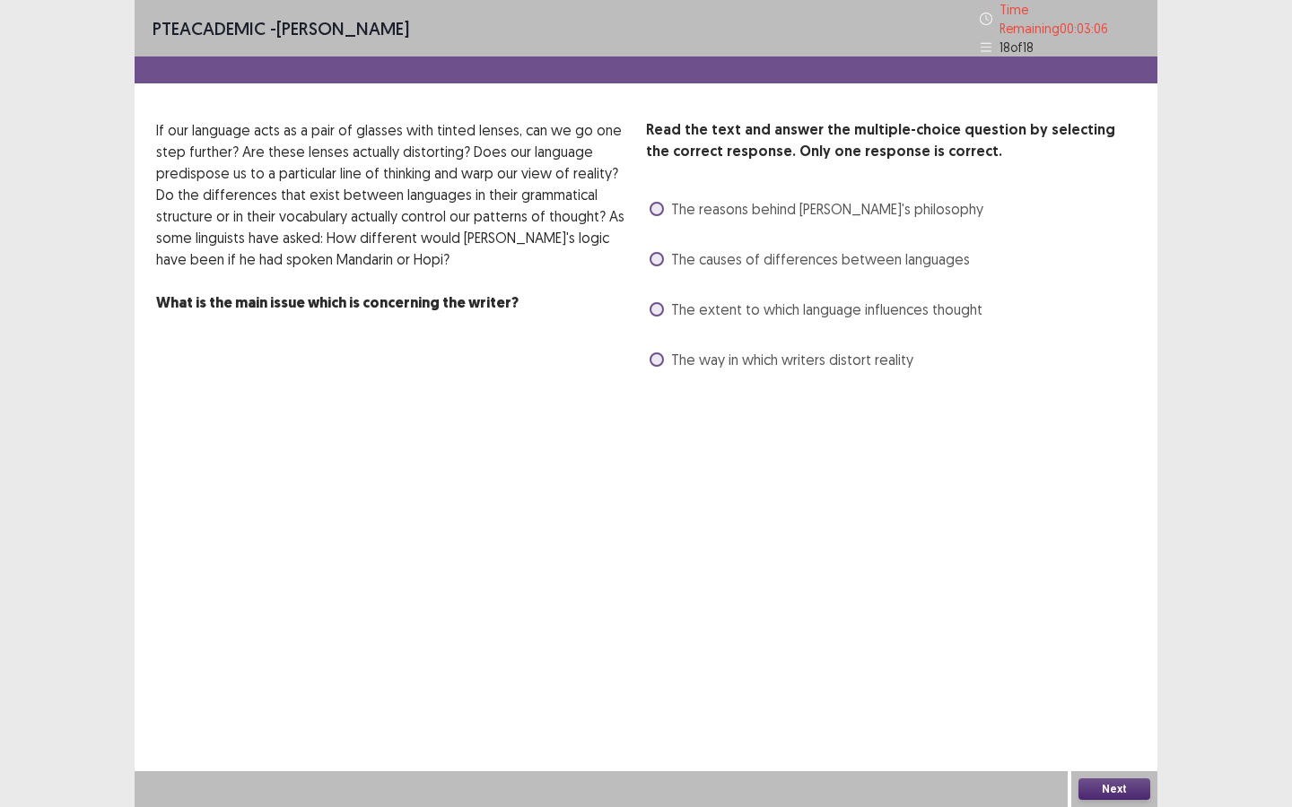
click at [773, 251] on span "The causes of differences between languages" at bounding box center [820, 259] width 299 height 22
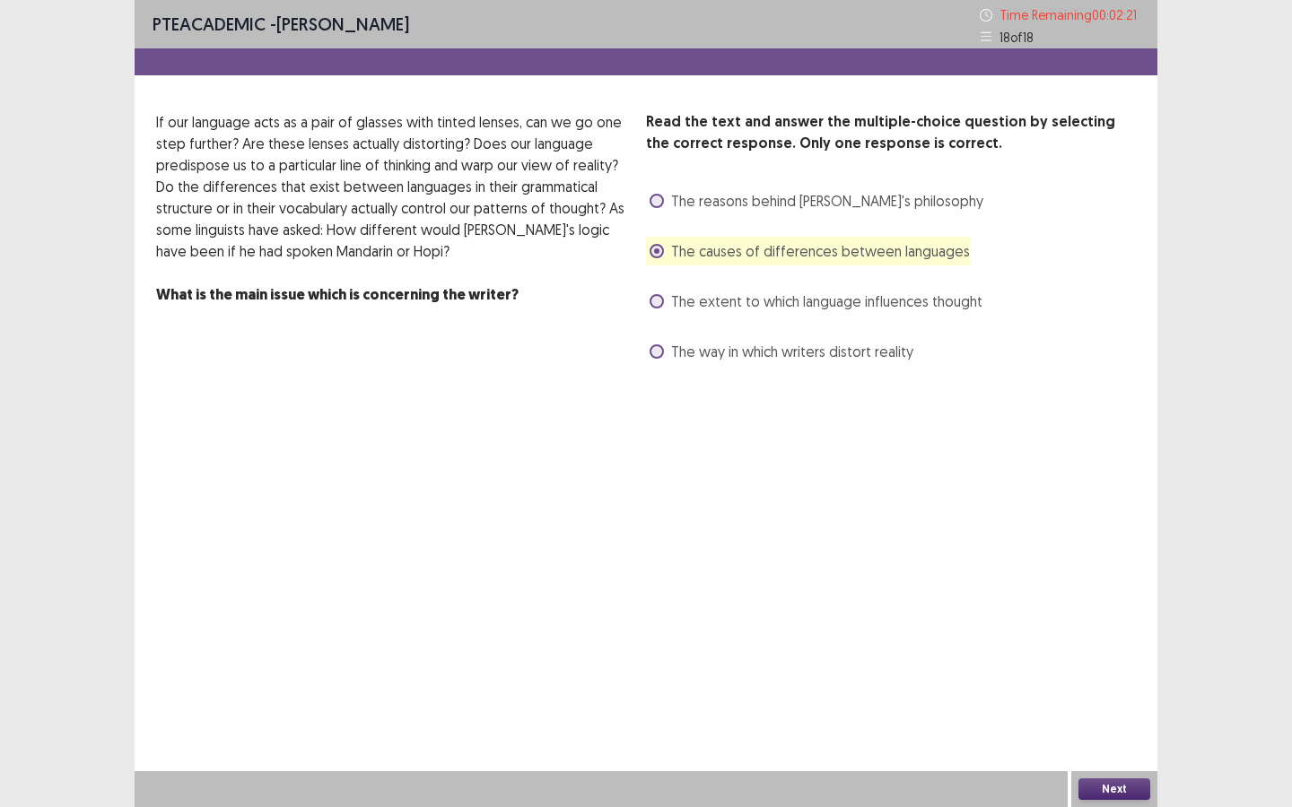
click at [858, 294] on span "The extent to which language influences thought" at bounding box center [826, 302] width 311 height 22
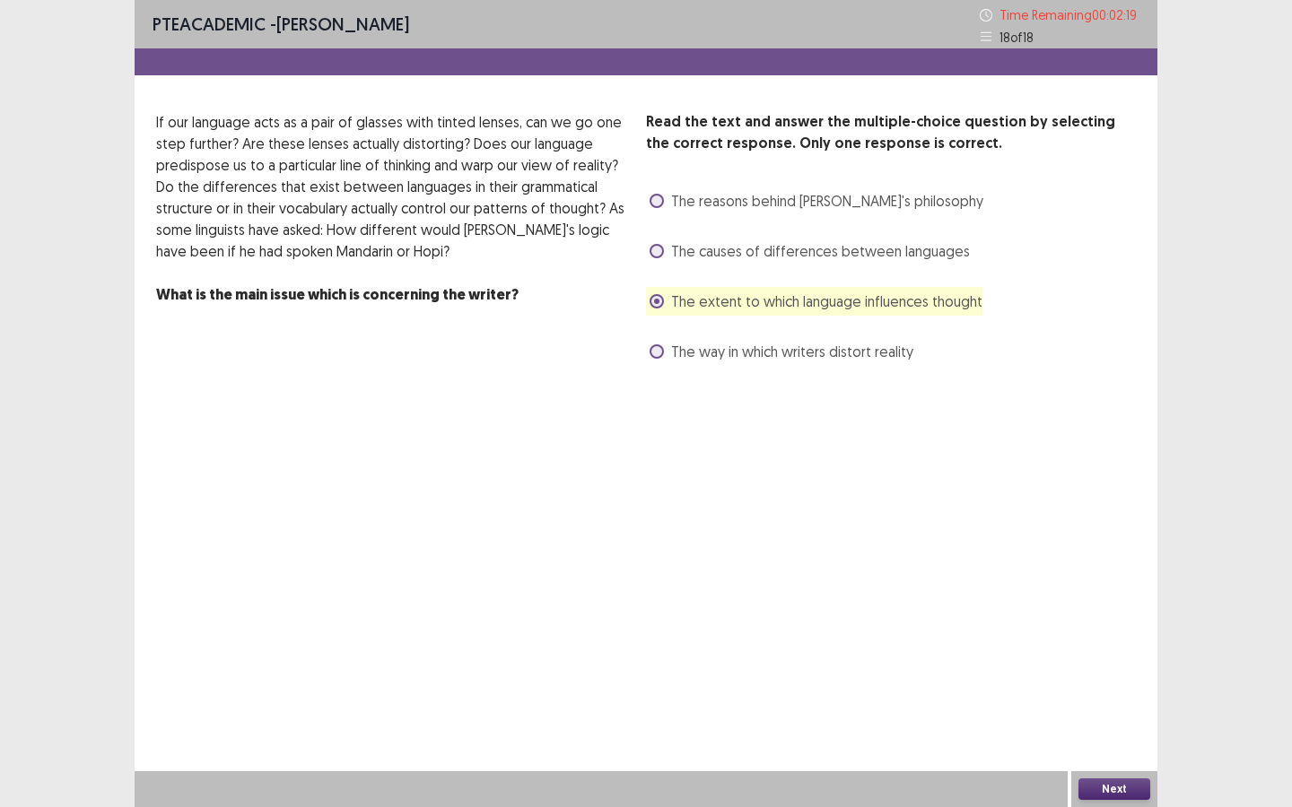
click at [1137, 789] on button "Next" at bounding box center [1114, 790] width 72 height 22
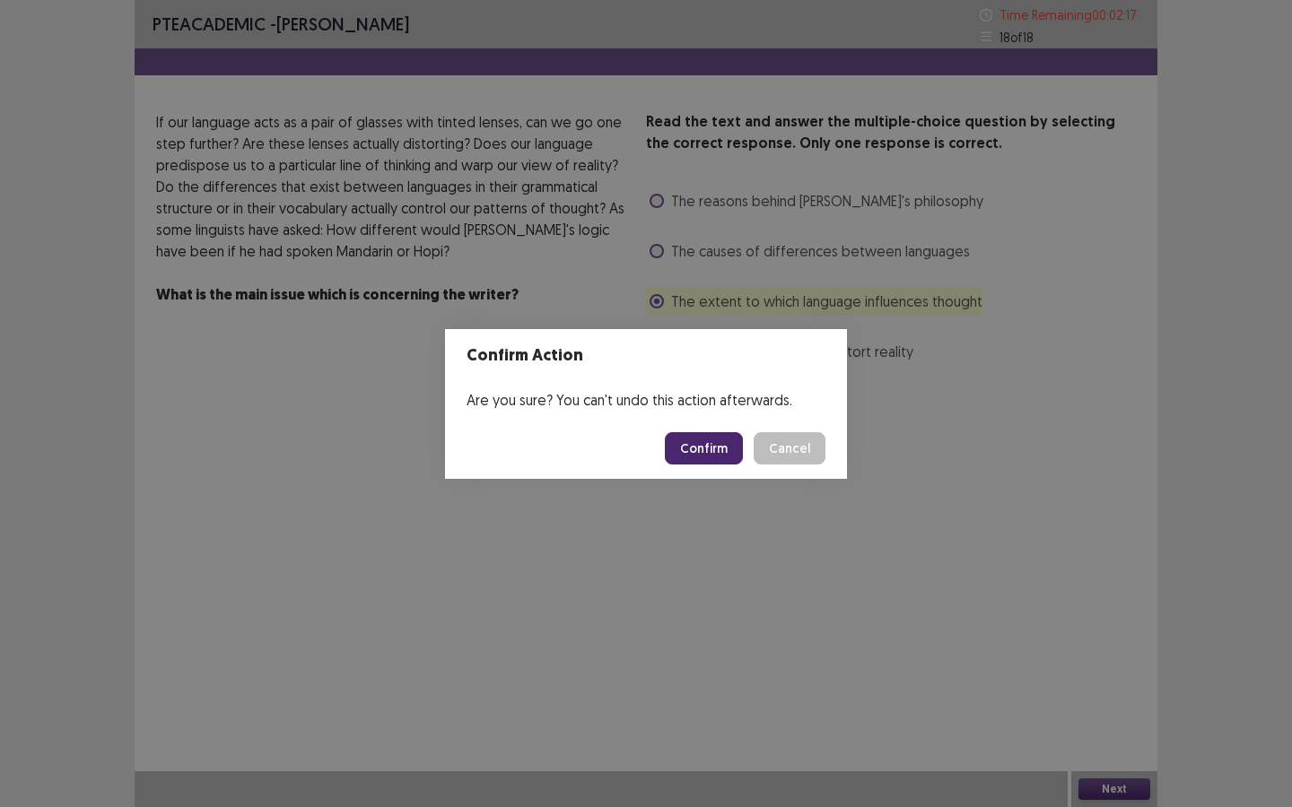
click at [685, 444] on button "Confirm" at bounding box center [704, 448] width 78 height 32
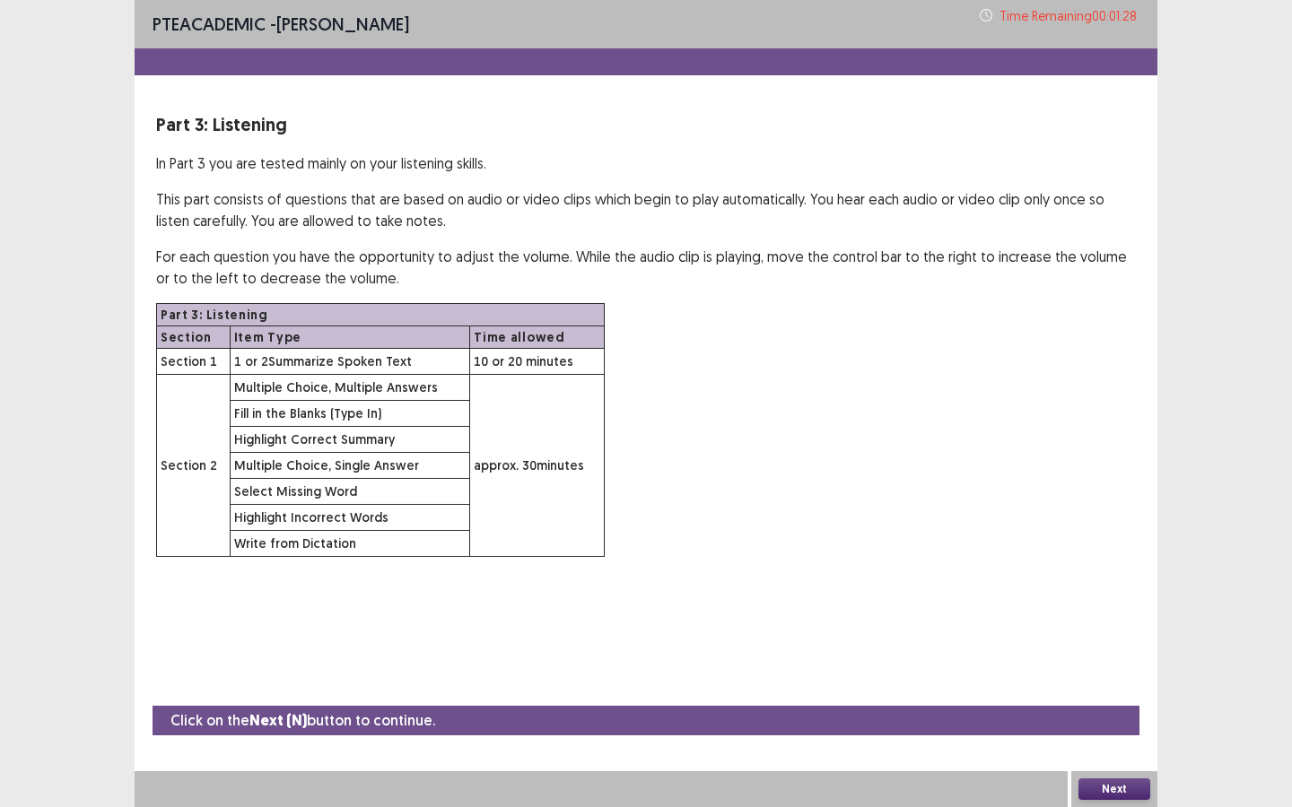
click at [1122, 783] on button "Next" at bounding box center [1114, 790] width 72 height 22
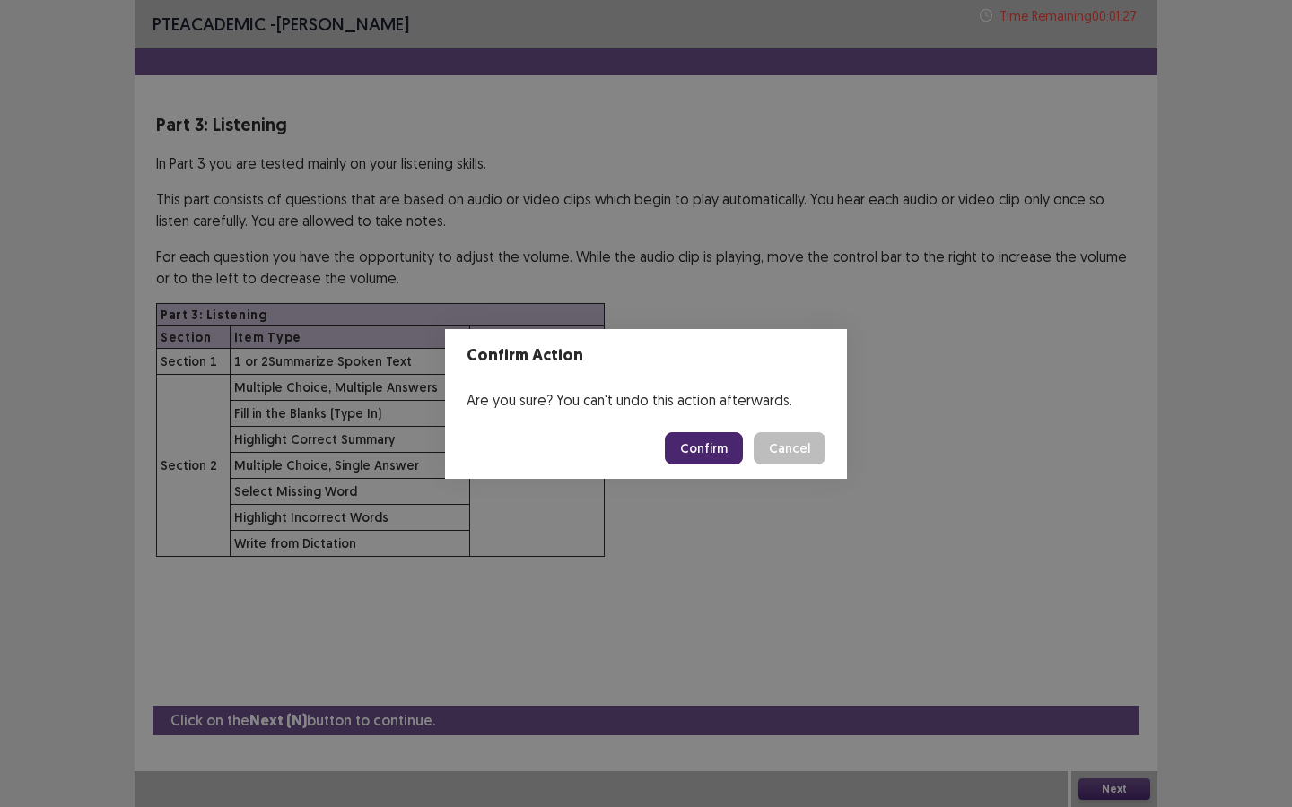
click at [709, 444] on button "Confirm" at bounding box center [704, 448] width 78 height 32
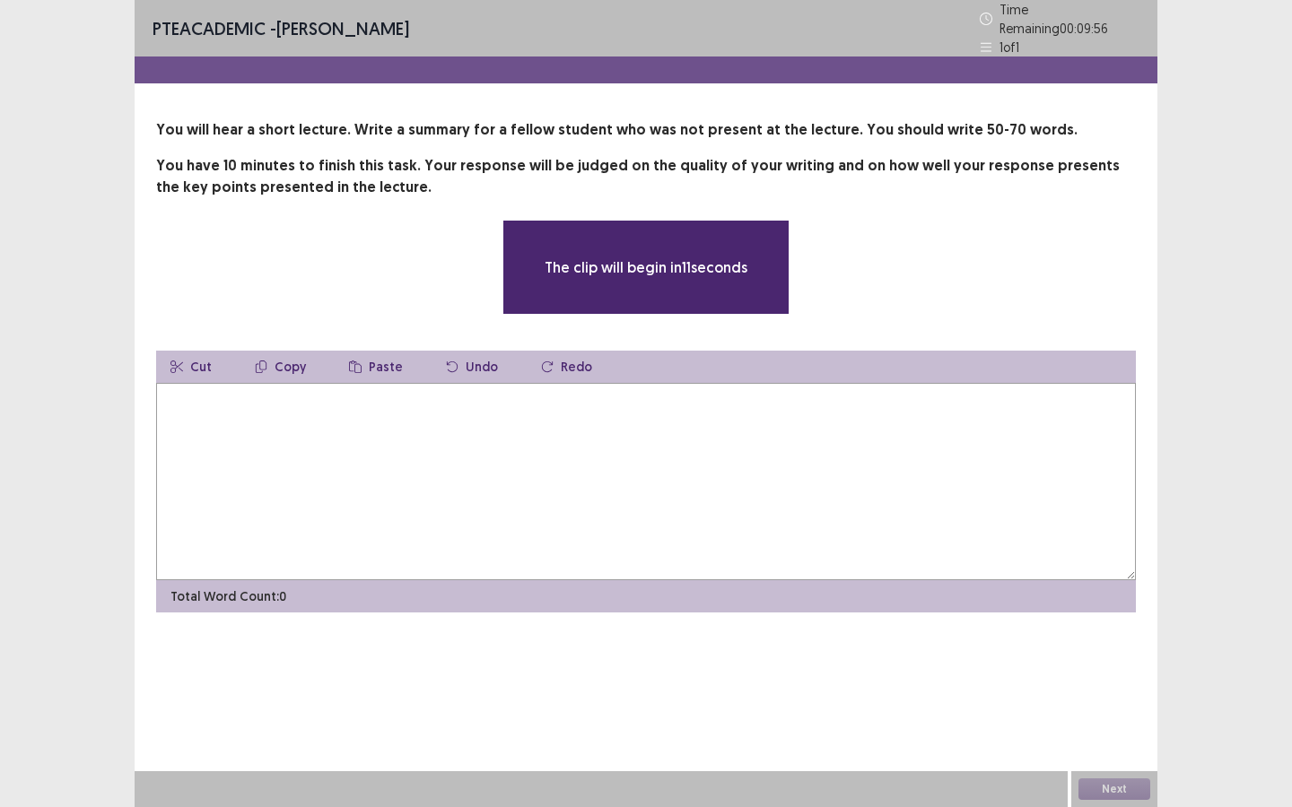
click at [663, 405] on textarea at bounding box center [645, 481] width 979 height 197
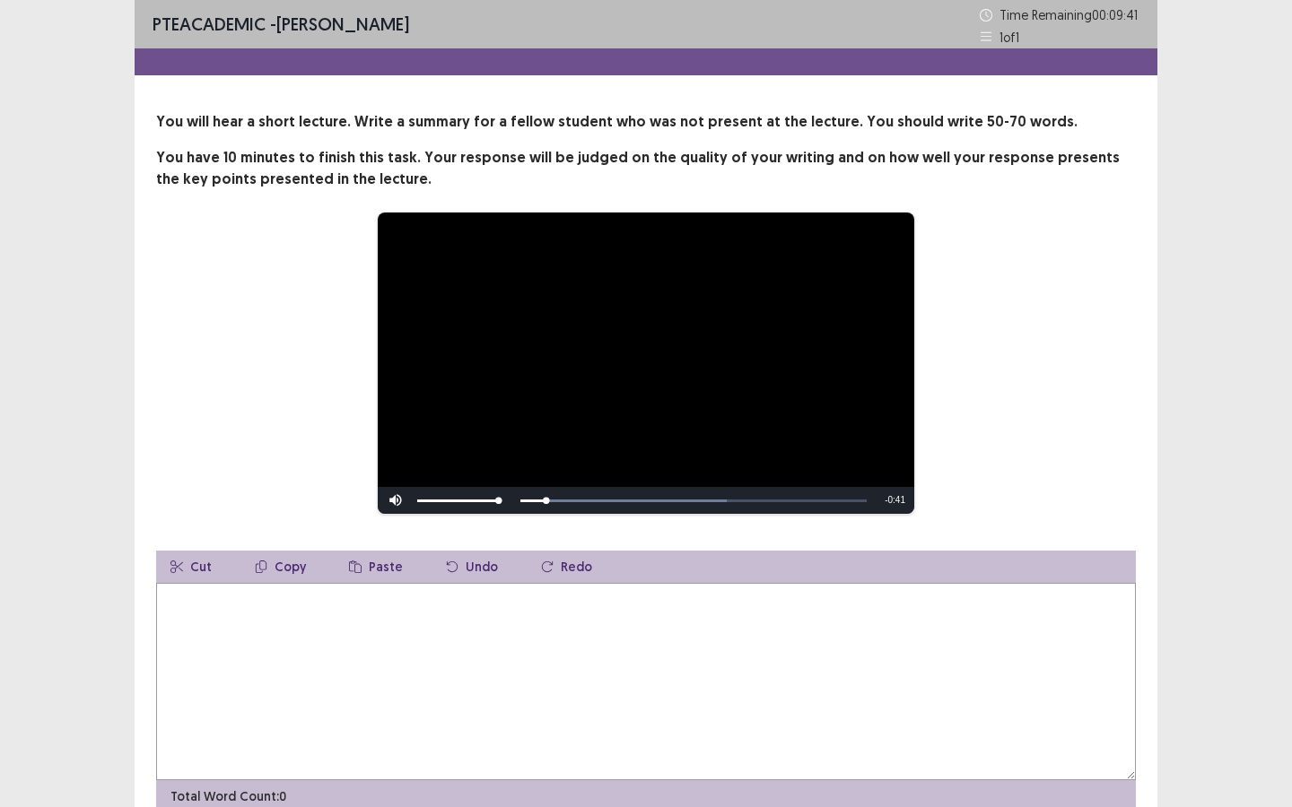
click at [492, 603] on textarea at bounding box center [645, 681] width 979 height 197
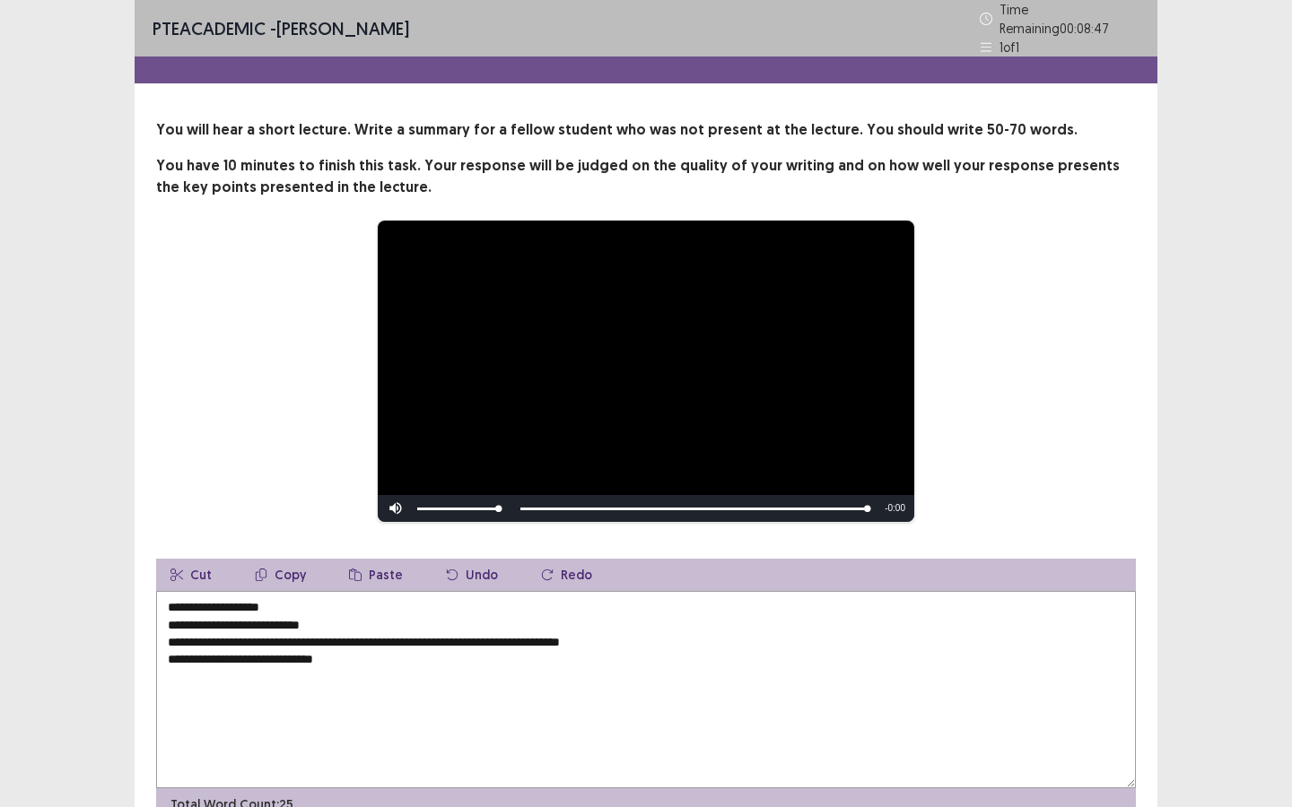
click at [294, 594] on textarea "**********" at bounding box center [645, 689] width 979 height 197
click at [591, 631] on textarea "**********" at bounding box center [645, 689] width 979 height 197
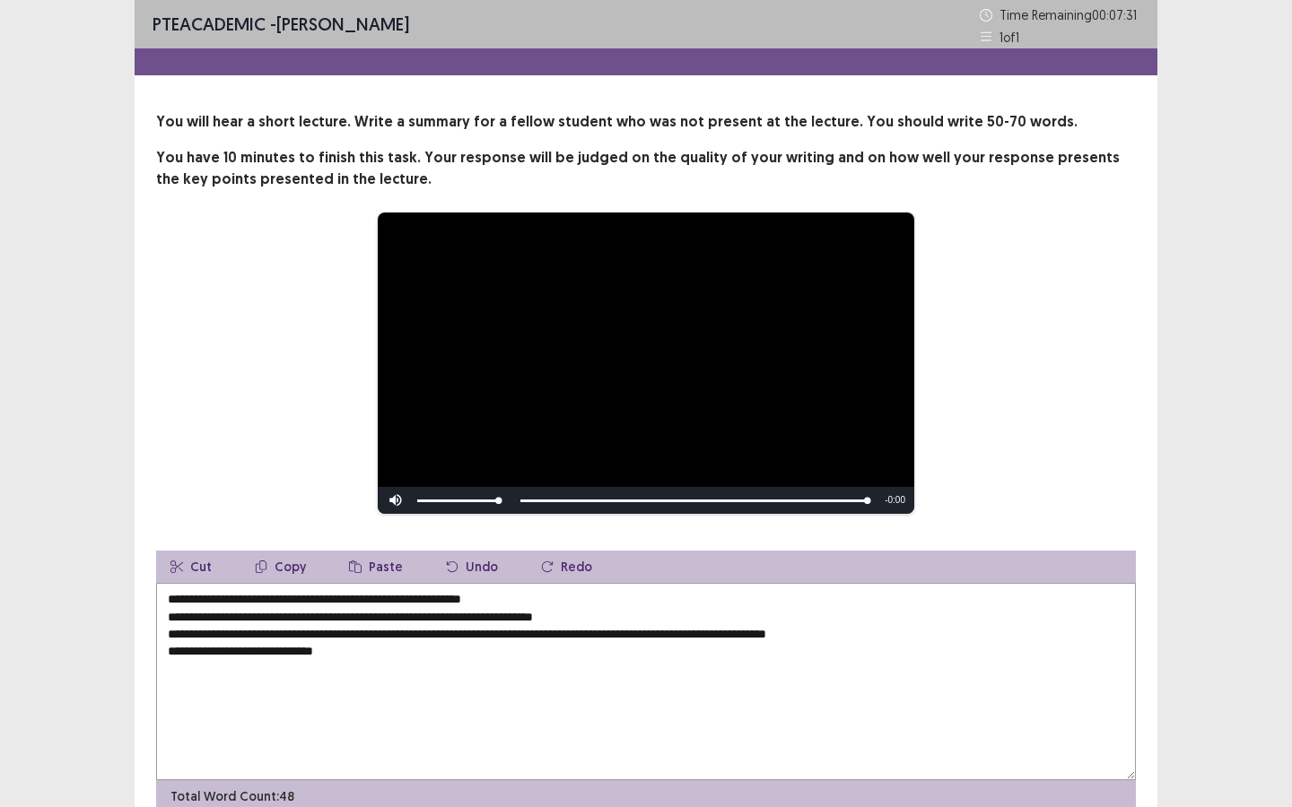
click at [662, 635] on textarea "**********" at bounding box center [645, 681] width 979 height 197
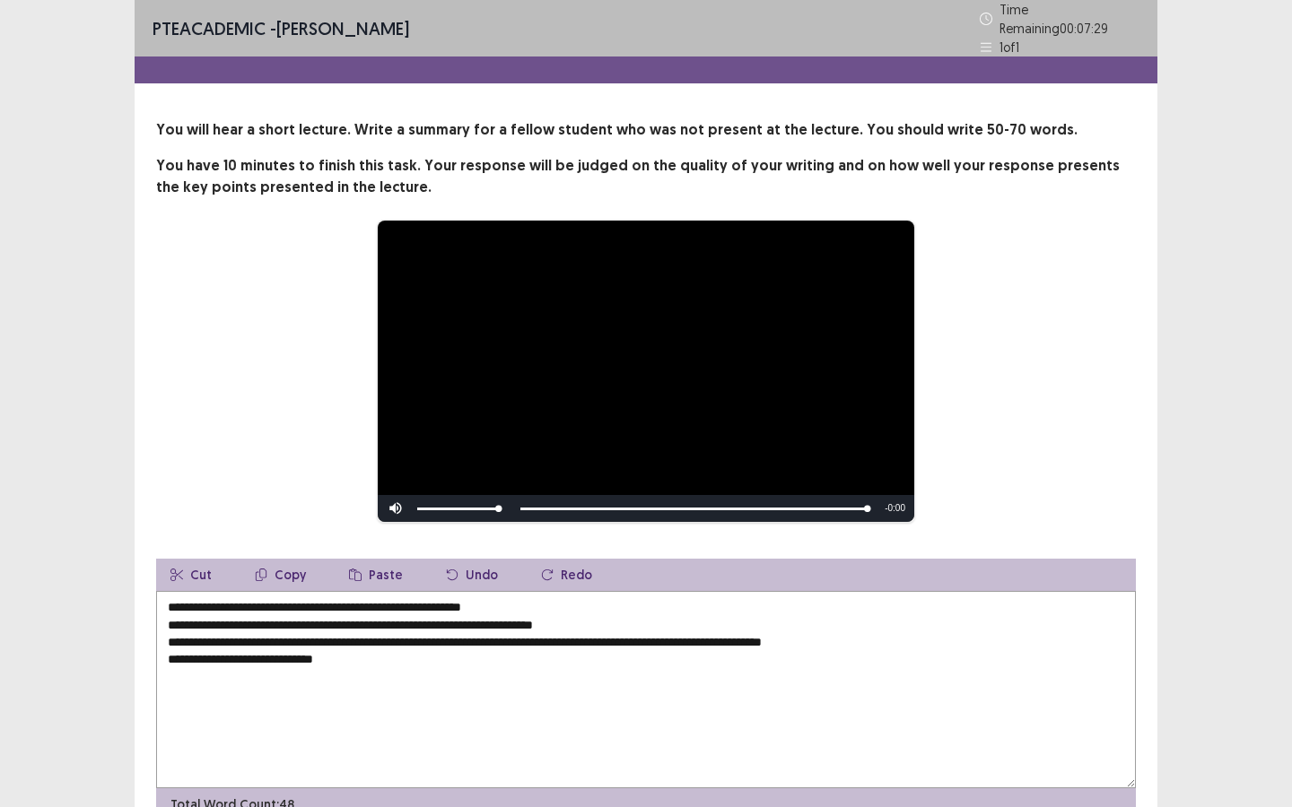
click at [746, 635] on textarea "**********" at bounding box center [645, 689] width 979 height 197
click at [370, 651] on textarea "**********" at bounding box center [645, 689] width 979 height 197
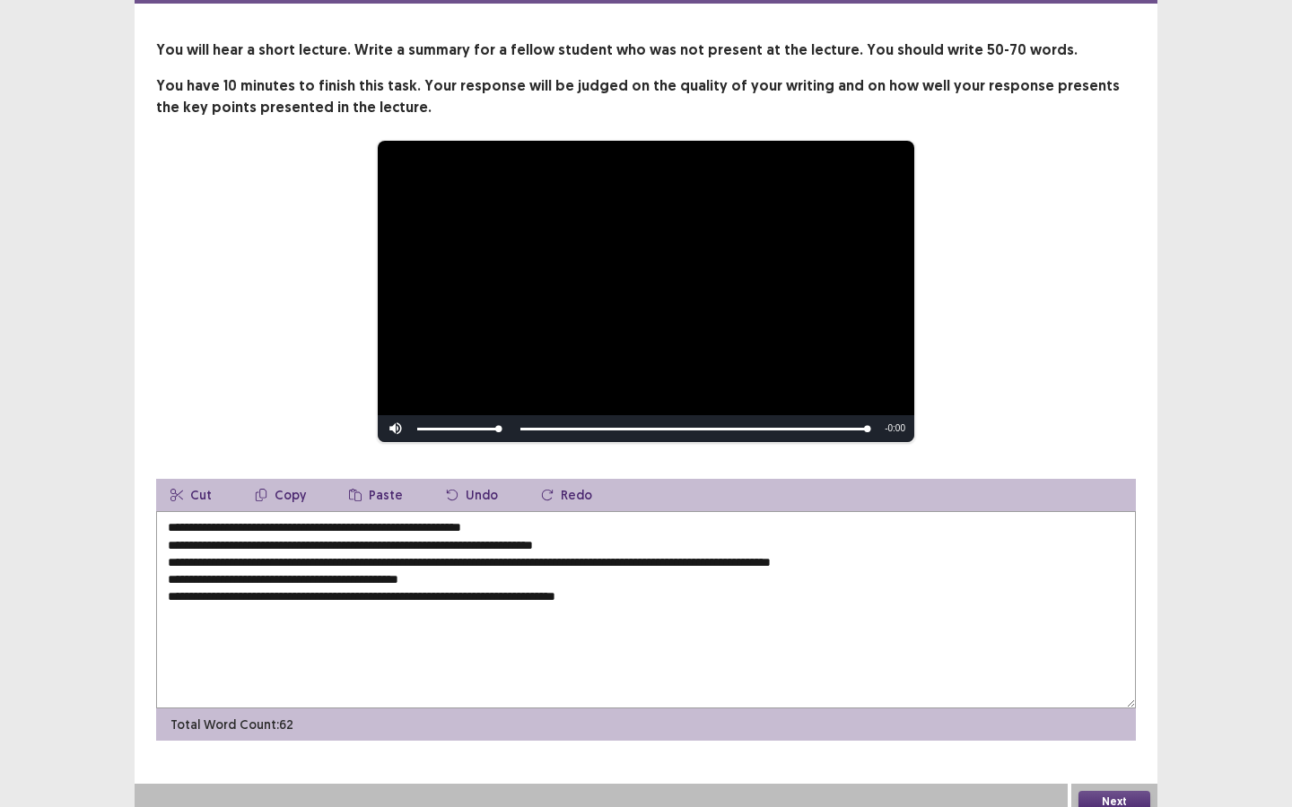
scroll to position [84, 0]
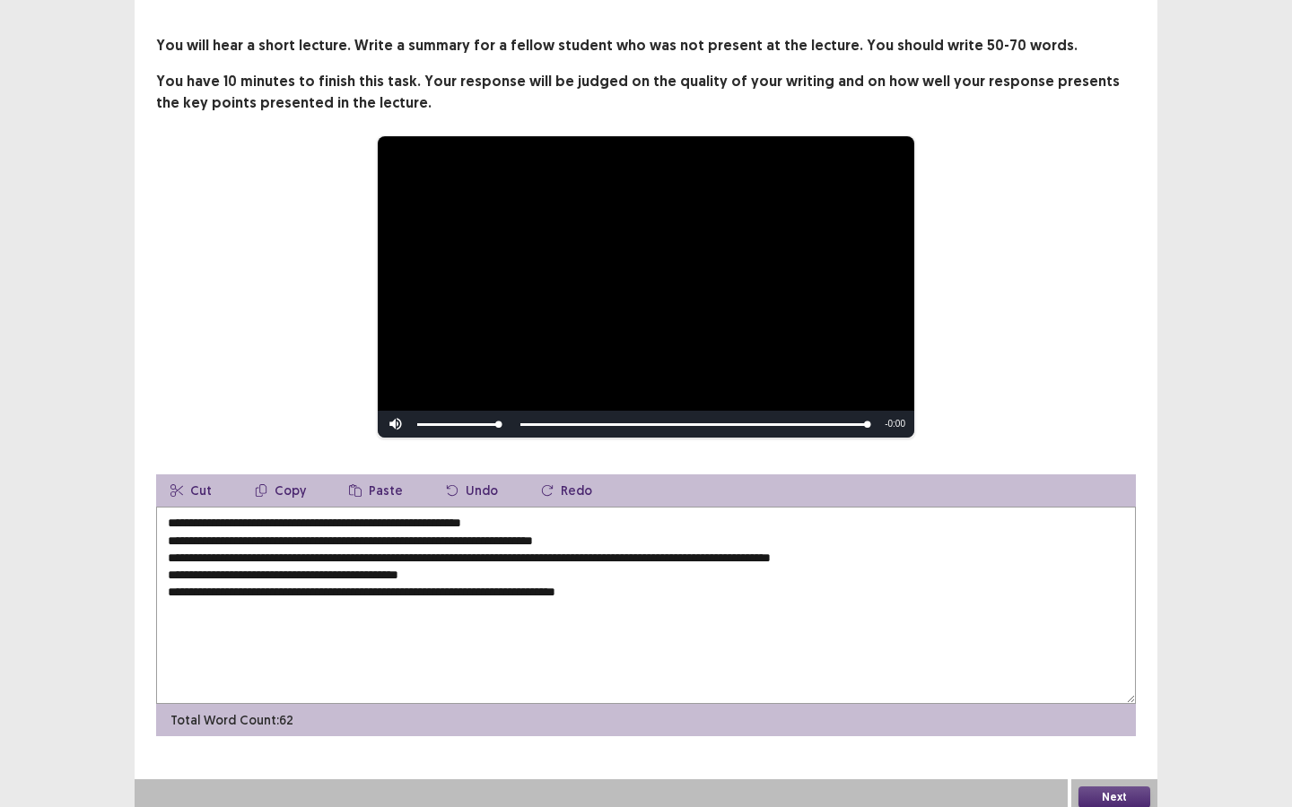
type textarea "**********"
click at [1099, 790] on button "Next" at bounding box center [1114, 798] width 72 height 22
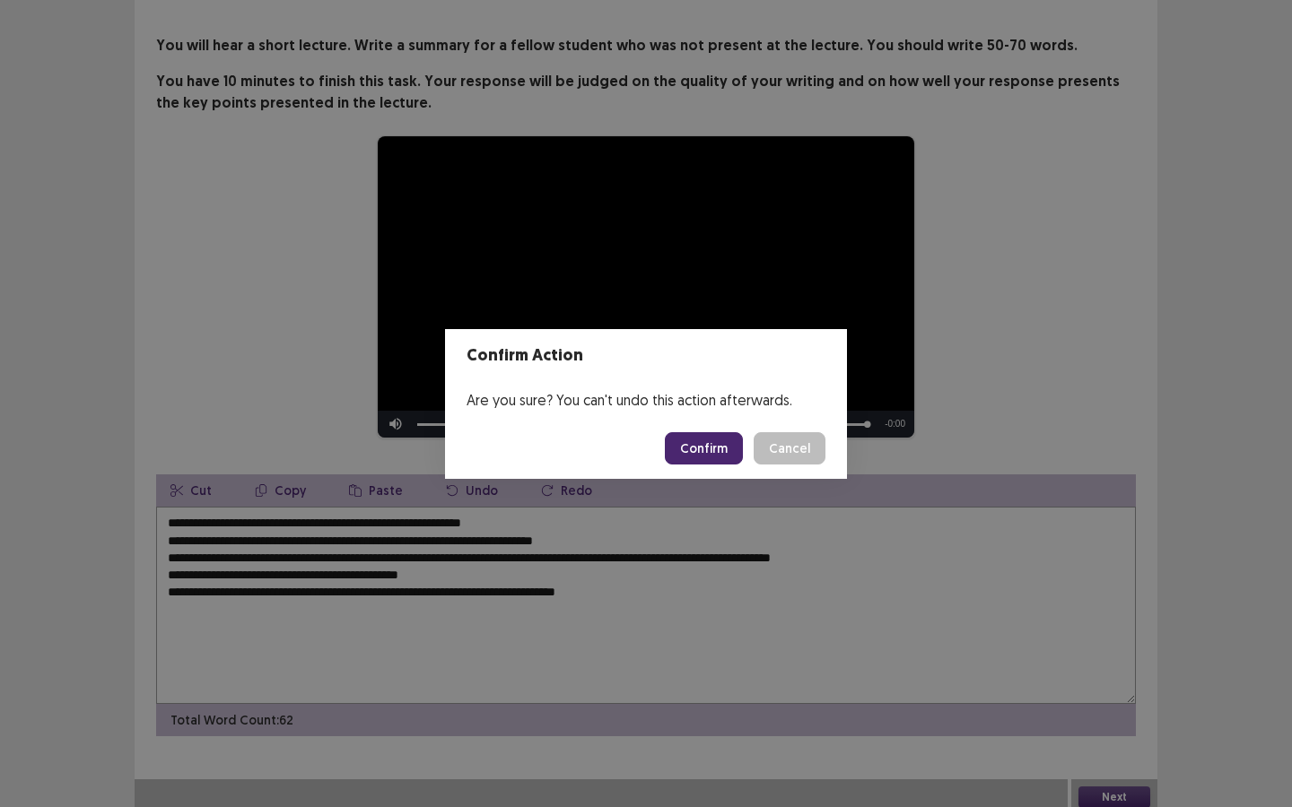
click at [706, 451] on button "Confirm" at bounding box center [704, 448] width 78 height 32
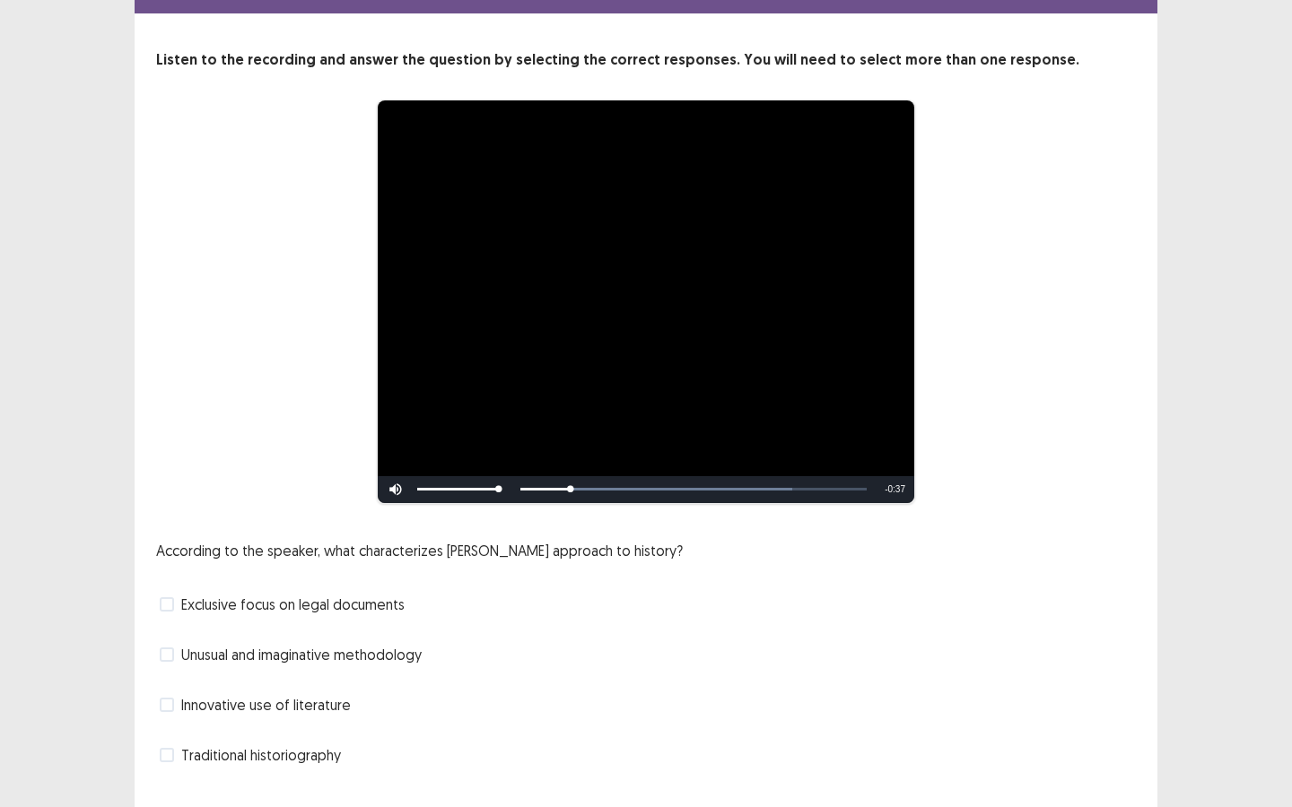
scroll to position [102, 0]
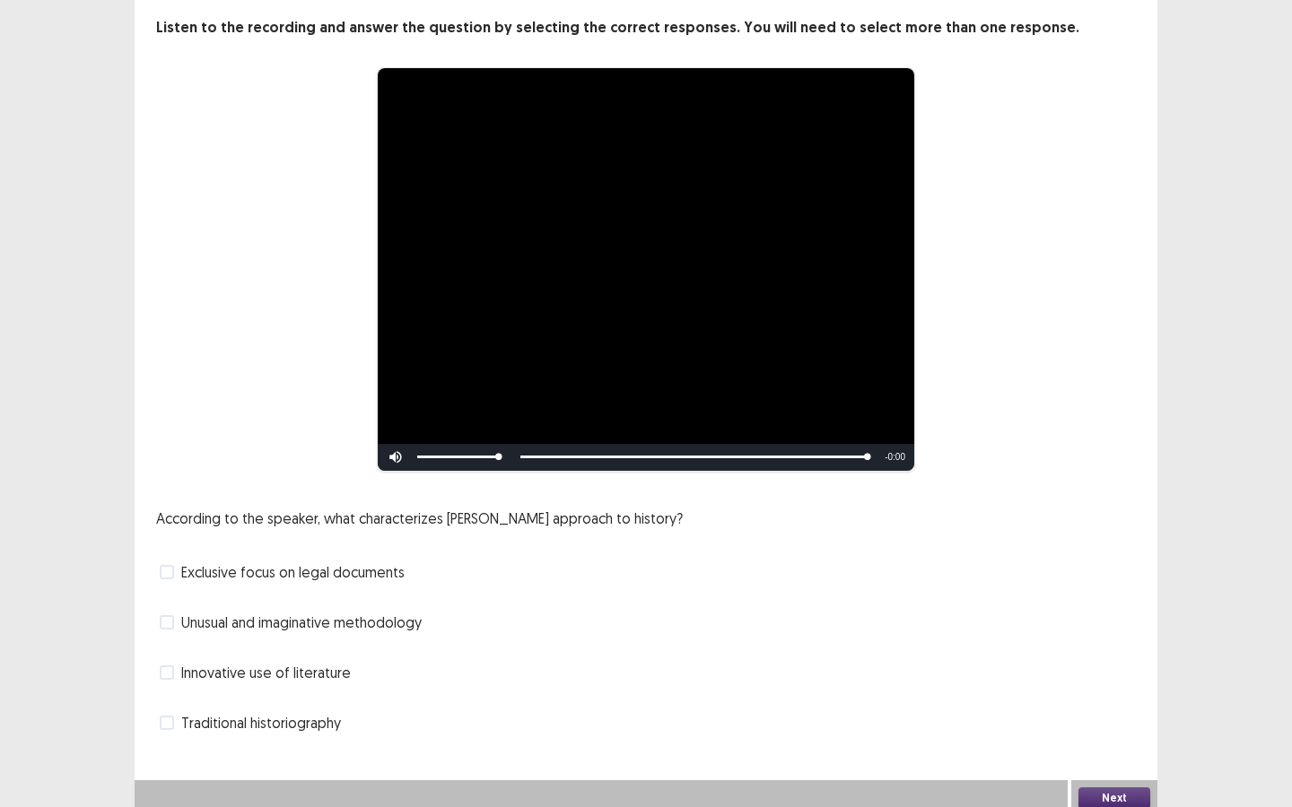
click at [323, 722] on span "Traditional historiography" at bounding box center [261, 723] width 160 height 22
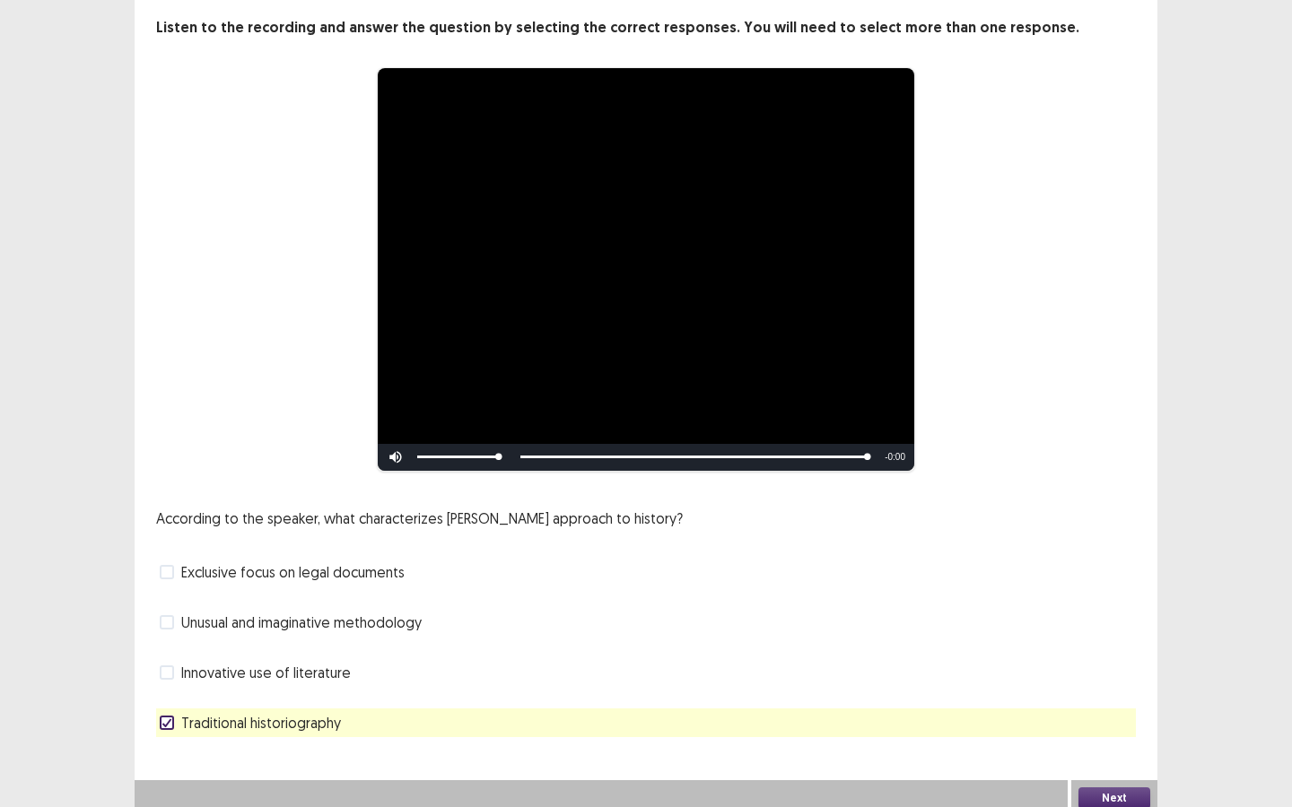
click at [787, 658] on div "Innovative use of literature" at bounding box center [645, 672] width 979 height 29
click at [238, 667] on span "Innovative use of literature" at bounding box center [266, 673] width 170 height 22
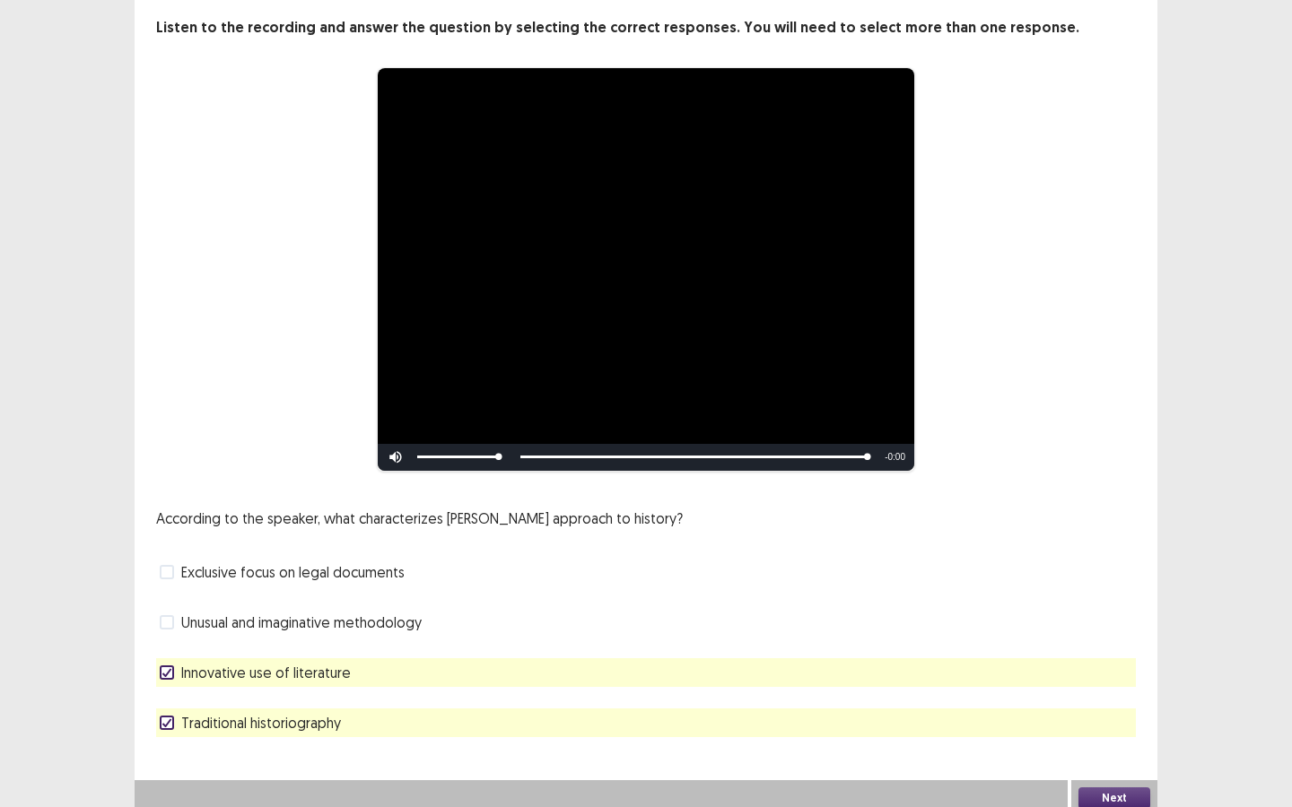
click at [163, 718] on icon at bounding box center [166, 722] width 11 height 9
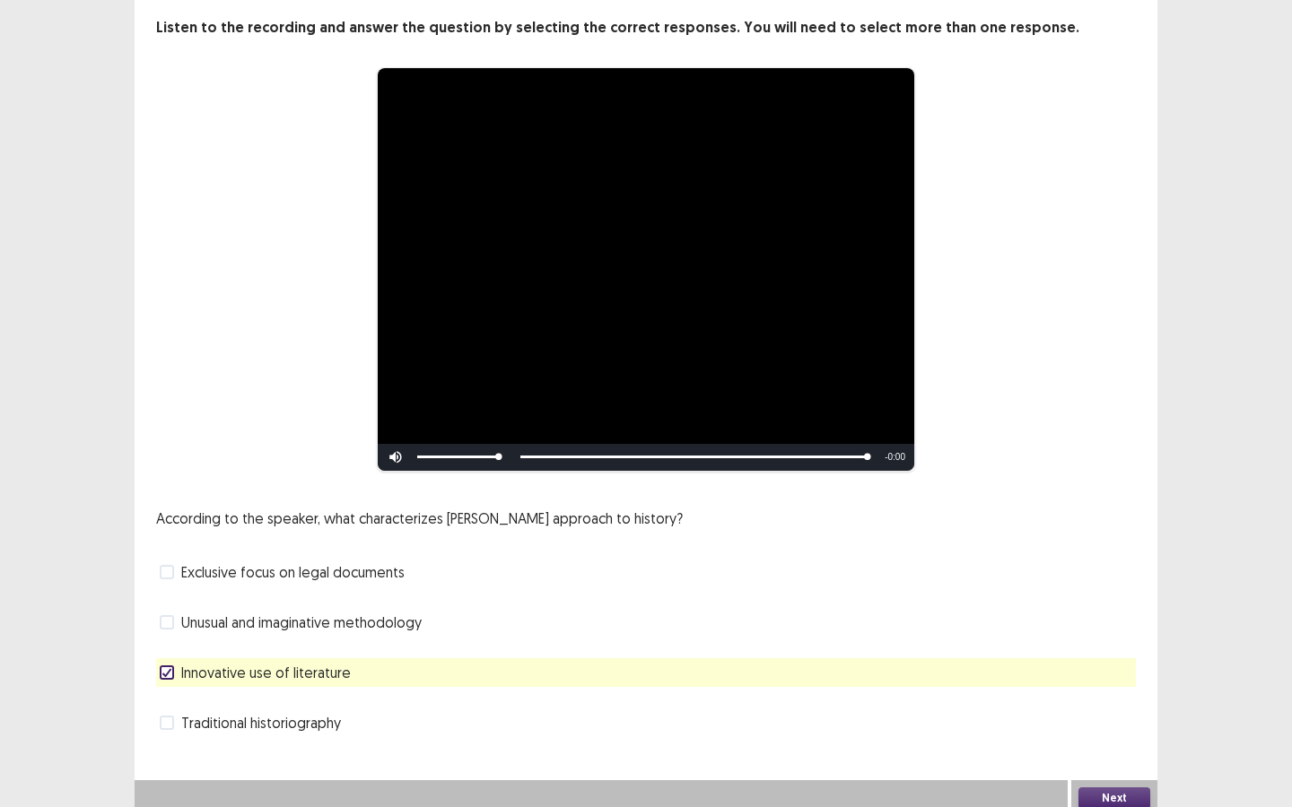
click at [1101, 788] on button "Next" at bounding box center [1114, 799] width 72 height 22
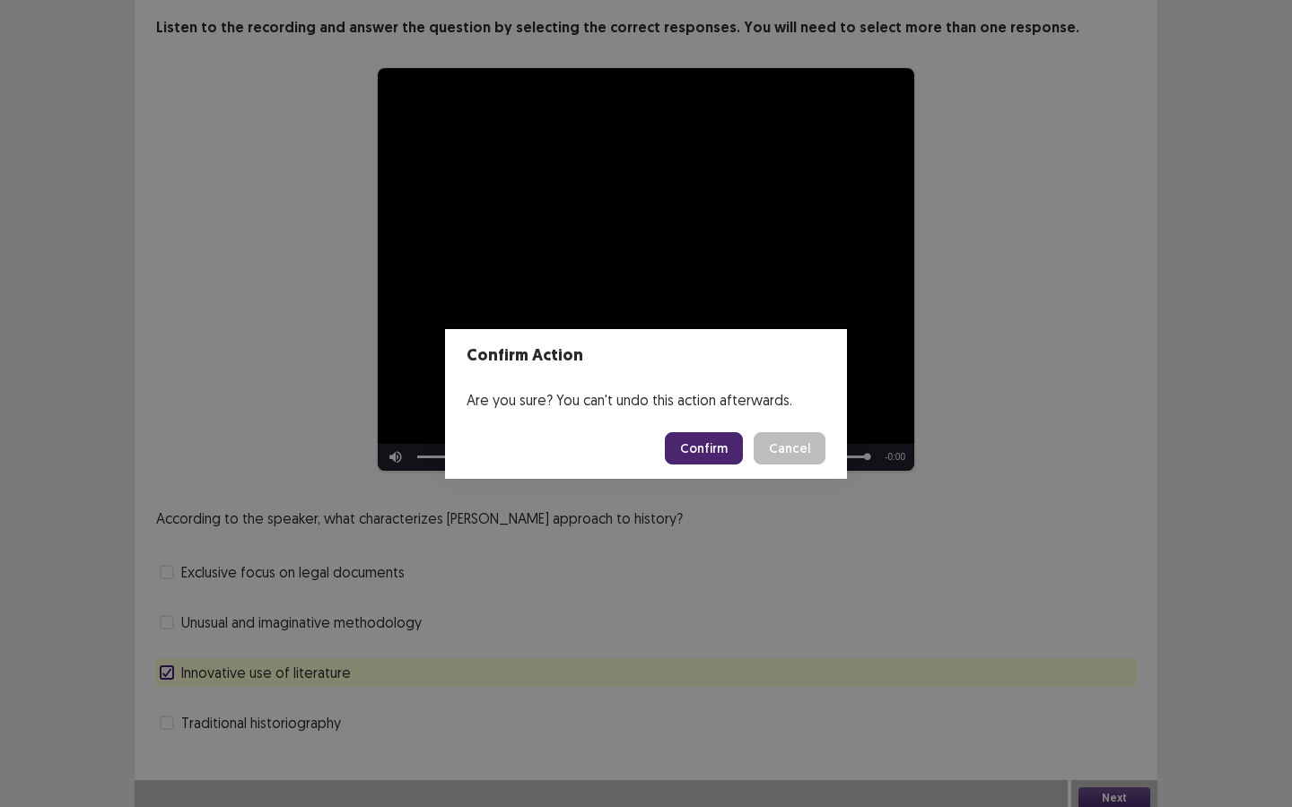
click at [700, 444] on button "Confirm" at bounding box center [704, 448] width 78 height 32
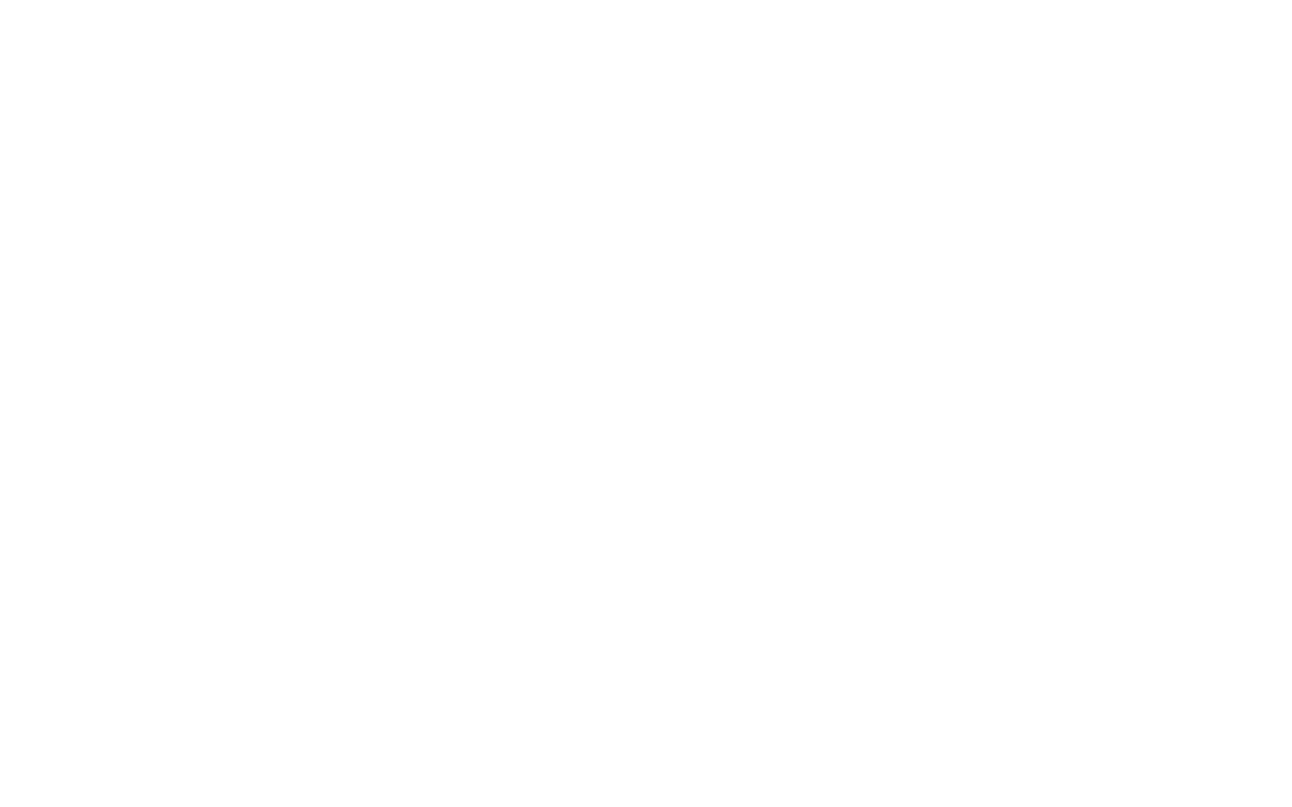
scroll to position [0, 0]
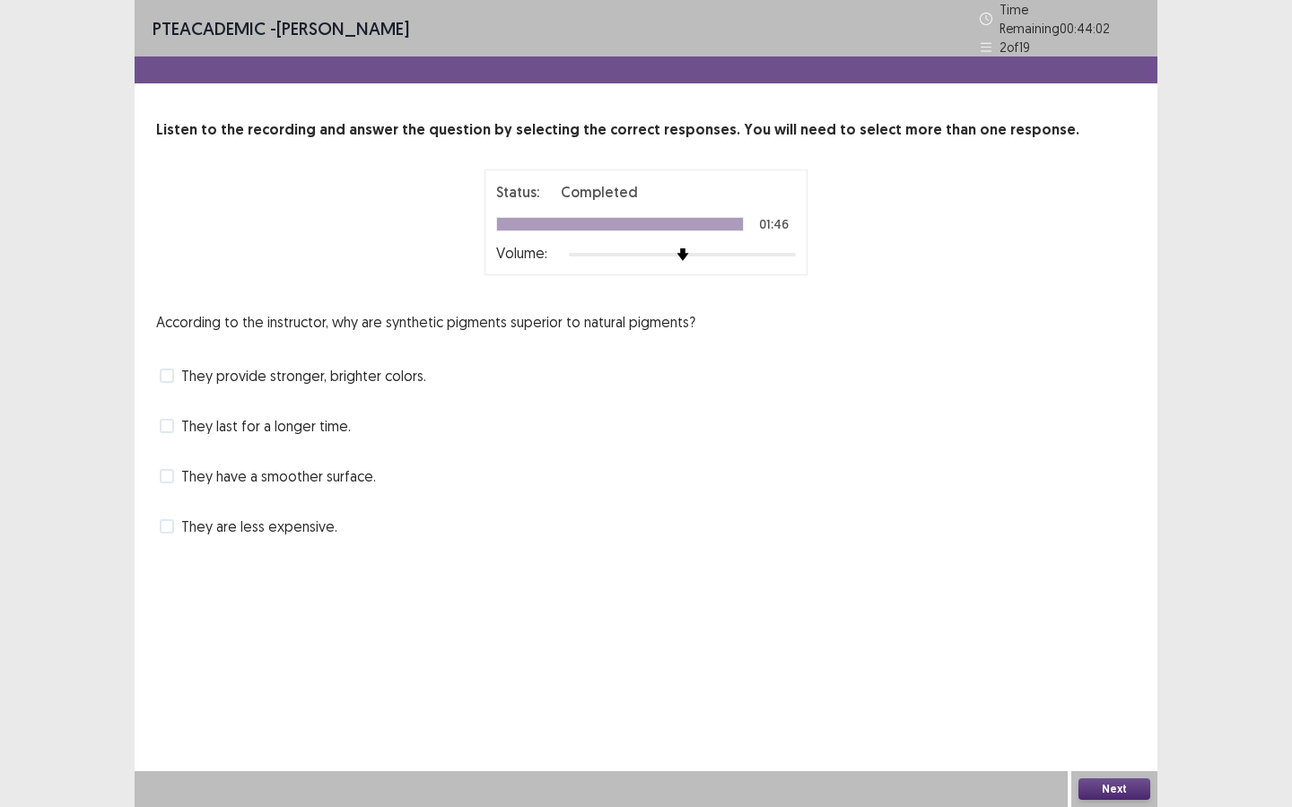
click at [274, 421] on span "They last for a longer time." at bounding box center [266, 426] width 170 height 22
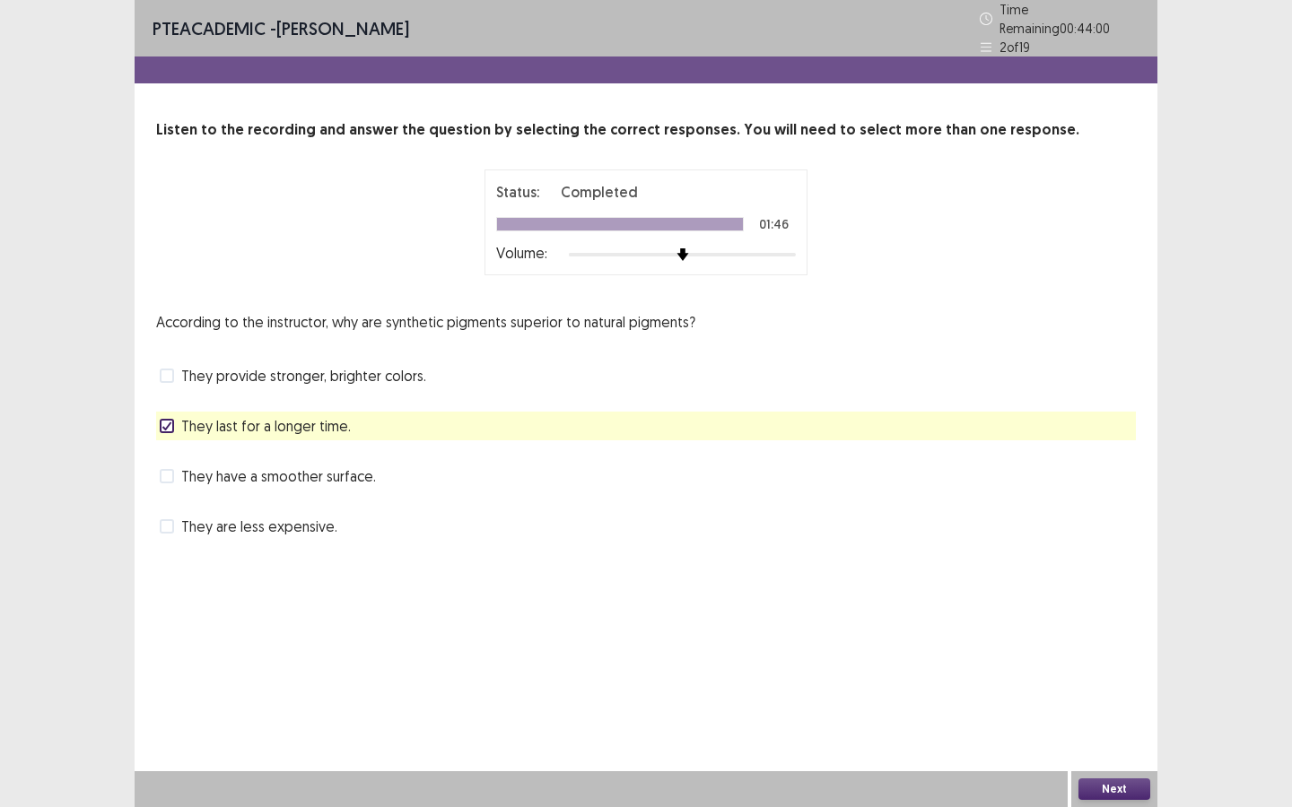
click at [1123, 774] on div "Next" at bounding box center [1114, 789] width 86 height 36
click at [1127, 799] on button "Next" at bounding box center [1114, 790] width 72 height 22
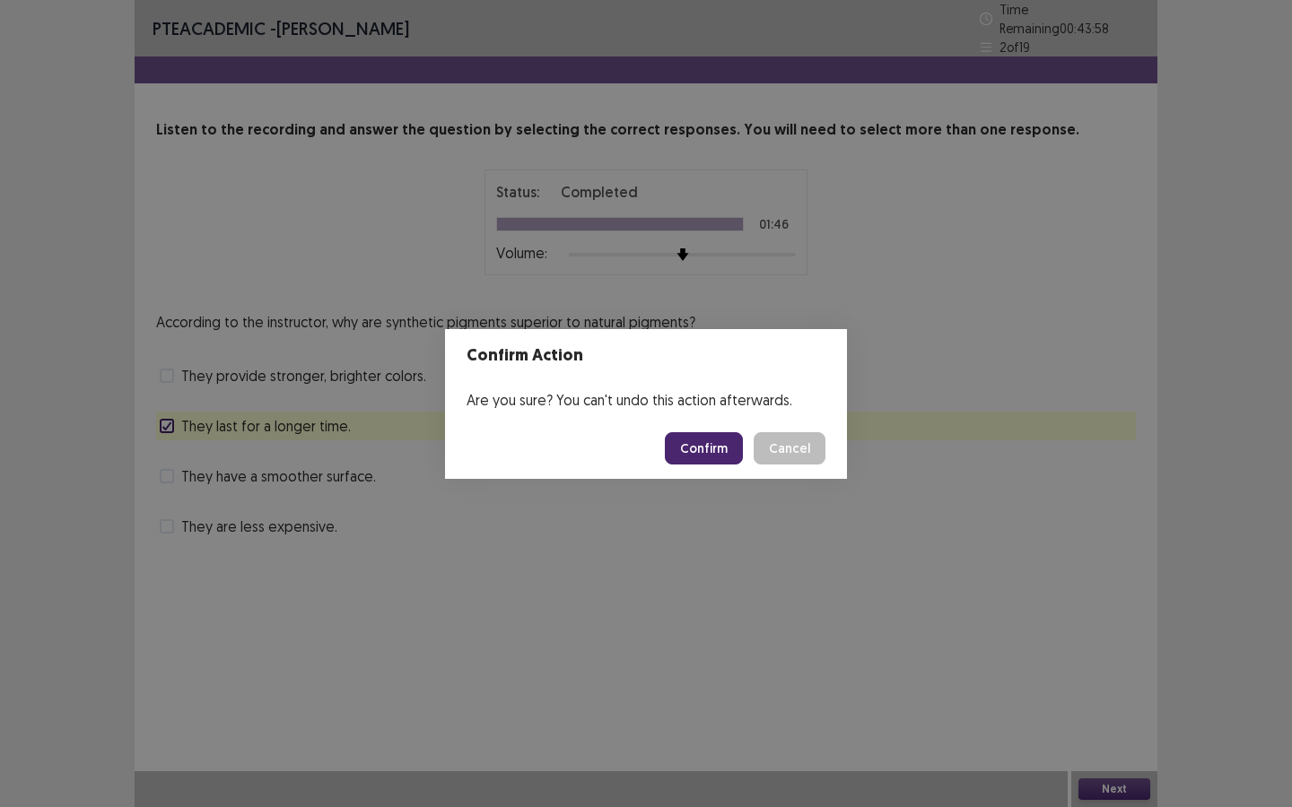
click at [698, 440] on button "Confirm" at bounding box center [704, 448] width 78 height 32
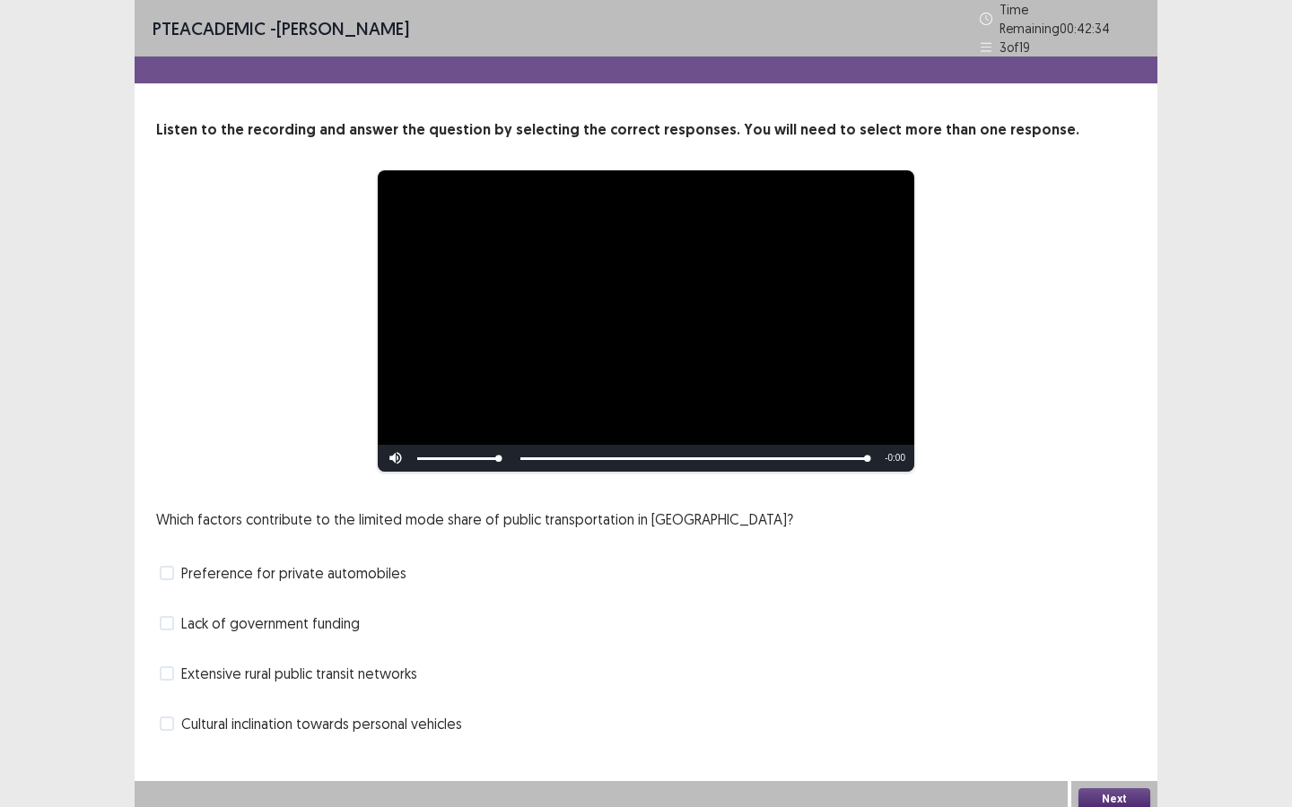
click at [347, 663] on span "Extensive rural public transit networks" at bounding box center [299, 674] width 236 height 22
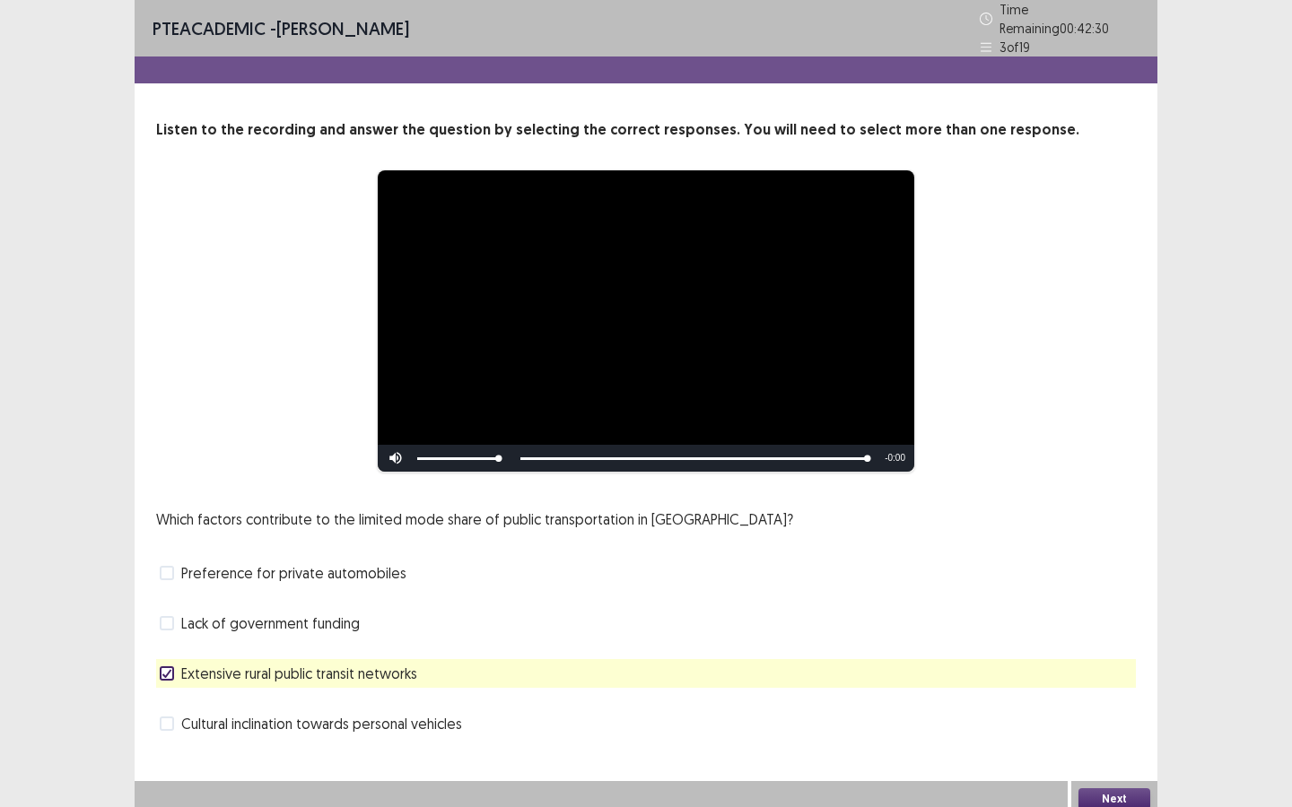
click at [1105, 797] on button "Next" at bounding box center [1114, 799] width 72 height 22
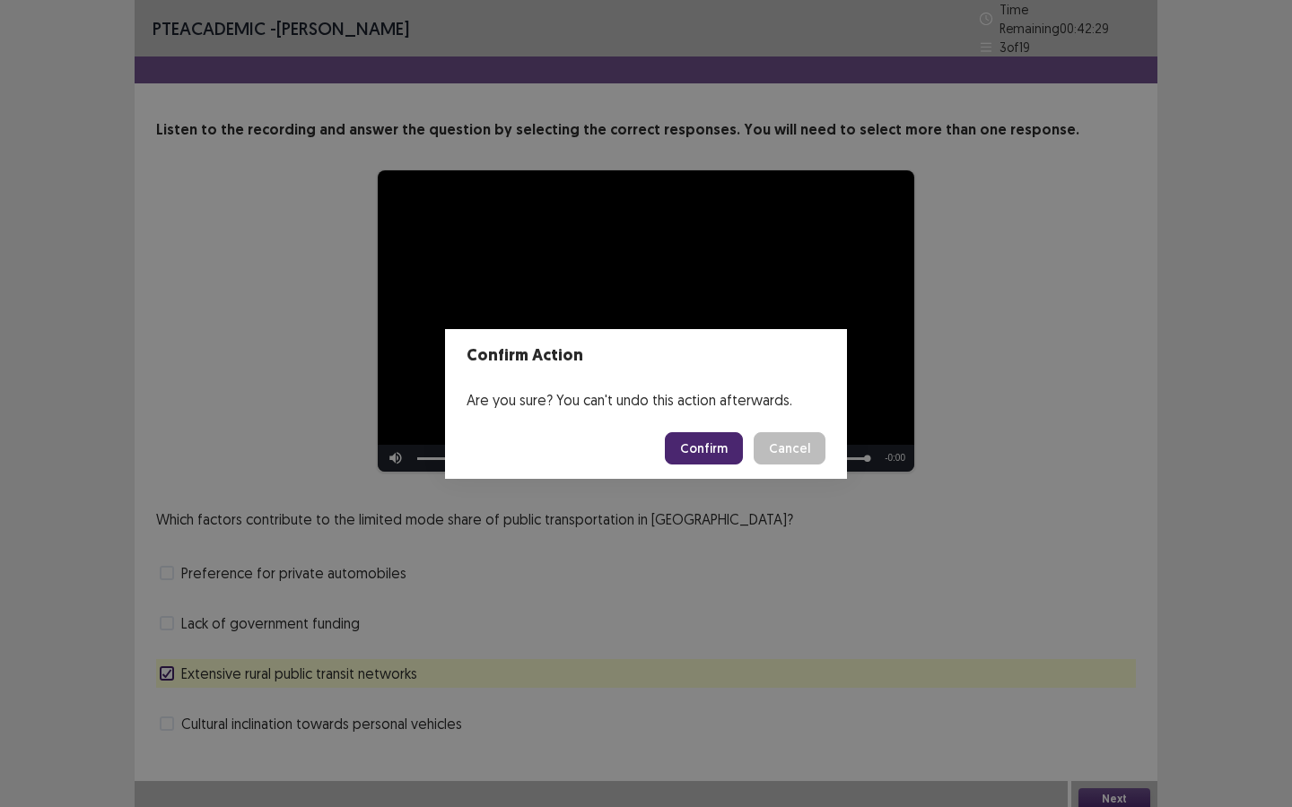
click at [696, 445] on button "Confirm" at bounding box center [704, 448] width 78 height 32
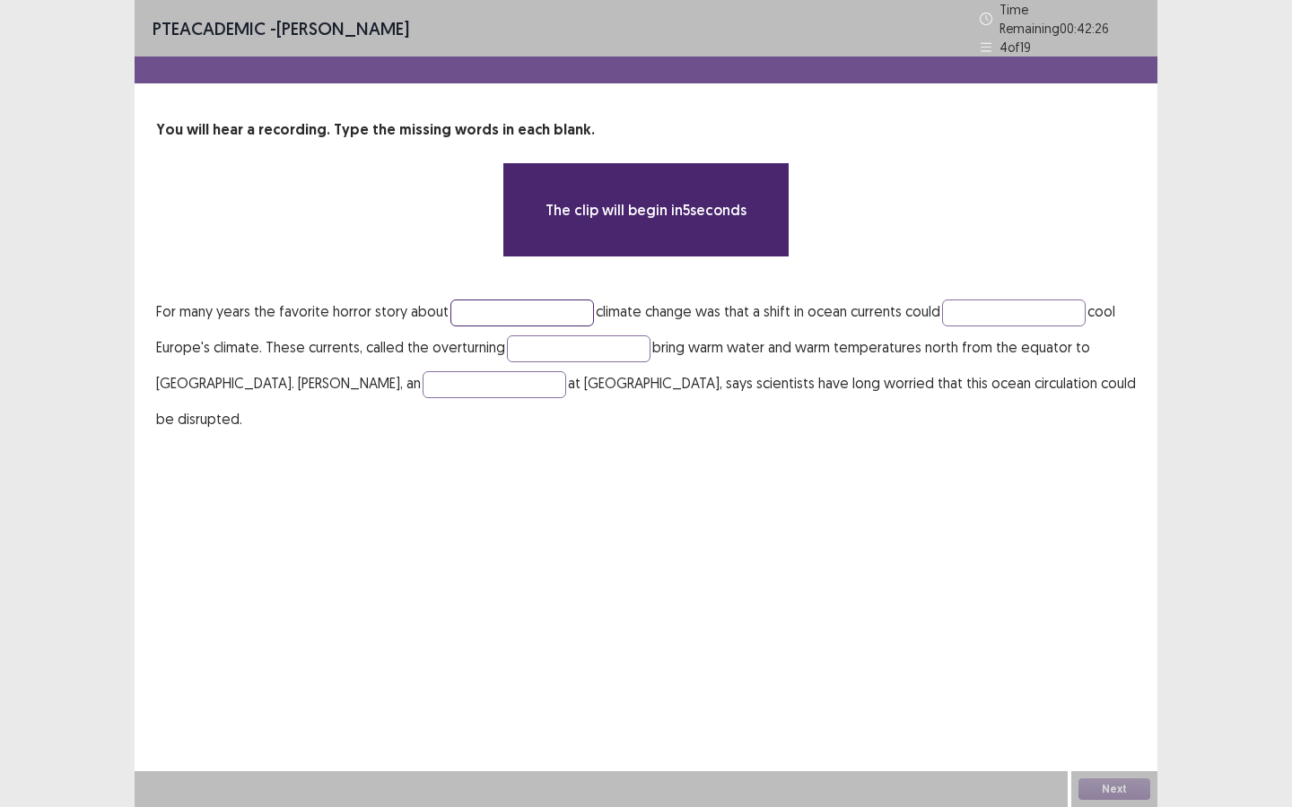
click at [549, 301] on input "text" at bounding box center [522, 313] width 144 height 27
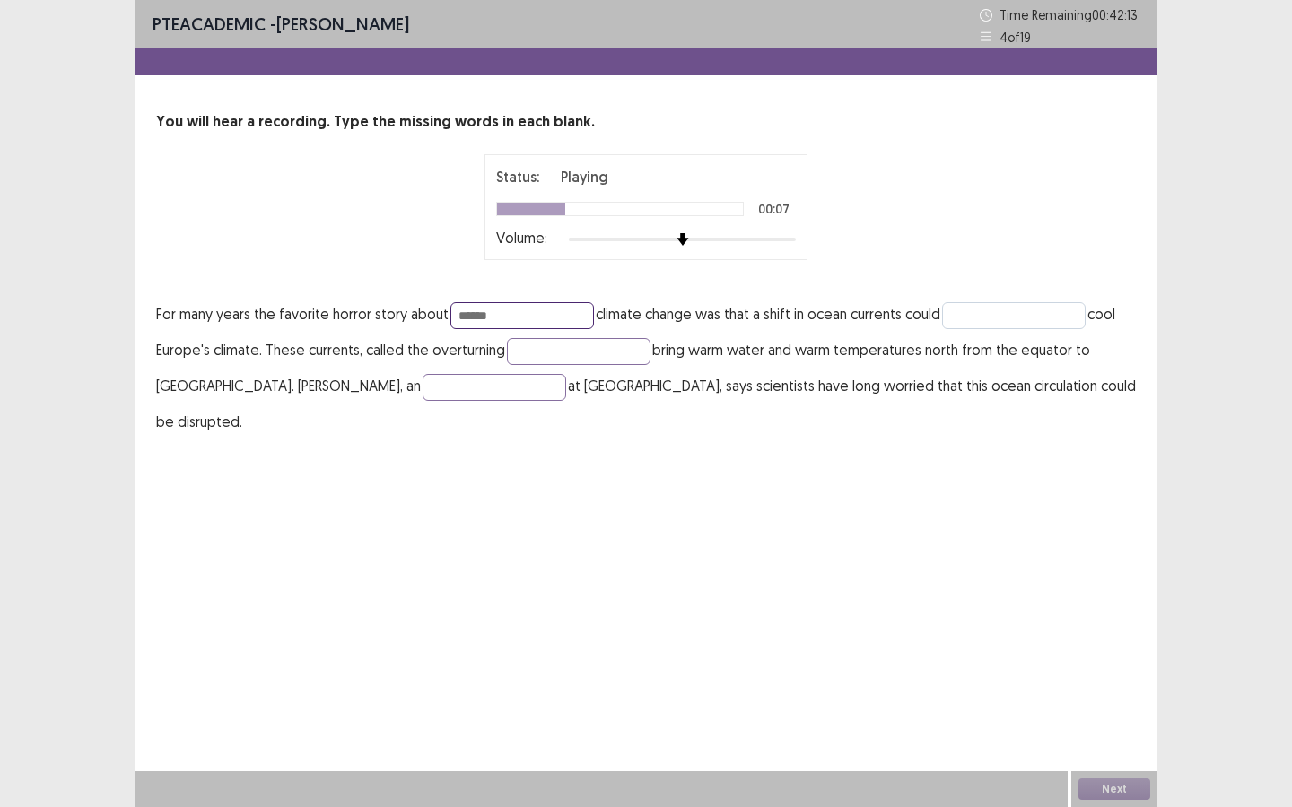
type input "******"
click at [1010, 320] on input "text" at bounding box center [1014, 315] width 144 height 27
type input "*"
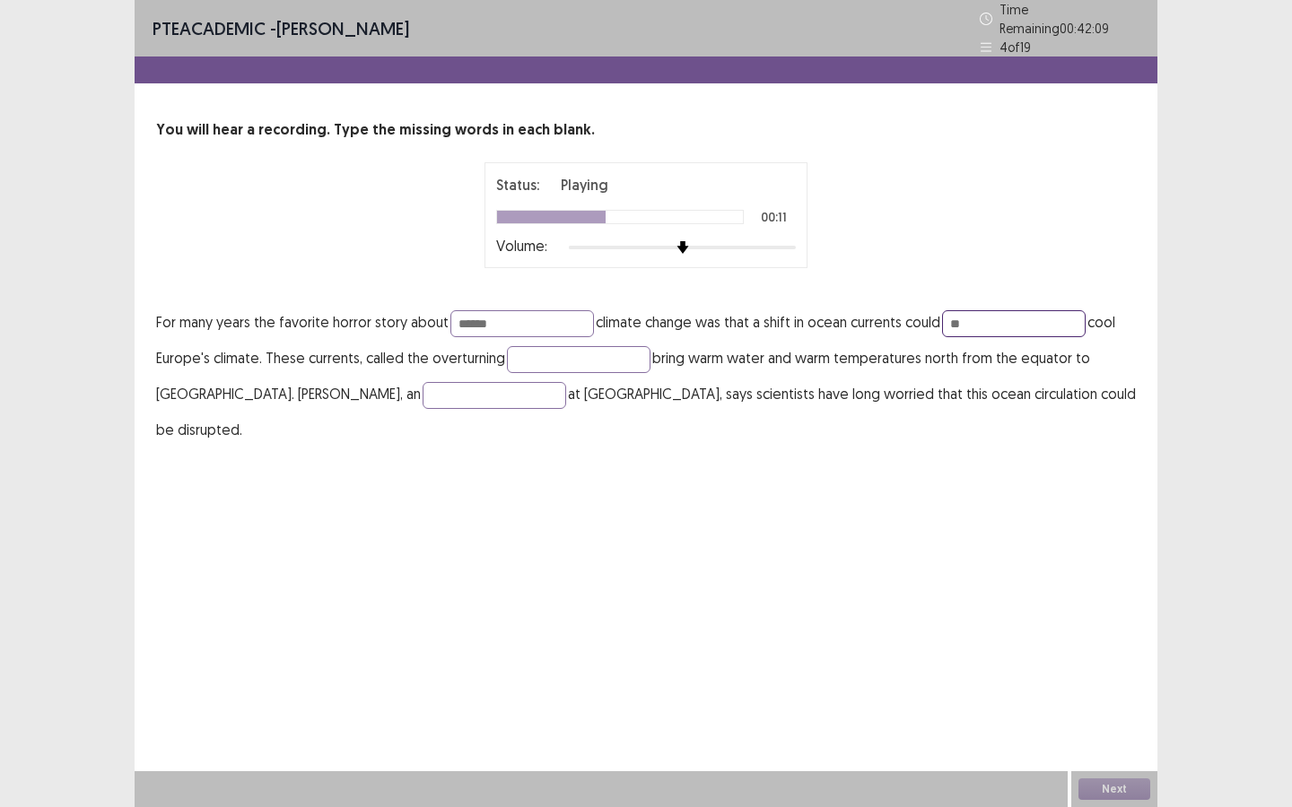
type input "*"
type input "*********"
click at [605, 354] on input "text" at bounding box center [579, 359] width 144 height 27
type input "**********"
click at [422, 386] on input "text" at bounding box center [494, 395] width 144 height 27
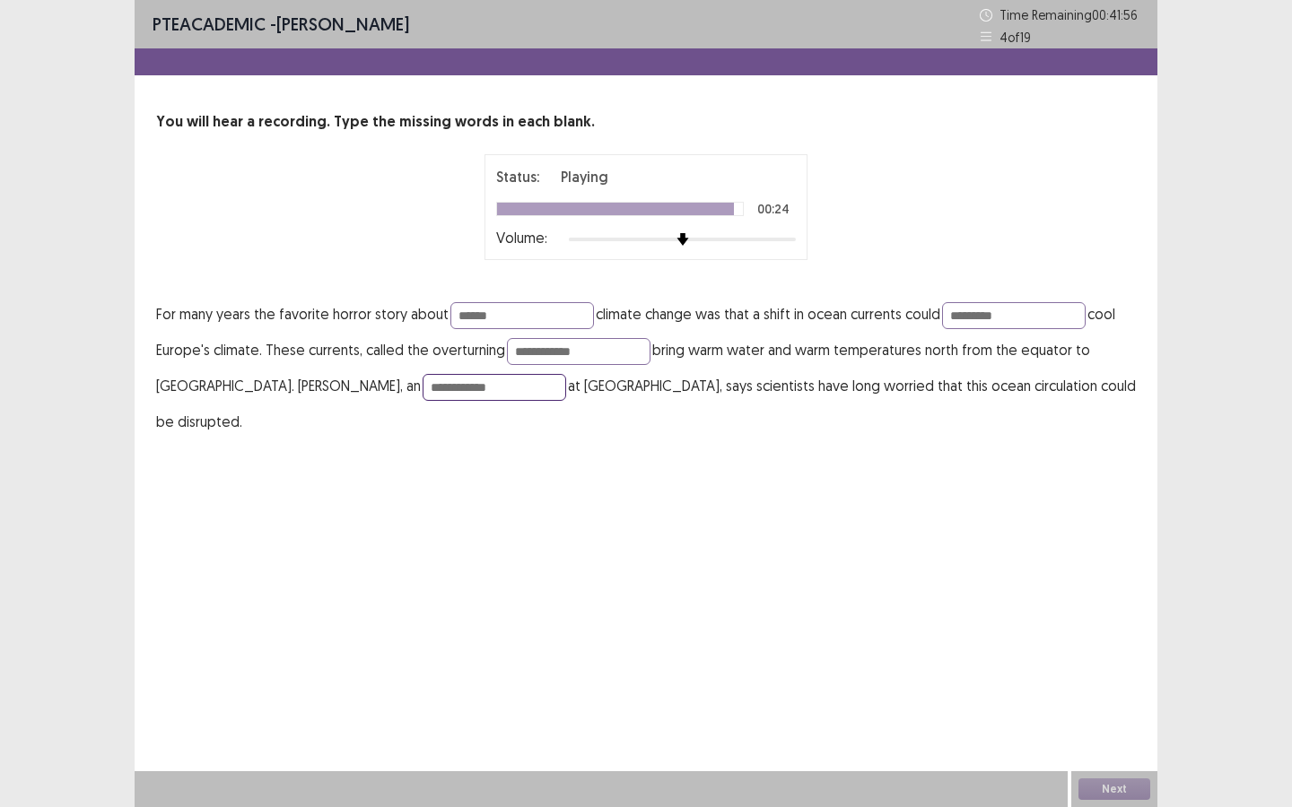
click at [422, 390] on input "**********" at bounding box center [494, 387] width 144 height 27
type input "**********"
click at [579, 353] on input "**********" at bounding box center [579, 351] width 144 height 27
type input "**********"
click at [1103, 791] on button "Next" at bounding box center [1114, 790] width 72 height 22
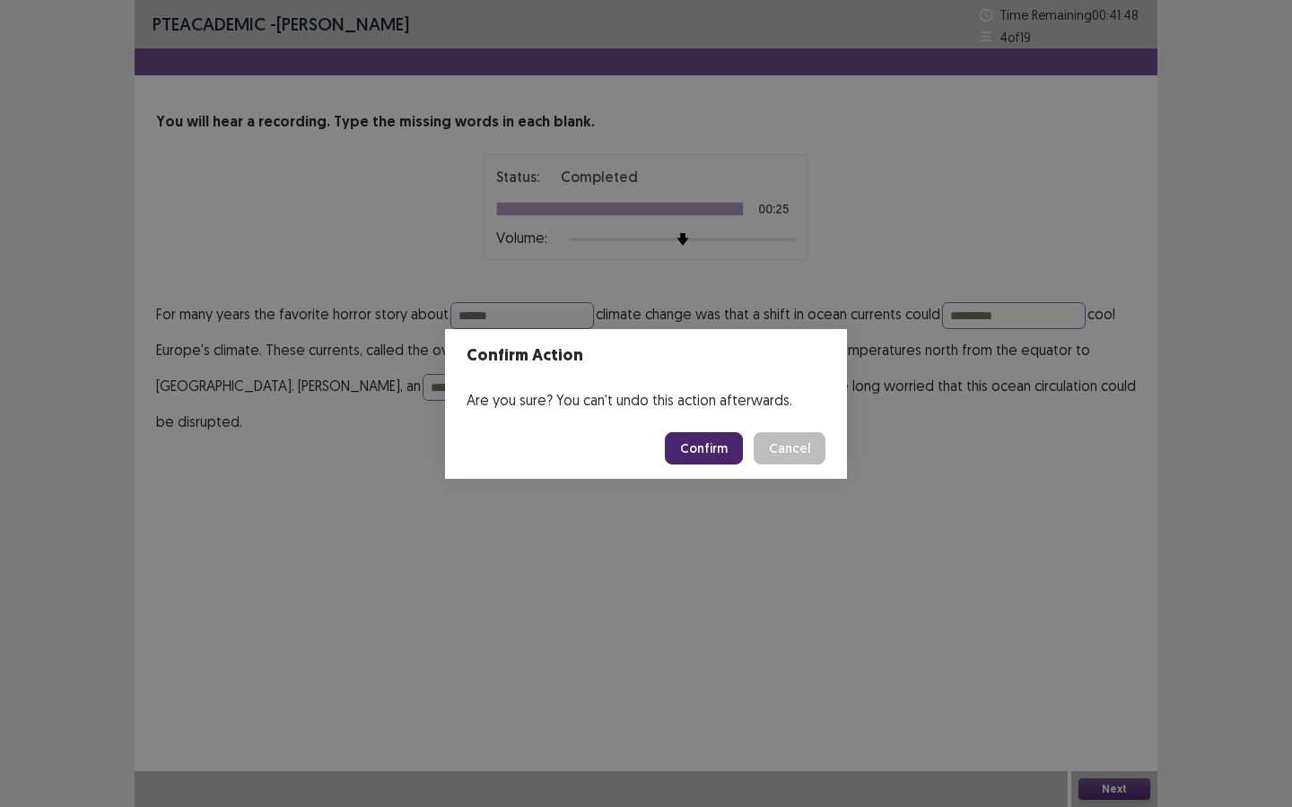
click at [730, 454] on button "Confirm" at bounding box center [704, 448] width 78 height 32
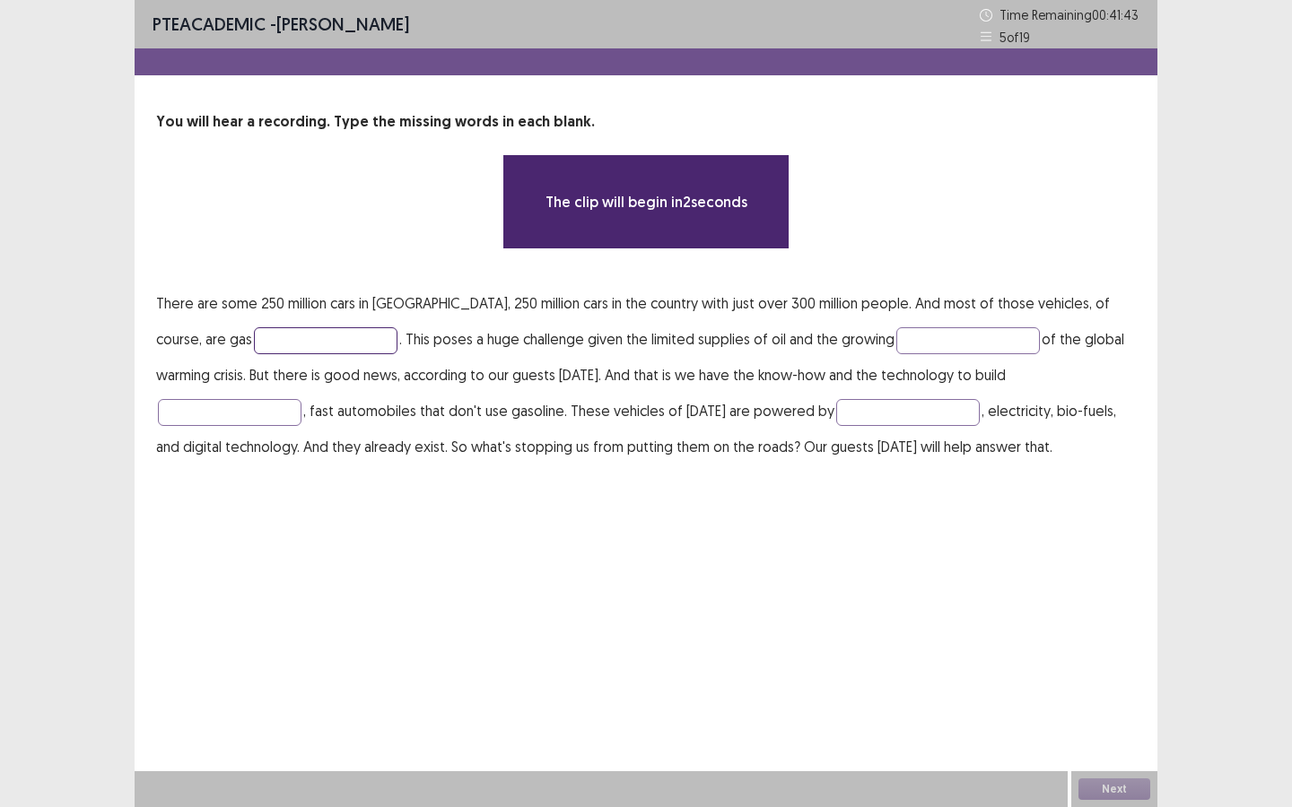
click at [254, 346] on input "text" at bounding box center [326, 340] width 144 height 27
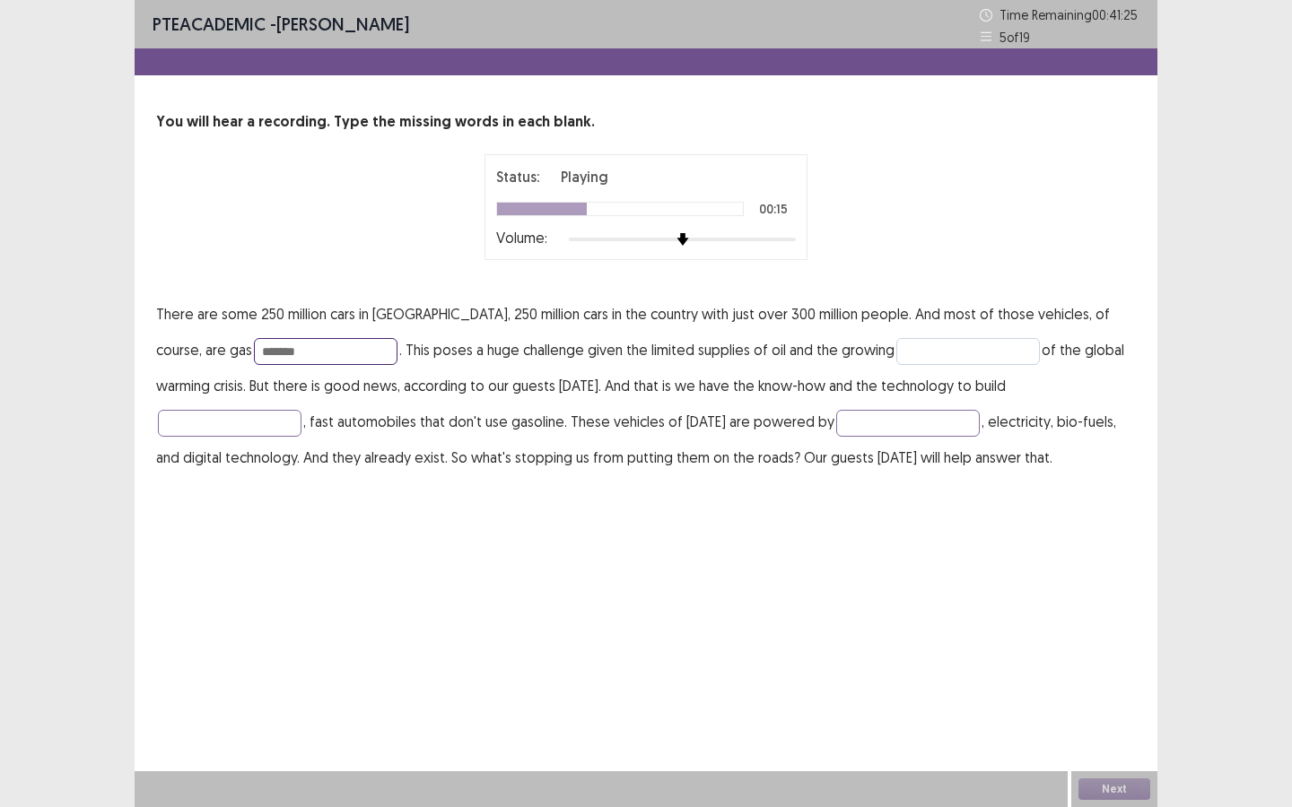
type input "*******"
click at [896, 346] on input "text" at bounding box center [968, 351] width 144 height 27
type input "*******"
click at [301, 410] on input "text" at bounding box center [230, 423] width 144 height 27
type input "****"
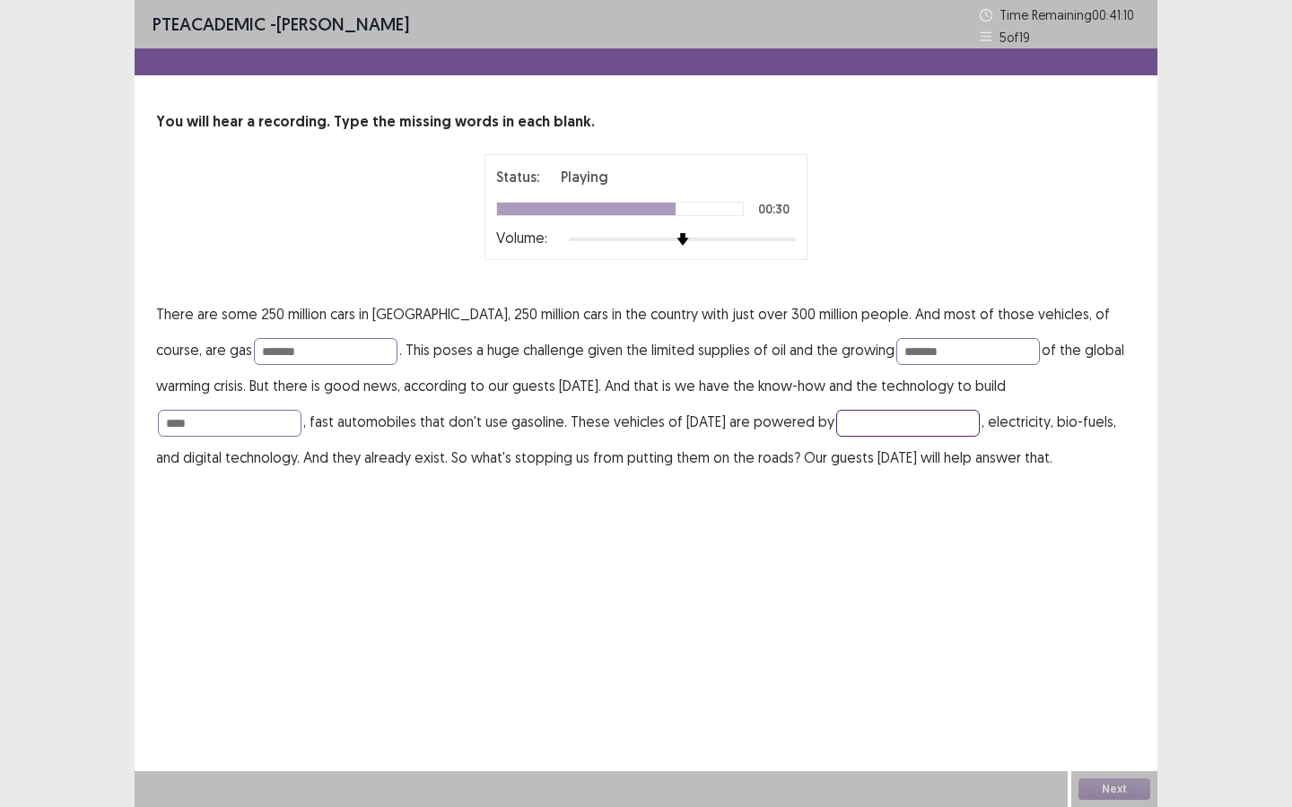
click at [836, 421] on input "text" at bounding box center [908, 423] width 144 height 27
type input "*"
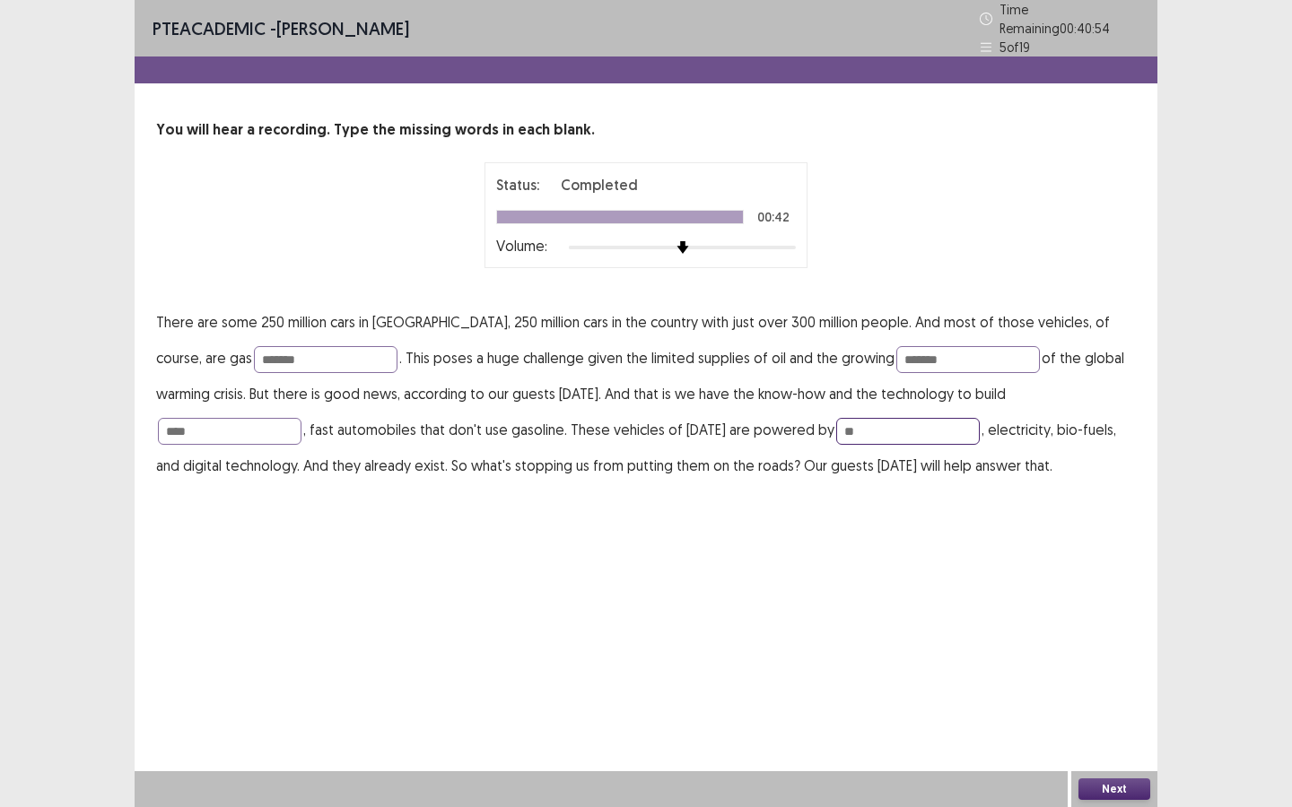
type input "*"
type input "*****"
click at [301, 418] on input "****" at bounding box center [230, 431] width 144 height 27
type input "*****"
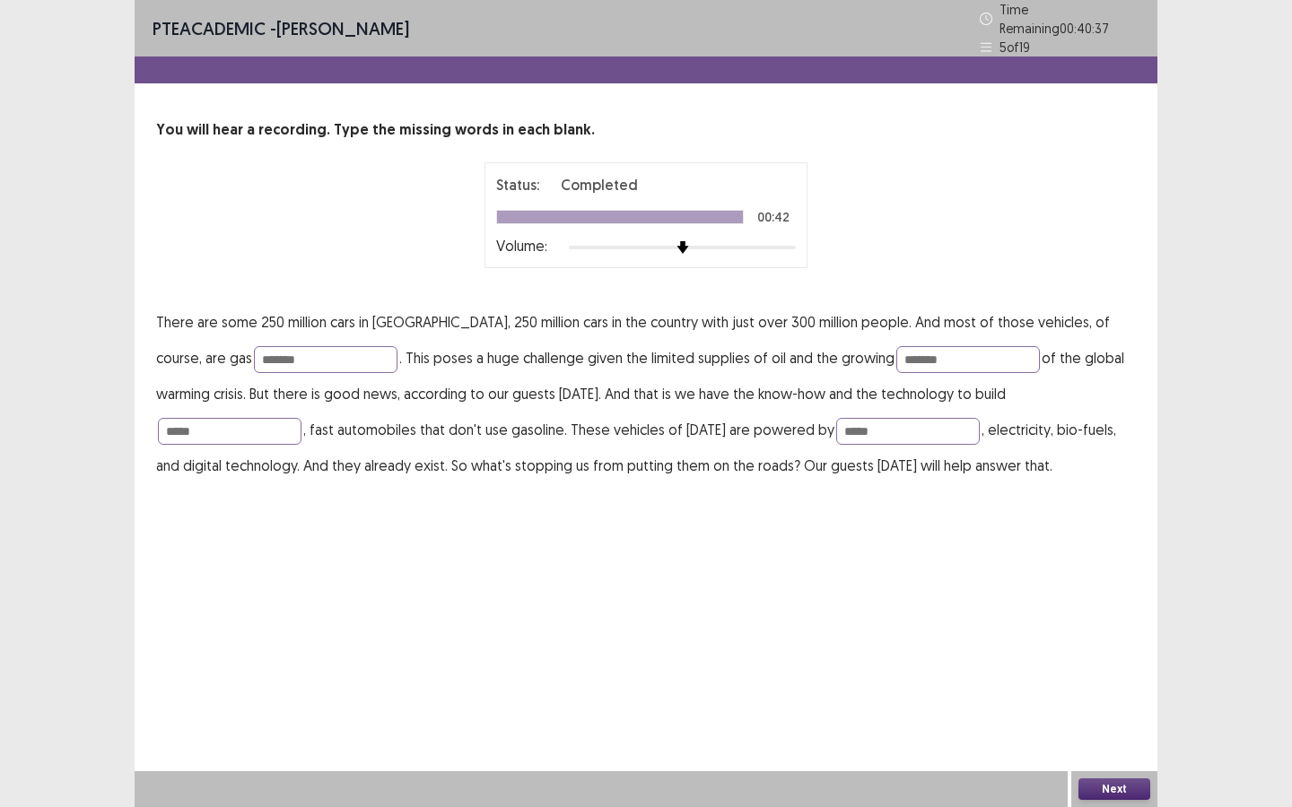
click at [1120, 782] on button "Next" at bounding box center [1114, 790] width 72 height 22
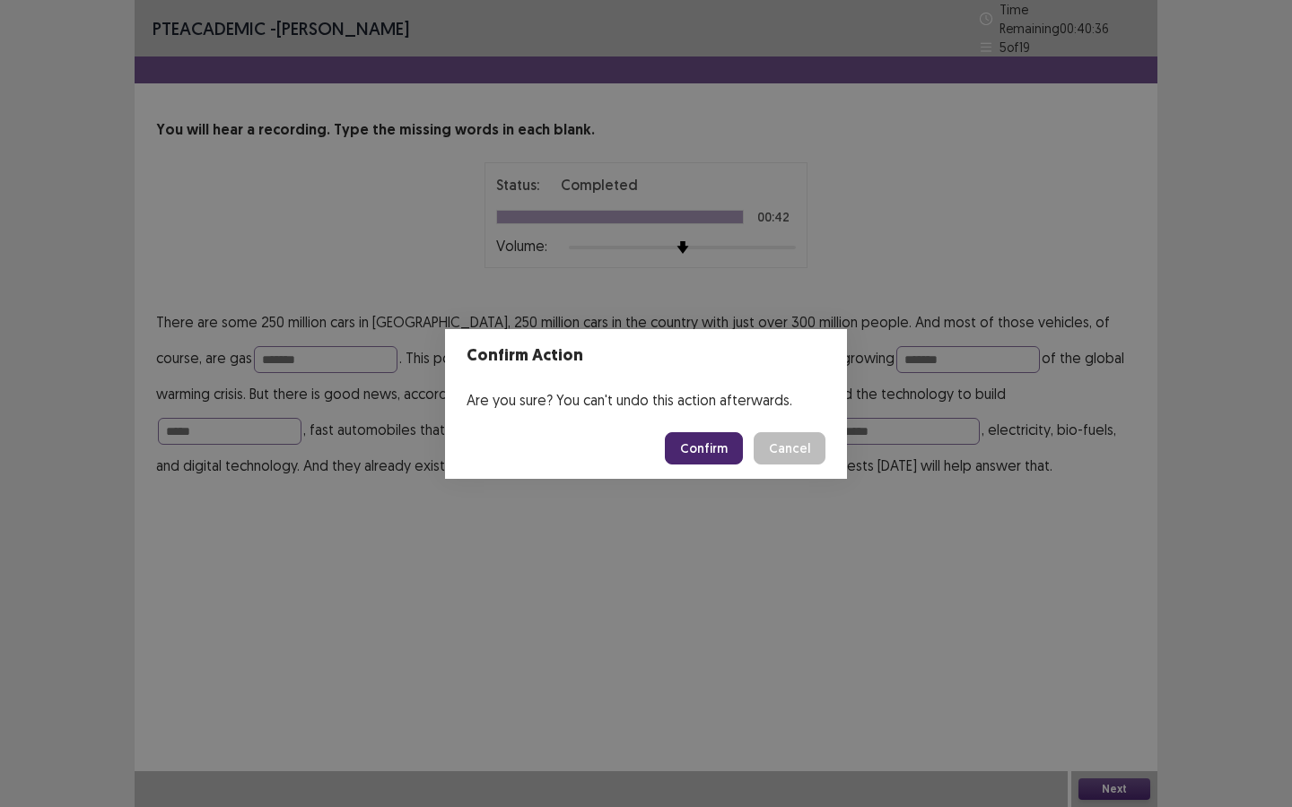
click at [704, 442] on button "Confirm" at bounding box center [704, 448] width 78 height 32
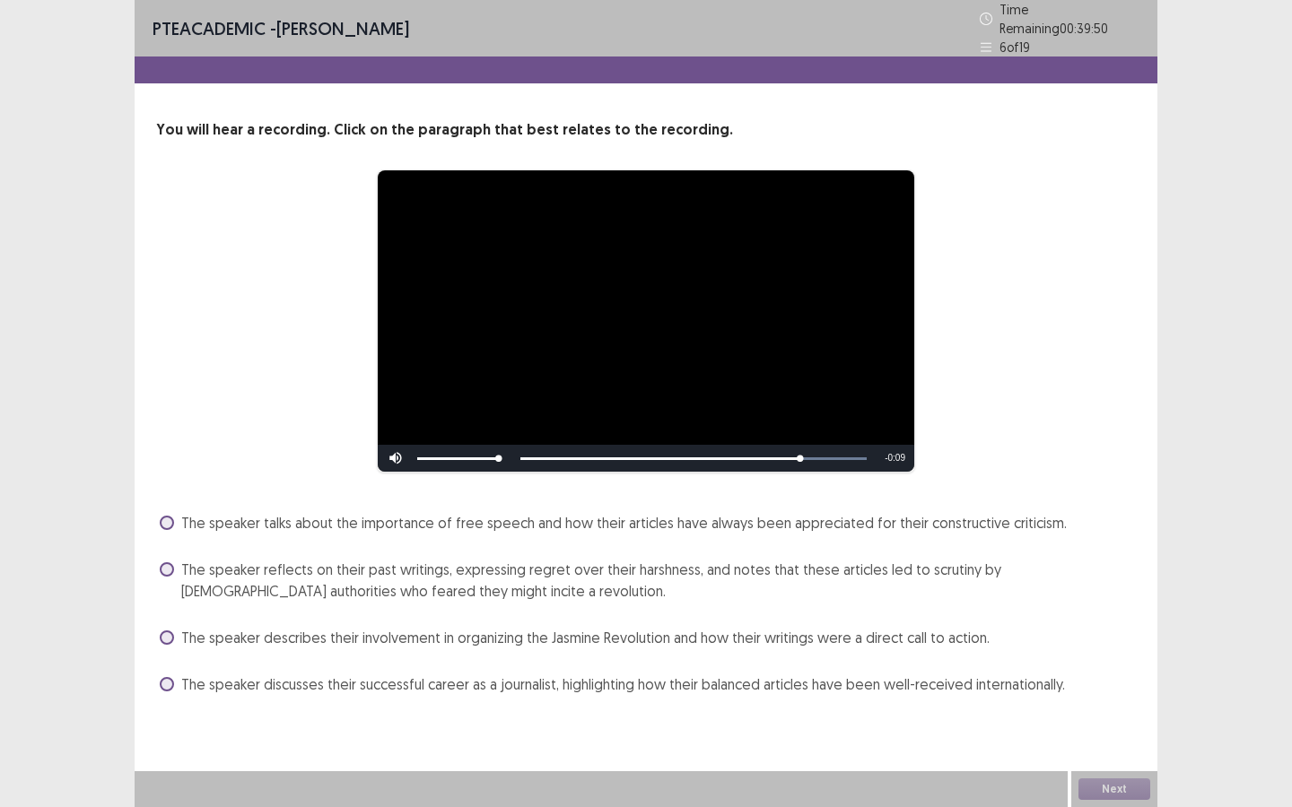
click at [873, 559] on span "The speaker reflects on their past writings, expressing regret over their harsh…" at bounding box center [658, 580] width 954 height 43
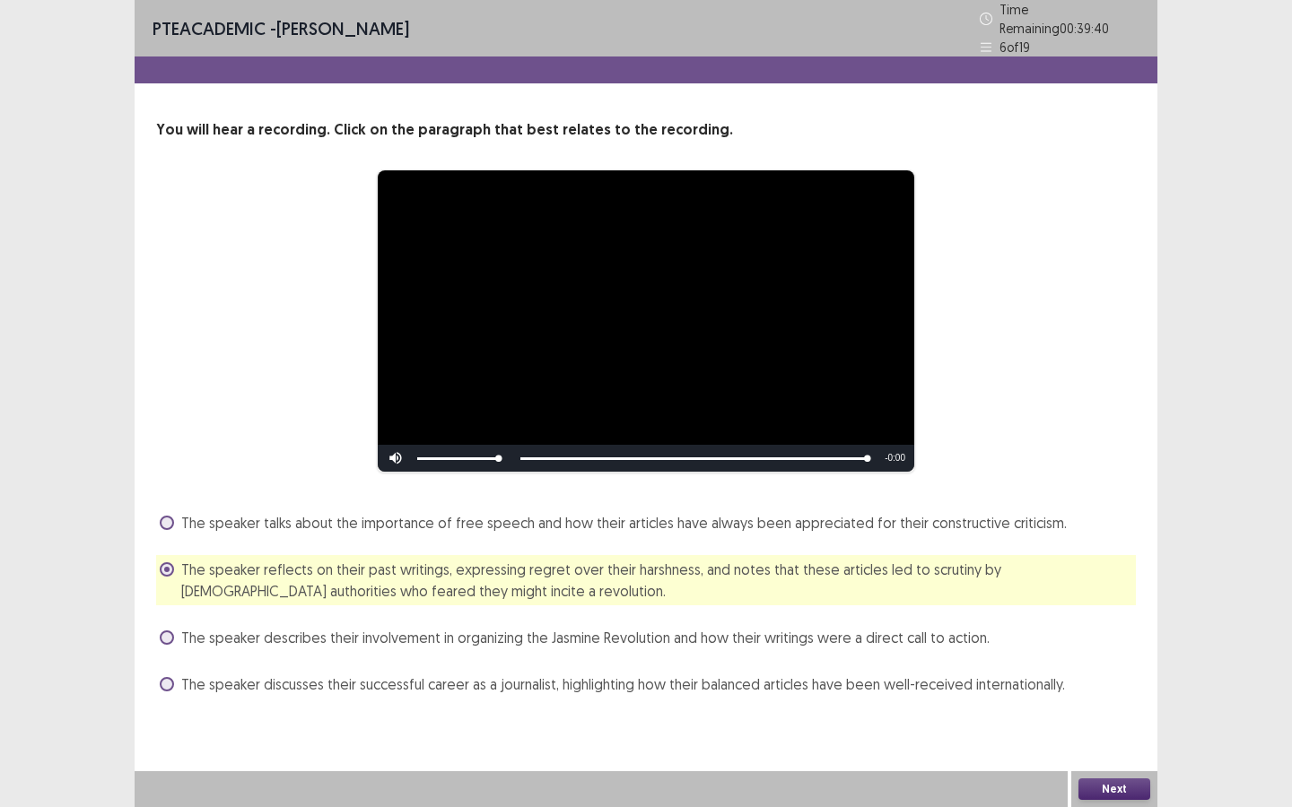
click at [1095, 795] on button "Next" at bounding box center [1114, 790] width 72 height 22
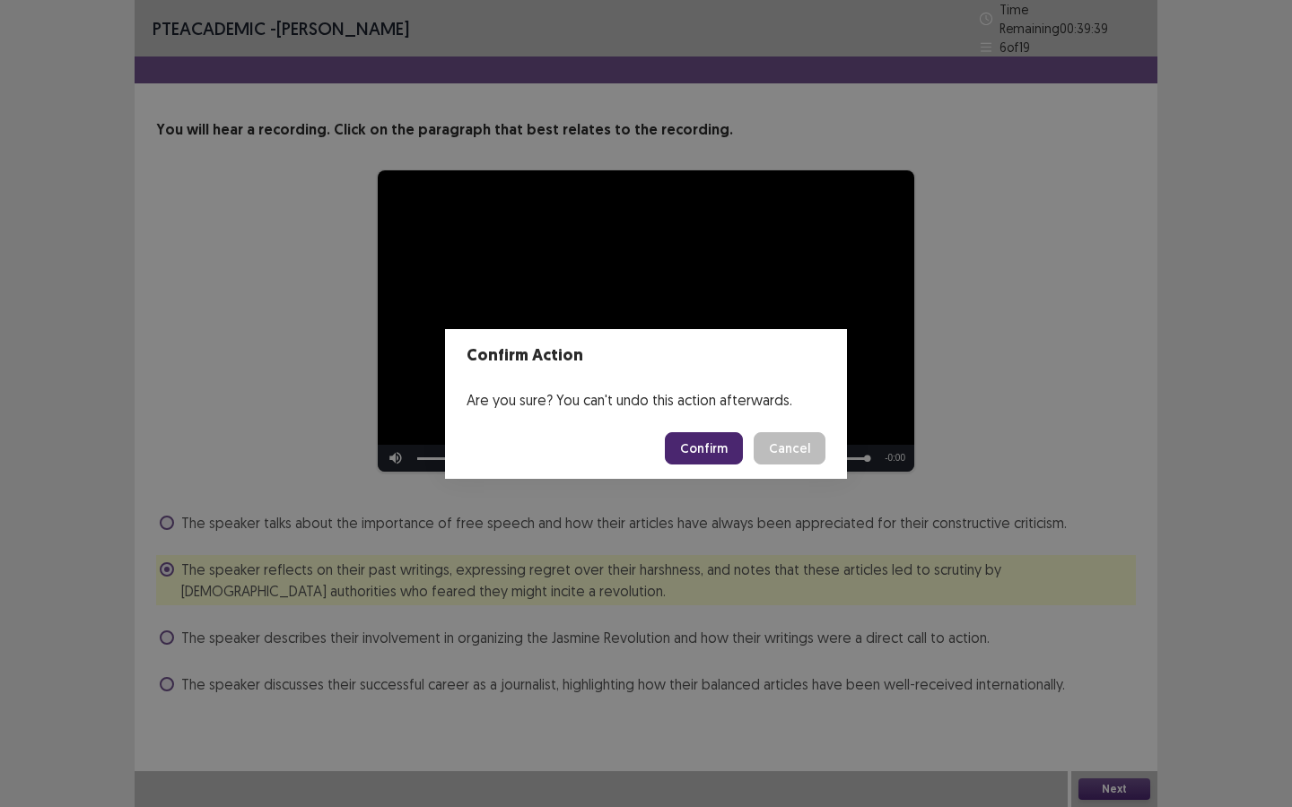
click at [691, 448] on button "Confirm" at bounding box center [704, 448] width 78 height 32
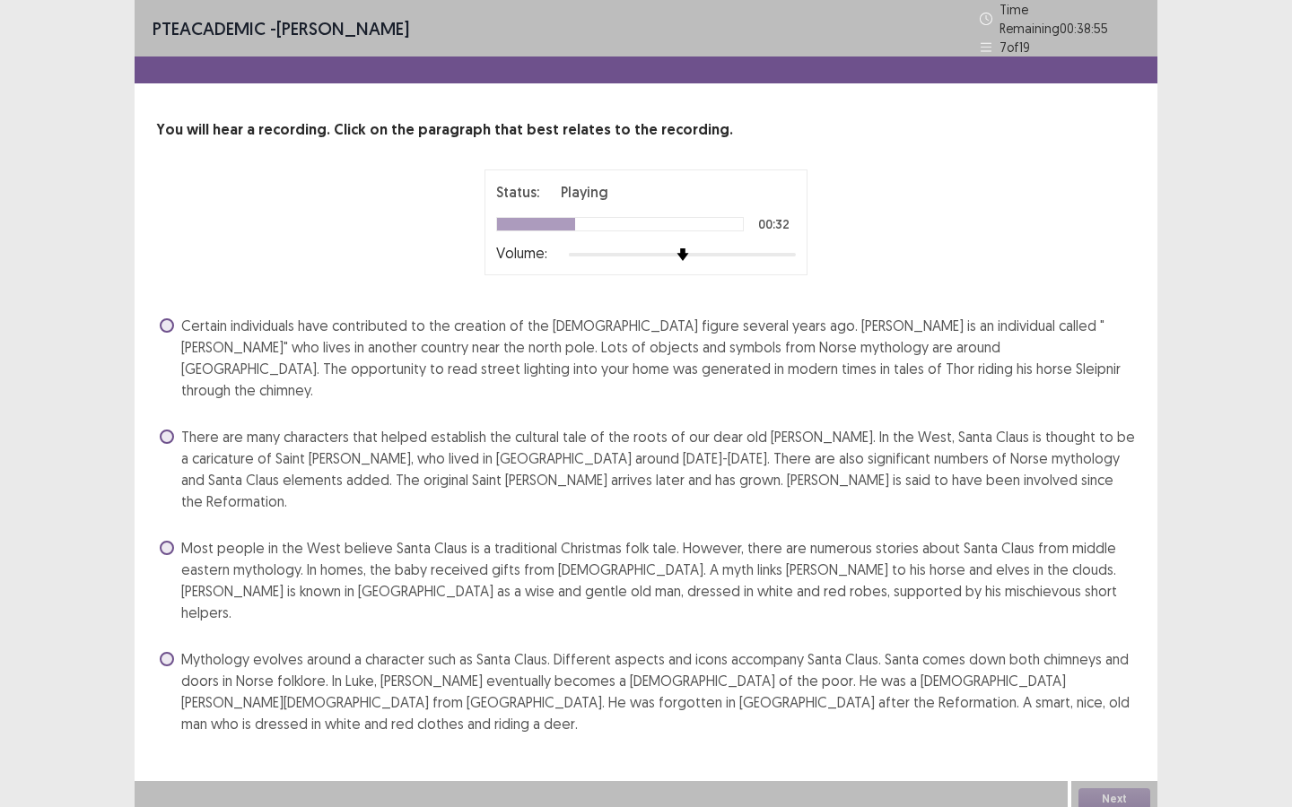
click at [622, 436] on span "There are many characters that helped establish the cultural tale of the roots …" at bounding box center [658, 469] width 954 height 86
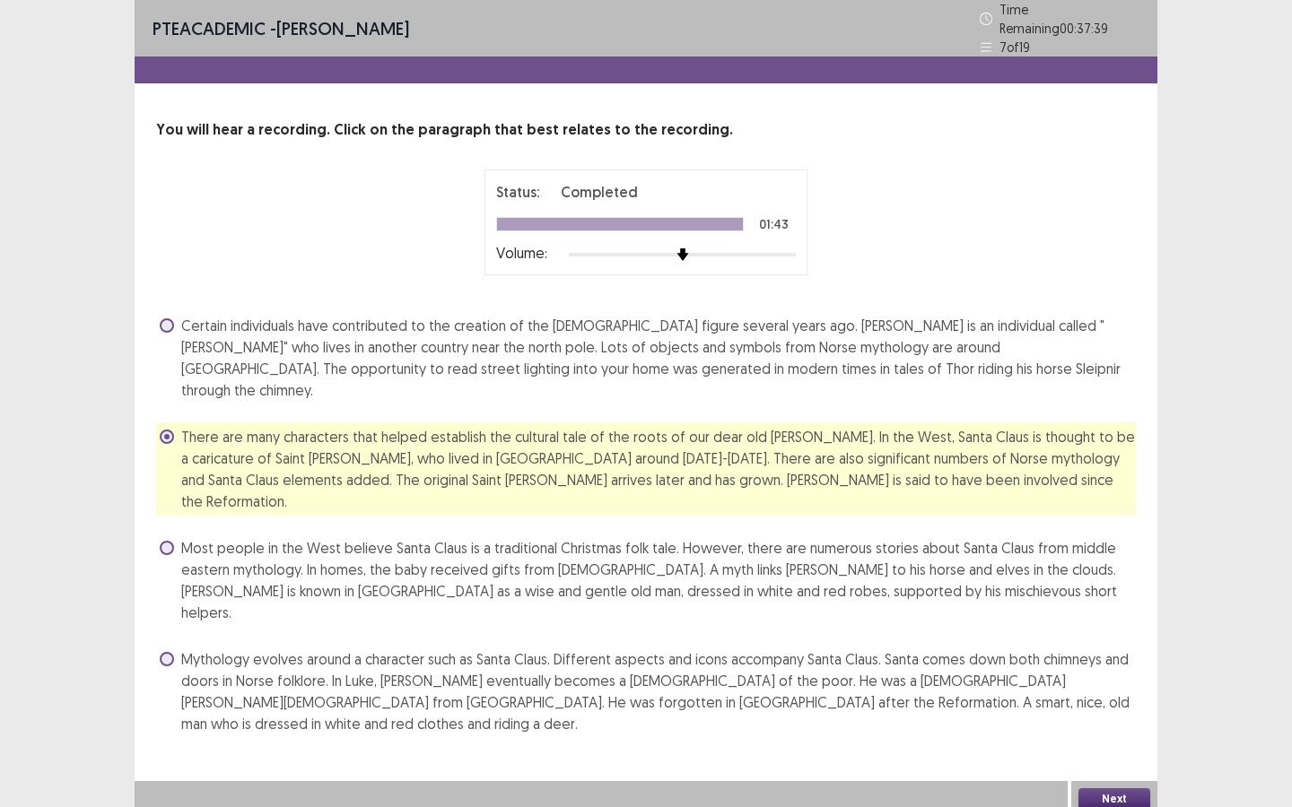
click at [1100, 788] on button "Next" at bounding box center [1114, 799] width 72 height 22
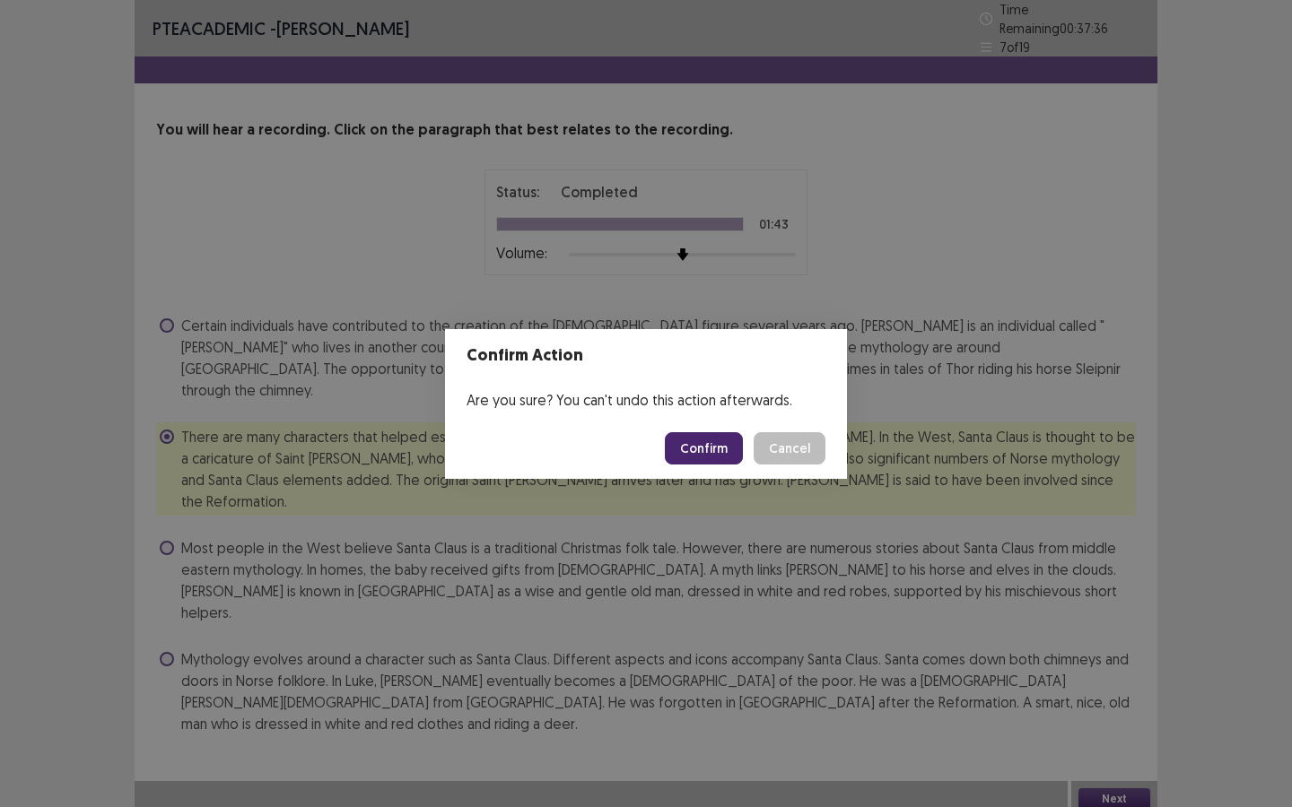
click at [780, 448] on button "Cancel" at bounding box center [789, 448] width 72 height 32
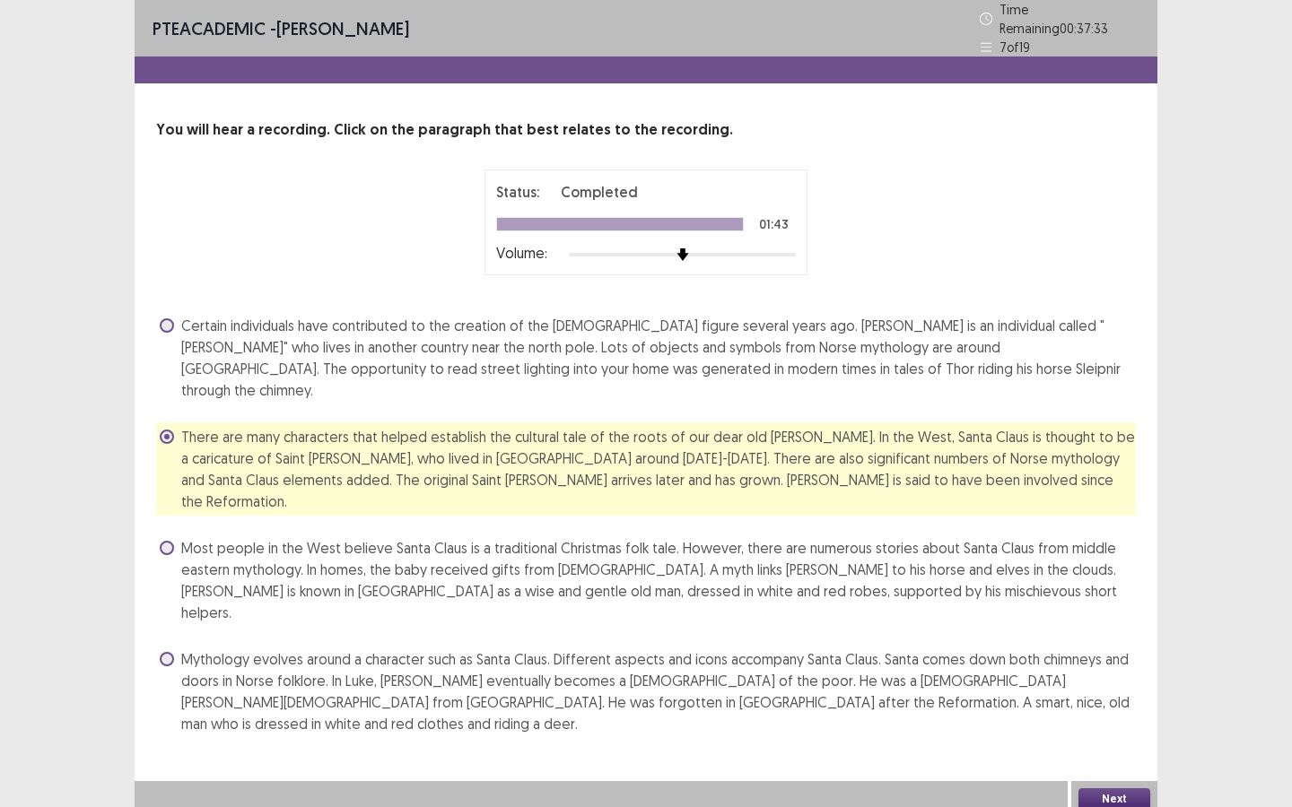
click at [1093, 795] on button "Next" at bounding box center [1114, 799] width 72 height 22
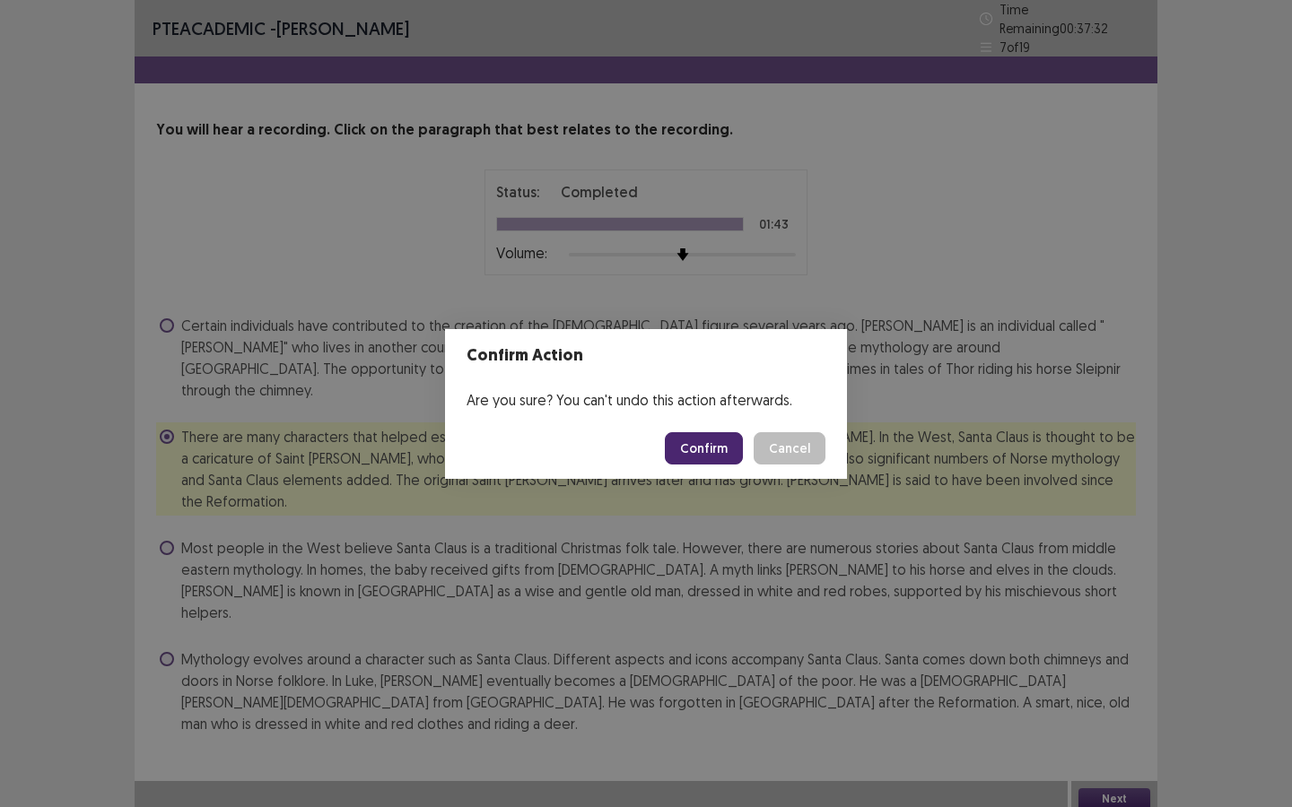
click at [727, 448] on button "Confirm" at bounding box center [704, 448] width 78 height 32
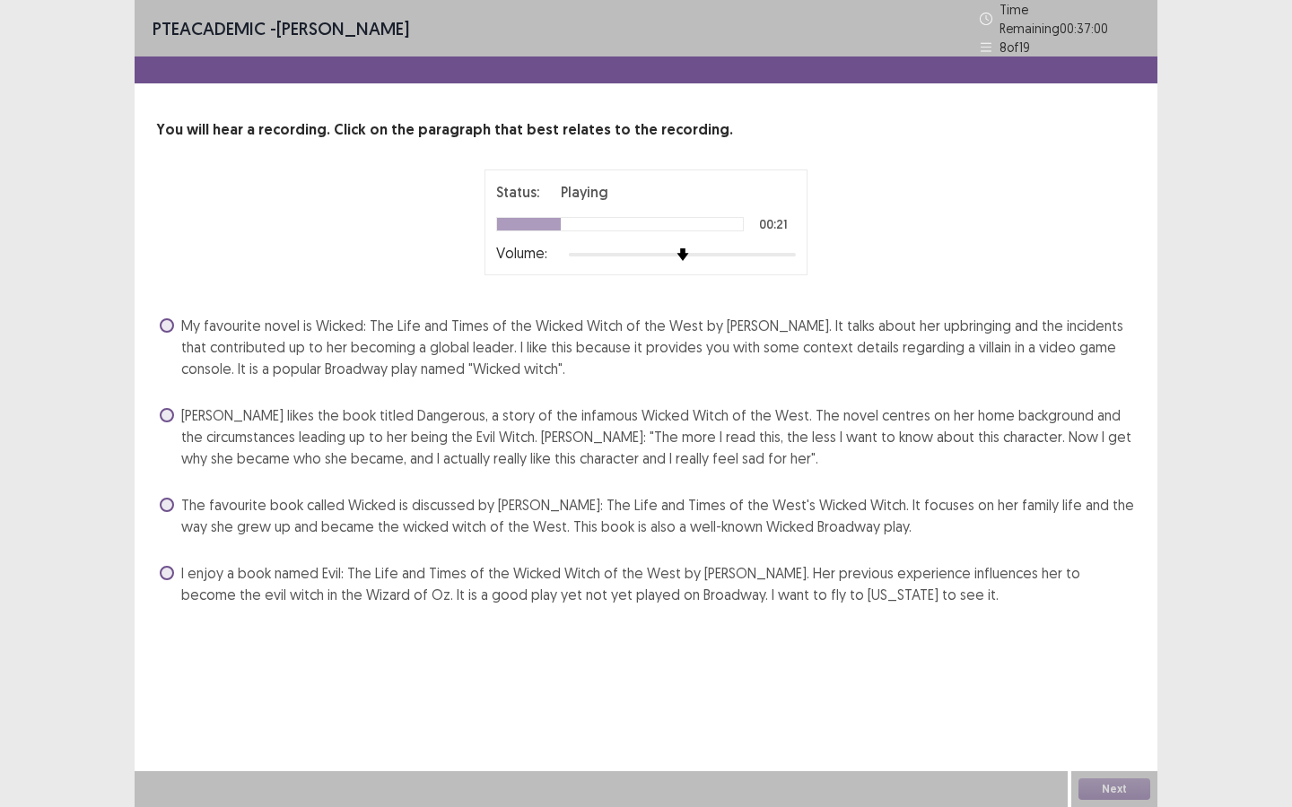
click at [667, 333] on span "My favourite novel is Wicked: The Life and Times of the Wicked Witch of the Wes…" at bounding box center [658, 347] width 954 height 65
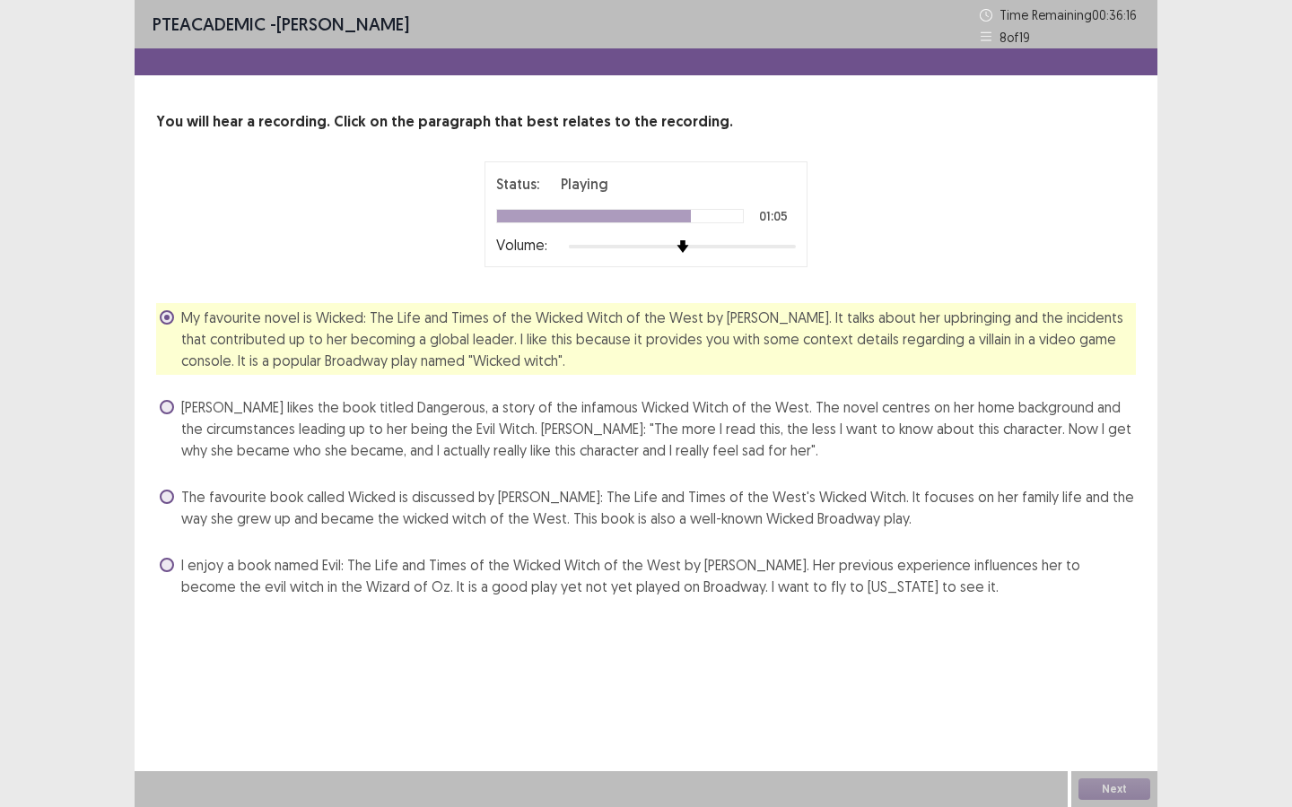
click at [662, 507] on span "The favourite book called Wicked is discussed by Ashley: The Life and Times of …" at bounding box center [658, 507] width 954 height 43
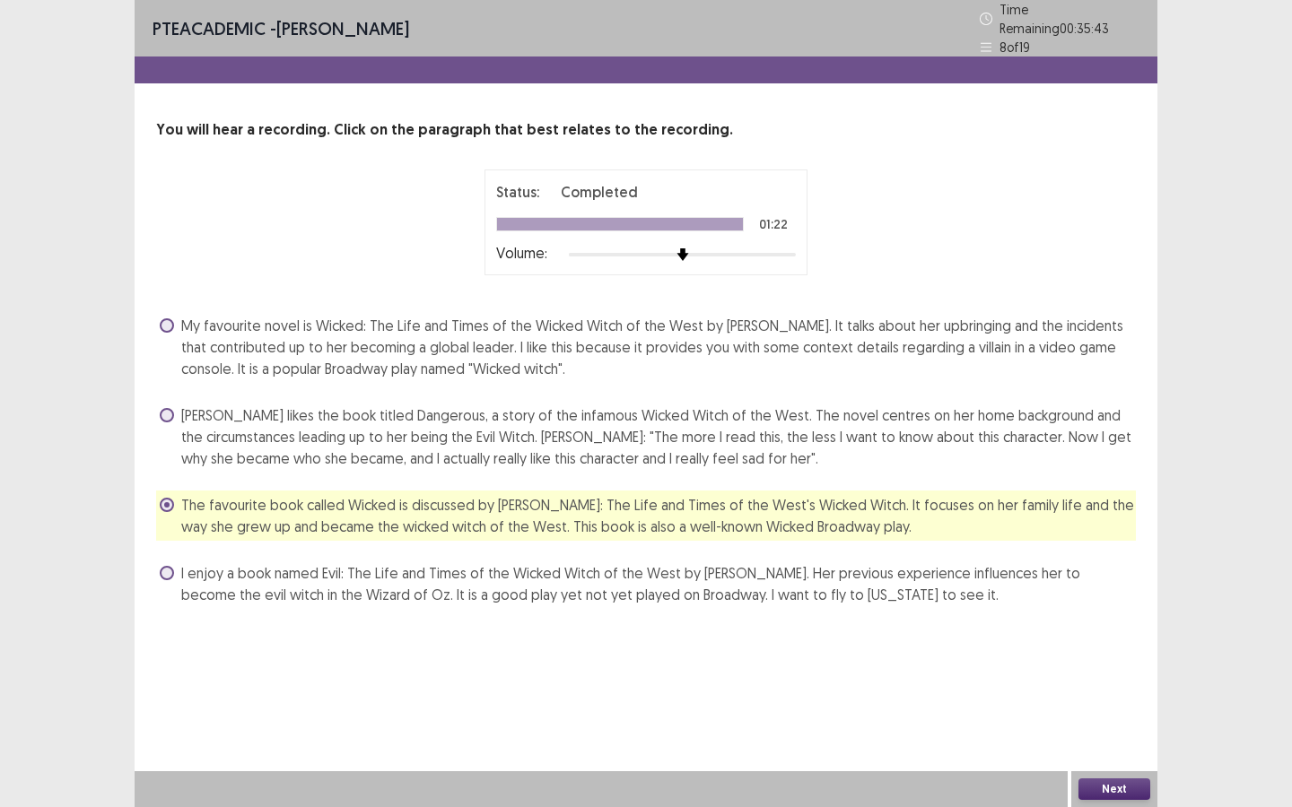
click at [781, 331] on span "My favourite novel is Wicked: The Life and Times of the Wicked Witch of the Wes…" at bounding box center [658, 347] width 954 height 65
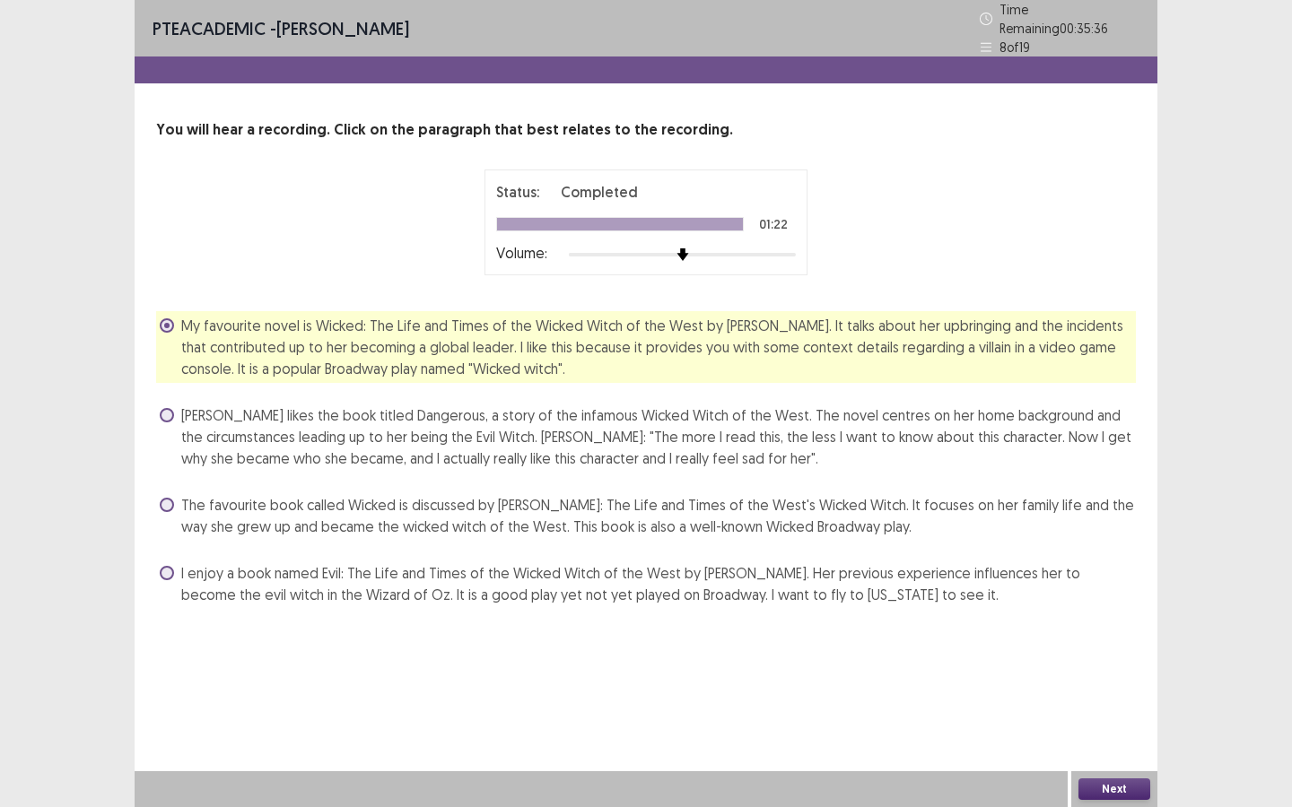
click at [806, 499] on span "The favourite book called Wicked is discussed by Ashley: The Life and Times of …" at bounding box center [658, 515] width 954 height 43
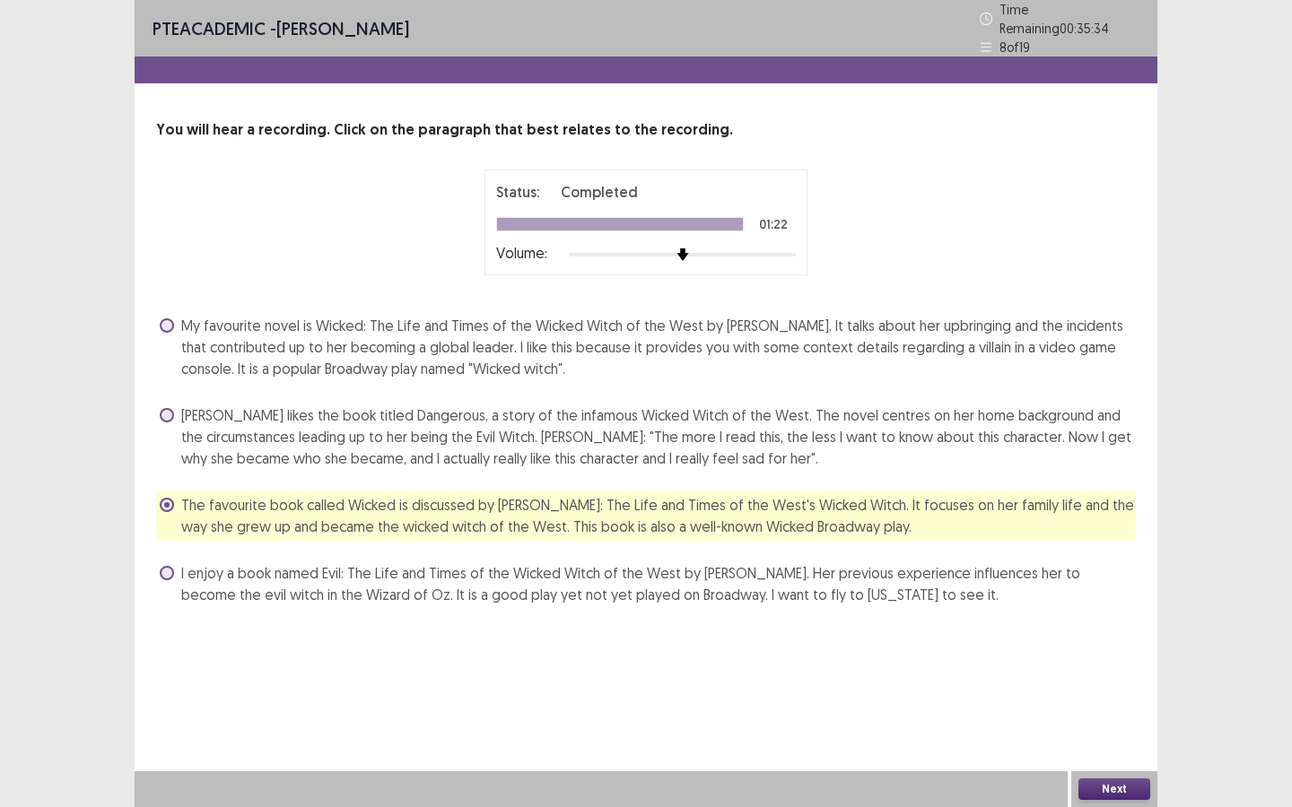
click at [1122, 787] on button "Next" at bounding box center [1114, 790] width 72 height 22
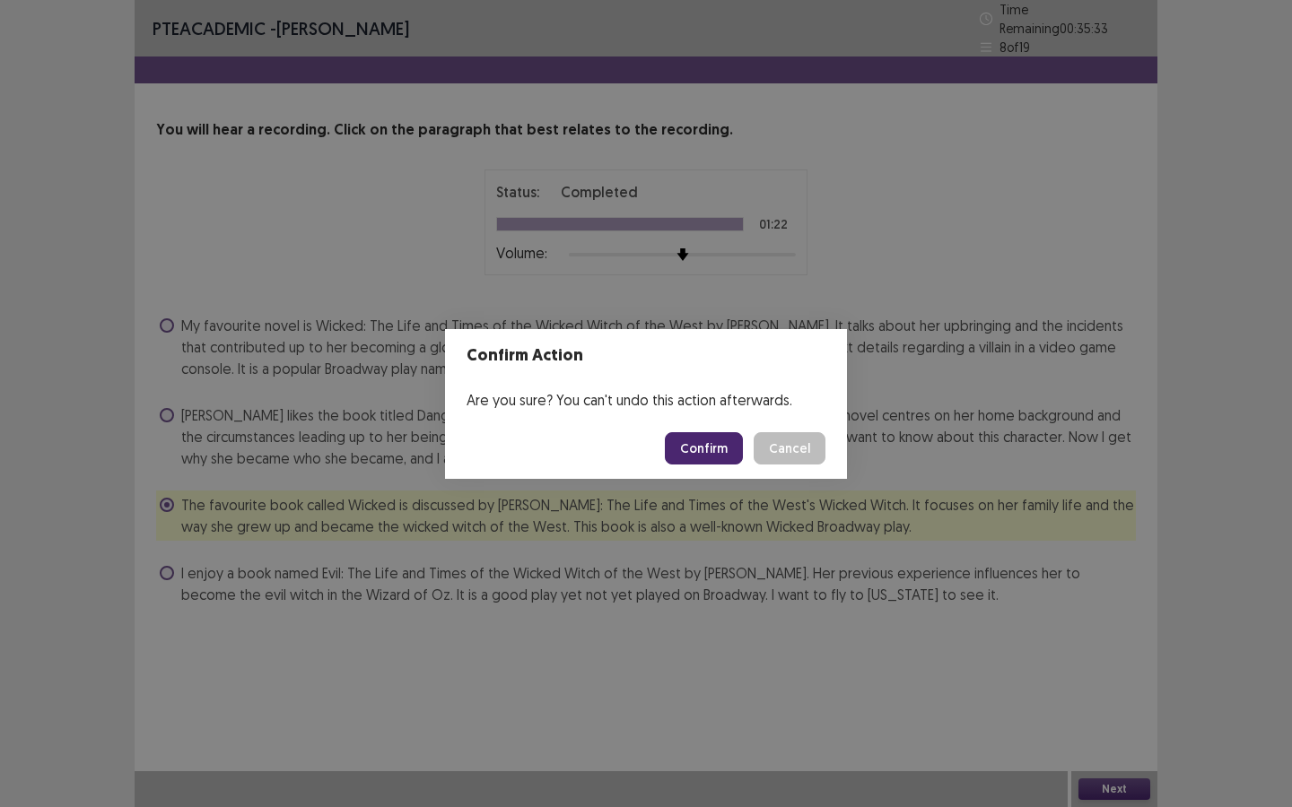
click at [713, 457] on button "Confirm" at bounding box center [704, 448] width 78 height 32
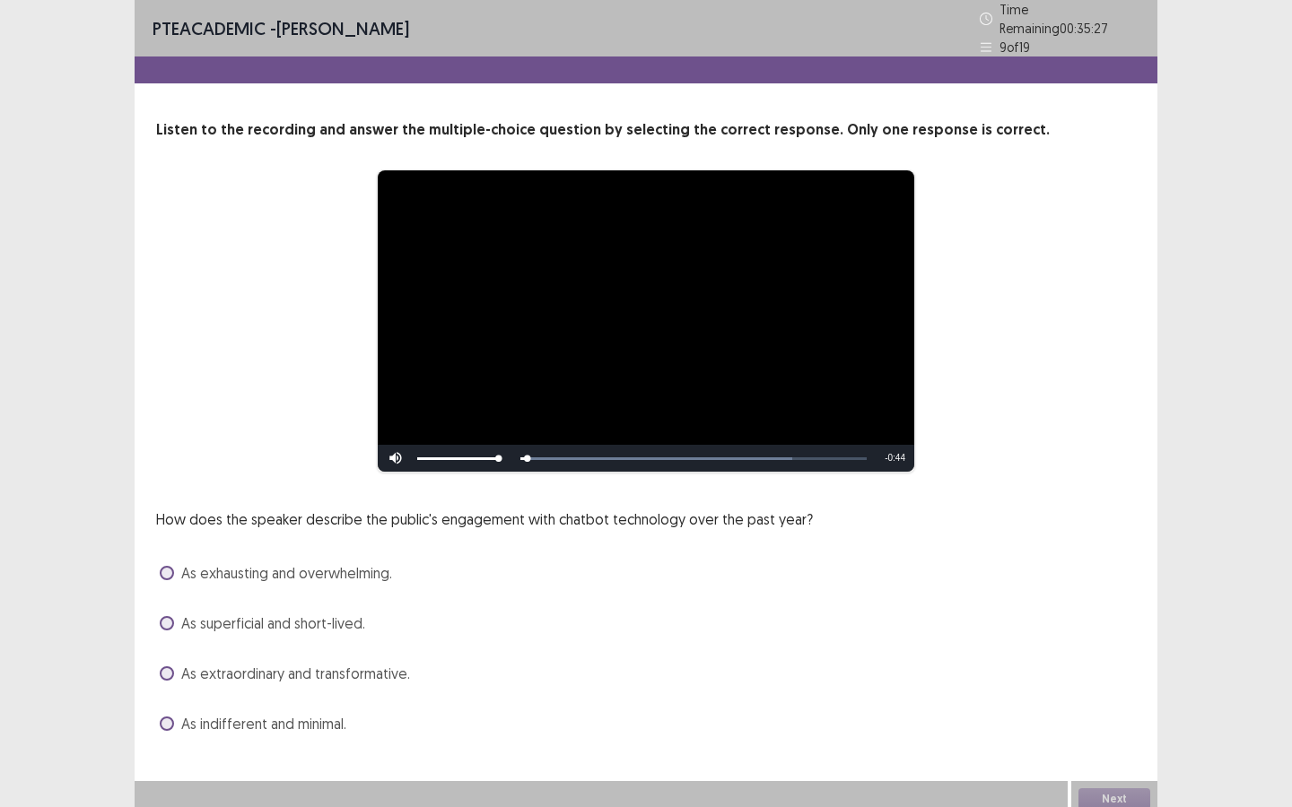
scroll to position [2, 0]
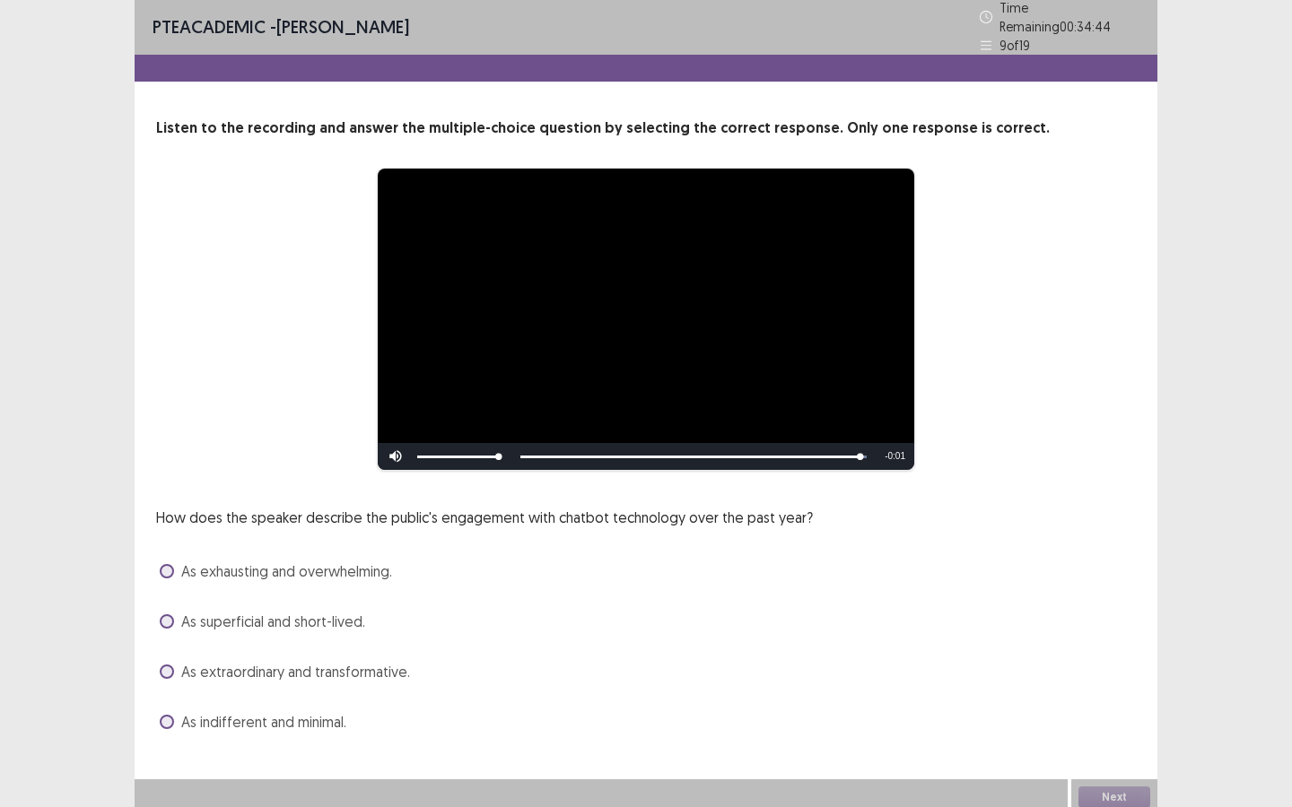
click at [366, 665] on span "As extraordinary and transformative." at bounding box center [295, 672] width 229 height 22
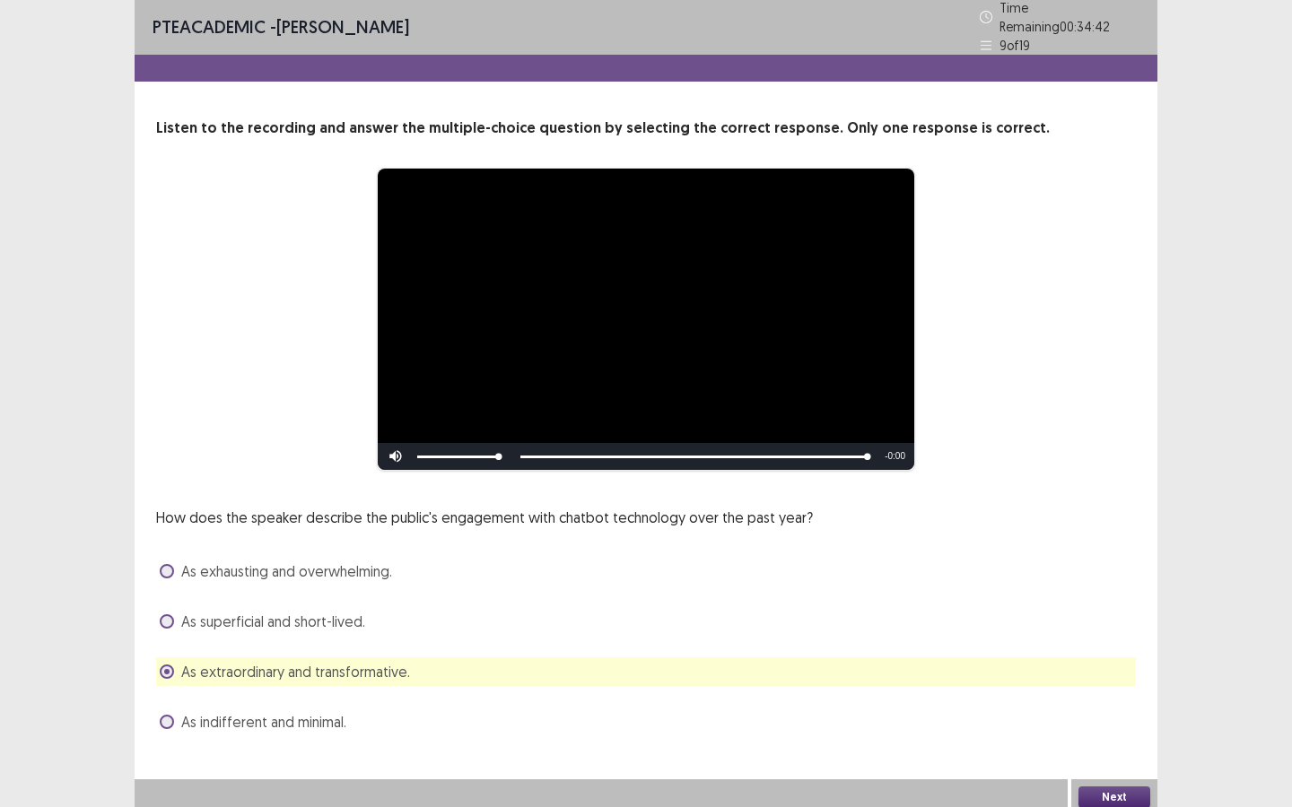
click at [1106, 787] on button "Next" at bounding box center [1114, 798] width 72 height 22
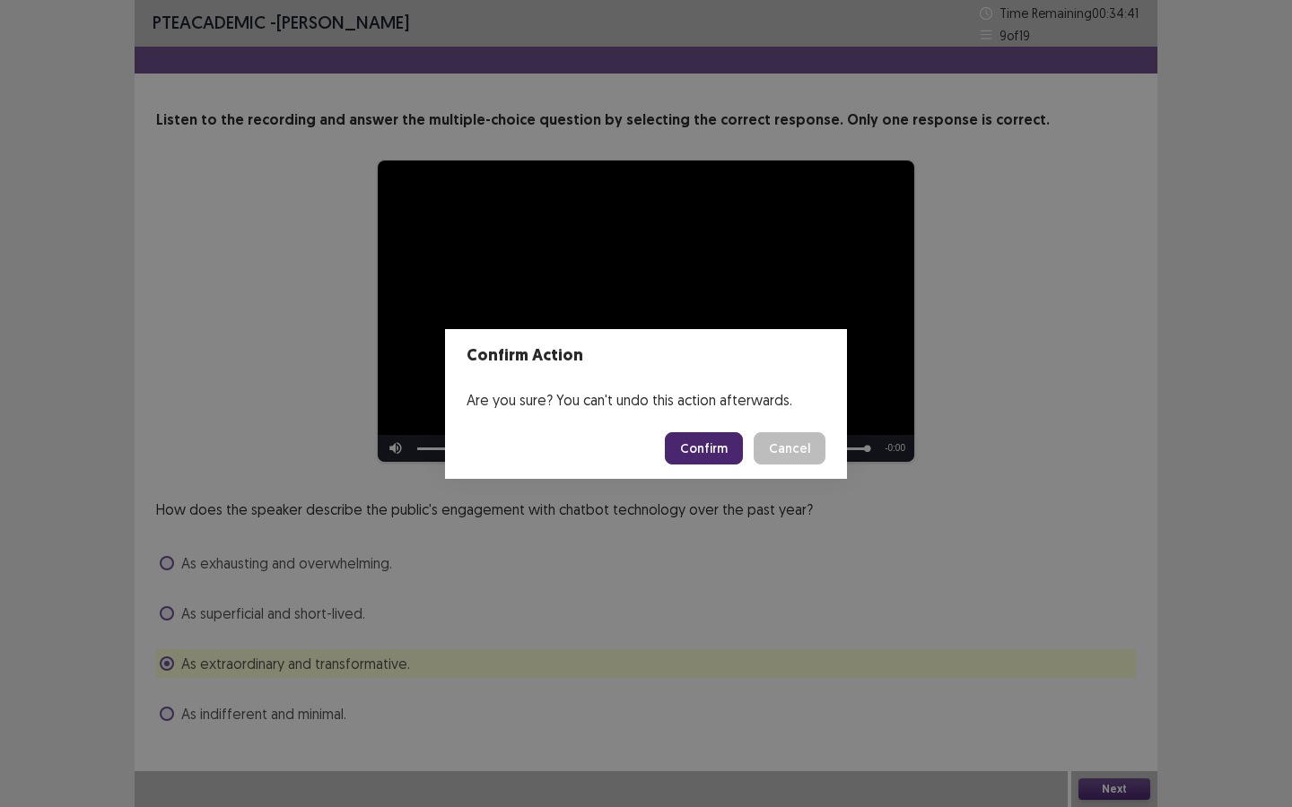
click at [723, 449] on button "Confirm" at bounding box center [704, 448] width 78 height 32
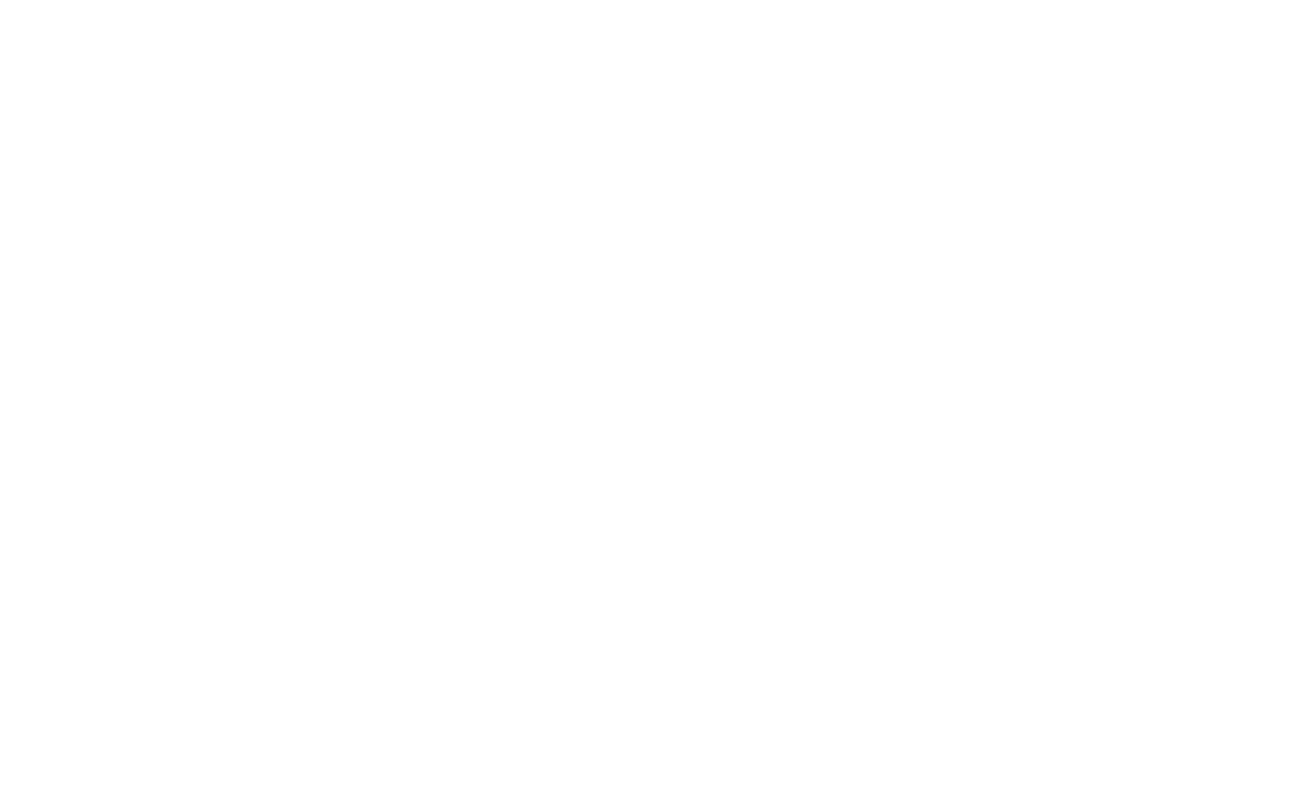
scroll to position [0, 0]
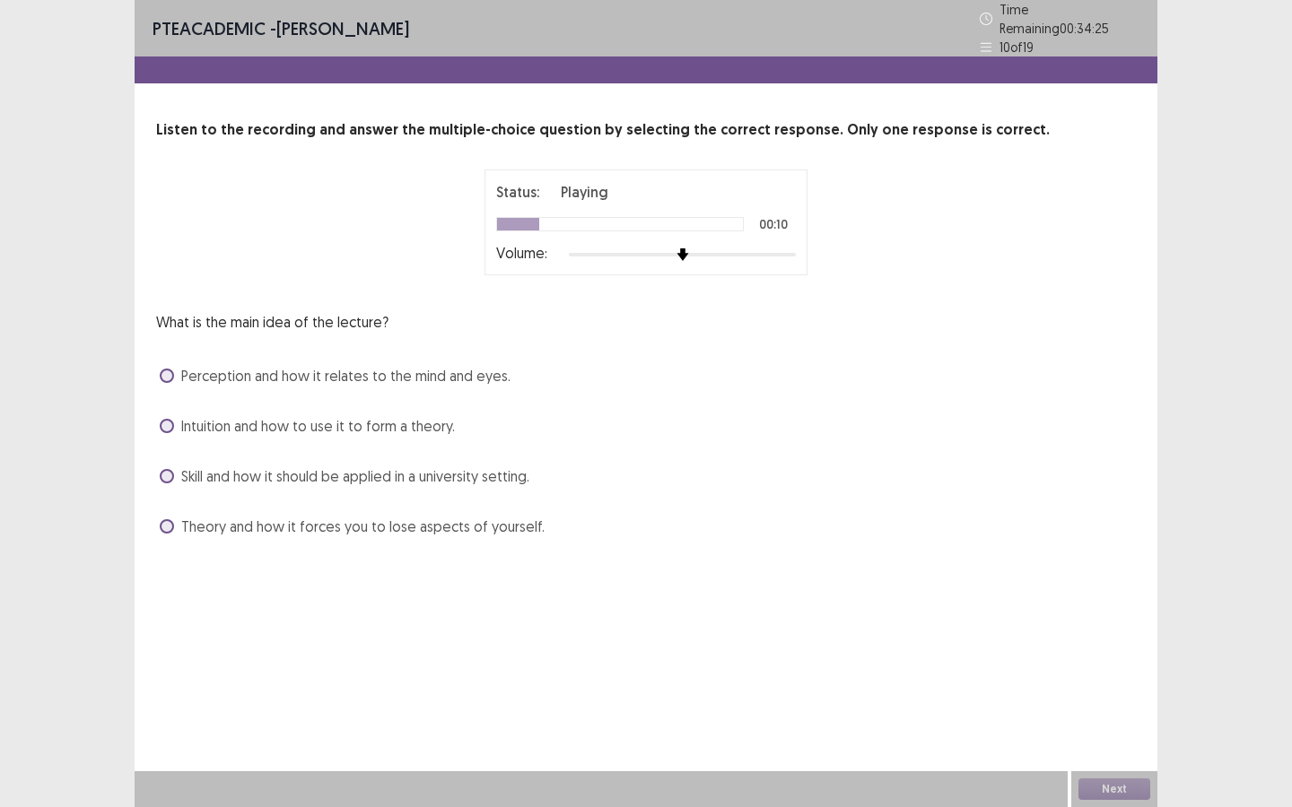
click at [468, 524] on span "Theory and how it forces you to lose aspects of yourself." at bounding box center [362, 527] width 363 height 22
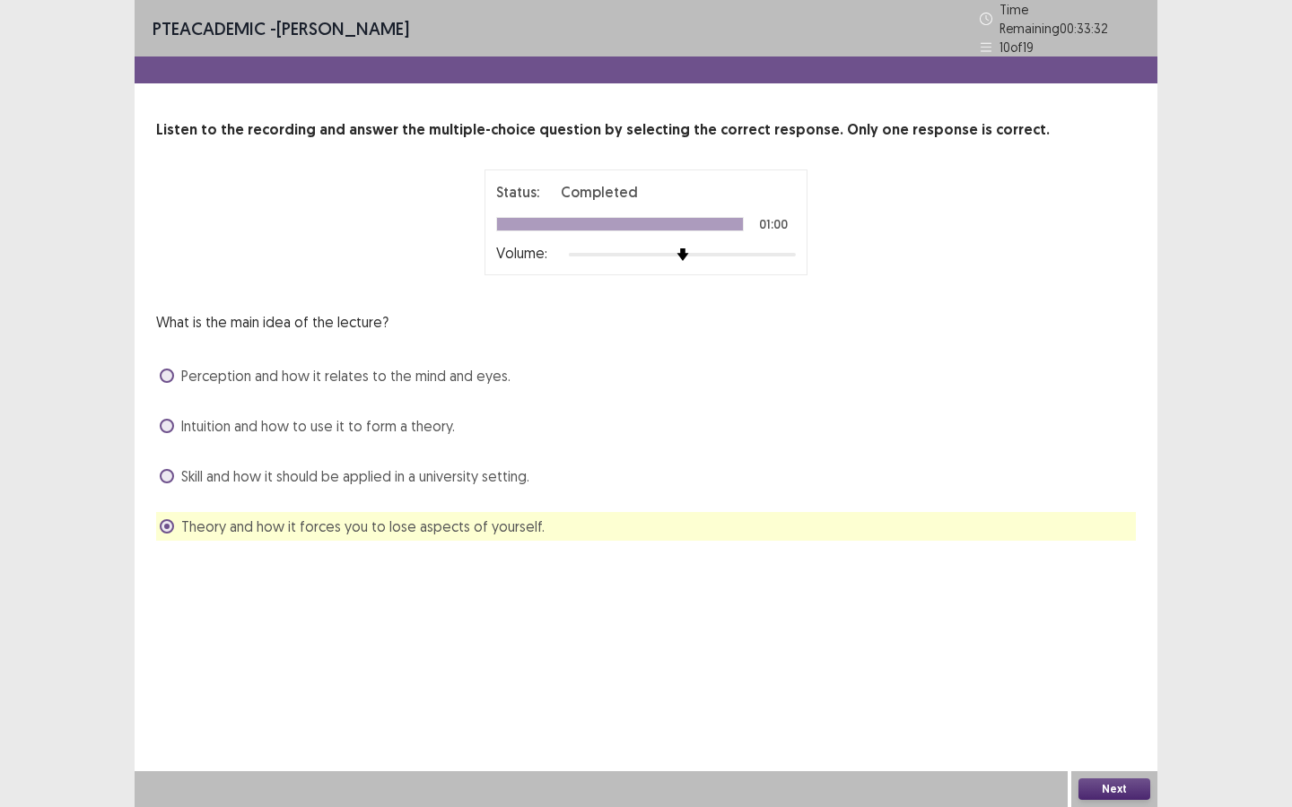
click at [1127, 777] on div "Next" at bounding box center [1114, 789] width 86 height 36
click at [1076, 783] on div "Next" at bounding box center [1114, 789] width 86 height 36
click at [1103, 784] on button "Next" at bounding box center [1114, 790] width 72 height 22
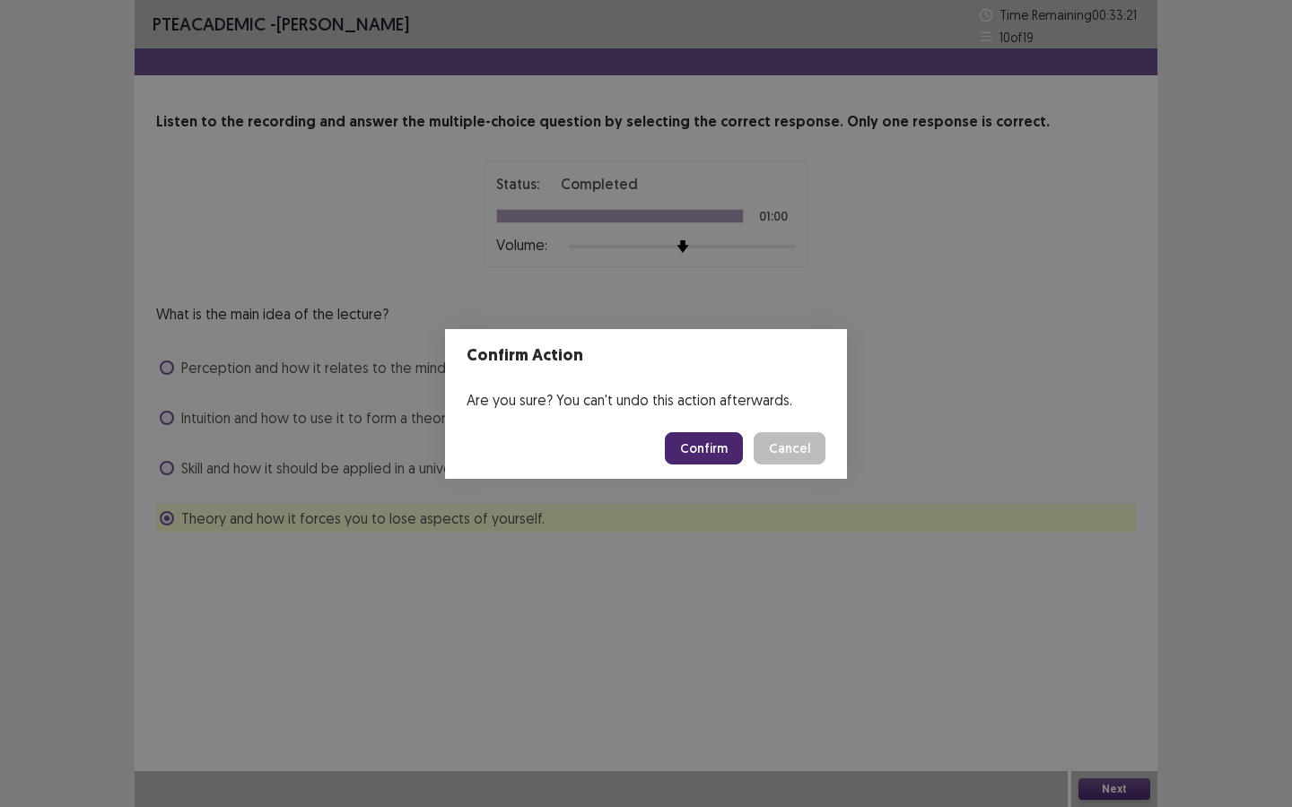
click at [693, 429] on footer "Confirm Cancel" at bounding box center [646, 448] width 402 height 61
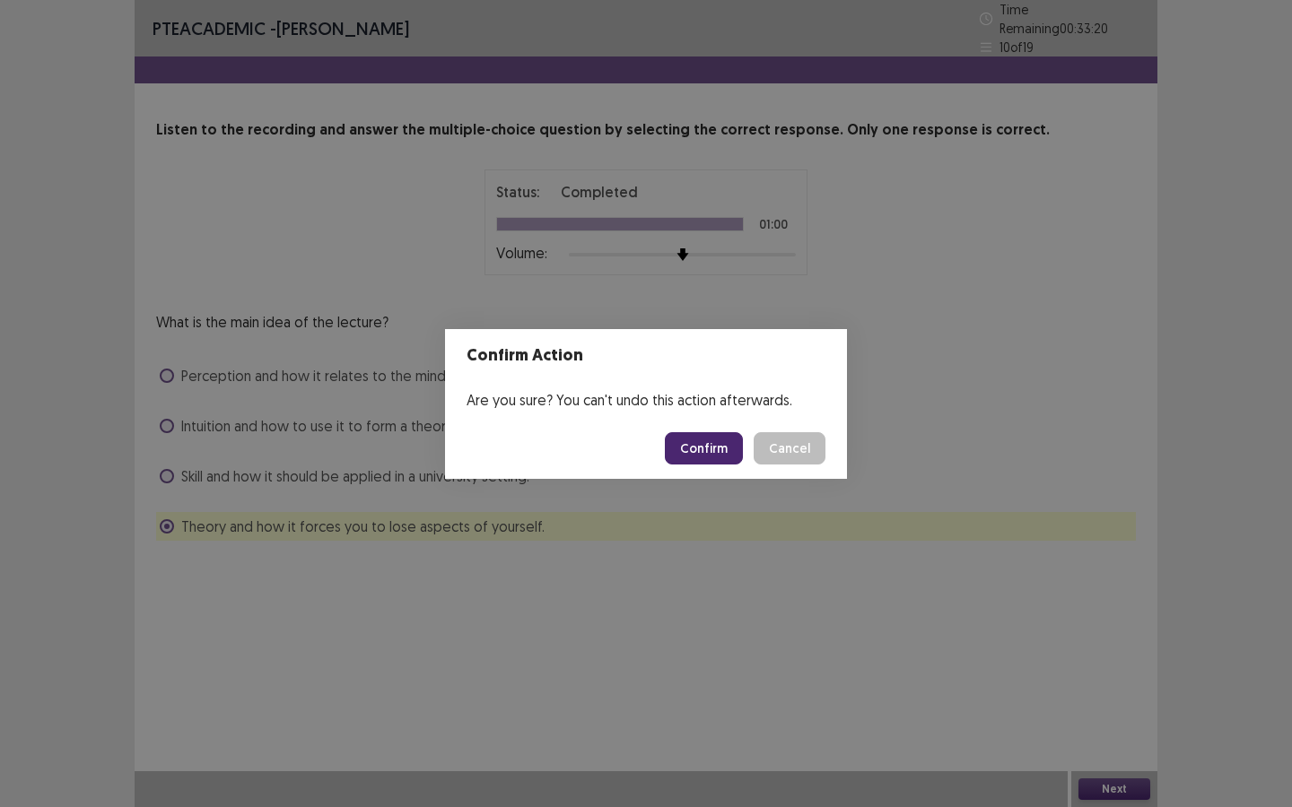
click at [692, 443] on button "Confirm" at bounding box center [704, 448] width 78 height 32
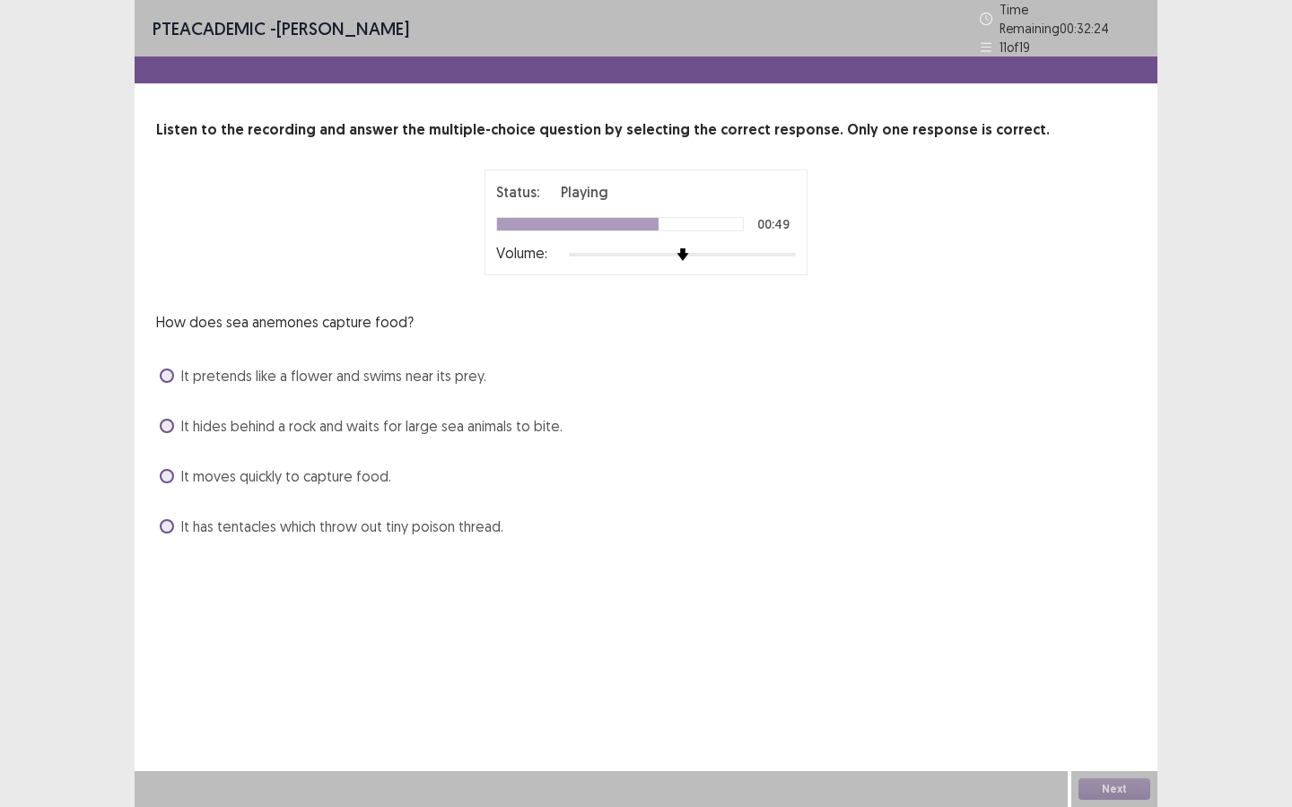
click at [397, 526] on span "It has tentacles which throw out tiny poison thread." at bounding box center [342, 527] width 322 height 22
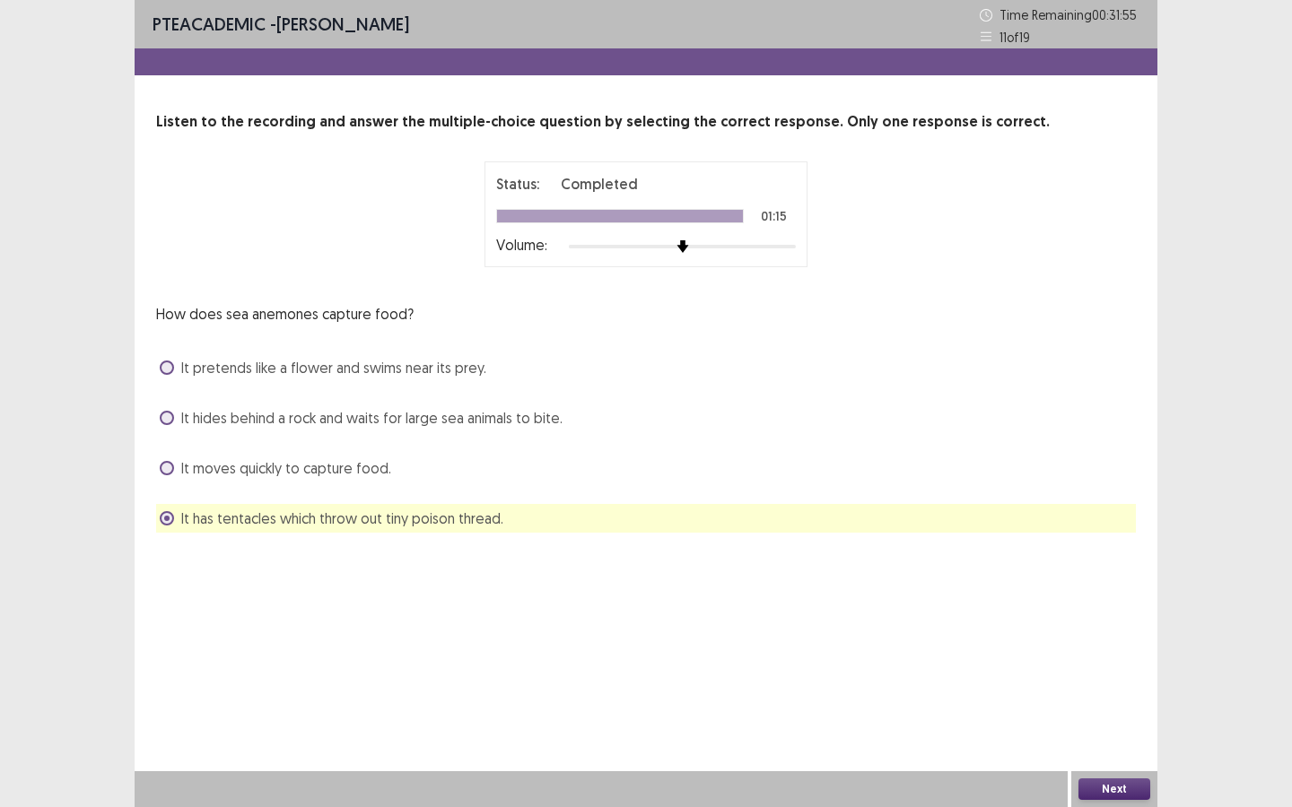
click at [1105, 796] on button "Next" at bounding box center [1114, 790] width 72 height 22
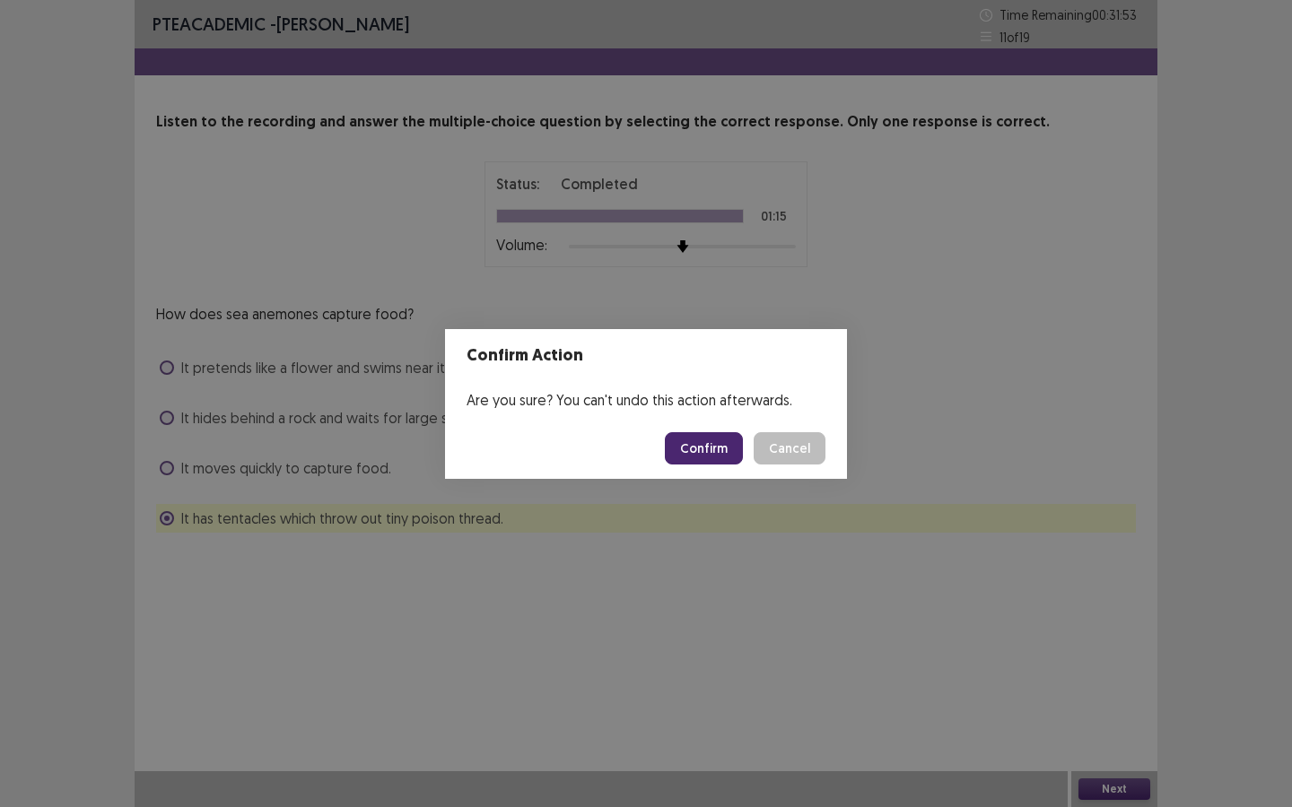
click at [706, 456] on button "Confirm" at bounding box center [704, 448] width 78 height 32
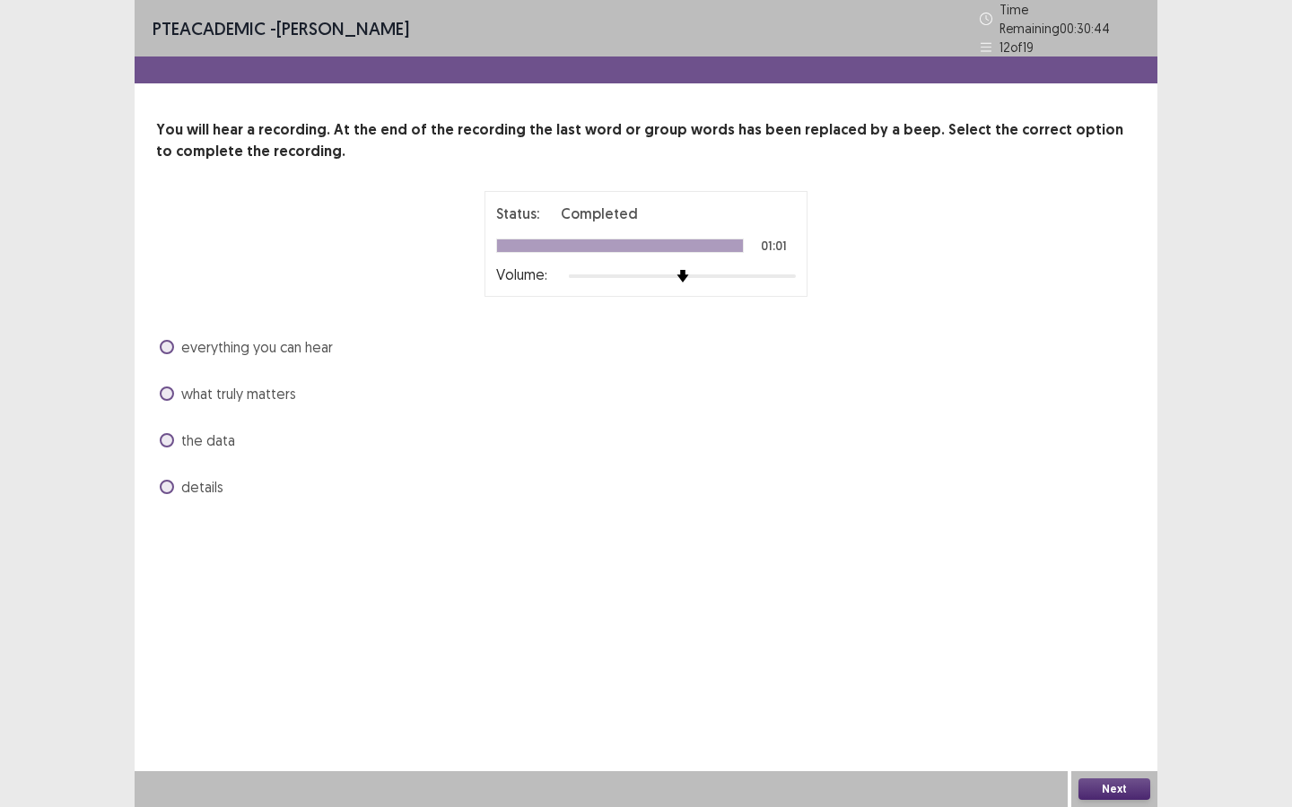
click at [262, 385] on span "what truly matters" at bounding box center [238, 394] width 115 height 22
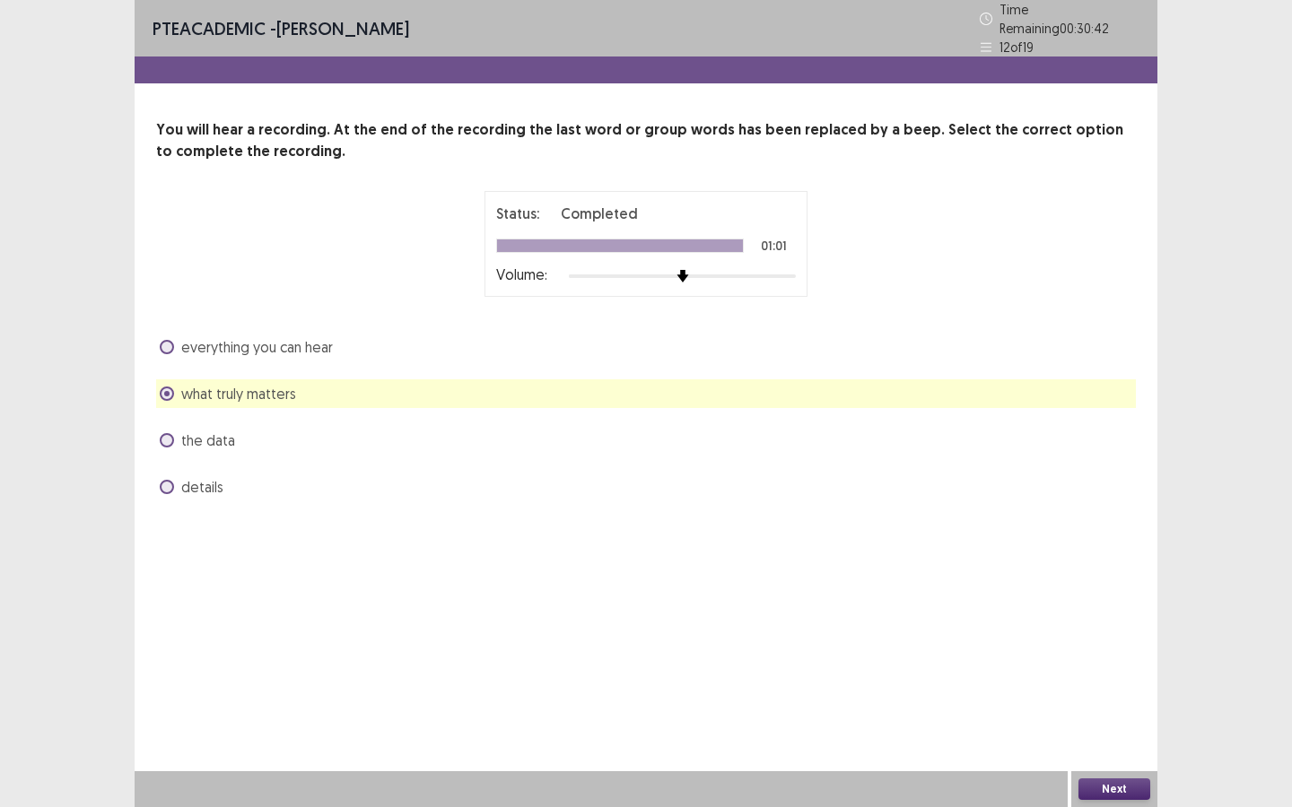
click at [1092, 790] on button "Next" at bounding box center [1114, 790] width 72 height 22
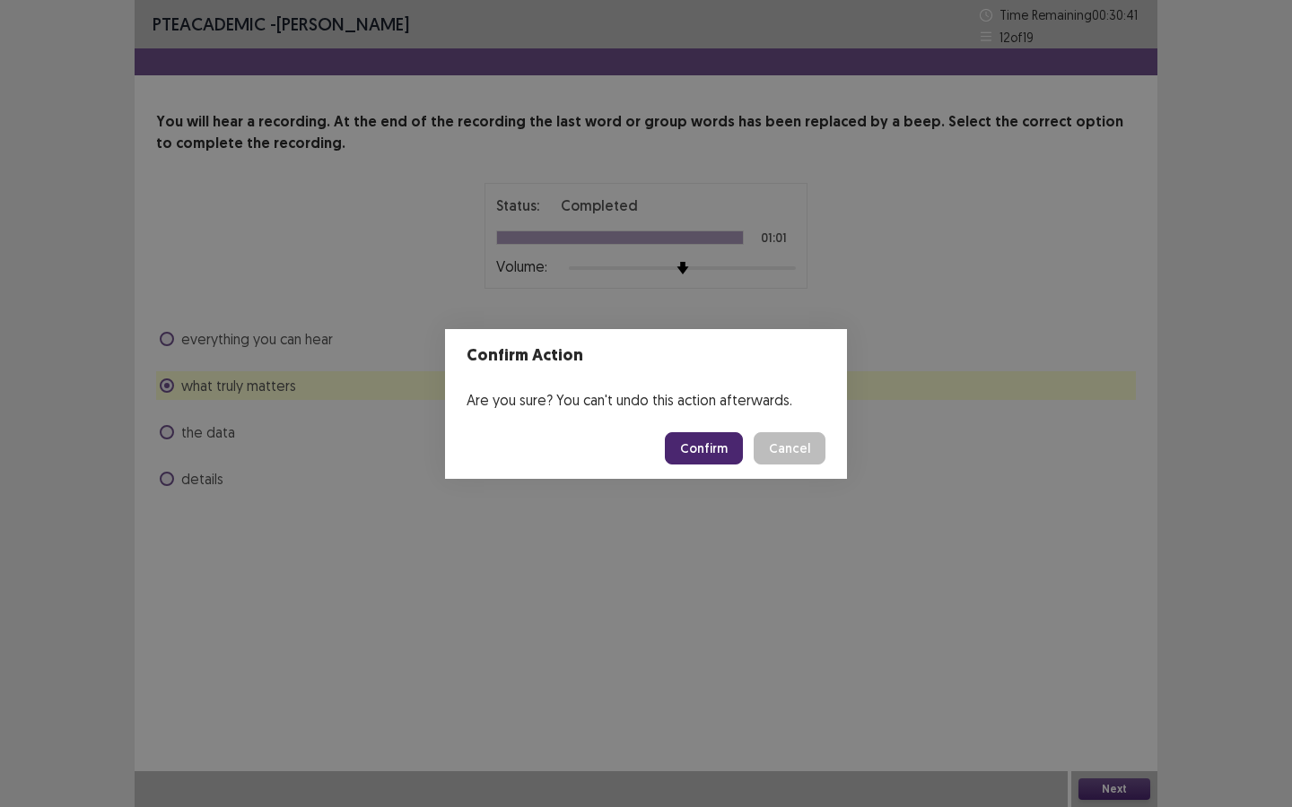
click at [717, 446] on button "Confirm" at bounding box center [704, 448] width 78 height 32
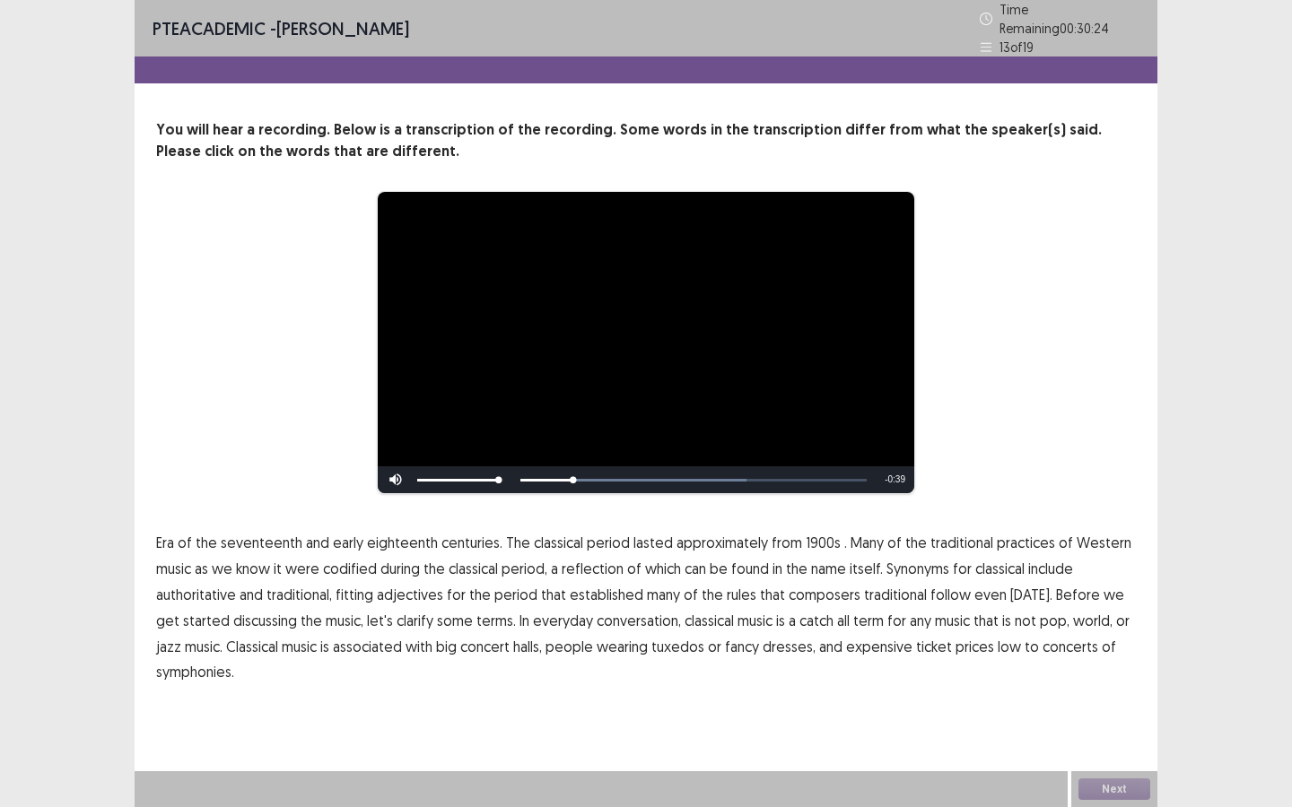
click at [805, 533] on span "1900s" at bounding box center [822, 543] width 35 height 22
click at [357, 559] on span "codified" at bounding box center [350, 569] width 54 height 22
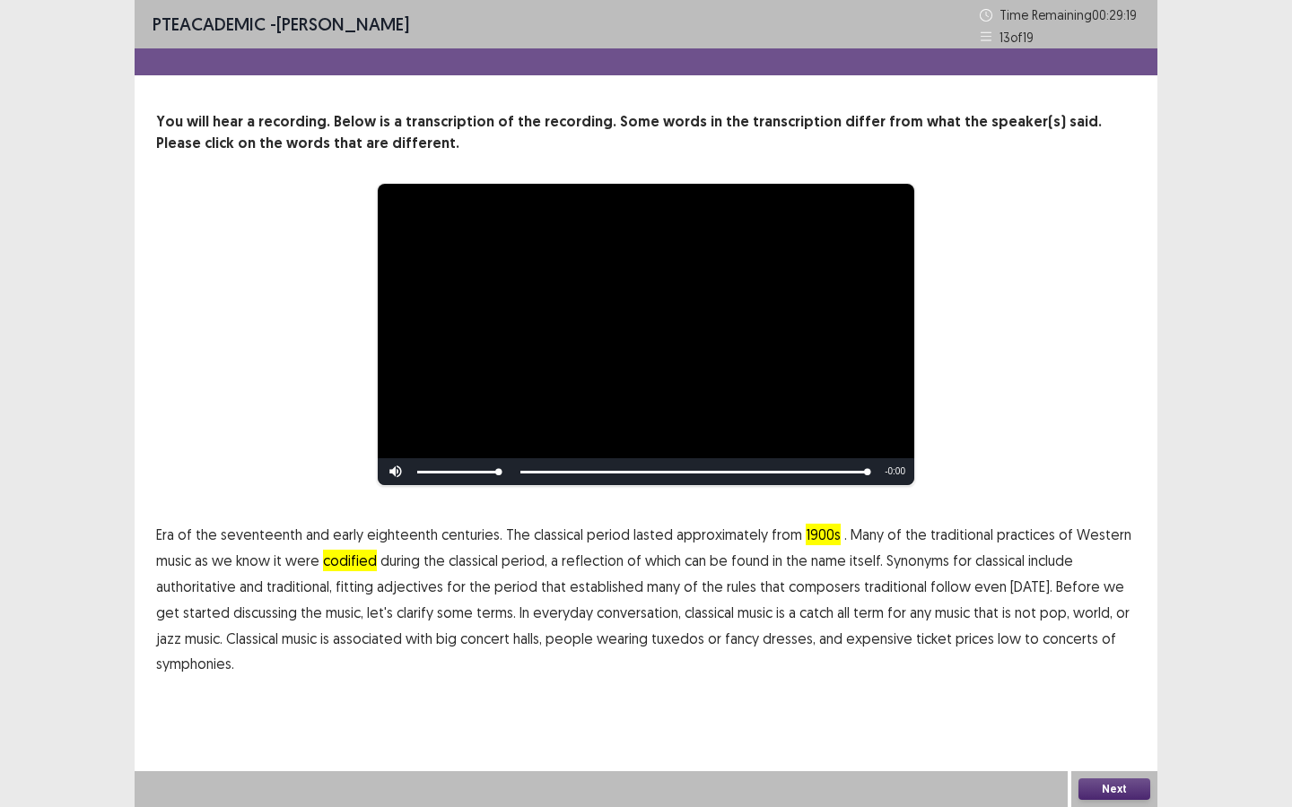
click at [535, 350] on video "Video Player" at bounding box center [646, 334] width 536 height 301
click at [674, 335] on video "Video Player" at bounding box center [646, 334] width 536 height 301
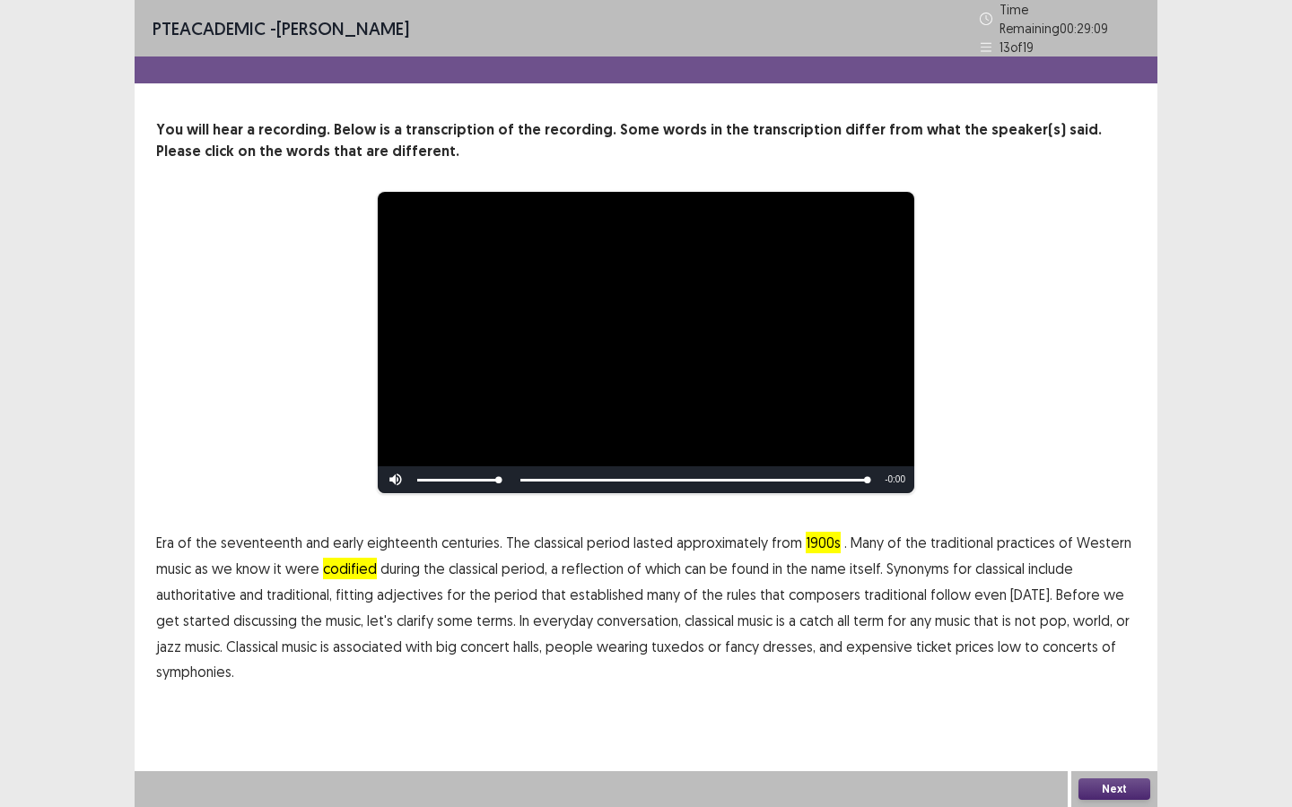
click at [196, 667] on span "symphonies." at bounding box center [195, 672] width 78 height 22
click at [1042, 638] on span "concerts" at bounding box center [1070, 647] width 56 height 22
click at [1120, 781] on button "Next" at bounding box center [1114, 790] width 72 height 22
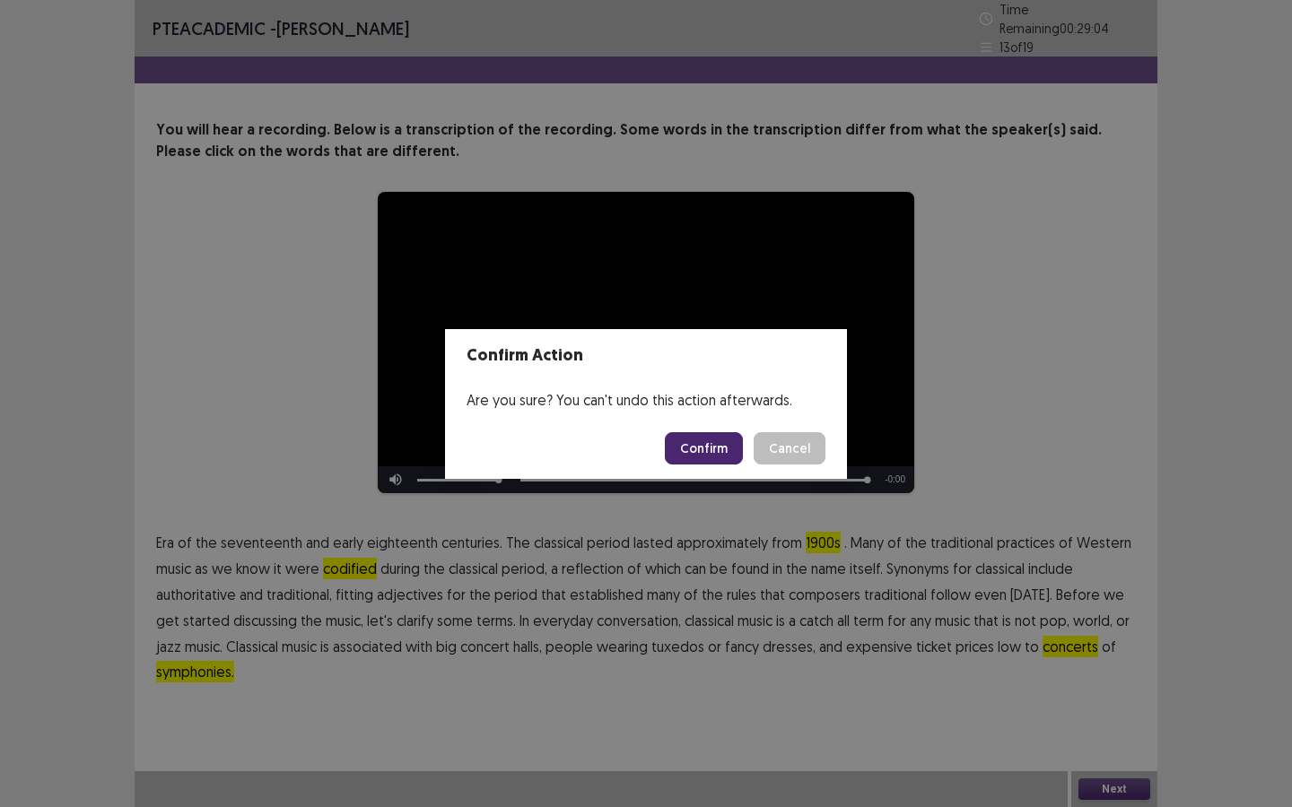
click at [727, 431] on footer "Confirm Cancel" at bounding box center [646, 448] width 402 height 61
click at [710, 452] on button "Confirm" at bounding box center [704, 448] width 78 height 32
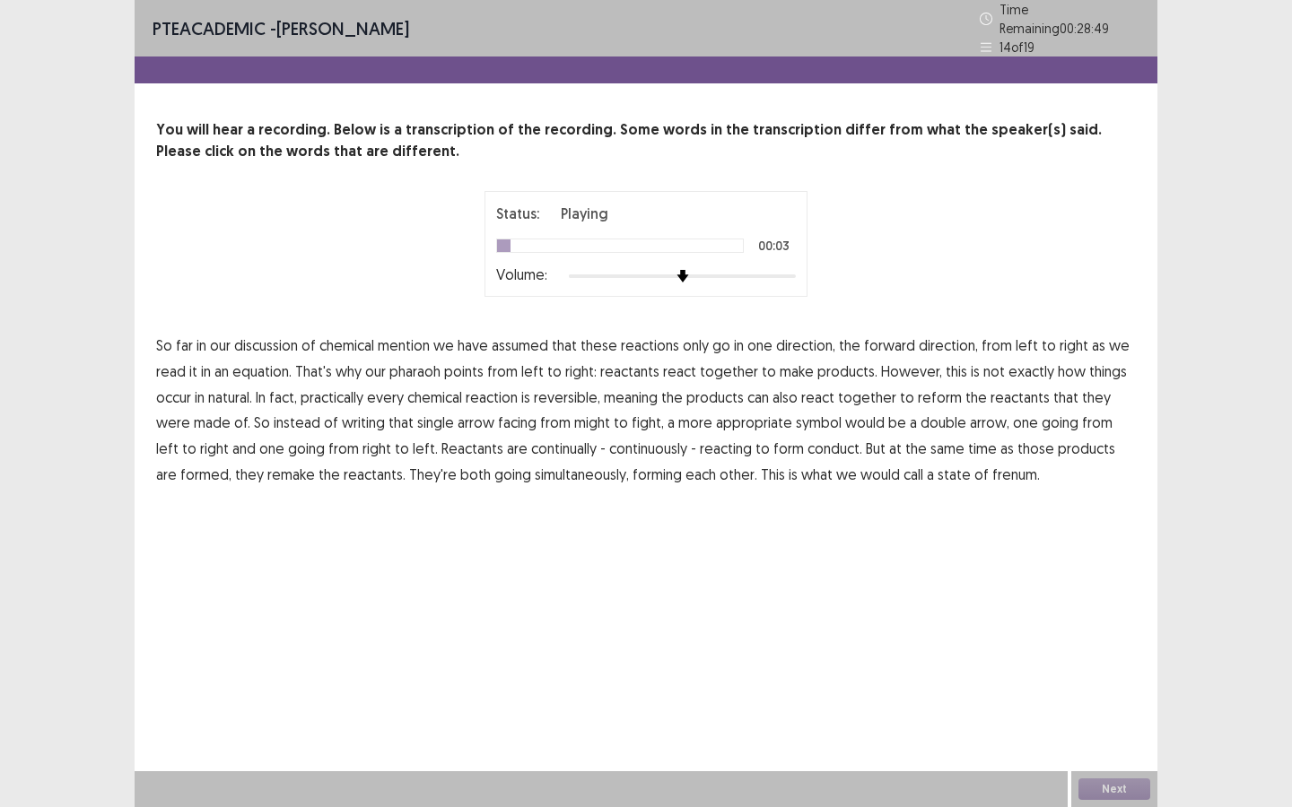
click at [421, 335] on span "mention" at bounding box center [404, 346] width 52 height 22
click at [419, 372] on span "pharaoh" at bounding box center [414, 372] width 51 height 22
click at [236, 387] on span "natural." at bounding box center [230, 398] width 44 height 22
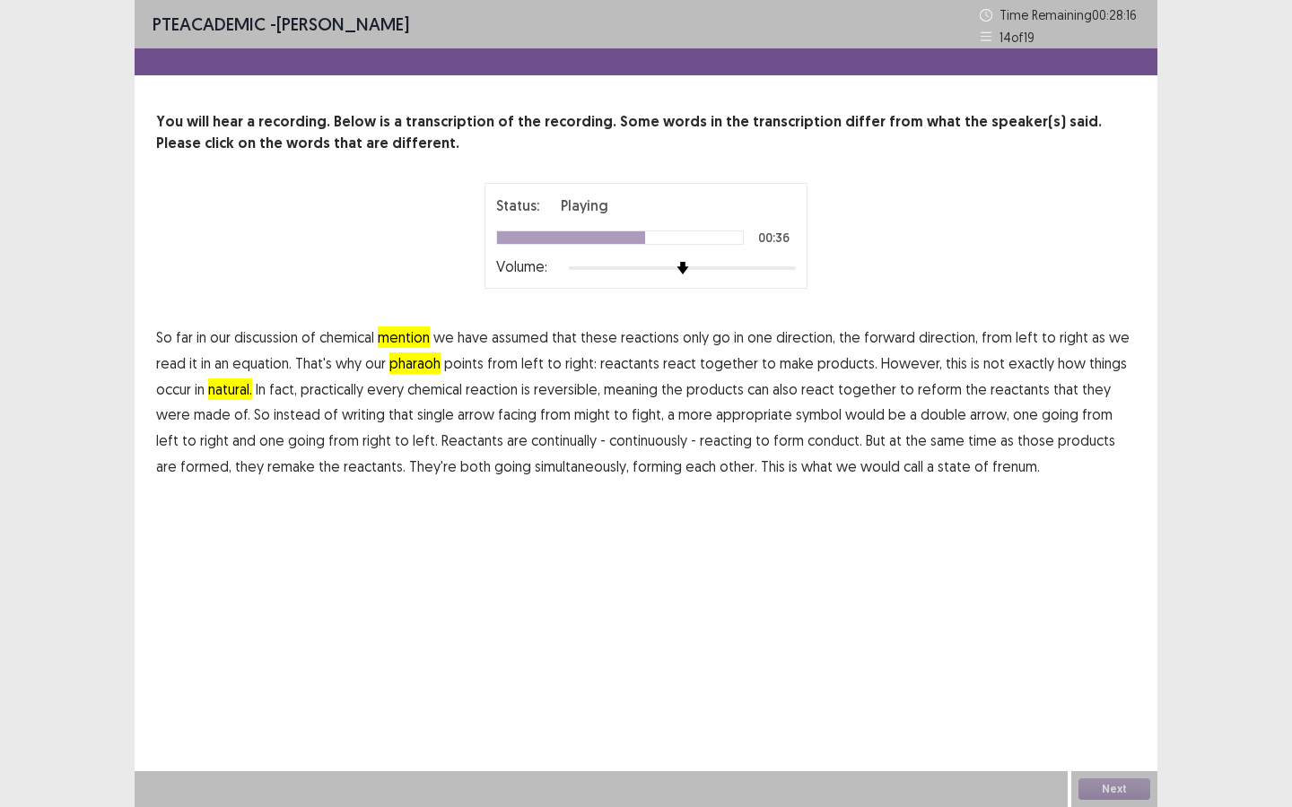
click at [574, 412] on span "might" at bounding box center [592, 415] width 36 height 22
click at [631, 413] on span "fight," at bounding box center [647, 415] width 32 height 22
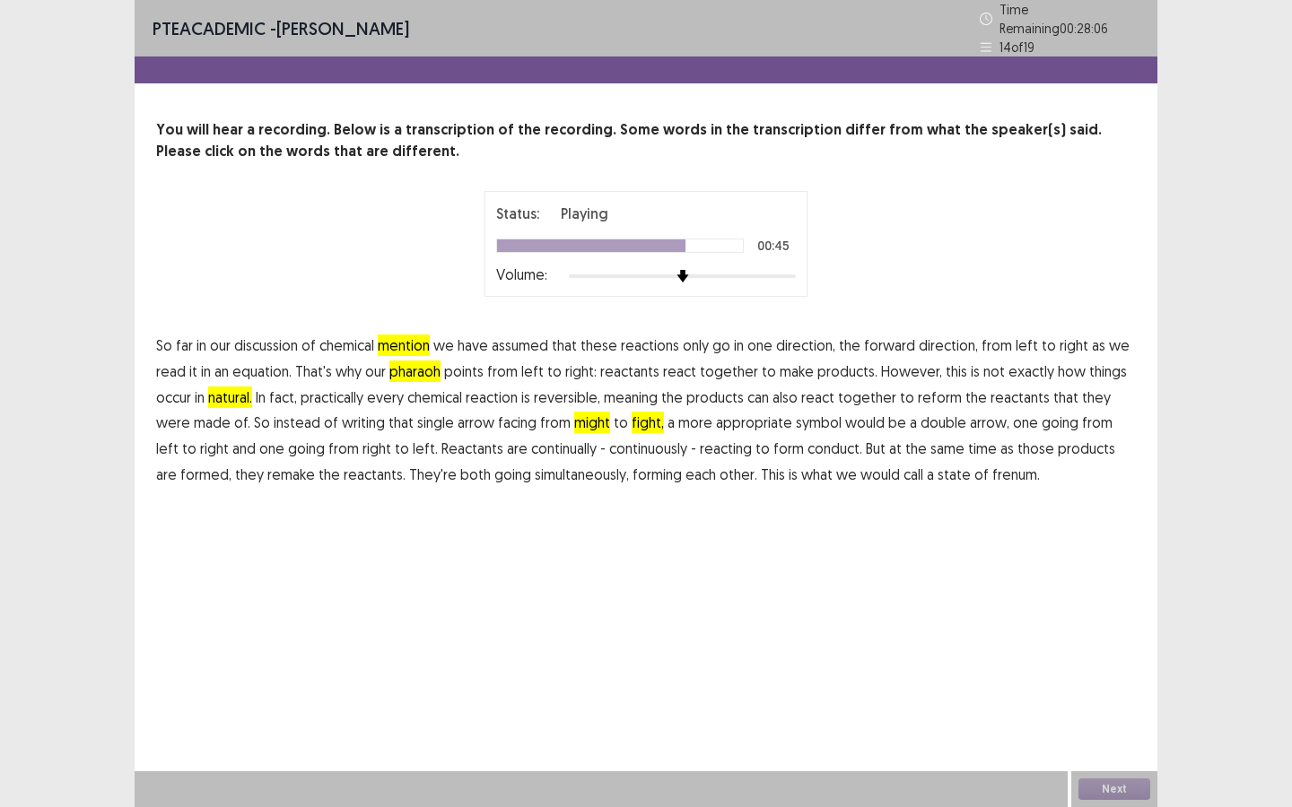
click at [807, 446] on span "conduct." at bounding box center [834, 449] width 55 height 22
click at [992, 468] on span "frenum." at bounding box center [1016, 475] width 48 height 22
click at [1098, 790] on button "Next" at bounding box center [1114, 790] width 72 height 22
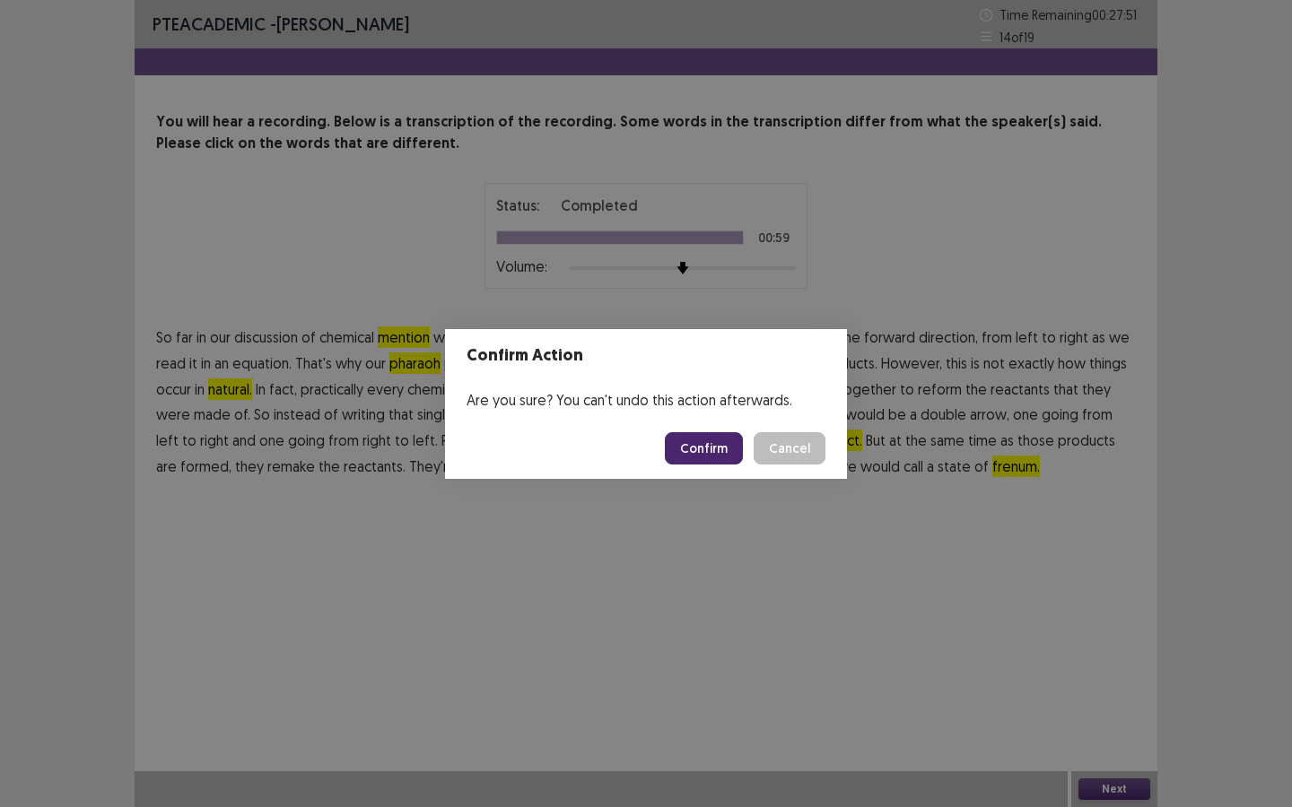
click at [724, 449] on button "Confirm" at bounding box center [704, 448] width 78 height 32
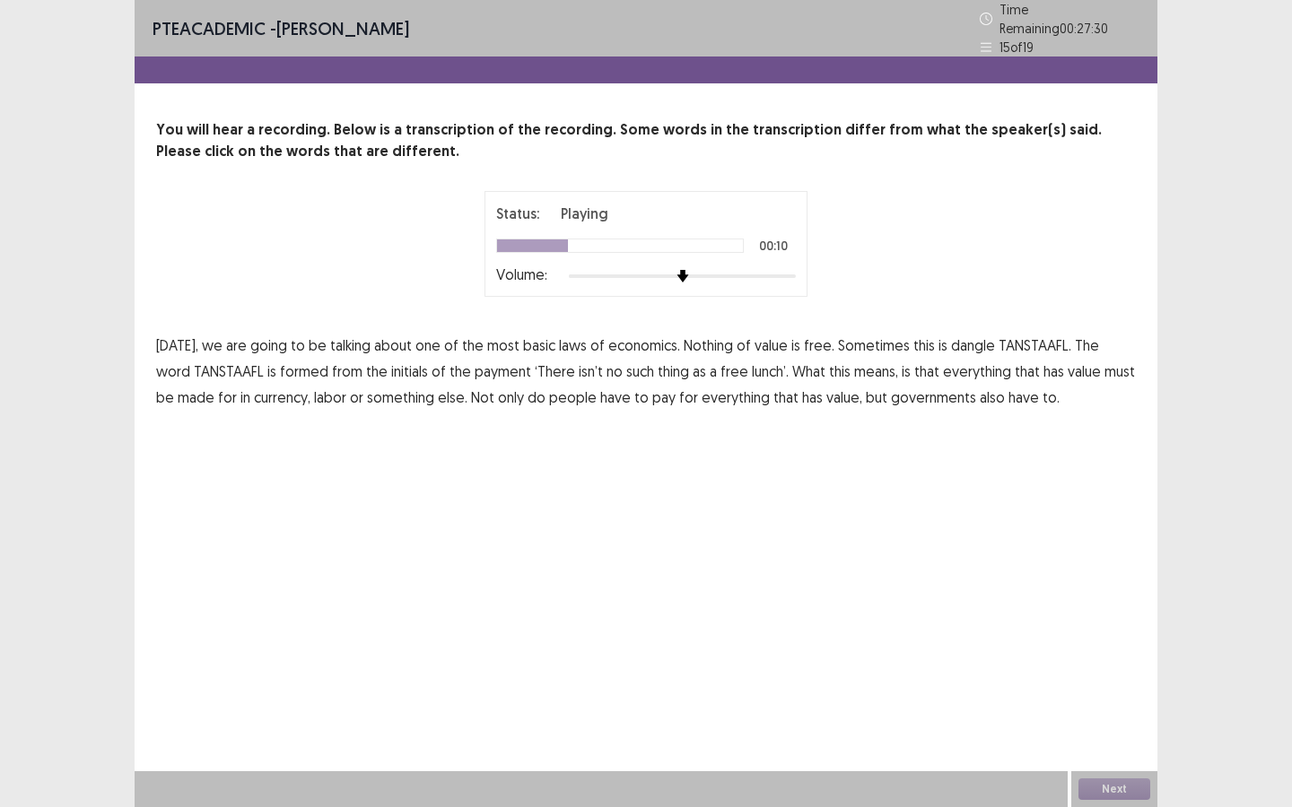
click at [964, 337] on span "dangle" at bounding box center [973, 346] width 44 height 22
click at [474, 362] on span "payment" at bounding box center [502, 372] width 57 height 22
click at [579, 363] on span "isn’t" at bounding box center [591, 372] width 24 height 22
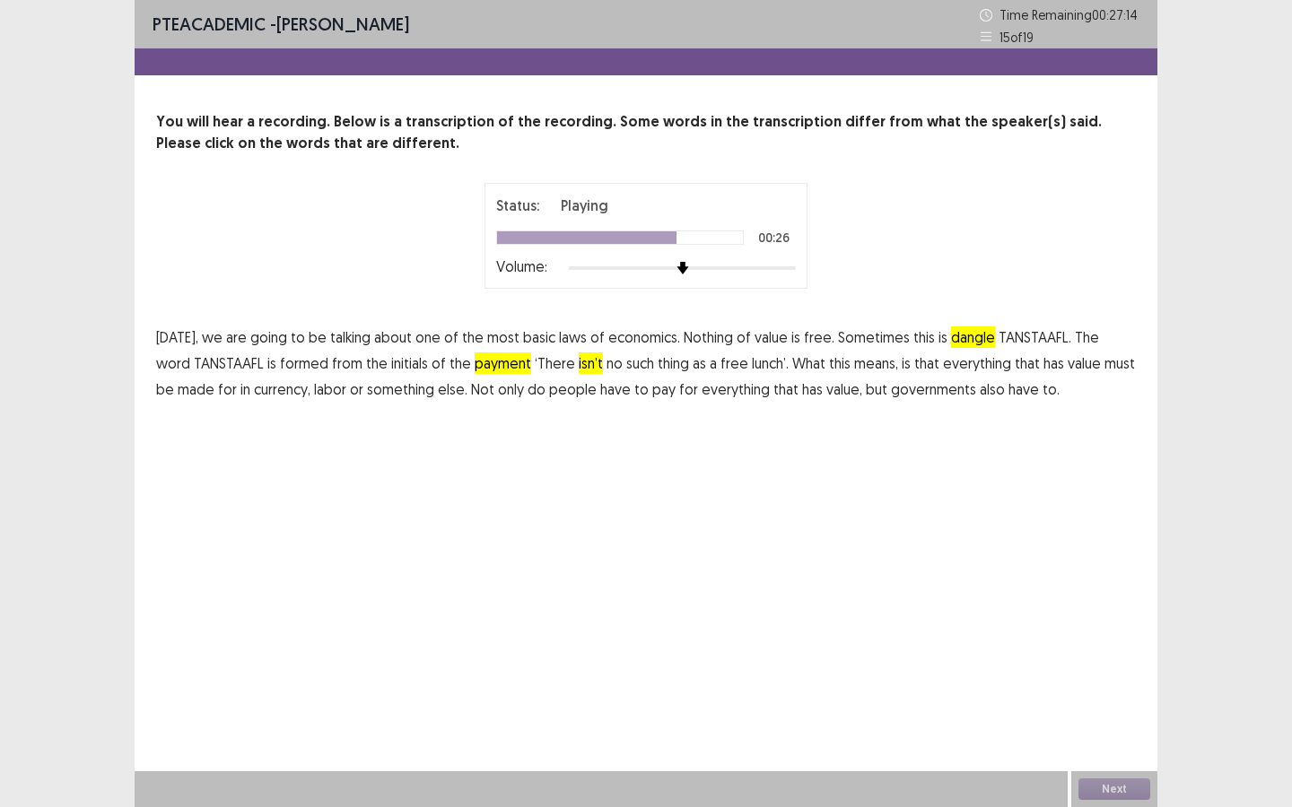
click at [178, 389] on span "made" at bounding box center [196, 390] width 37 height 22
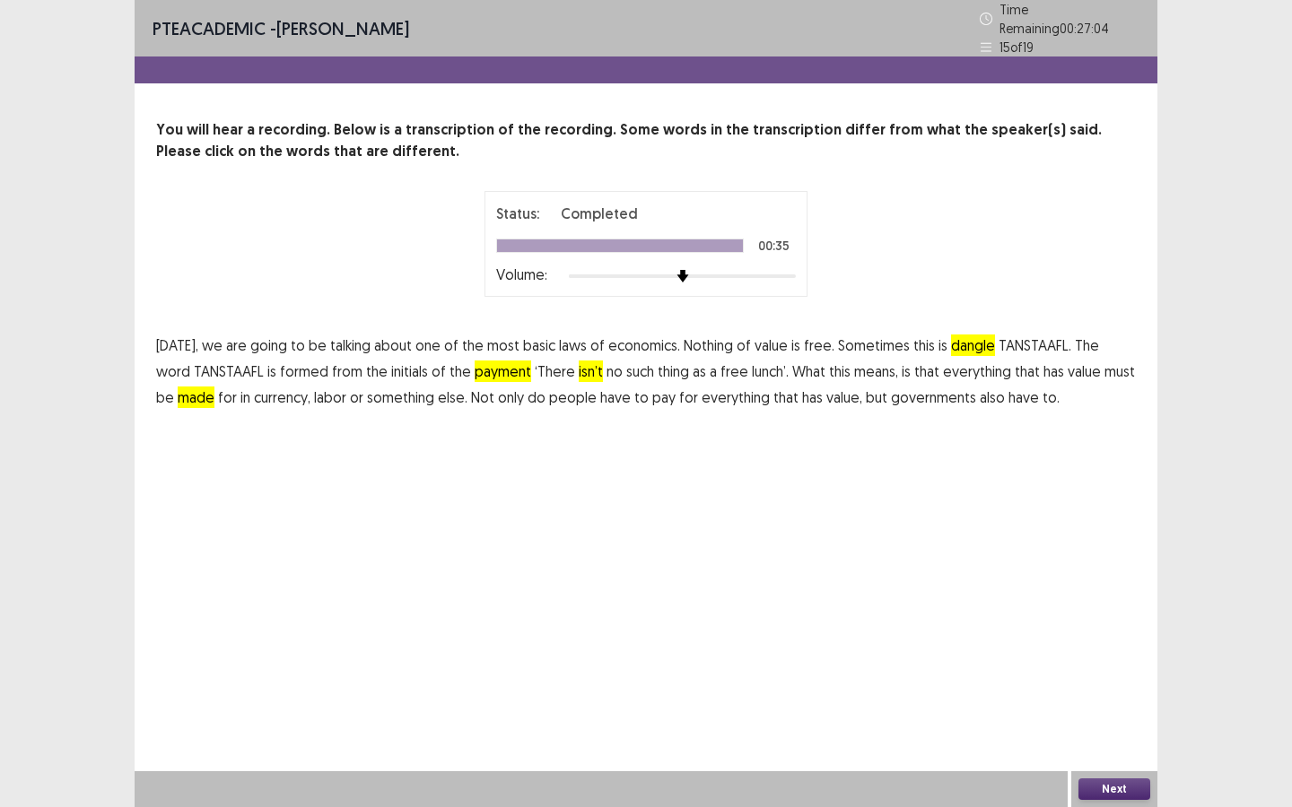
click at [1109, 786] on button "Next" at bounding box center [1114, 790] width 72 height 22
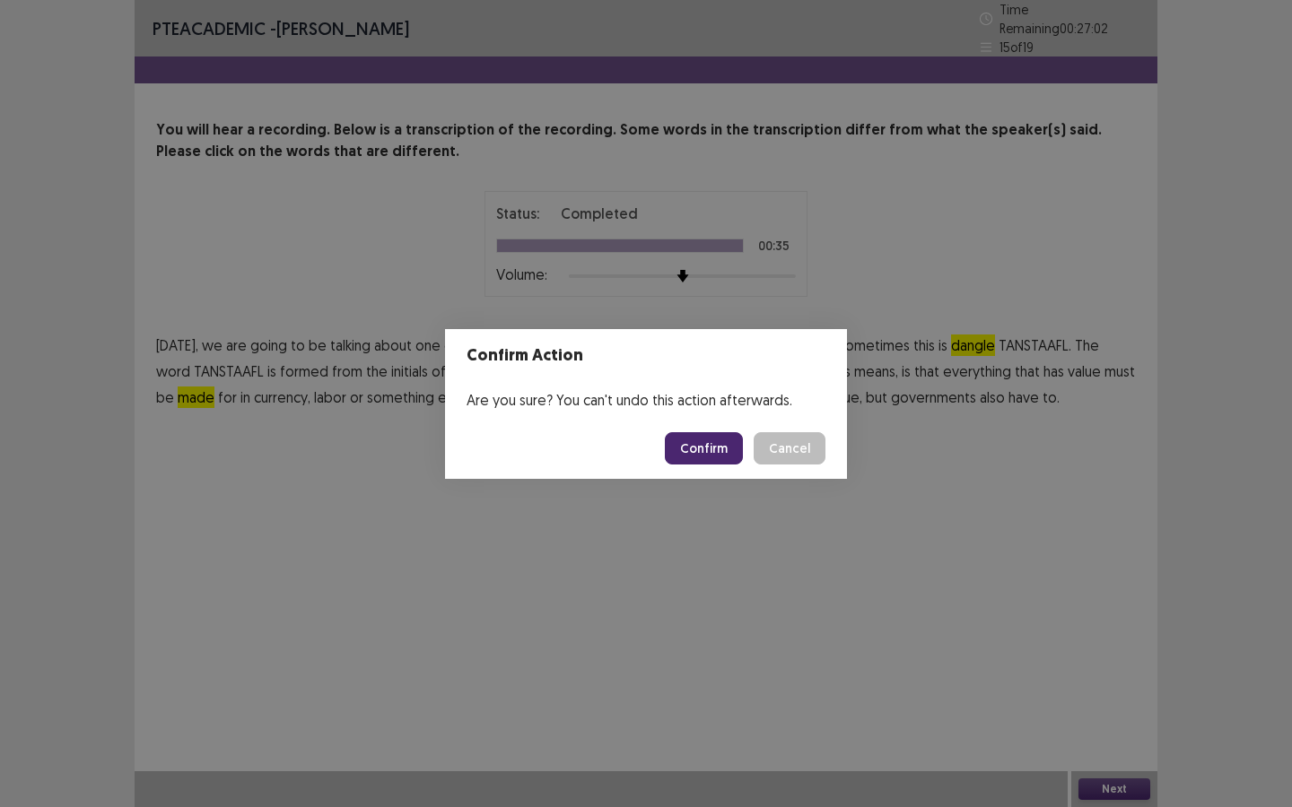
click at [717, 448] on button "Confirm" at bounding box center [704, 448] width 78 height 32
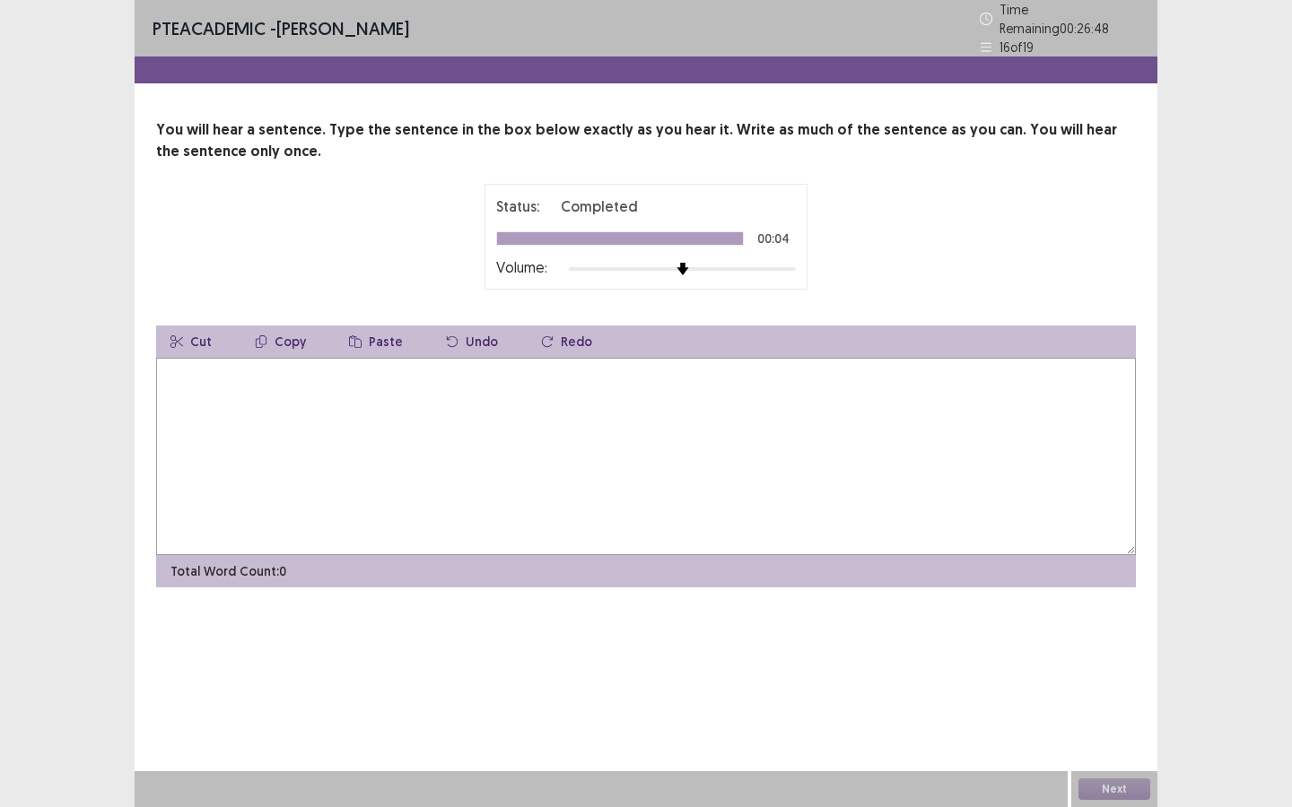
click at [633, 379] on textarea at bounding box center [645, 456] width 979 height 197
type textarea "**********"
click at [1143, 787] on button "Next" at bounding box center [1114, 790] width 72 height 22
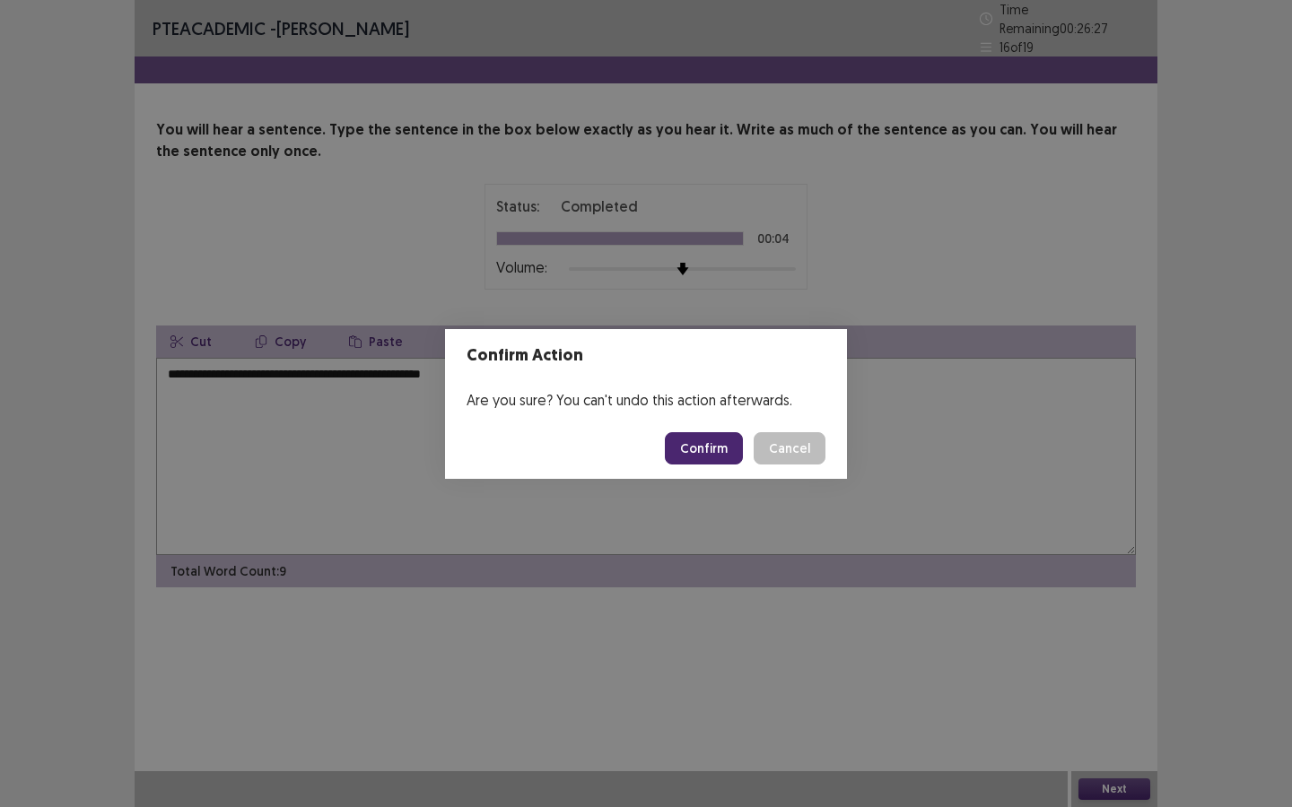
click at [723, 442] on button "Confirm" at bounding box center [704, 448] width 78 height 32
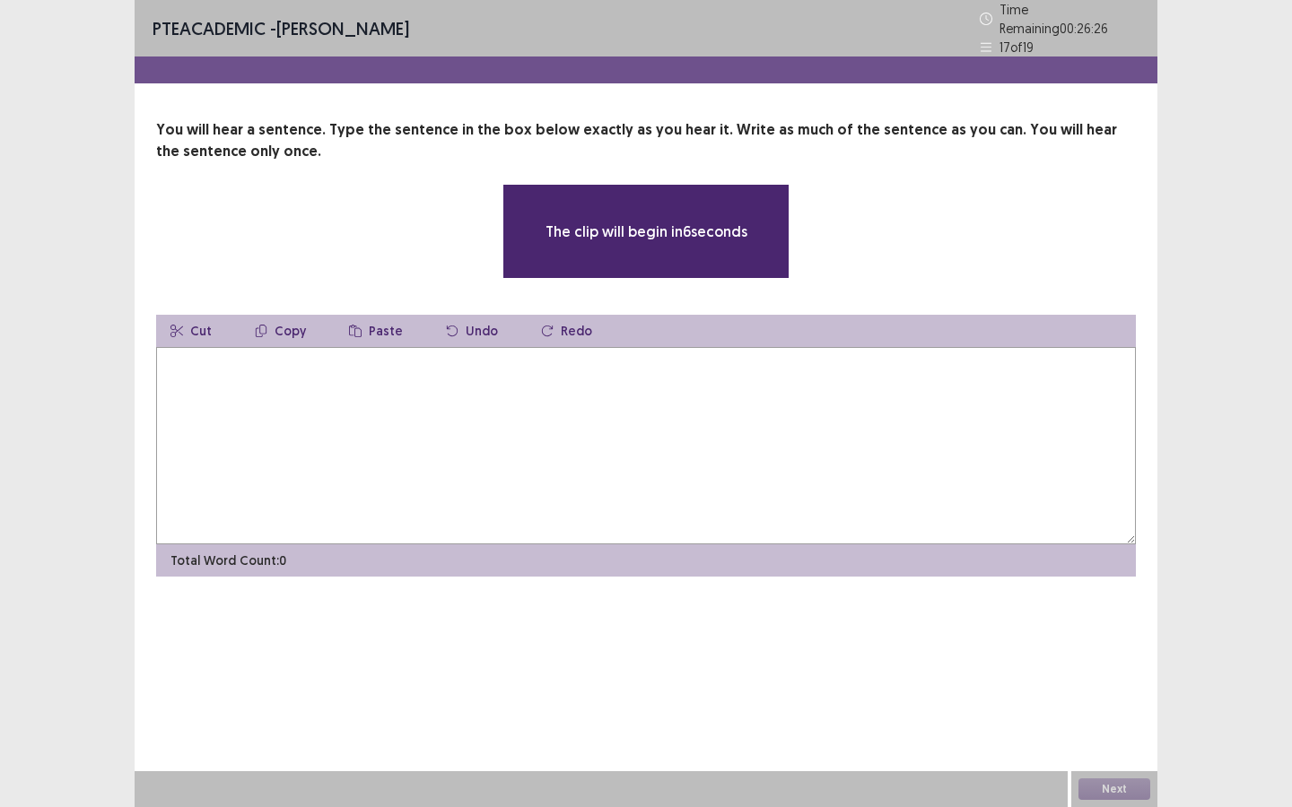
click at [647, 361] on textarea at bounding box center [645, 445] width 979 height 197
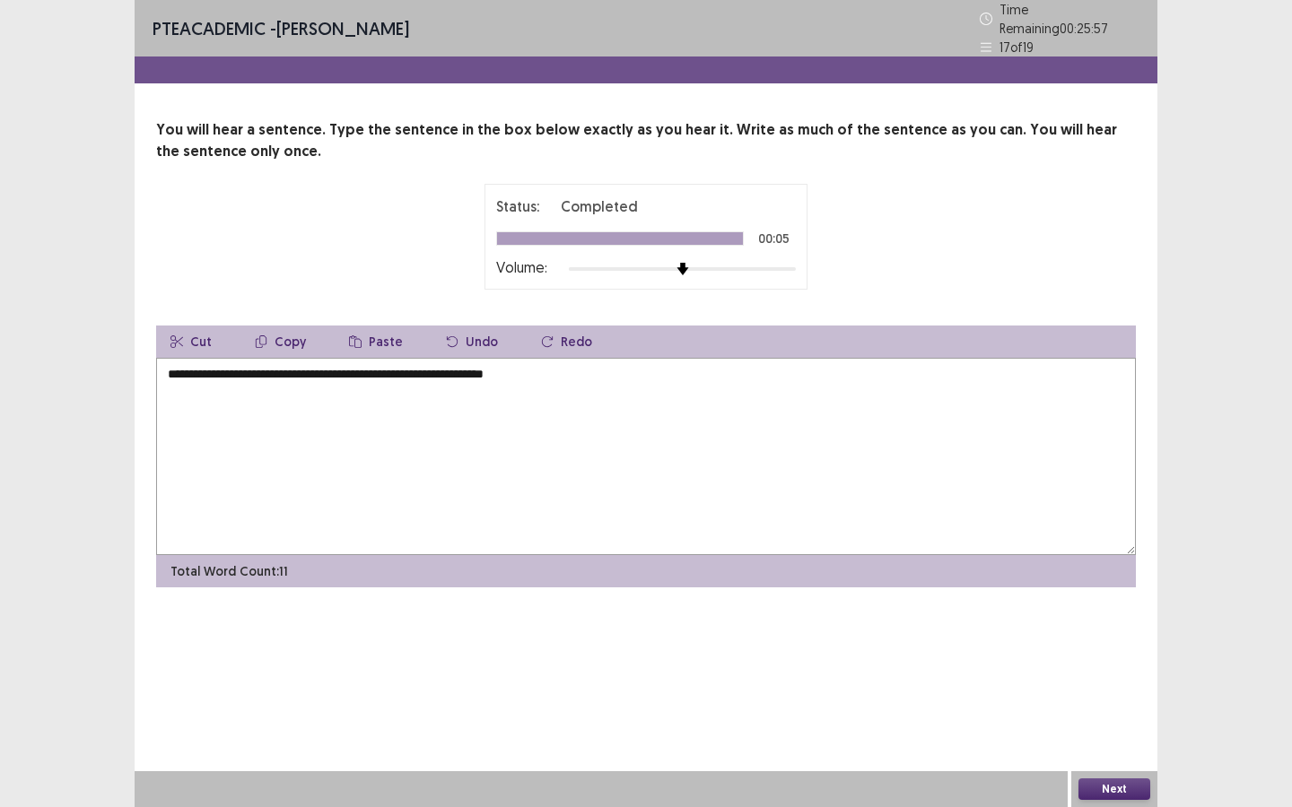
click at [177, 367] on textarea "**********" at bounding box center [645, 456] width 979 height 197
type textarea "**********"
click at [1104, 792] on button "Next" at bounding box center [1114, 790] width 72 height 22
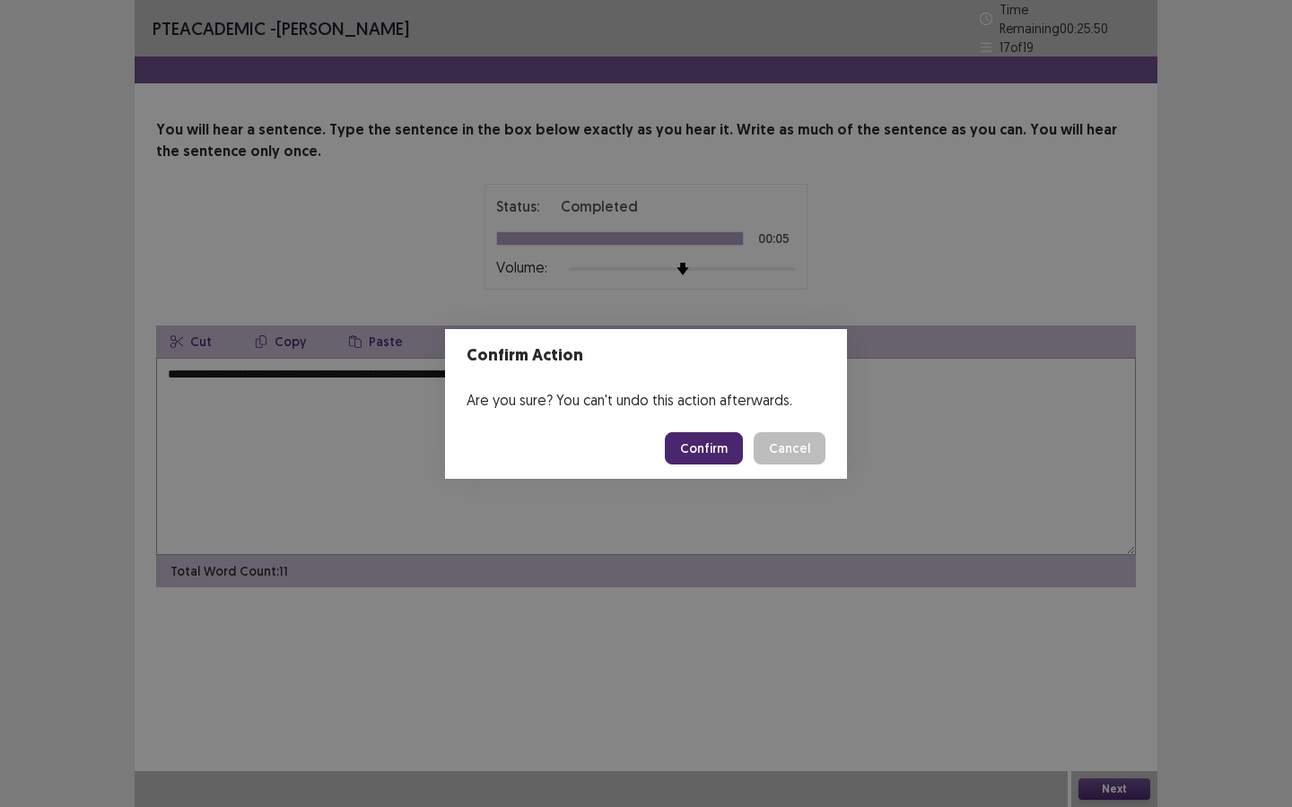
click at [727, 450] on button "Confirm" at bounding box center [704, 448] width 78 height 32
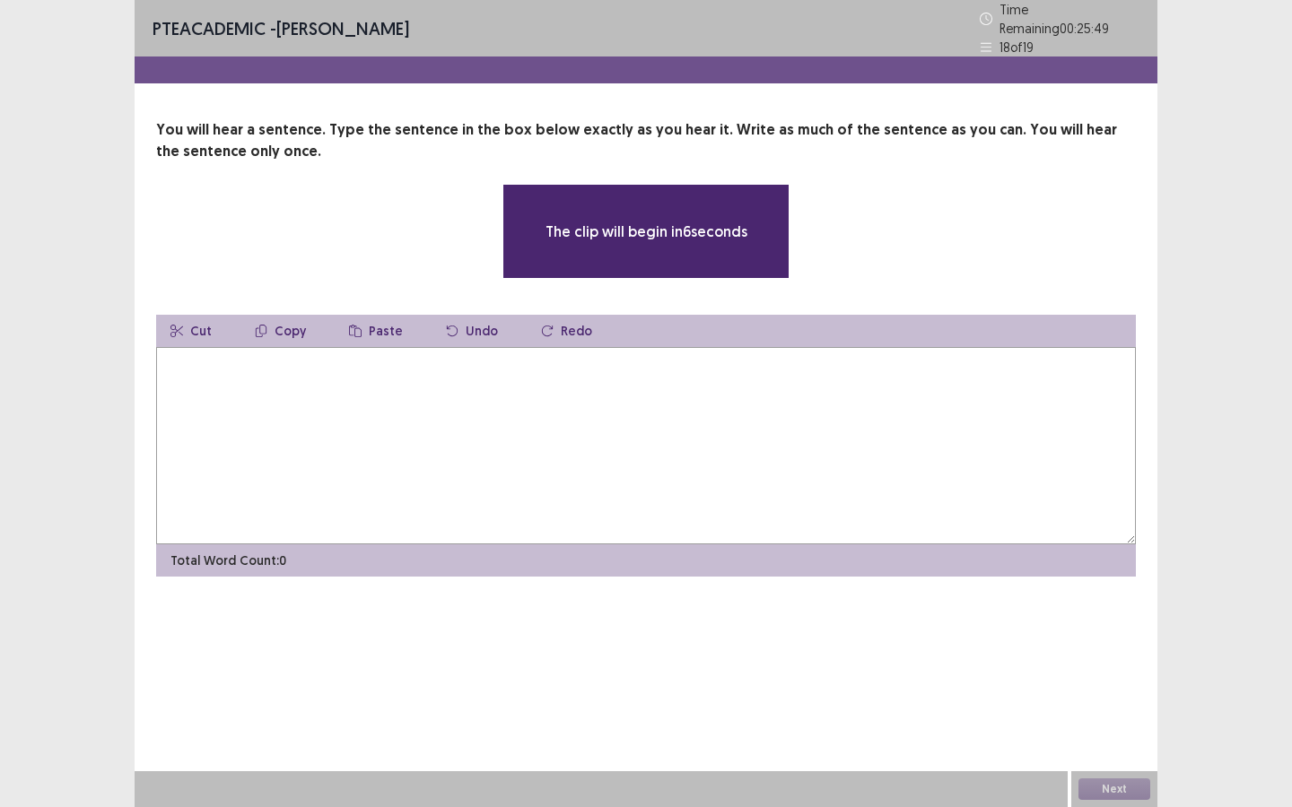
click at [698, 358] on textarea at bounding box center [645, 445] width 979 height 197
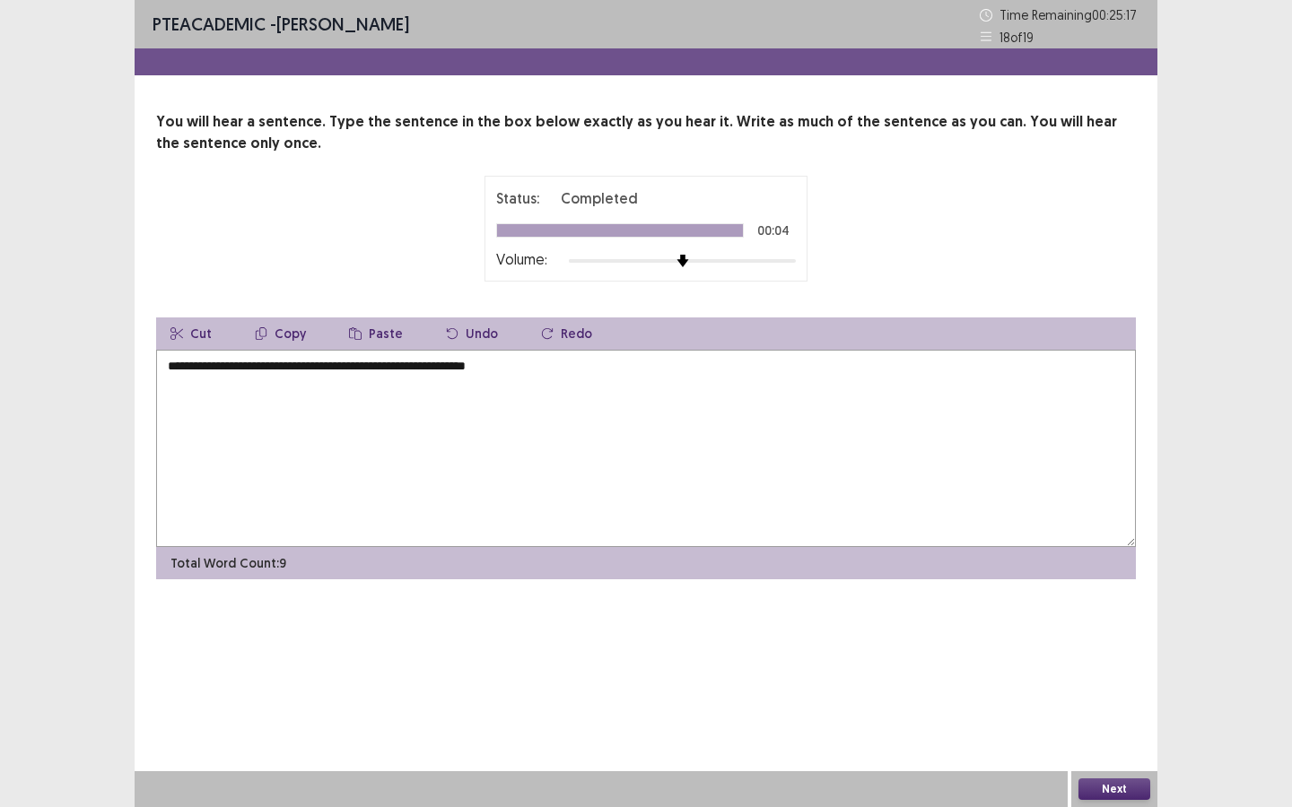
click at [170, 364] on textarea "**********" at bounding box center [645, 448] width 979 height 197
type textarea "**********"
click at [1126, 788] on button "Next" at bounding box center [1114, 790] width 72 height 22
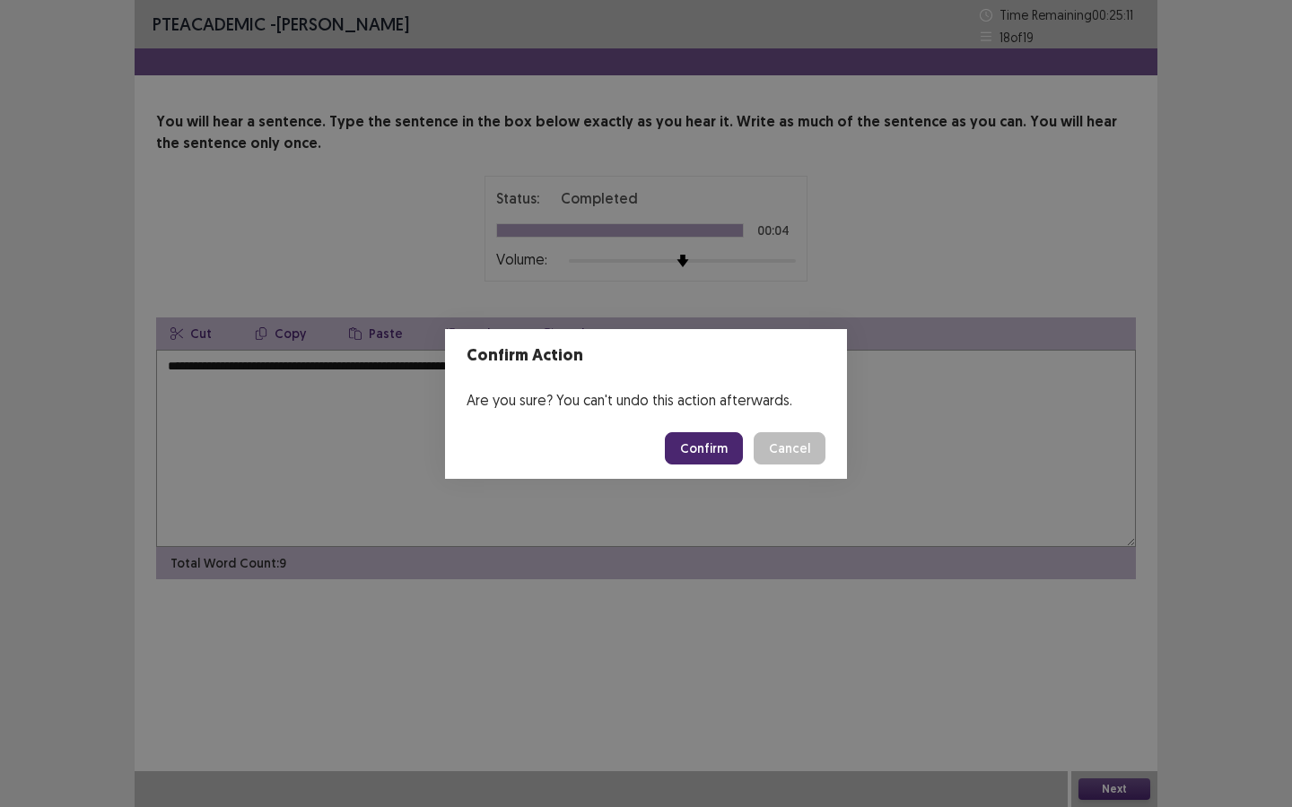
click at [707, 446] on button "Confirm" at bounding box center [704, 448] width 78 height 32
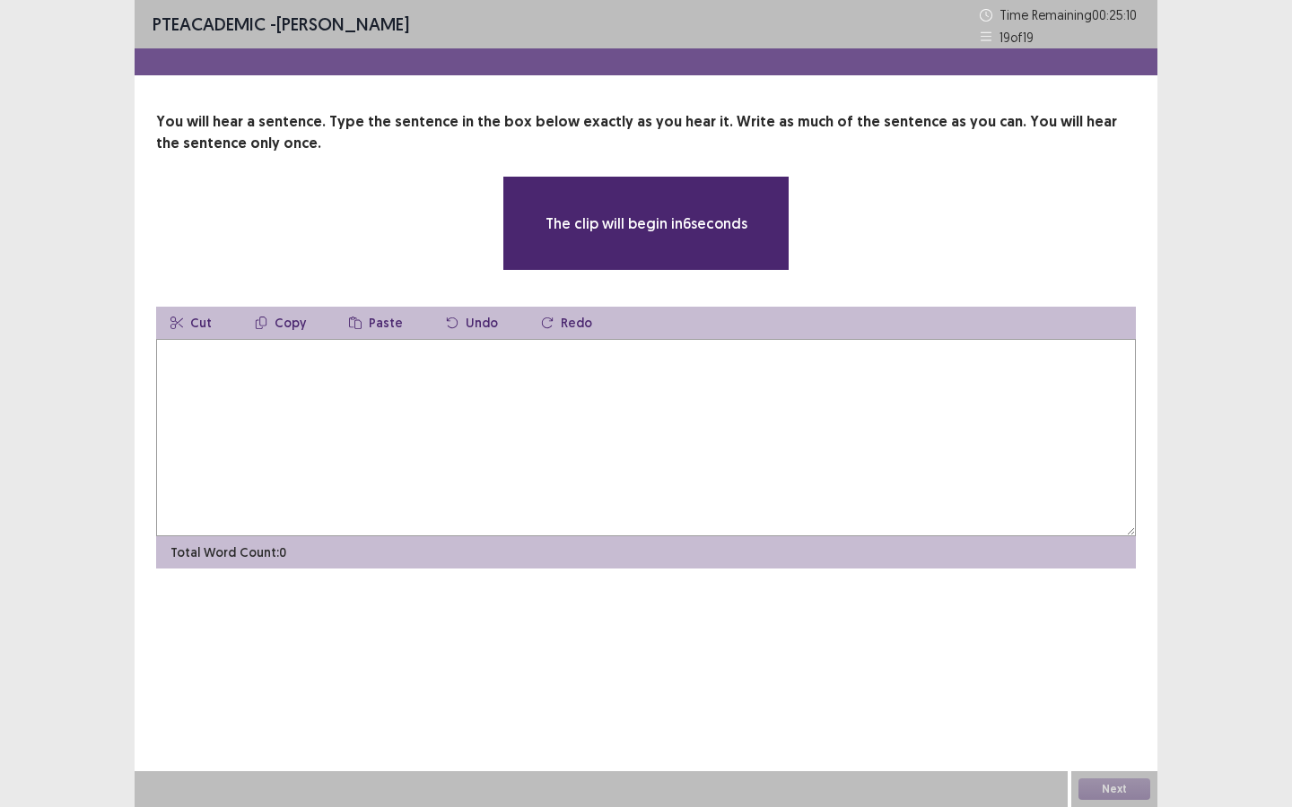
click at [478, 362] on textarea at bounding box center [645, 437] width 979 height 197
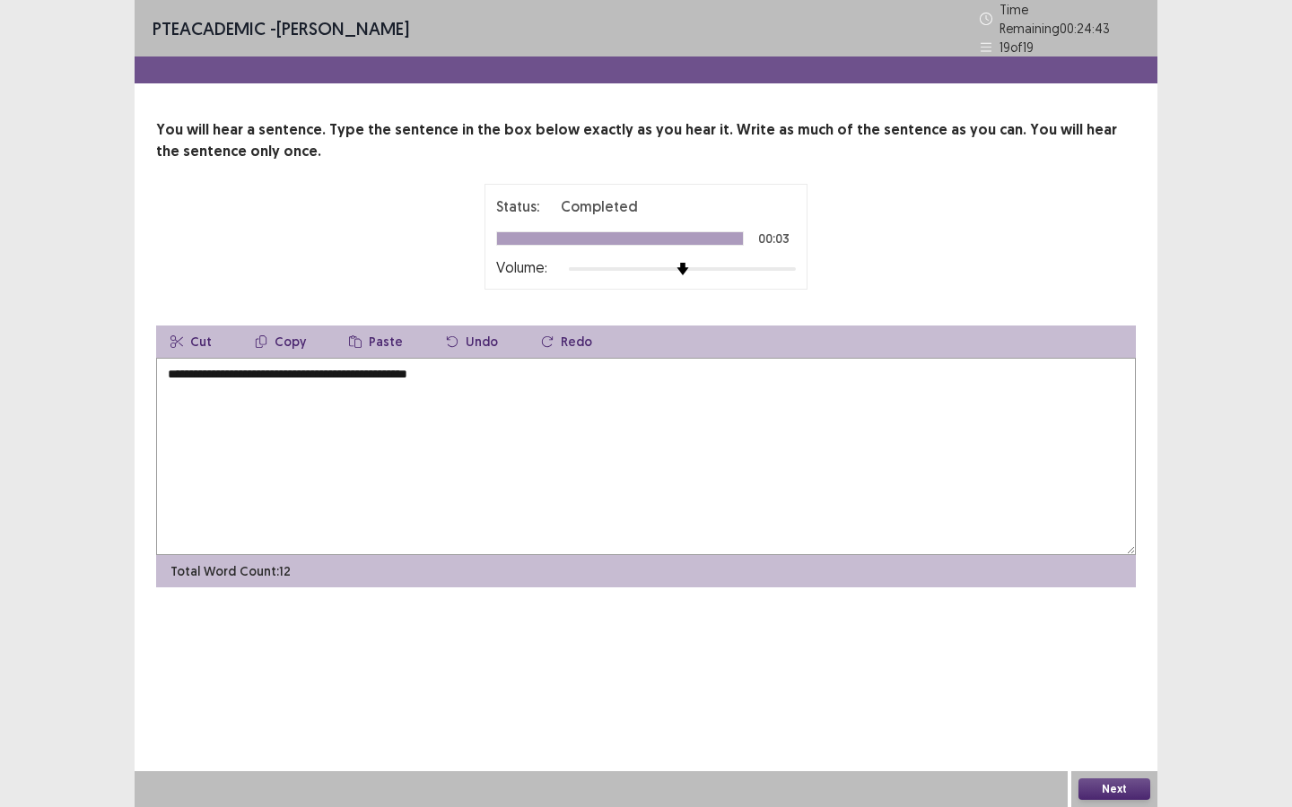
click at [175, 369] on textarea "**********" at bounding box center [645, 456] width 979 height 197
type textarea "**********"
click at [1146, 787] on button "Next" at bounding box center [1114, 790] width 72 height 22
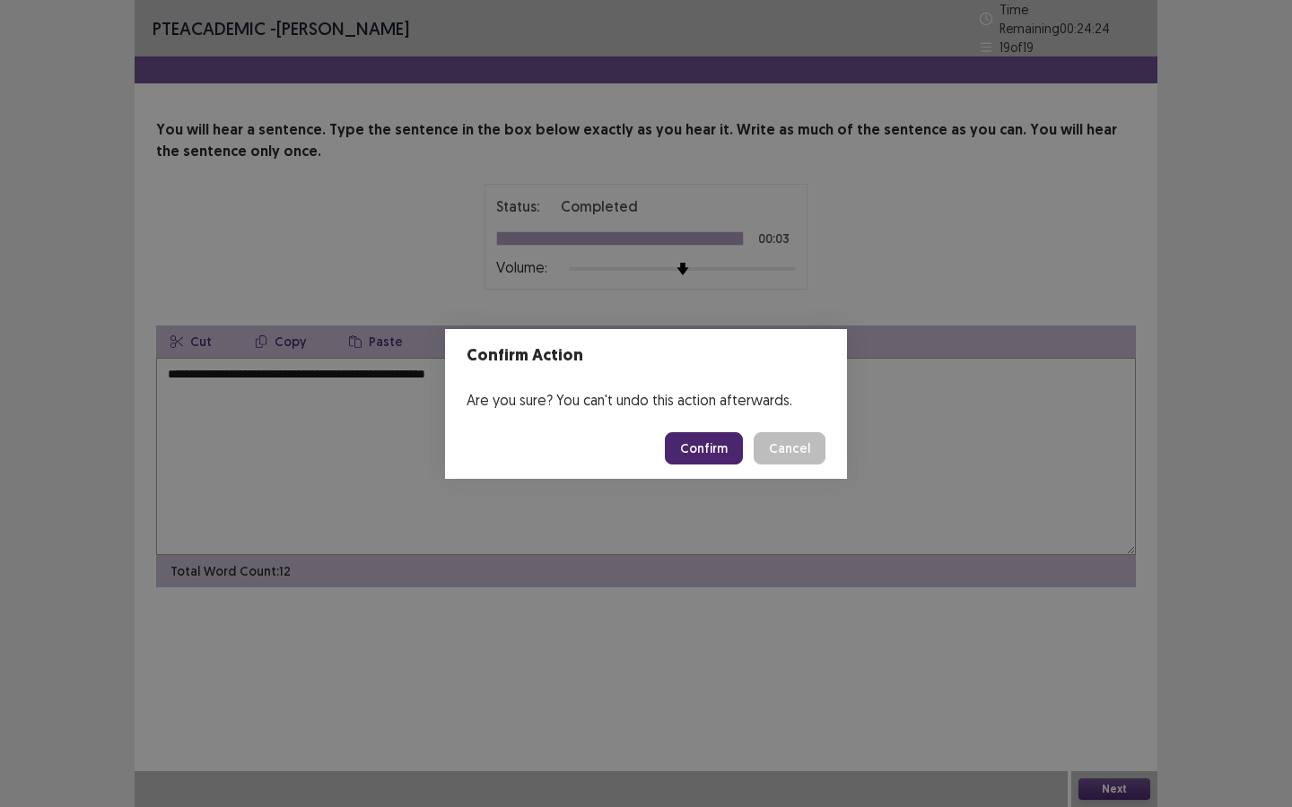
click at [697, 436] on button "Confirm" at bounding box center [704, 448] width 78 height 32
